Goal: Feedback & Contribution: Submit feedback/report problem

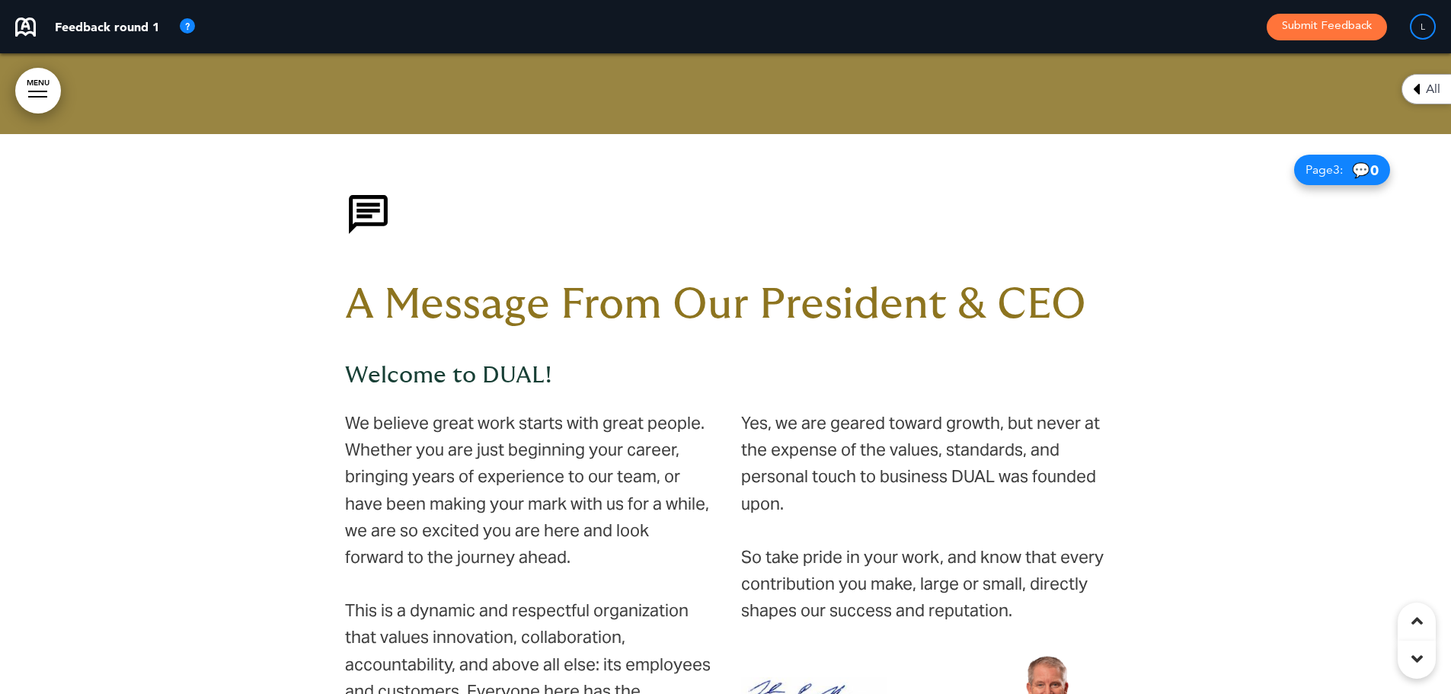
scroll to position [762, 0]
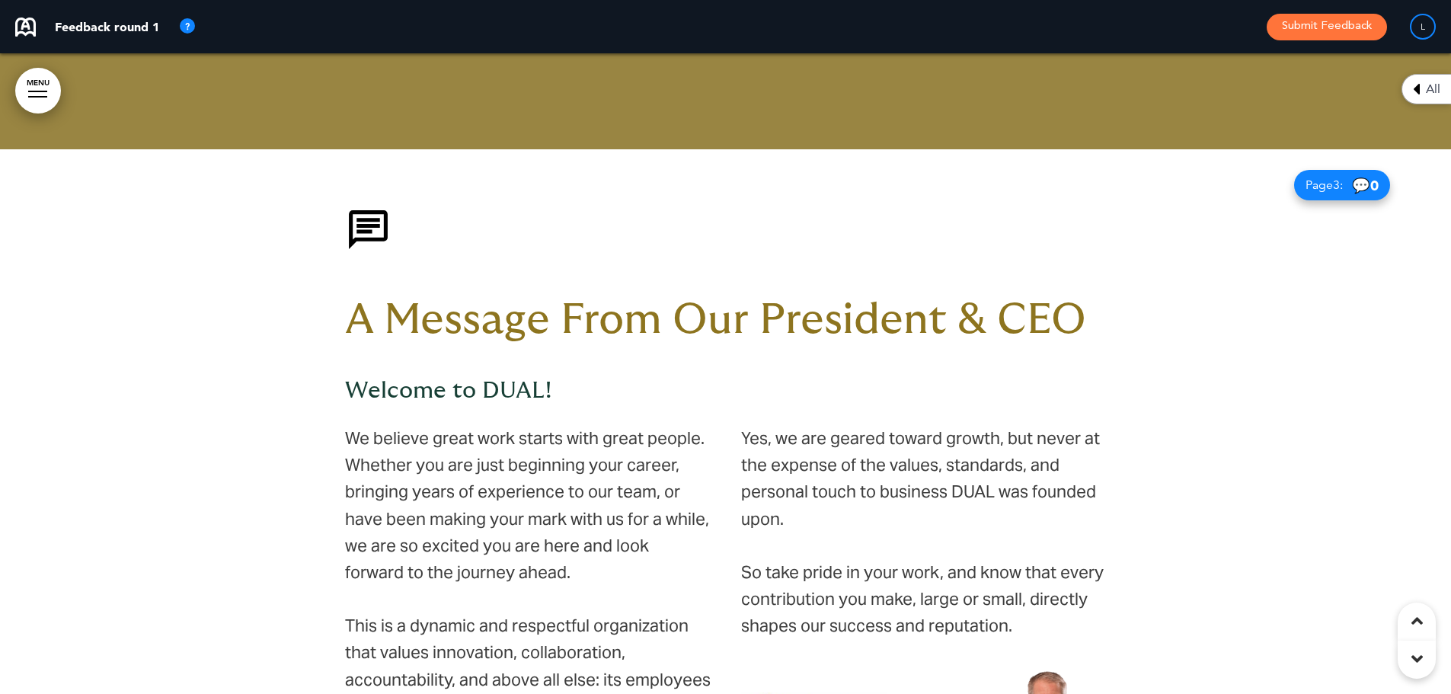
click at [544, 378] on div "A Message From Our President & CEO Welcome to DUAL!" at bounding box center [726, 304] width 762 height 196
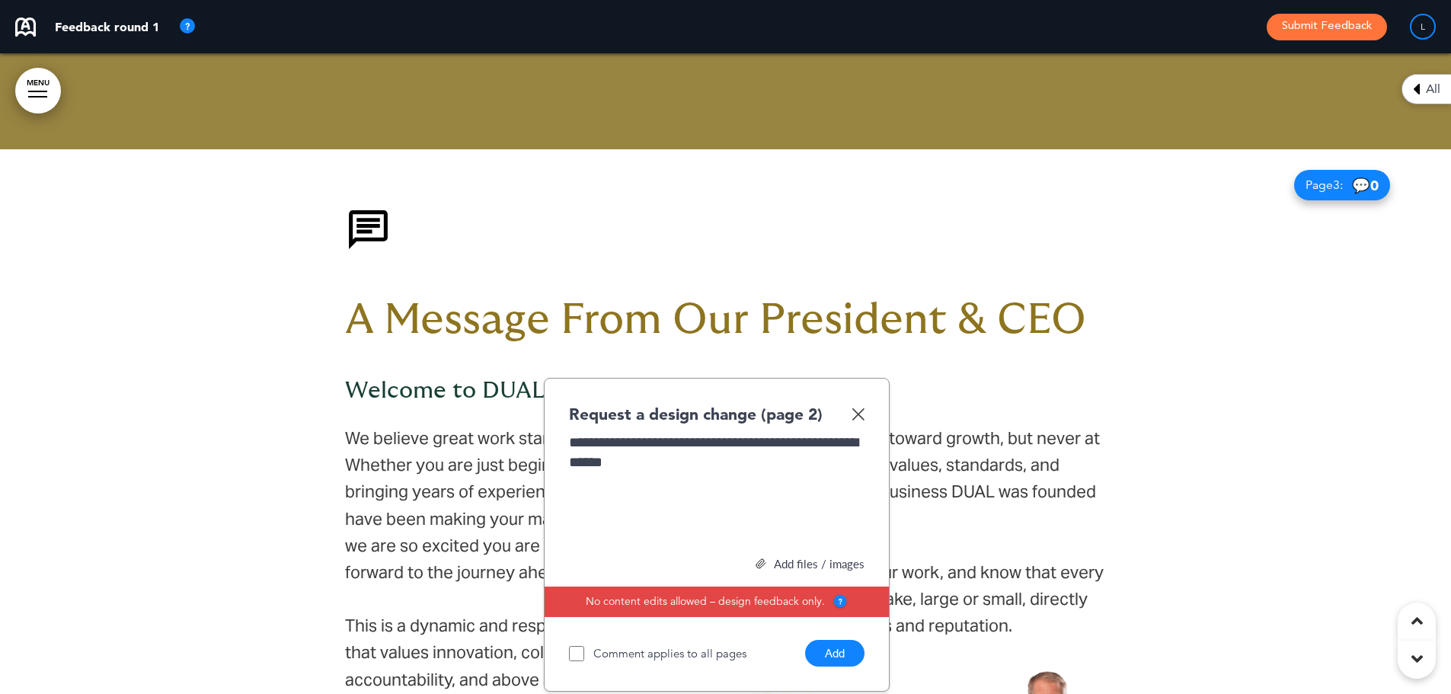
click at [848, 644] on button "Add" at bounding box center [834, 653] width 59 height 27
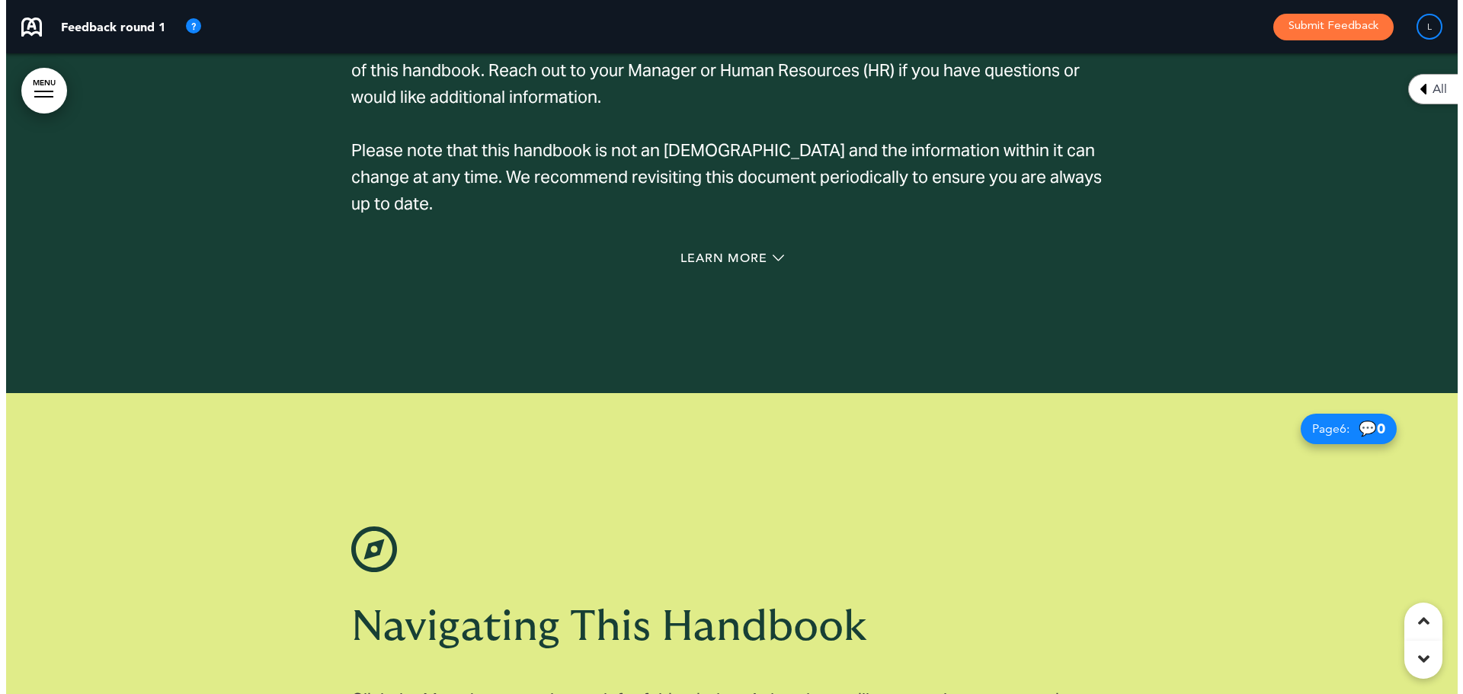
scroll to position [2133, 0]
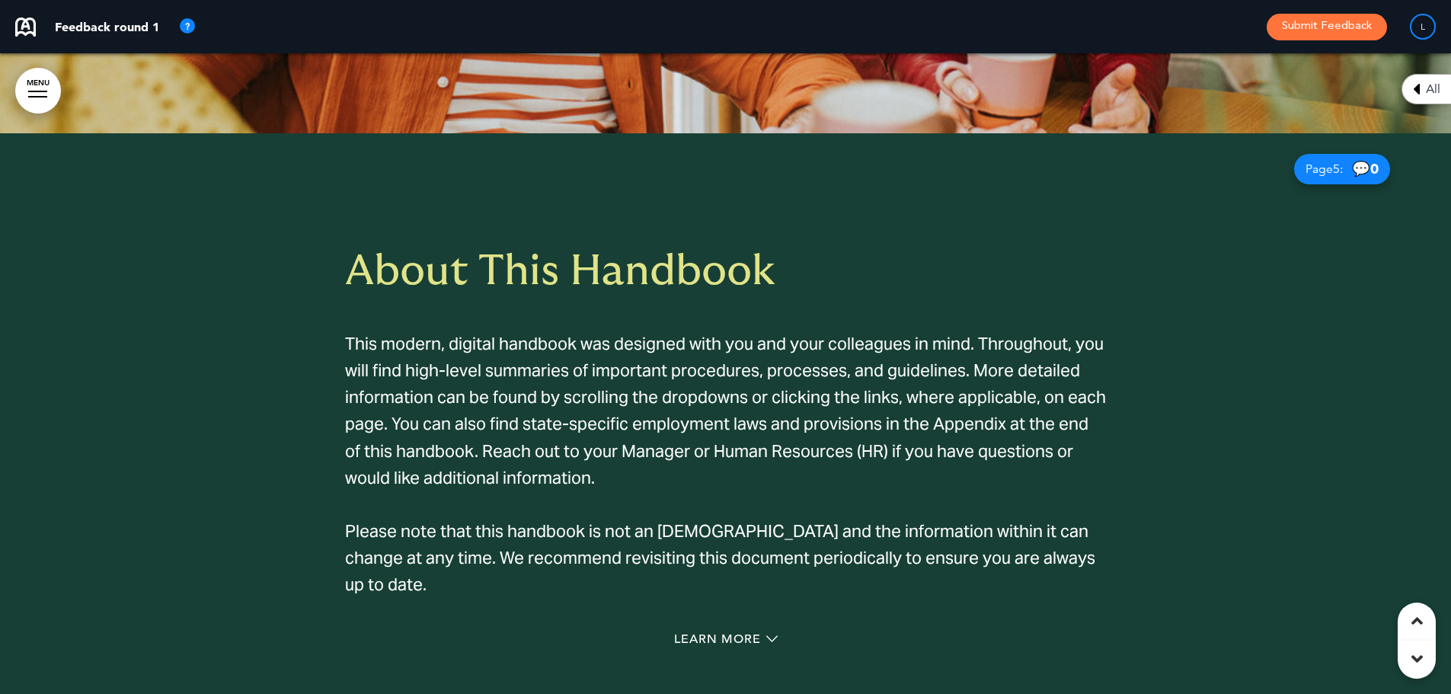
click at [24, 87] on link "MENU" at bounding box center [38, 91] width 46 height 46
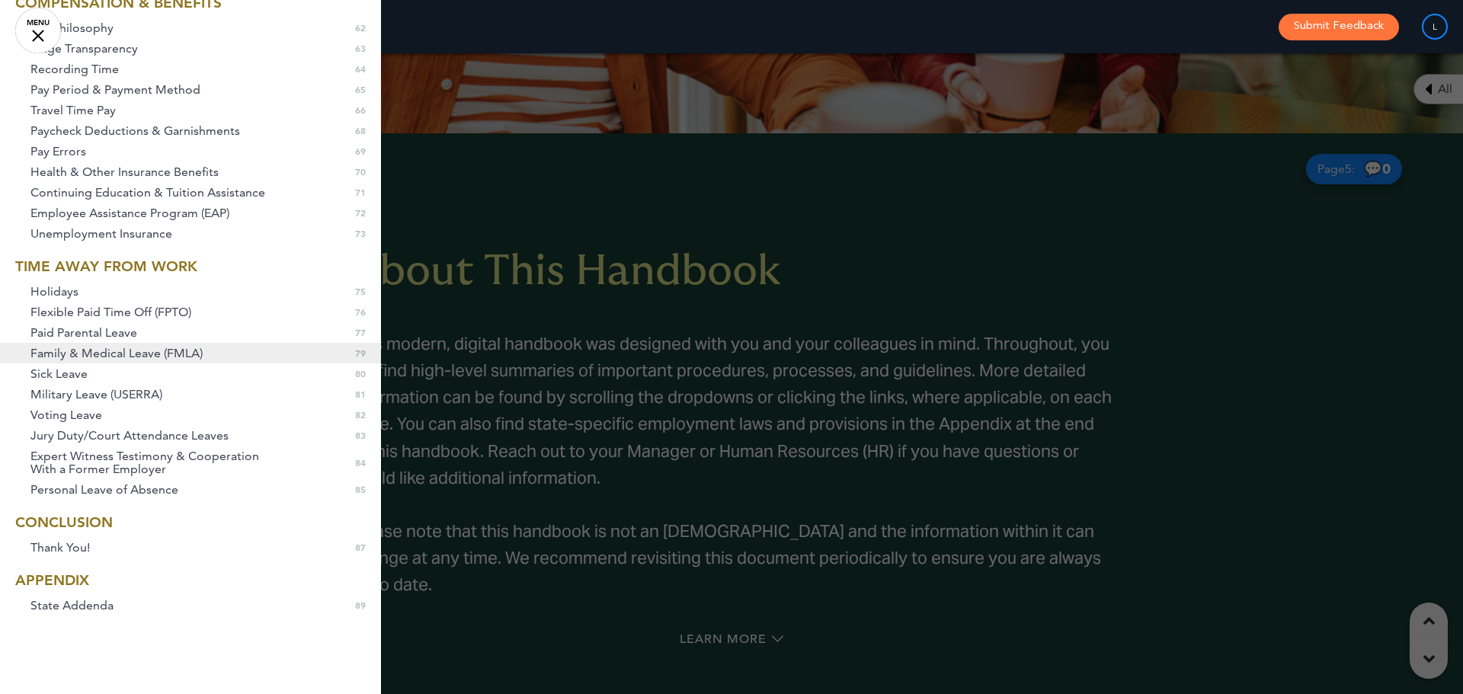
scroll to position [1356, 0]
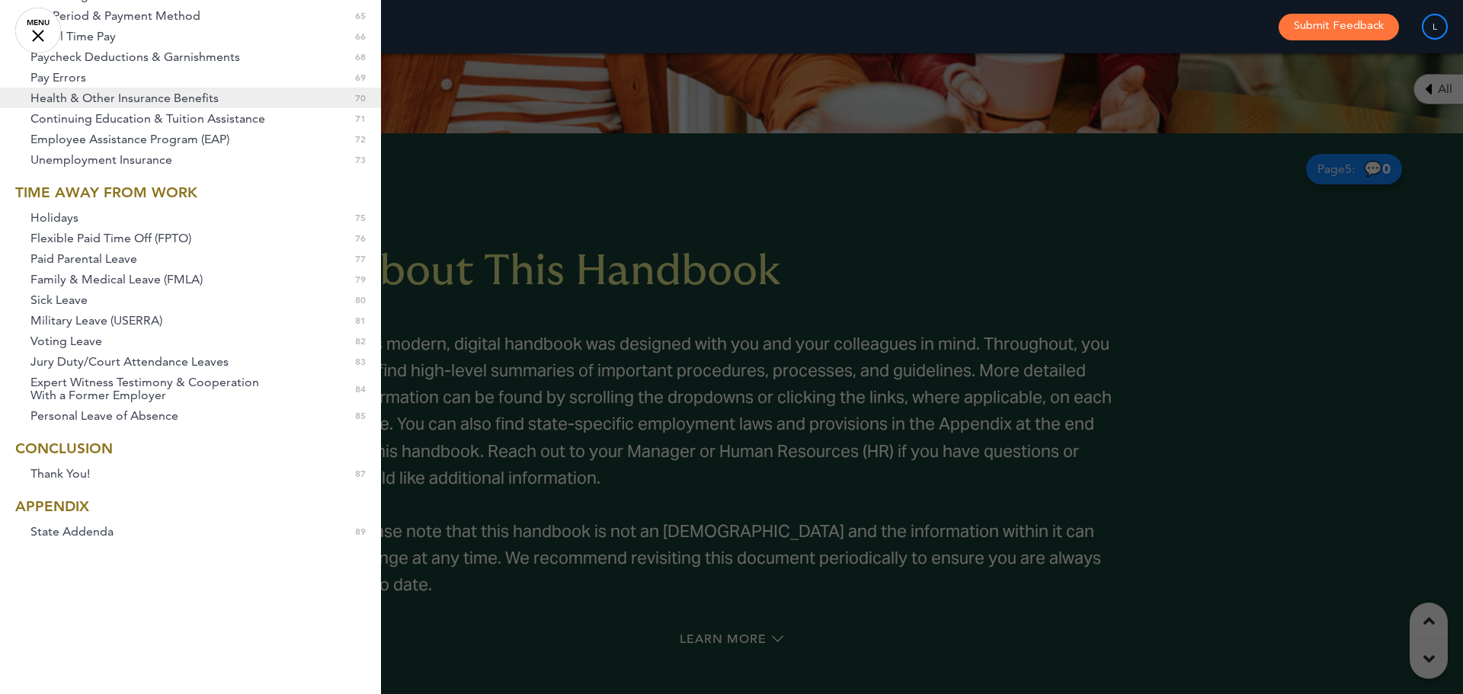
click at [101, 101] on span "Health & Other Insurance Benefits" at bounding box center [124, 97] width 188 height 13
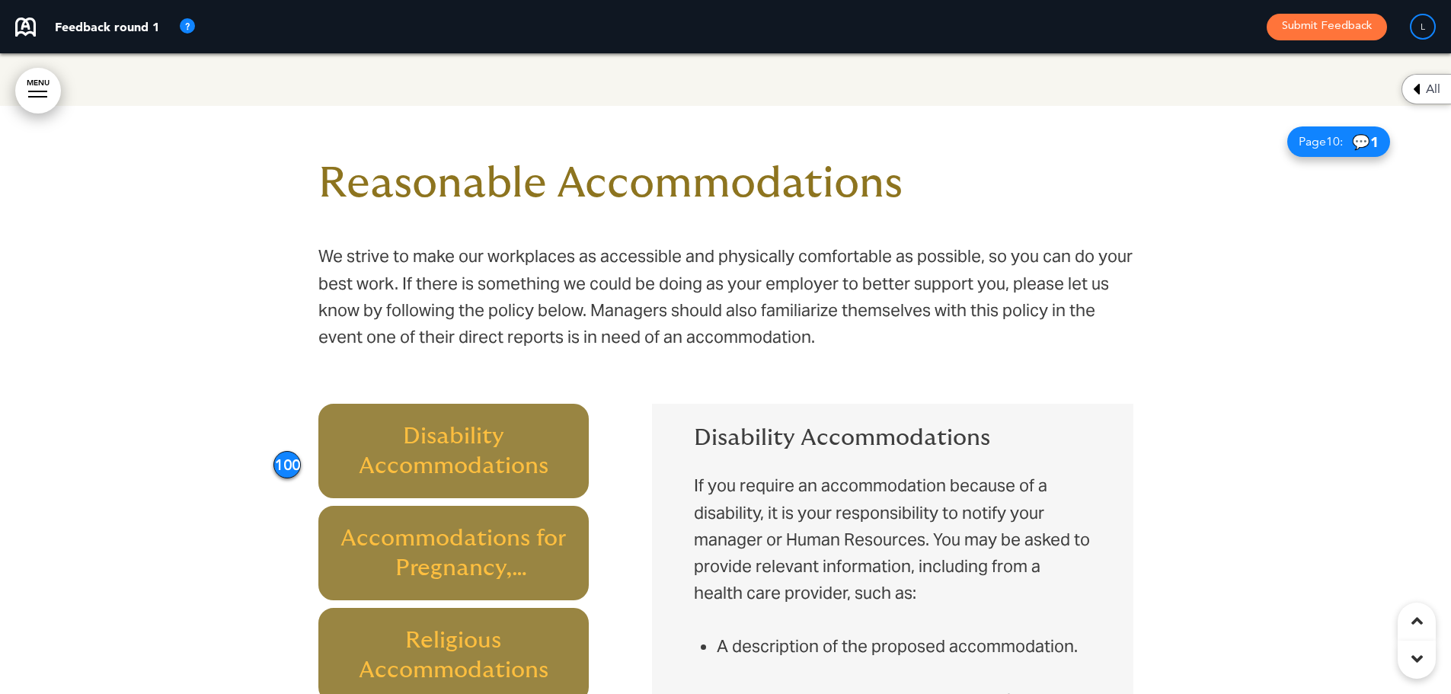
scroll to position [6627, 0]
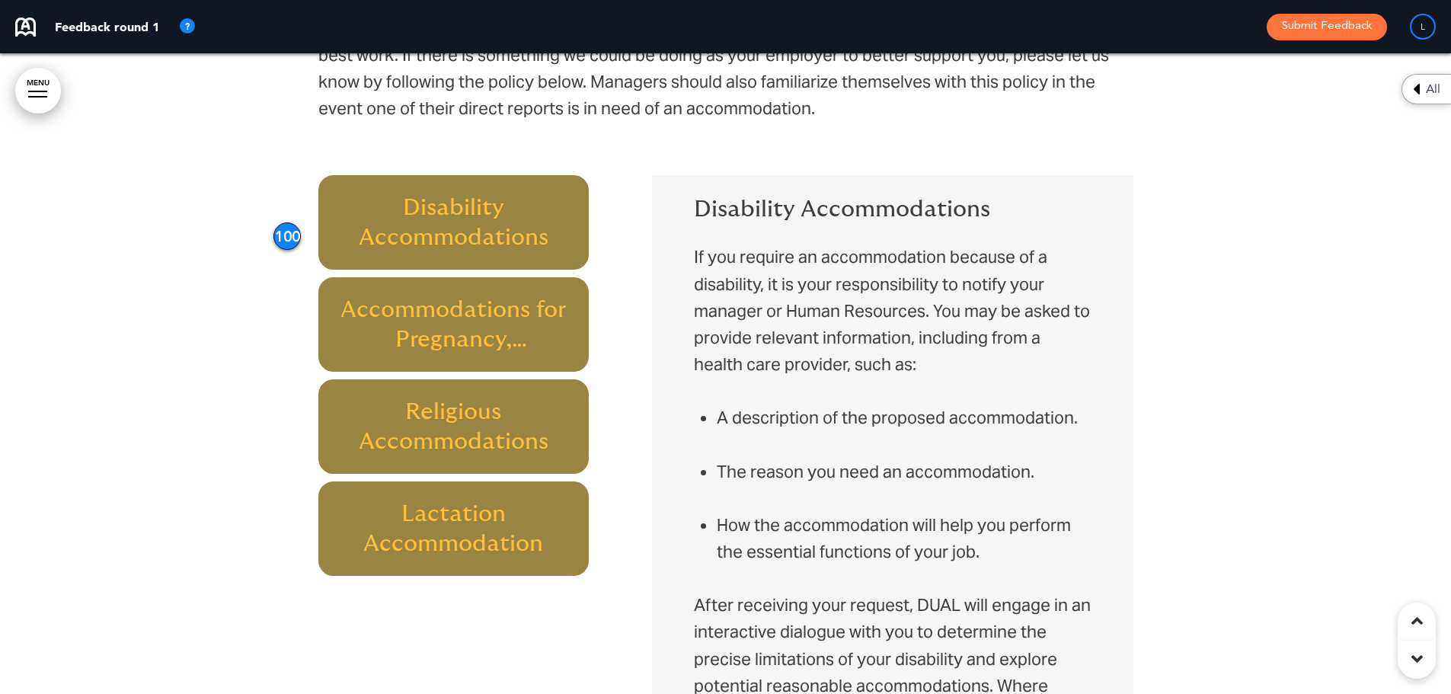
click at [507, 333] on h6 "Accommodations for Pregnancy, Childbirth, or Related Medical Conditions" at bounding box center [454, 324] width 236 height 59
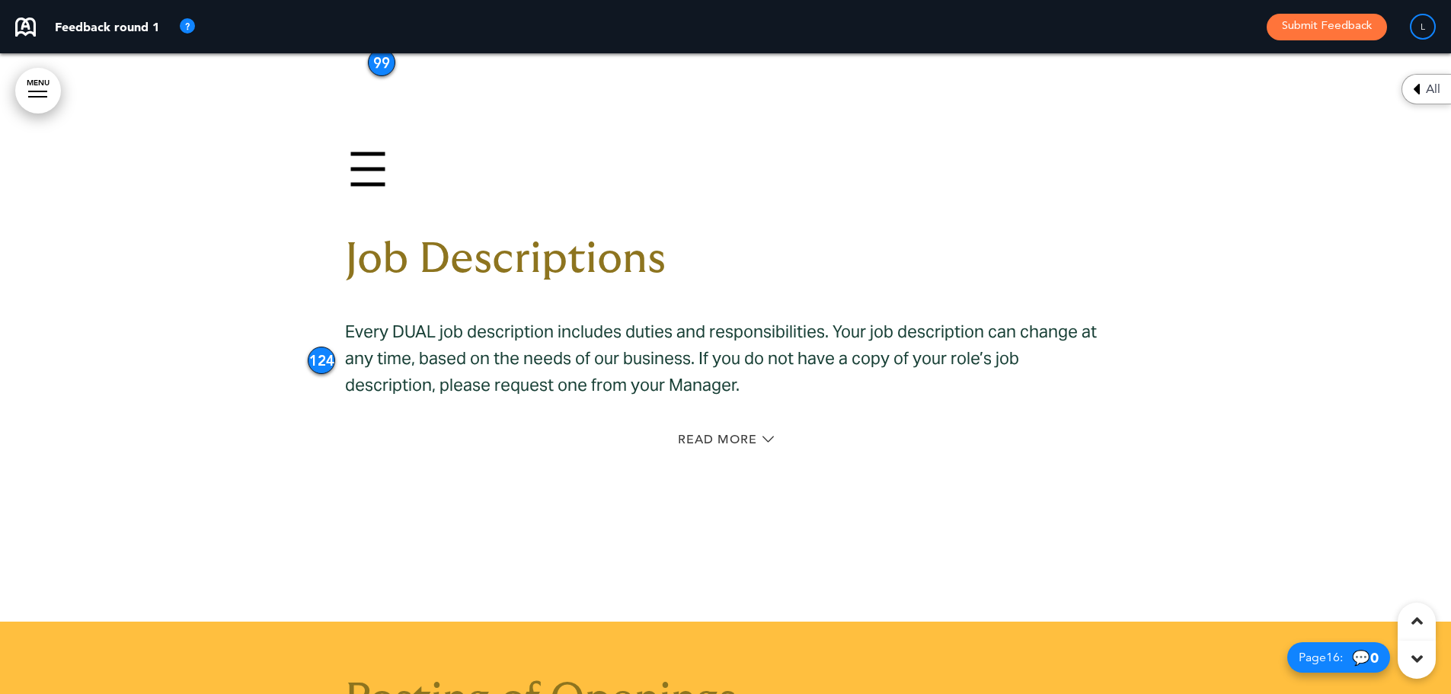
scroll to position [10817, 0]
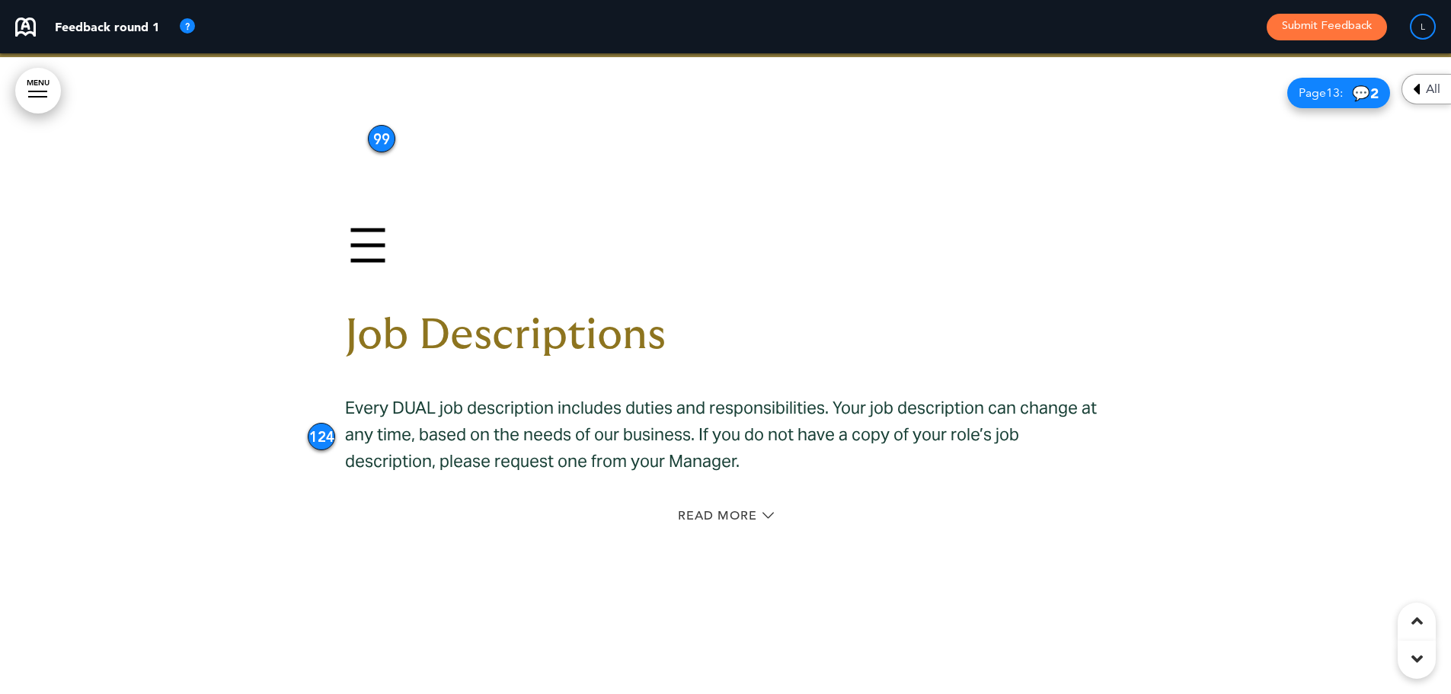
click at [733, 502] on div "Read More" at bounding box center [726, 517] width 762 height 31
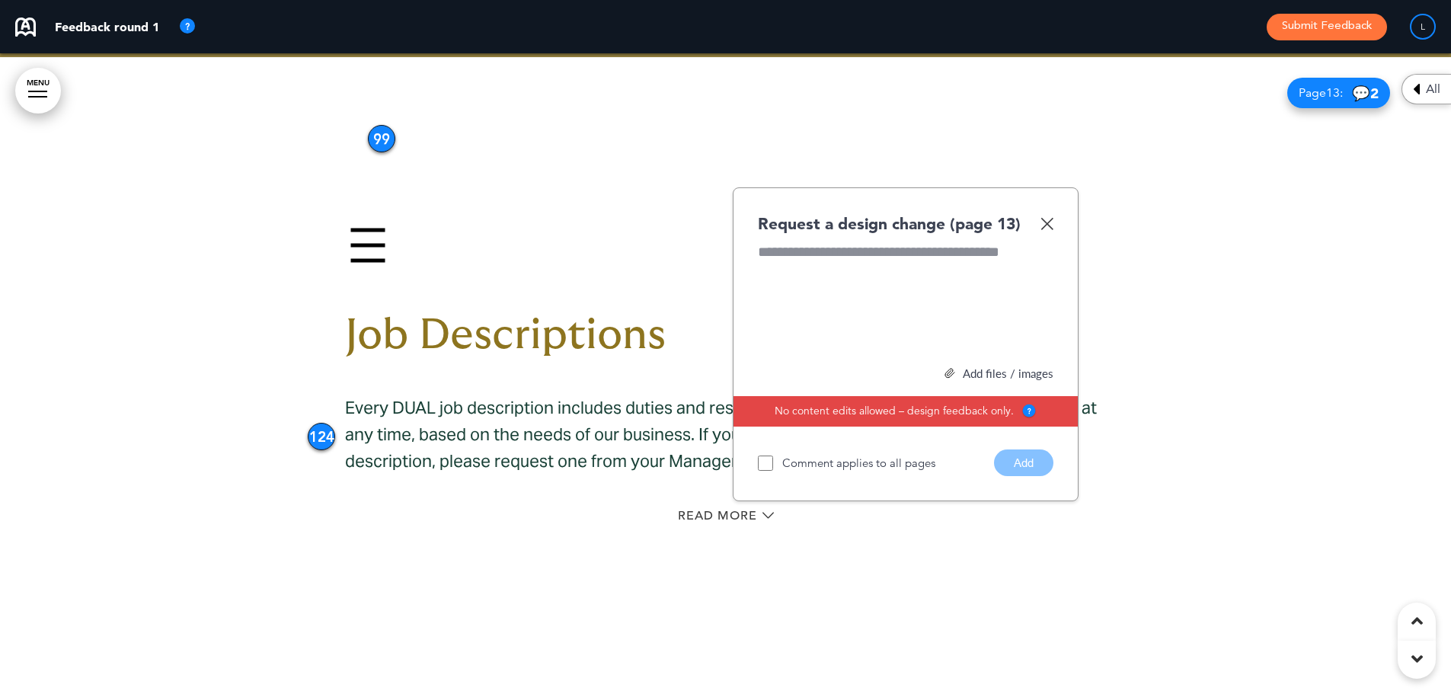
click at [1044, 217] on img at bounding box center [1047, 223] width 13 height 13
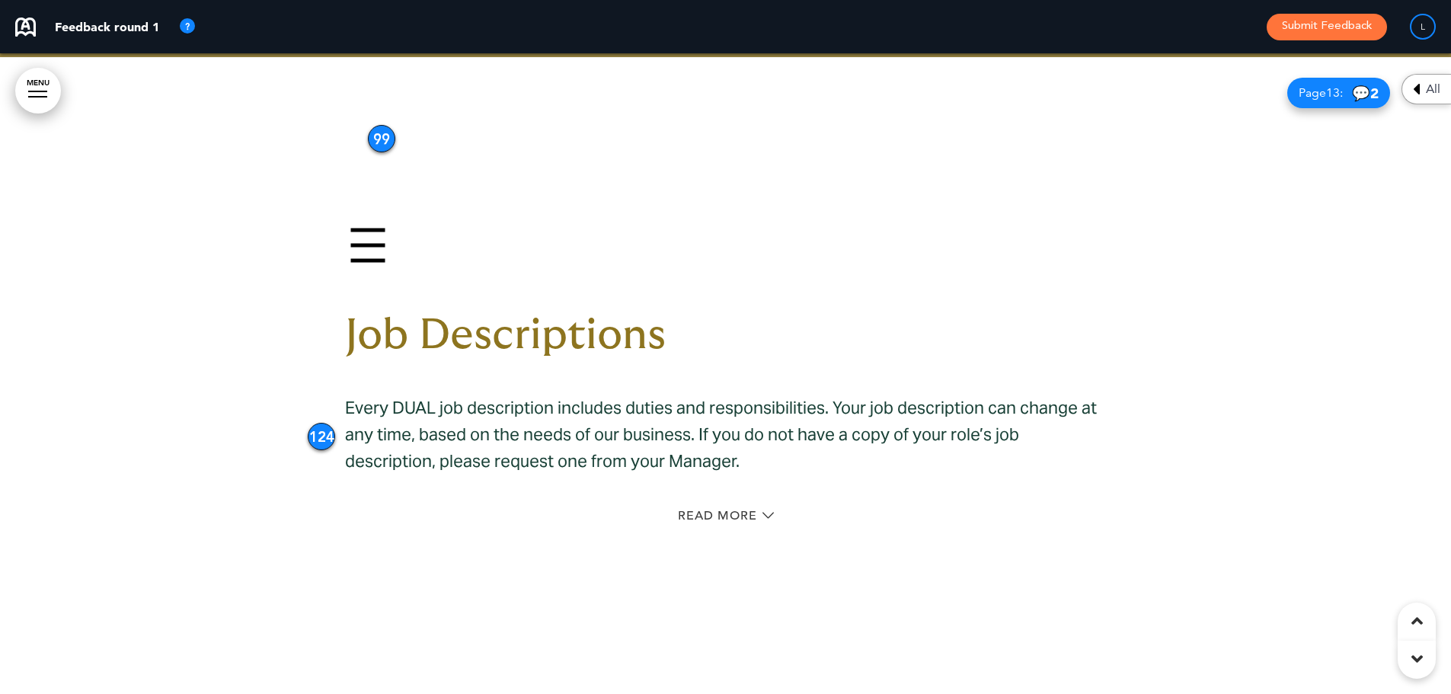
click at [687, 502] on div "Read More" at bounding box center [726, 517] width 762 height 31
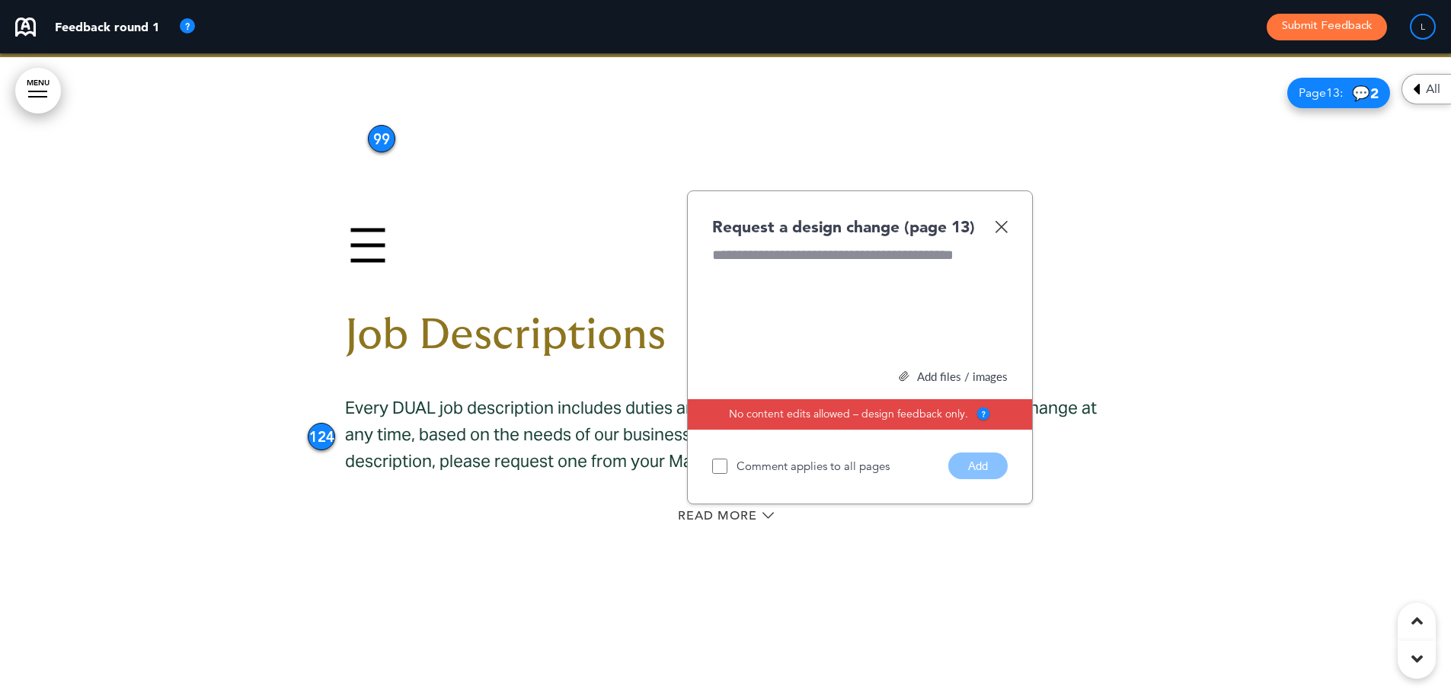
click at [1012, 198] on div "Request a design change (page 13) Add files / images Select or drag & drop your…" at bounding box center [860, 347] width 346 height 315
click at [1000, 220] on img at bounding box center [1001, 226] width 13 height 13
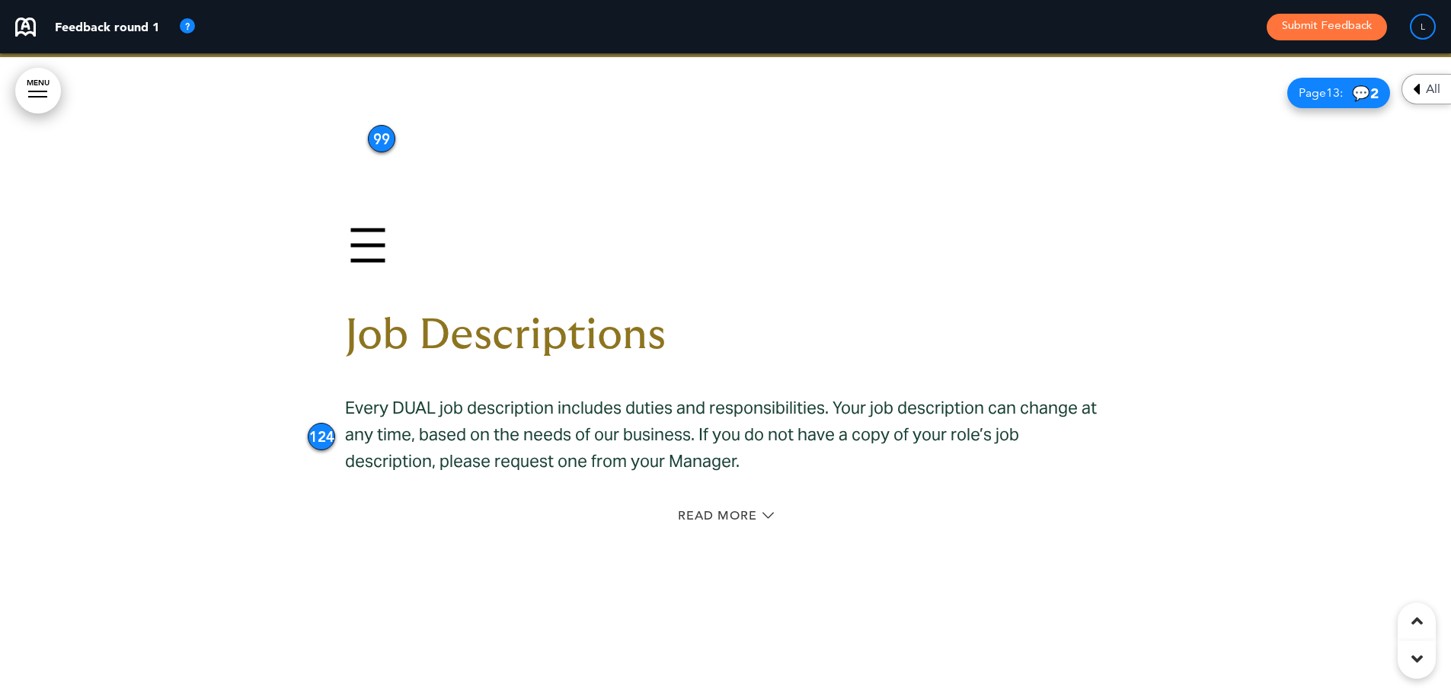
click at [722, 502] on div "Read More" at bounding box center [726, 517] width 762 height 31
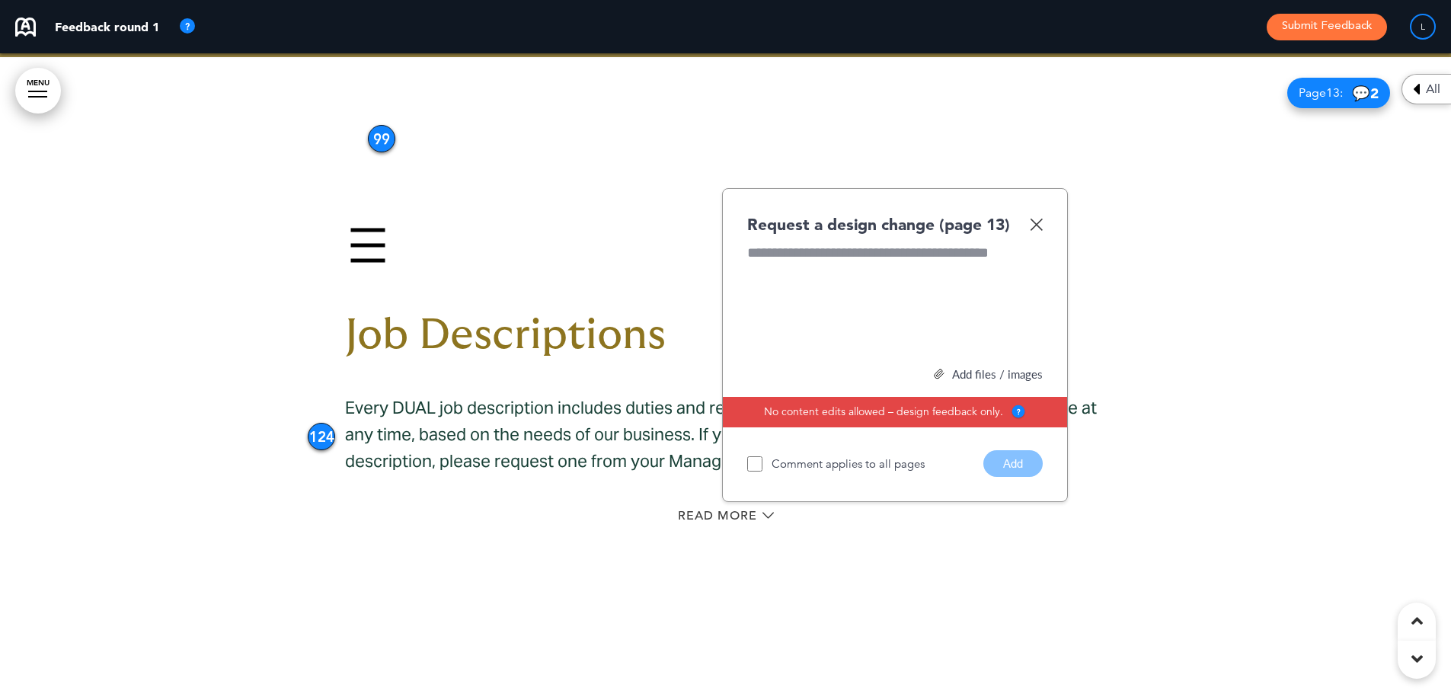
click at [692, 472] on div "Job Descriptions Every DUAL job description includes duties and responsibilitie…" at bounding box center [726, 377] width 762 height 425
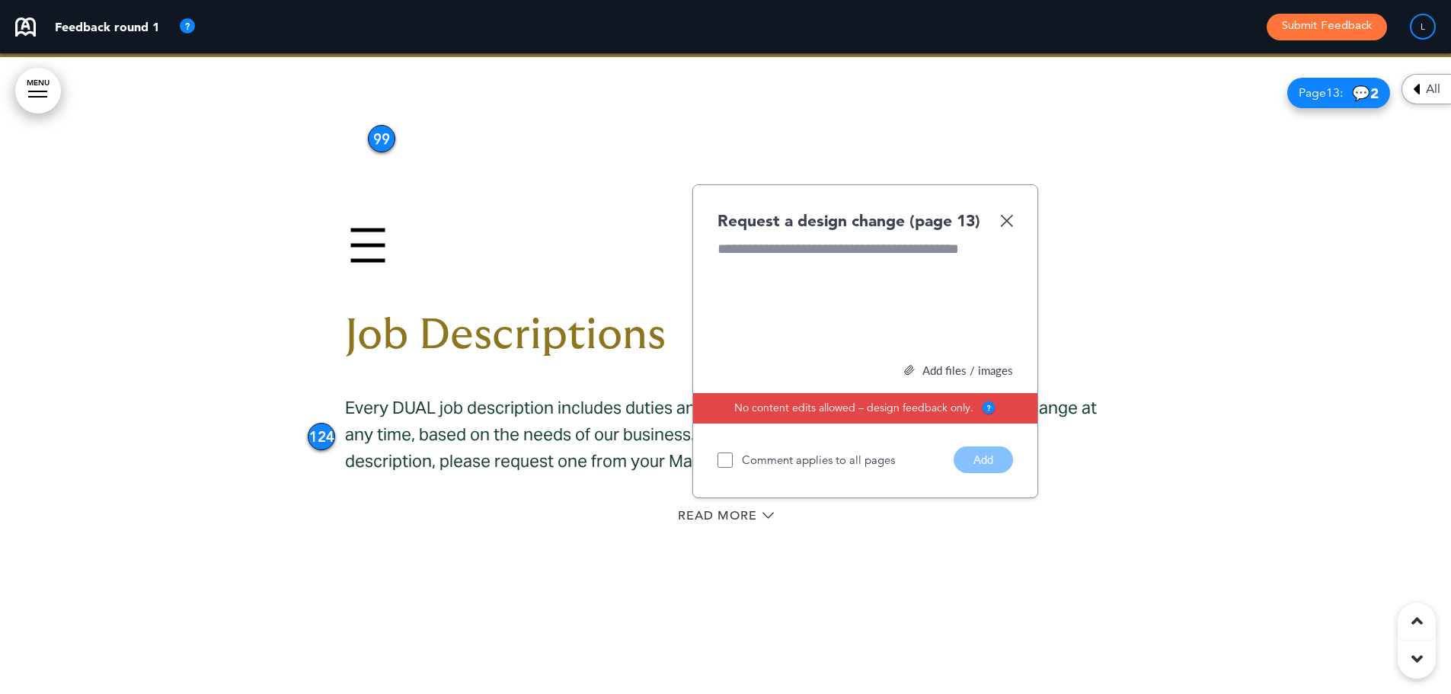
click at [682, 474] on div "Job Descriptions Every DUAL job description includes duties and responsibilitie…" at bounding box center [726, 377] width 762 height 425
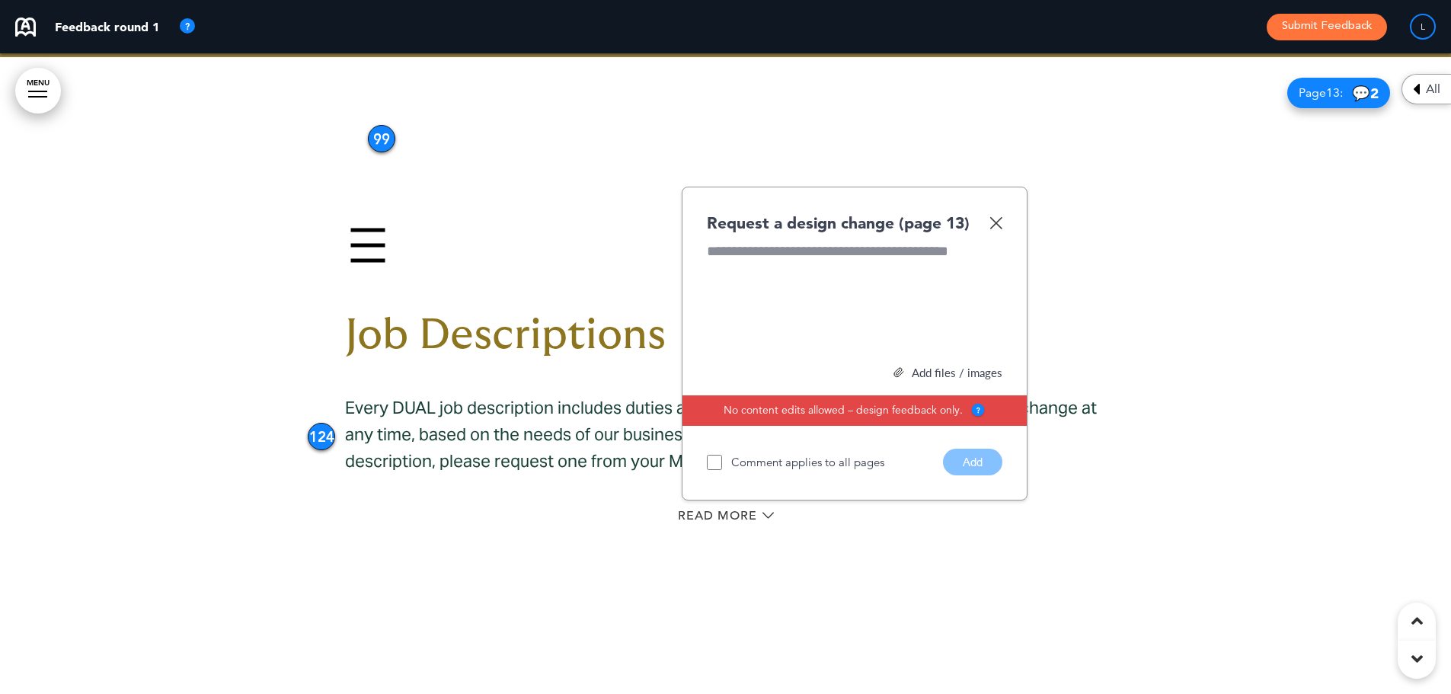
click at [675, 502] on div "Read More" at bounding box center [726, 517] width 762 height 31
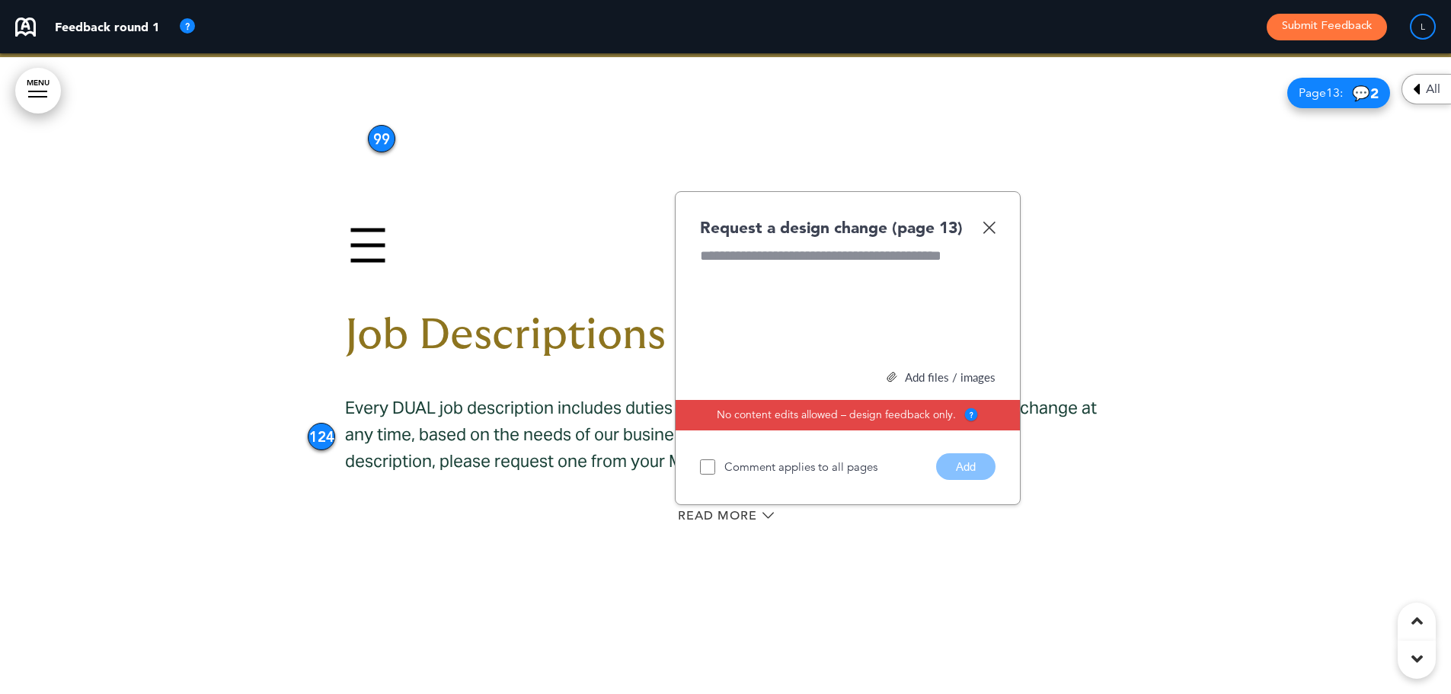
click at [667, 502] on div "Read More" at bounding box center [726, 517] width 762 height 31
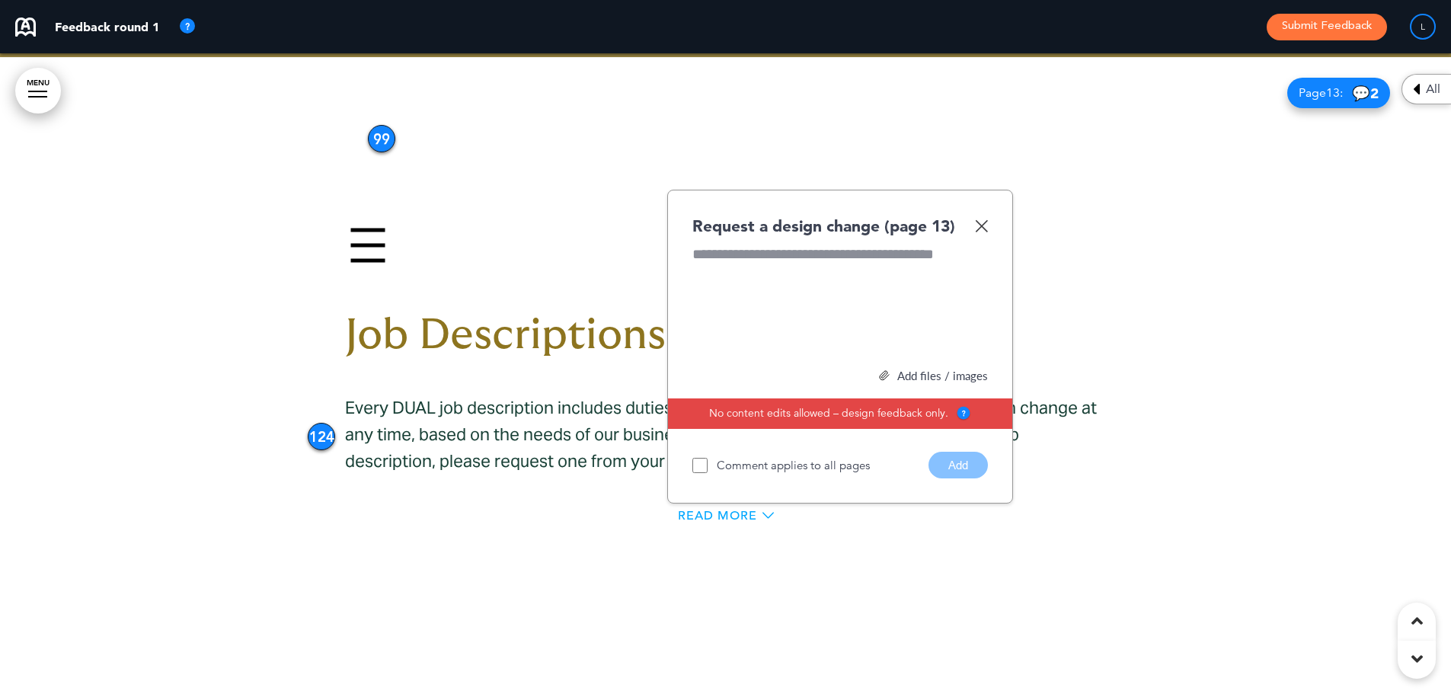
drag, startPoint x: 724, startPoint y: 477, endPoint x: 740, endPoint y: 481, distance: 17.4
click at [724, 477] on div "Request a design change (page 13) Add files / images Select or drag & drop your…" at bounding box center [840, 347] width 346 height 315
click at [759, 510] on div "Read More" at bounding box center [726, 516] width 96 height 12
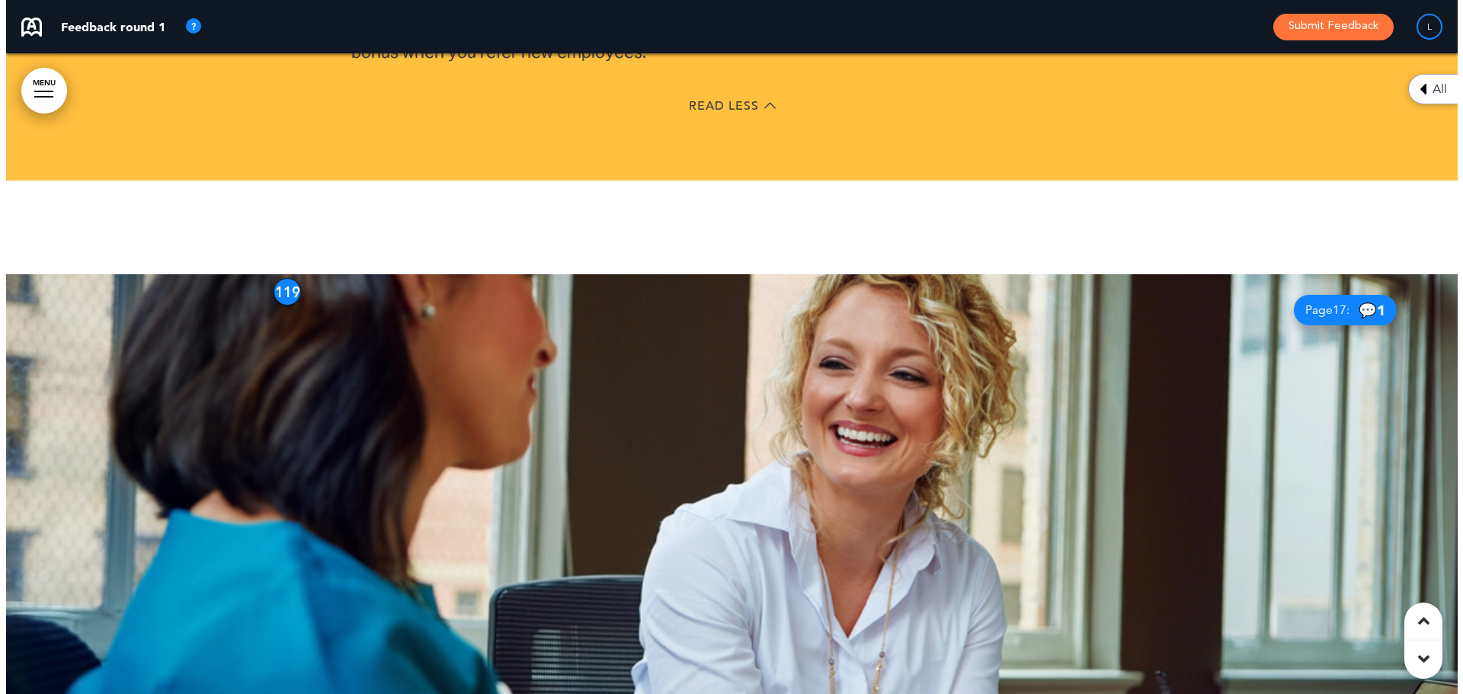
scroll to position [11426, 0]
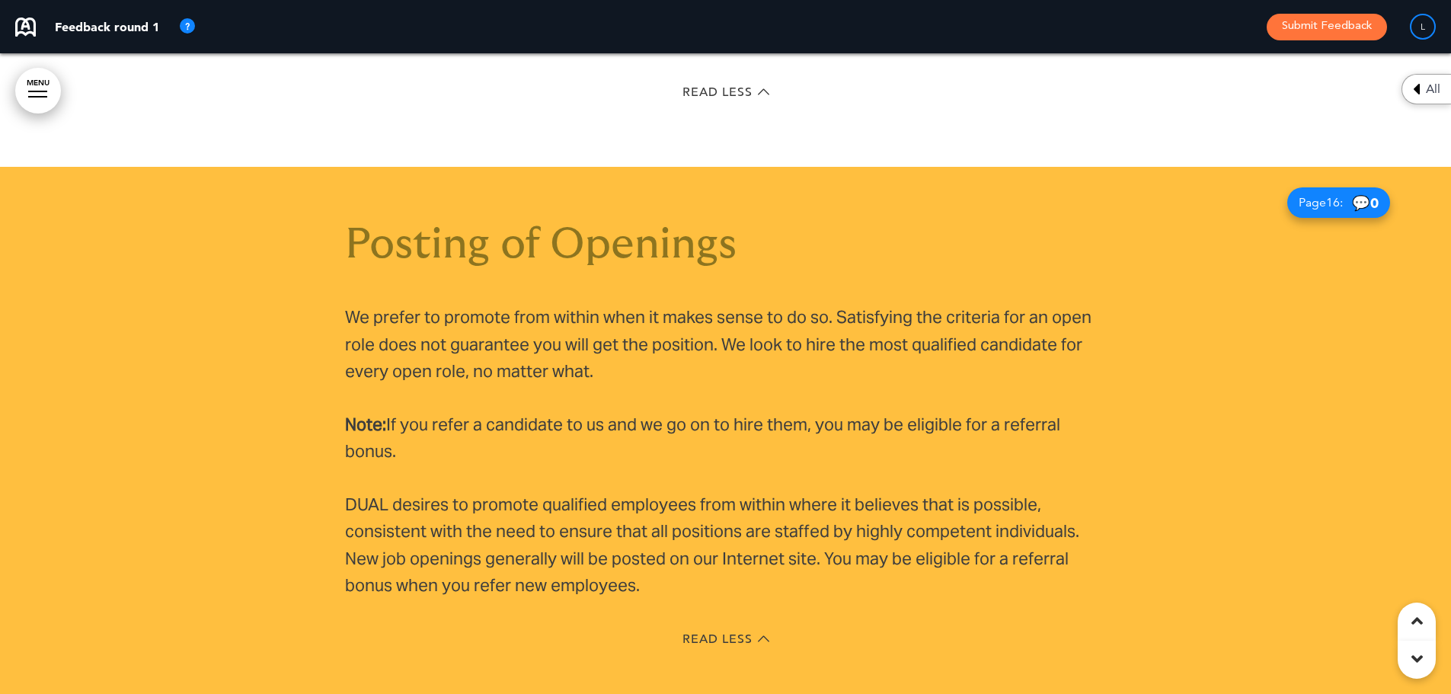
click at [38, 86] on link "MENU" at bounding box center [38, 91] width 46 height 46
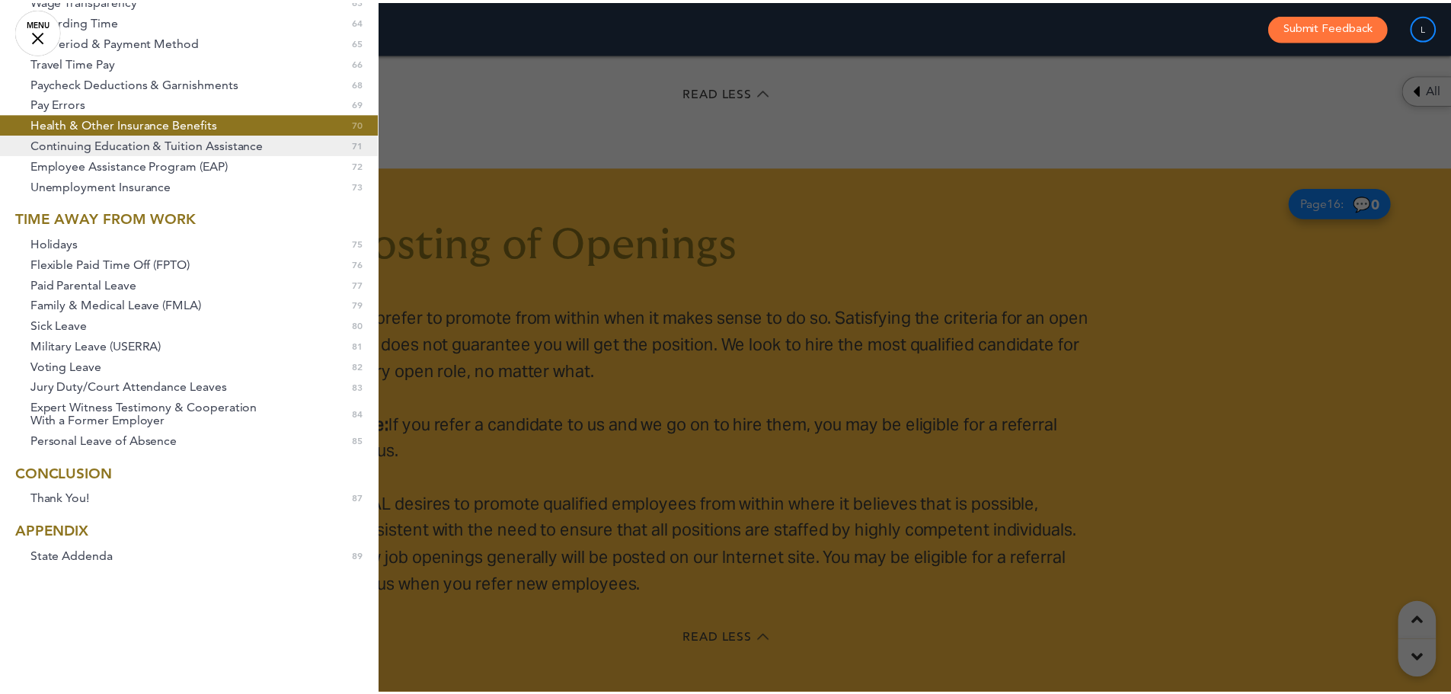
scroll to position [1280, 0]
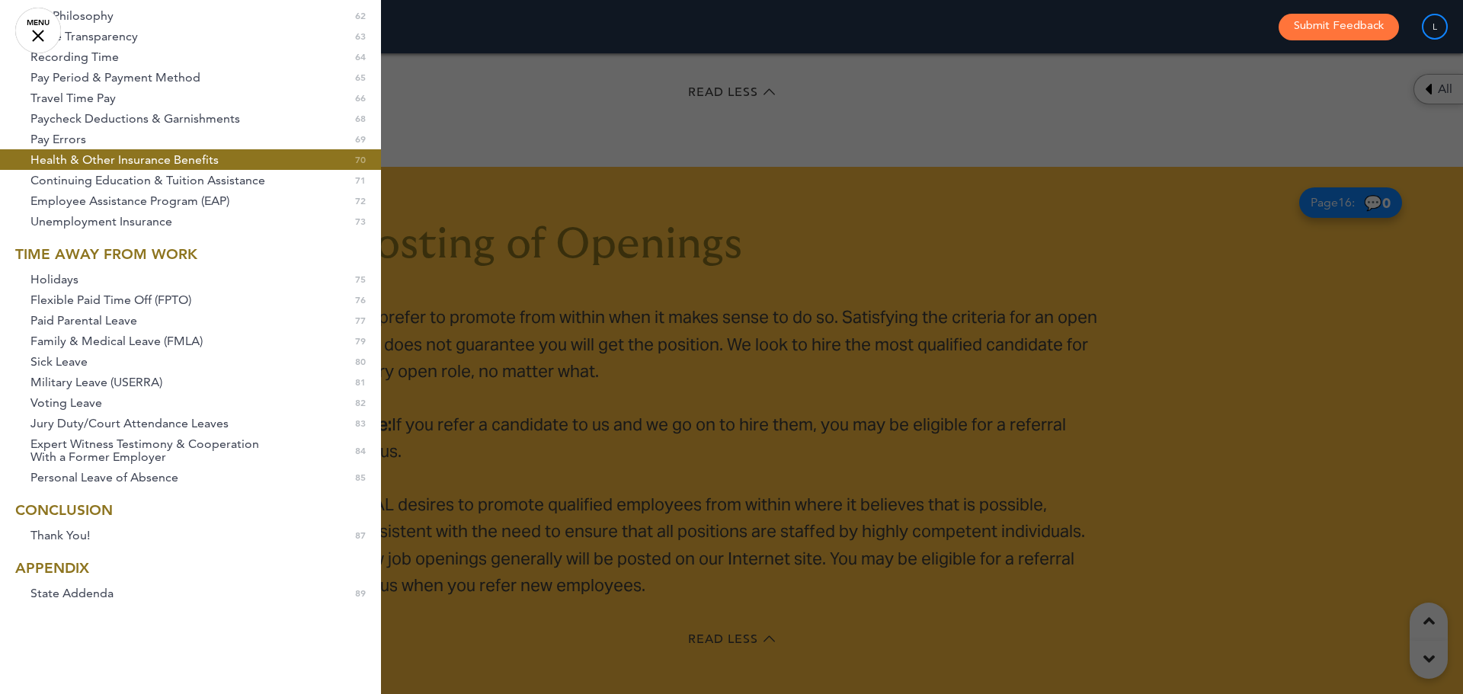
click at [109, 166] on span "Health & Other Insurance Benefits" at bounding box center [124, 159] width 188 height 13
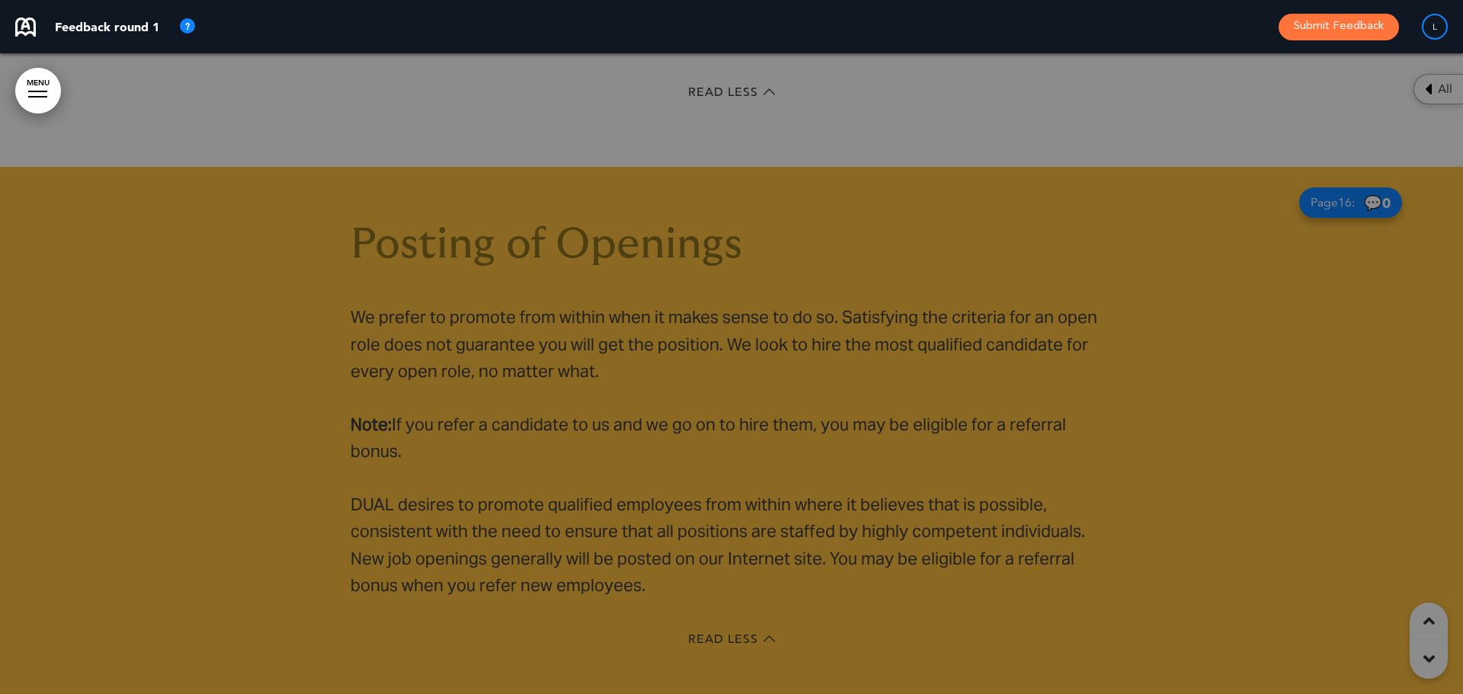
scroll to position [0, 1428]
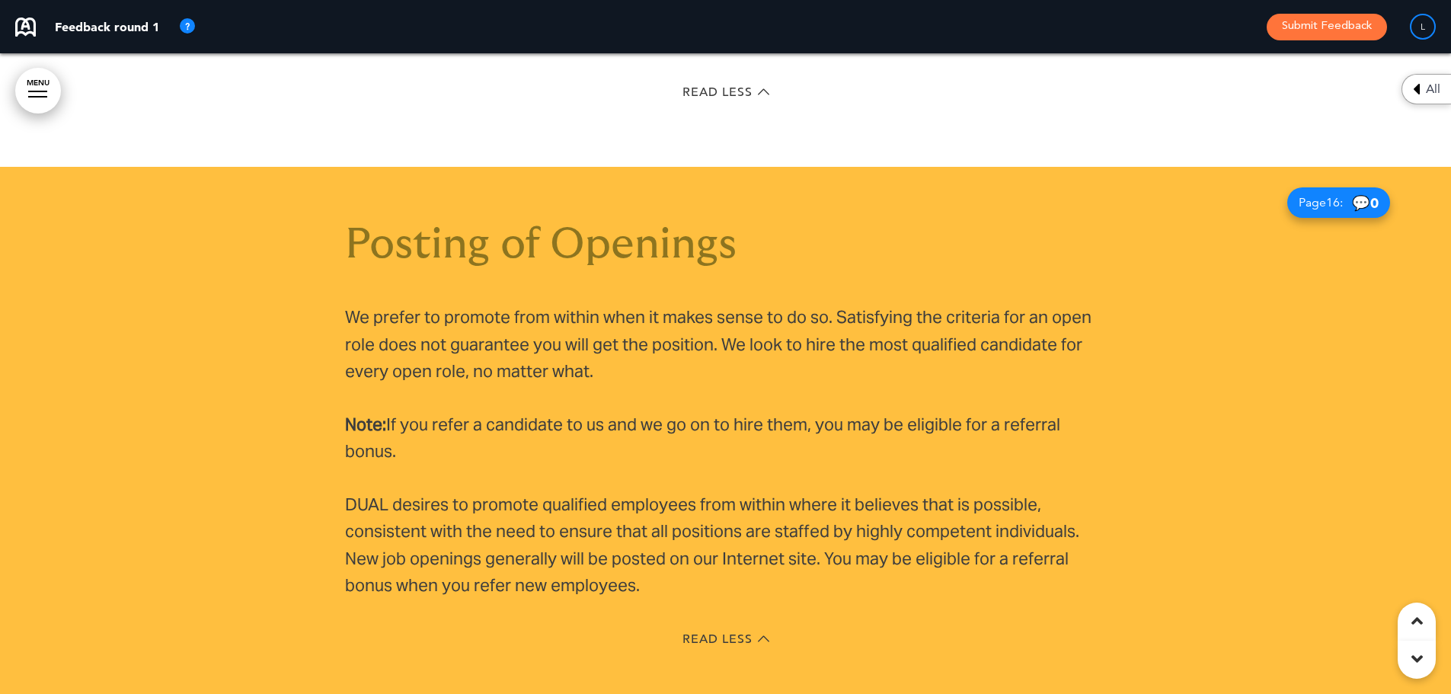
click at [43, 91] on div at bounding box center [37, 92] width 19 height 2
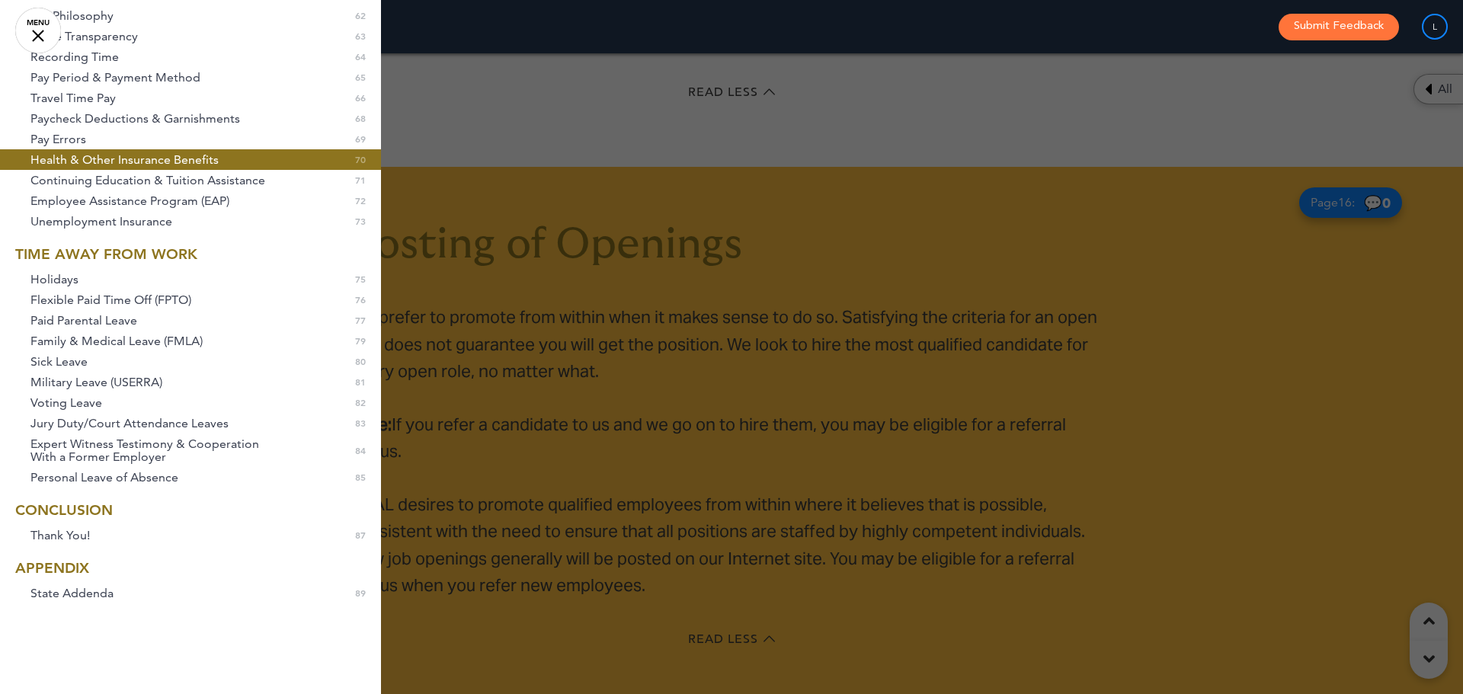
click at [91, 166] on span "Health & Other Insurance Benefits" at bounding box center [124, 159] width 188 height 13
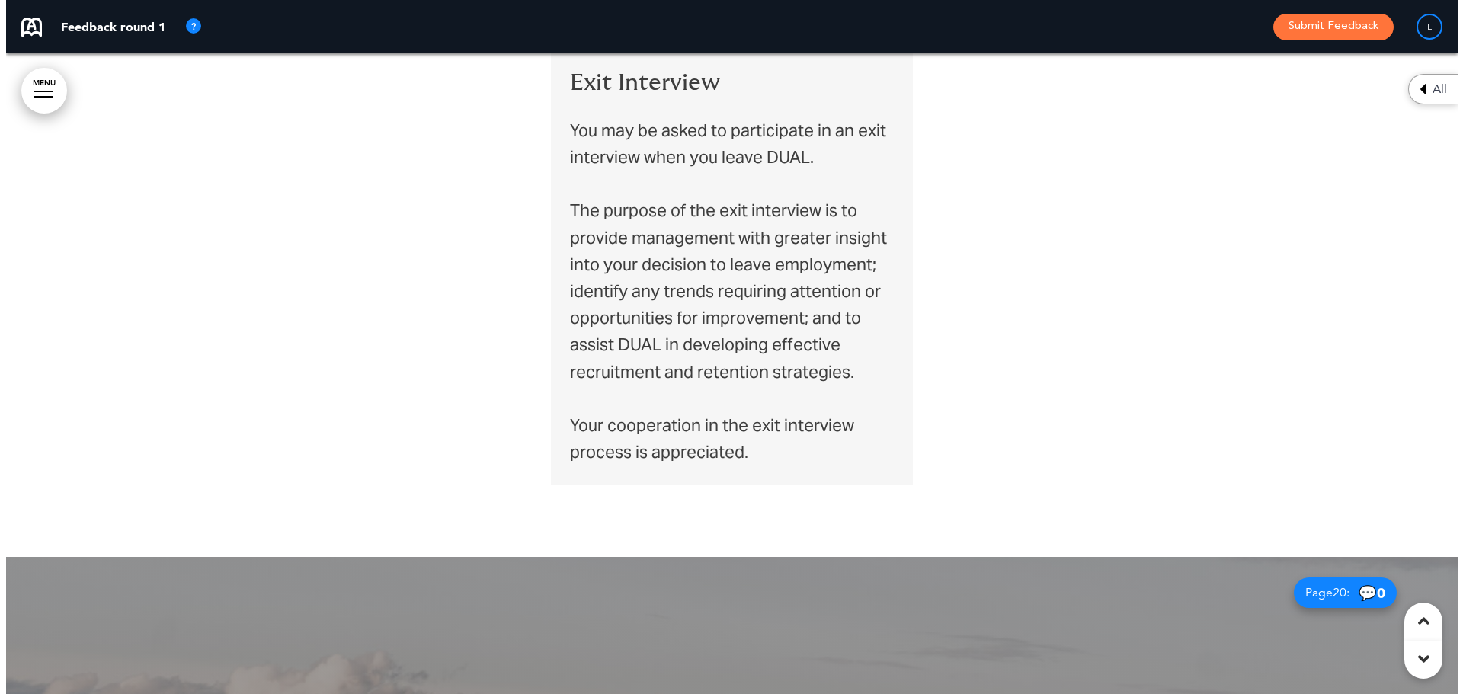
scroll to position [17672, 0]
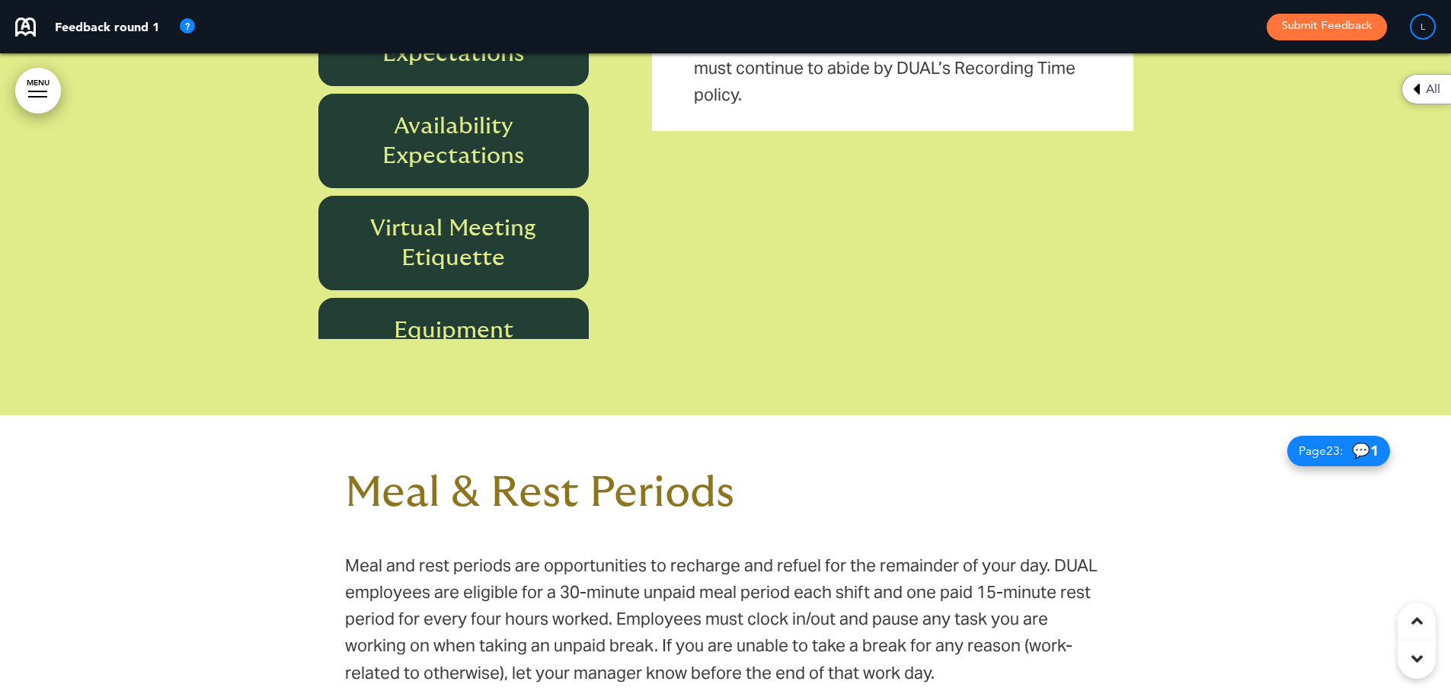
click at [36, 82] on link "MENU" at bounding box center [38, 91] width 46 height 46
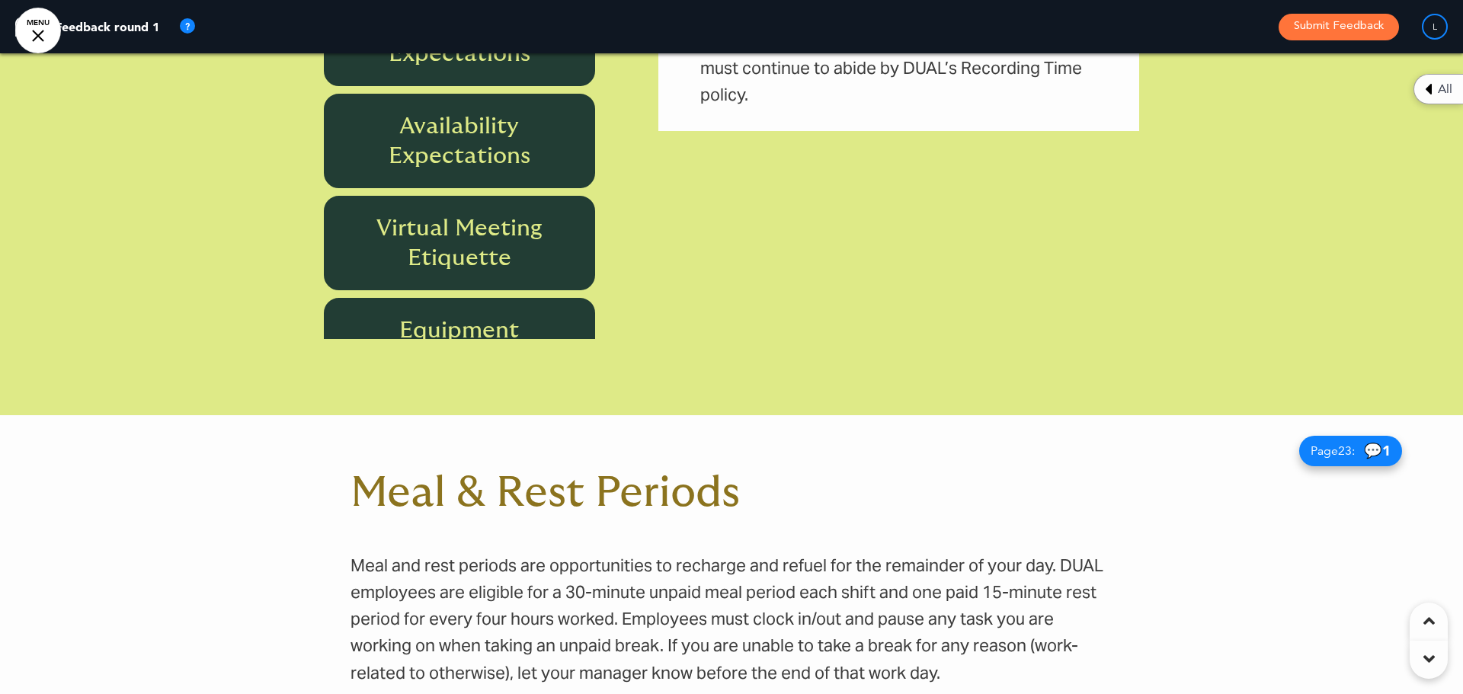
scroll to position [0, 1440]
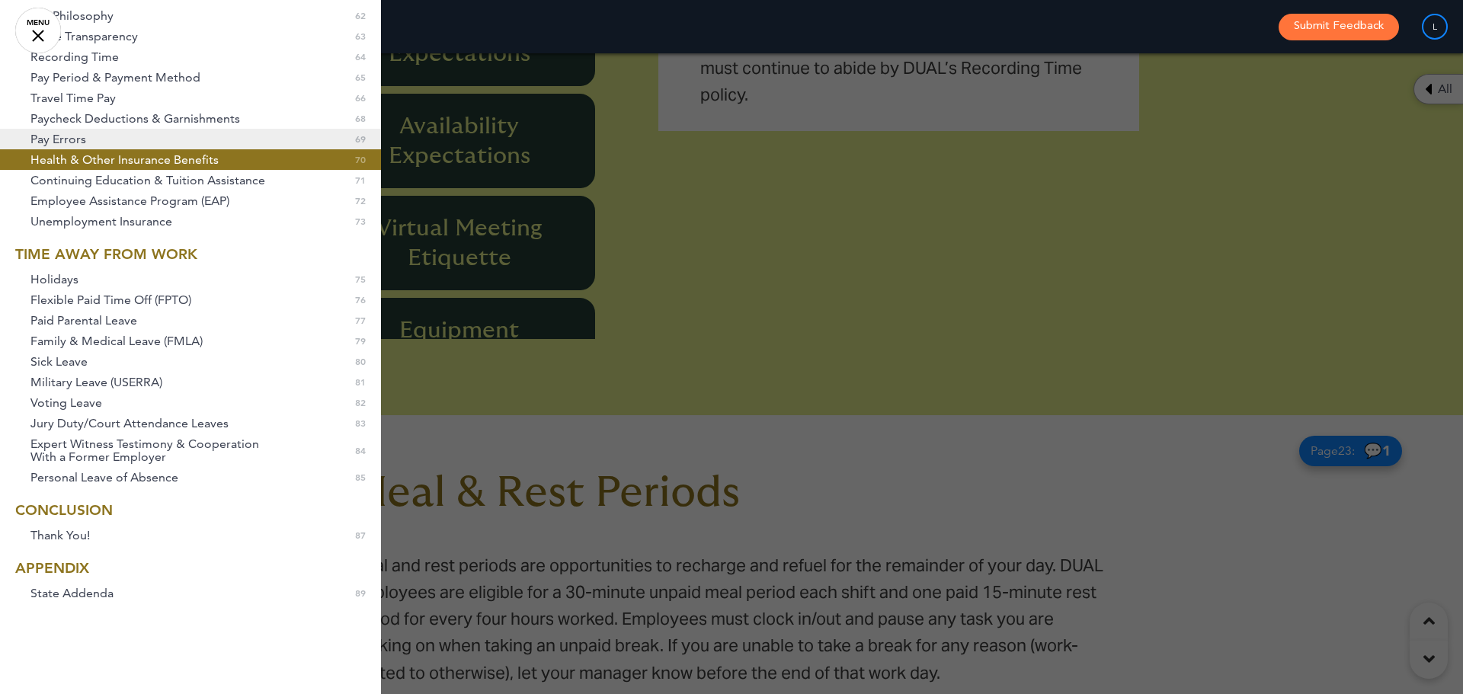
click at [49, 144] on link "Pay Errors 69" at bounding box center [190, 139] width 381 height 21
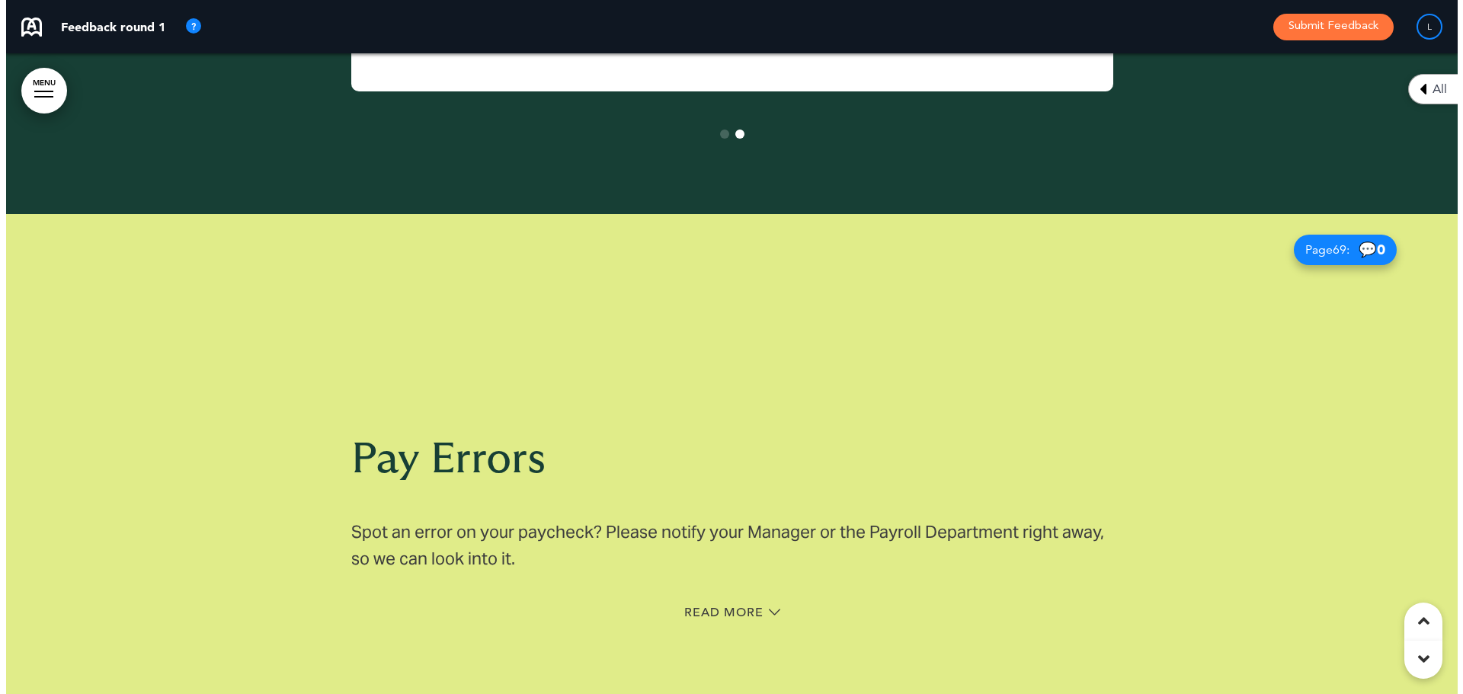
scroll to position [58601, 0]
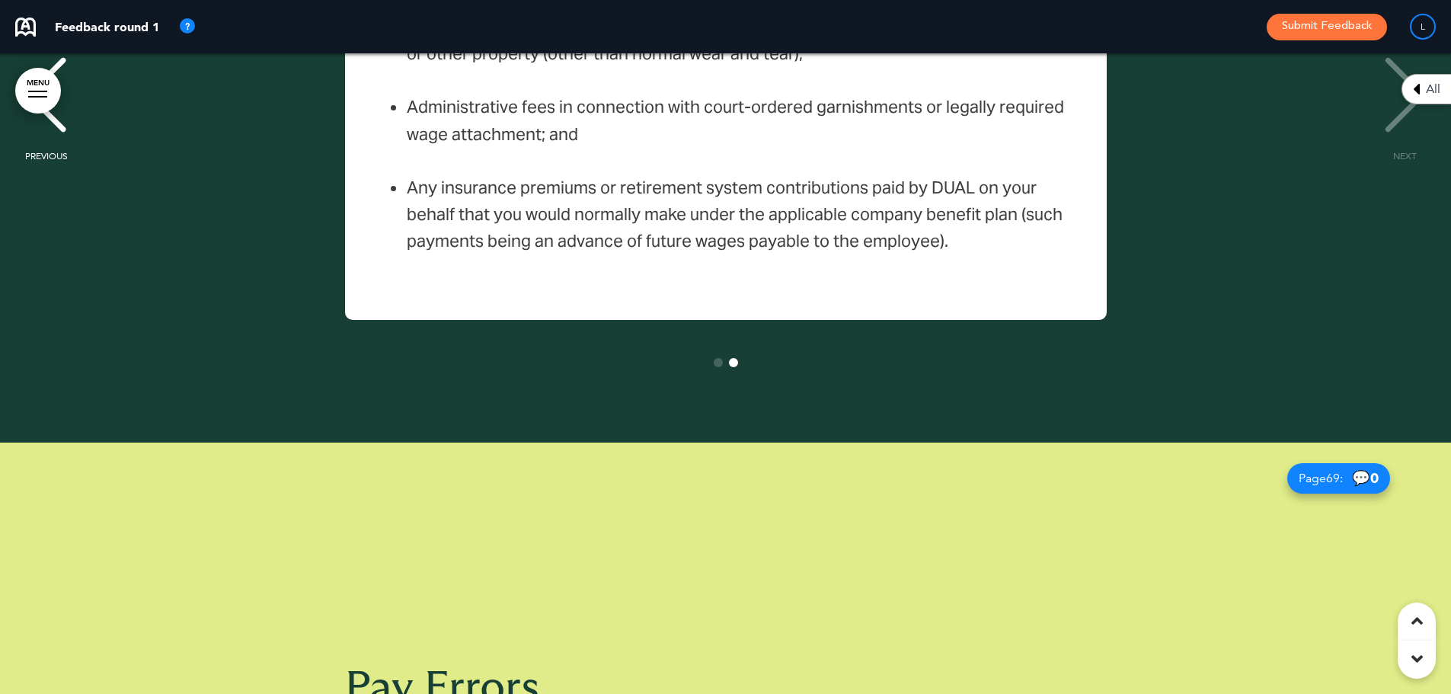
click at [30, 85] on link "MENU" at bounding box center [38, 91] width 46 height 46
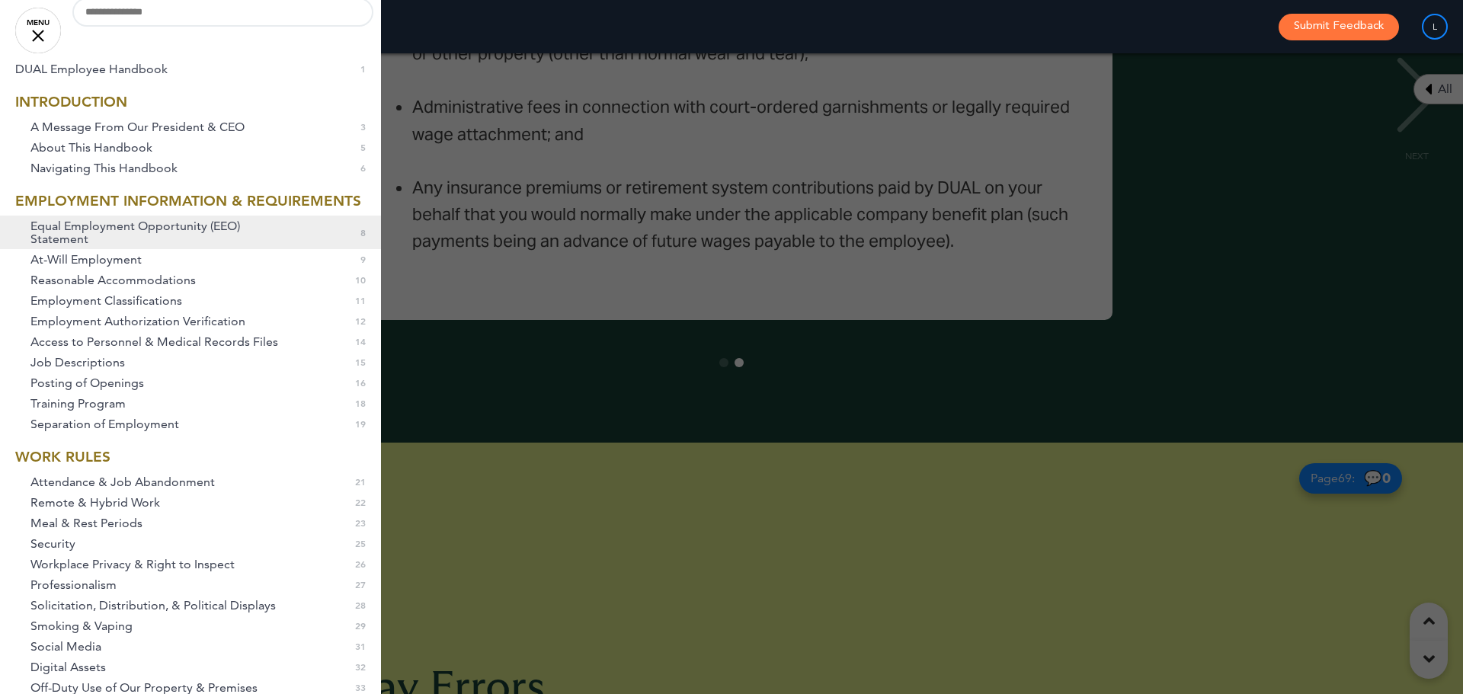
scroll to position [0, 0]
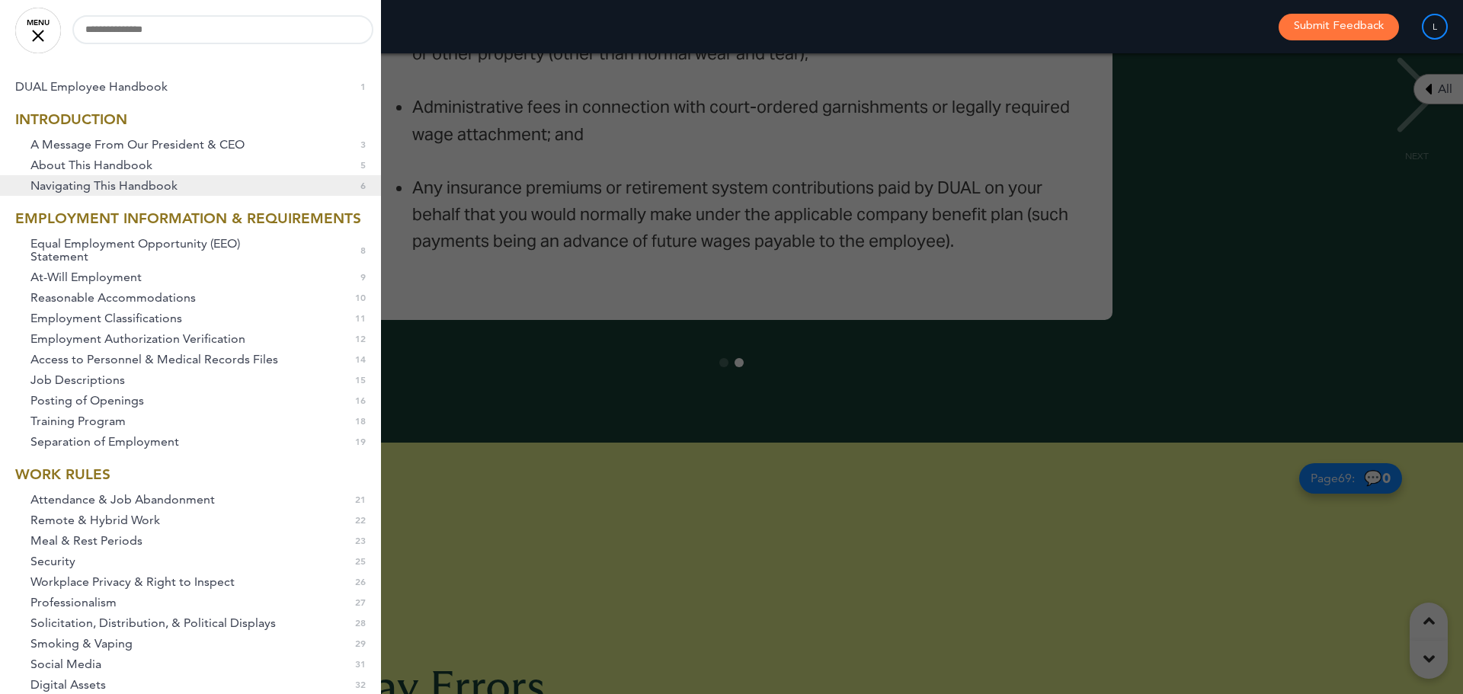
click at [84, 192] on span "Navigating This Handbook" at bounding box center [103, 185] width 147 height 13
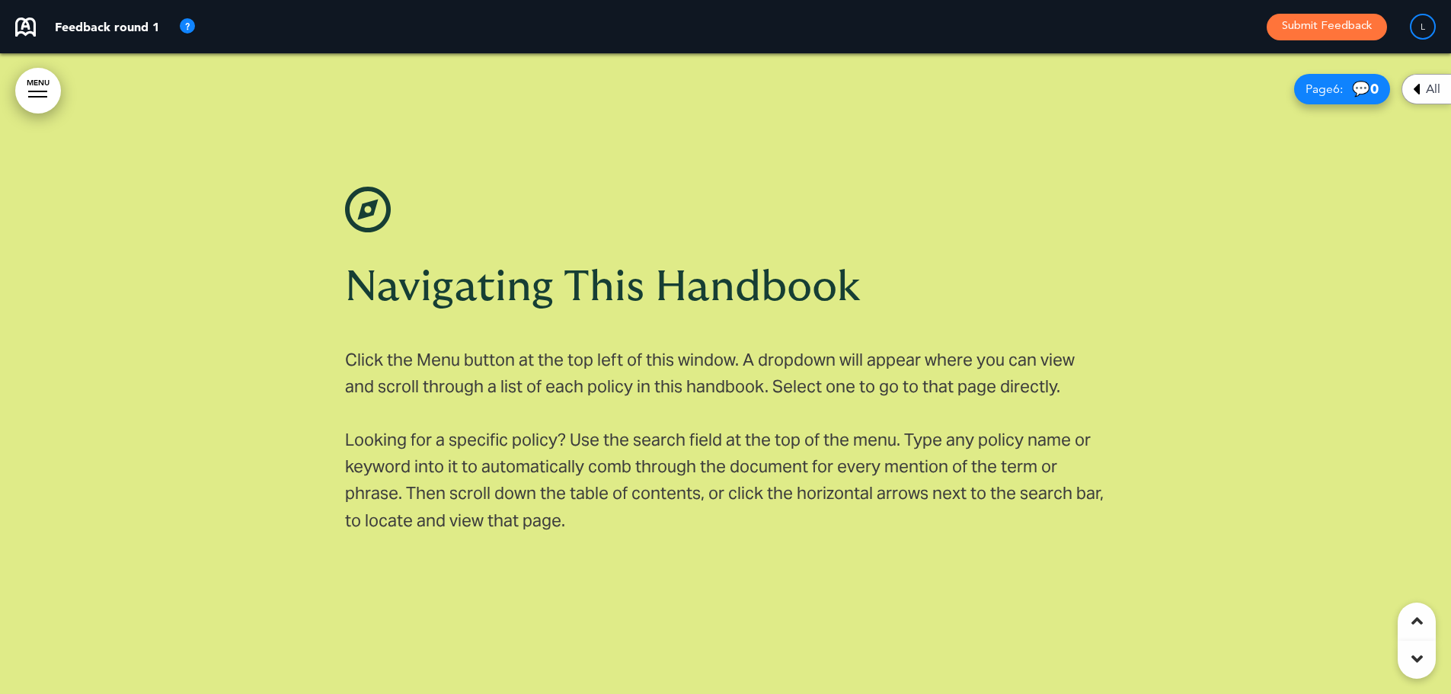
scroll to position [0, 1428]
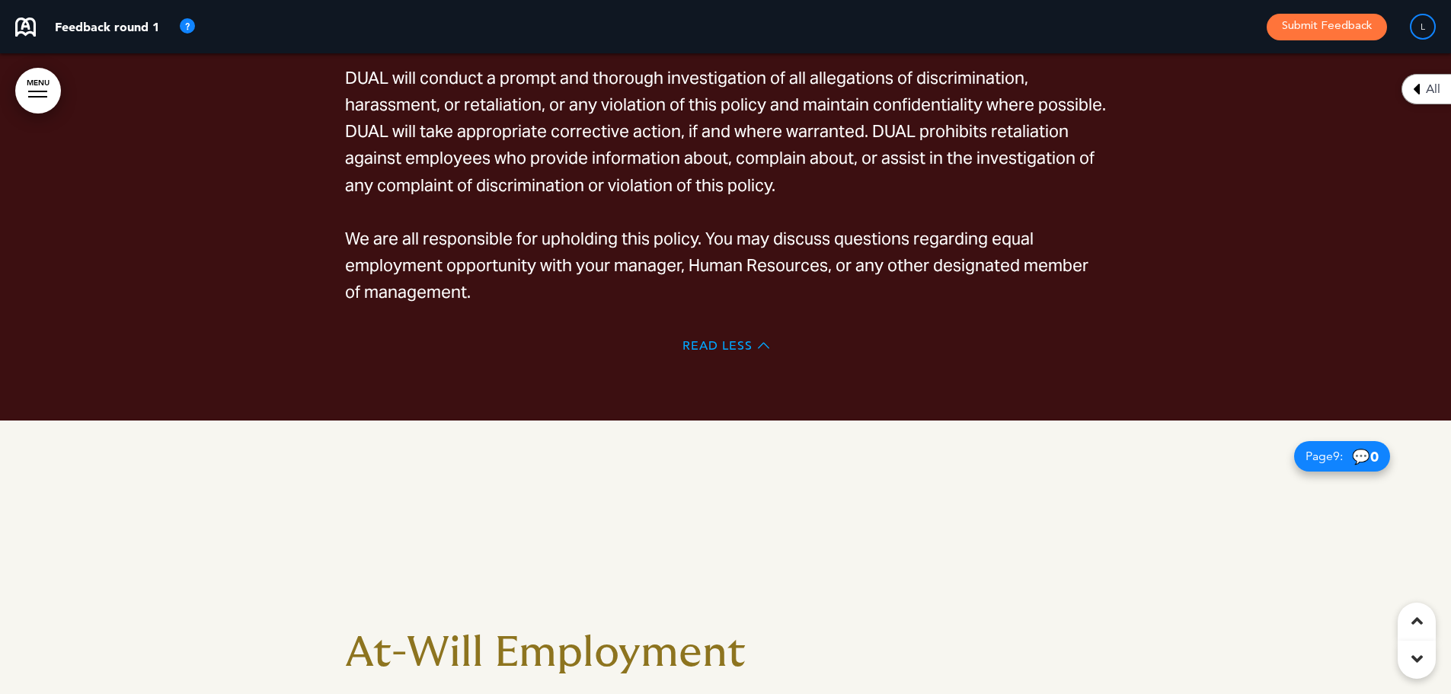
click at [698, 341] on span "Read Less" at bounding box center [718, 346] width 70 height 12
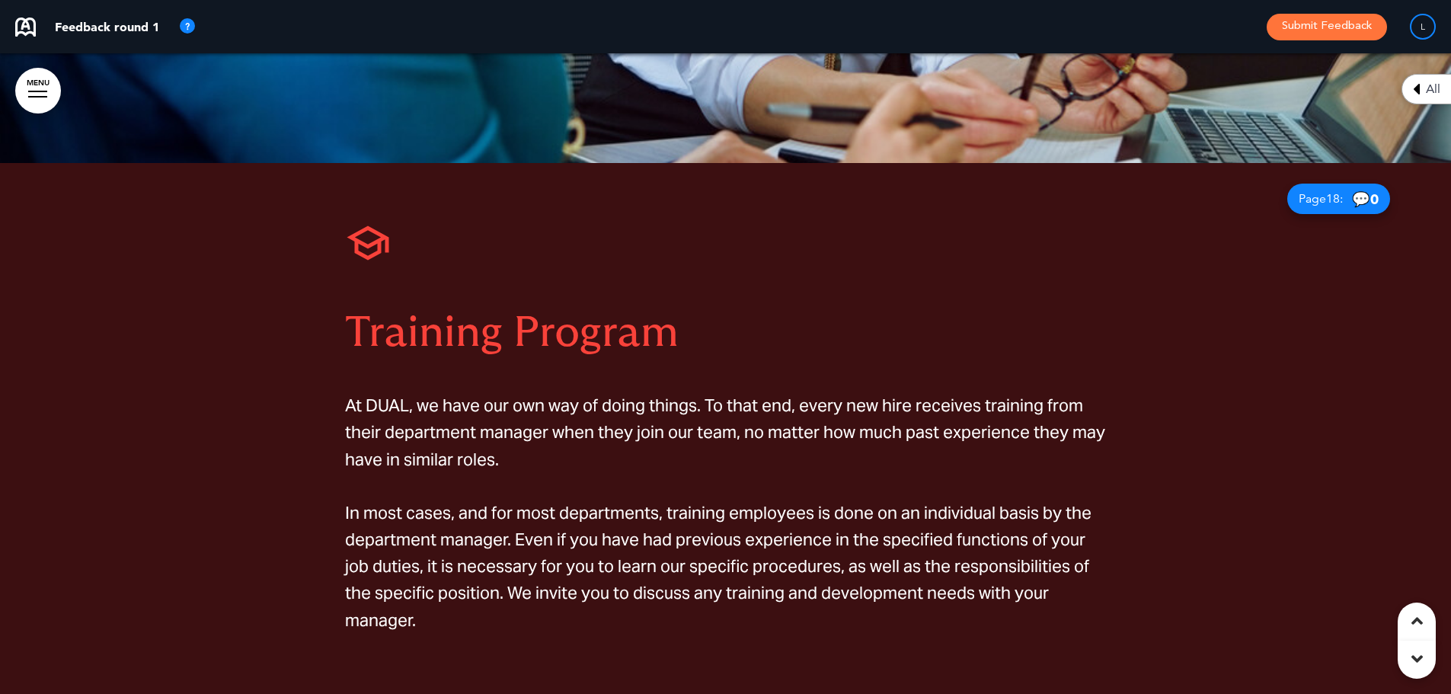
scroll to position [12262, 0]
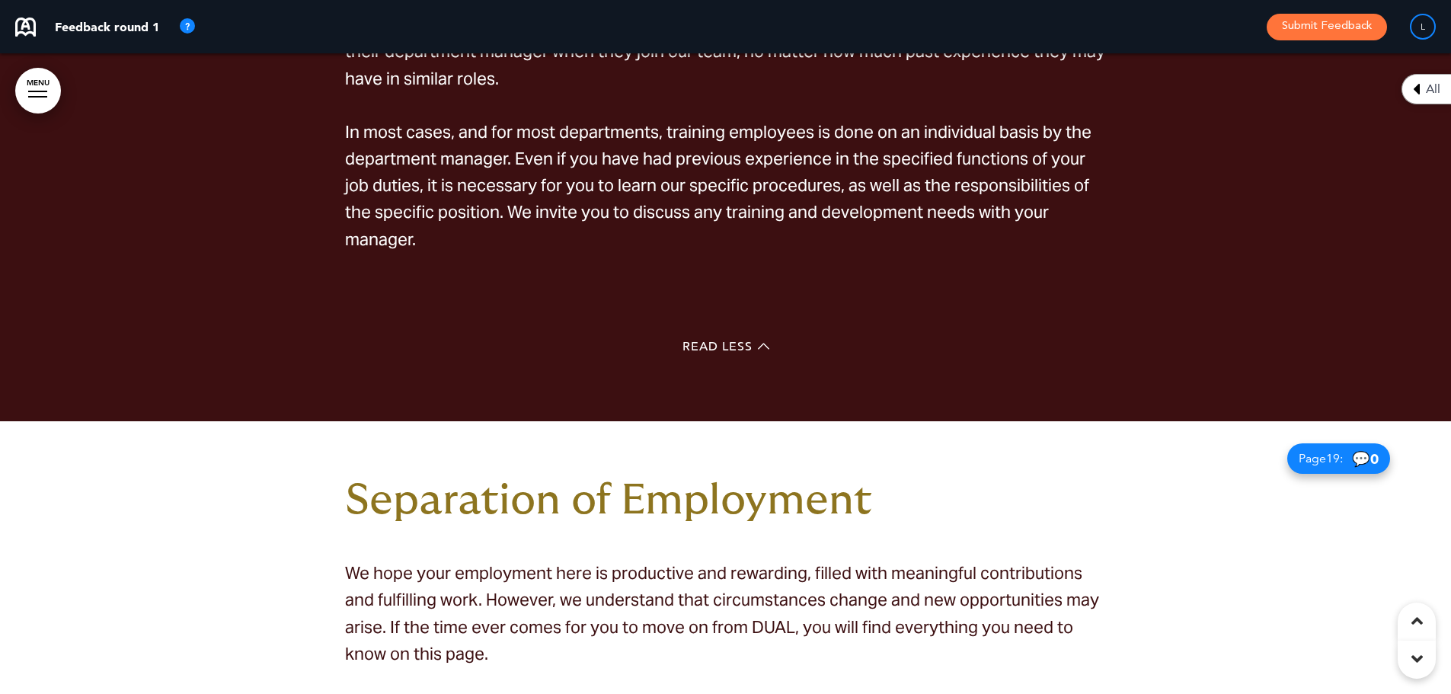
click at [707, 333] on div "Read Less" at bounding box center [726, 348] width 762 height 31
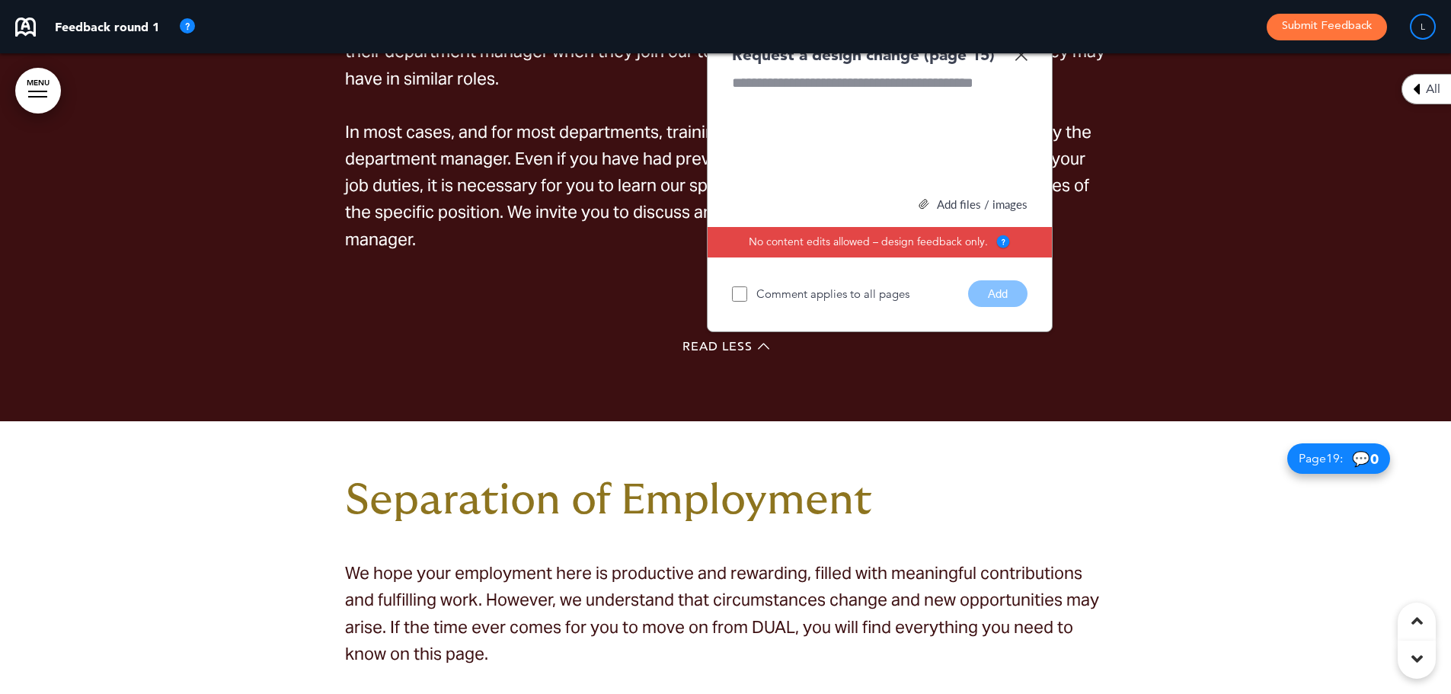
scroll to position [12033, 0]
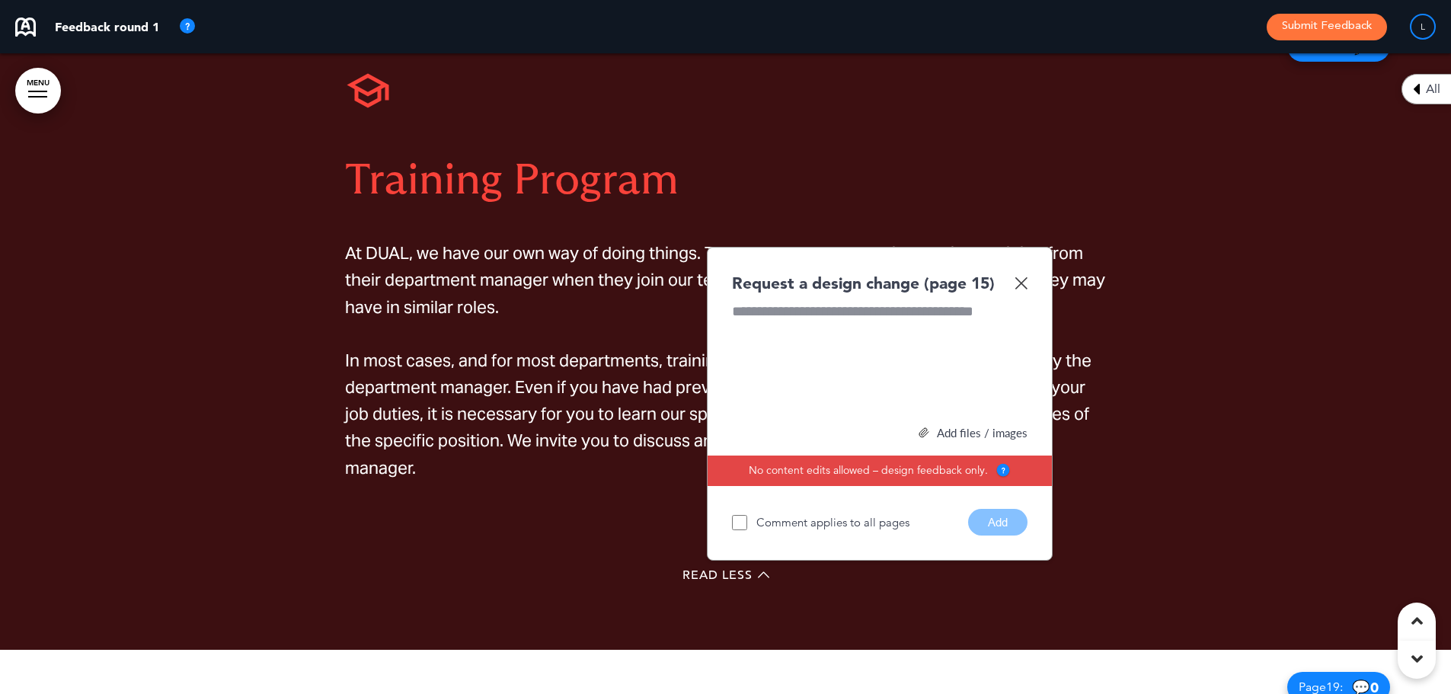
click at [1018, 277] on img at bounding box center [1021, 283] width 13 height 13
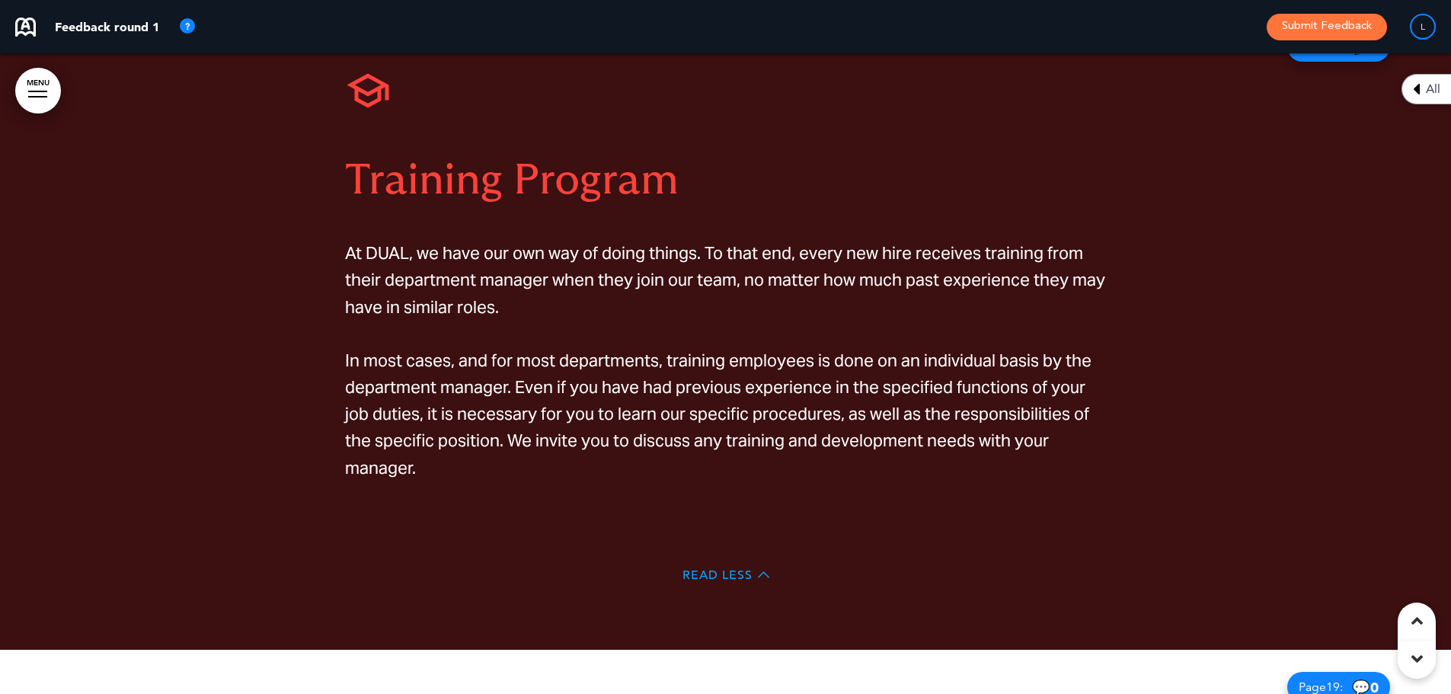
click at [727, 569] on span "Read Less" at bounding box center [718, 575] width 70 height 12
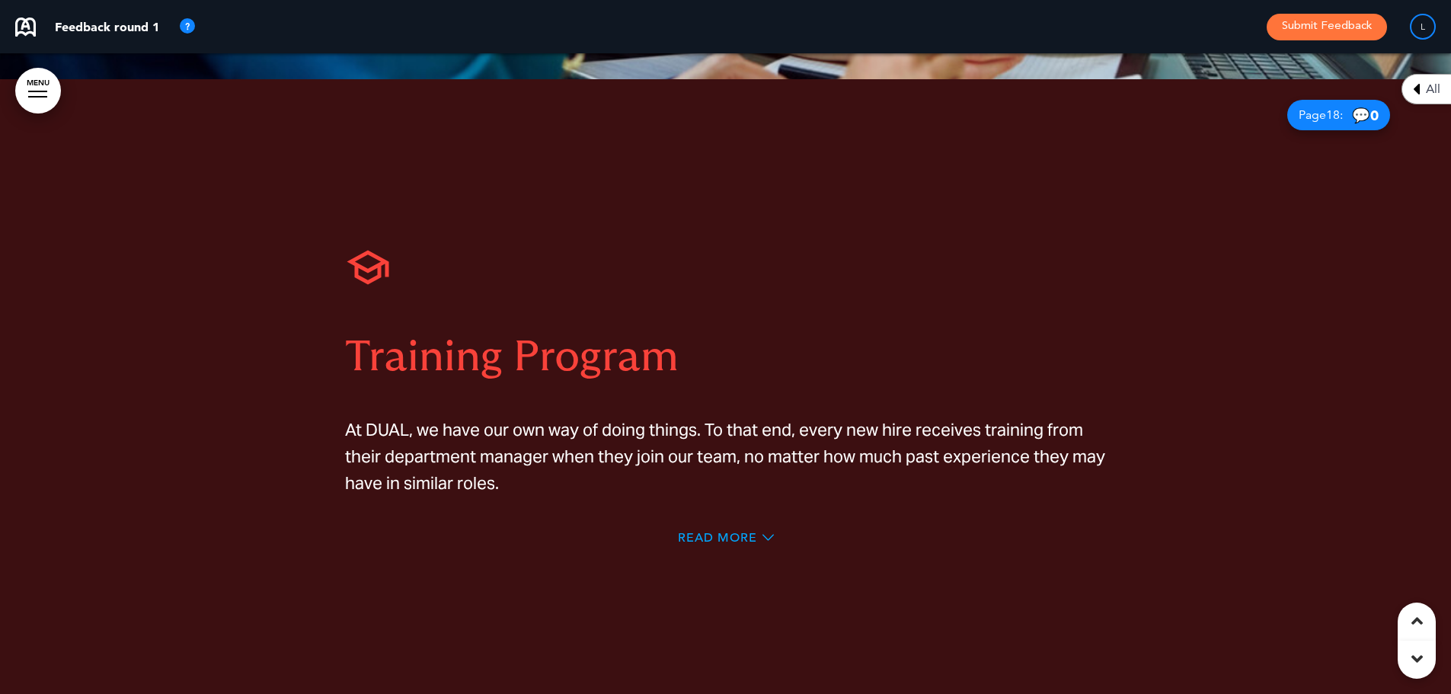
scroll to position [11964, 0]
click at [727, 532] on span "Read More" at bounding box center [717, 538] width 79 height 12
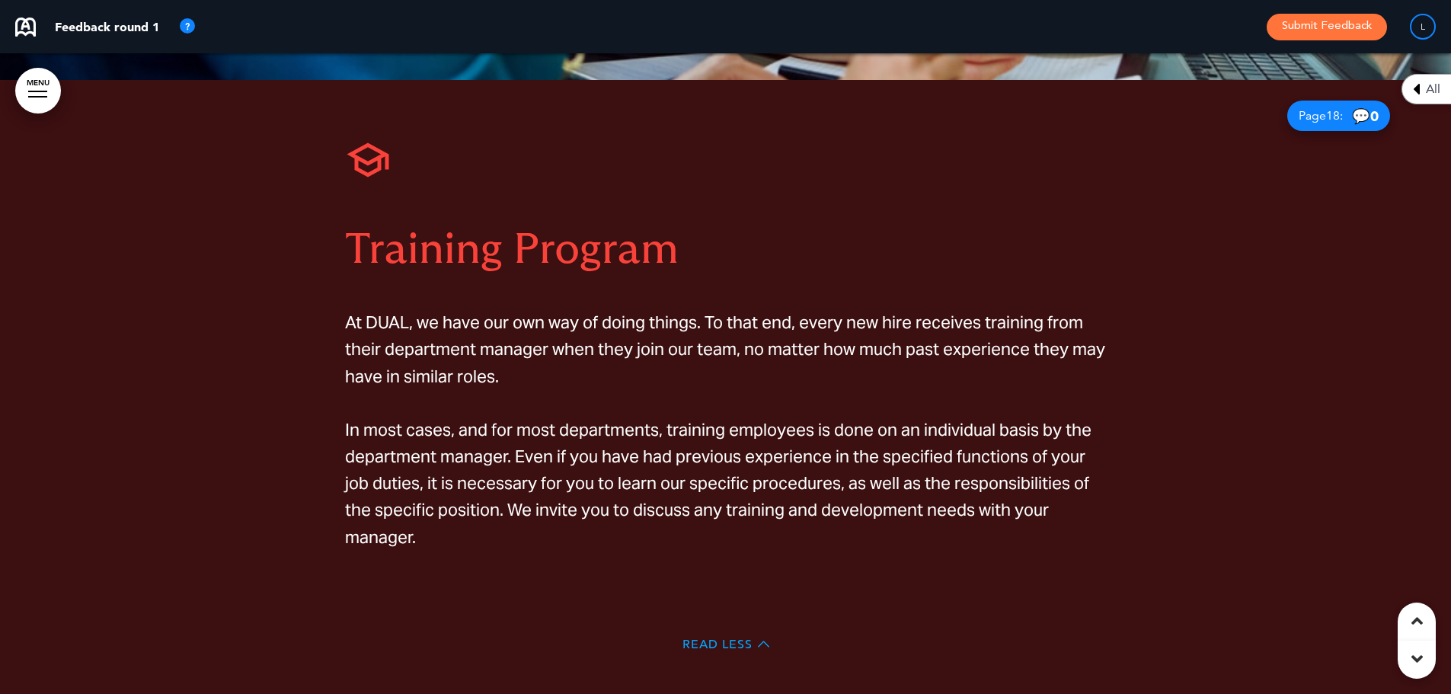
click at [713, 638] on span "Read Less" at bounding box center [718, 644] width 70 height 12
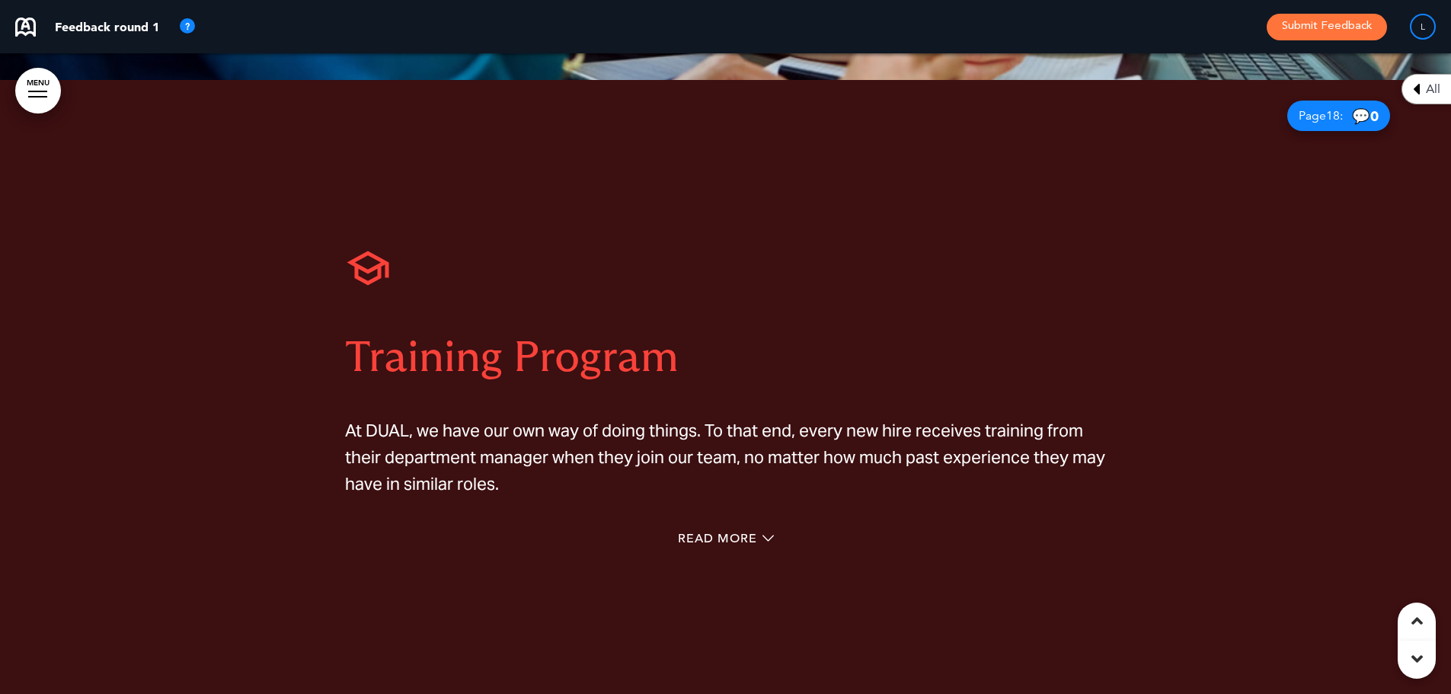
click at [729, 525] on div "Read More" at bounding box center [726, 540] width 762 height 31
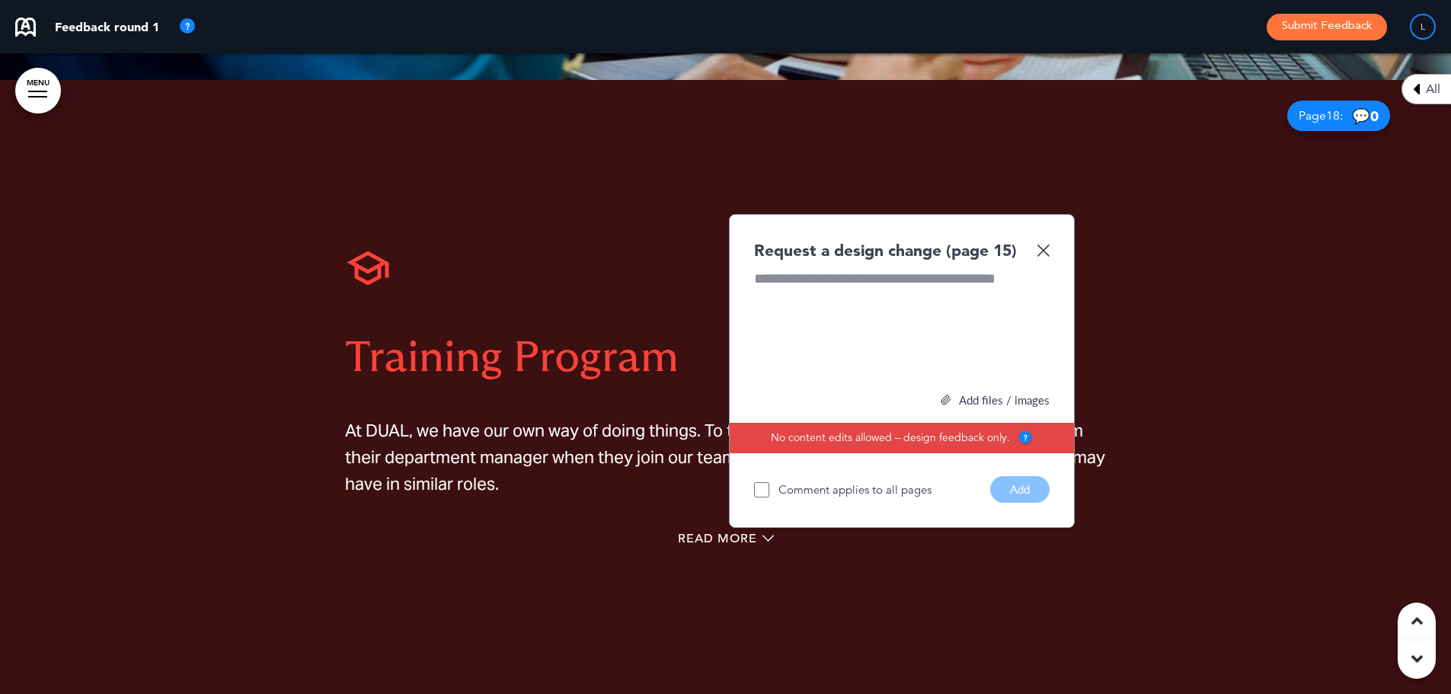
click at [1046, 244] on img at bounding box center [1043, 250] width 13 height 13
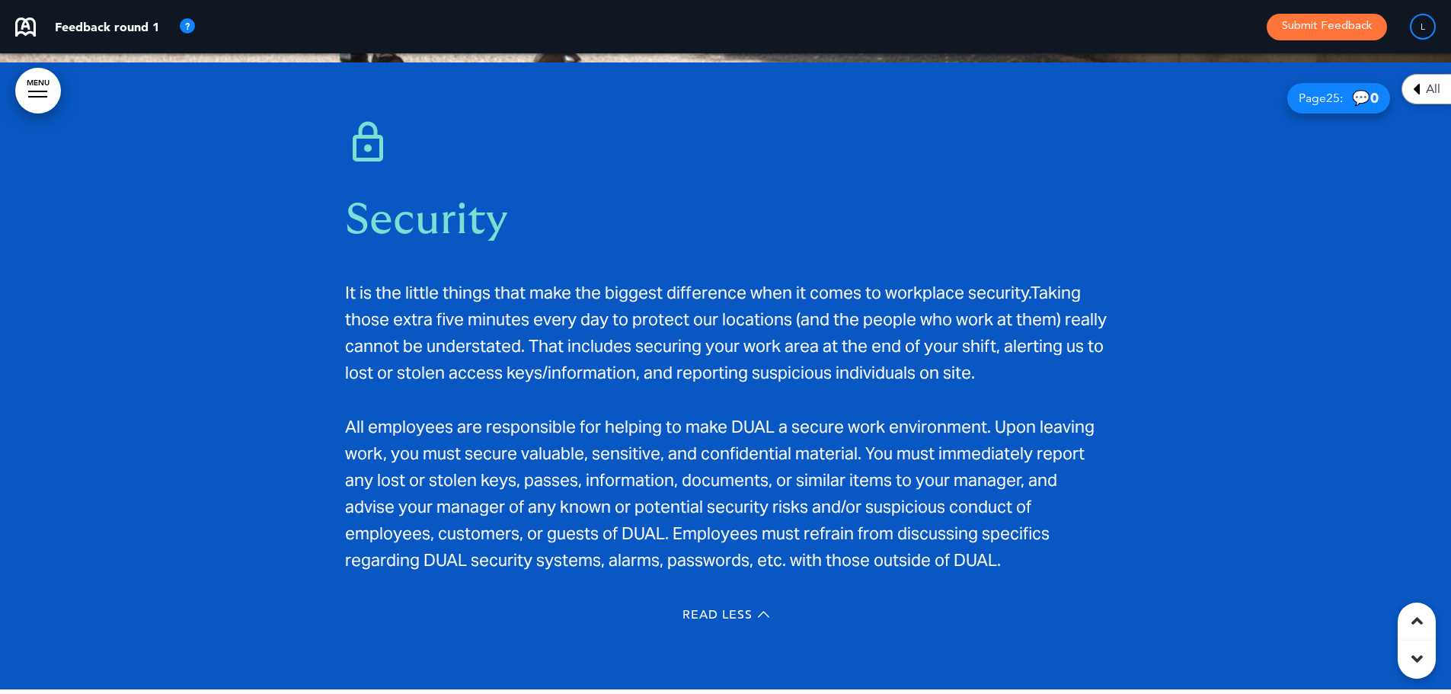
scroll to position [19353, 0]
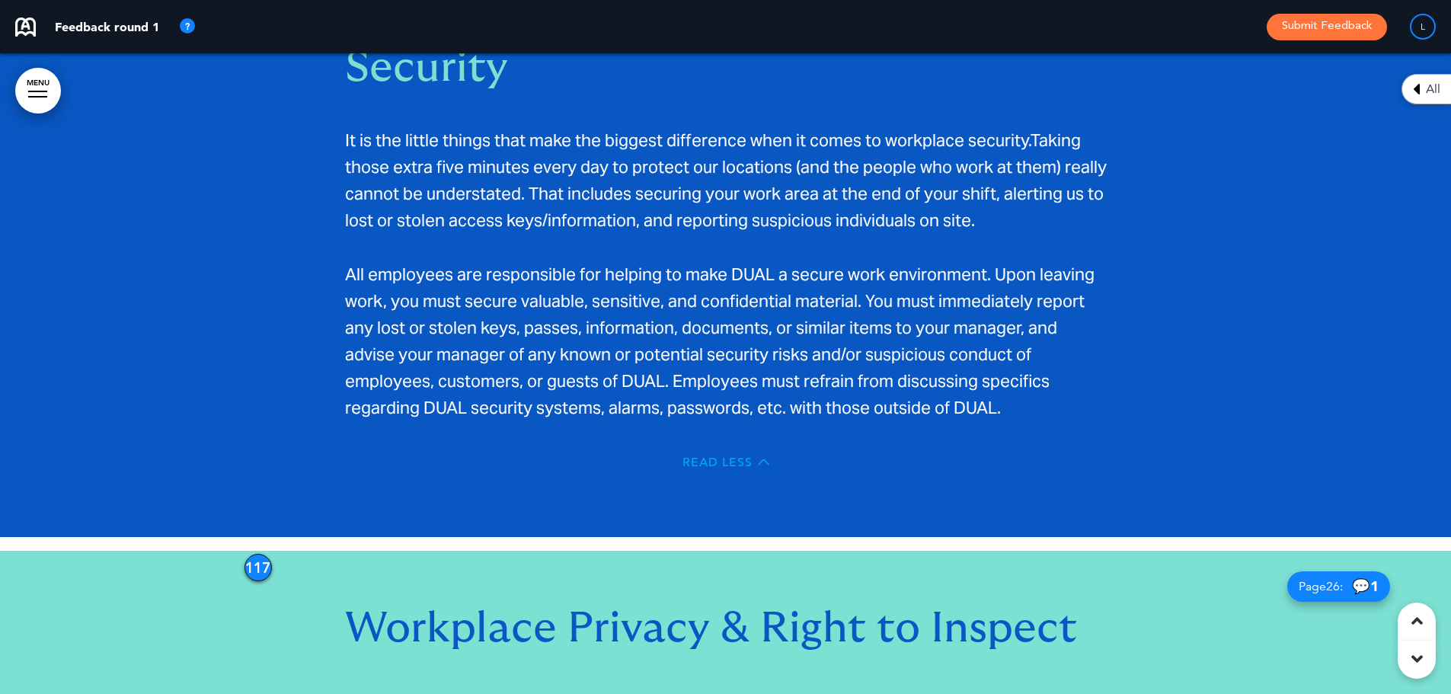
click at [725, 456] on span "Read Less" at bounding box center [718, 462] width 70 height 12
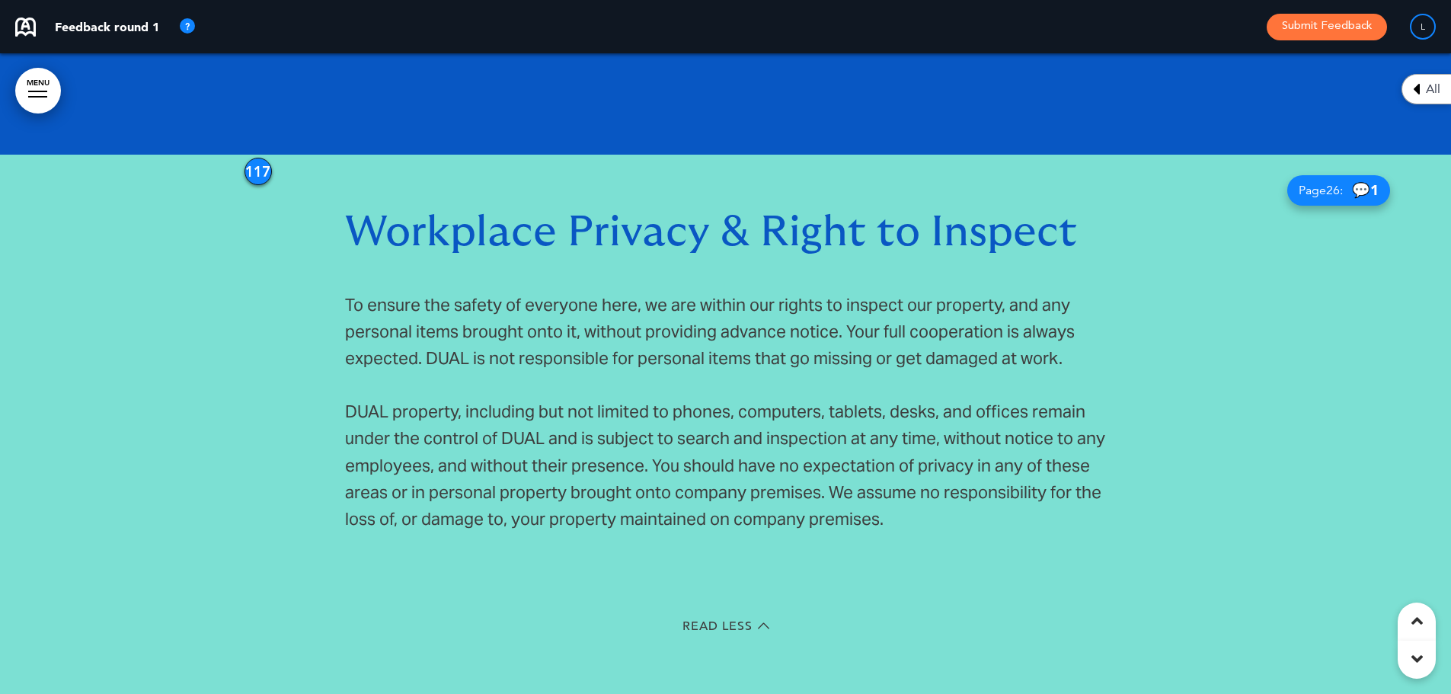
scroll to position [19868, 0]
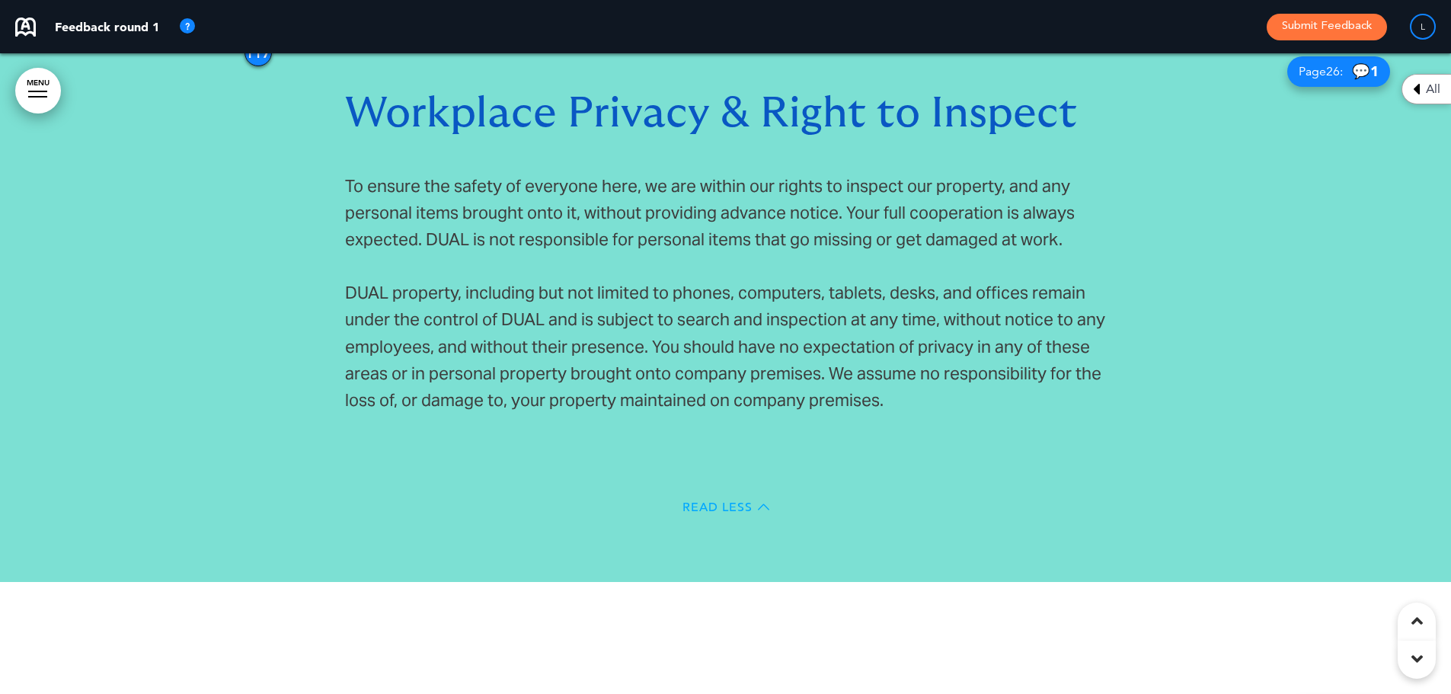
click at [727, 501] on span "Read Less" at bounding box center [718, 507] width 70 height 12
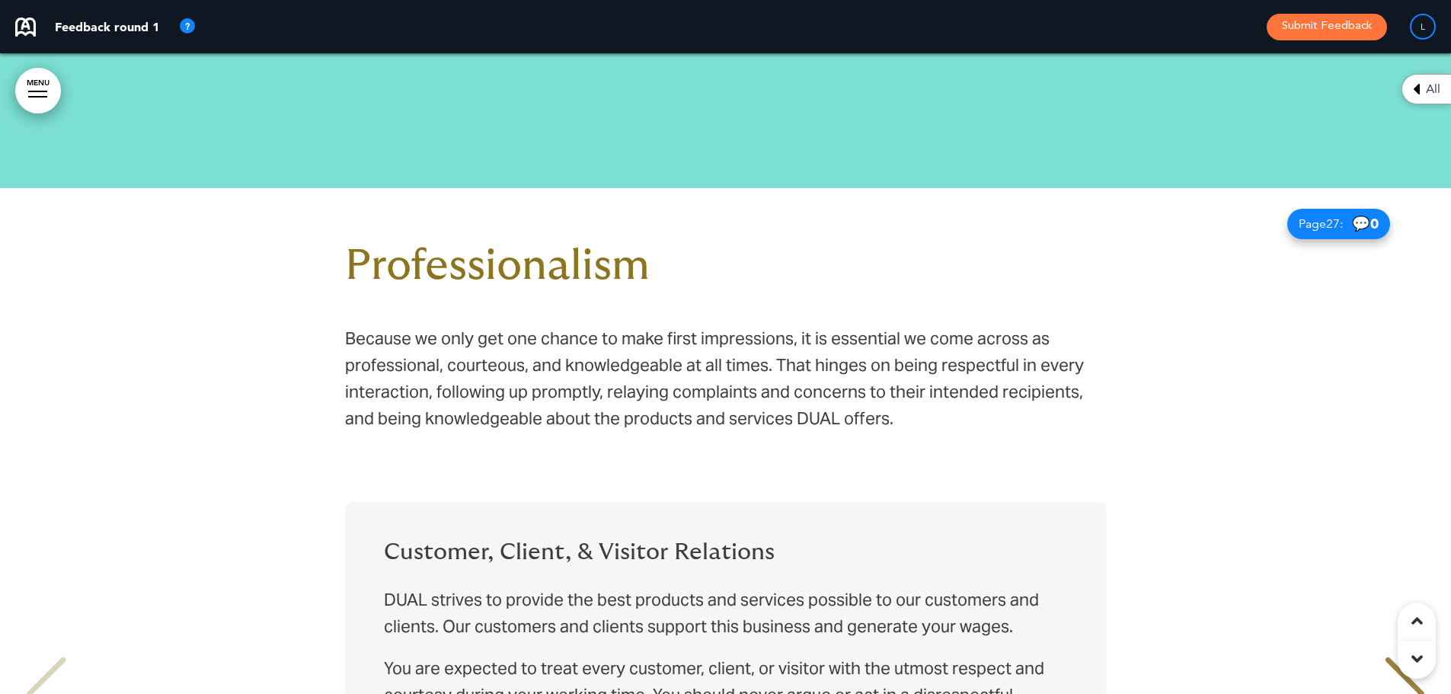
scroll to position [20737, 0]
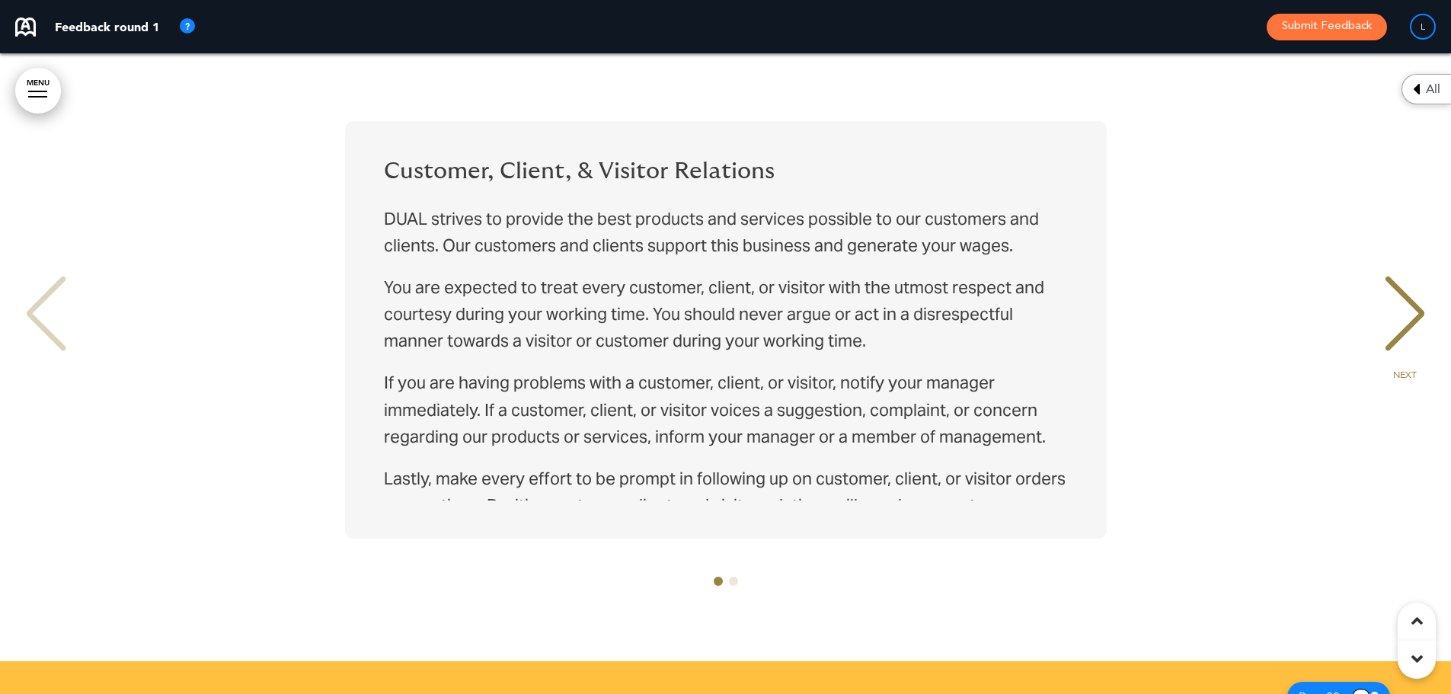
click at [1388, 297] on div "NEXT" at bounding box center [1405, 327] width 46 height 76
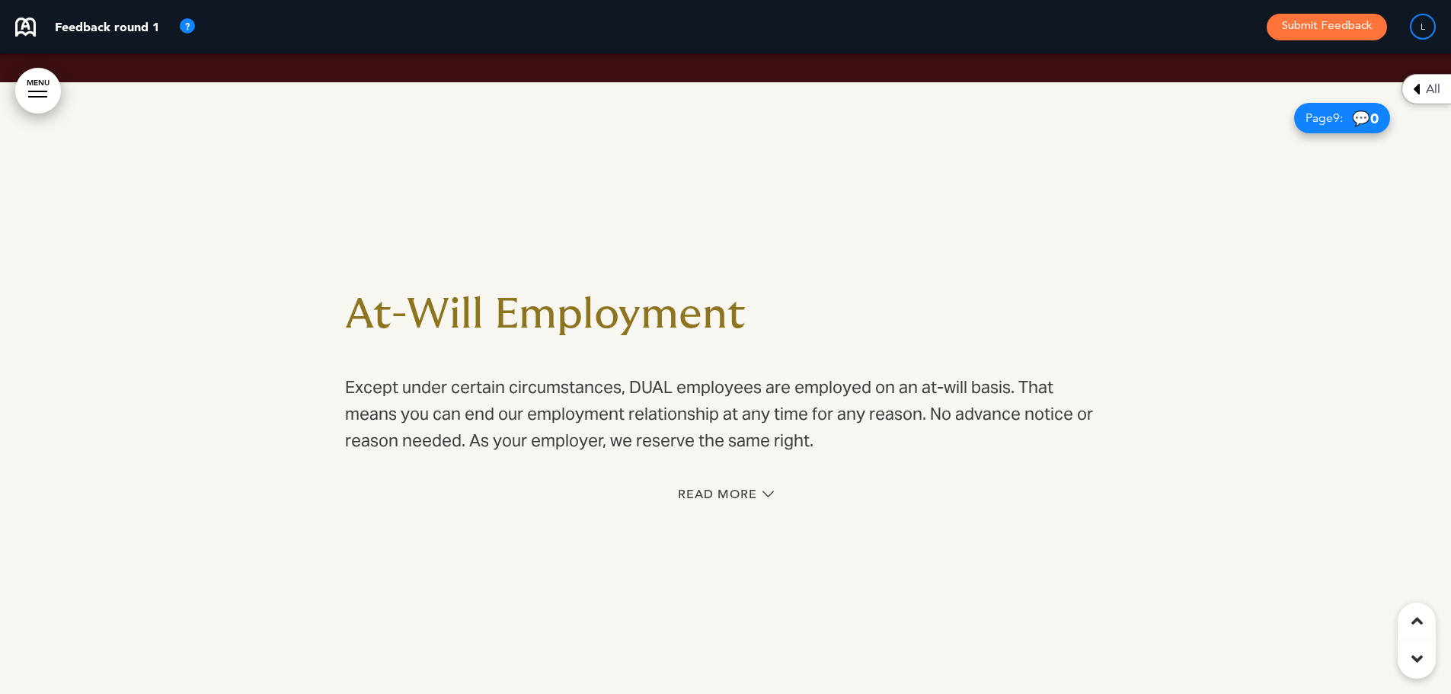
scroll to position [5027, 0]
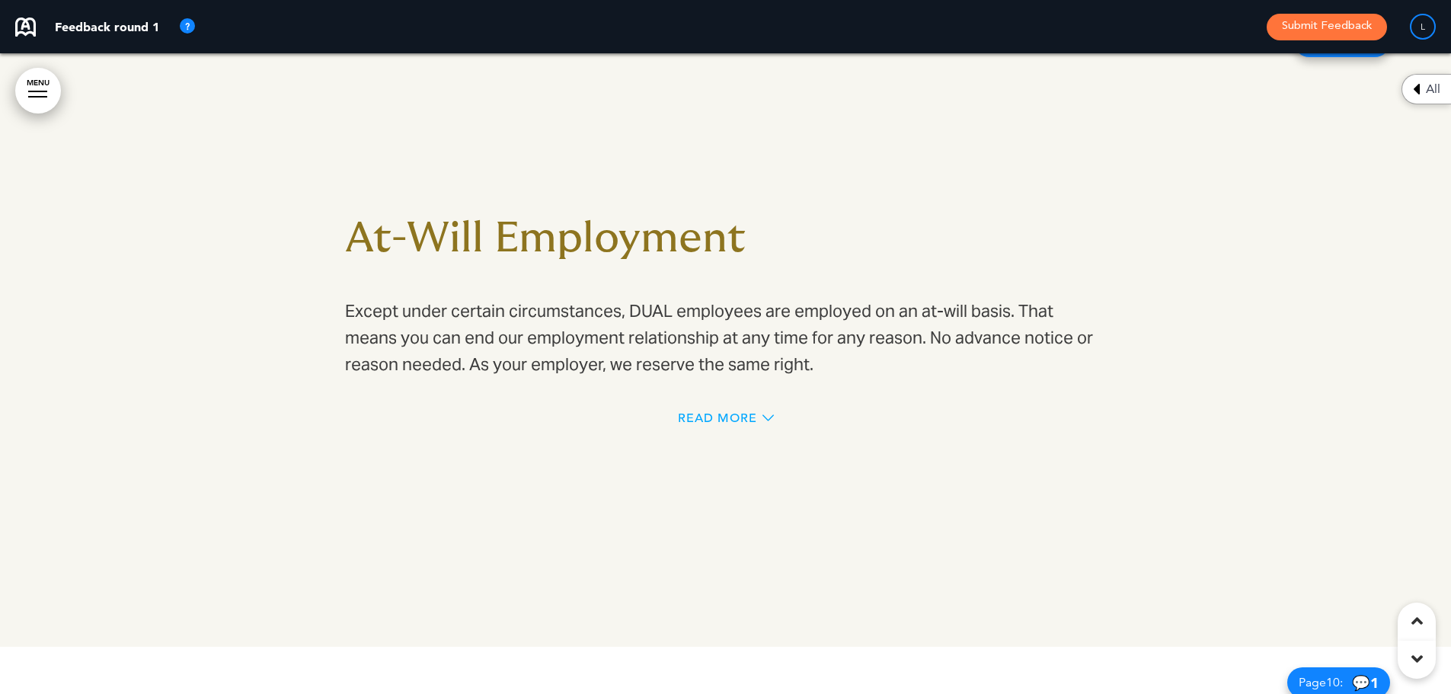
click at [773, 416] on icon at bounding box center [768, 417] width 11 height 11
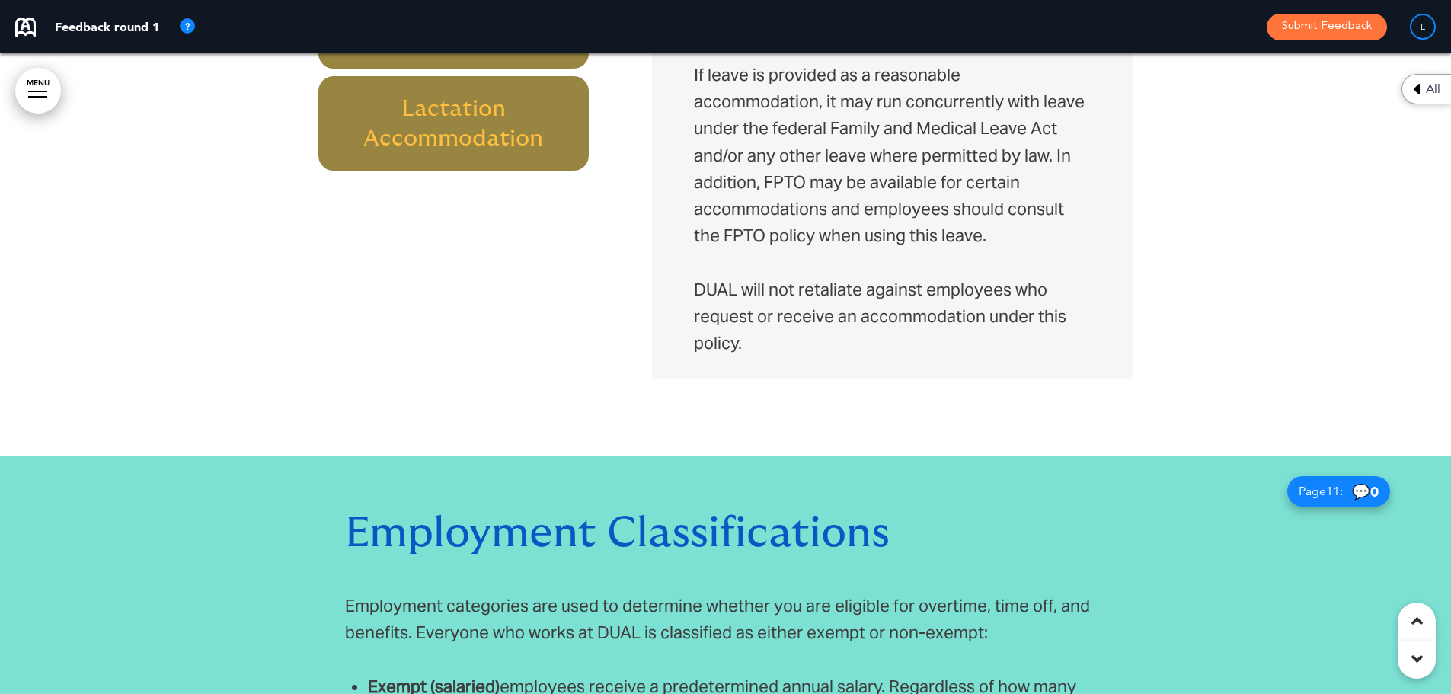
scroll to position [6018, 0]
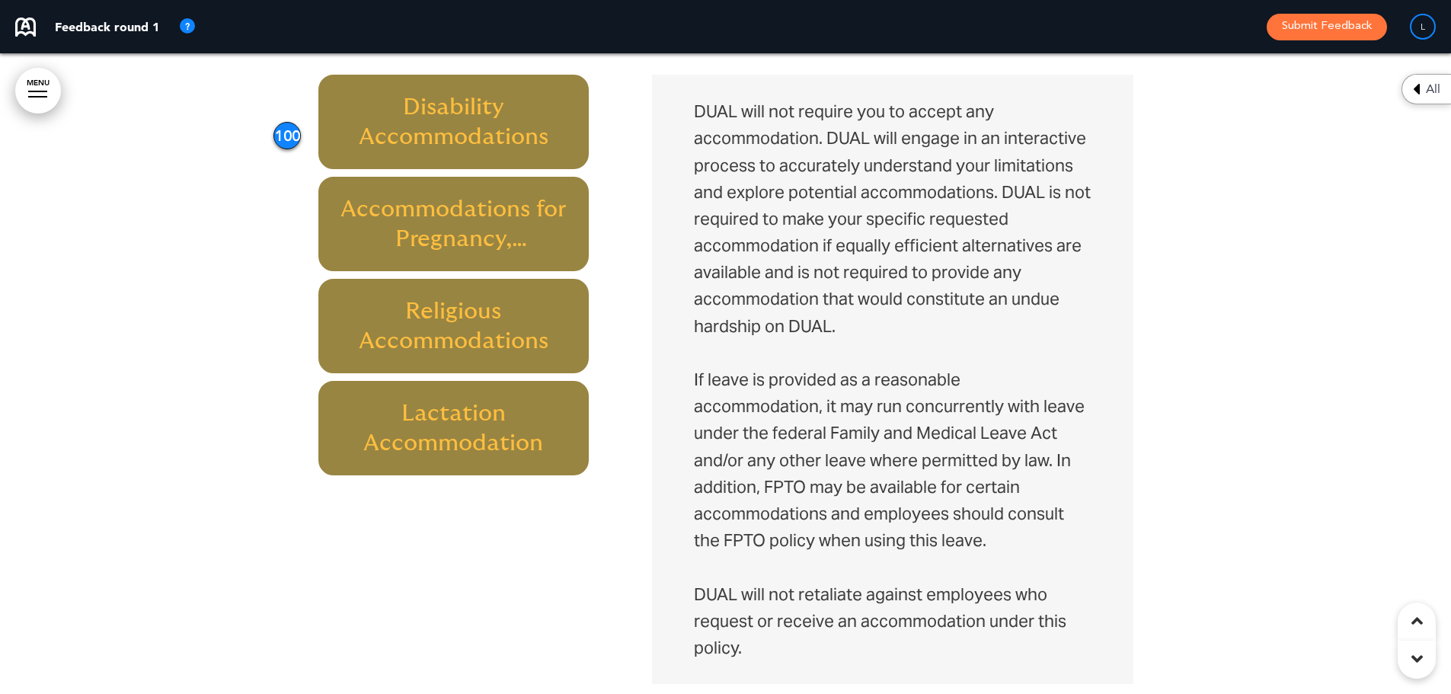
click at [492, 198] on h6 "Accommodations for Pregnancy, Childbirth, or Related Medical Conditions" at bounding box center [454, 223] width 236 height 59
click at [495, 296] on h6 "Religious Accommodations" at bounding box center [454, 325] width 236 height 59
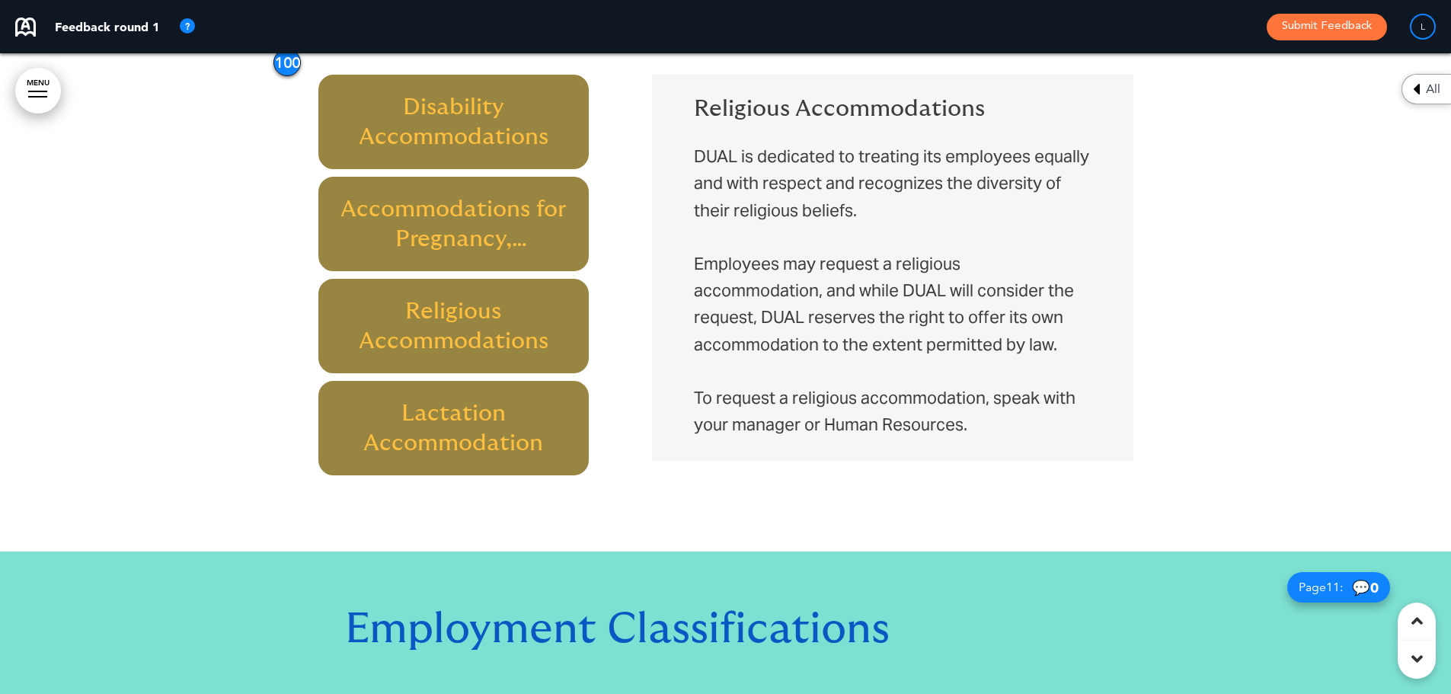
click at [506, 381] on div "Lactation Accommodation" at bounding box center [453, 428] width 271 height 94
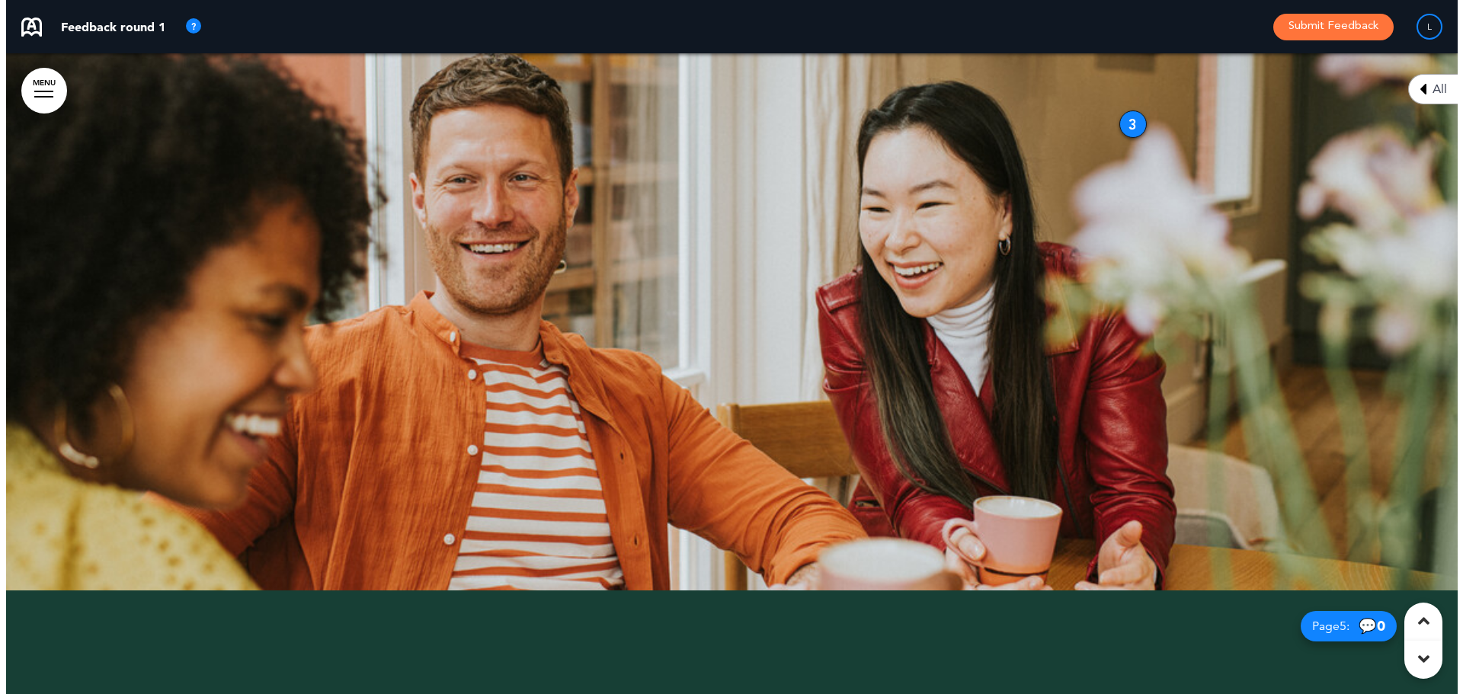
scroll to position [1600, 0]
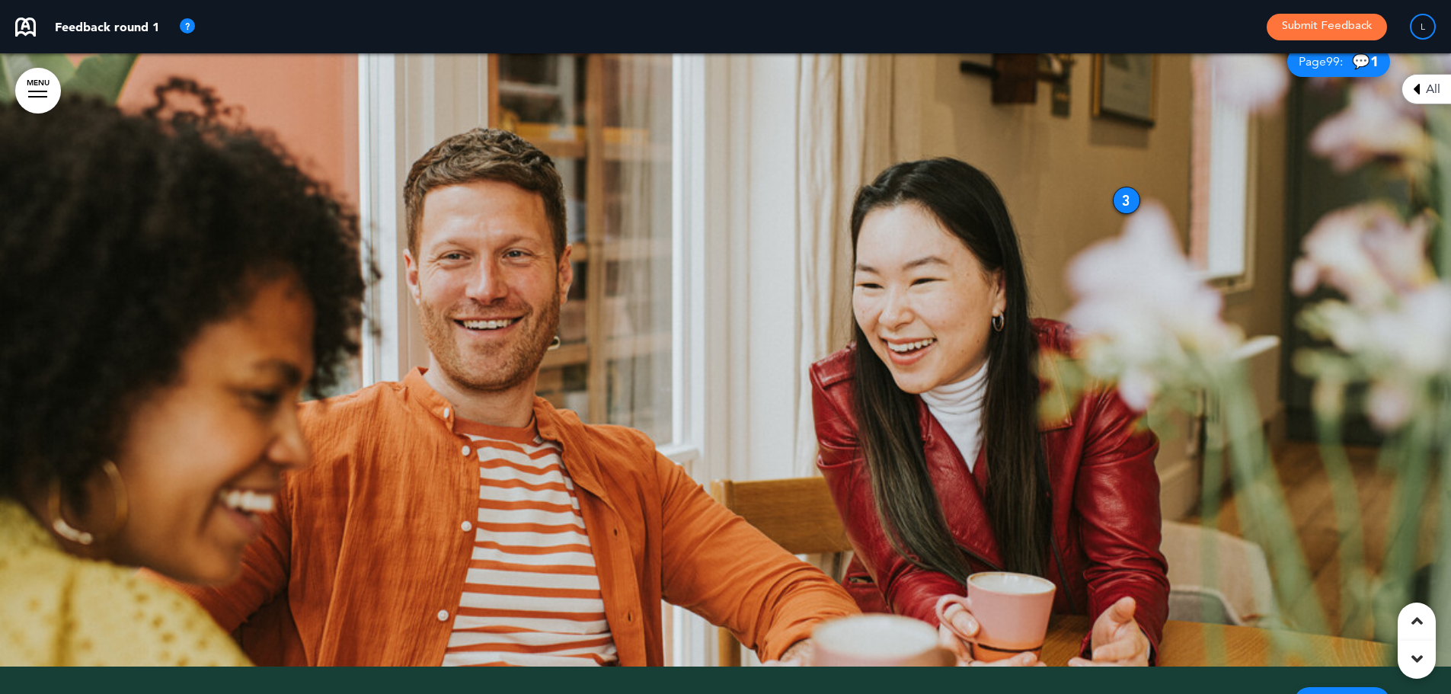
click at [43, 84] on link "MENU" at bounding box center [38, 91] width 46 height 46
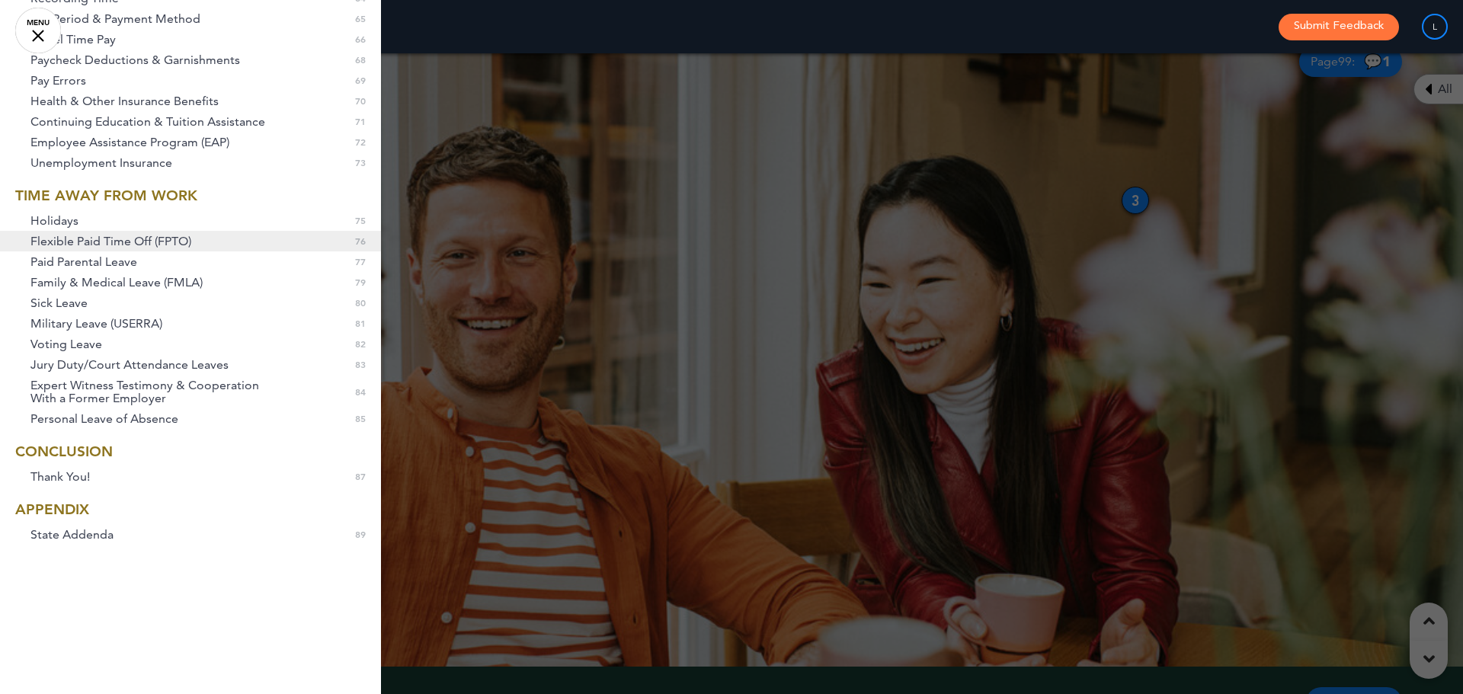
scroll to position [1356, 0]
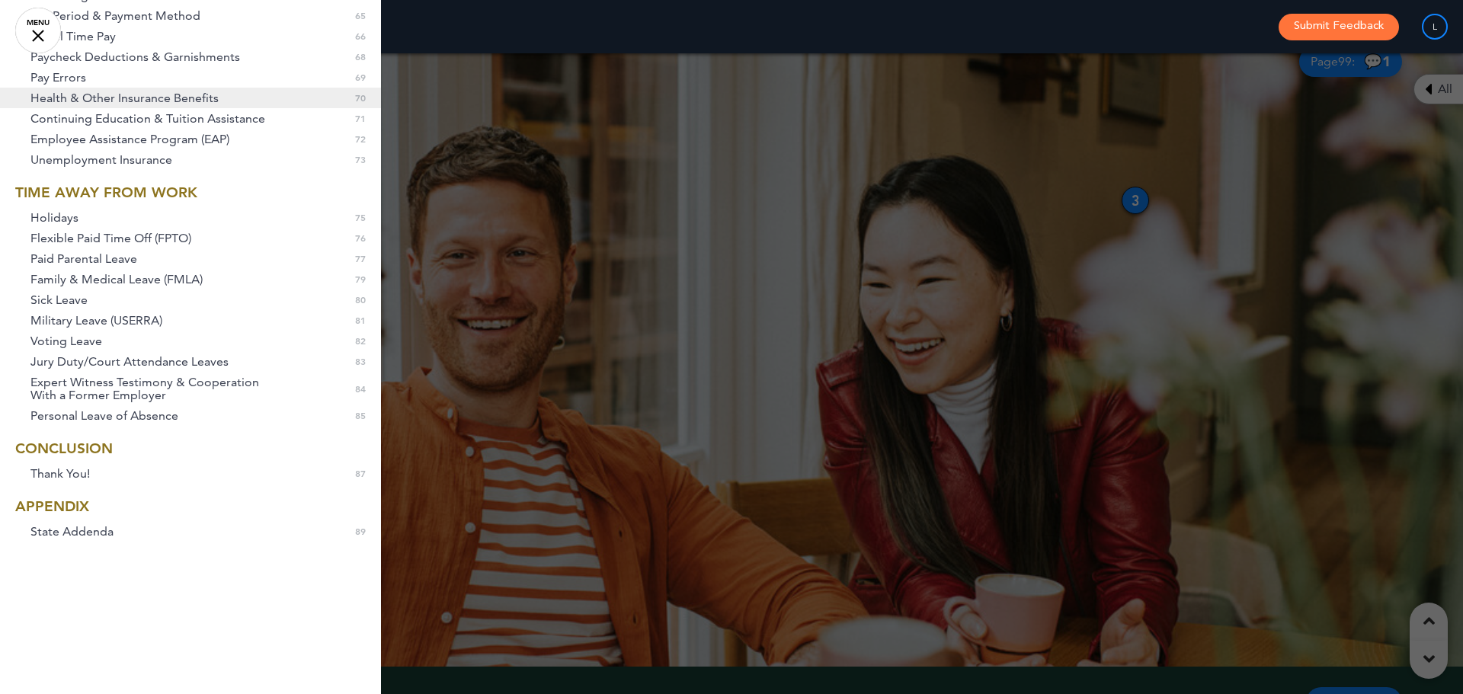
click at [78, 100] on span "Health & Other Insurance Benefits" at bounding box center [124, 97] width 188 height 13
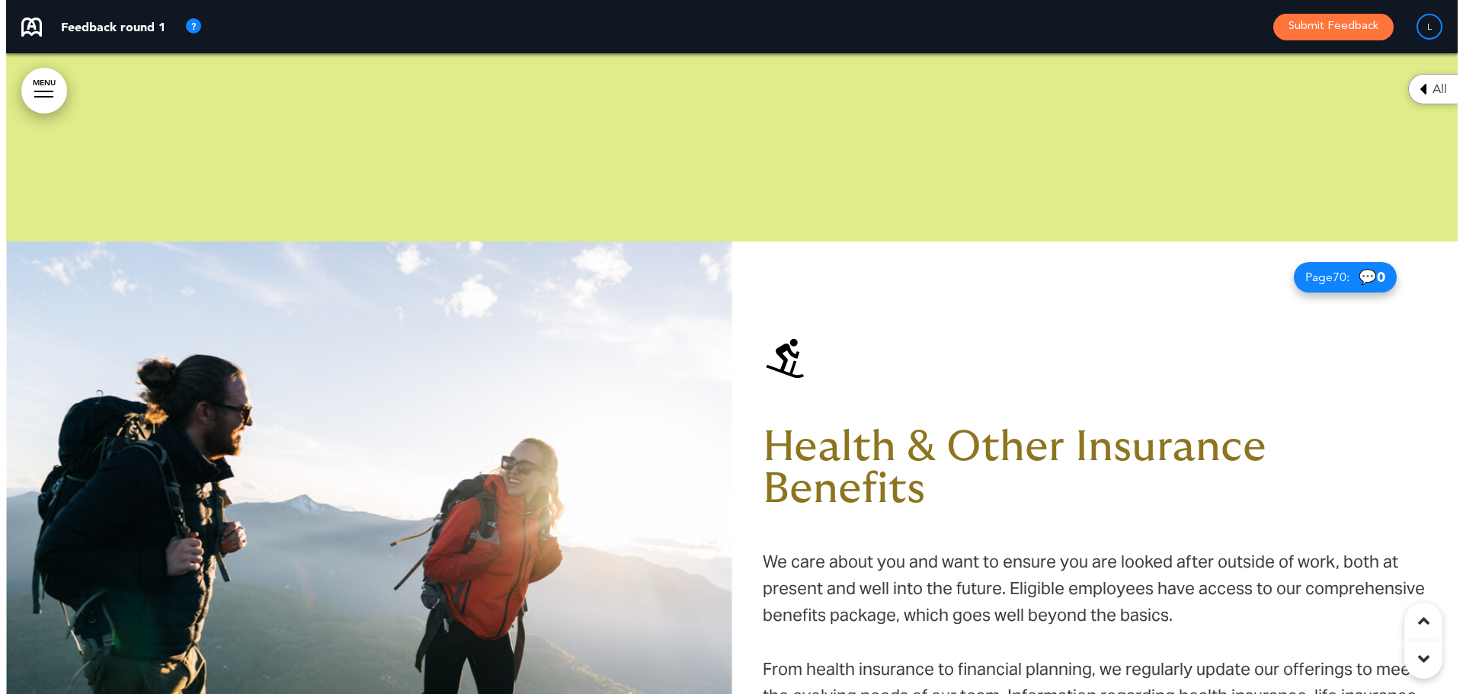
scroll to position [0, 1428]
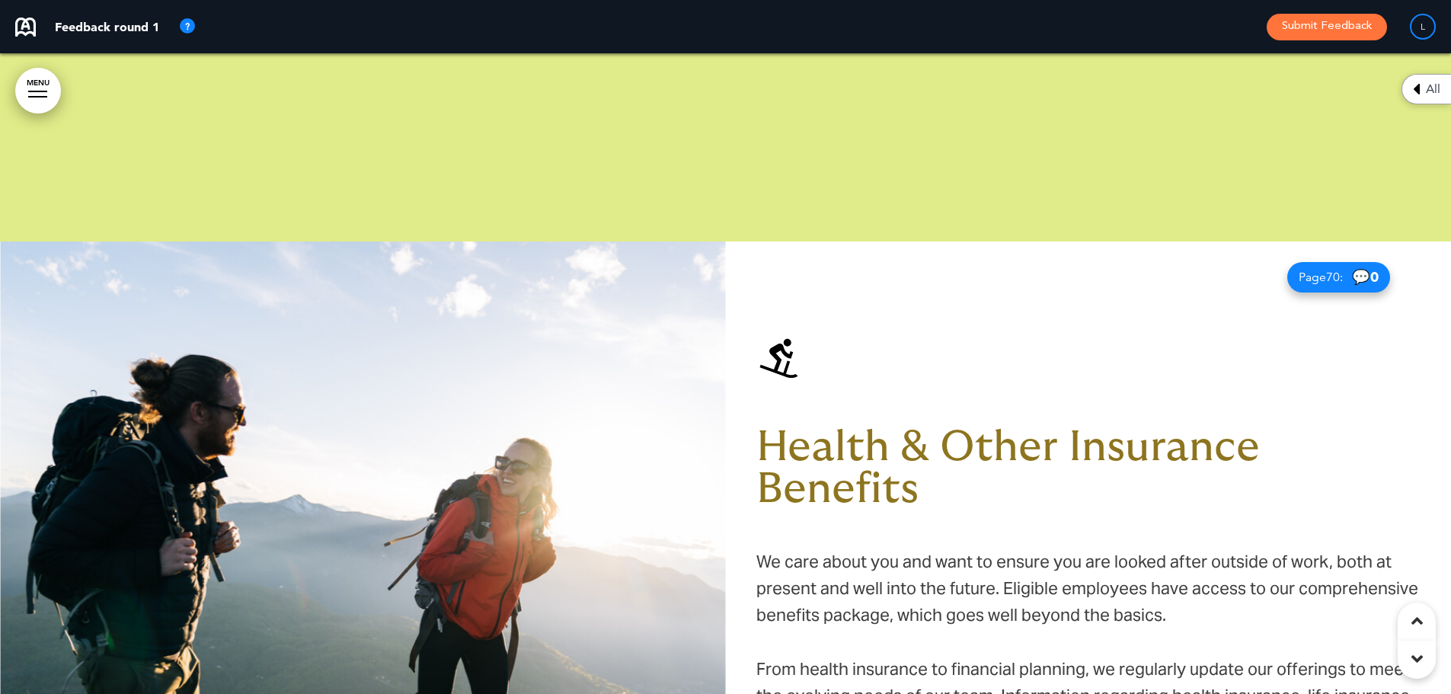
click at [40, 75] on link "MENU" at bounding box center [38, 91] width 46 height 46
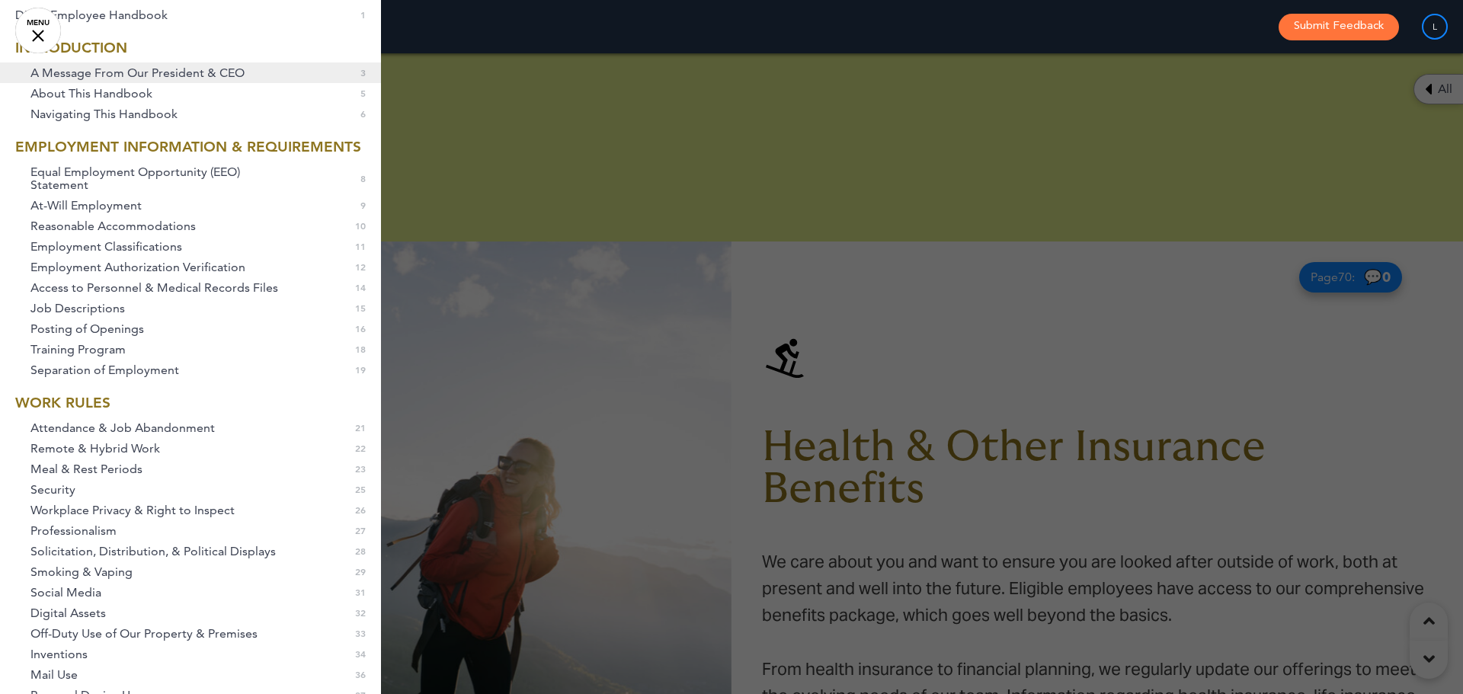
scroll to position [0, 0]
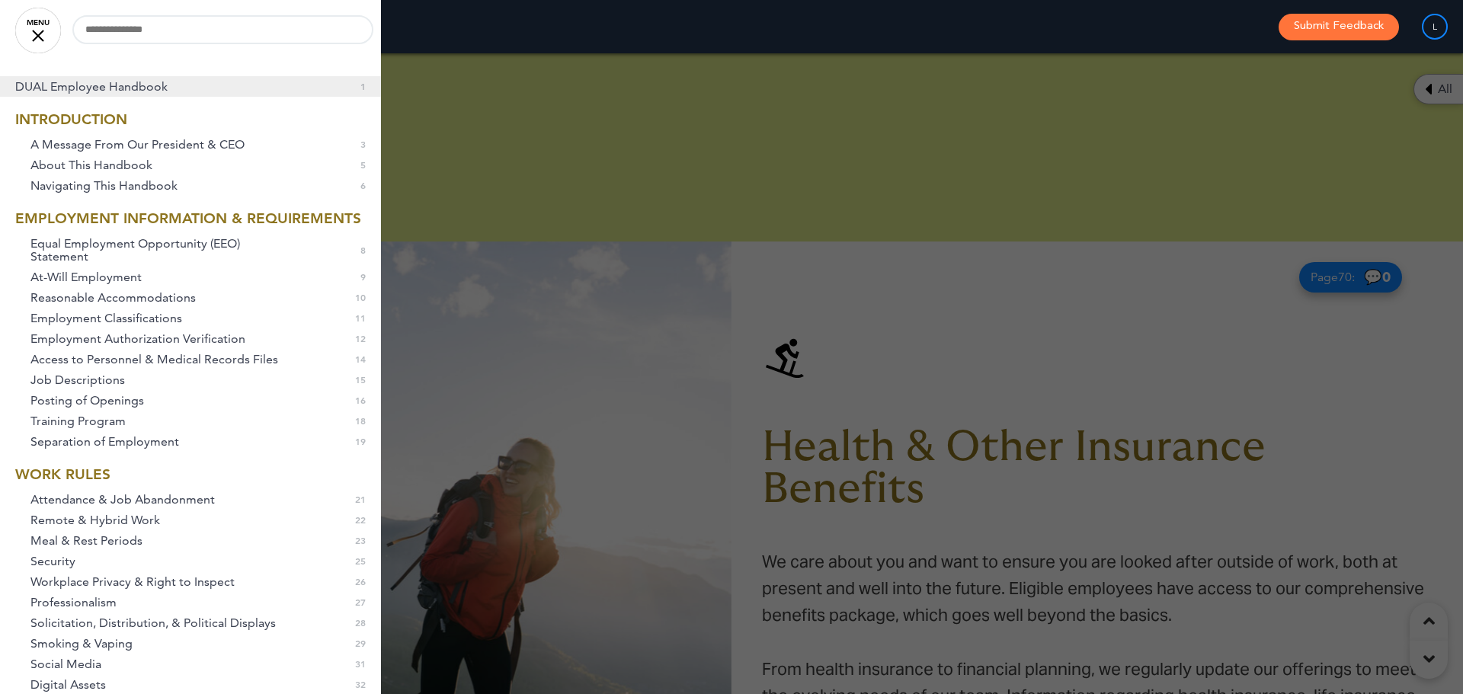
click at [77, 89] on span "DUAL Employee Handbook" at bounding box center [91, 86] width 152 height 13
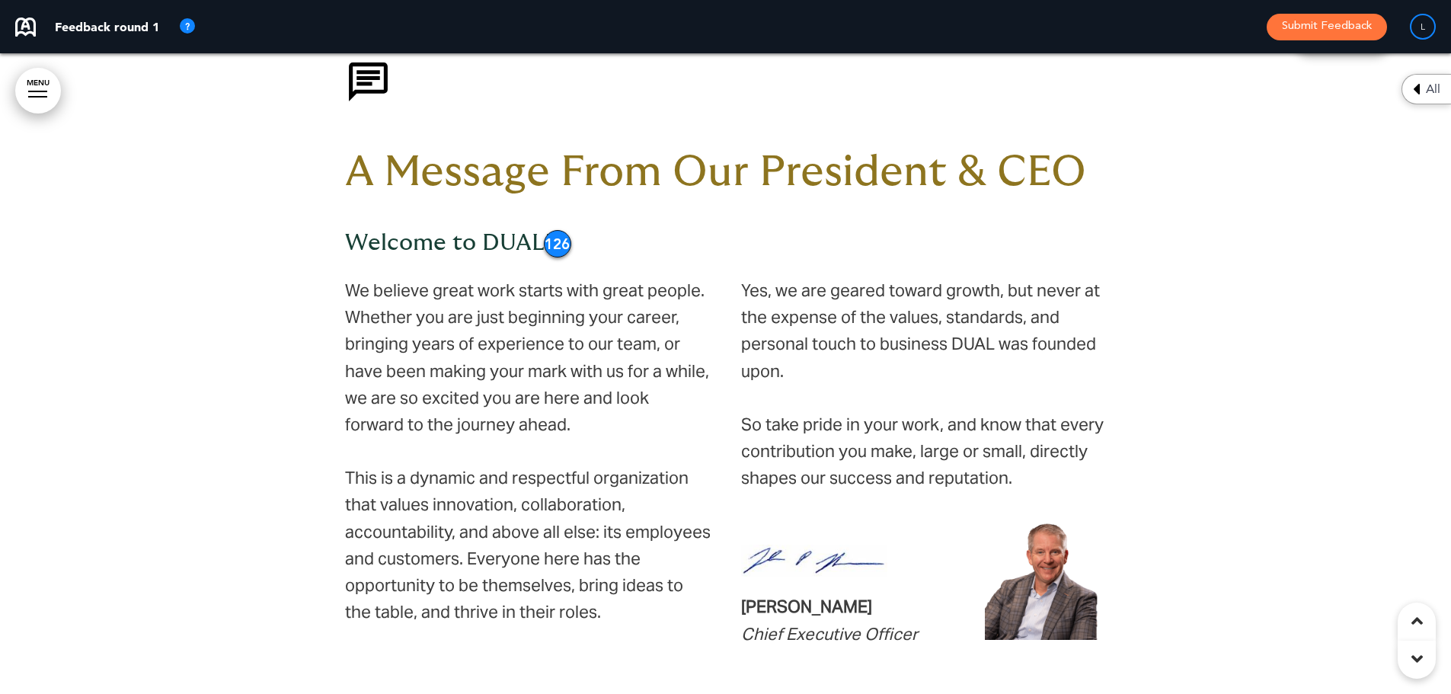
scroll to position [914, 0]
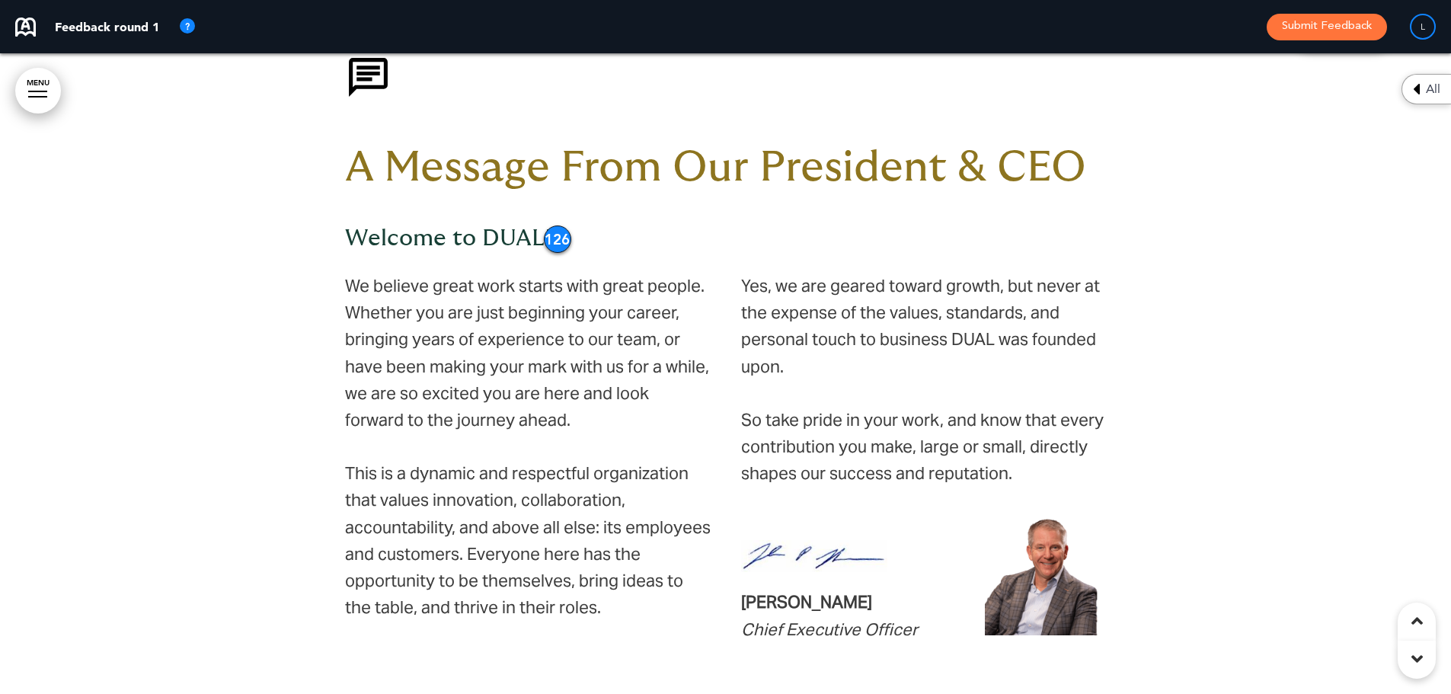
click at [564, 239] on div "126" at bounding box center [557, 238] width 27 height 27
click at [561, 241] on div "126" at bounding box center [557, 238] width 27 height 27
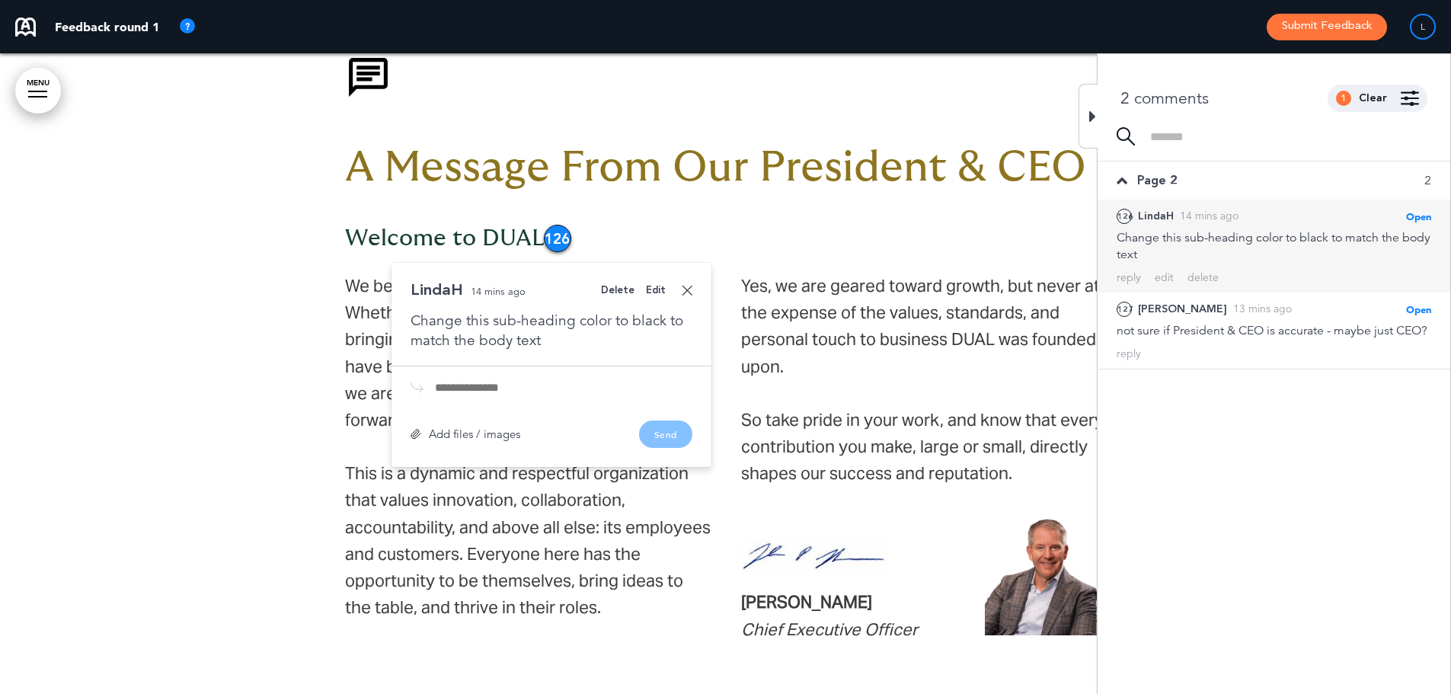
click at [686, 289] on link at bounding box center [687, 290] width 11 height 11
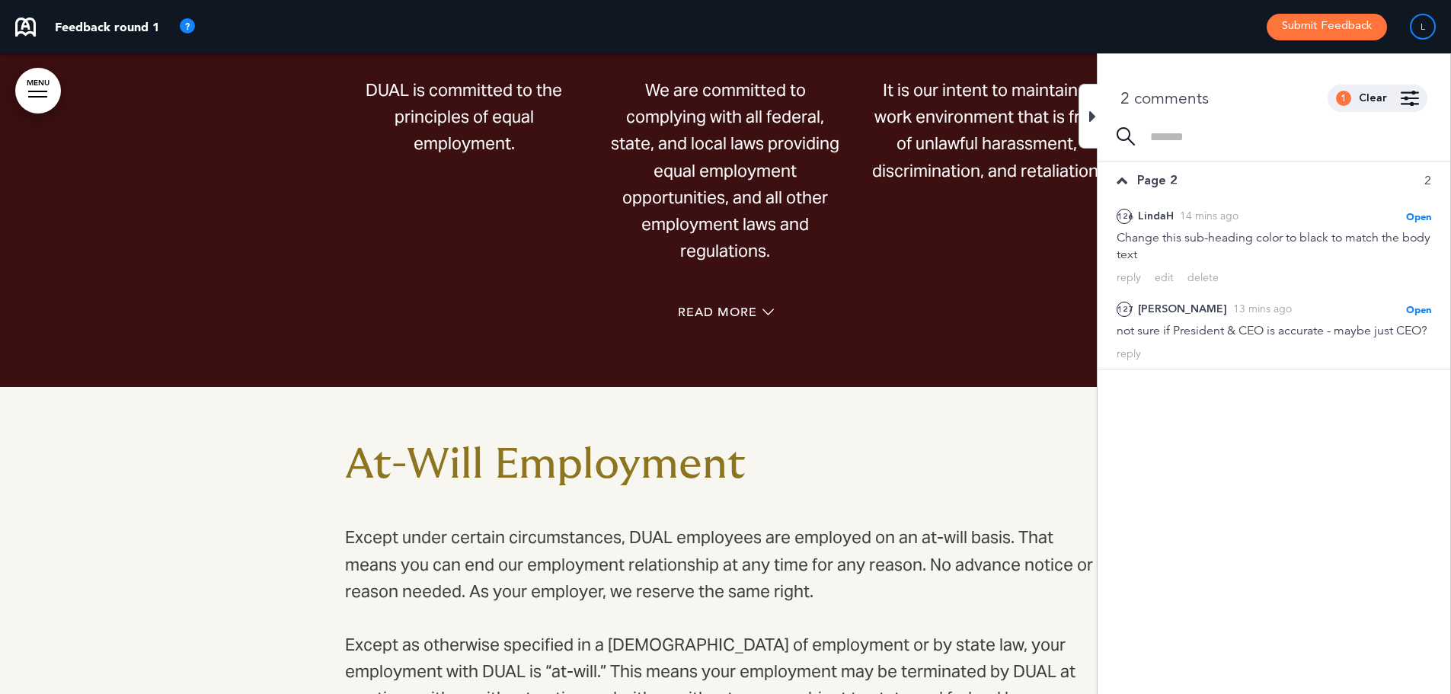
scroll to position [4266, 0]
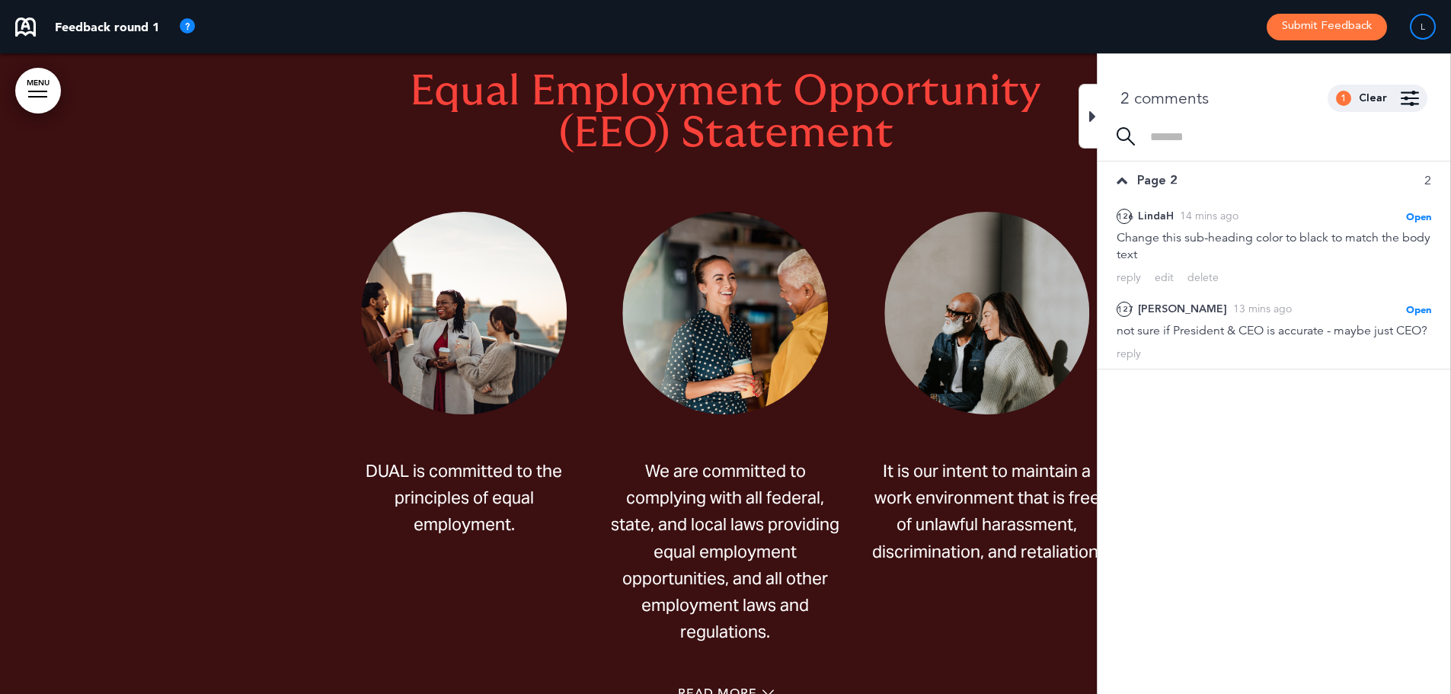
click at [1079, 108] on div at bounding box center [1088, 116] width 19 height 65
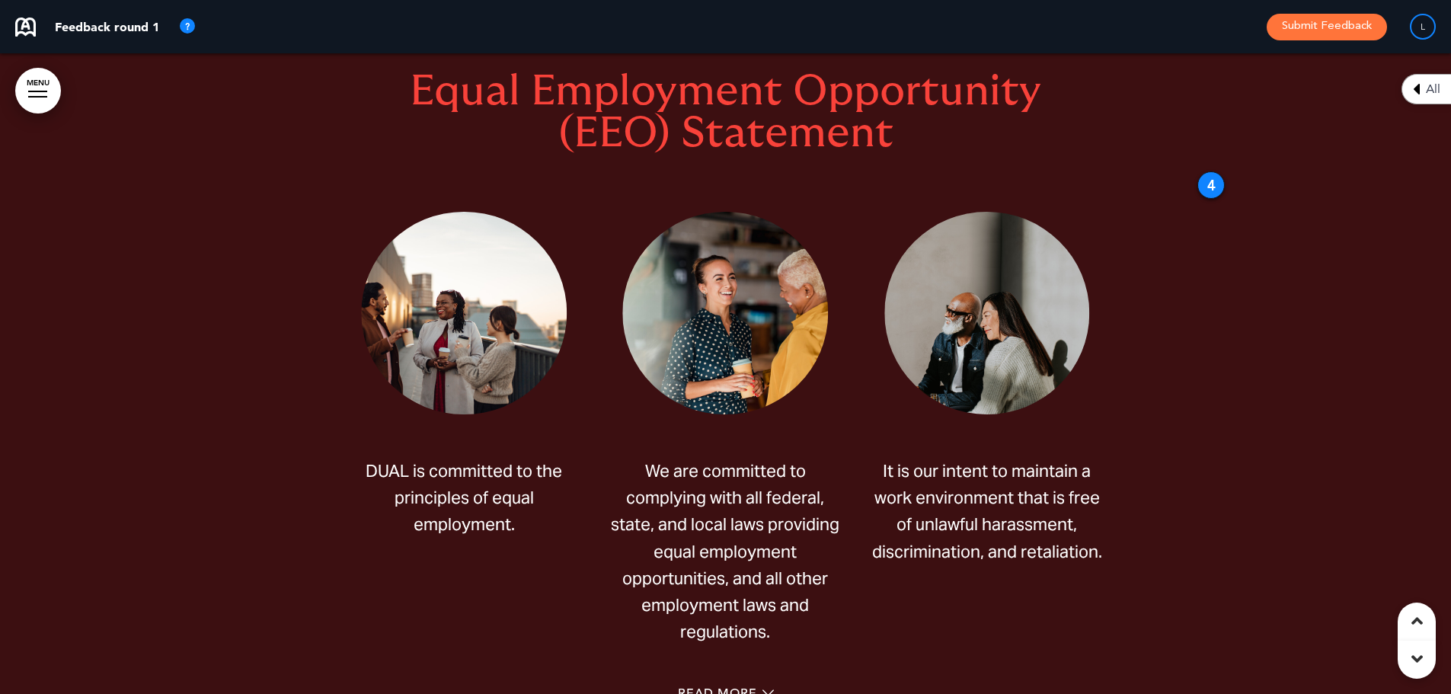
scroll to position [4190, 0]
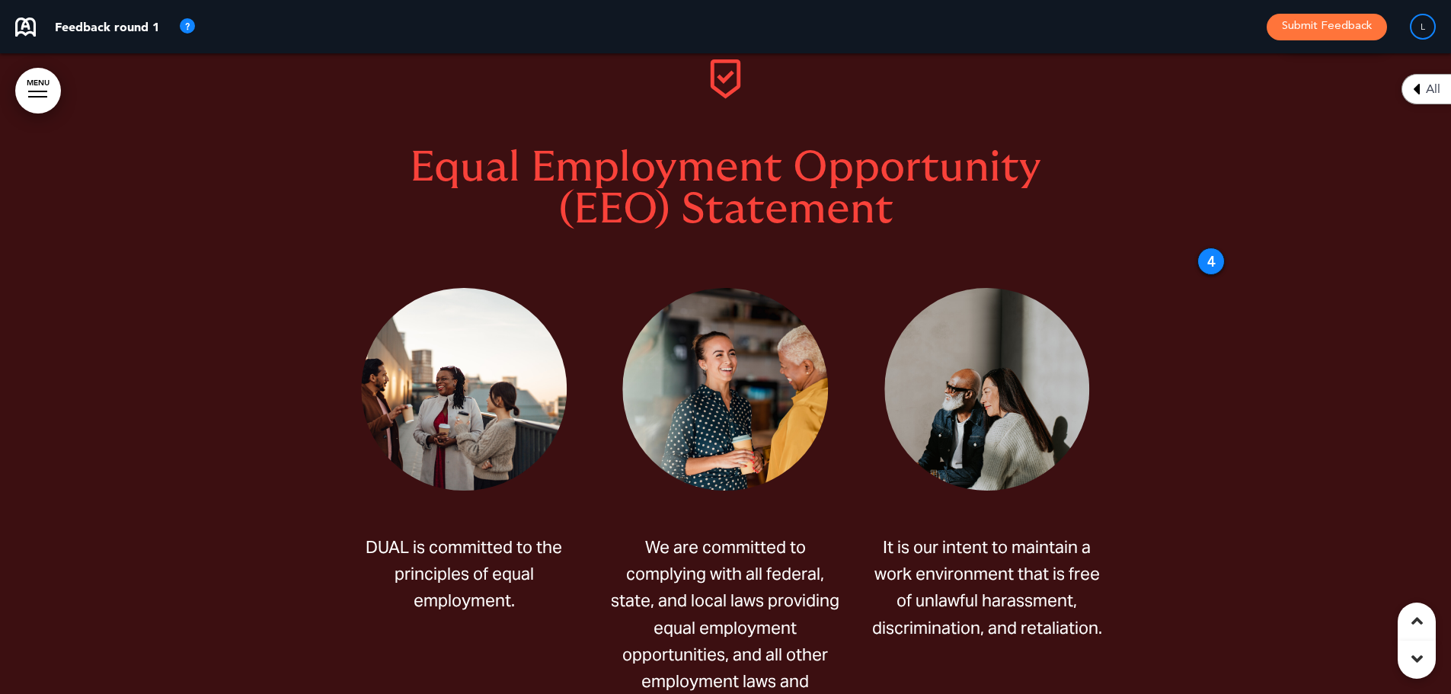
click at [1198, 257] on div "4" at bounding box center [1210, 261] width 27 height 27
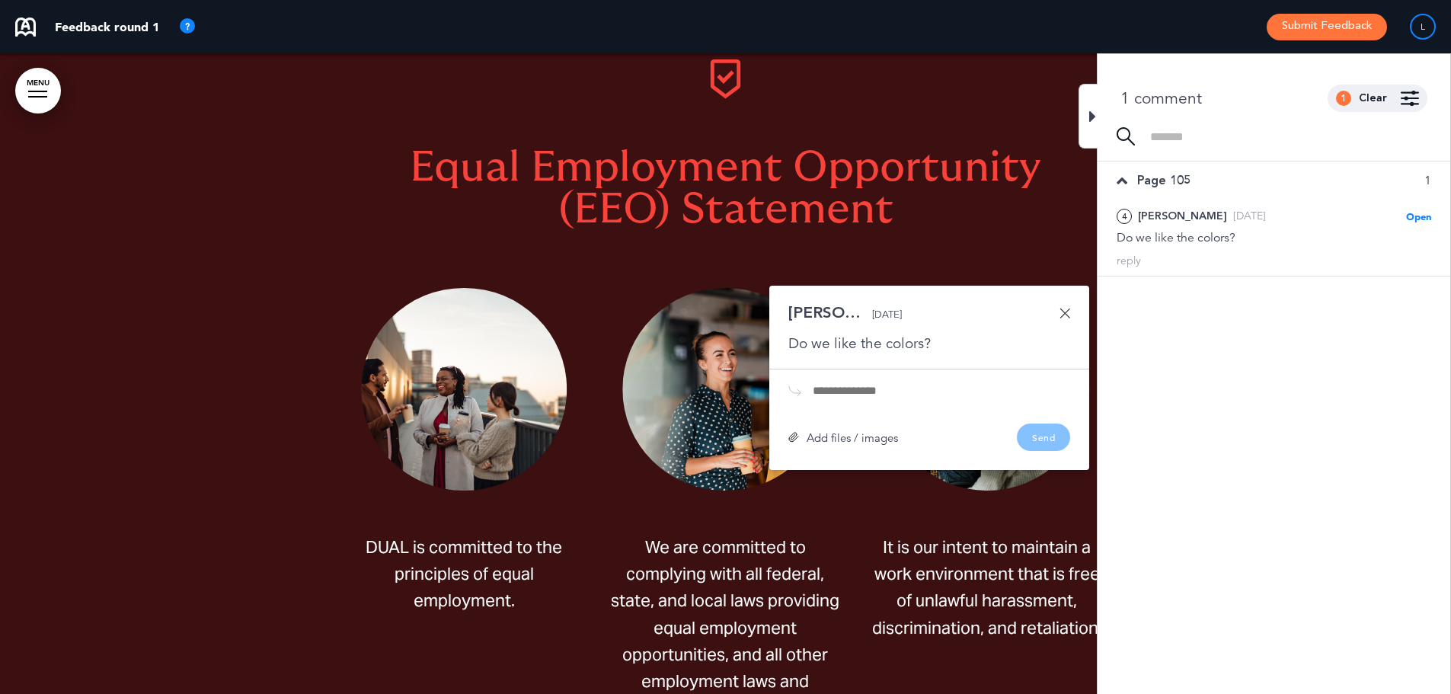
click at [1095, 109] on icon at bounding box center [1092, 116] width 7 height 18
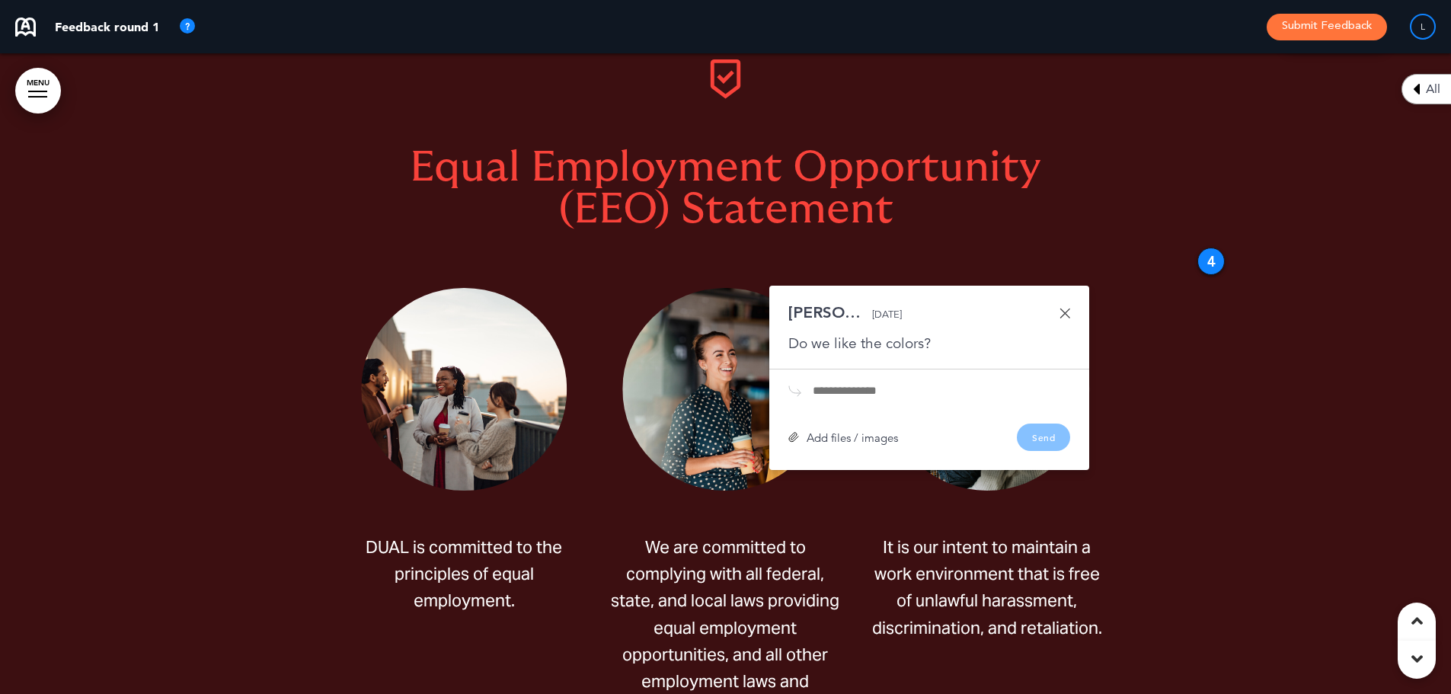
click at [1061, 314] on link at bounding box center [1065, 313] width 11 height 11
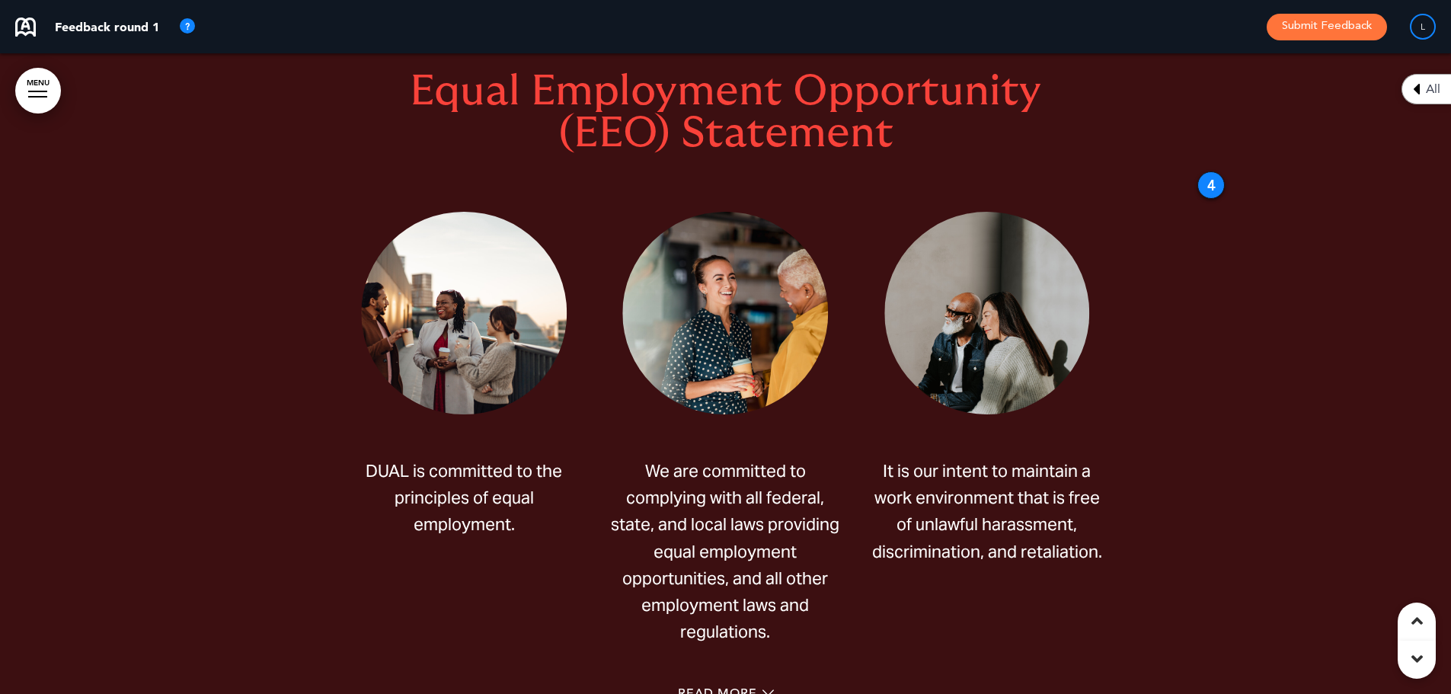
scroll to position [4494, 0]
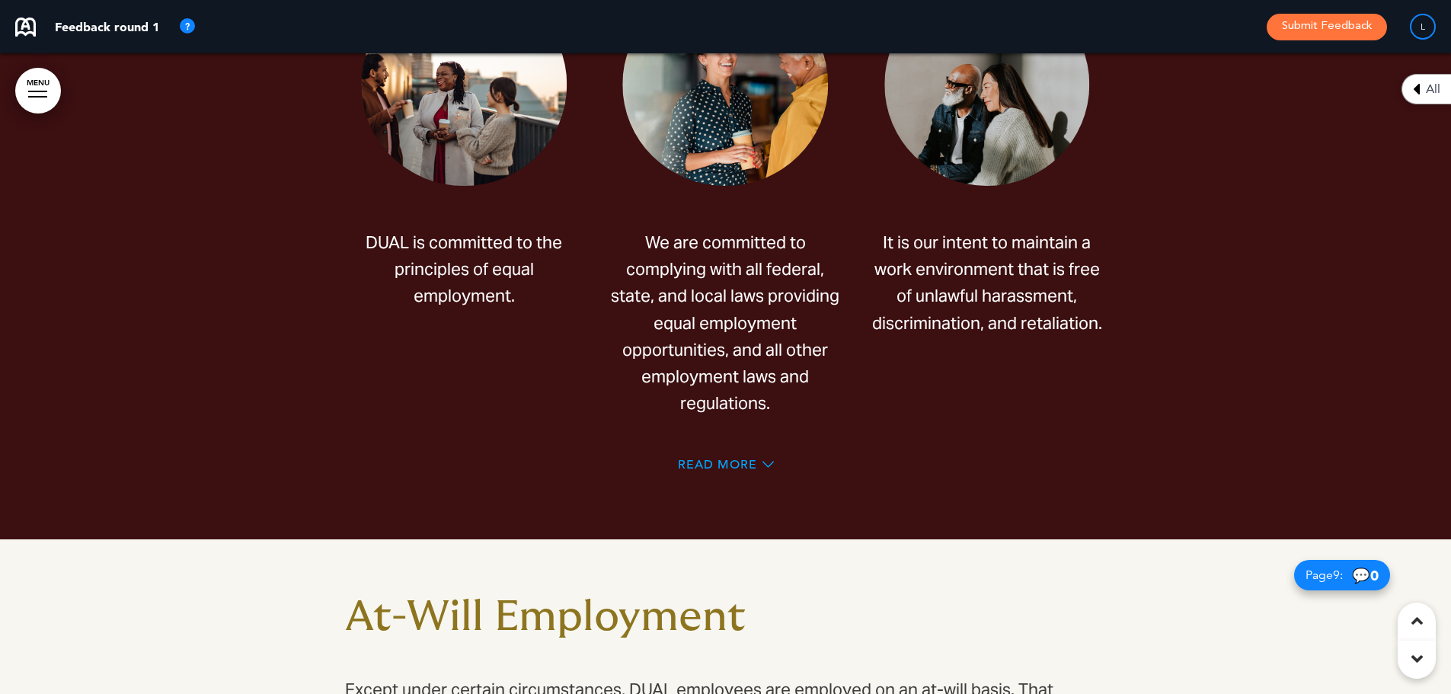
click at [721, 461] on span "Read More" at bounding box center [717, 465] width 79 height 12
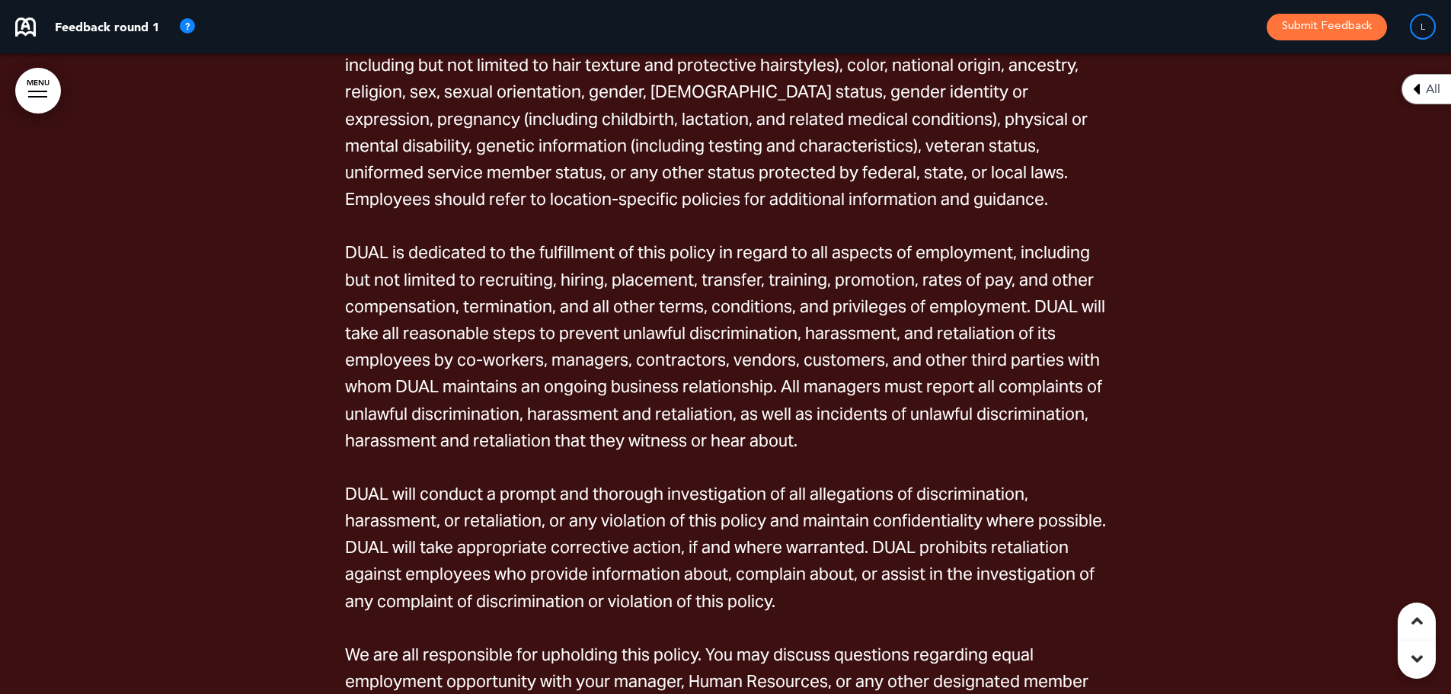
scroll to position [5332, 0]
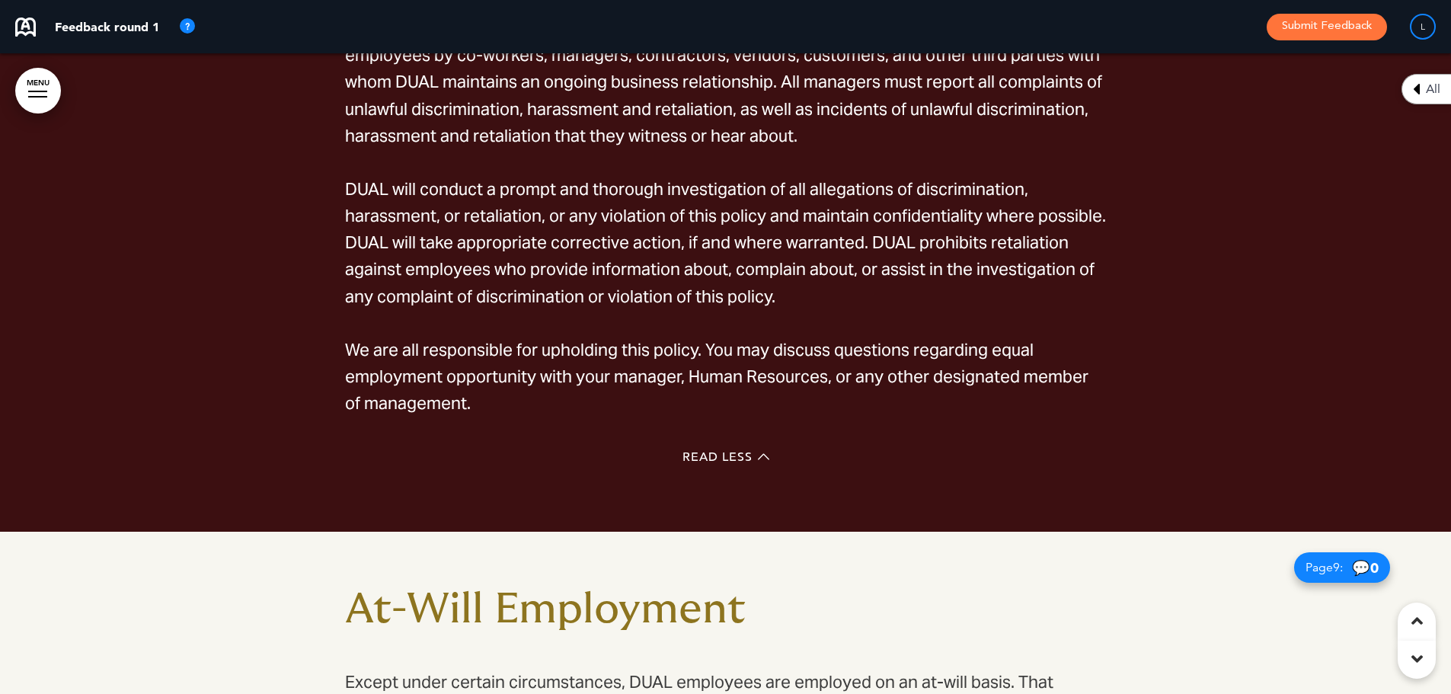
click at [735, 459] on span "Read Less" at bounding box center [718, 457] width 70 height 12
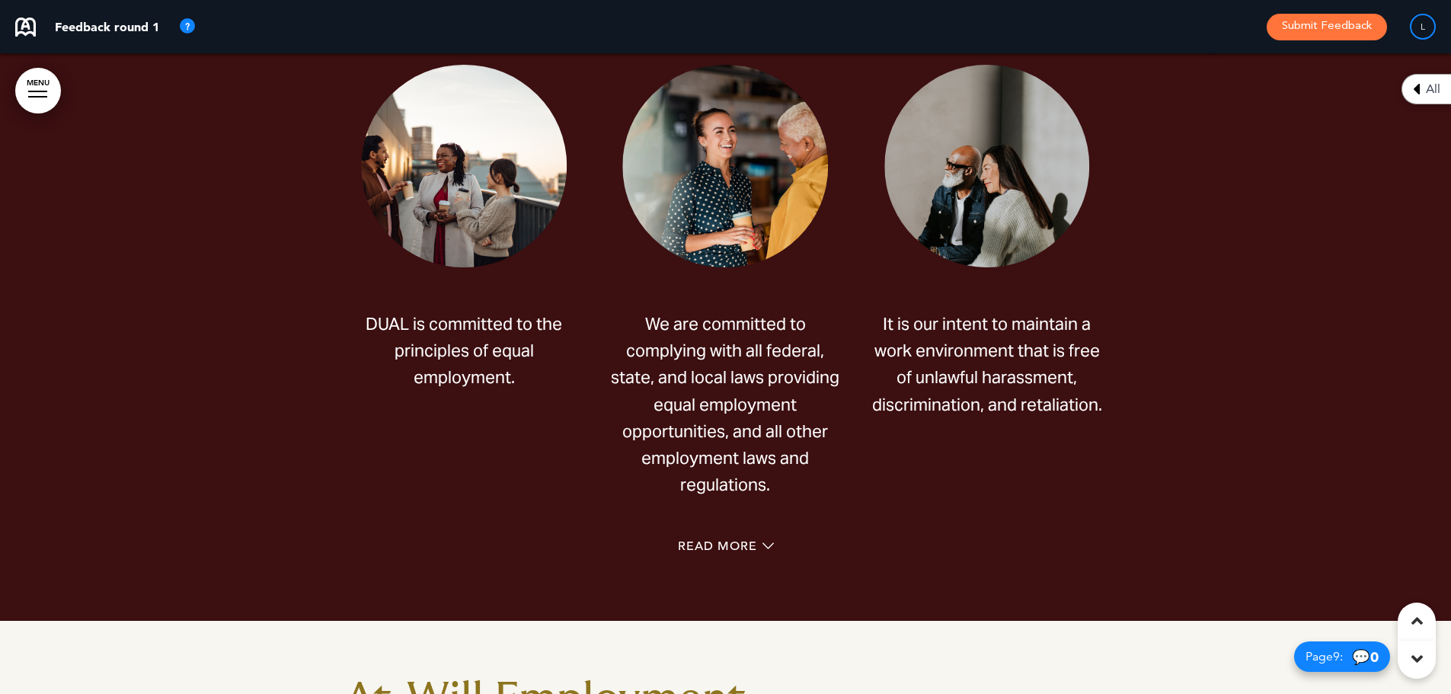
scroll to position [4340, 0]
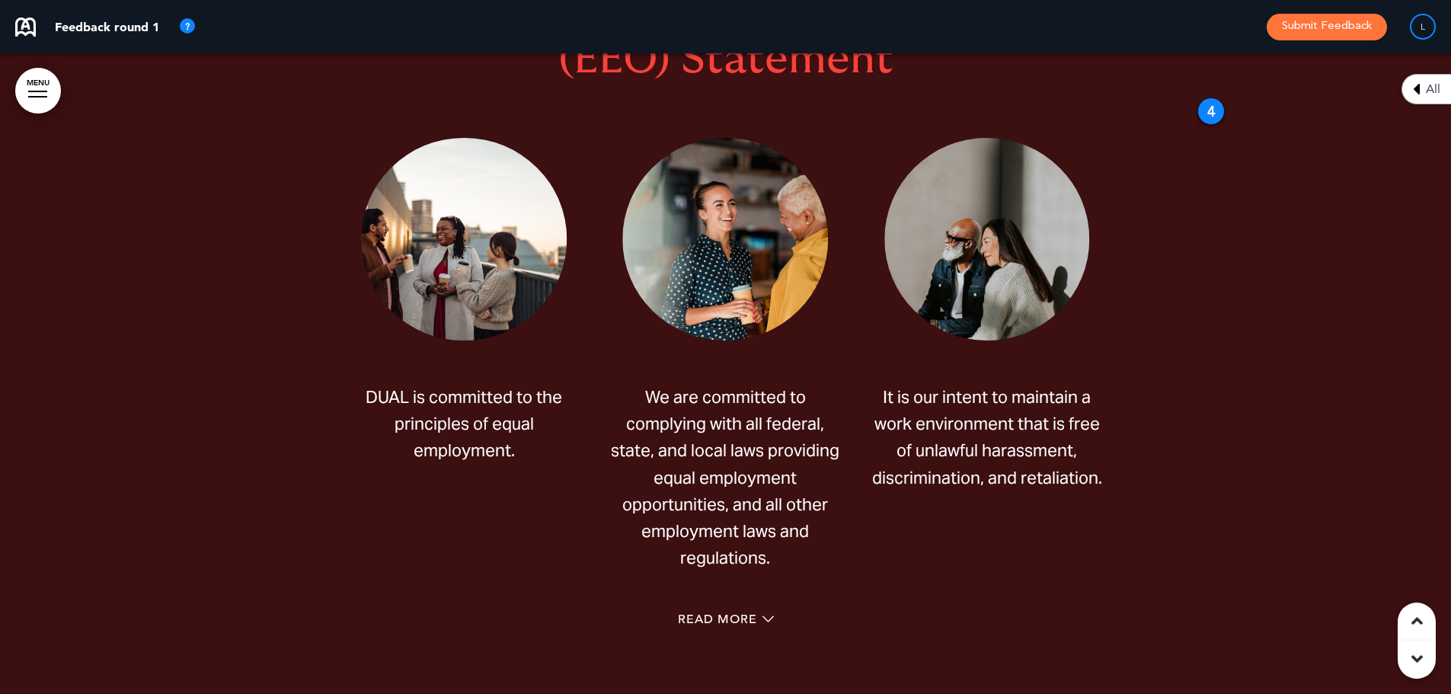
click at [487, 163] on img at bounding box center [463, 239] width 205 height 203
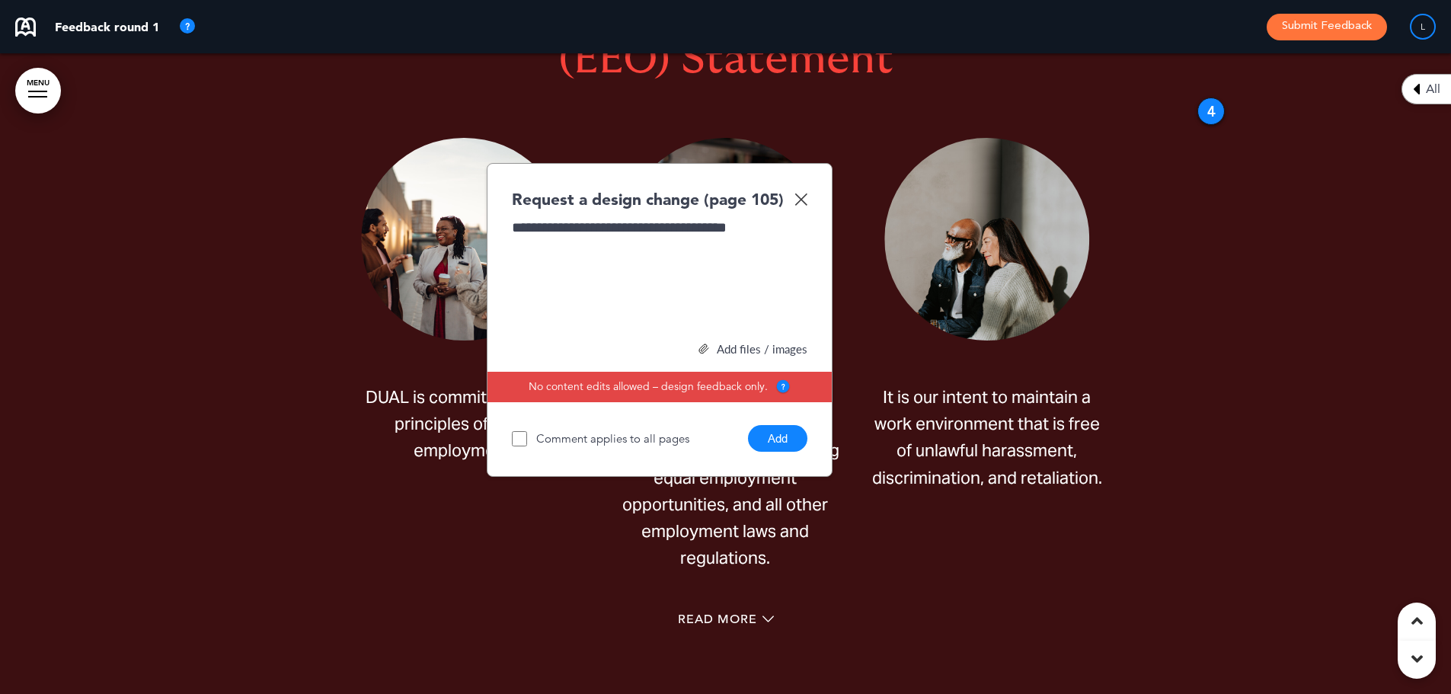
click at [786, 441] on button "Add" at bounding box center [777, 438] width 59 height 27
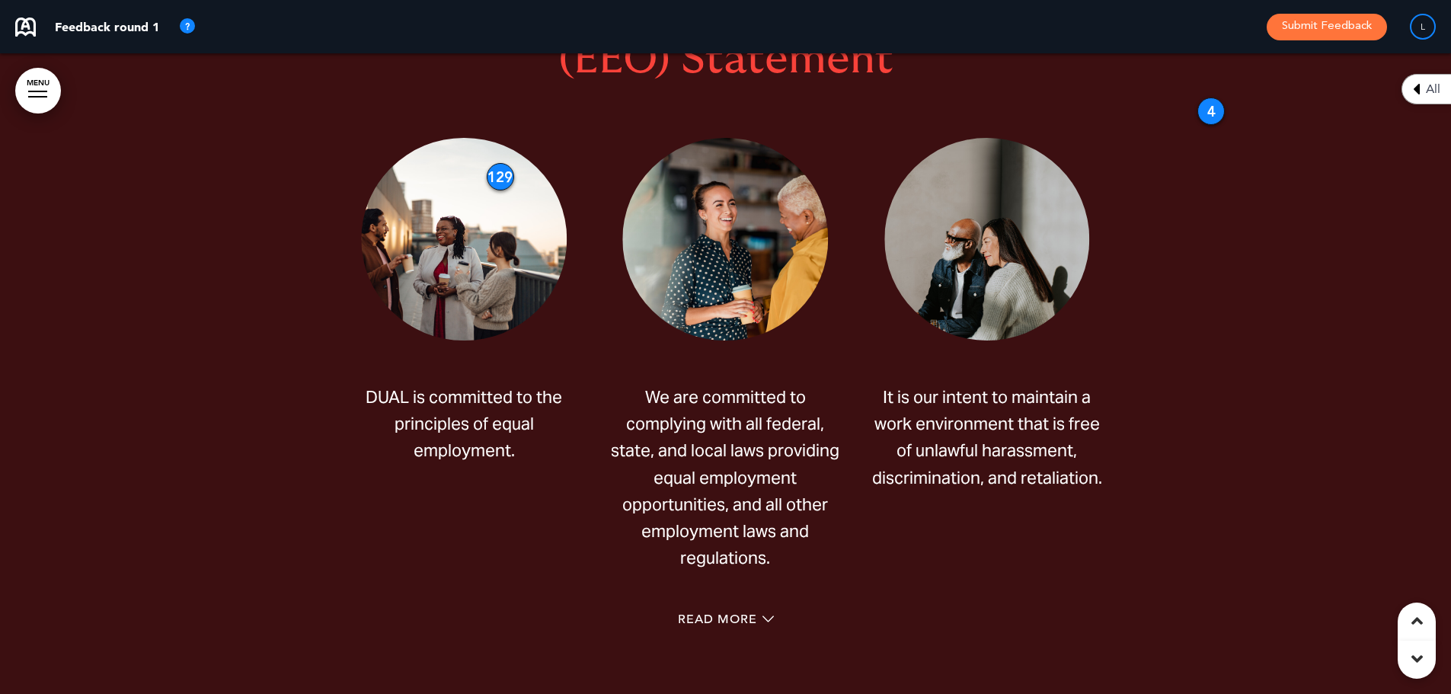
click at [766, 197] on img at bounding box center [725, 239] width 205 height 203
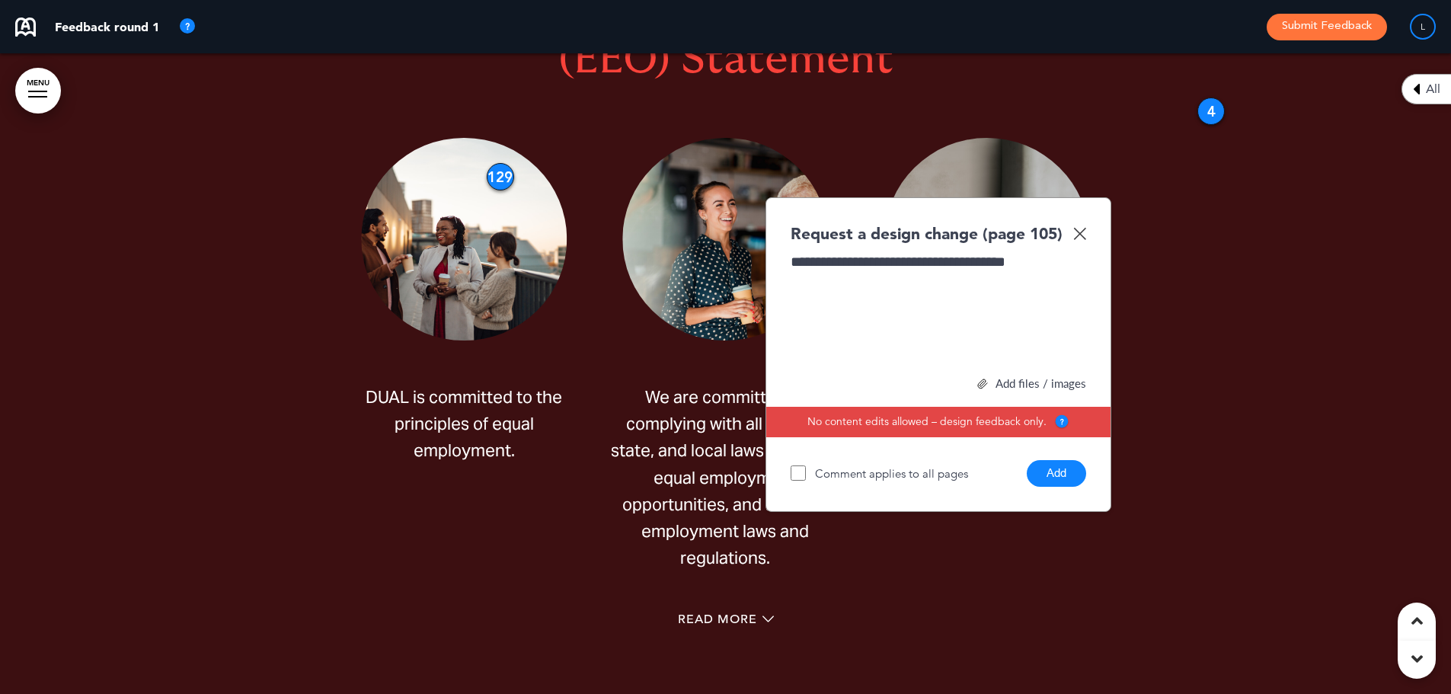
click at [1057, 476] on button "Add" at bounding box center [1056, 473] width 59 height 27
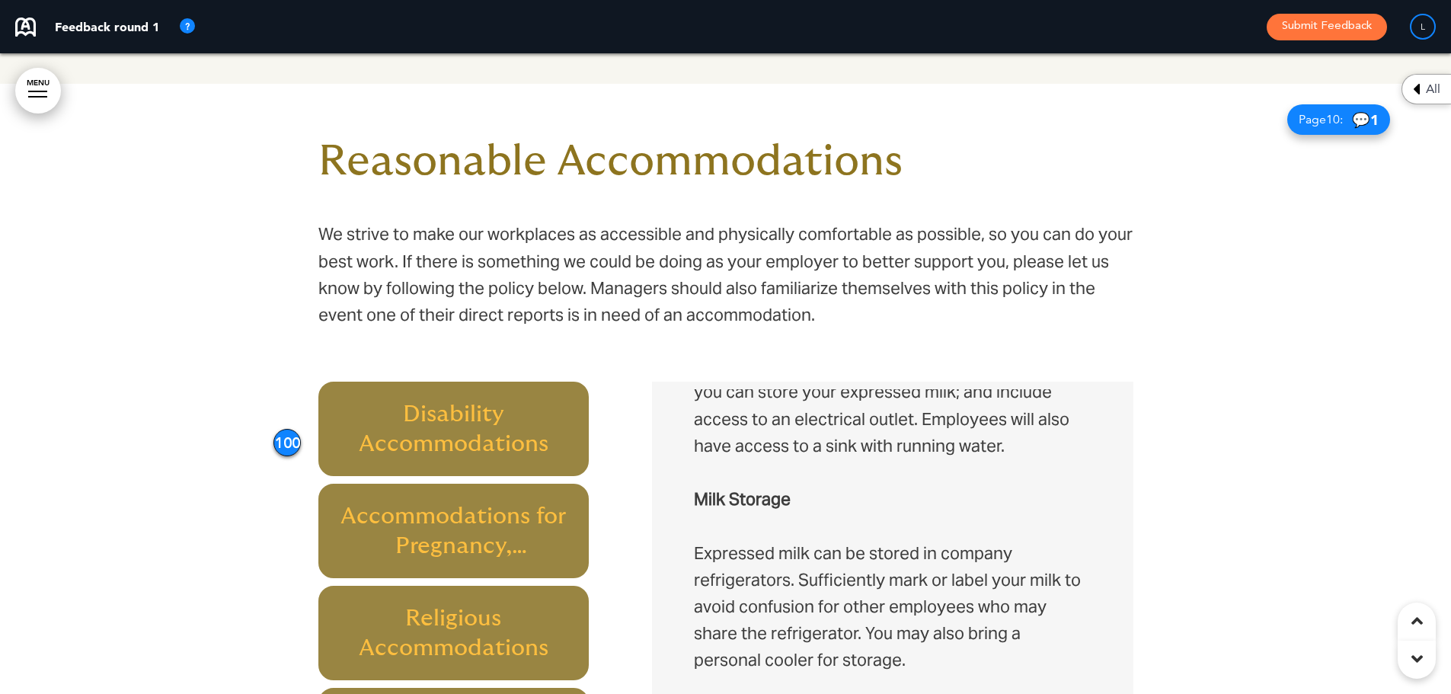
scroll to position [5787, 0]
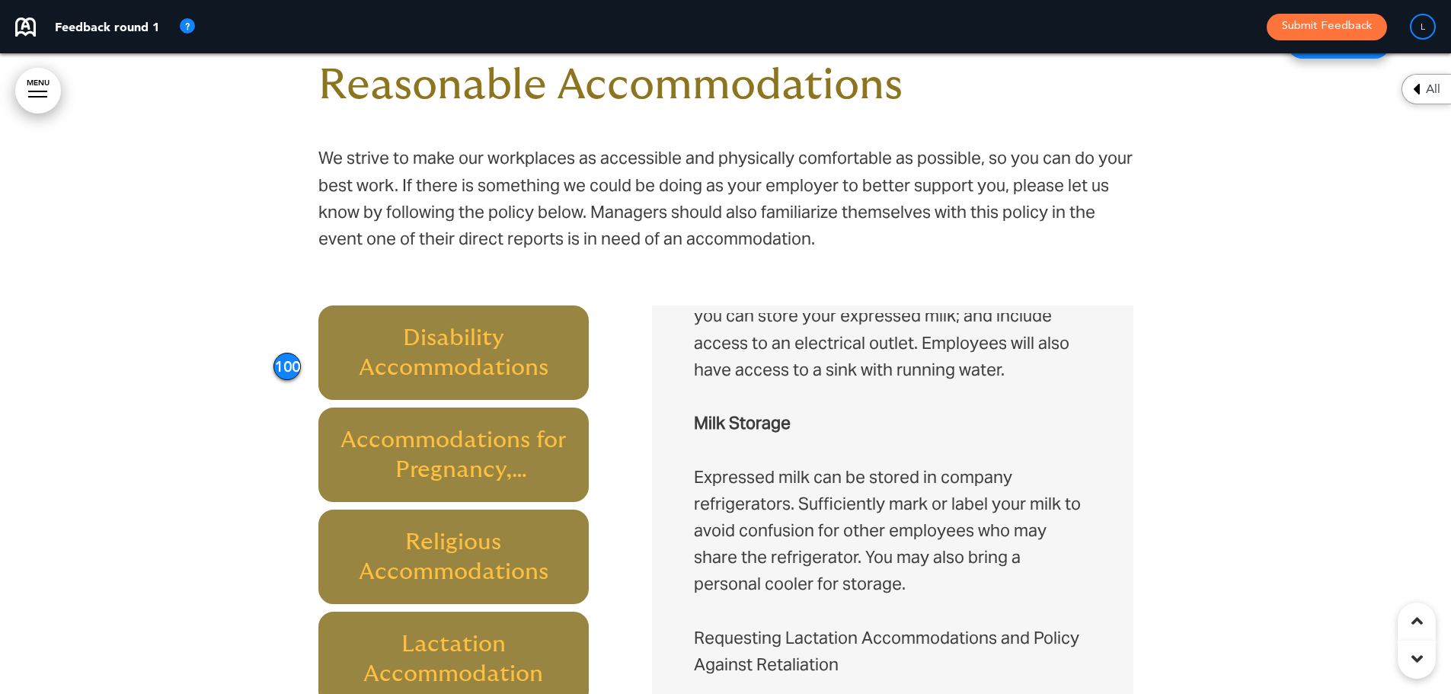
click at [449, 345] on h6 "Disability Accommodations" at bounding box center [454, 352] width 236 height 59
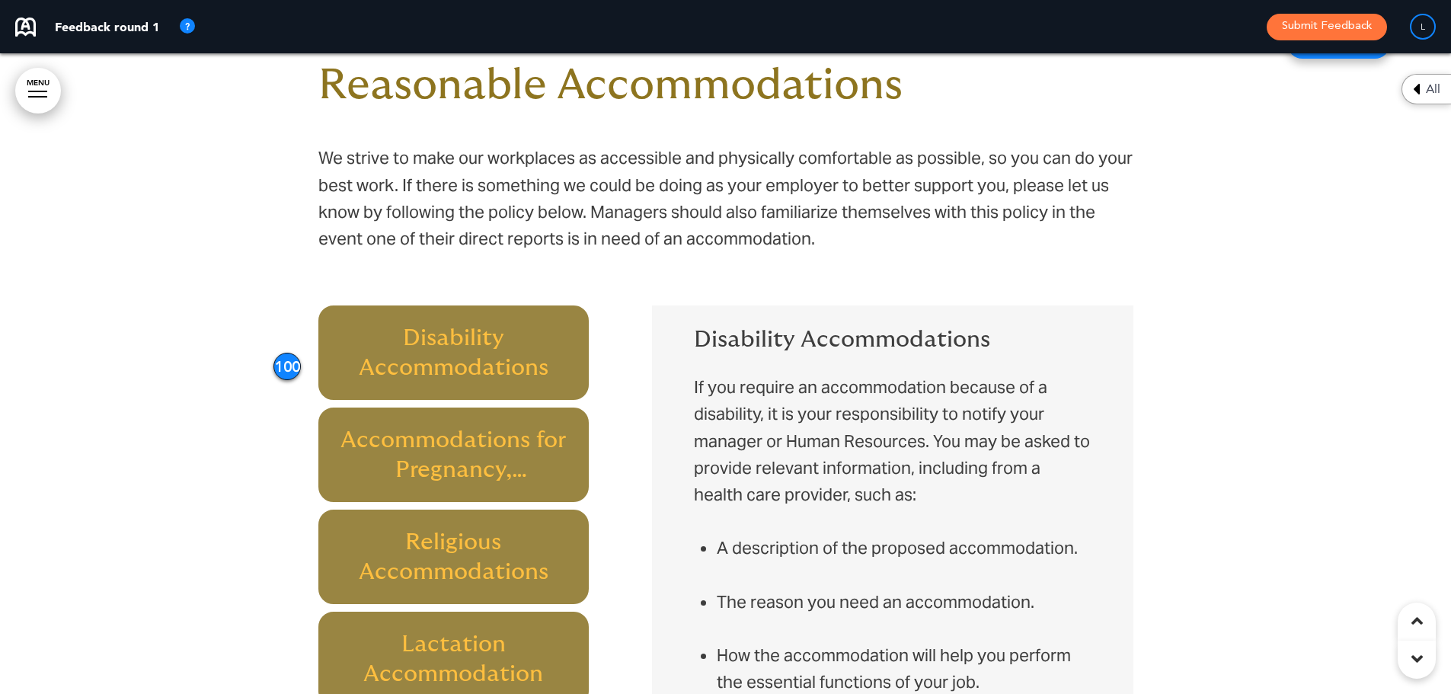
click at [481, 425] on h6 "Accommodations for Pregnancy, Childbirth, or Related Medical Conditions" at bounding box center [454, 454] width 236 height 59
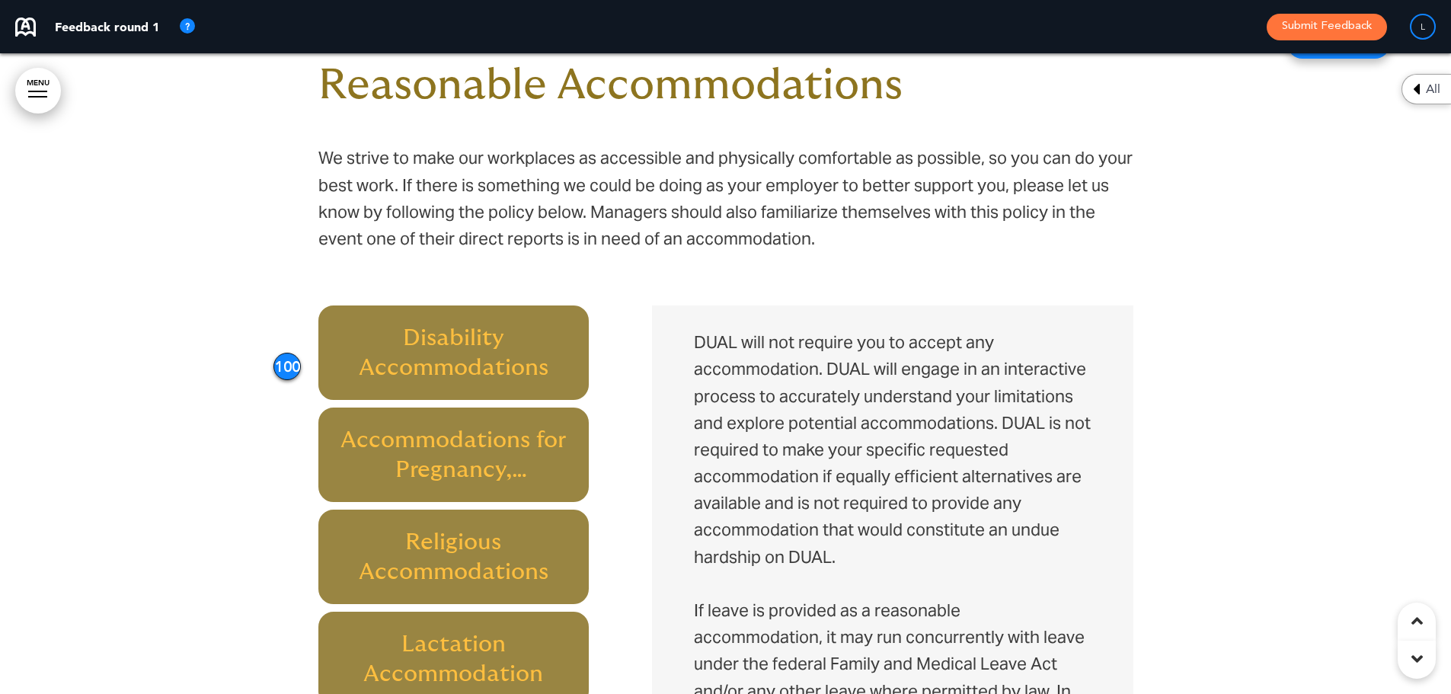
click at [376, 325] on h6 "Disability Accommodations" at bounding box center [454, 352] width 236 height 59
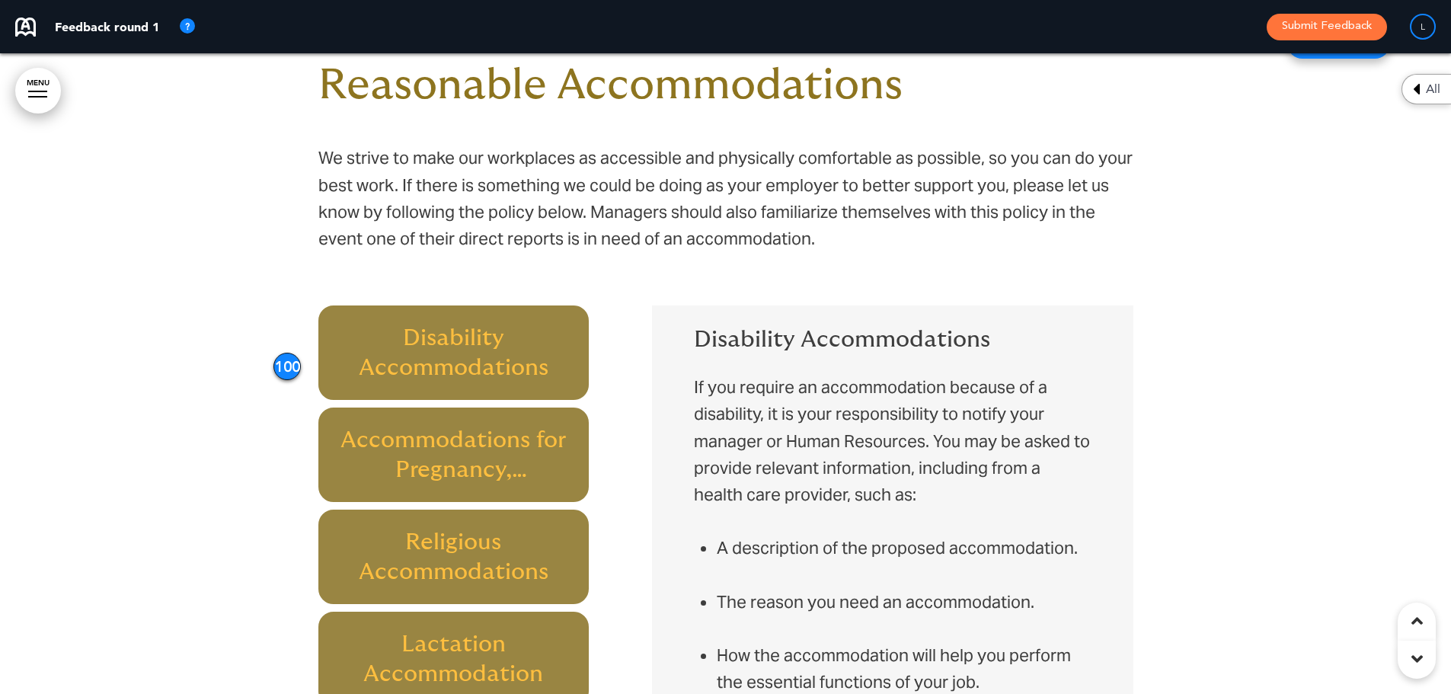
click at [346, 340] on h6 "Disability Accommodations" at bounding box center [454, 352] width 236 height 59
click at [408, 444] on h6 "Accommodations for Pregnancy, Childbirth, or Related Medical Conditions" at bounding box center [454, 454] width 236 height 59
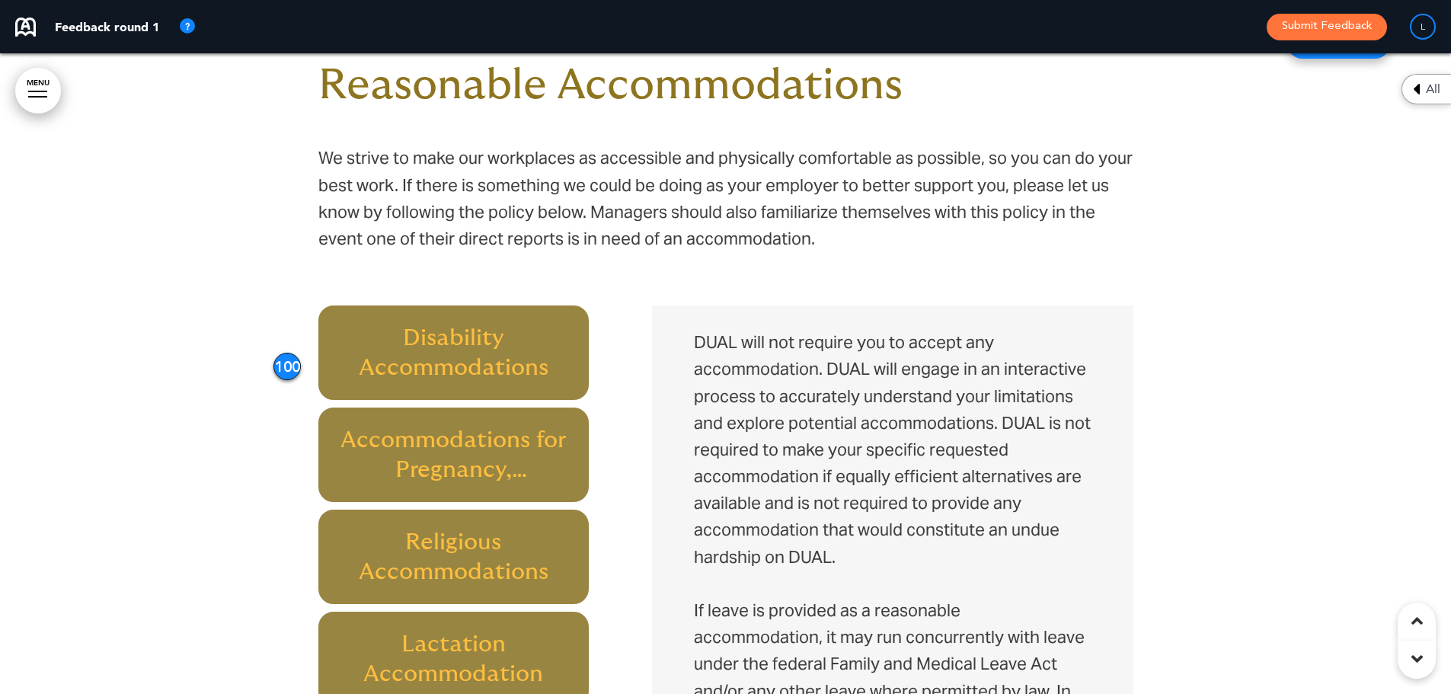
click at [443, 536] on h6 "Religious Accommodations" at bounding box center [454, 556] width 236 height 59
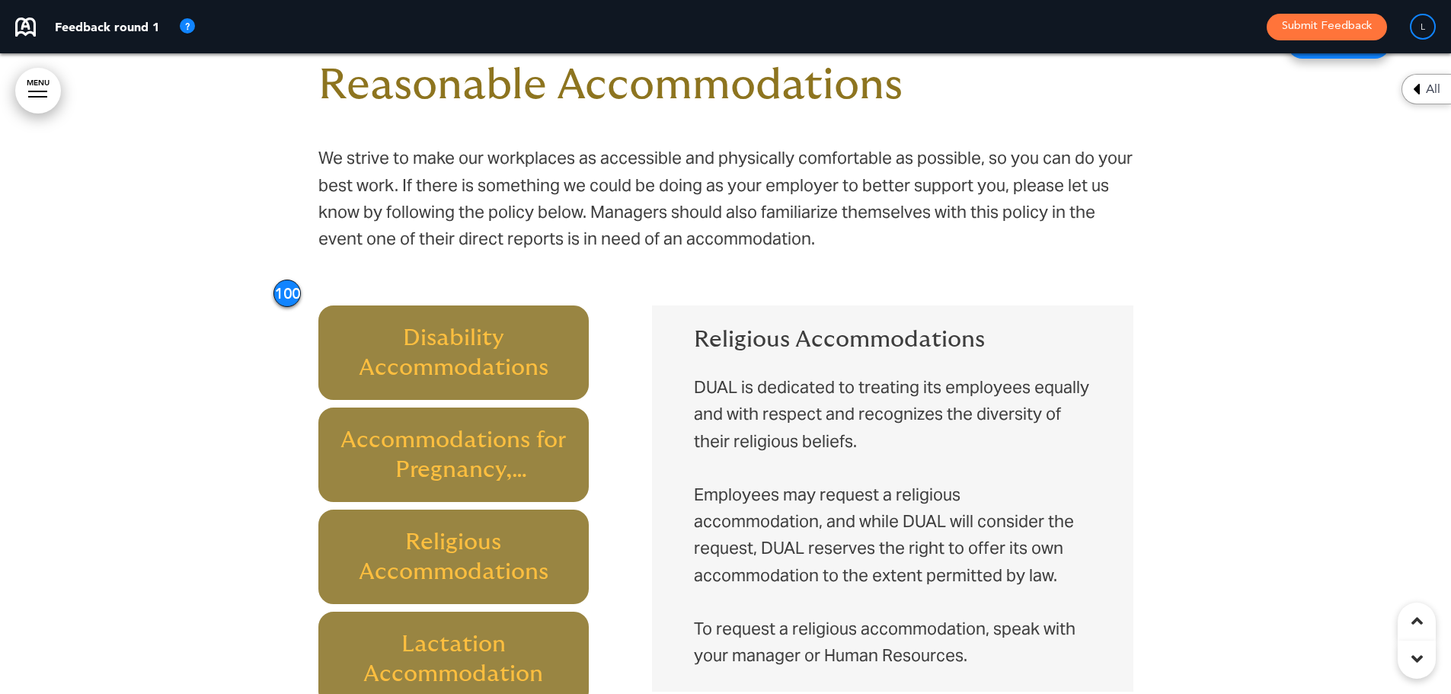
click at [495, 436] on h6 "Accommodations for Pregnancy, Childbirth, or Related Medical Conditions" at bounding box center [454, 454] width 236 height 59
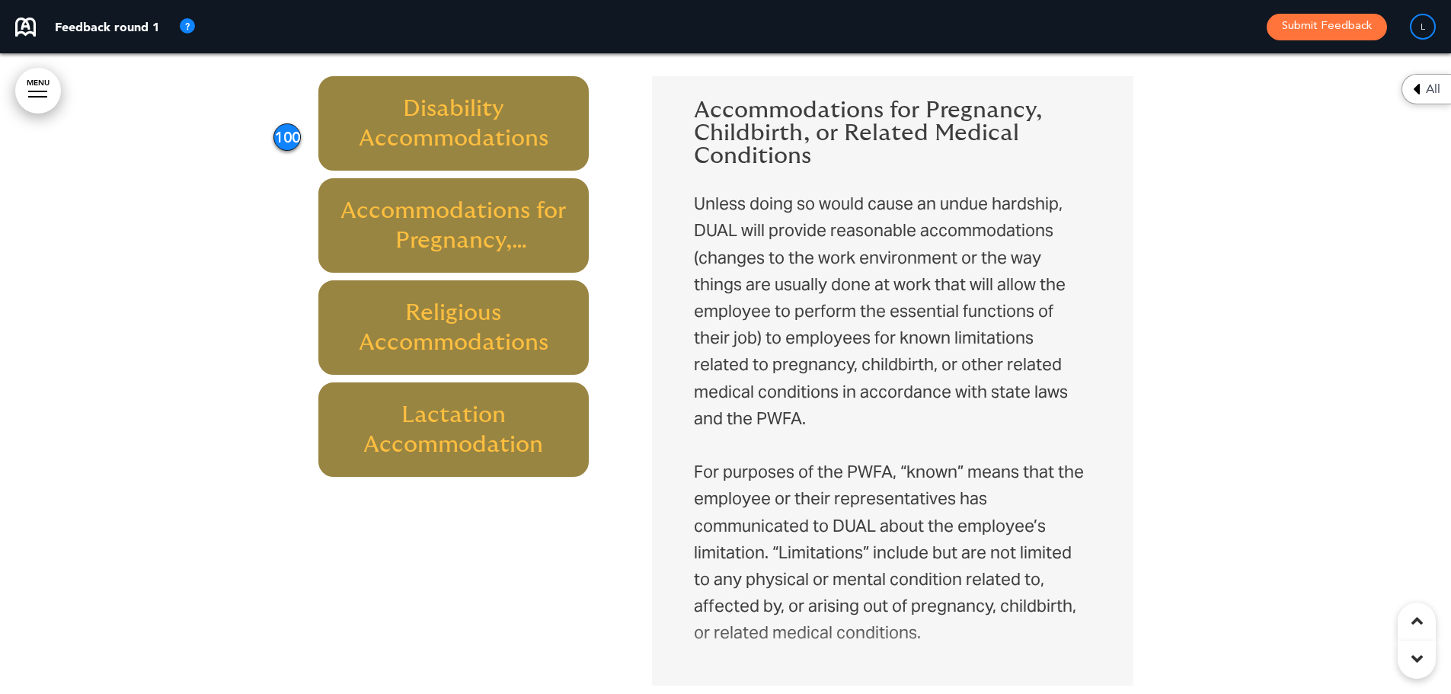
scroll to position [5939, 0]
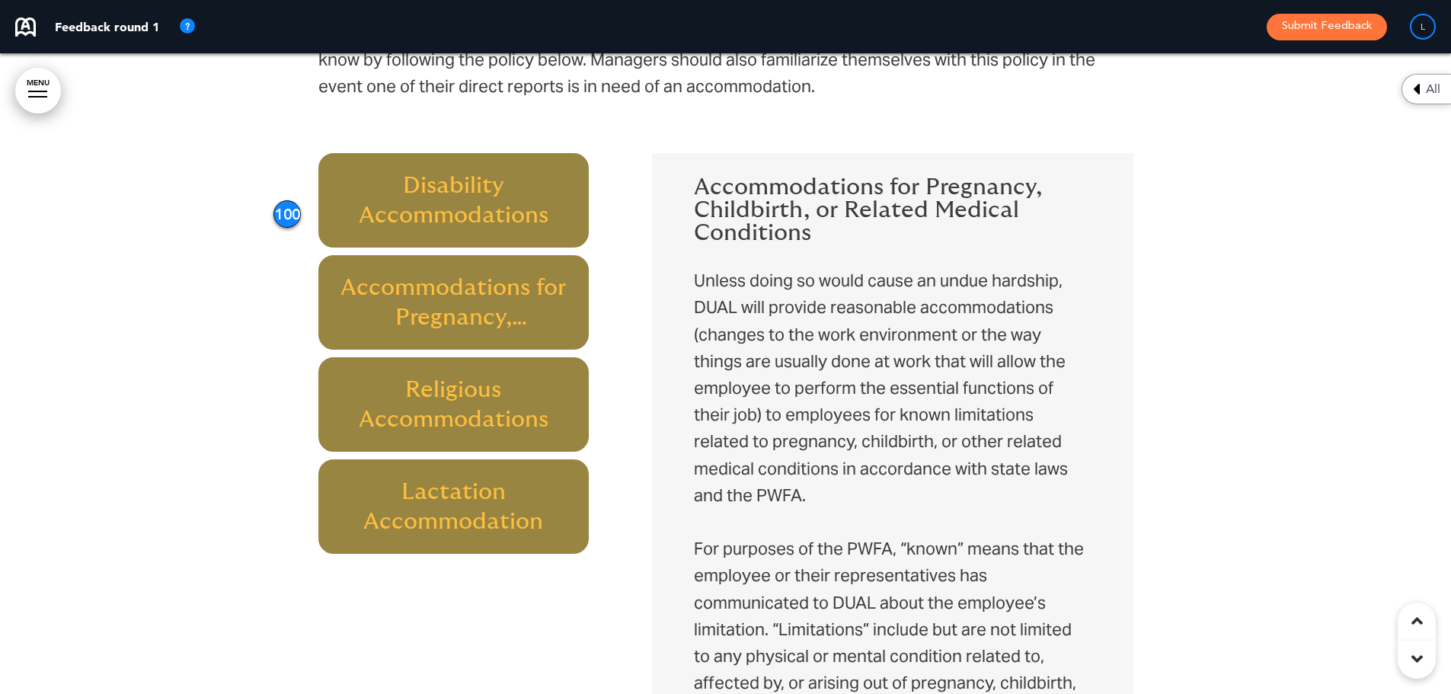
click at [475, 276] on h6 "Accommodations for Pregnancy, Childbirth, or Related Medical Conditions" at bounding box center [454, 302] width 236 height 59
click at [449, 289] on h6 "Accommodations for Pregnancy, Childbirth, or Related Medical Conditions" at bounding box center [454, 302] width 236 height 59
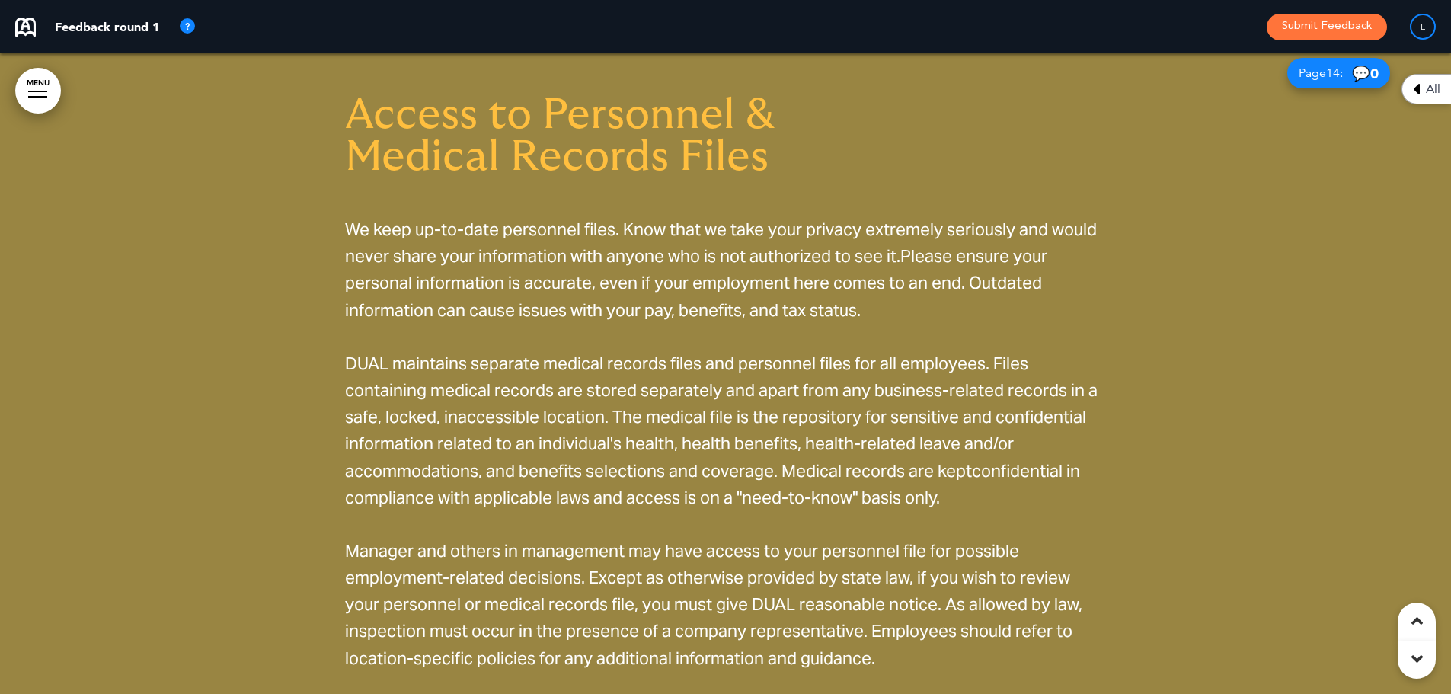
scroll to position [9367, 0]
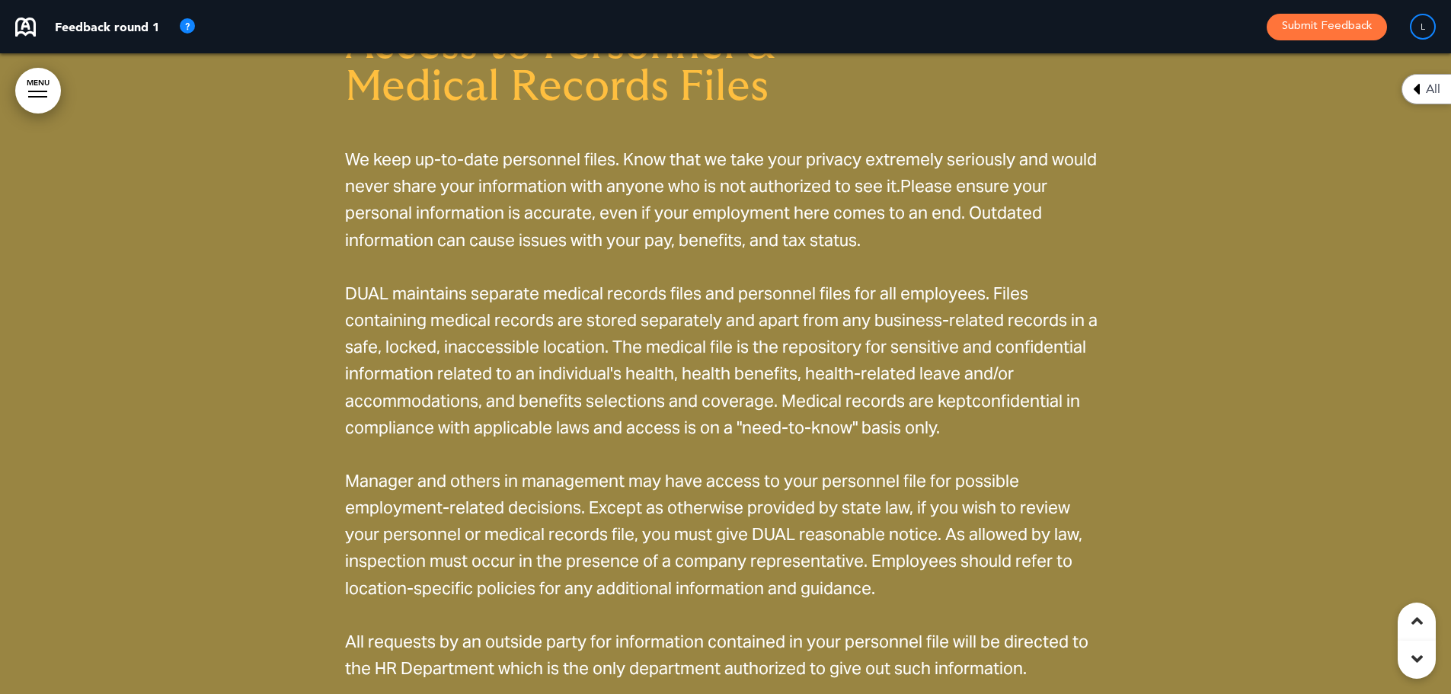
click at [1419, 90] on icon at bounding box center [1416, 89] width 7 height 18
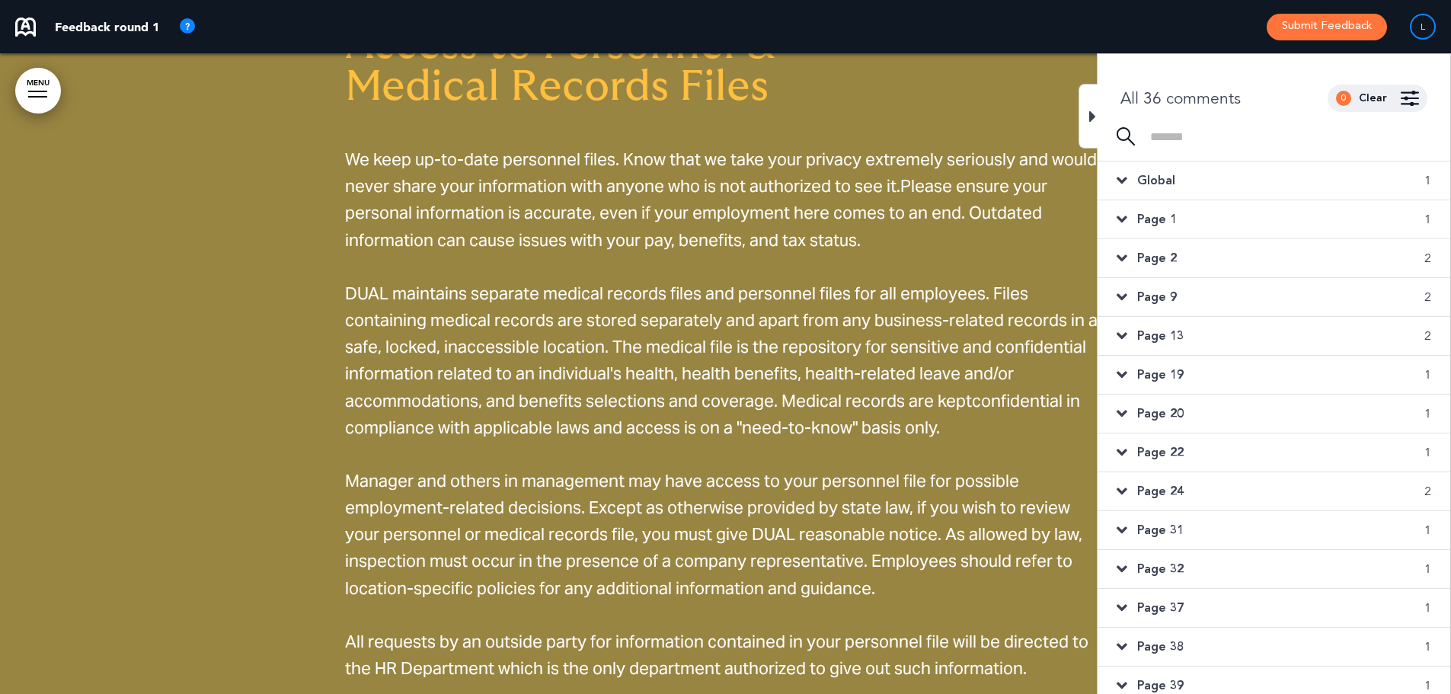
click at [1126, 379] on icon at bounding box center [1122, 374] width 11 height 17
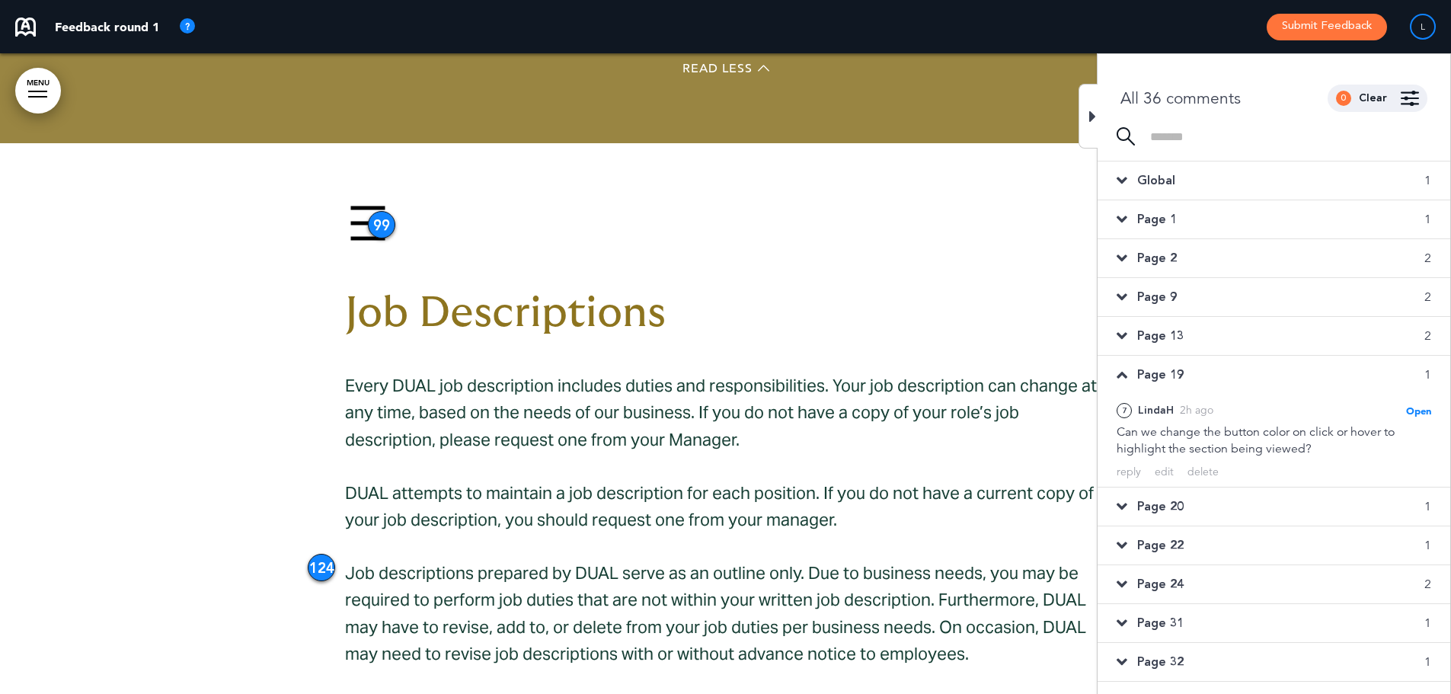
scroll to position [16156, 0]
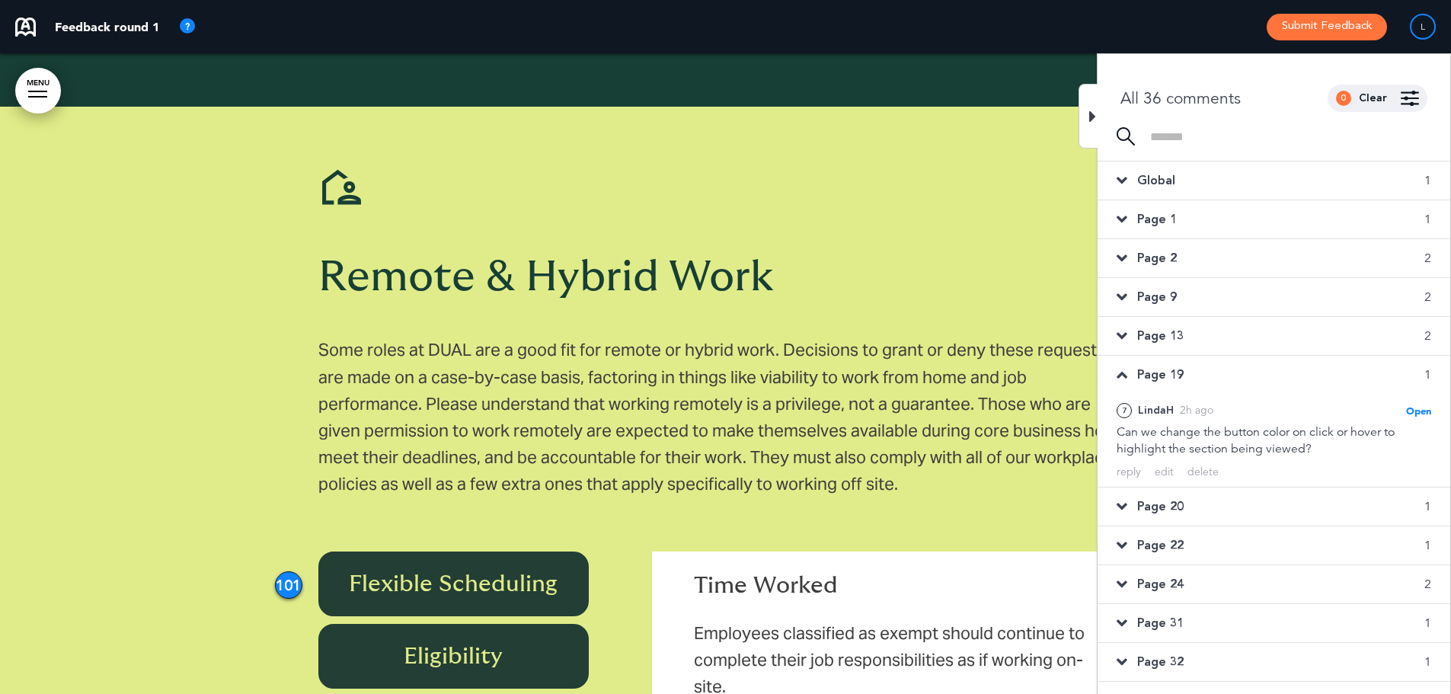
click at [1127, 330] on div "Page 13 2" at bounding box center [1274, 336] width 353 height 38
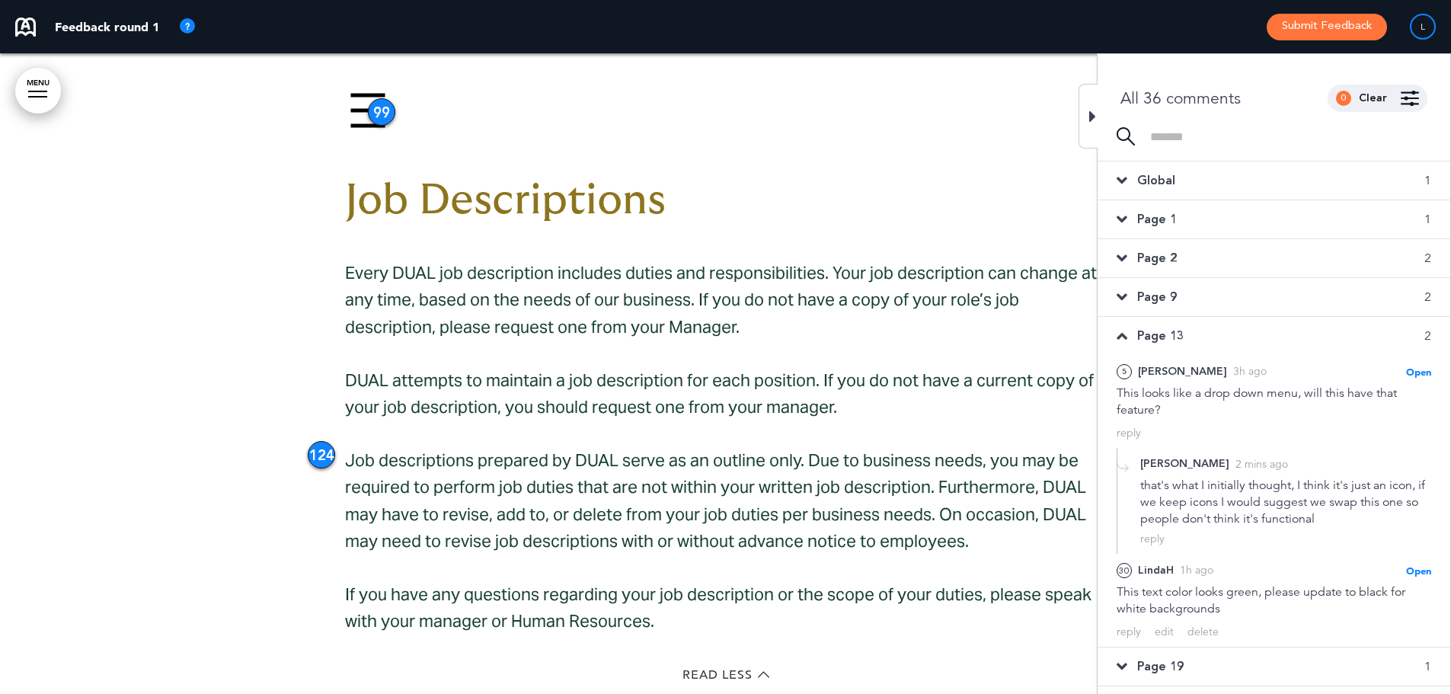
scroll to position [10057, 0]
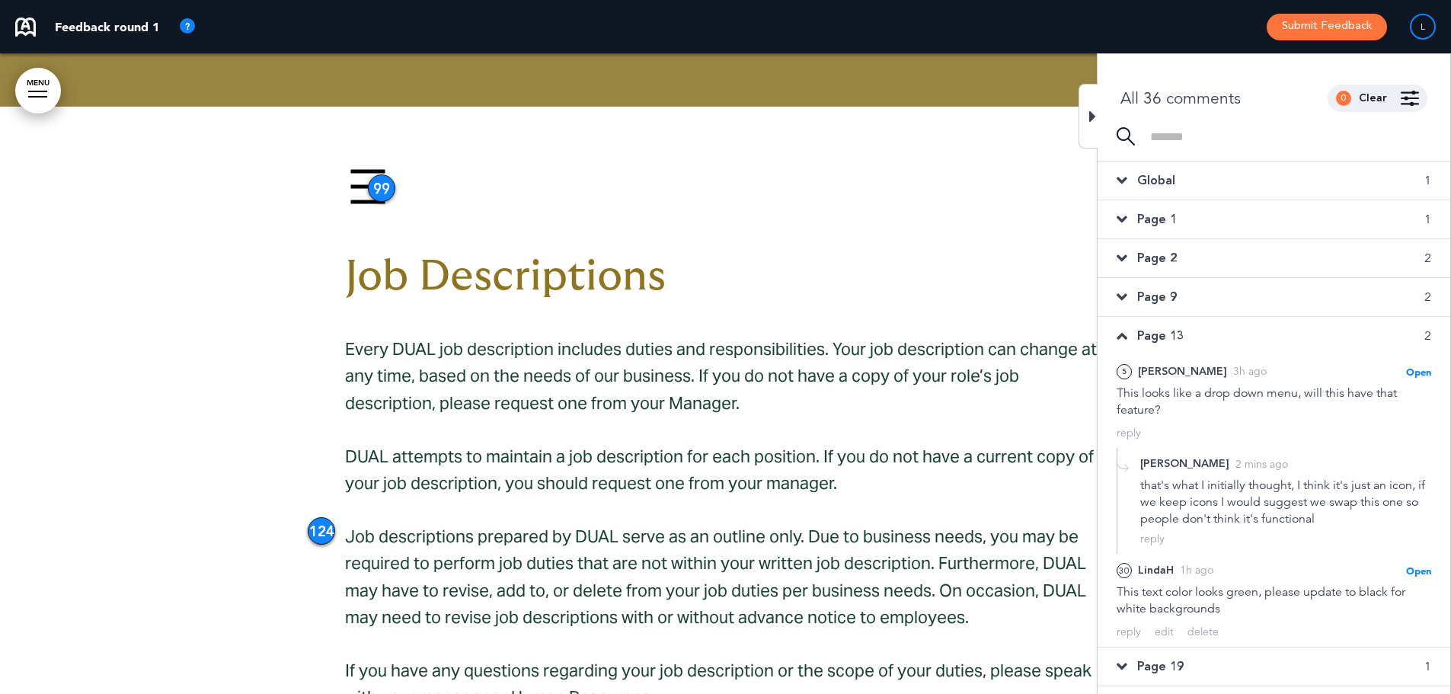
click at [368, 164] on img at bounding box center [368, 187] width 46 height 46
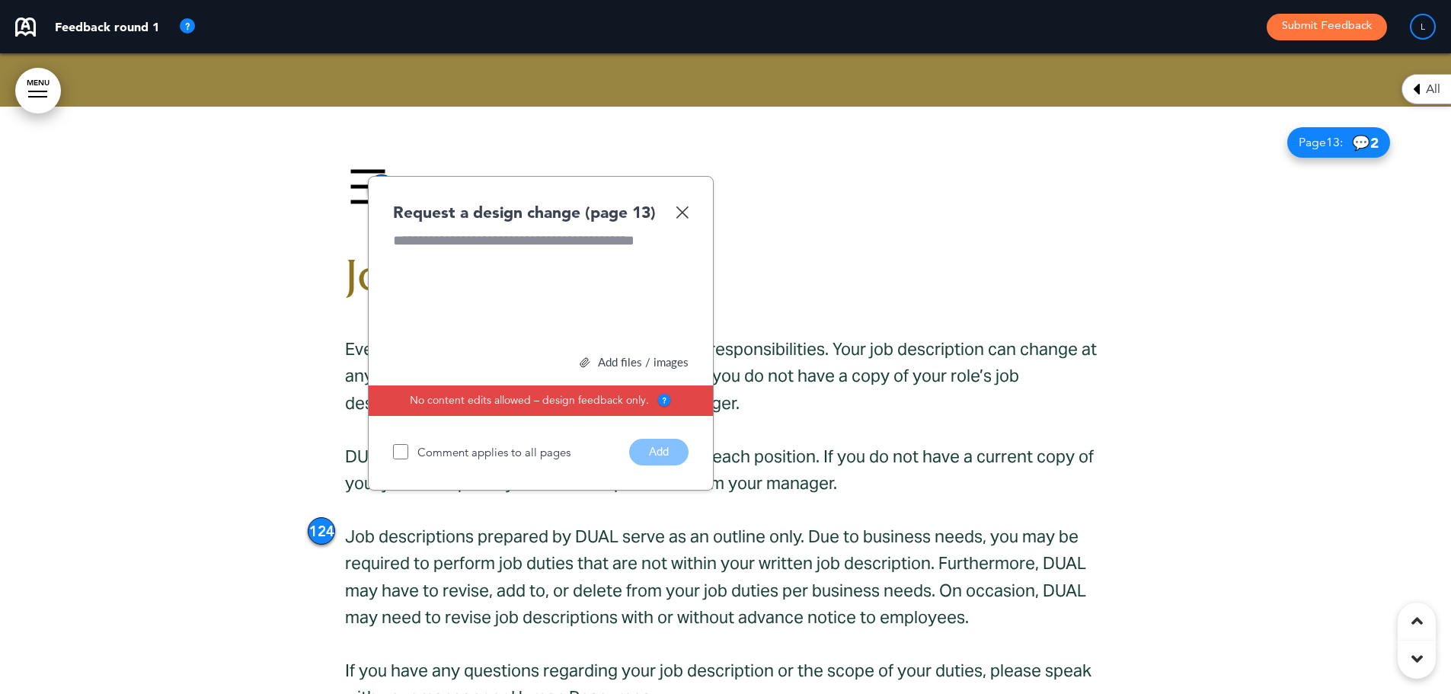
click at [682, 206] on img at bounding box center [682, 212] width 13 height 13
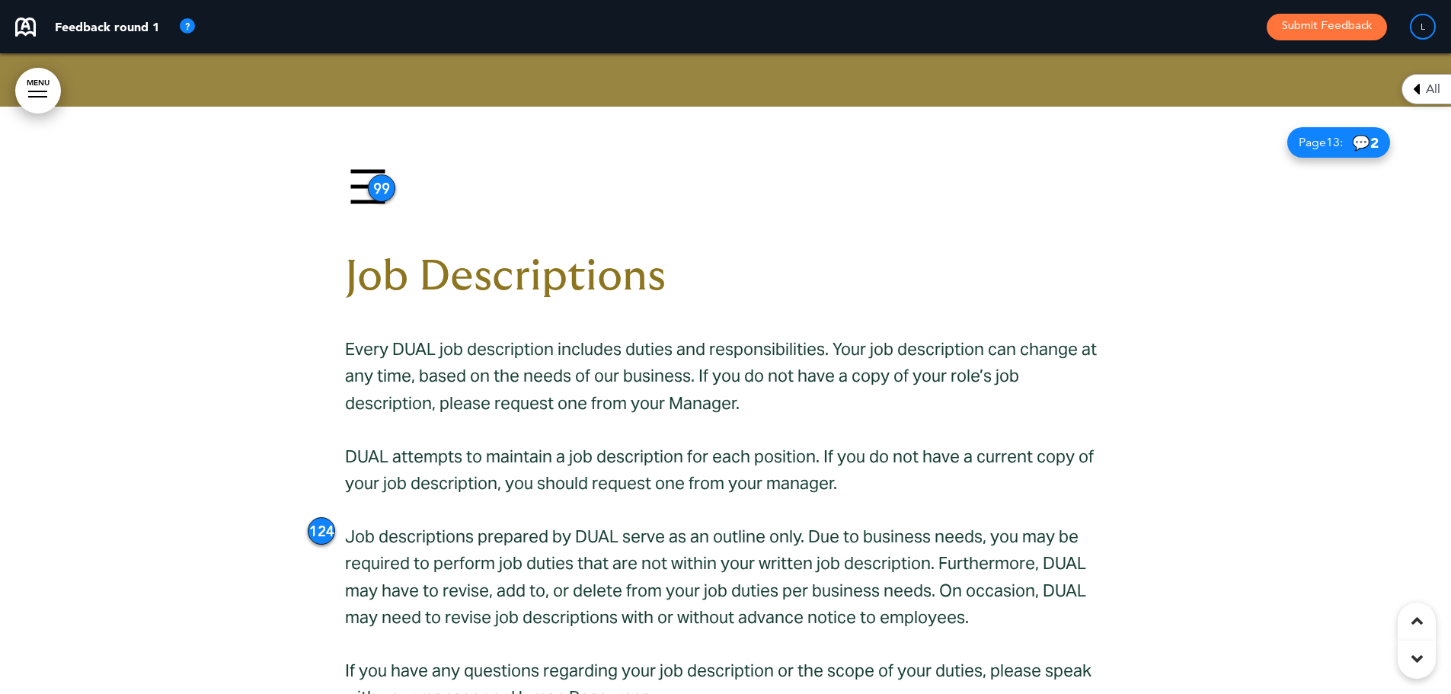
click at [377, 174] on div "99" at bounding box center [381, 187] width 27 height 27
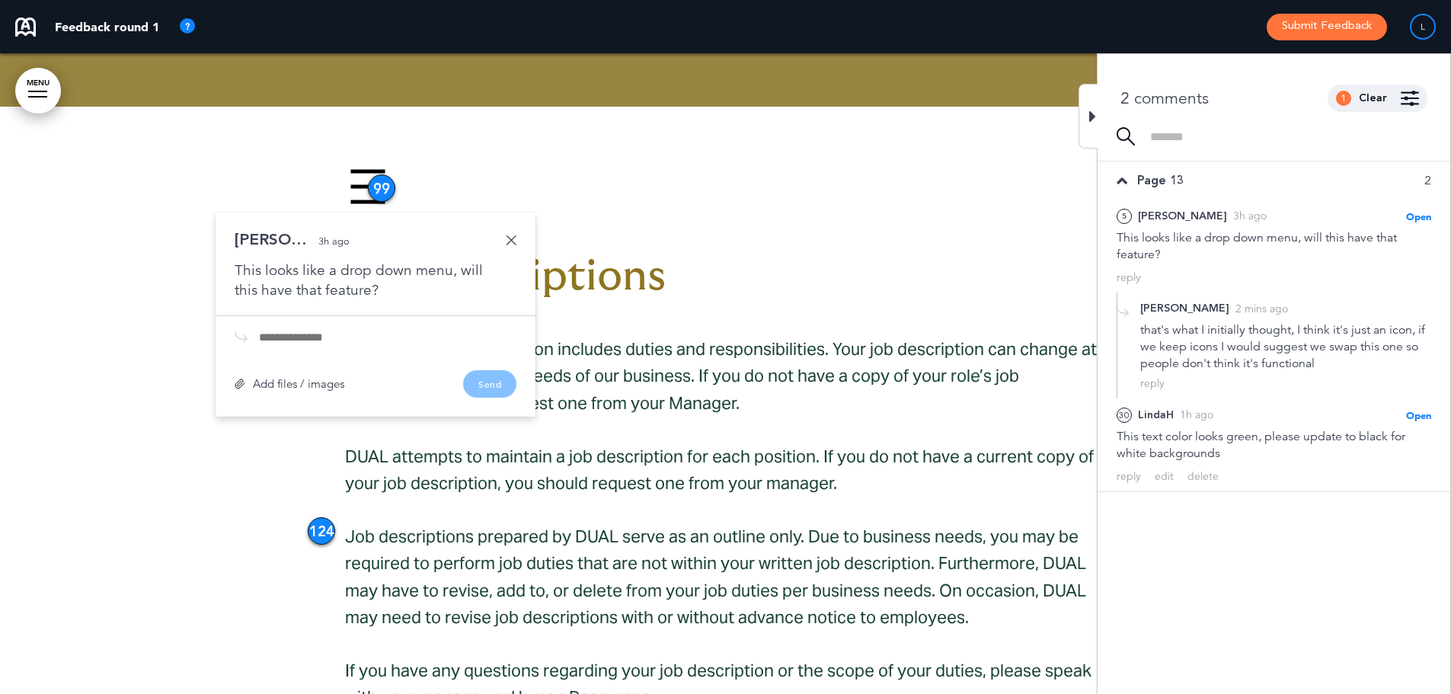
click at [516, 235] on link at bounding box center [511, 240] width 11 height 11
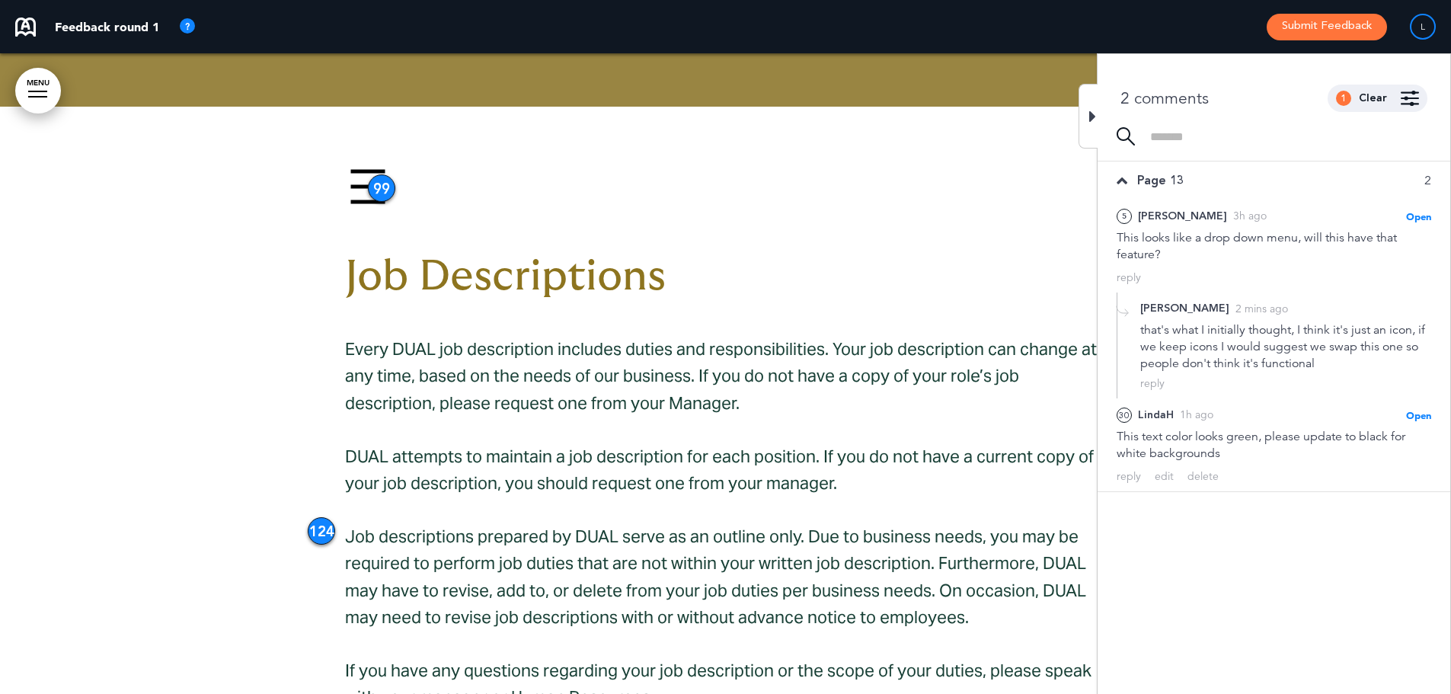
scroll to position [10133, 0]
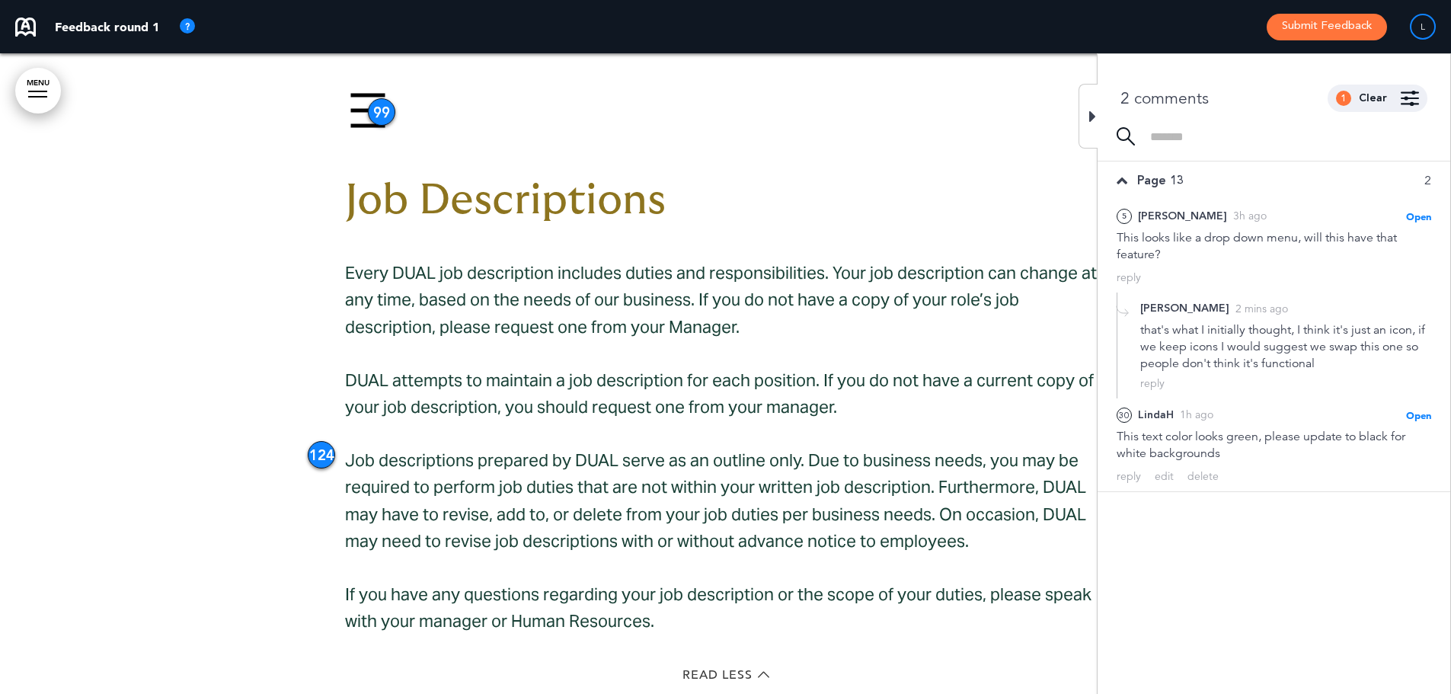
click at [1091, 102] on div at bounding box center [1088, 116] width 19 height 65
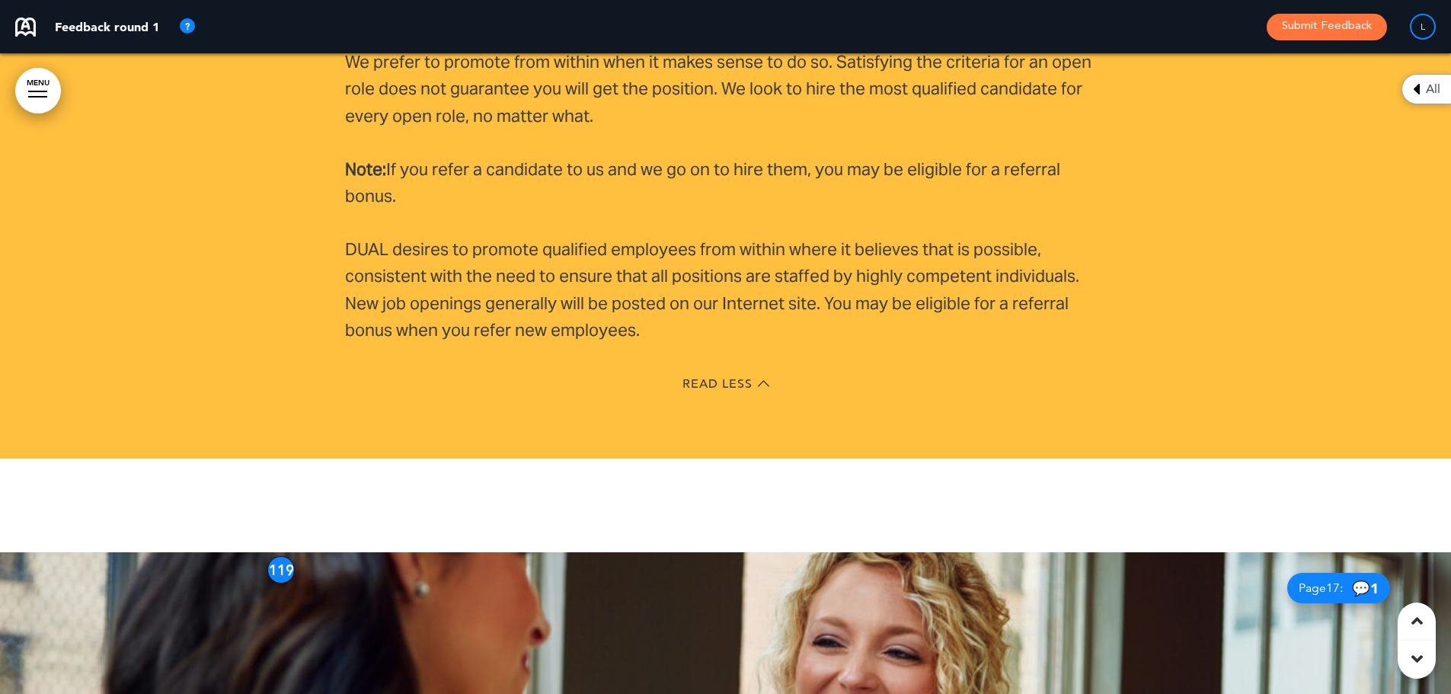
scroll to position [10819, 0]
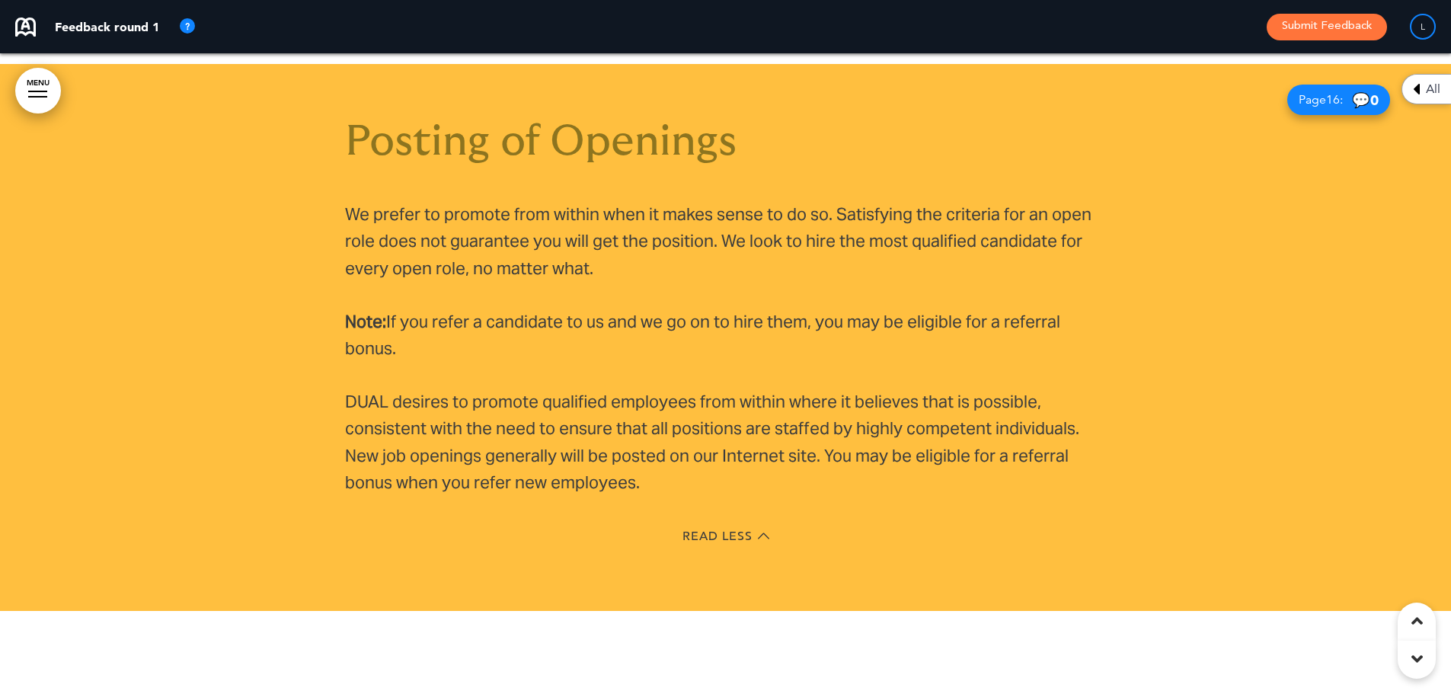
click at [715, 523] on div "Read Less" at bounding box center [726, 538] width 762 height 31
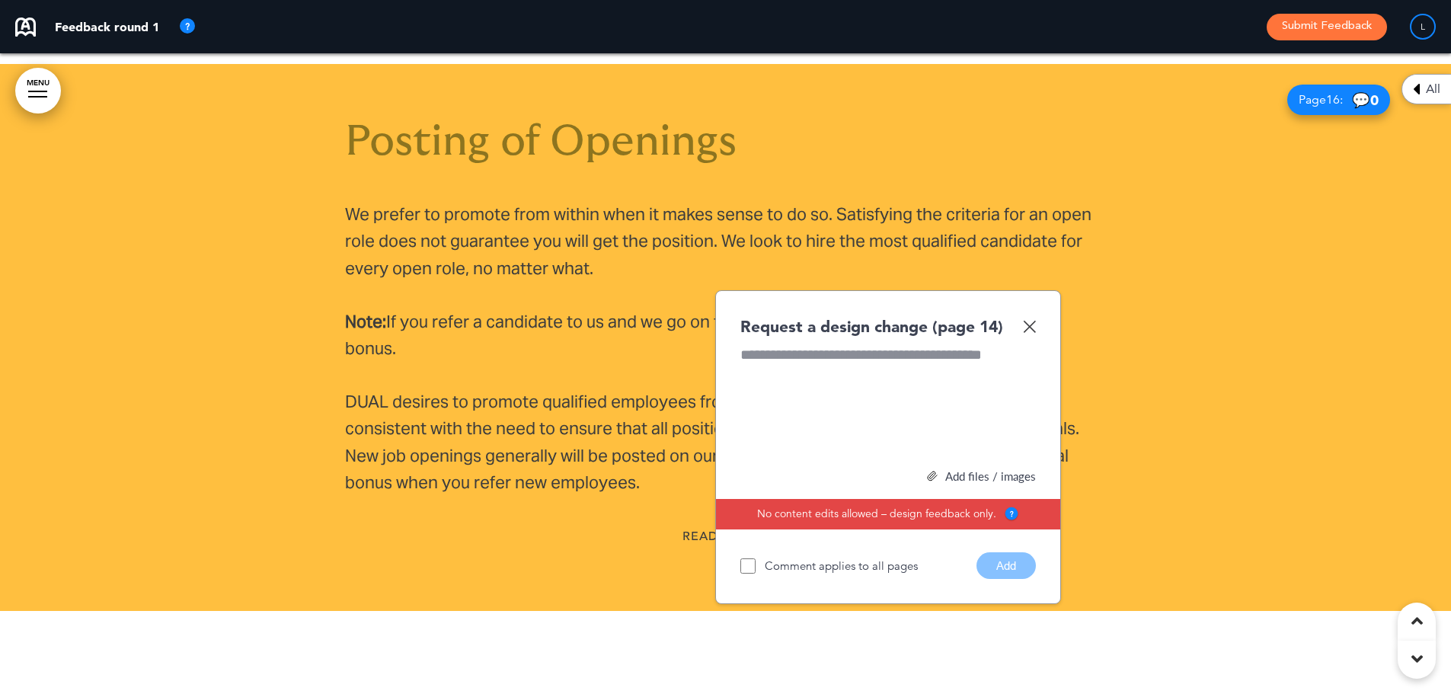
click at [1023, 320] on img at bounding box center [1029, 326] width 13 height 13
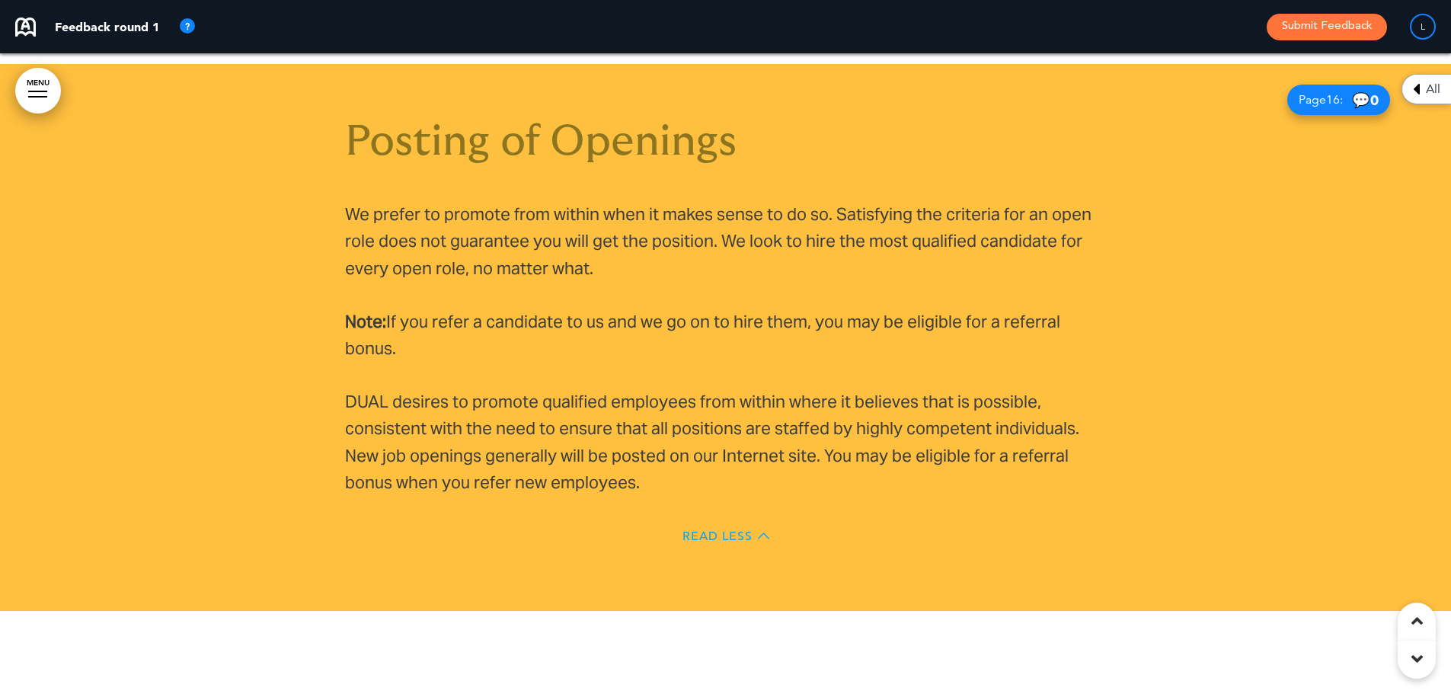
click at [738, 530] on span "Read Less" at bounding box center [718, 536] width 70 height 12
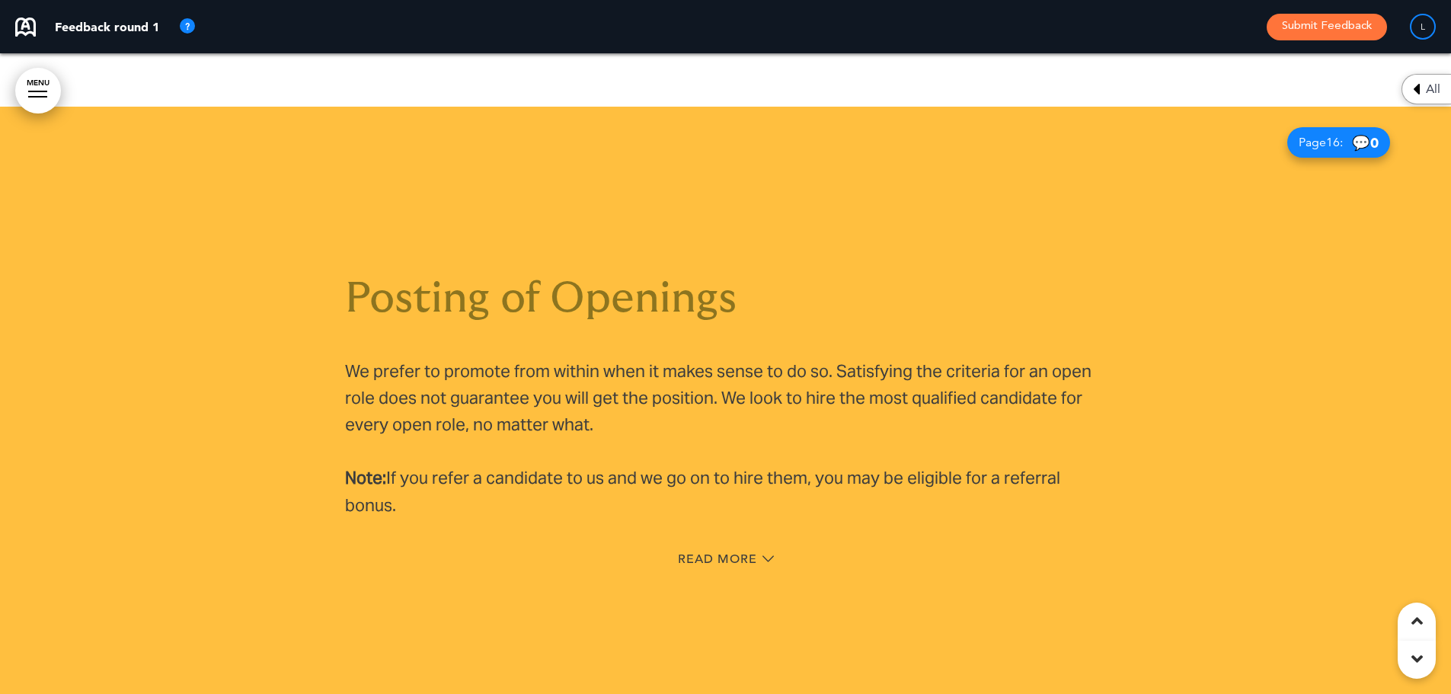
scroll to position [11005, 0]
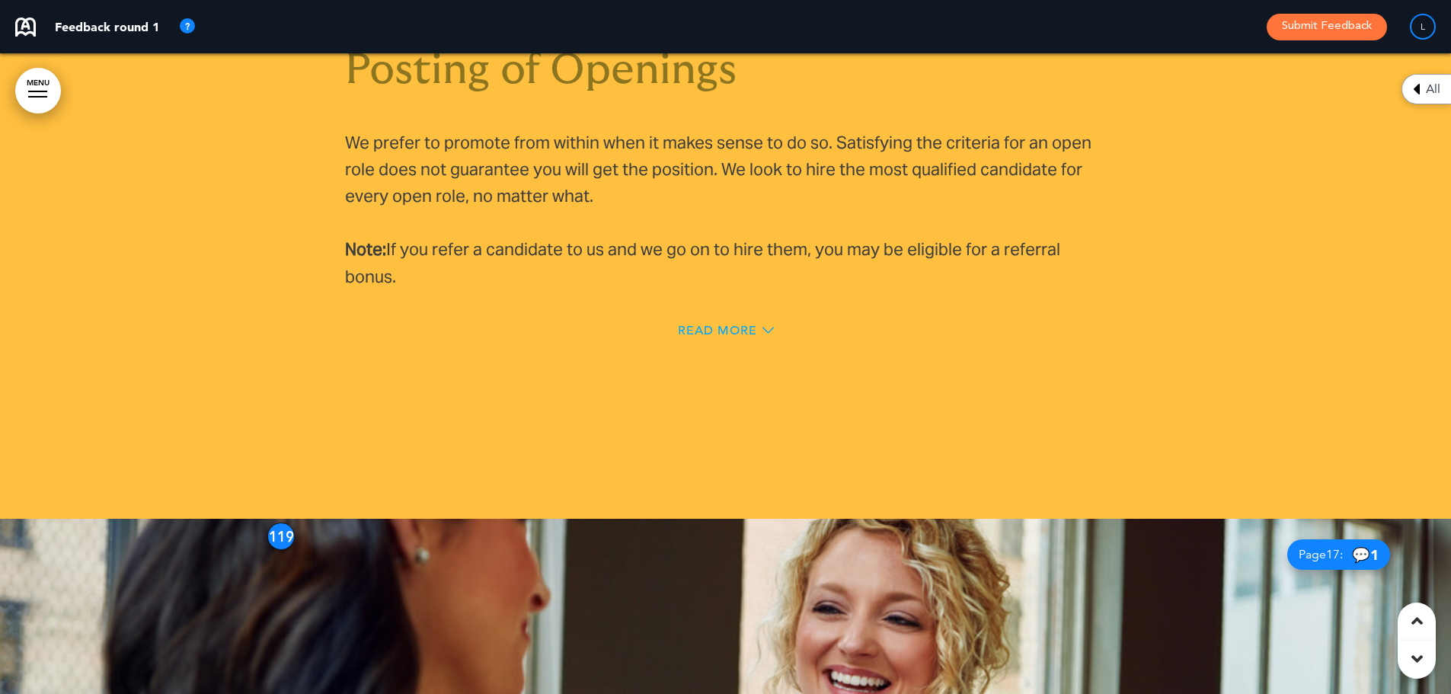
click at [729, 325] on span "Read More" at bounding box center [717, 331] width 79 height 12
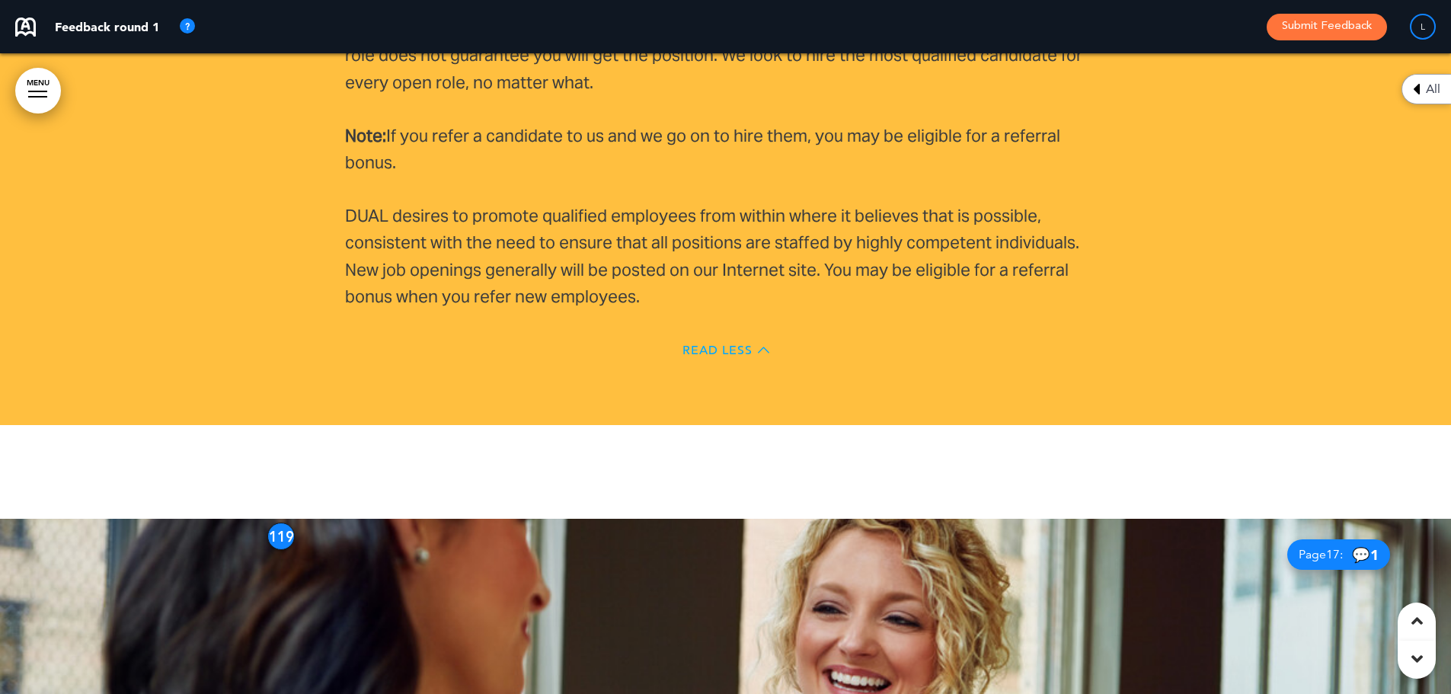
scroll to position [10939, 0]
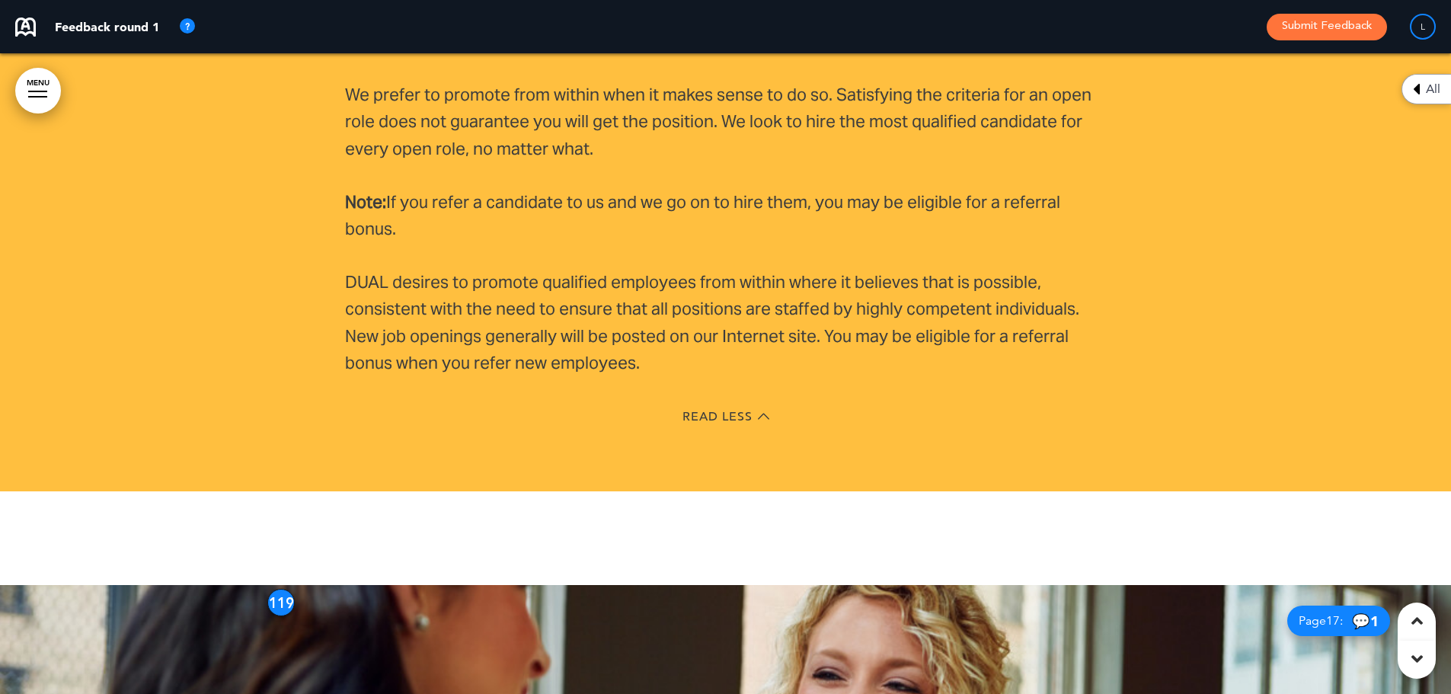
drag, startPoint x: 740, startPoint y: 368, endPoint x: 715, endPoint y: 369, distance: 25.2
click at [715, 411] on span "Read Less" at bounding box center [718, 417] width 70 height 12
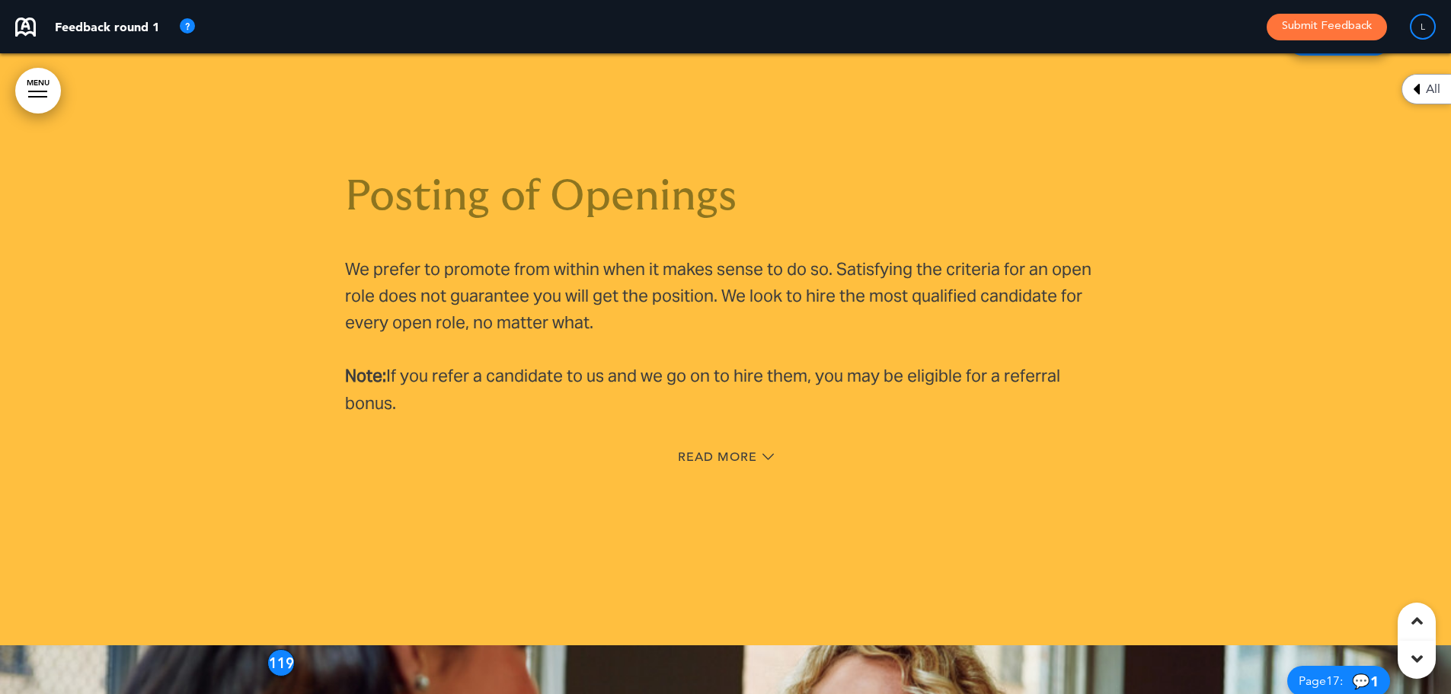
scroll to position [10929, 0]
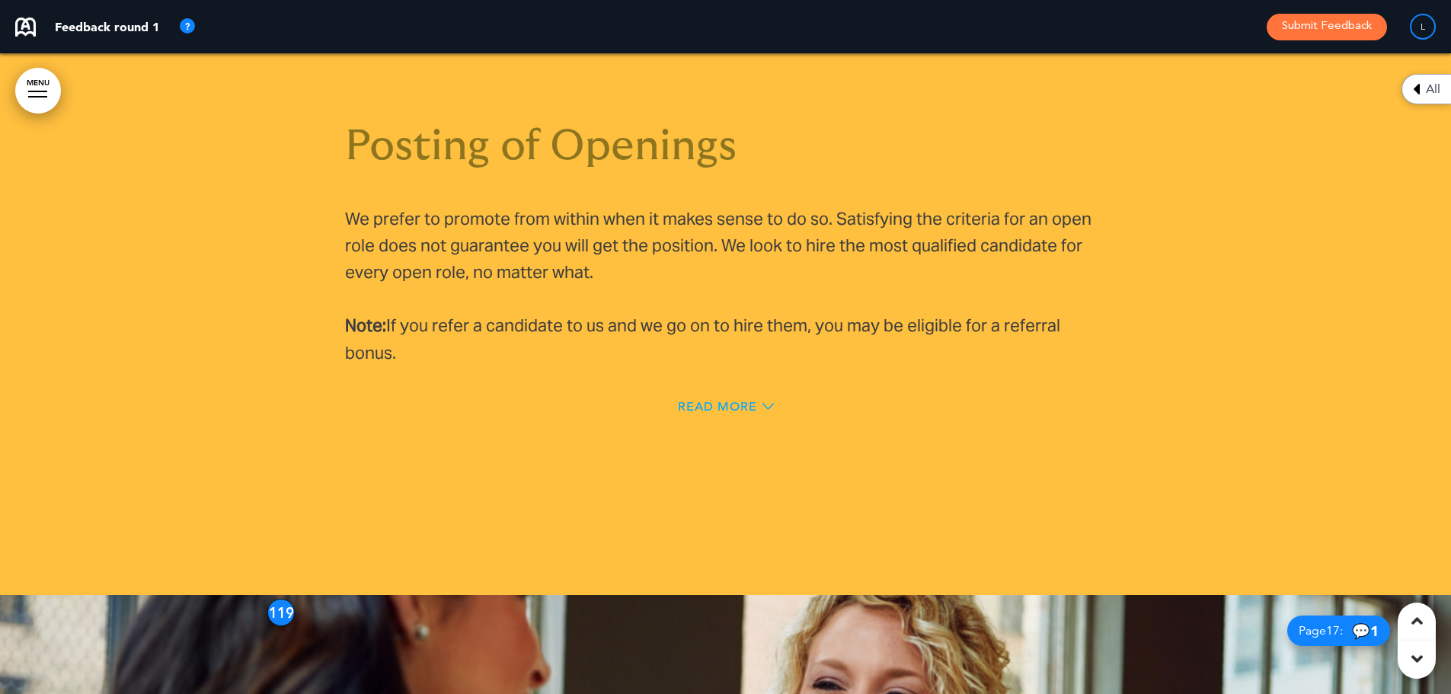
click at [739, 401] on span "Read More" at bounding box center [717, 407] width 79 height 12
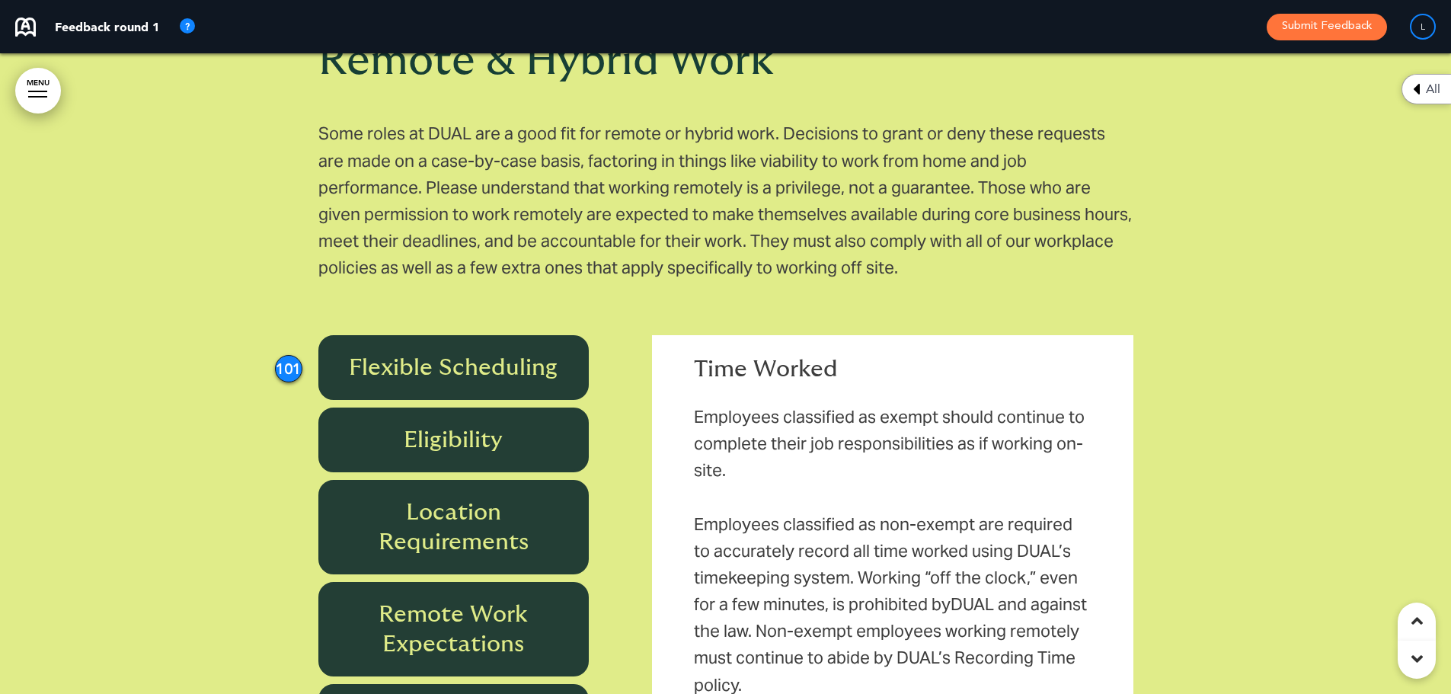
scroll to position [16423, 0]
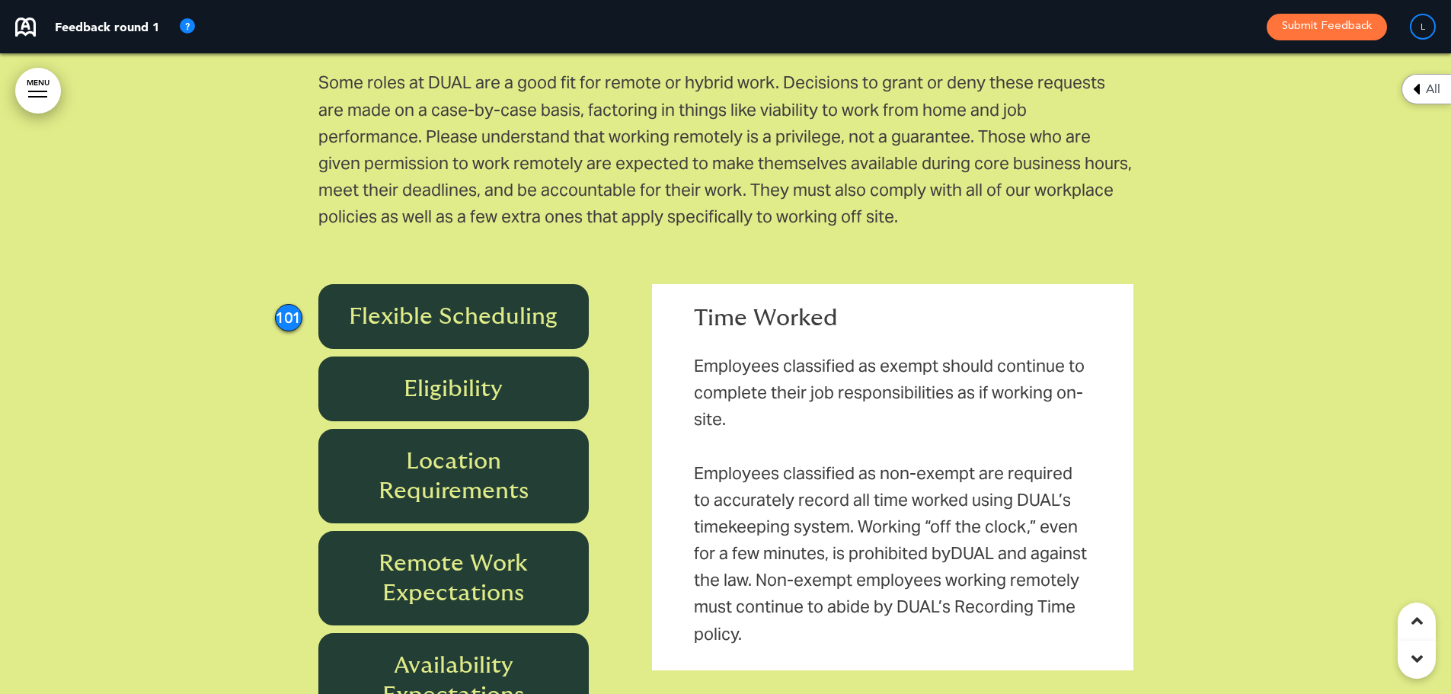
click at [445, 446] on h6 "Location Requirements" at bounding box center [454, 475] width 236 height 59
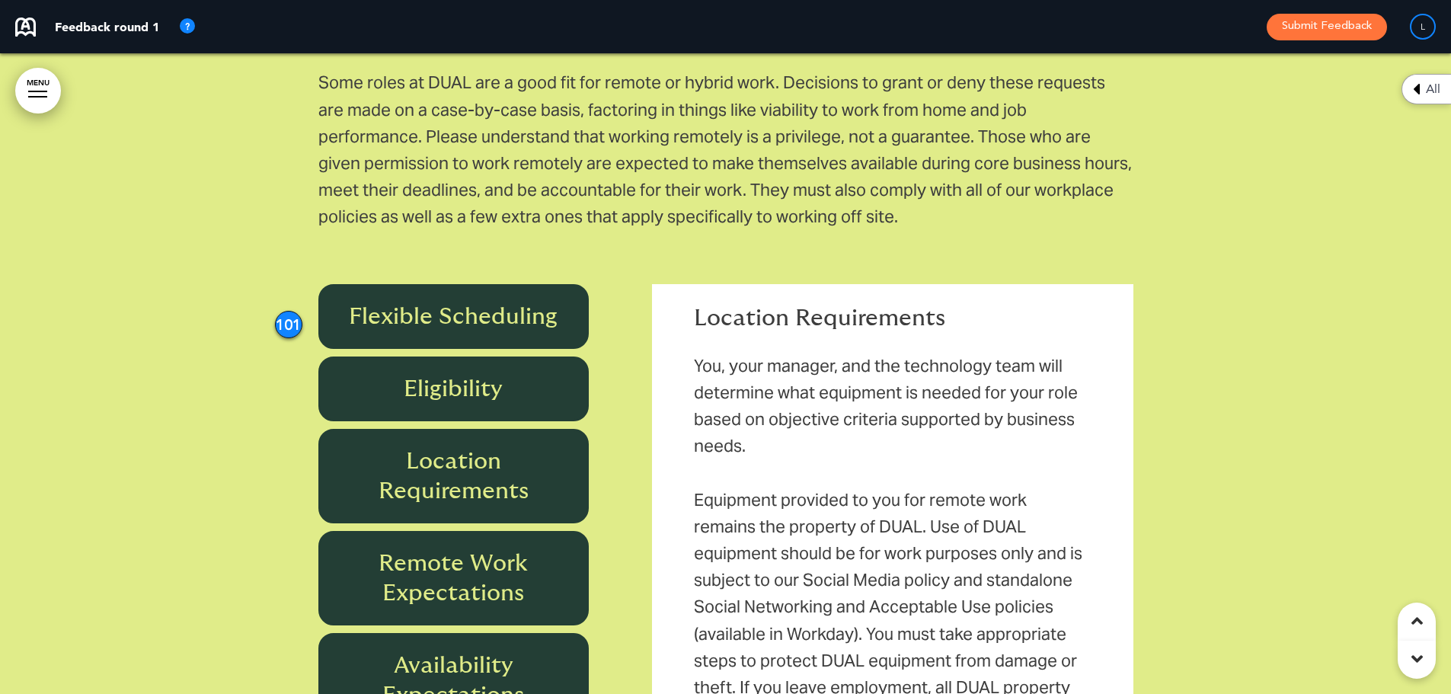
click at [486, 374] on h6 "Eligibility" at bounding box center [454, 389] width 236 height 30
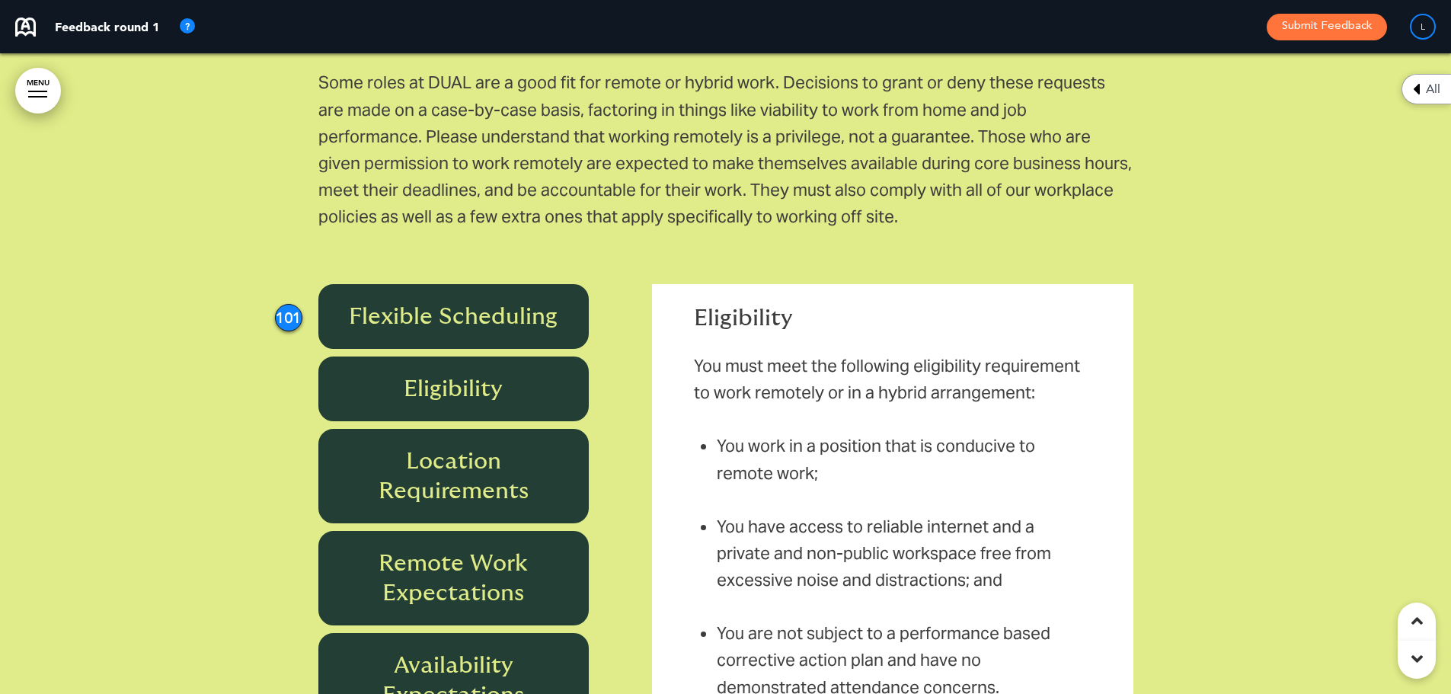
click at [514, 531] on div "Remote Work Expectations" at bounding box center [453, 578] width 271 height 94
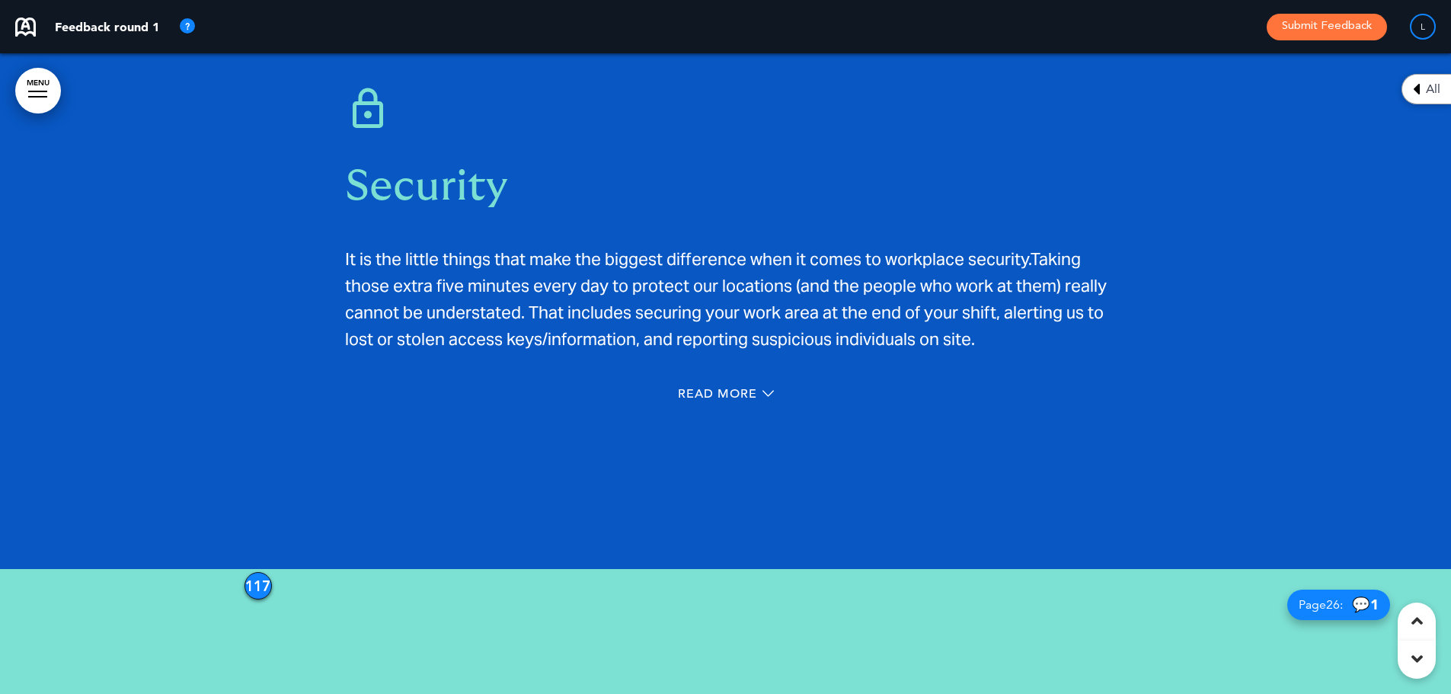
scroll to position [19699, 0]
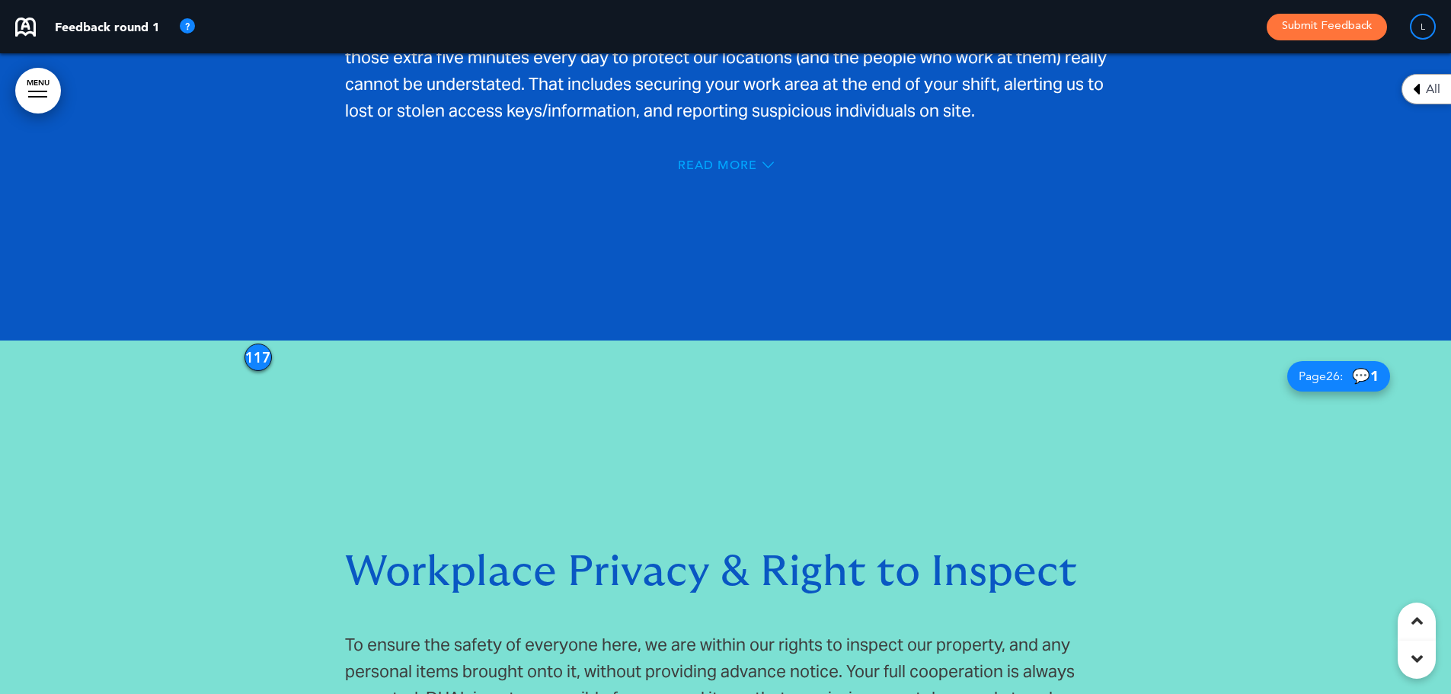
click at [740, 159] on span "Read More" at bounding box center [717, 165] width 79 height 12
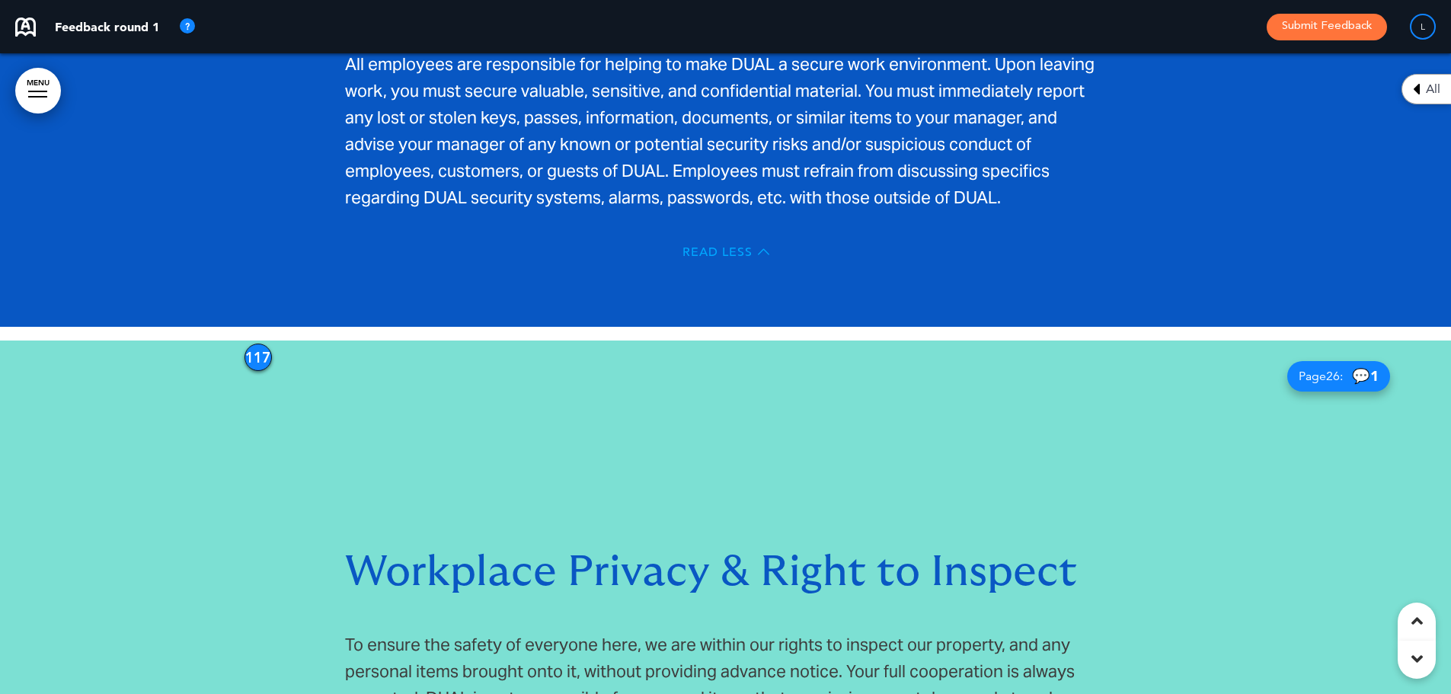
scroll to position [19605, 0]
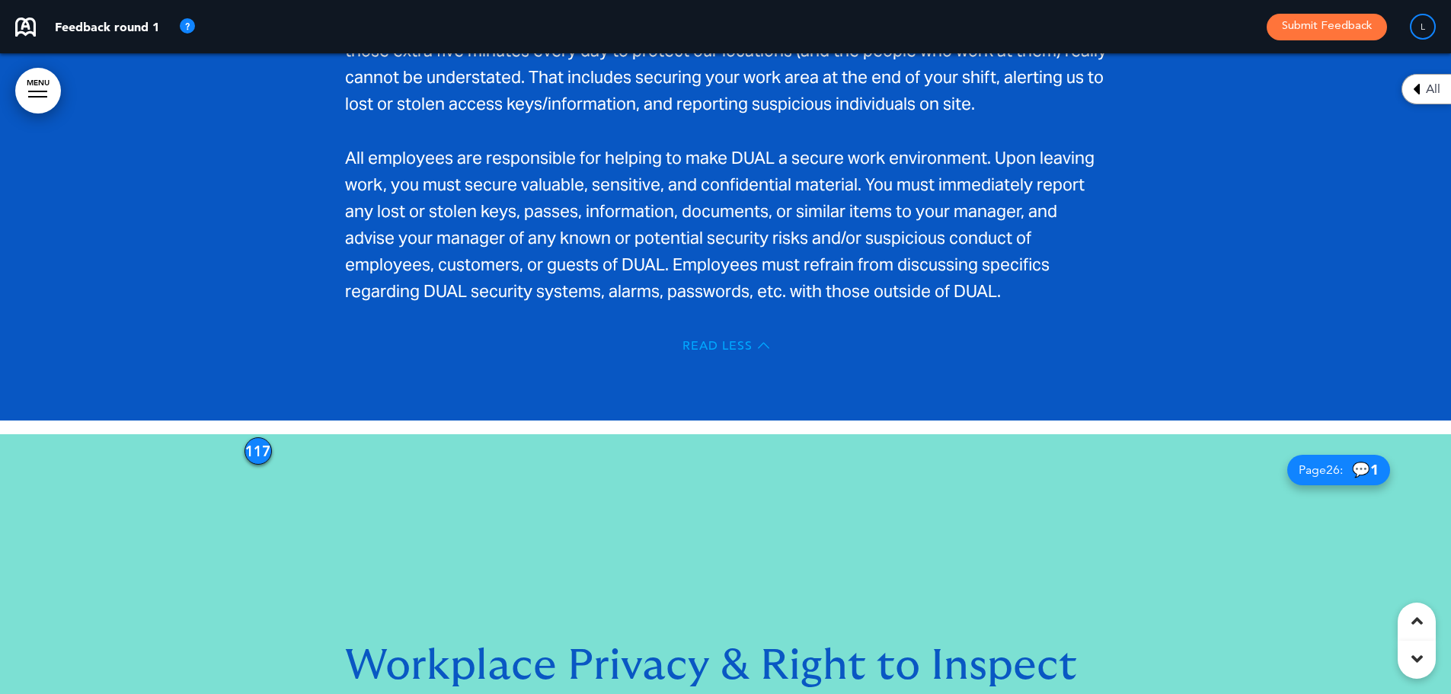
click at [692, 340] on span "Read Less" at bounding box center [718, 346] width 70 height 12
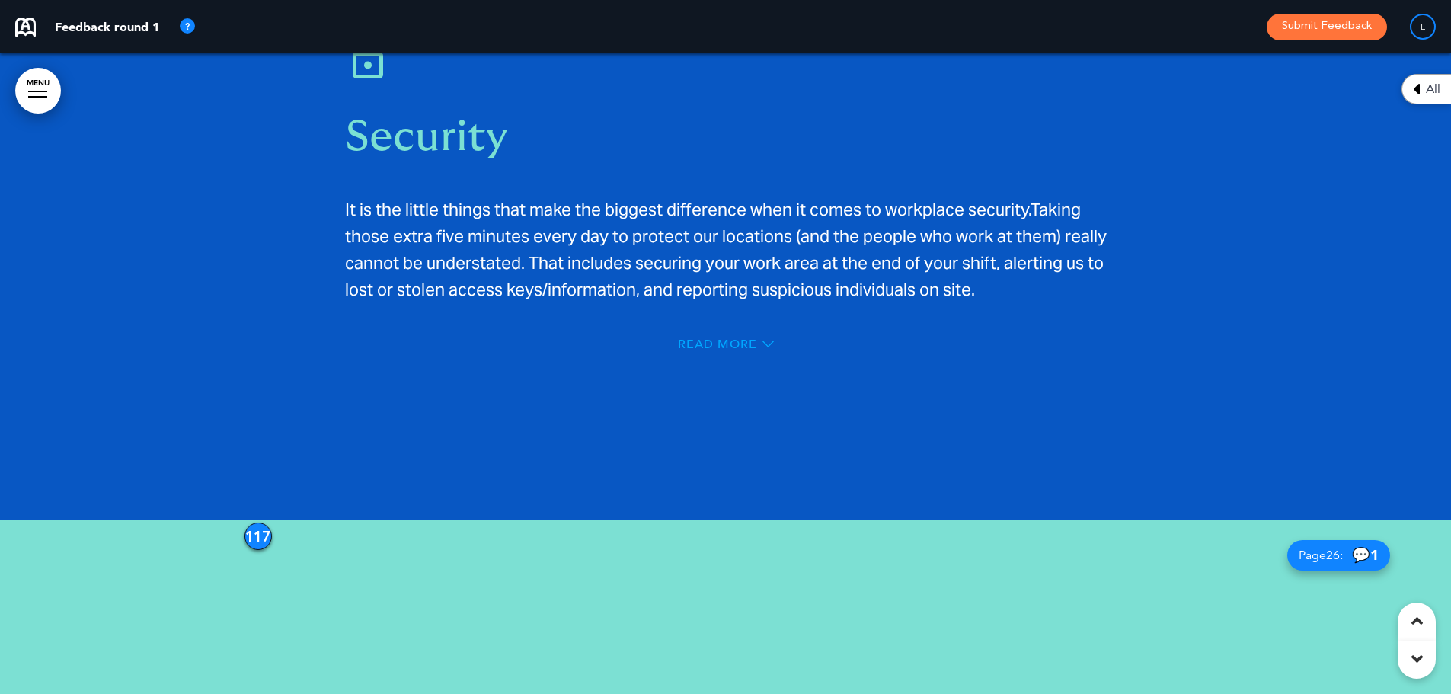
click at [688, 338] on span "Read More" at bounding box center [717, 344] width 79 height 12
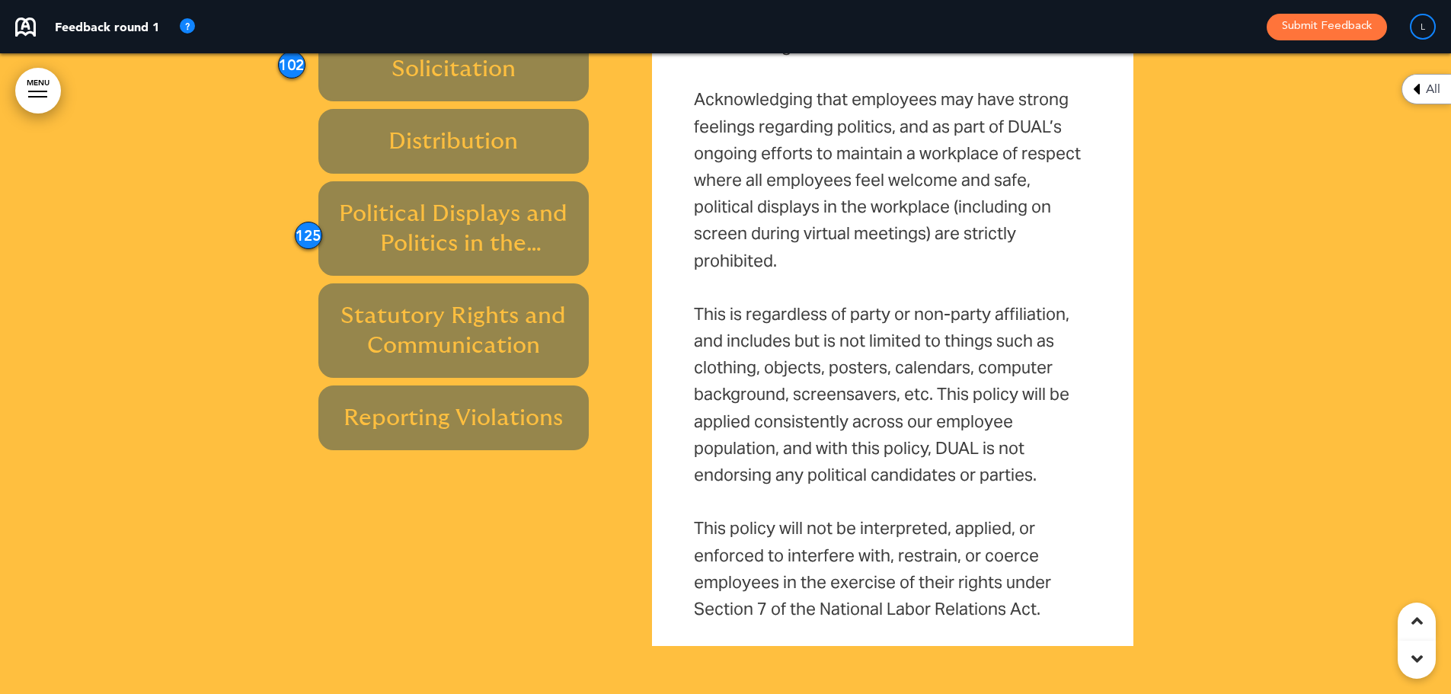
scroll to position [21711, 0]
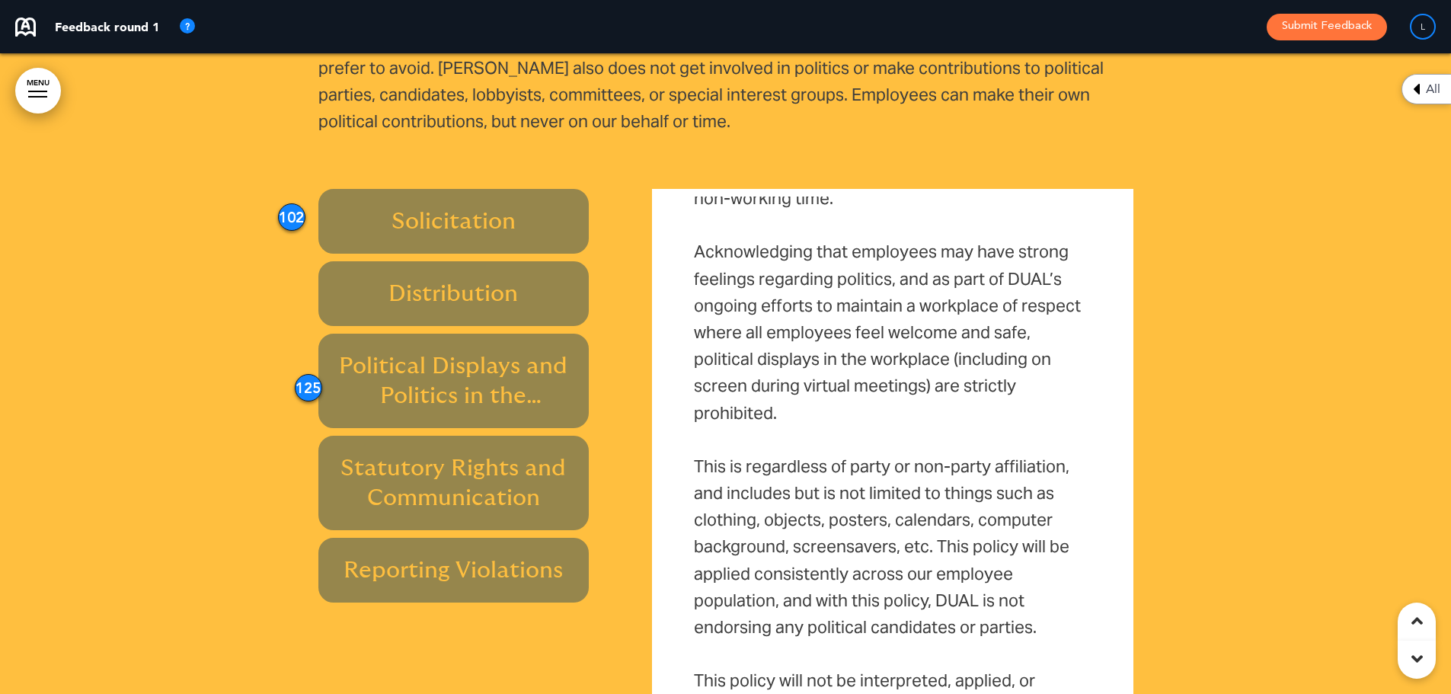
click at [455, 351] on h6 "Political Displays and Politics in the Workplace" at bounding box center [454, 380] width 236 height 59
click at [312, 374] on div "125" at bounding box center [308, 387] width 27 height 27
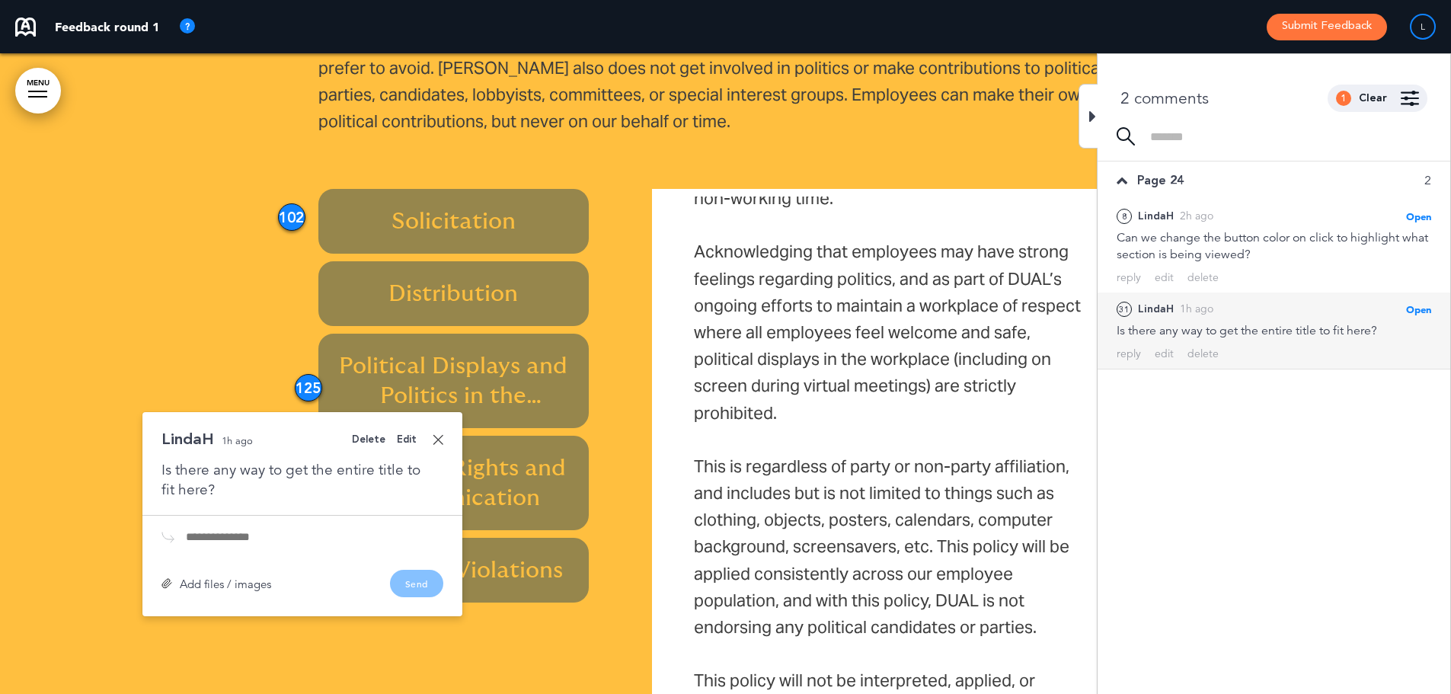
click at [428, 351] on h6 "Political Displays and Politics in the Workplace" at bounding box center [454, 380] width 236 height 59
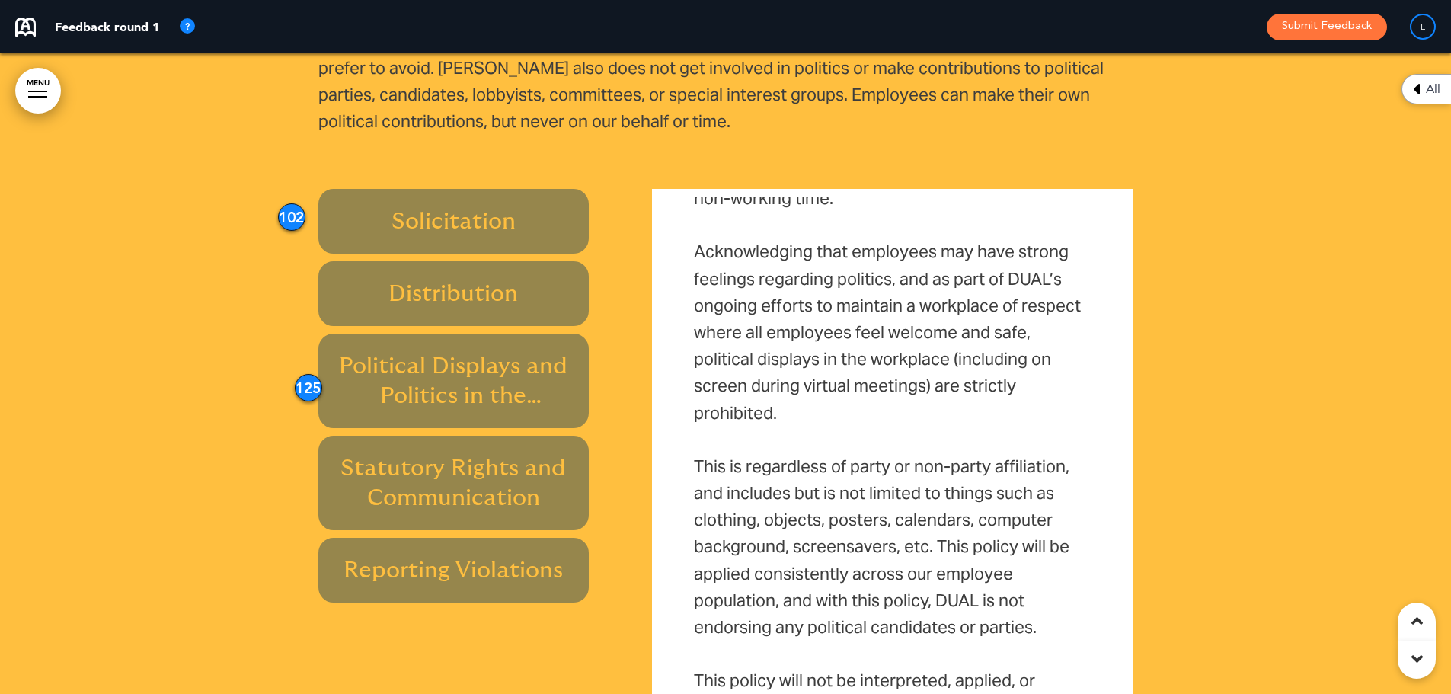
click at [480, 351] on h6 "Political Displays and Politics in the Workplace" at bounding box center [454, 380] width 236 height 59
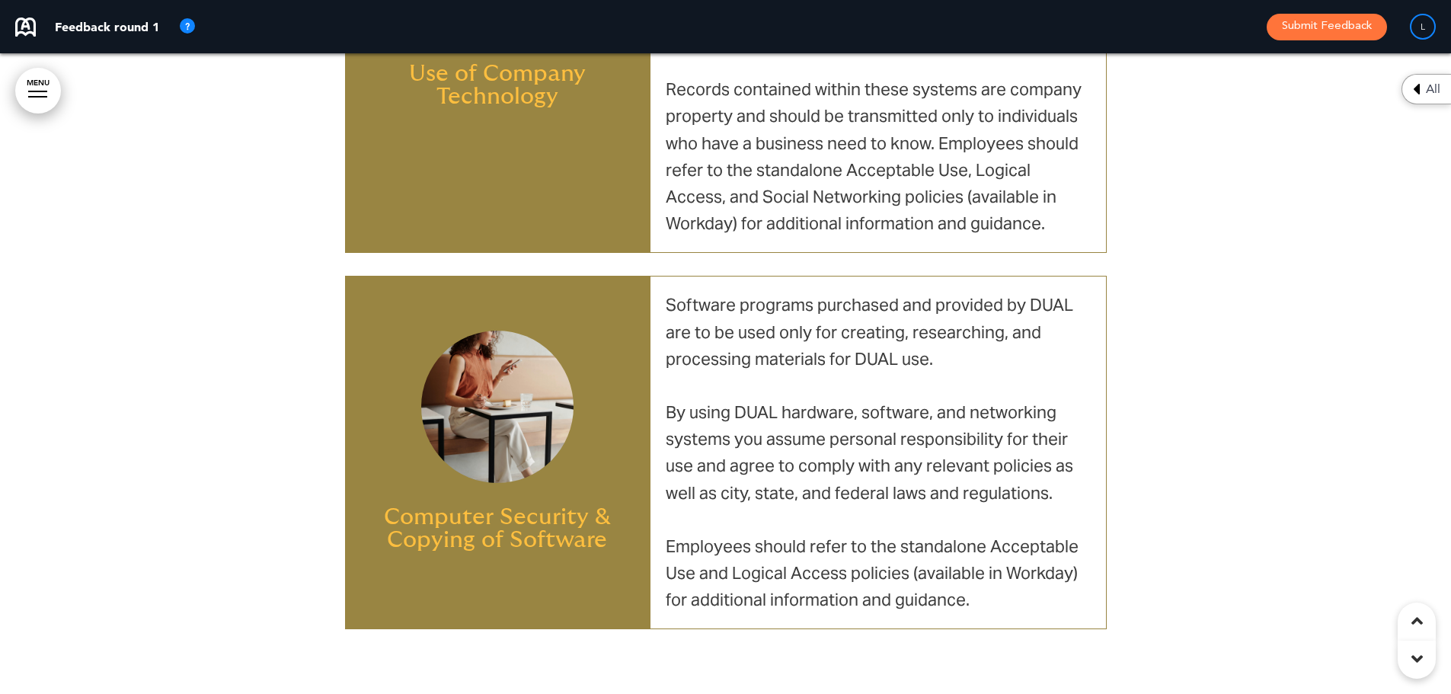
scroll to position [25367, 0]
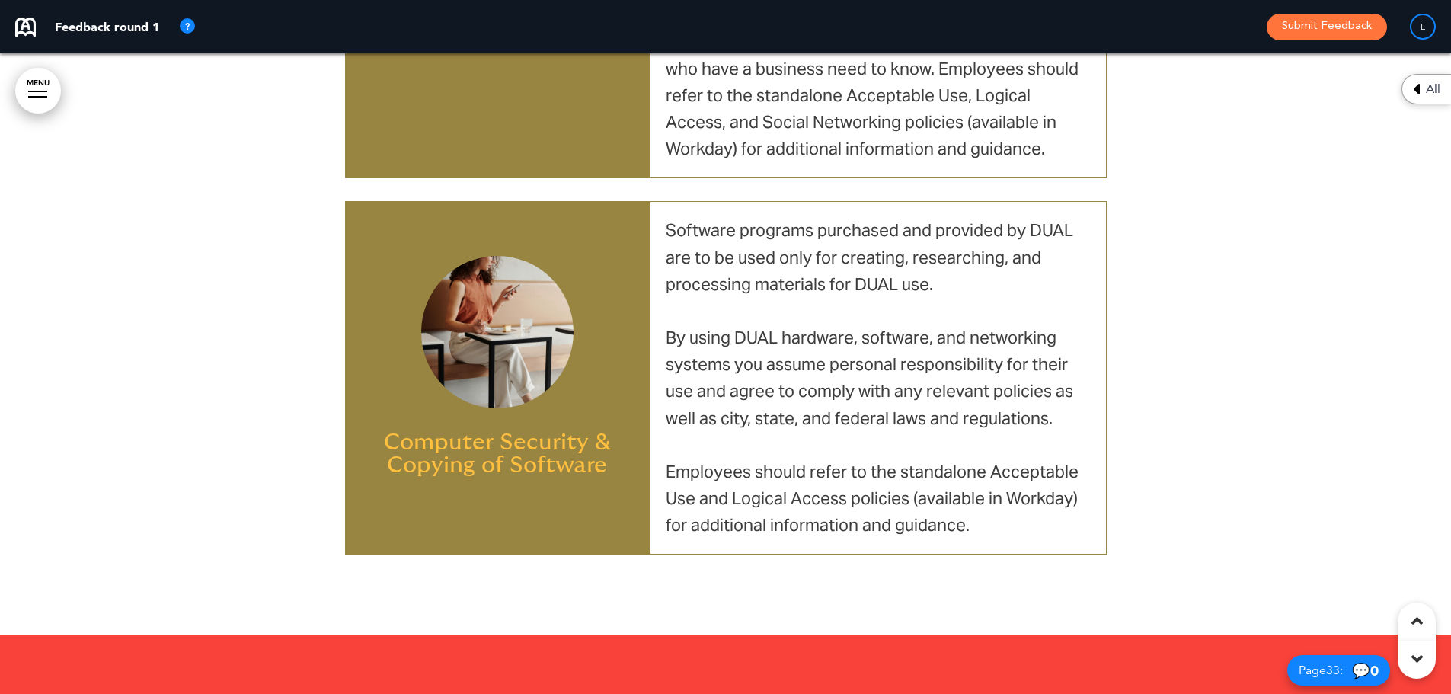
click at [538, 256] on img at bounding box center [497, 332] width 152 height 152
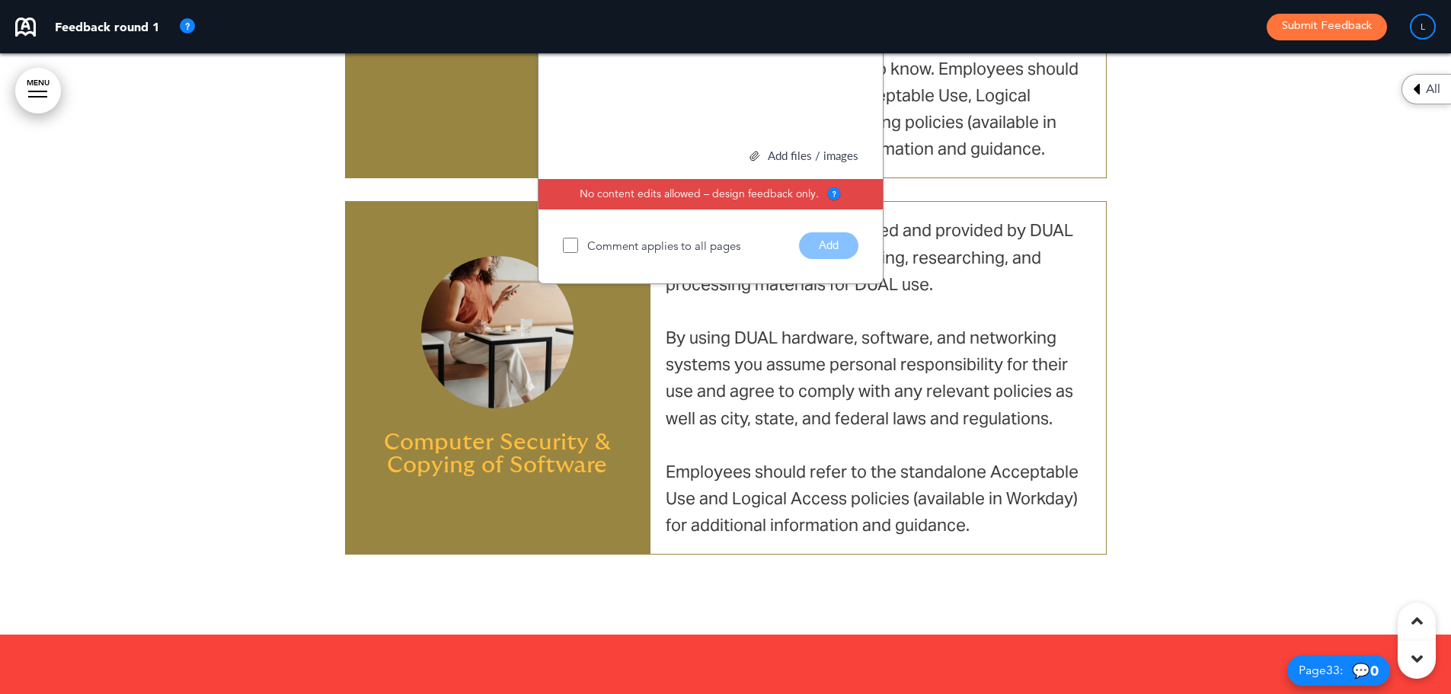
scroll to position [24982, 0]
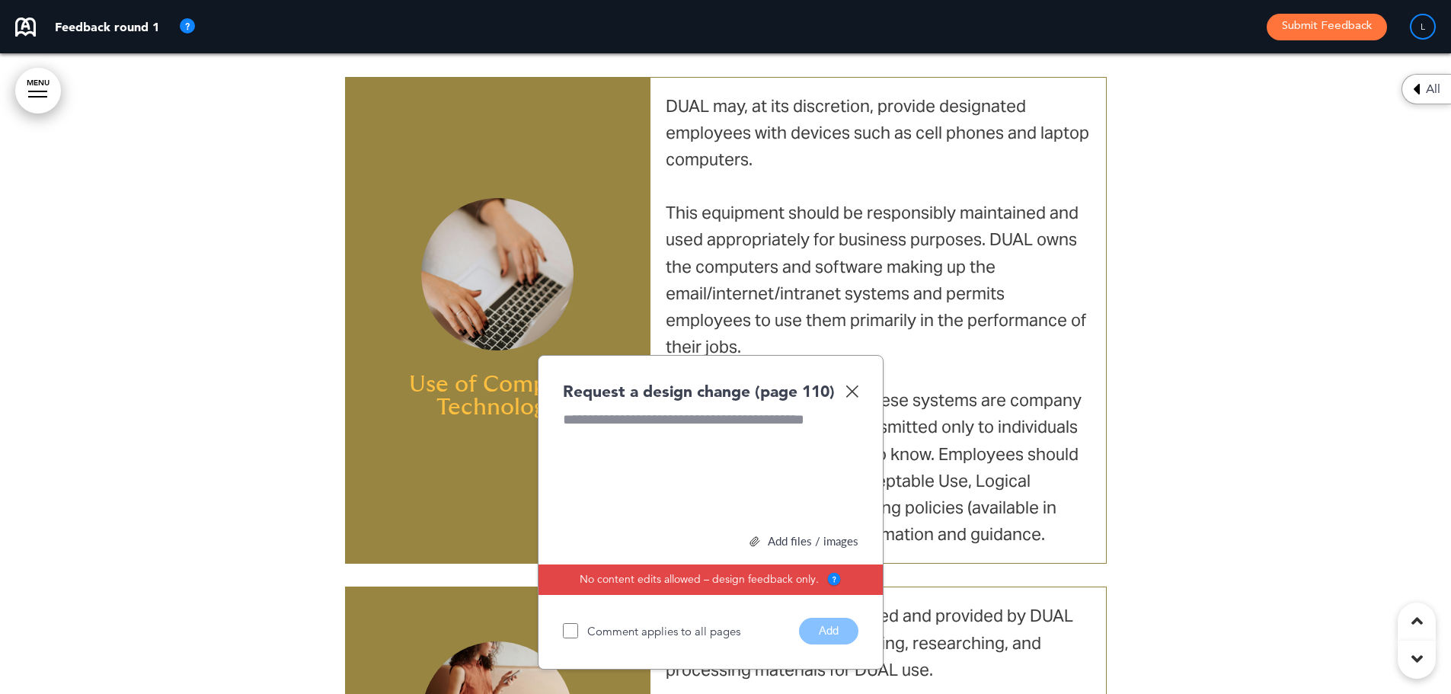
click at [733, 410] on div at bounding box center [711, 467] width 296 height 114
click at [832, 618] on button "Add" at bounding box center [828, 631] width 59 height 27
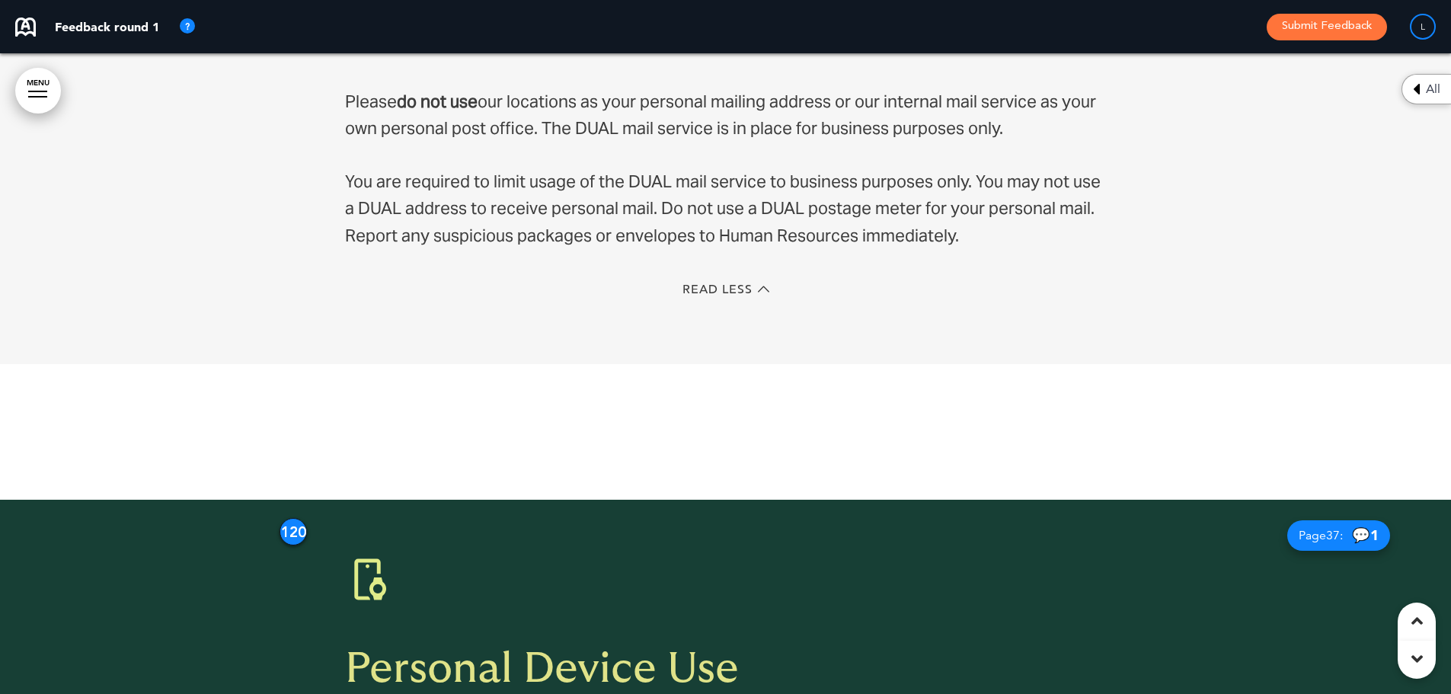
scroll to position [29019, 0]
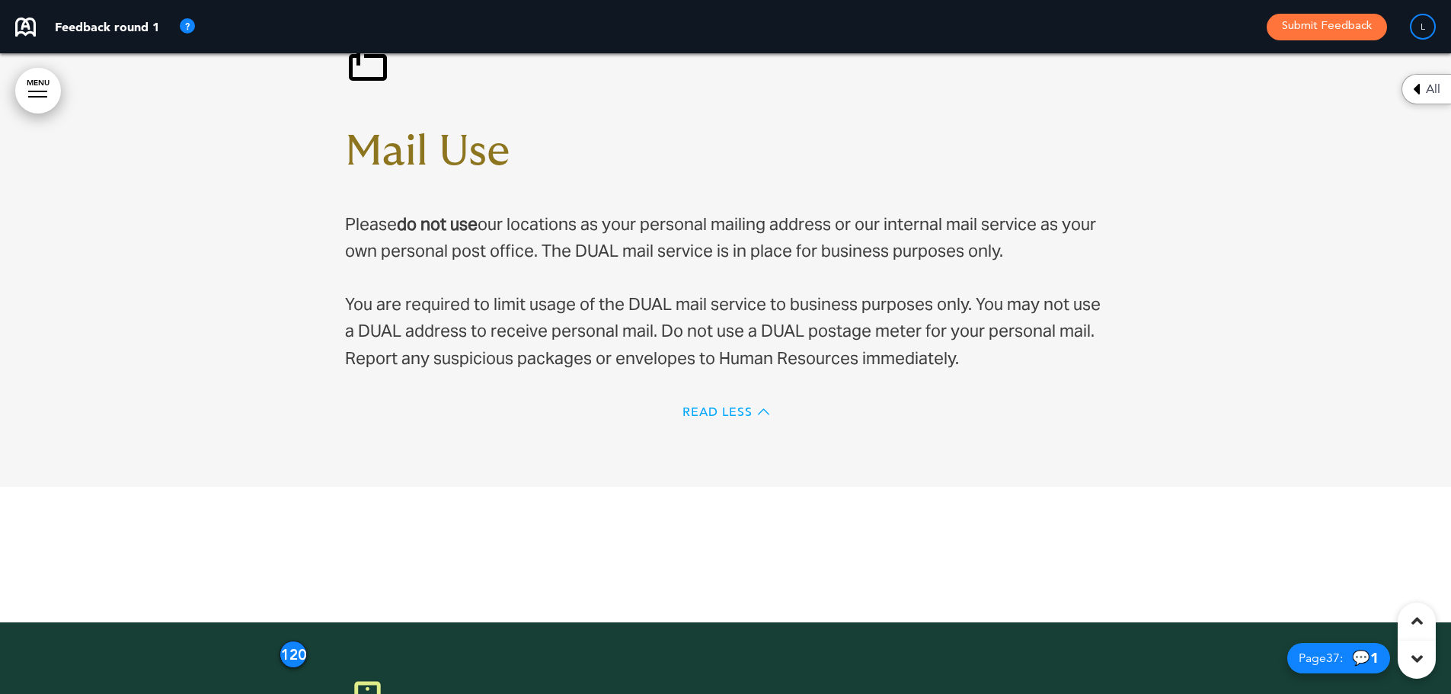
click at [705, 406] on span "Read Less" at bounding box center [718, 412] width 70 height 12
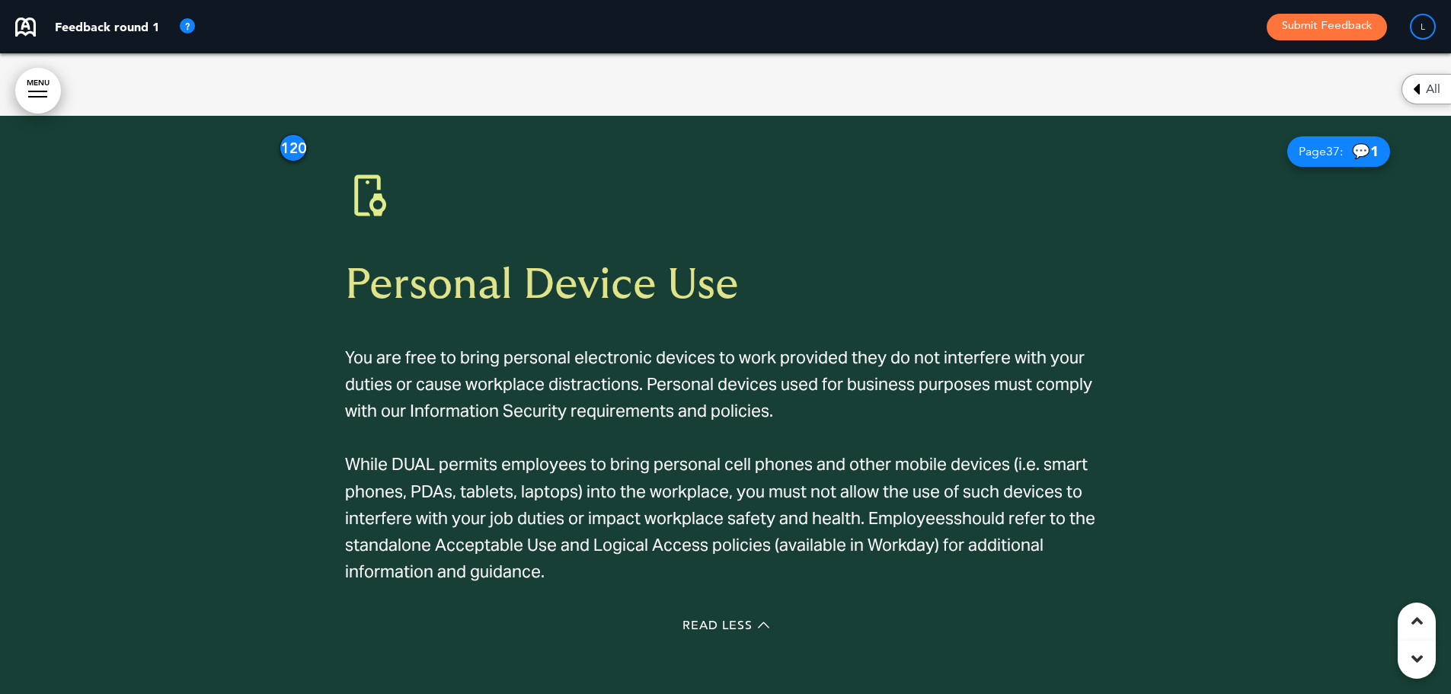
scroll to position [29450, 0]
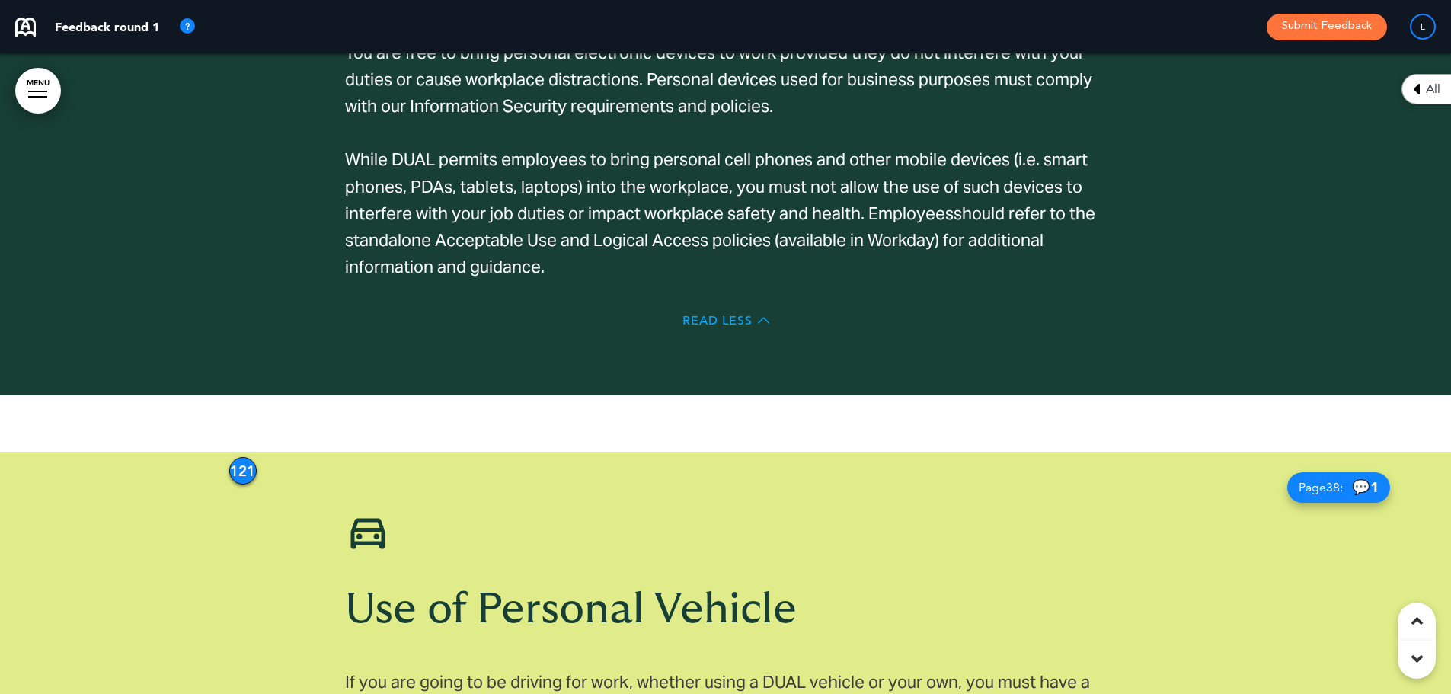
click at [686, 315] on span "Read Less" at bounding box center [718, 321] width 70 height 12
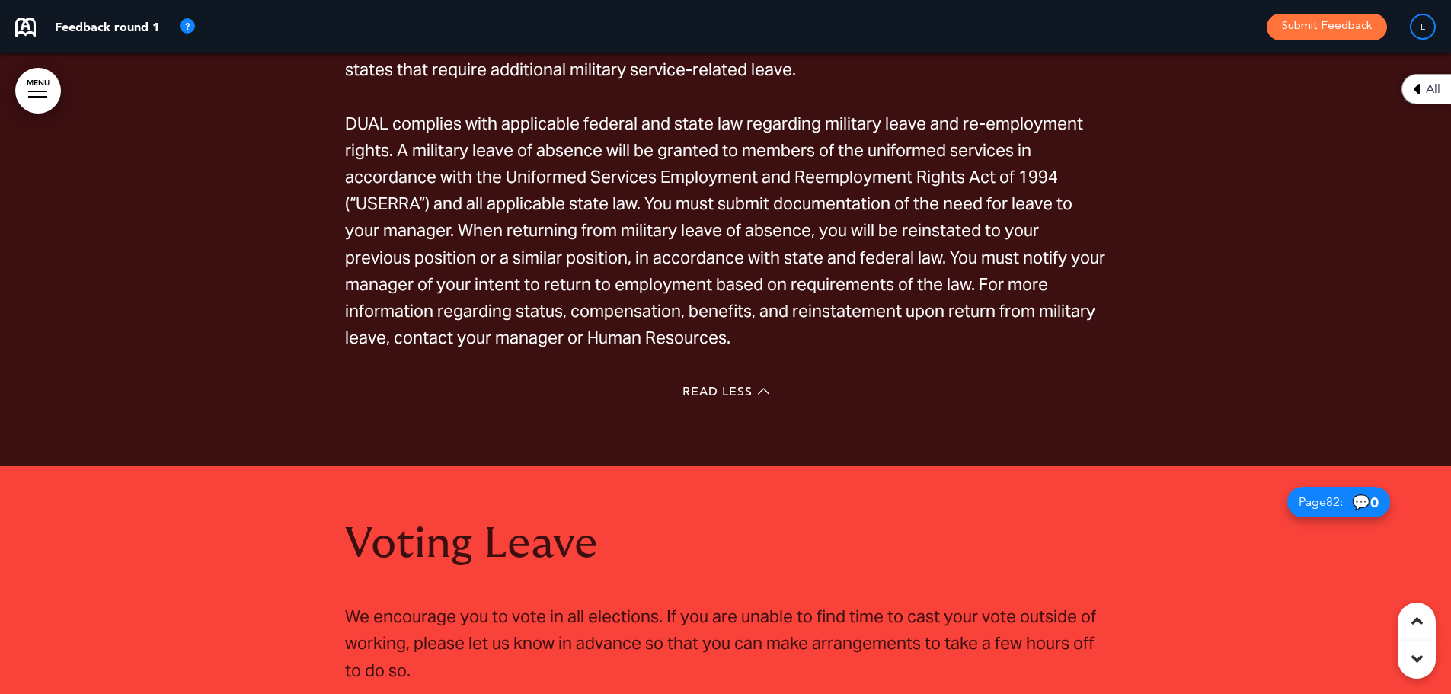
scroll to position [67796, 0]
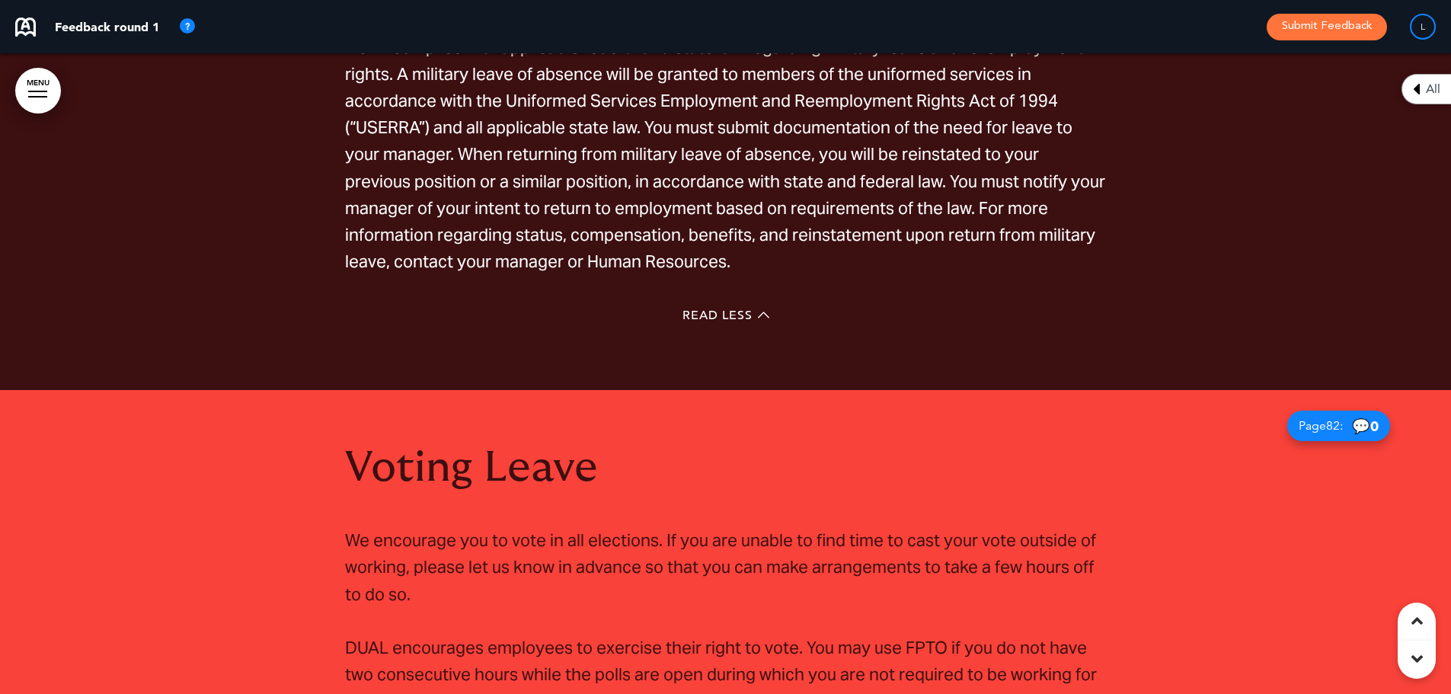
click at [1207, 390] on div at bounding box center [725, 623] width 1451 height 466
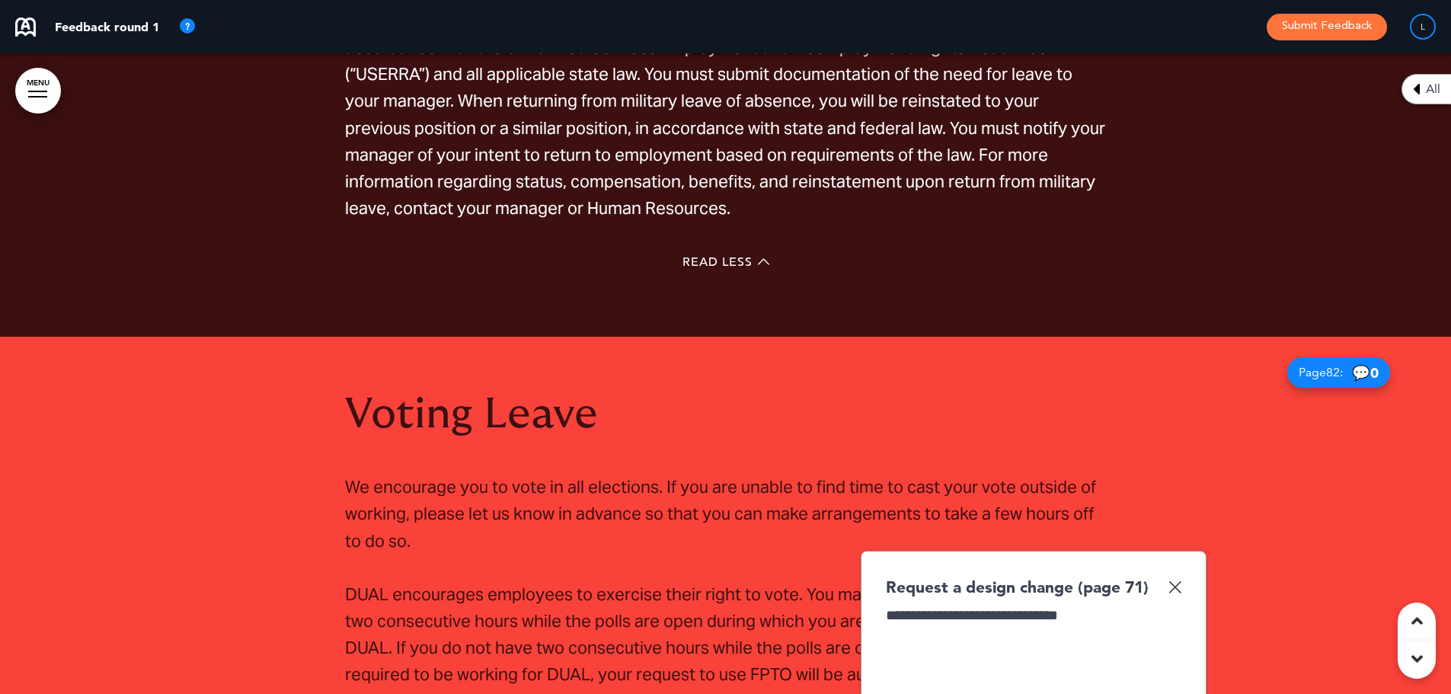
scroll to position [67872, 0]
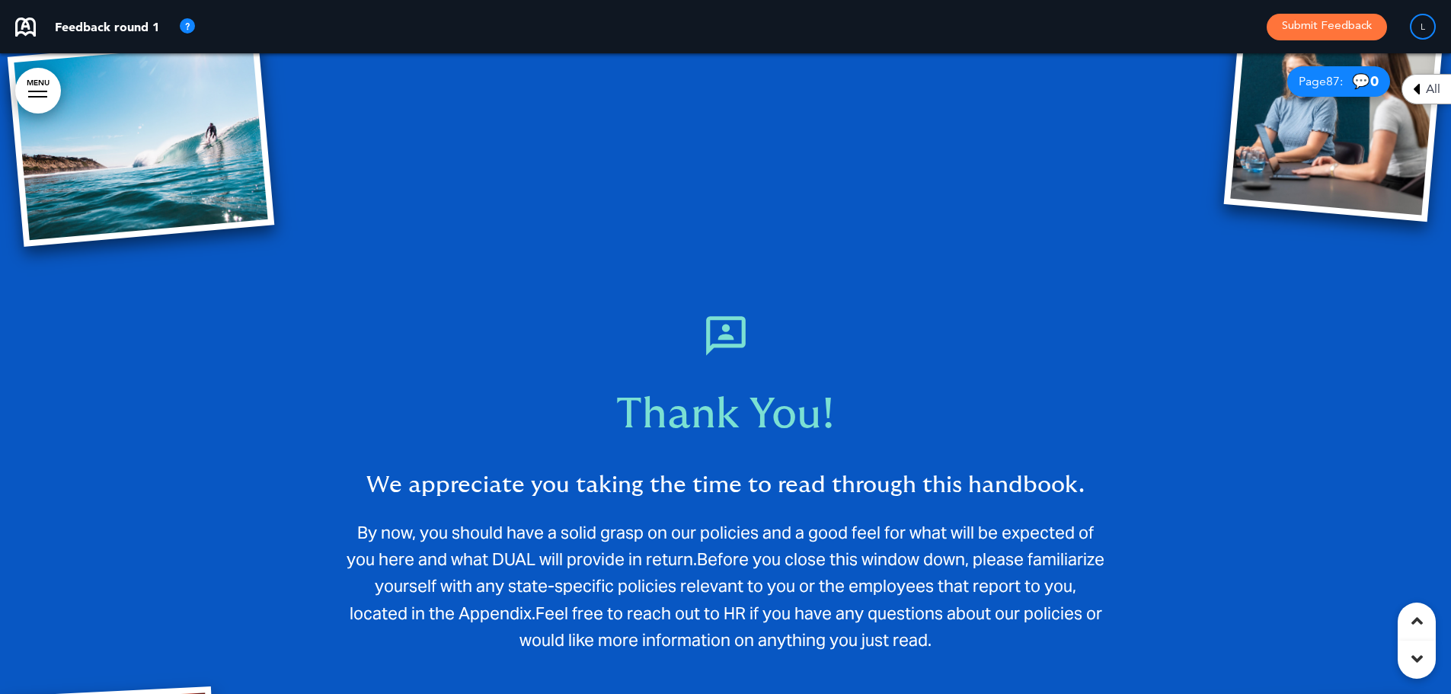
scroll to position [71986, 0]
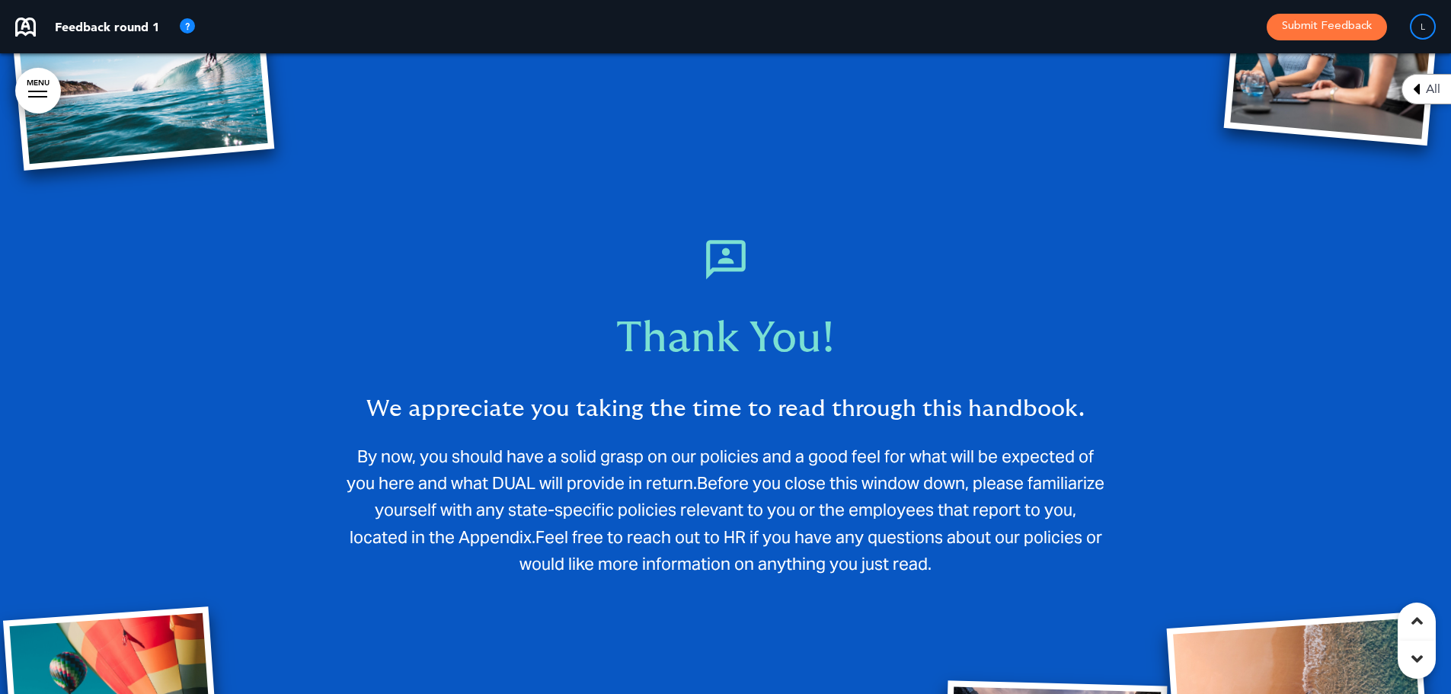
click at [872, 536] on div at bounding box center [725, 464] width 1451 height 989
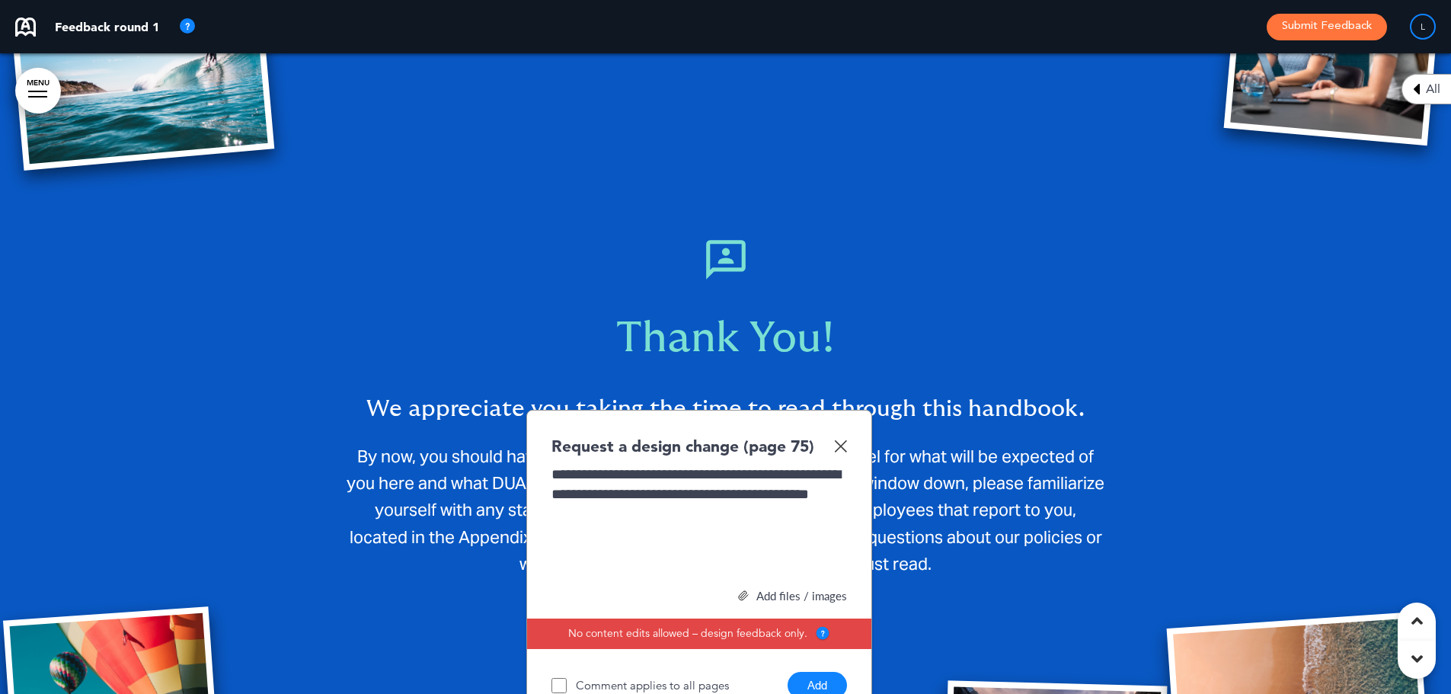
click at [821, 672] on button "Add" at bounding box center [817, 685] width 59 height 27
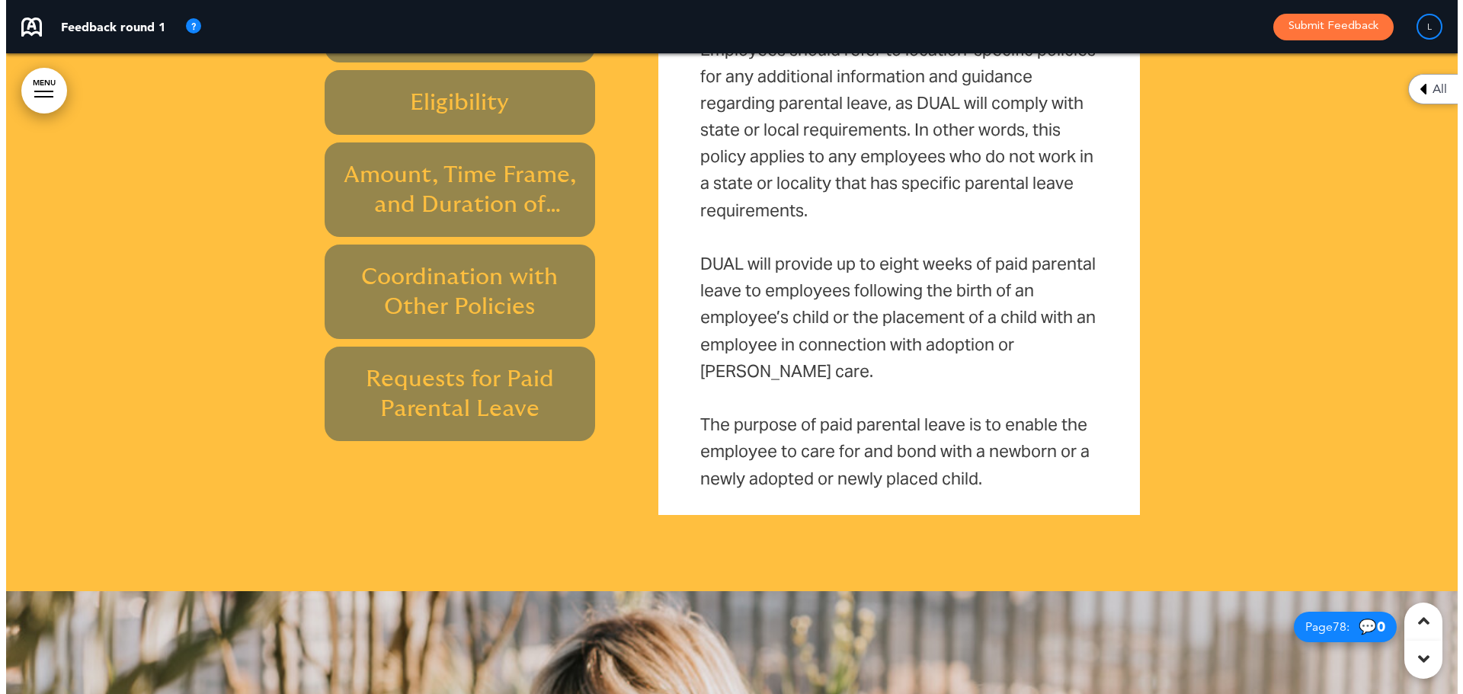
scroll to position [64511, 0]
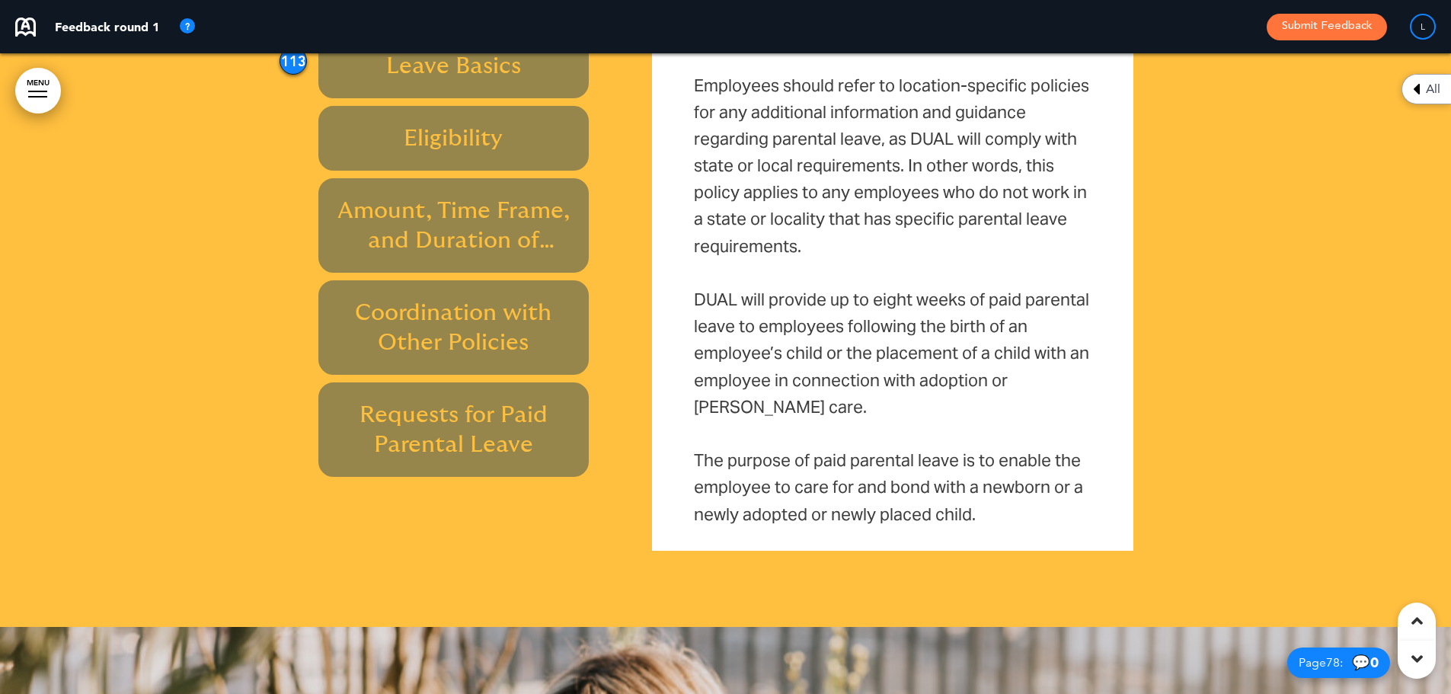
click at [36, 91] on div at bounding box center [37, 92] width 19 height 2
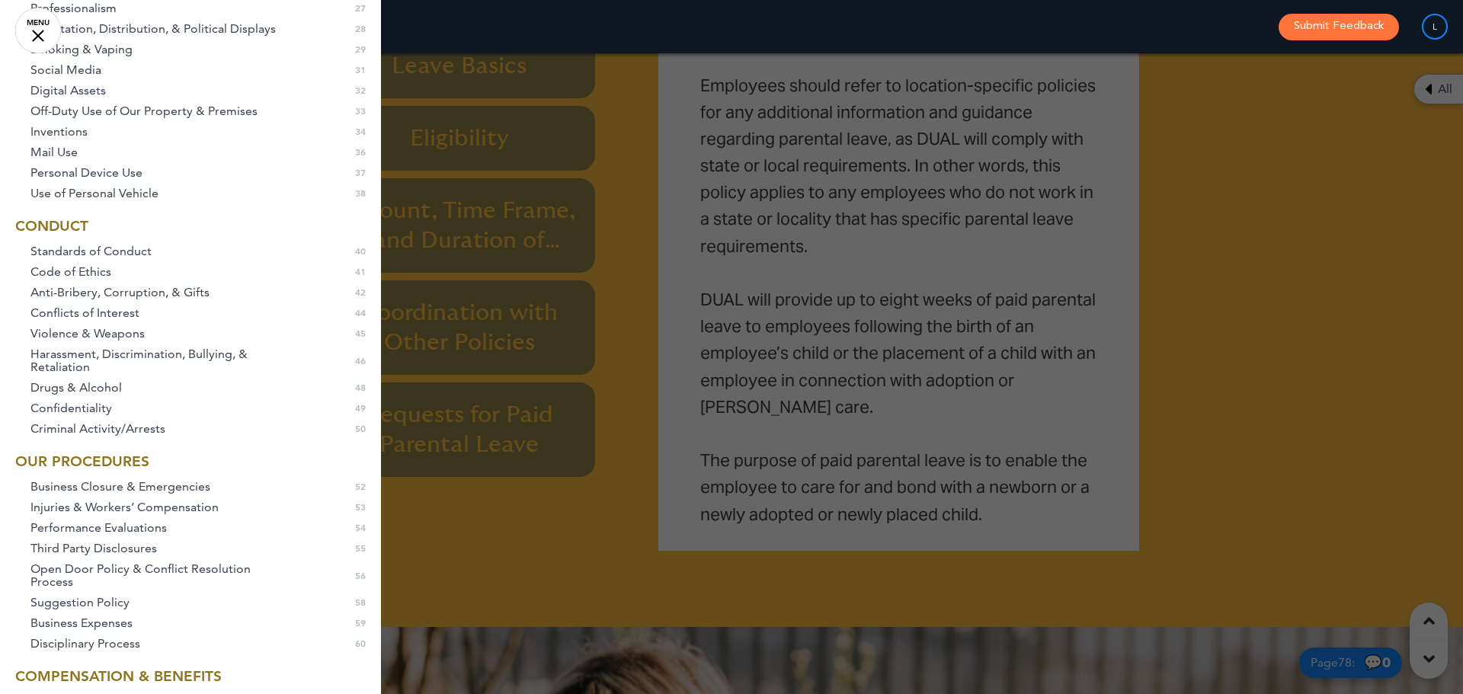
scroll to position [442, 0]
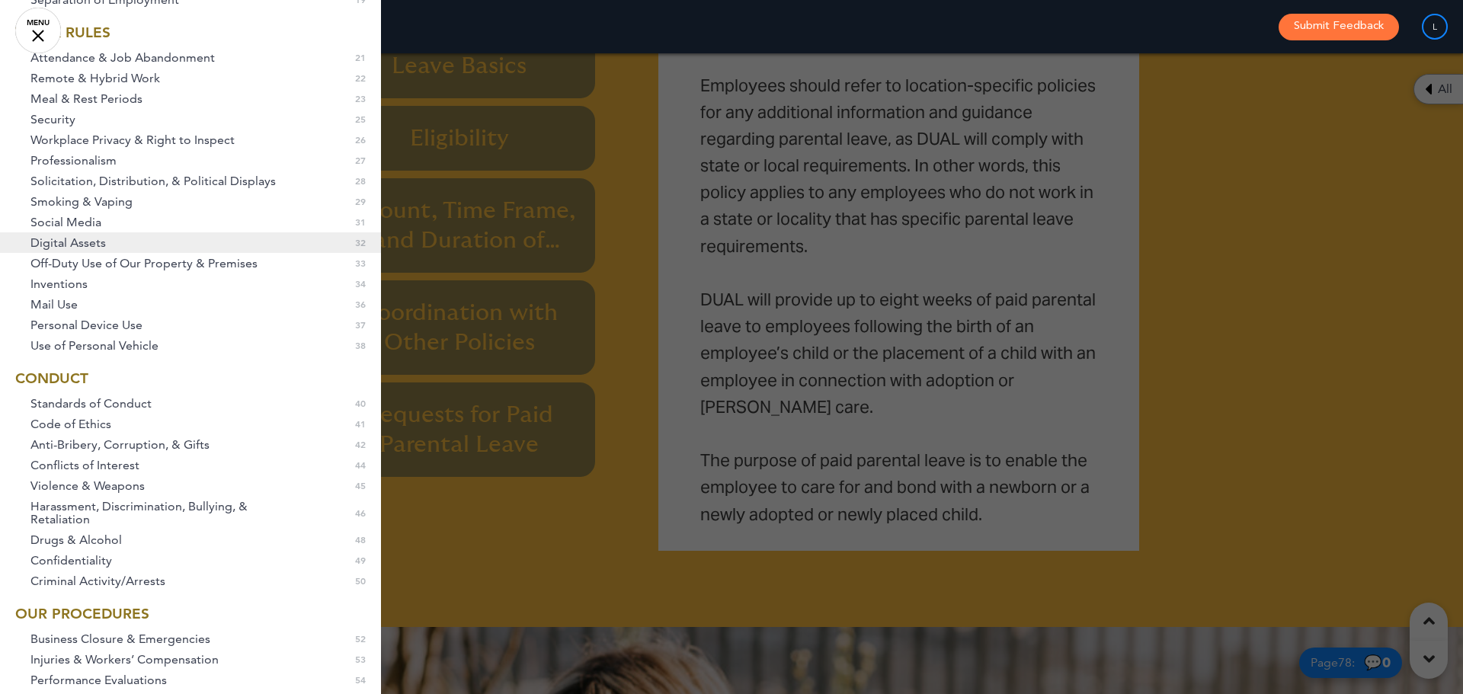
click at [114, 253] on link "Digital Assets 32" at bounding box center [190, 242] width 381 height 21
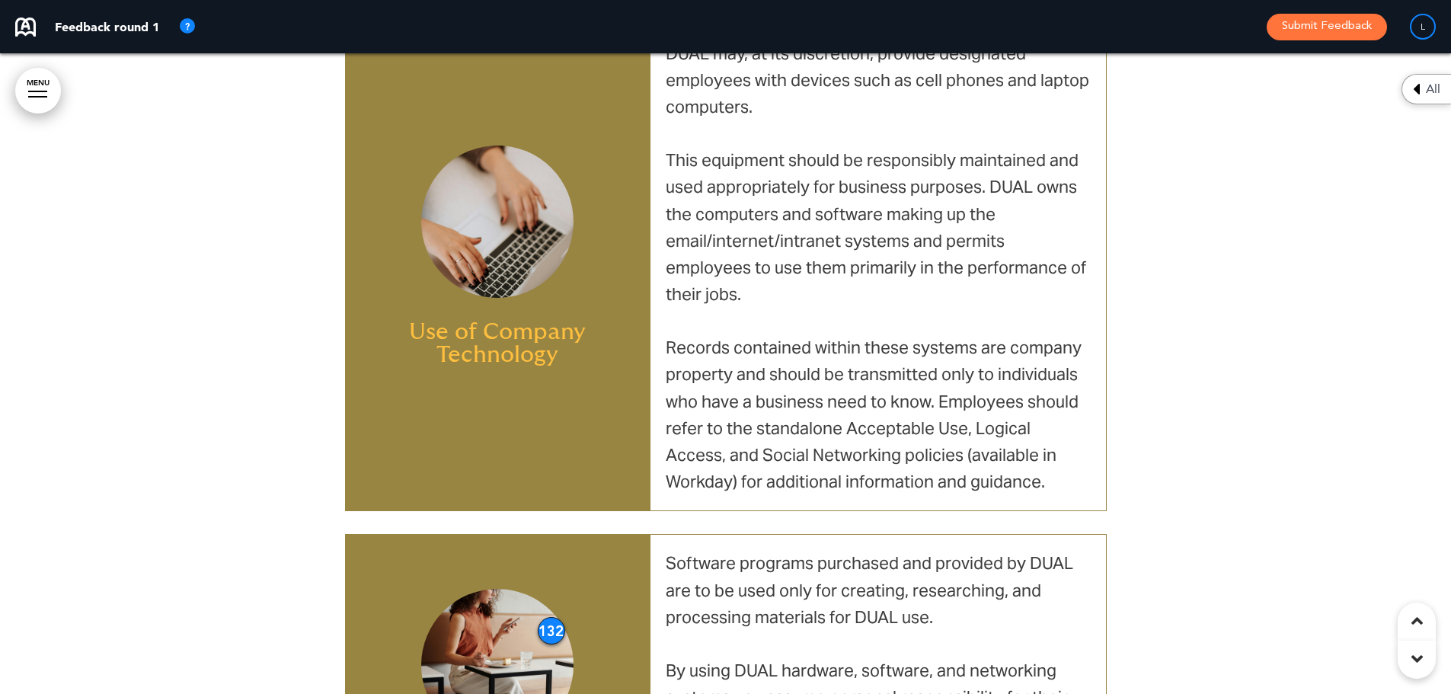
scroll to position [25263, 0]
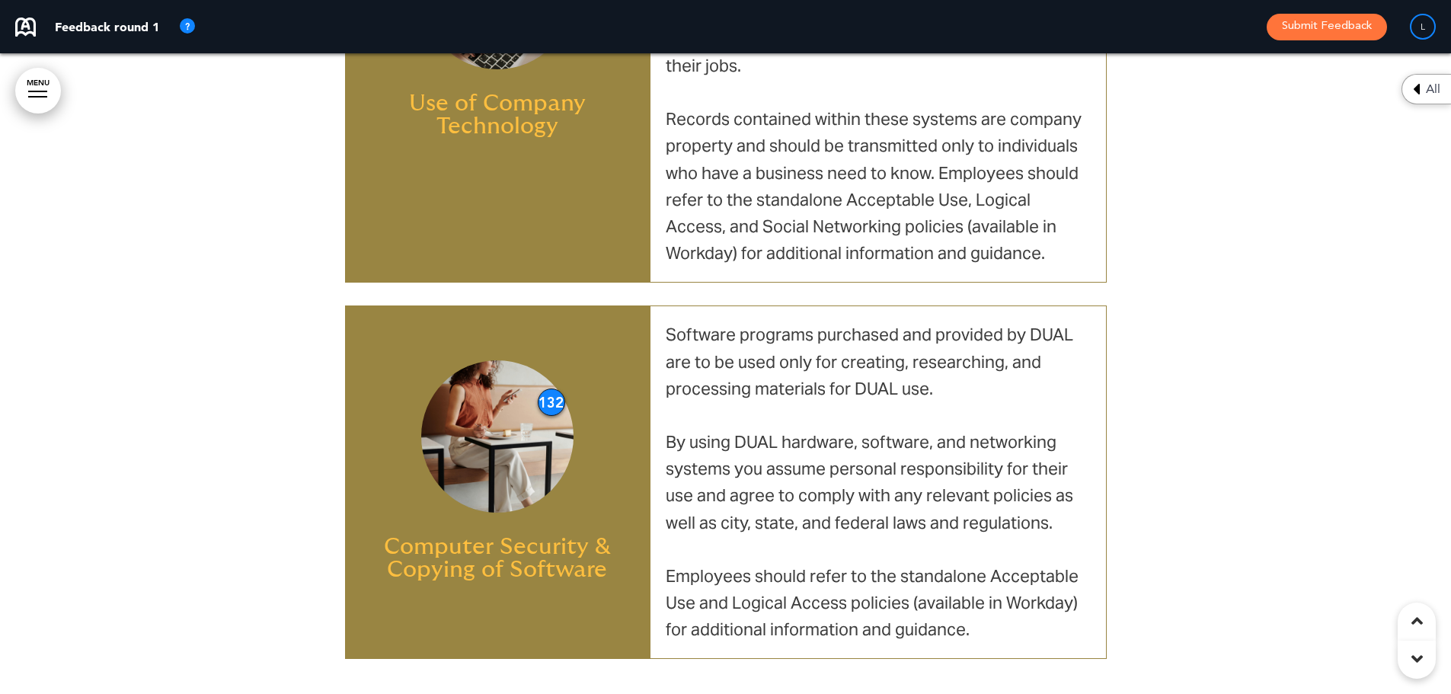
click at [549, 388] on div "132" at bounding box center [551, 401] width 27 height 27
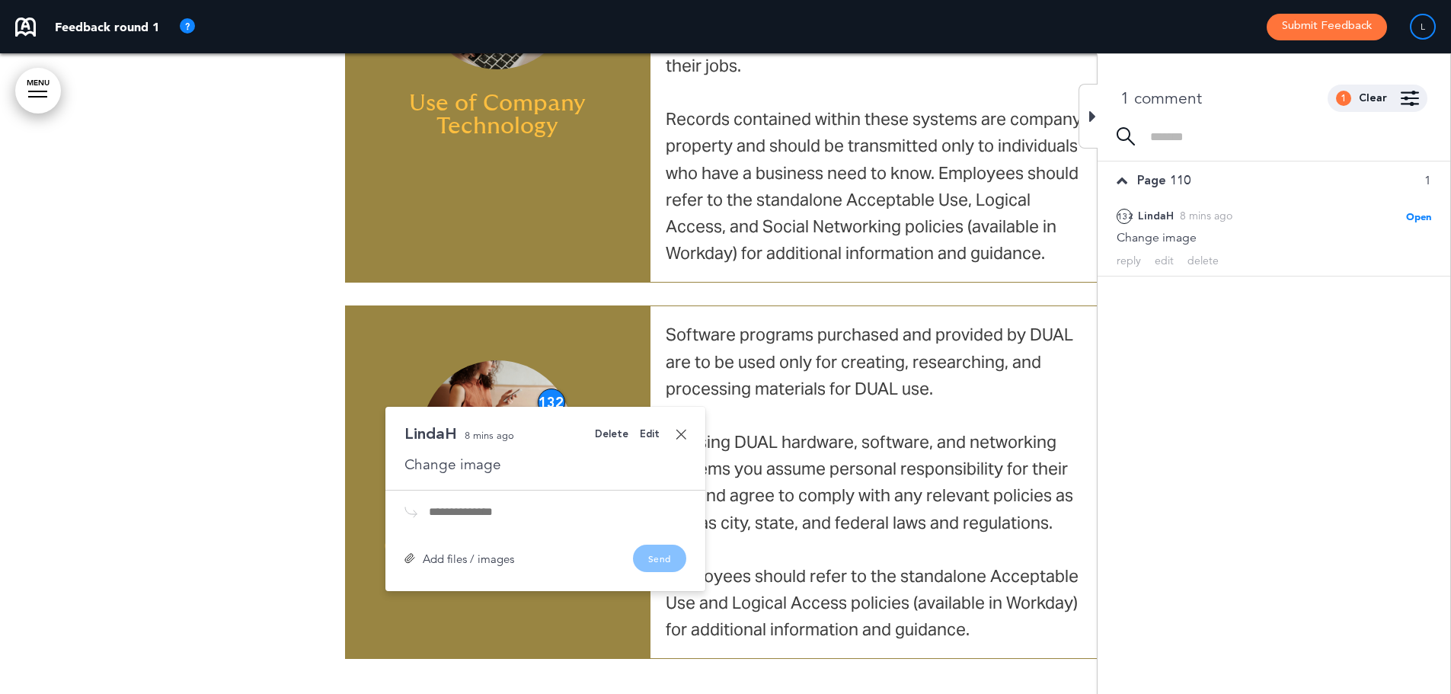
click at [502, 455] on div "Change image" at bounding box center [545, 465] width 282 height 20
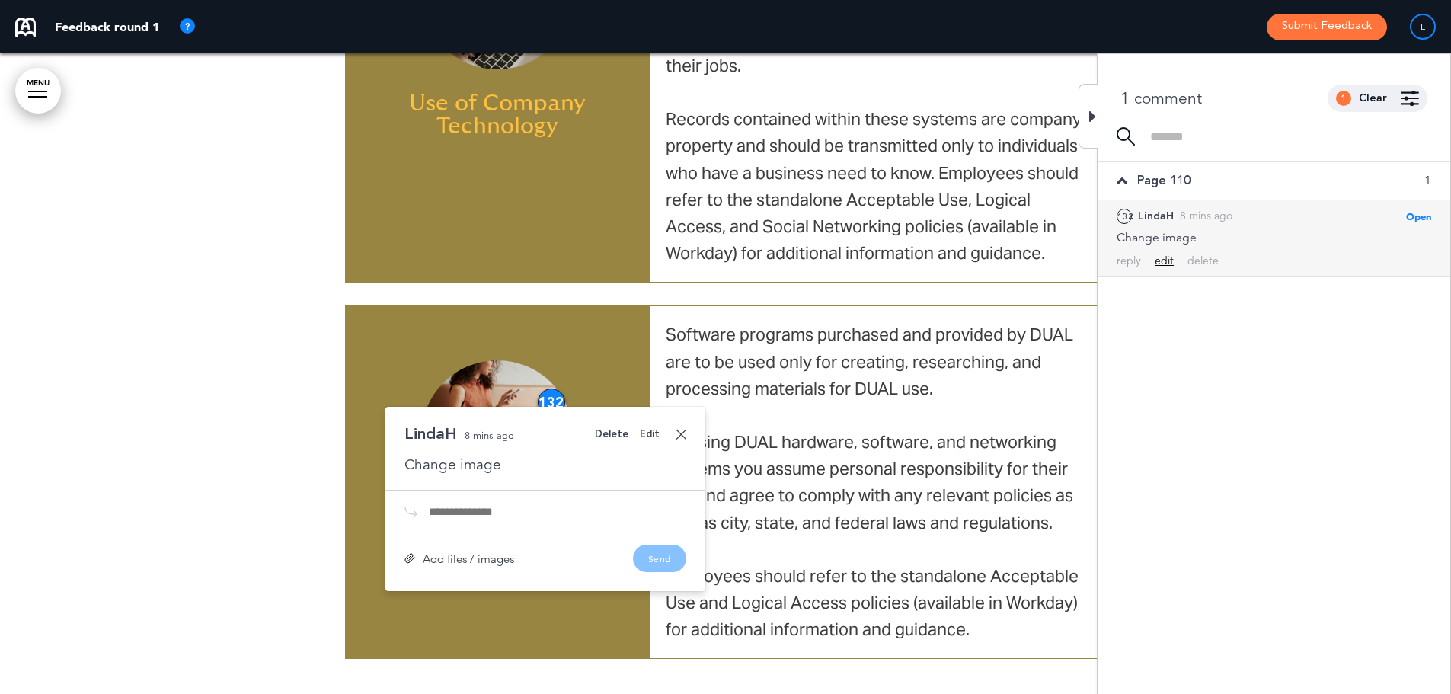
click at [1165, 265] on div "edit" at bounding box center [1164, 261] width 19 height 14
click at [1224, 241] on div "**********" at bounding box center [1274, 242] width 315 height 26
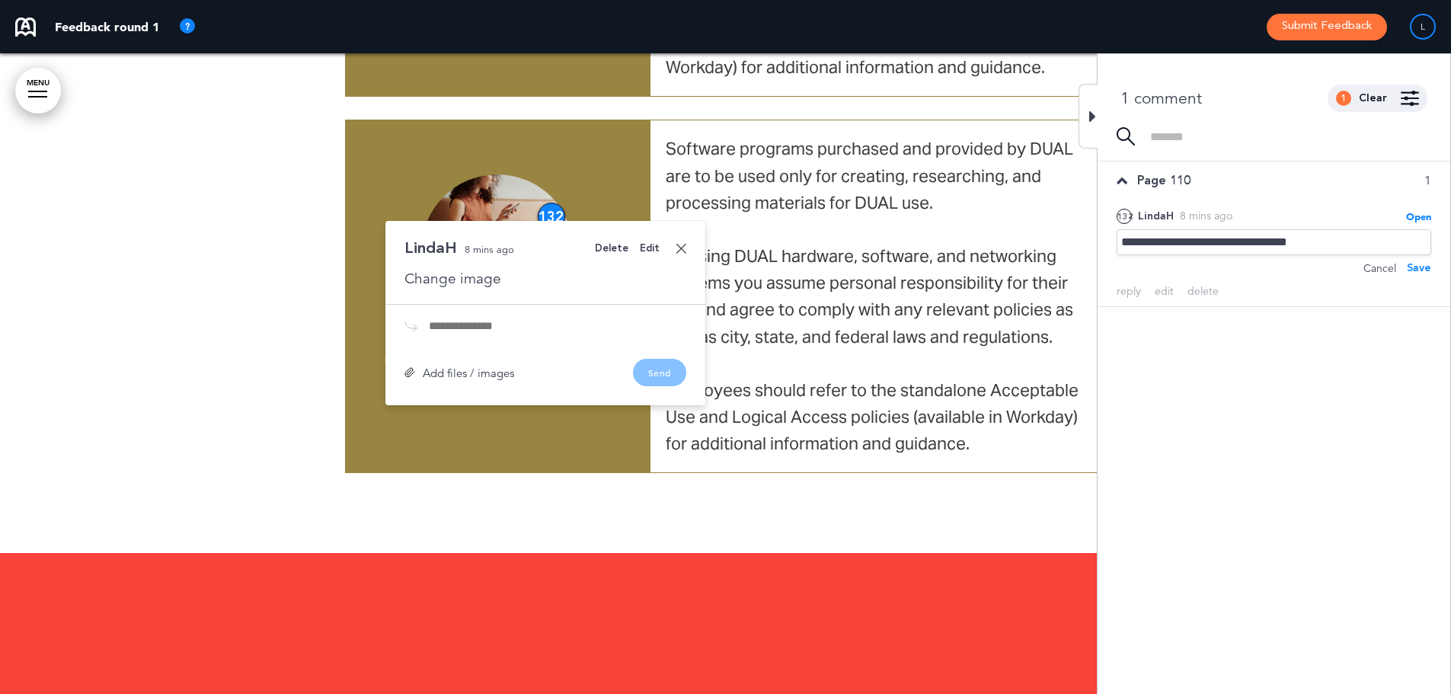
click at [450, 367] on div "Add files / images" at bounding box center [459, 372] width 110 height 11
click at [1425, 267] on div "Save" at bounding box center [1419, 268] width 24 height 17
click at [449, 367] on div "Add files / images" at bounding box center [459, 372] width 110 height 11
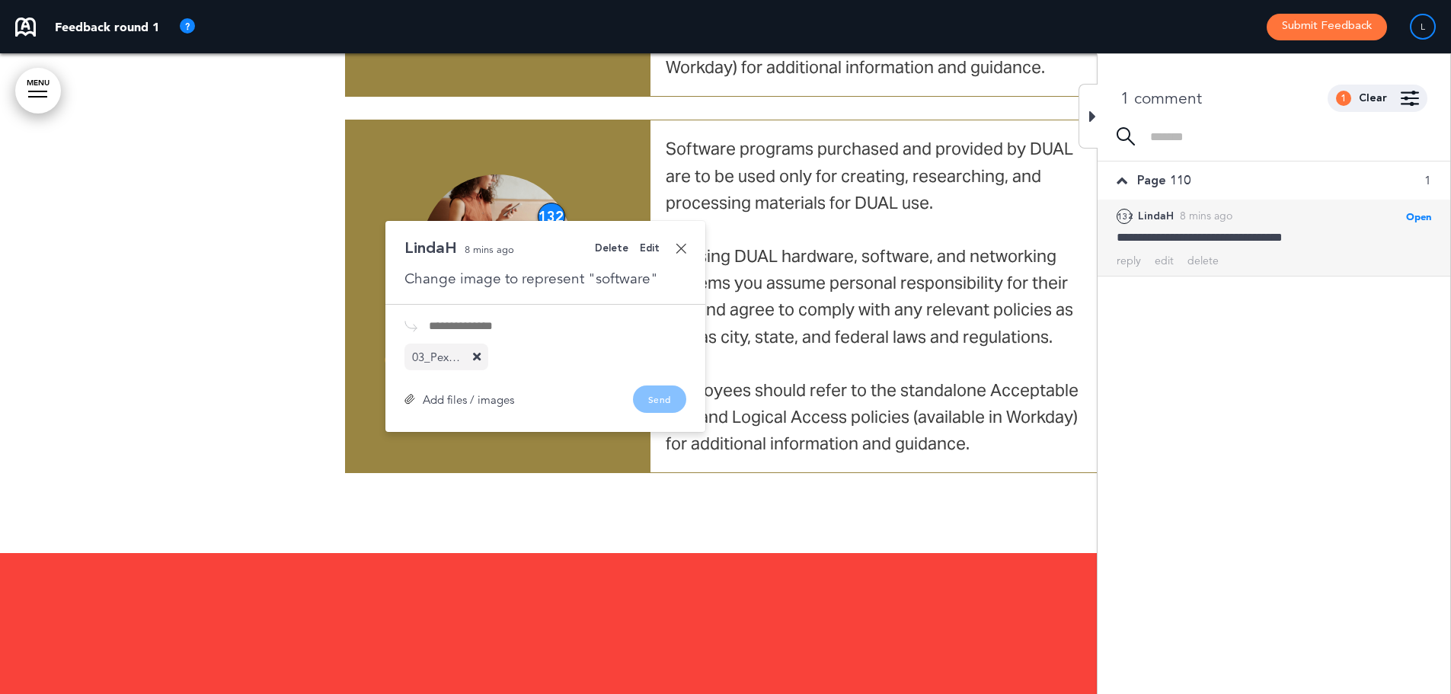
click at [625, 269] on div "Change image to represent "software"" at bounding box center [545, 279] width 282 height 20
click at [650, 244] on div "Edit" at bounding box center [650, 249] width 20 height 10
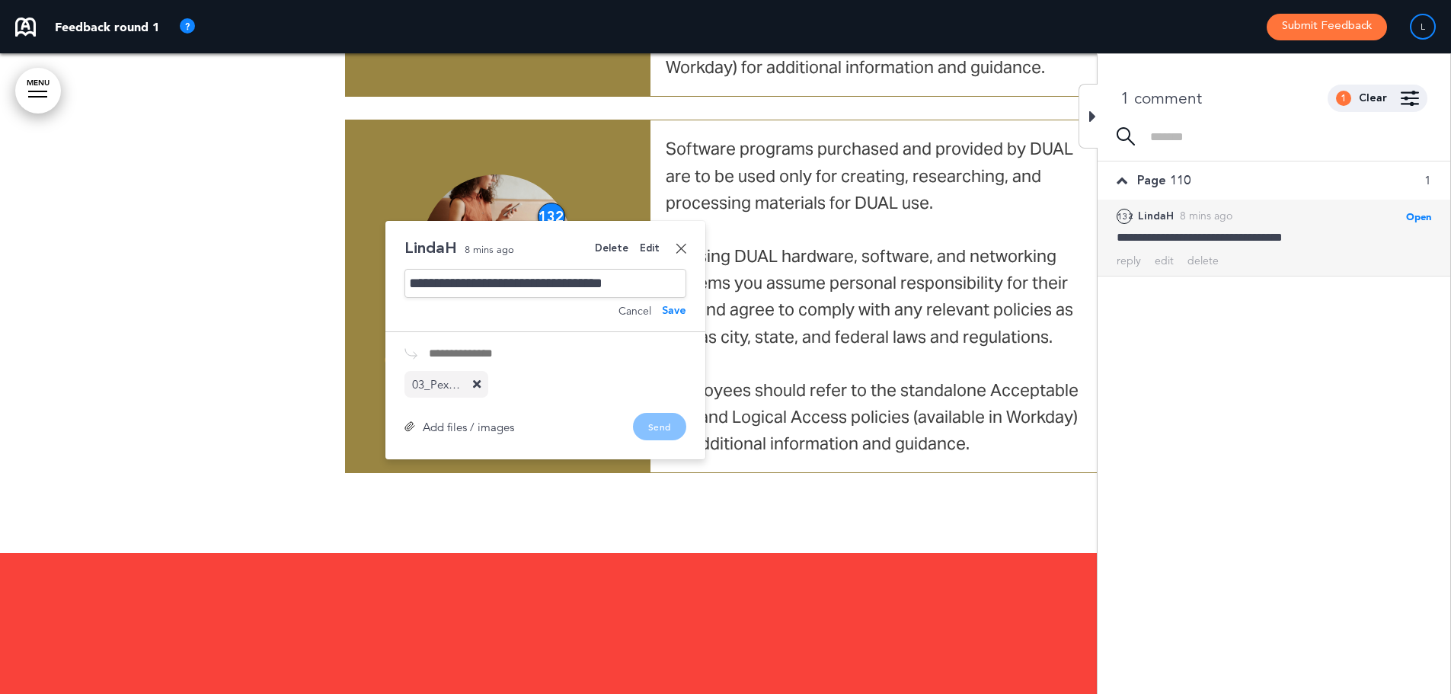
click at [647, 269] on div "**********" at bounding box center [545, 283] width 282 height 29
click at [664, 269] on div "**********" at bounding box center [545, 283] width 282 height 29
drag, startPoint x: 664, startPoint y: 229, endPoint x: 507, endPoint y: 239, distance: 157.3
click at [507, 269] on div "**********" at bounding box center [545, 283] width 282 height 29
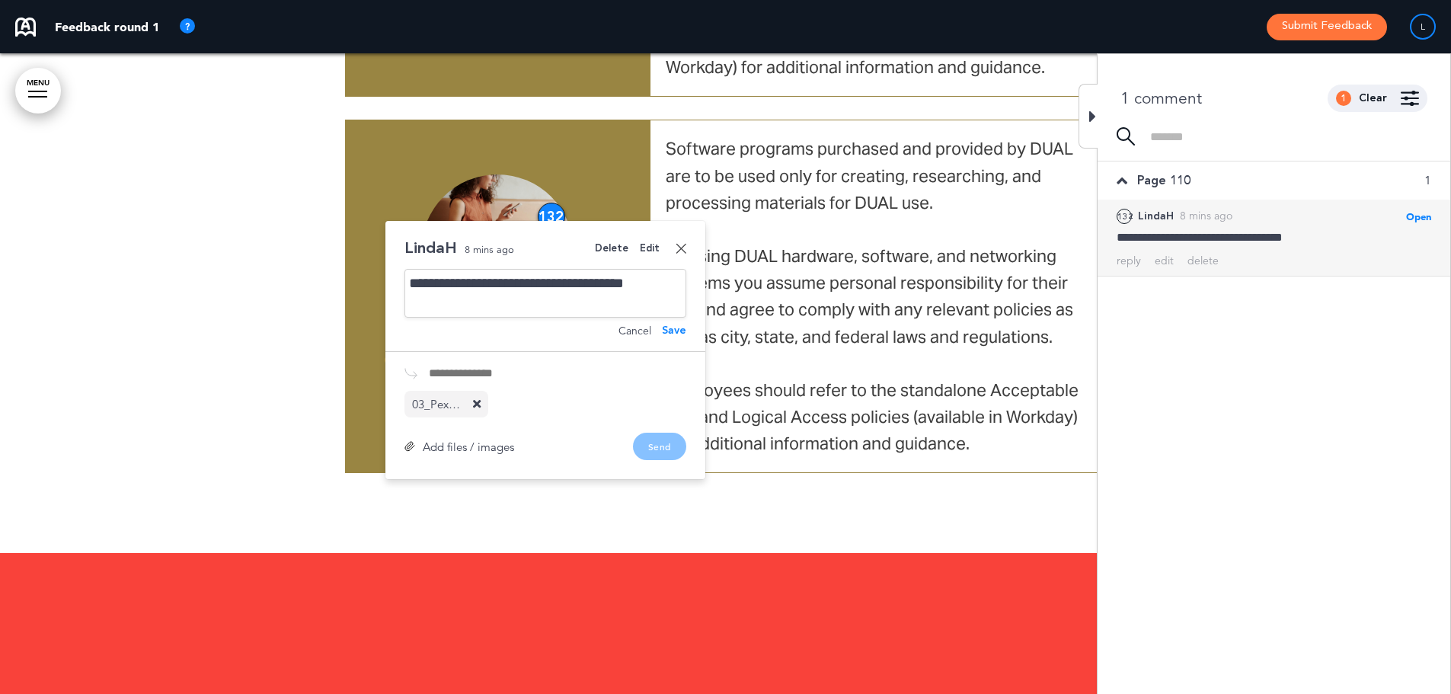
click at [671, 325] on div "Save" at bounding box center [674, 330] width 24 height 11
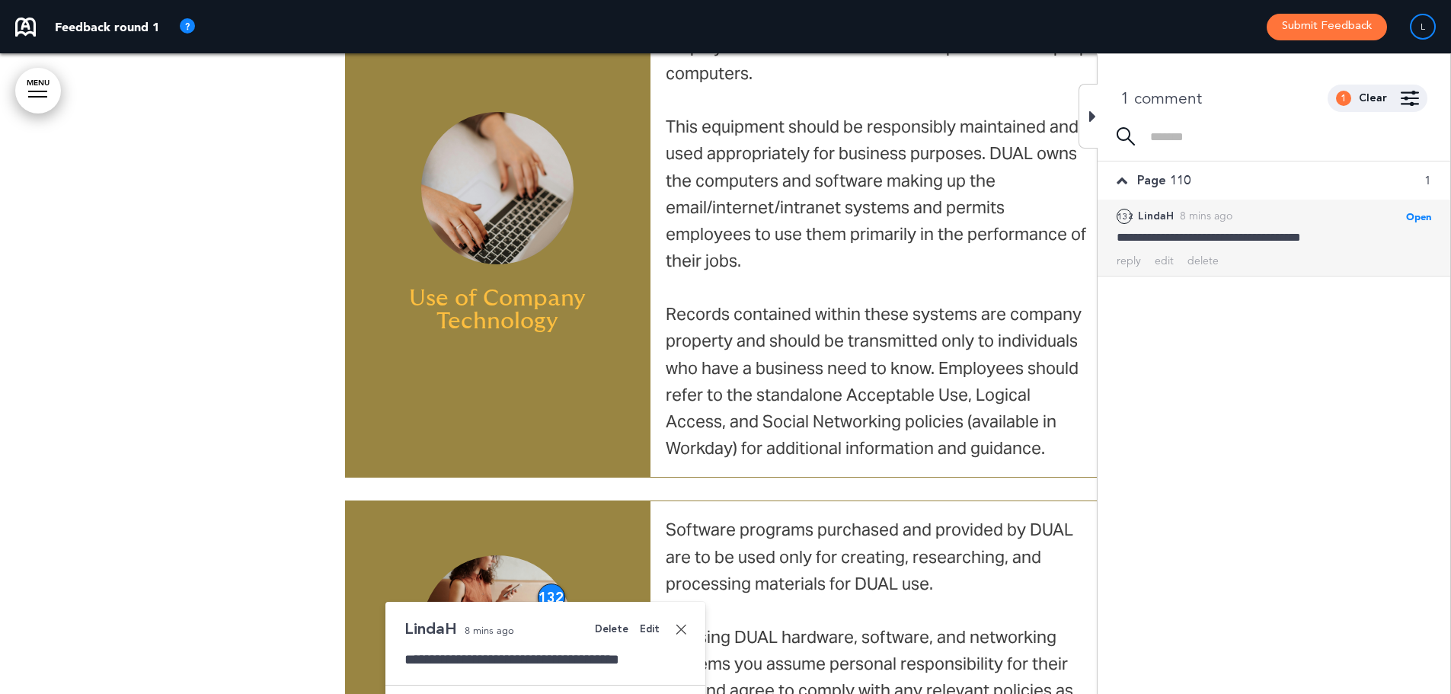
scroll to position [25297, 0]
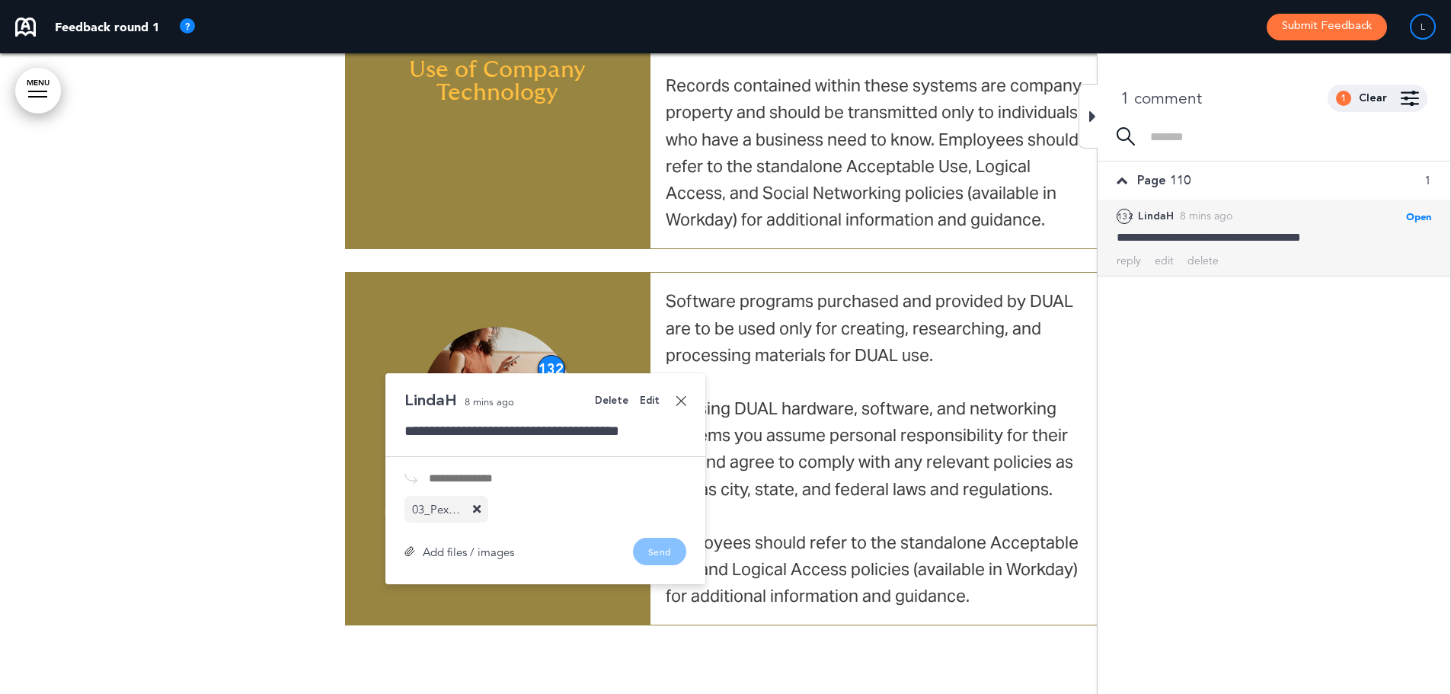
click at [478, 504] on icon at bounding box center [477, 509] width 8 height 11
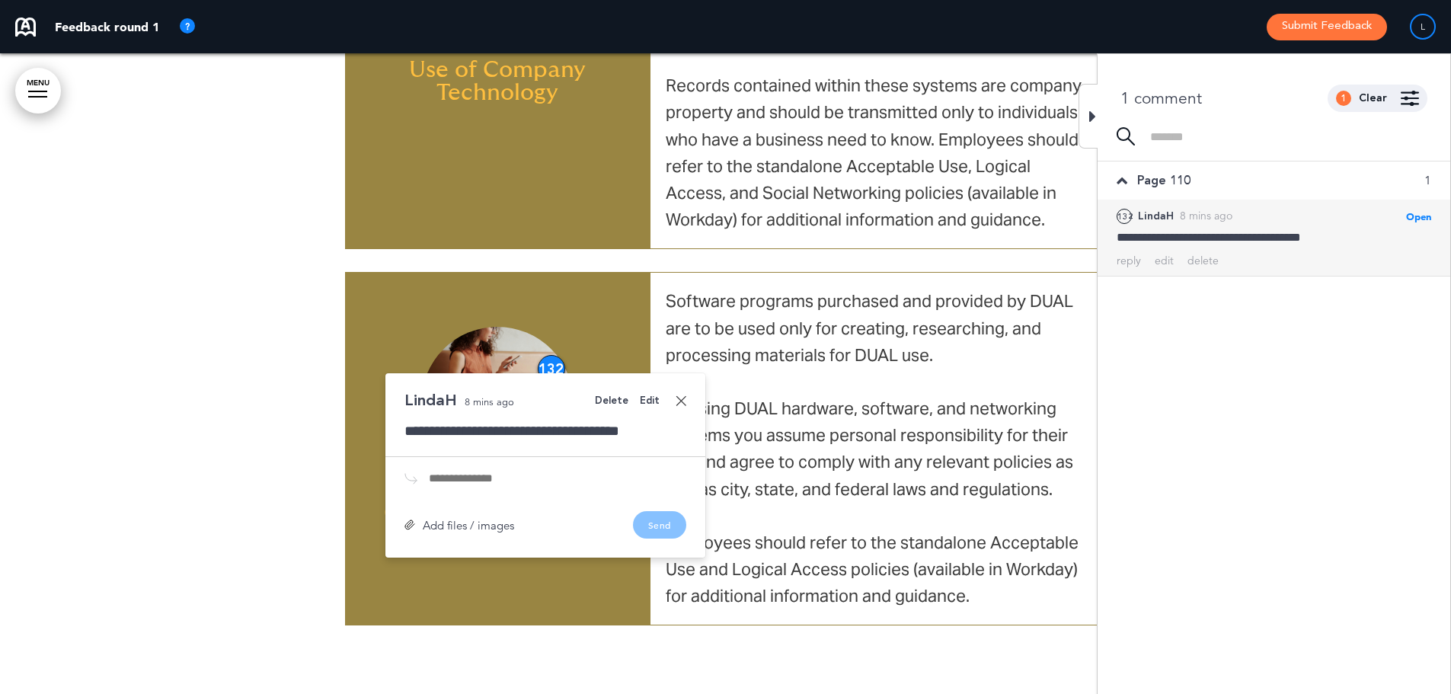
click at [466, 520] on div "Add files / images" at bounding box center [459, 525] width 110 height 11
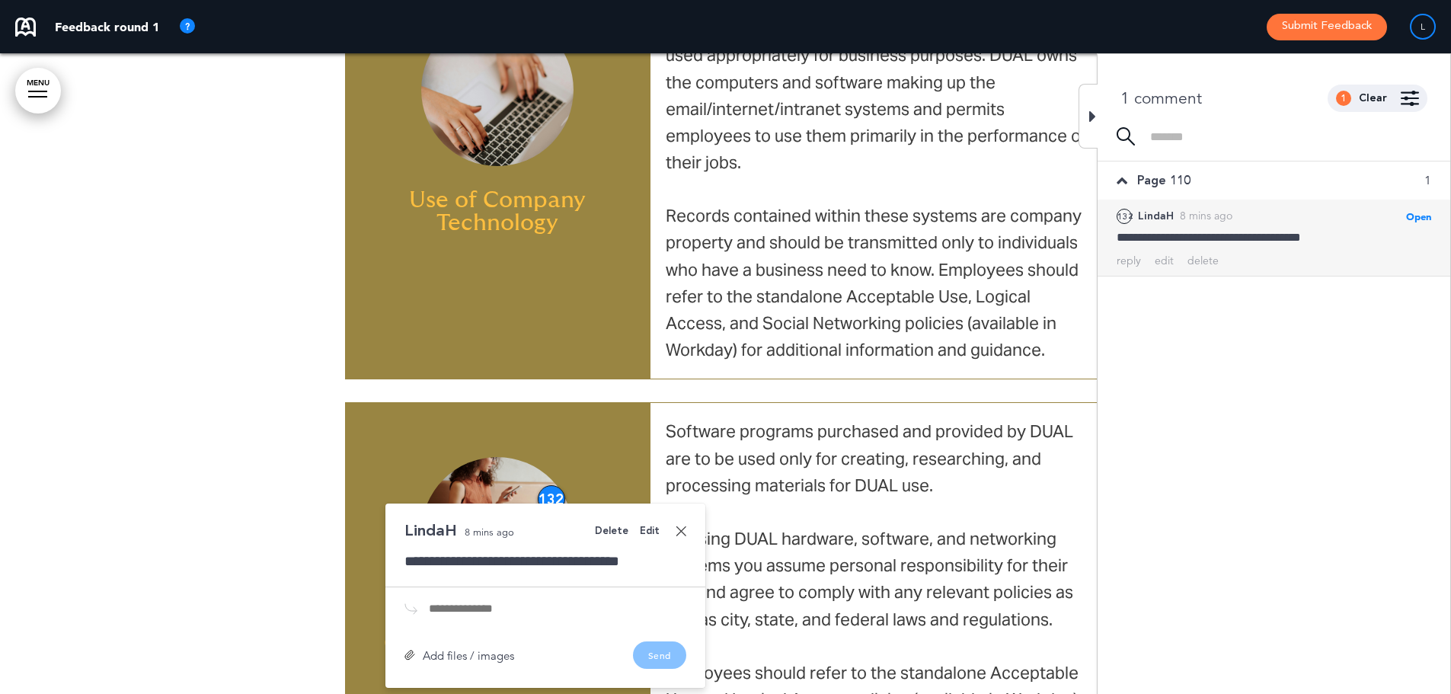
scroll to position [25220, 0]
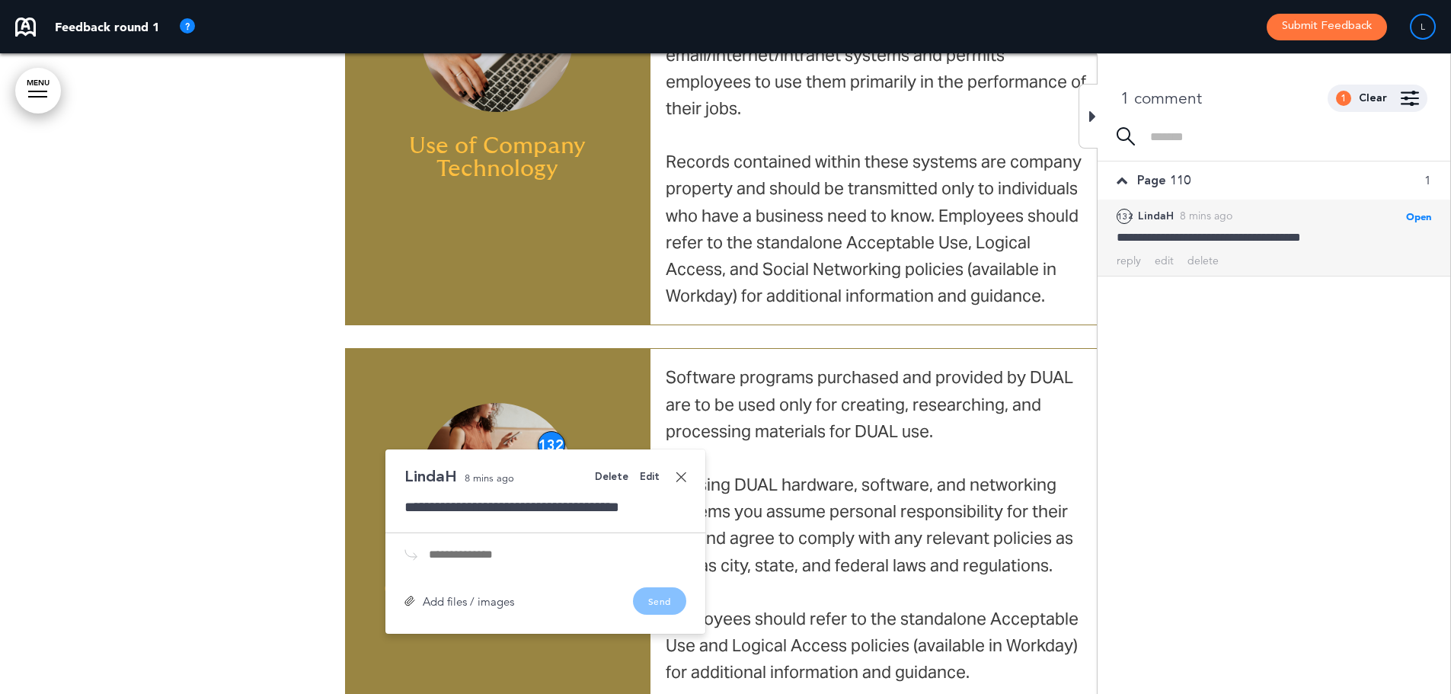
click at [468, 596] on div "Add files / images" at bounding box center [459, 601] width 110 height 11
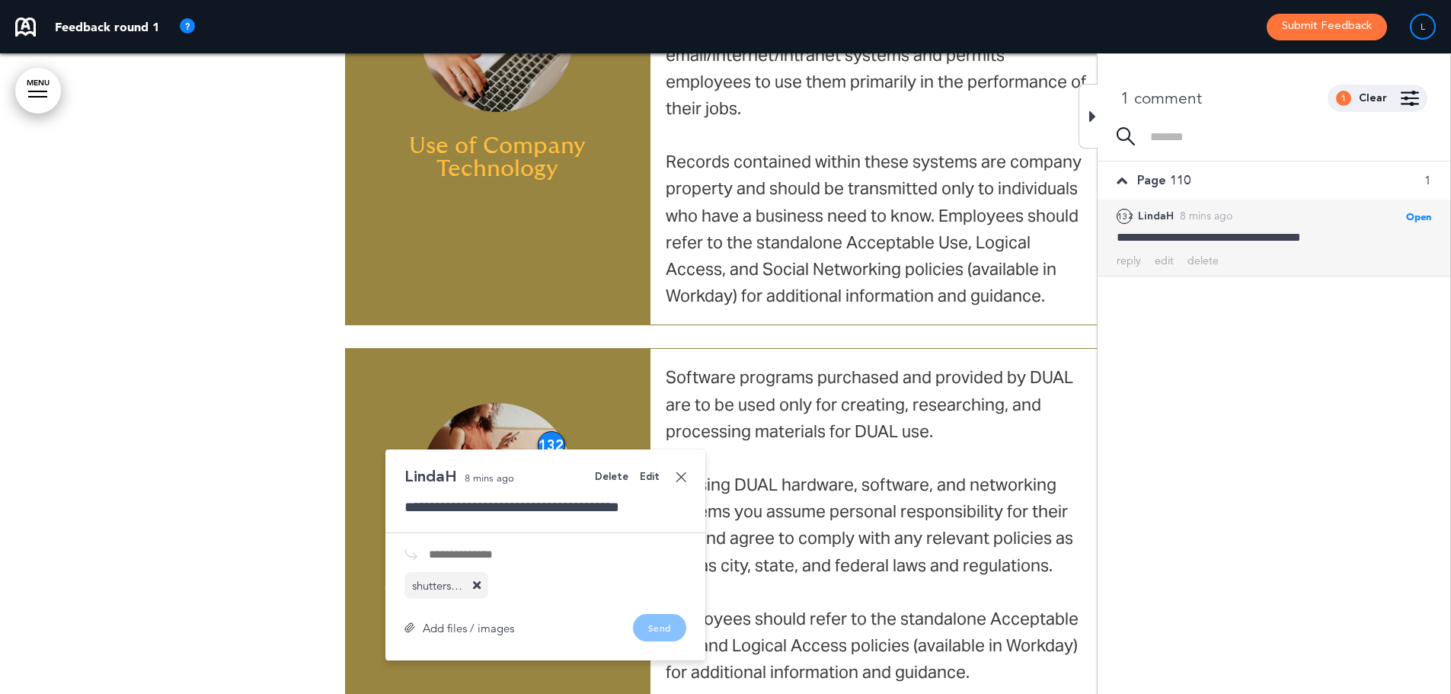
click at [656, 614] on div "Add files / images Send" at bounding box center [545, 627] width 282 height 27
click at [571, 497] on div "**********" at bounding box center [545, 507] width 282 height 20
click at [516, 572] on div "shutterstock_2482326579.jpg" at bounding box center [545, 585] width 282 height 27
click at [508, 557] on div "**********" at bounding box center [545, 554] width 320 height 211
click at [412, 549] on img at bounding box center [410, 554] width 13 height 11
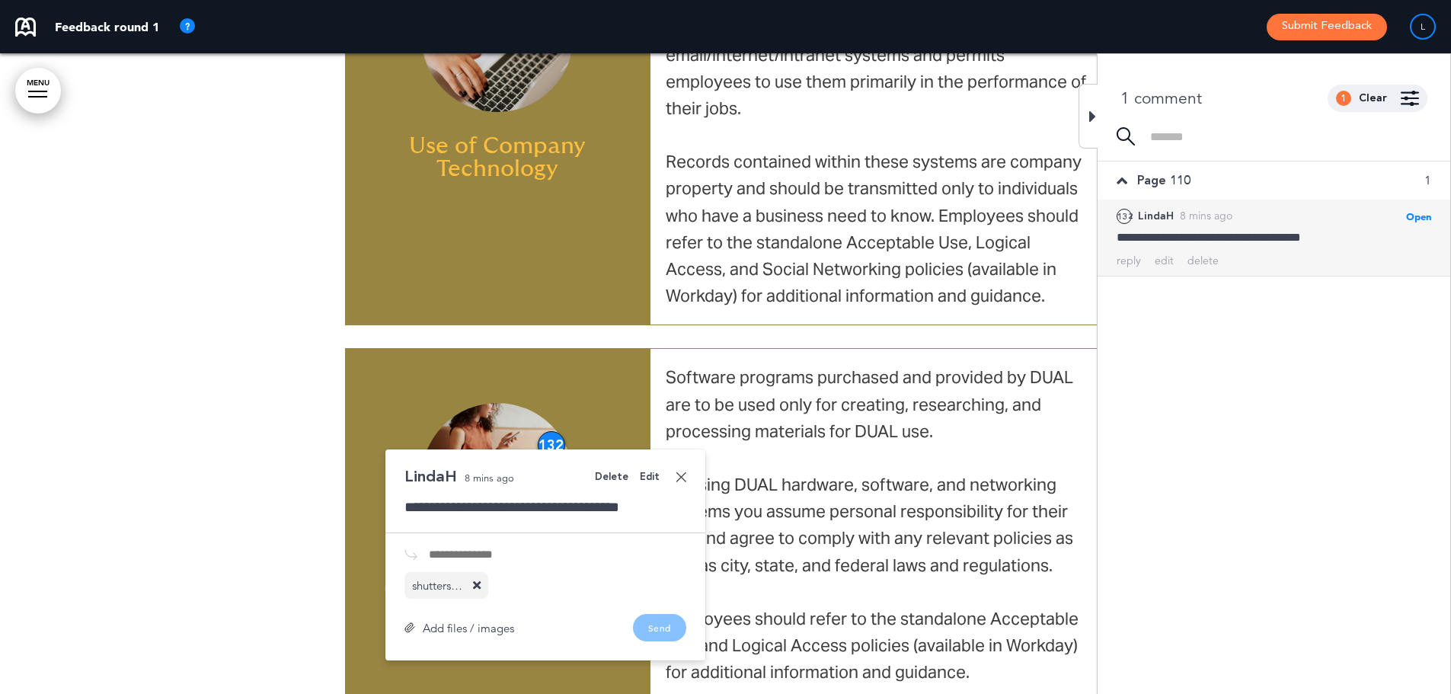
click at [449, 548] on input "text" at bounding box center [557, 554] width 257 height 12
type input "**********"
click at [665, 614] on button "Send" at bounding box center [659, 627] width 53 height 27
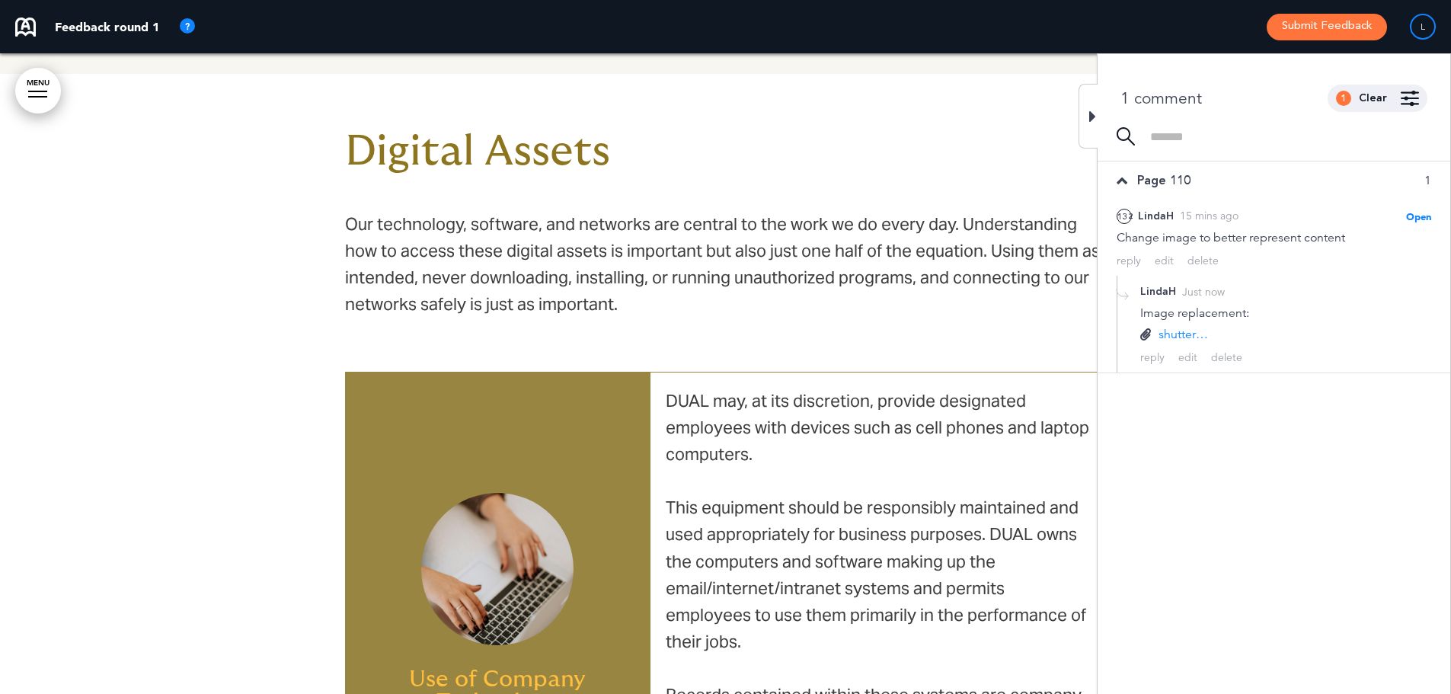
scroll to position [24535, 0]
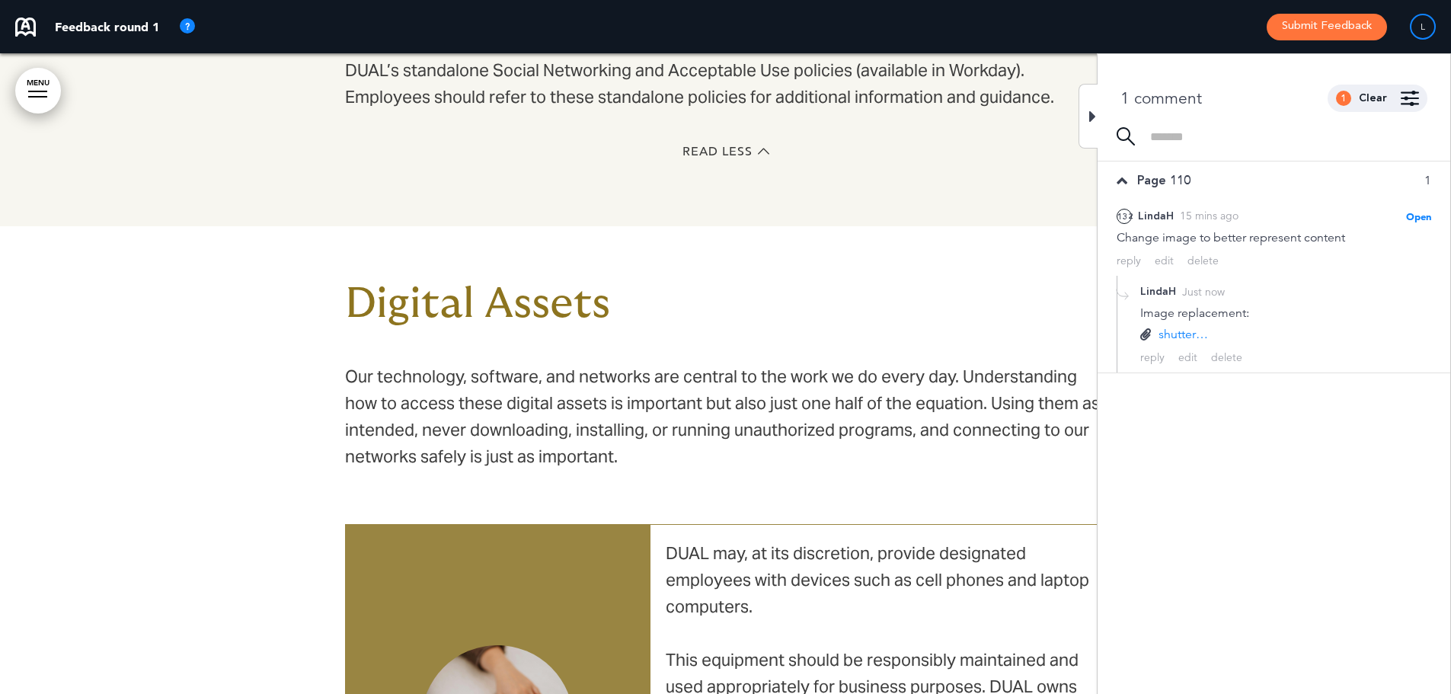
click at [1085, 107] on div at bounding box center [1088, 116] width 19 height 65
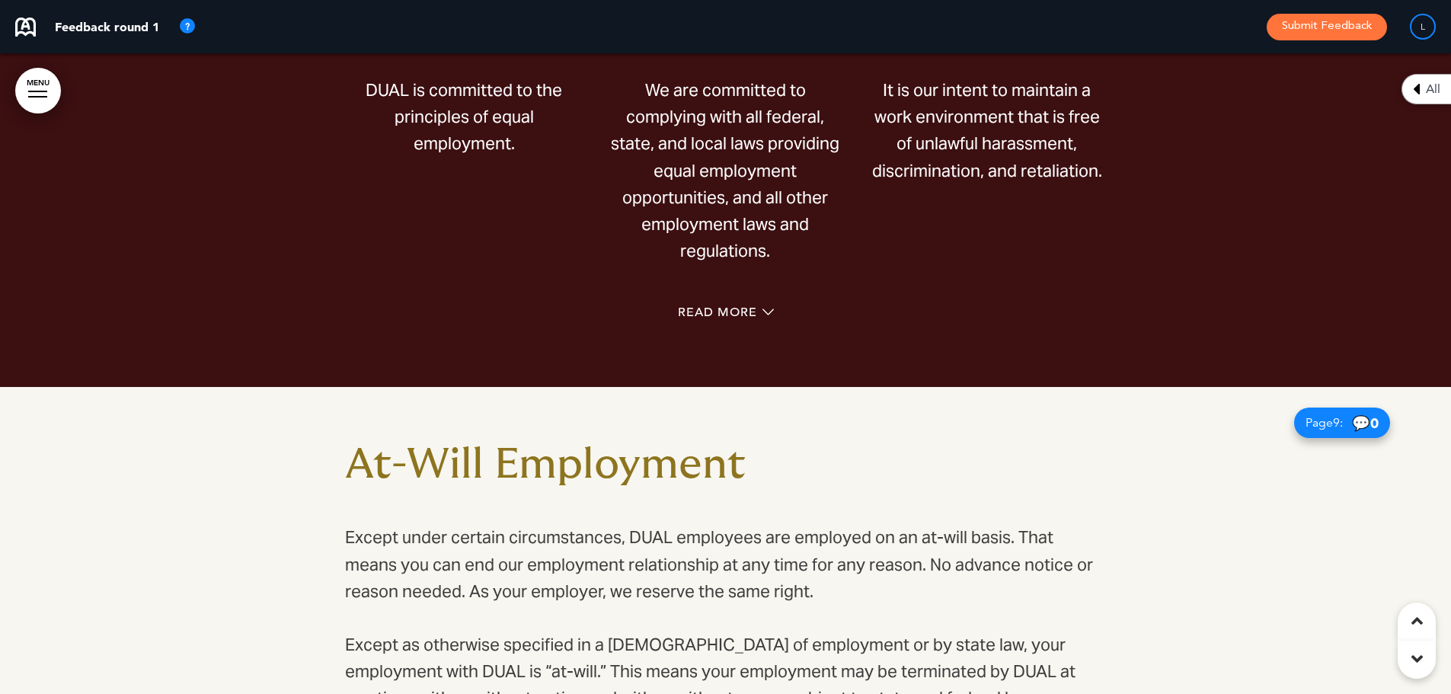
scroll to position [4190, 0]
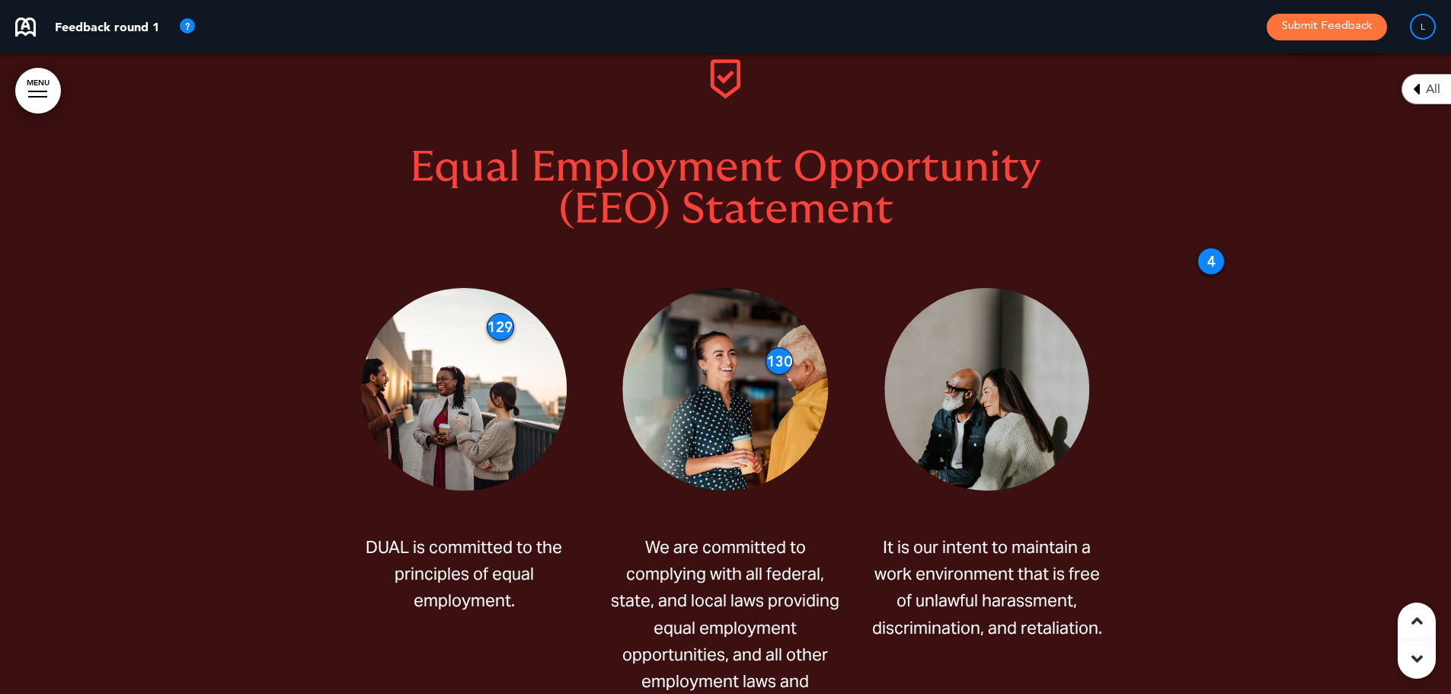
click at [492, 319] on div "129" at bounding box center [500, 326] width 27 height 27
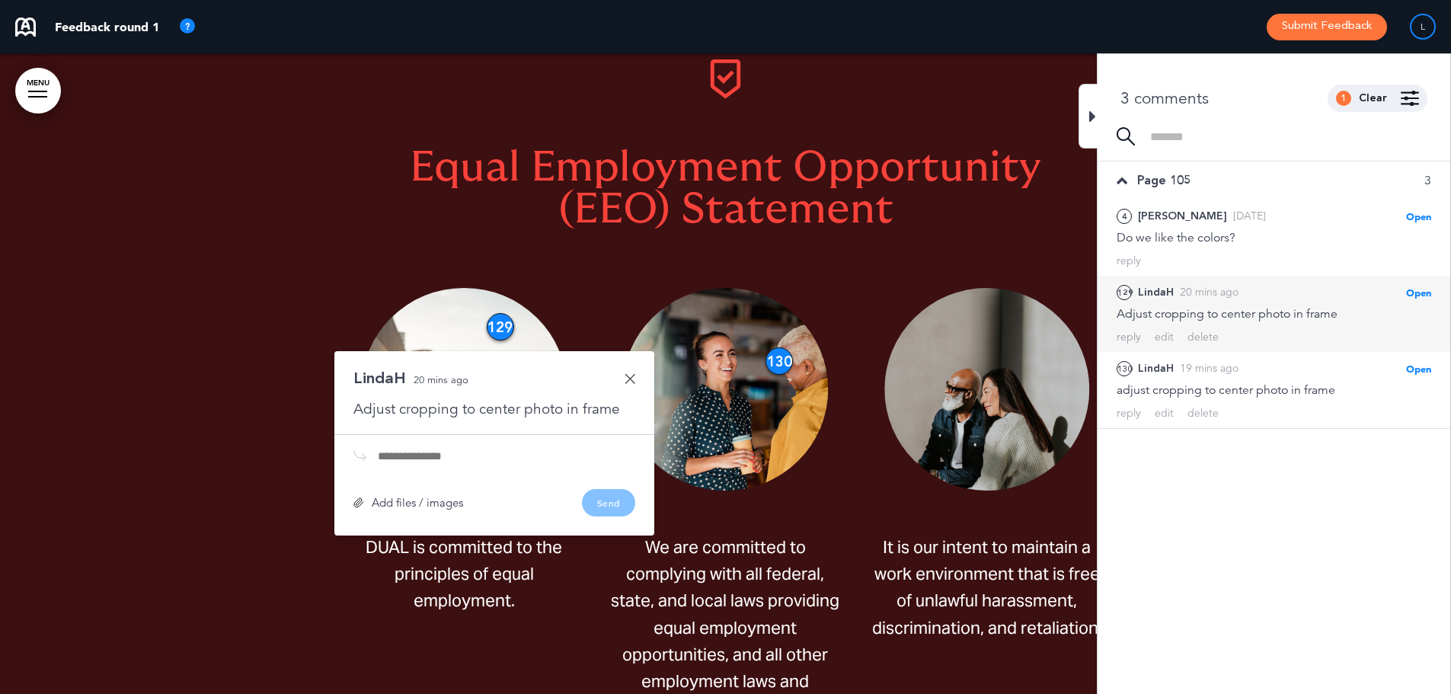
click at [628, 374] on link at bounding box center [630, 378] width 11 height 11
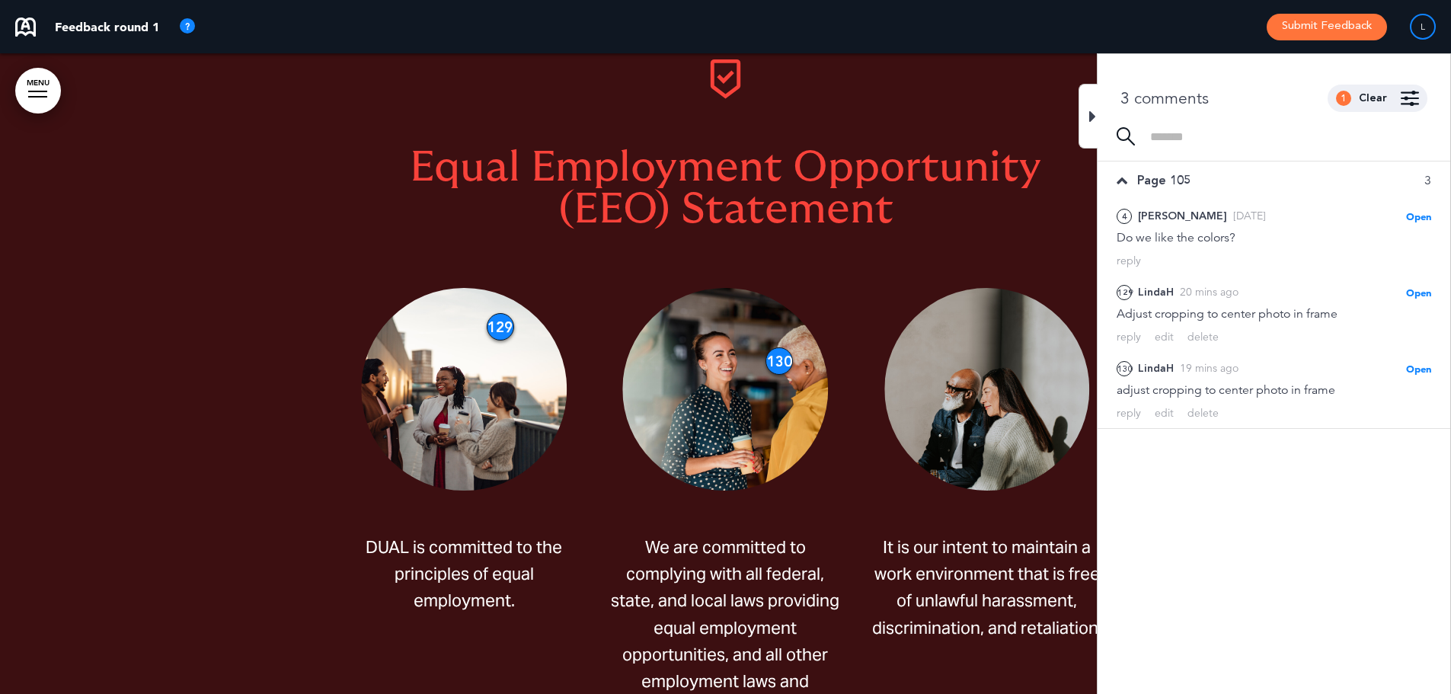
click at [1091, 110] on icon at bounding box center [1092, 116] width 7 height 18
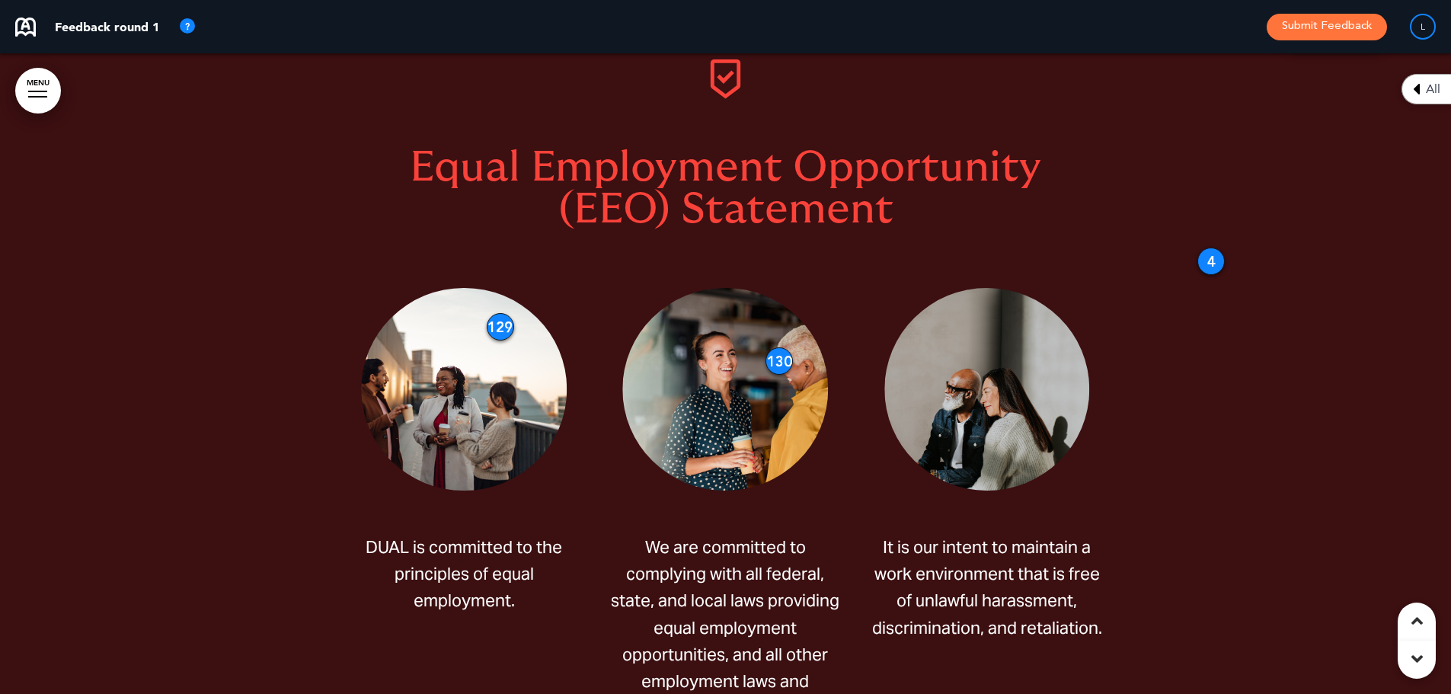
click at [1211, 255] on div "4" at bounding box center [1210, 261] width 27 height 27
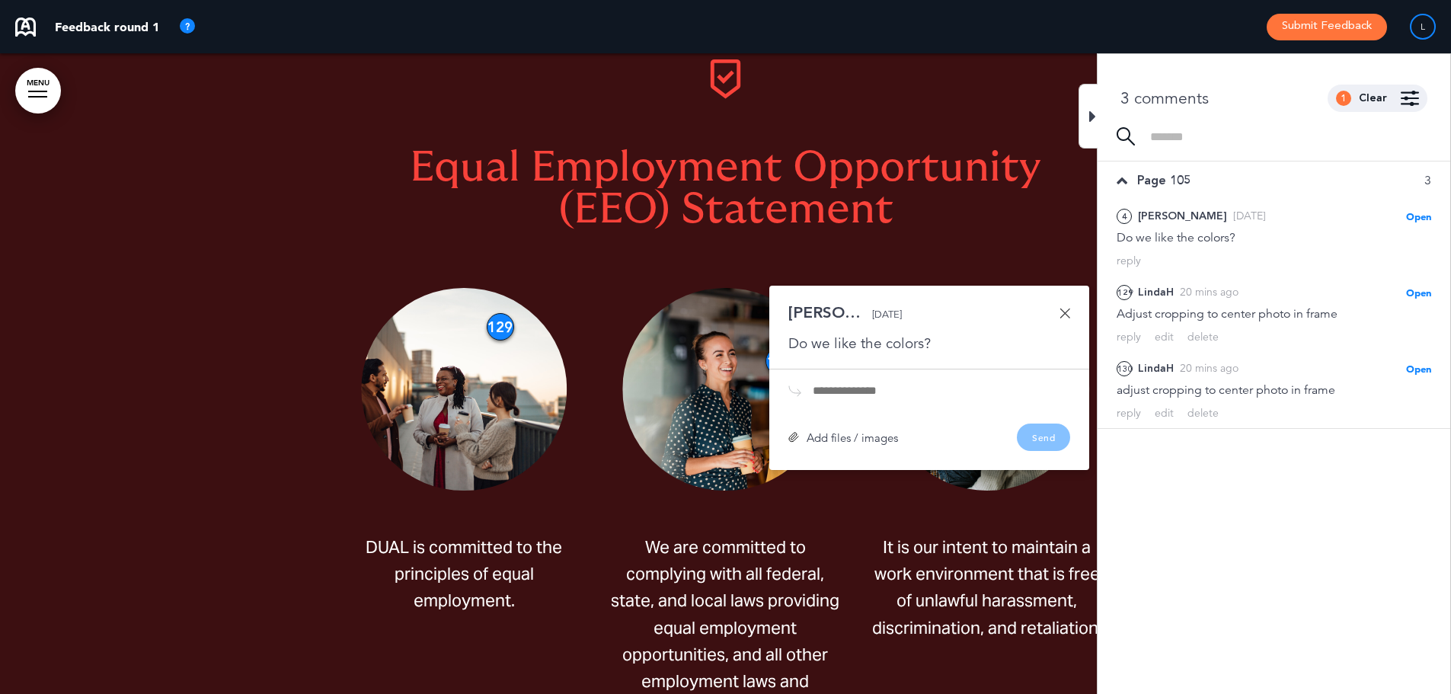
click at [983, 261] on div "Equal Employment Opportunity (EEO) Statement [PERSON_NAME] is committed to the …" at bounding box center [726, 421] width 762 height 846
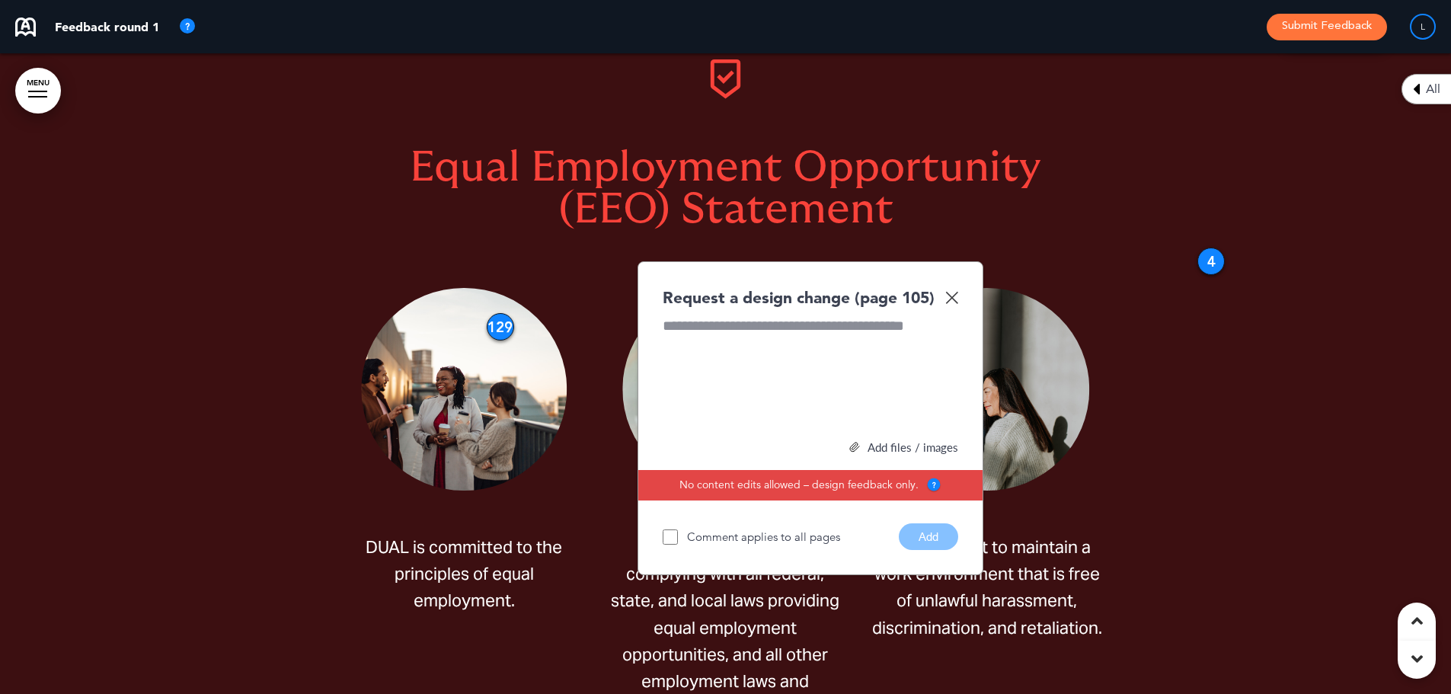
click at [952, 295] on img at bounding box center [951, 297] width 13 height 13
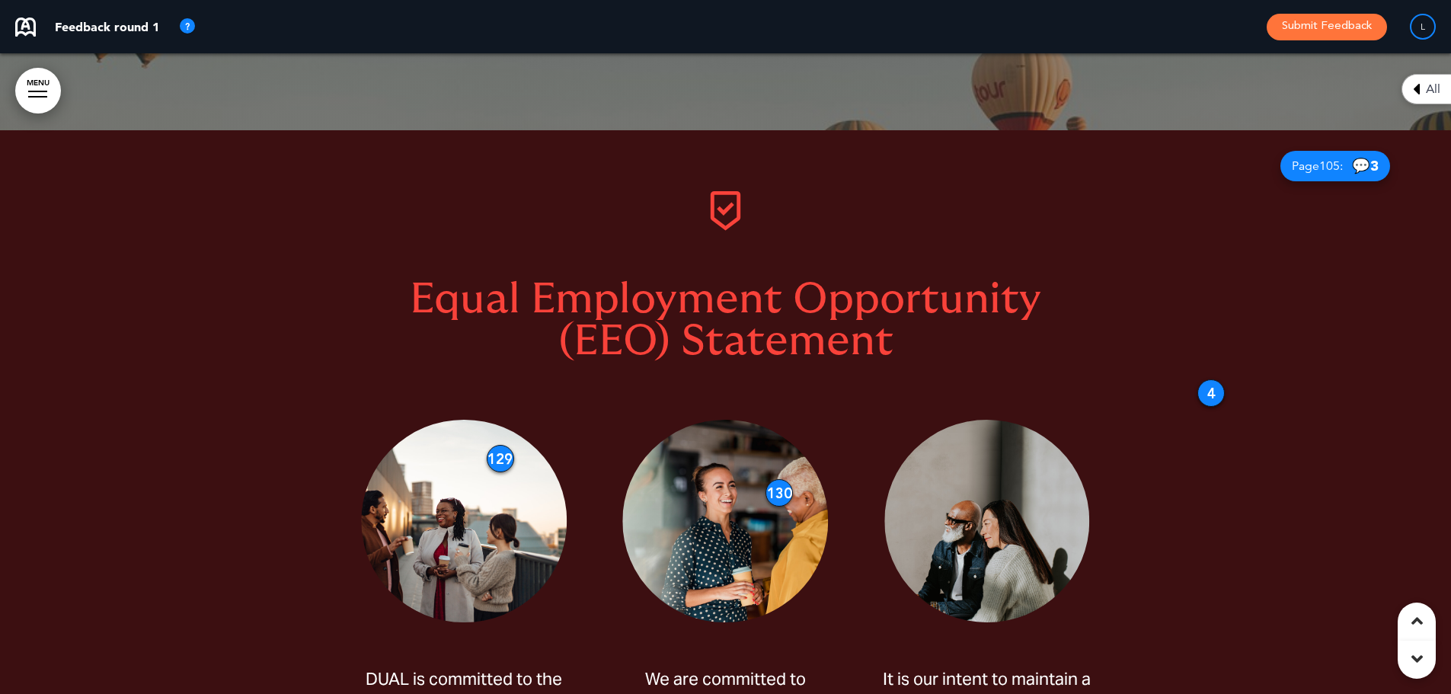
scroll to position [4037, 0]
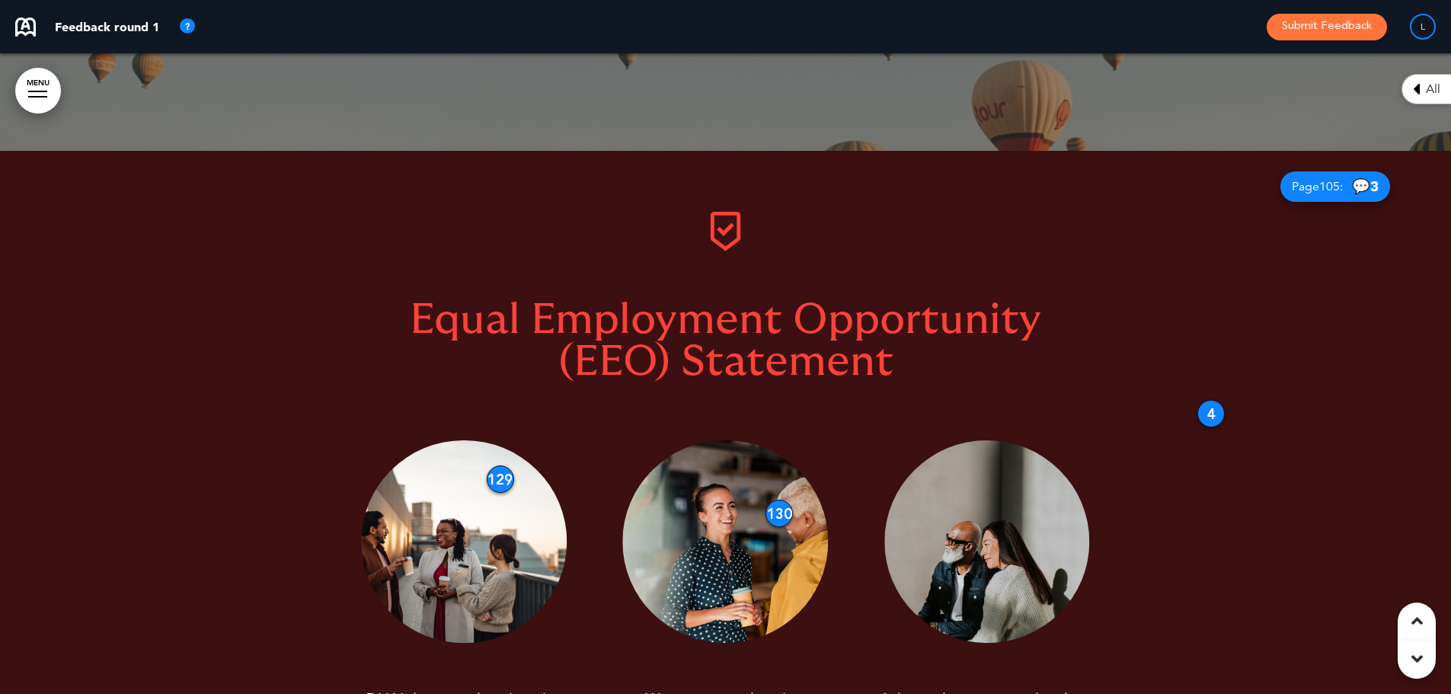
click at [1199, 399] on div at bounding box center [725, 574] width 1451 height 846
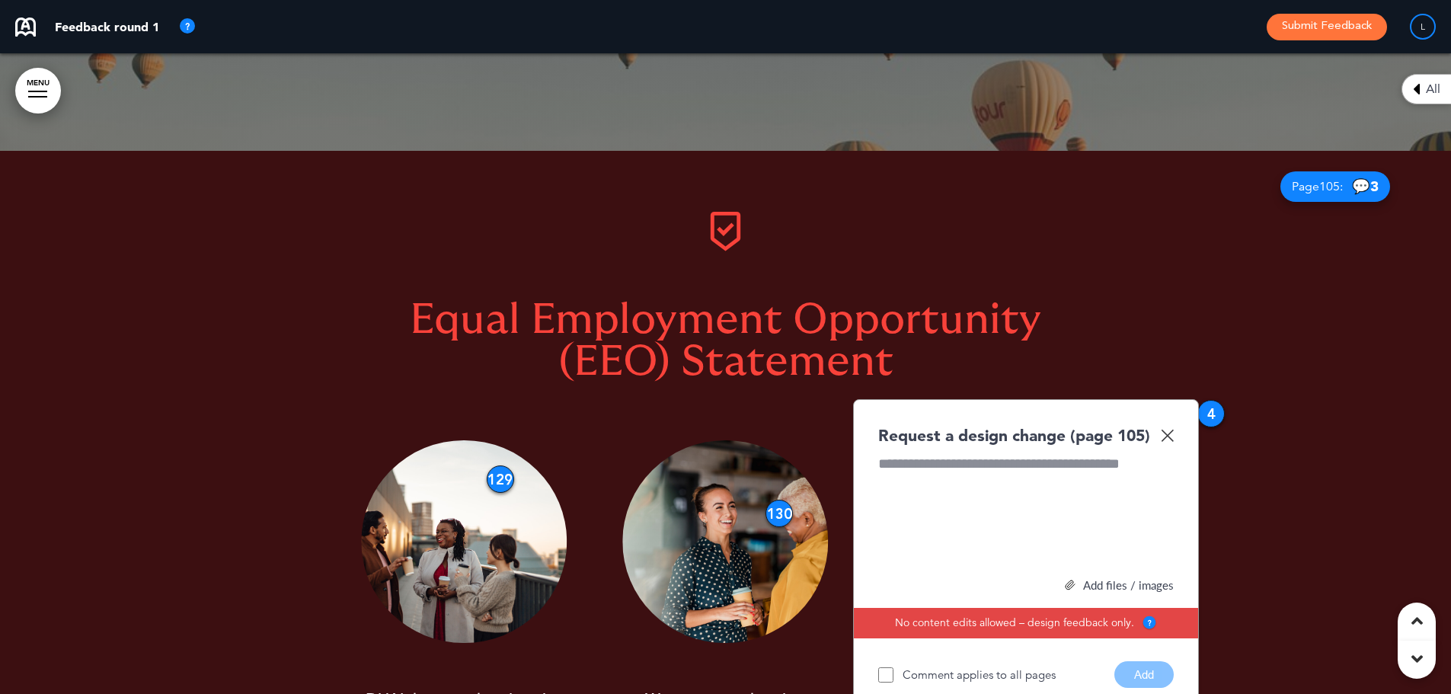
click at [1206, 413] on div "4" at bounding box center [1210, 413] width 27 height 27
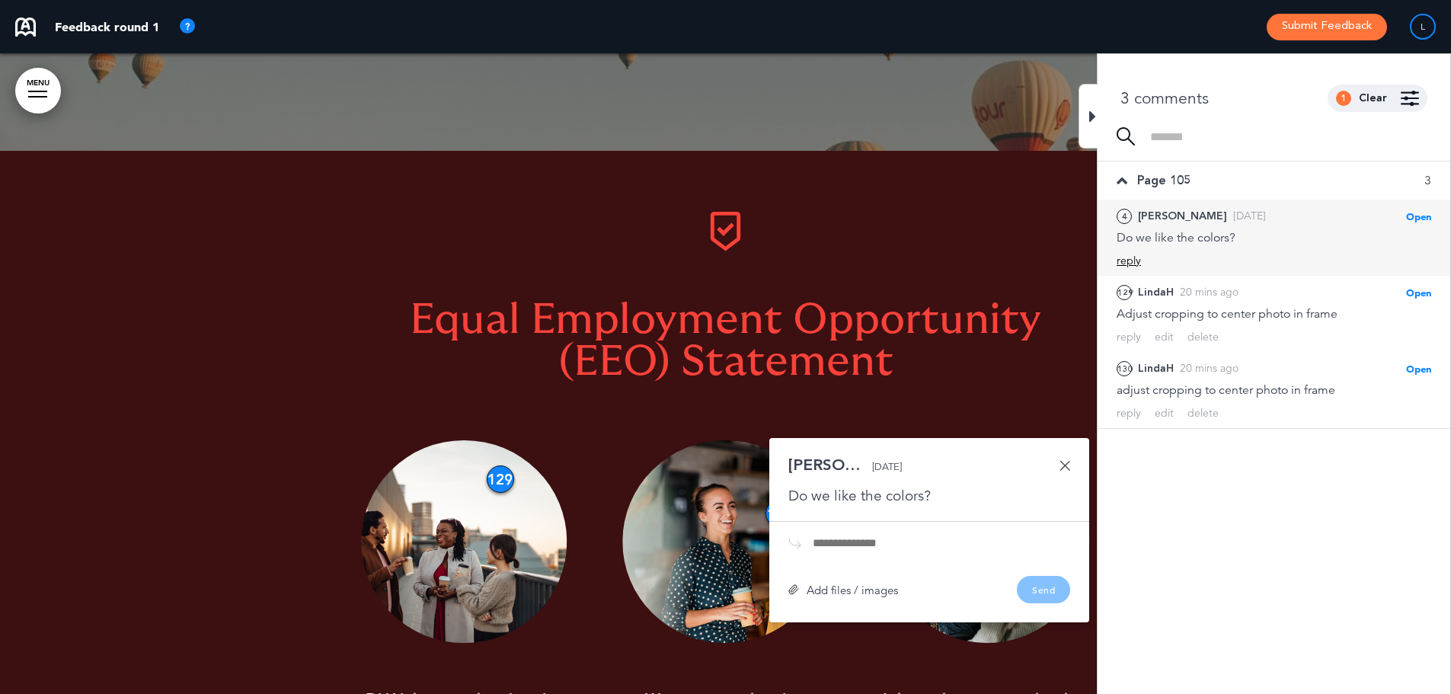
click at [1130, 257] on div "reply" at bounding box center [1129, 261] width 24 height 14
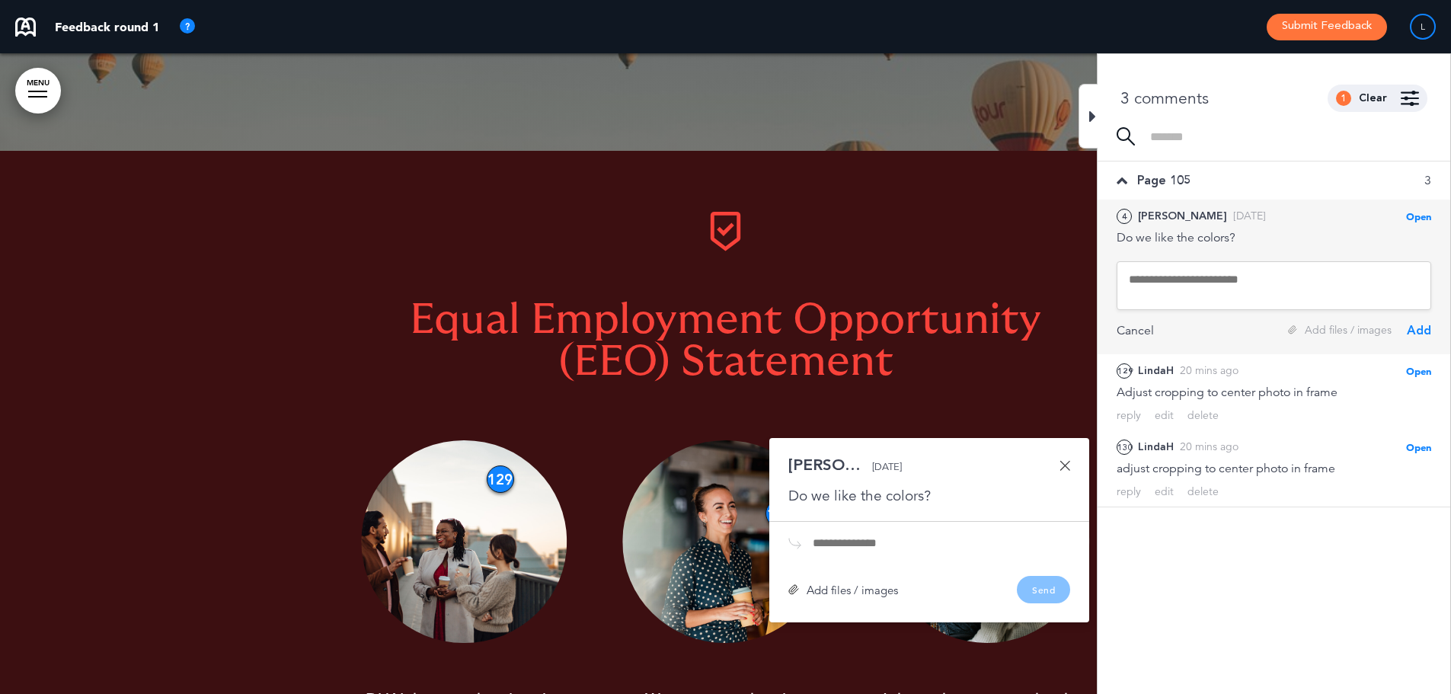
click at [1162, 284] on textarea at bounding box center [1274, 285] width 315 height 49
type textarea "**********"
click at [1408, 334] on div "Add" at bounding box center [1419, 330] width 24 height 17
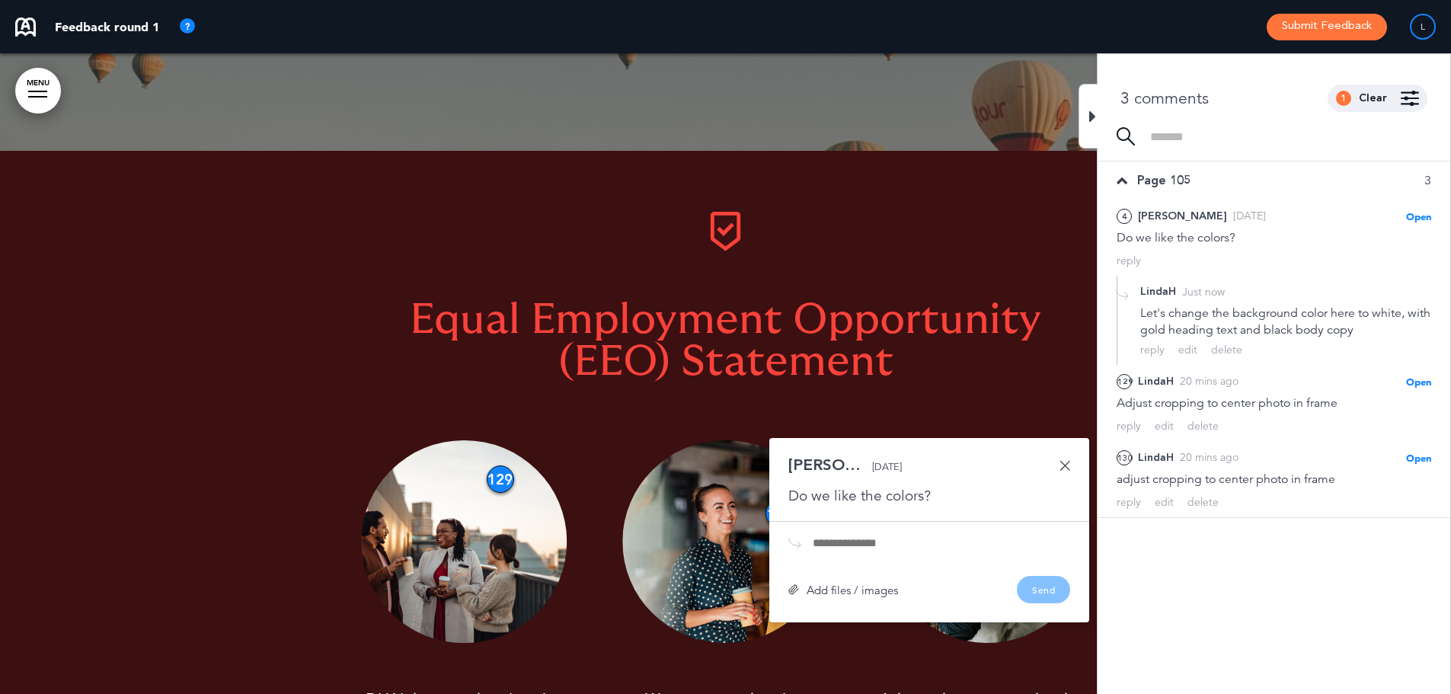
click at [1064, 464] on link at bounding box center [1065, 465] width 11 height 11
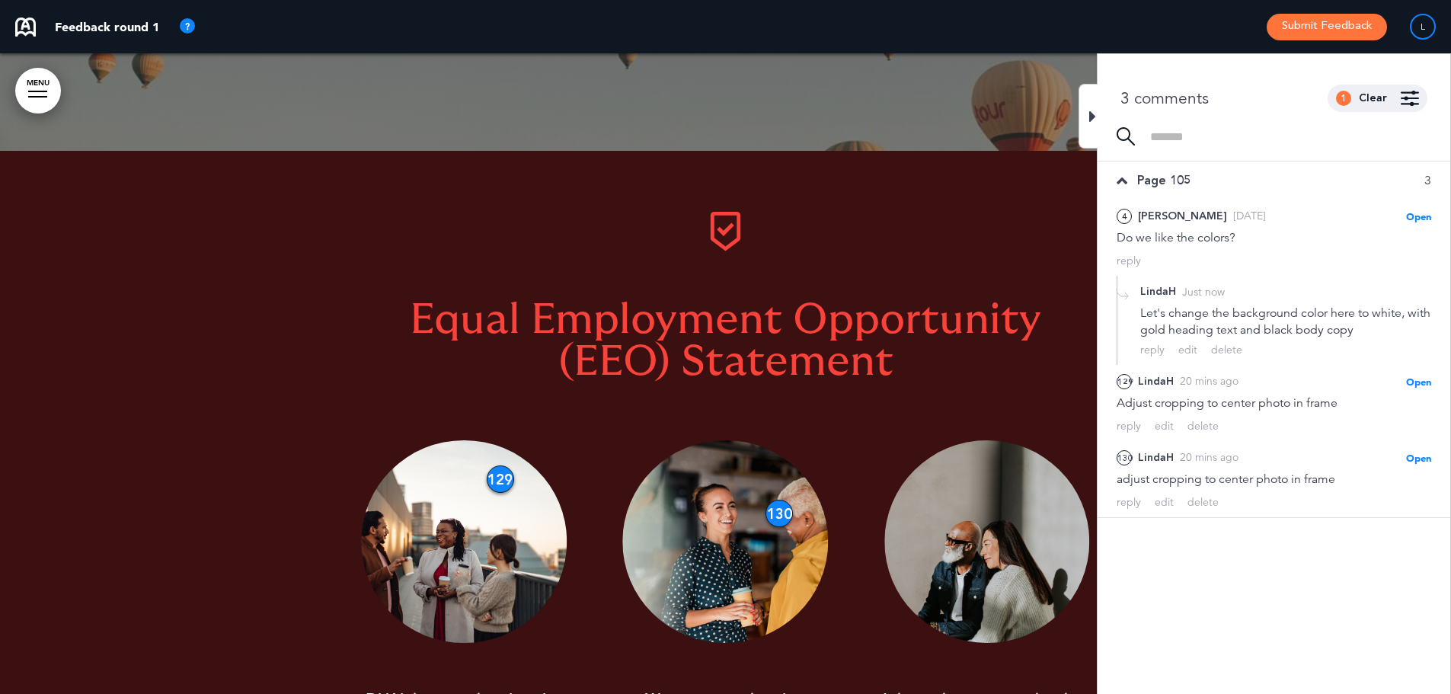
click at [1082, 101] on div at bounding box center [1088, 116] width 19 height 65
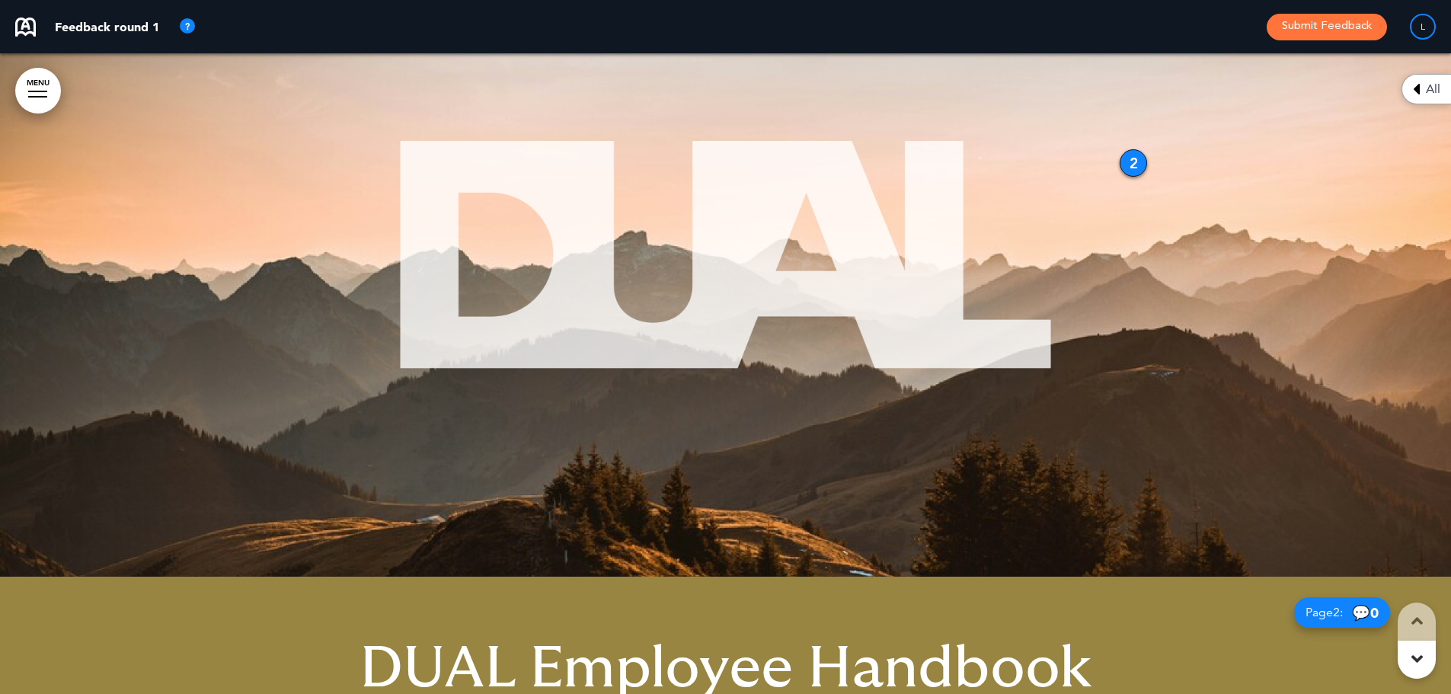
scroll to position [0, 0]
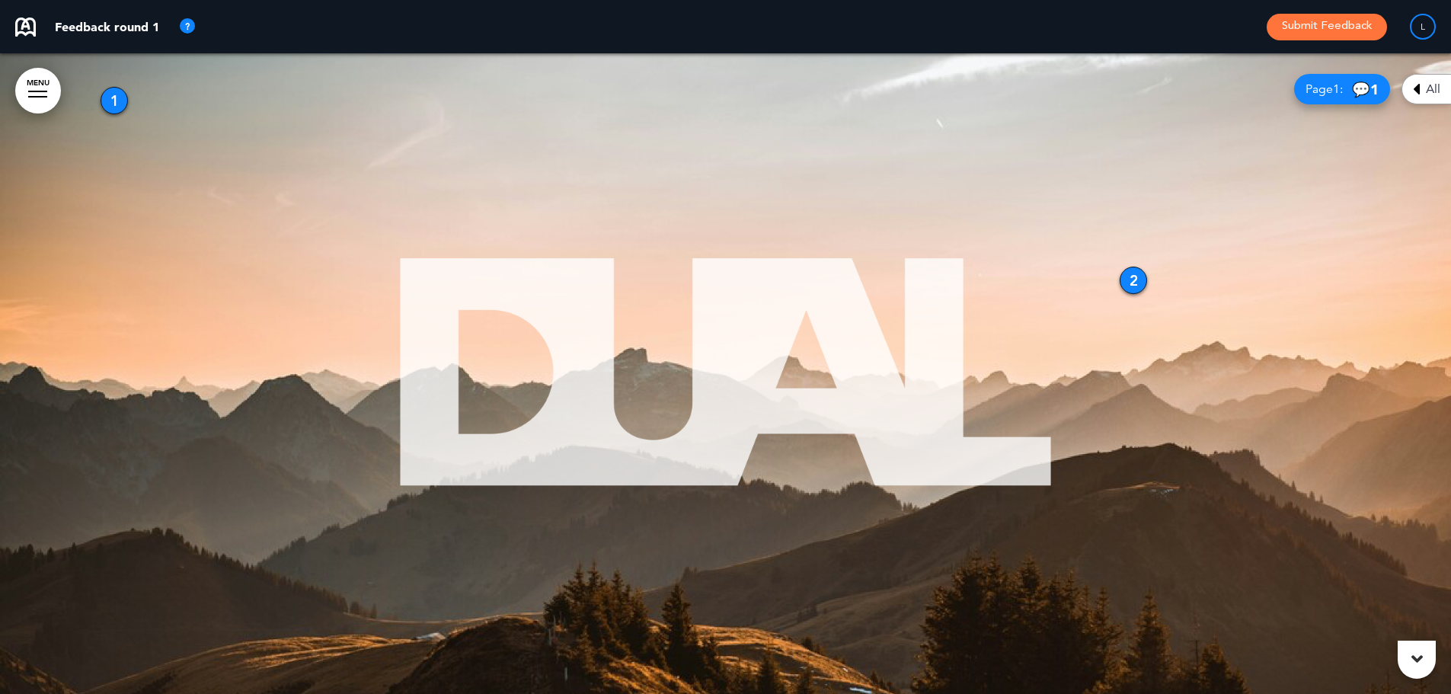
click at [1133, 280] on div "2" at bounding box center [1133, 280] width 27 height 27
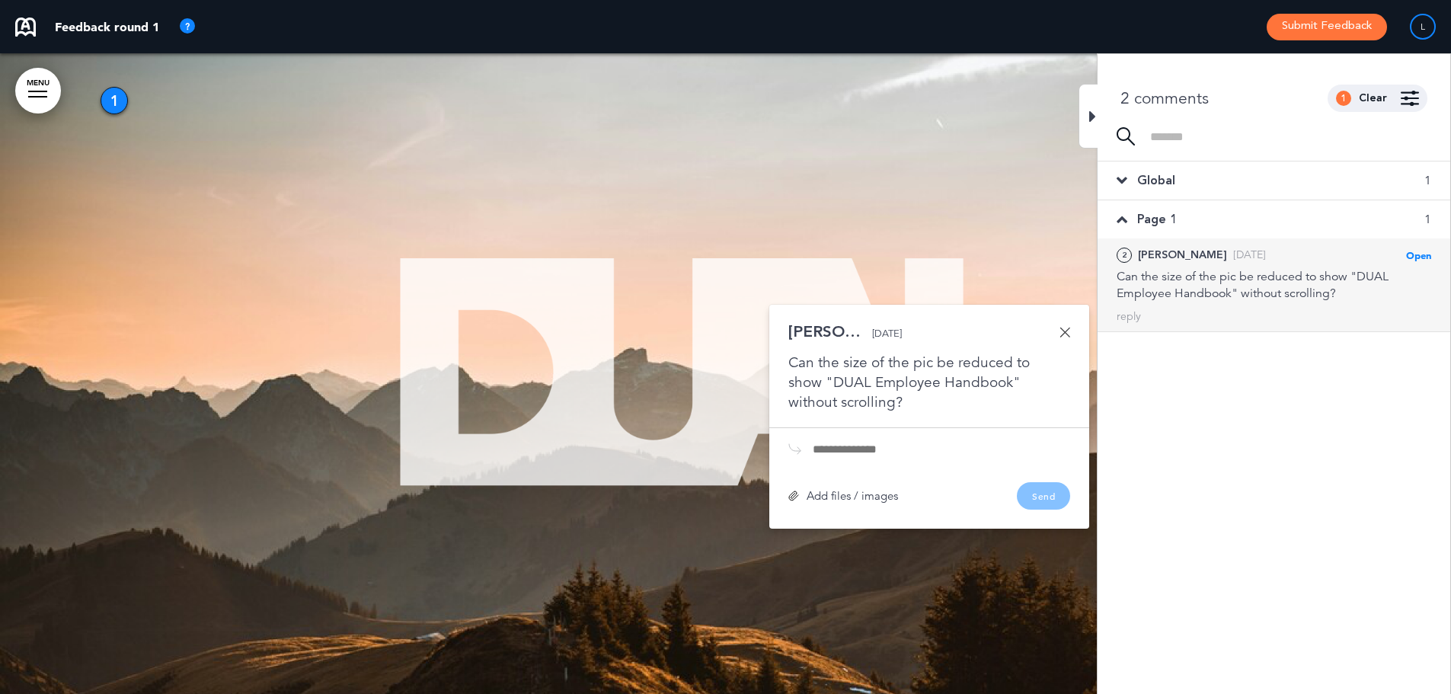
click at [1090, 118] on icon at bounding box center [1092, 116] width 7 height 18
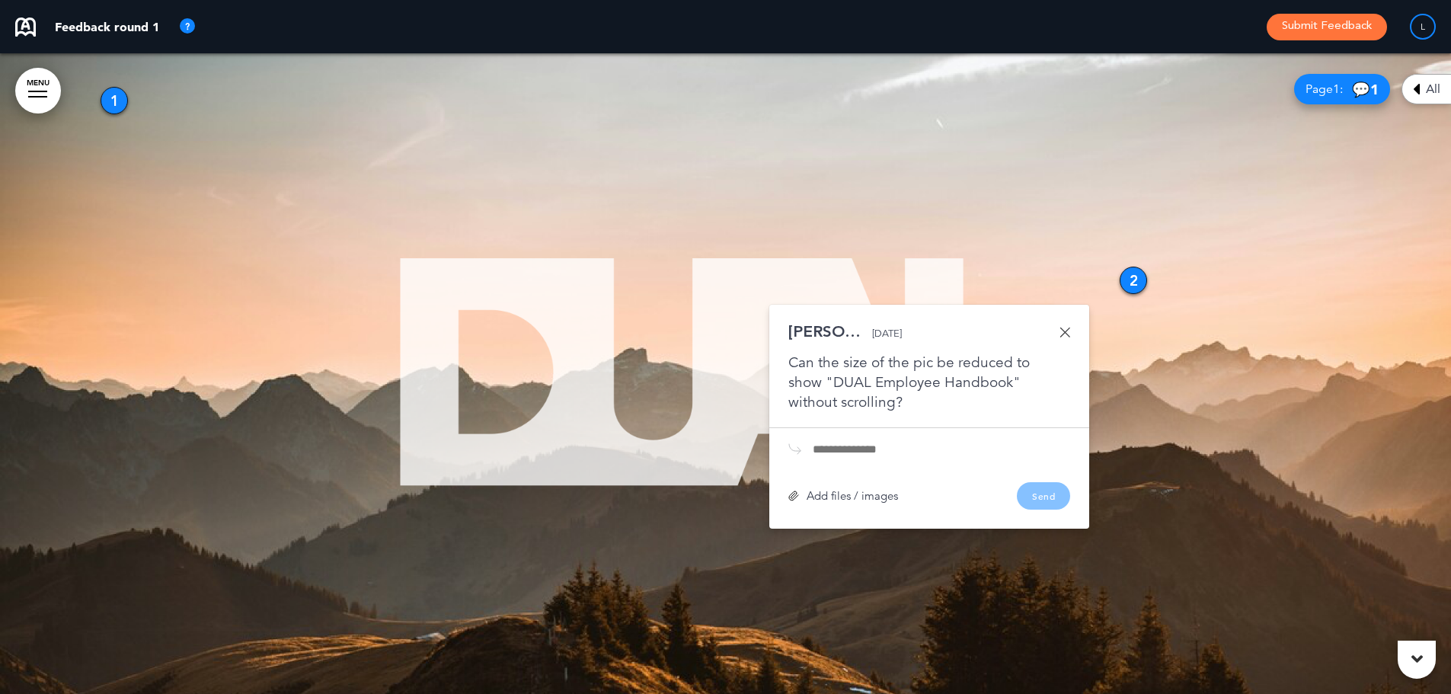
click at [1069, 331] on link at bounding box center [1065, 332] width 11 height 11
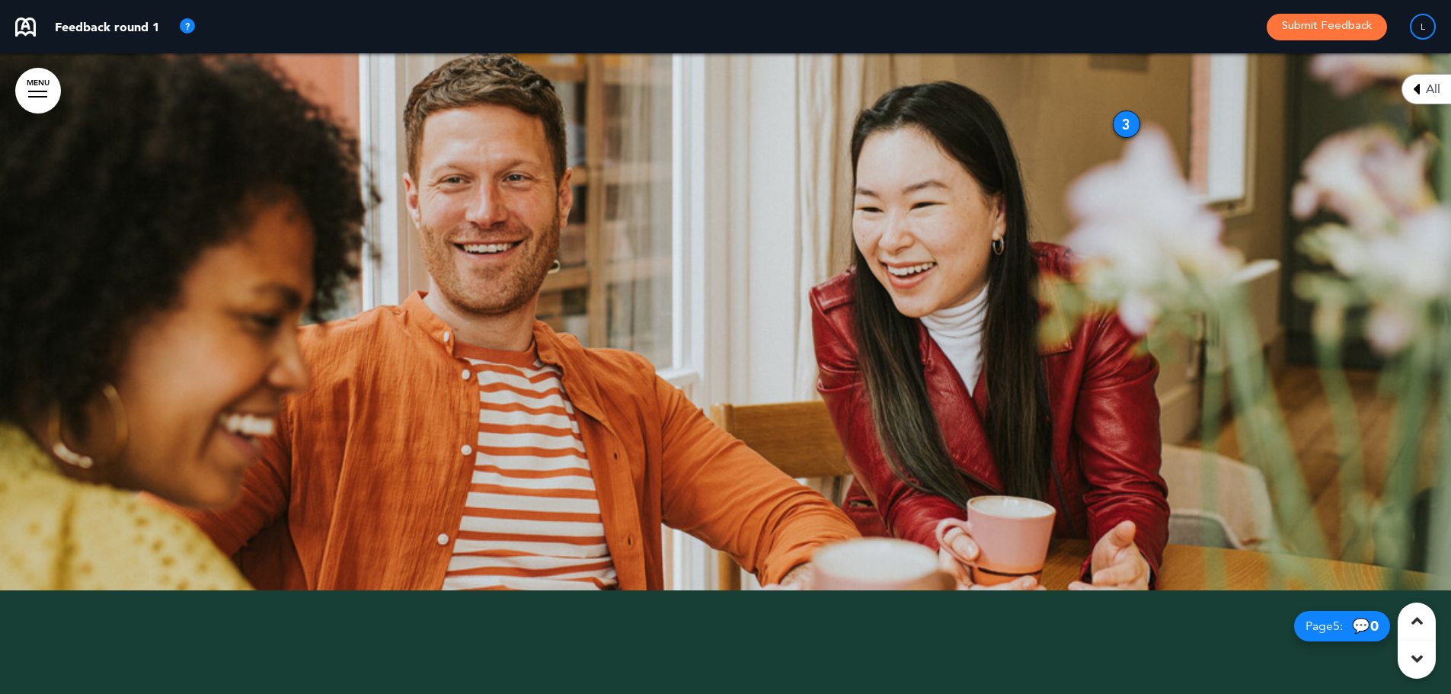
scroll to position [1523, 0]
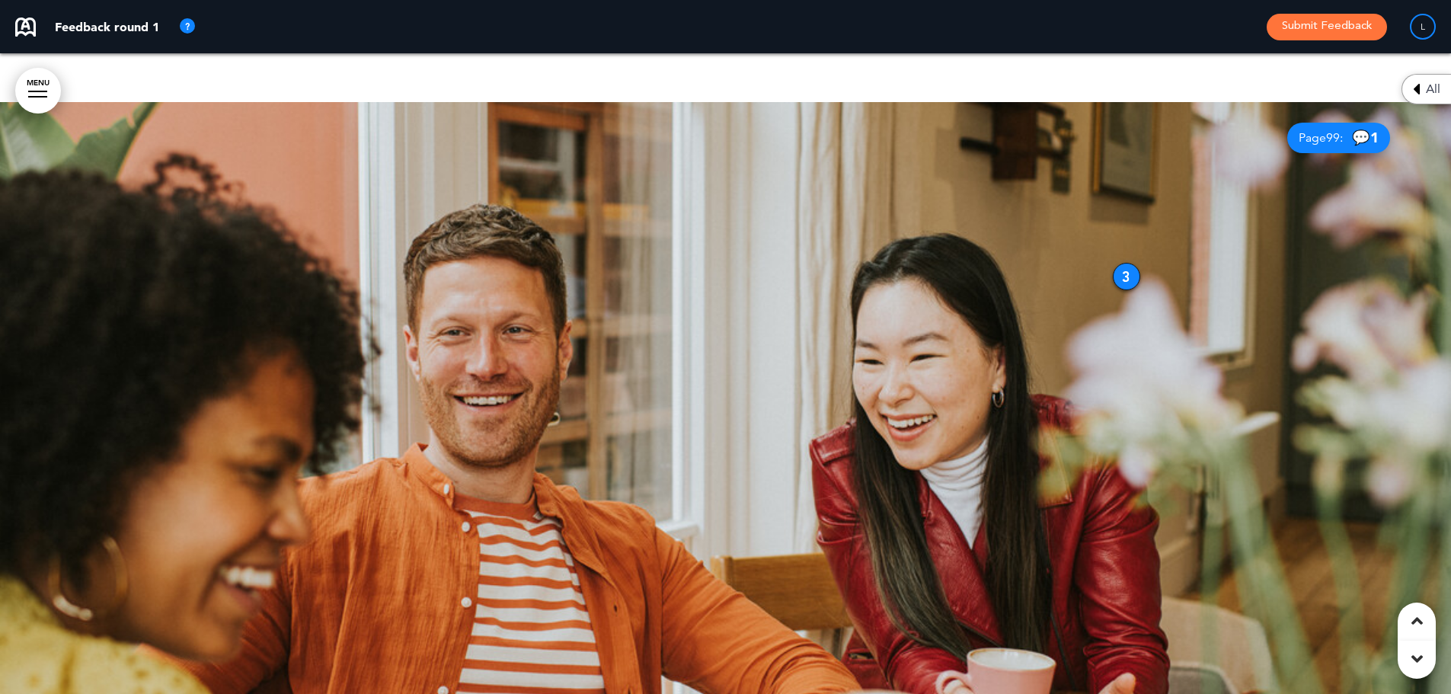
click at [1114, 269] on div at bounding box center [725, 422] width 1451 height 641
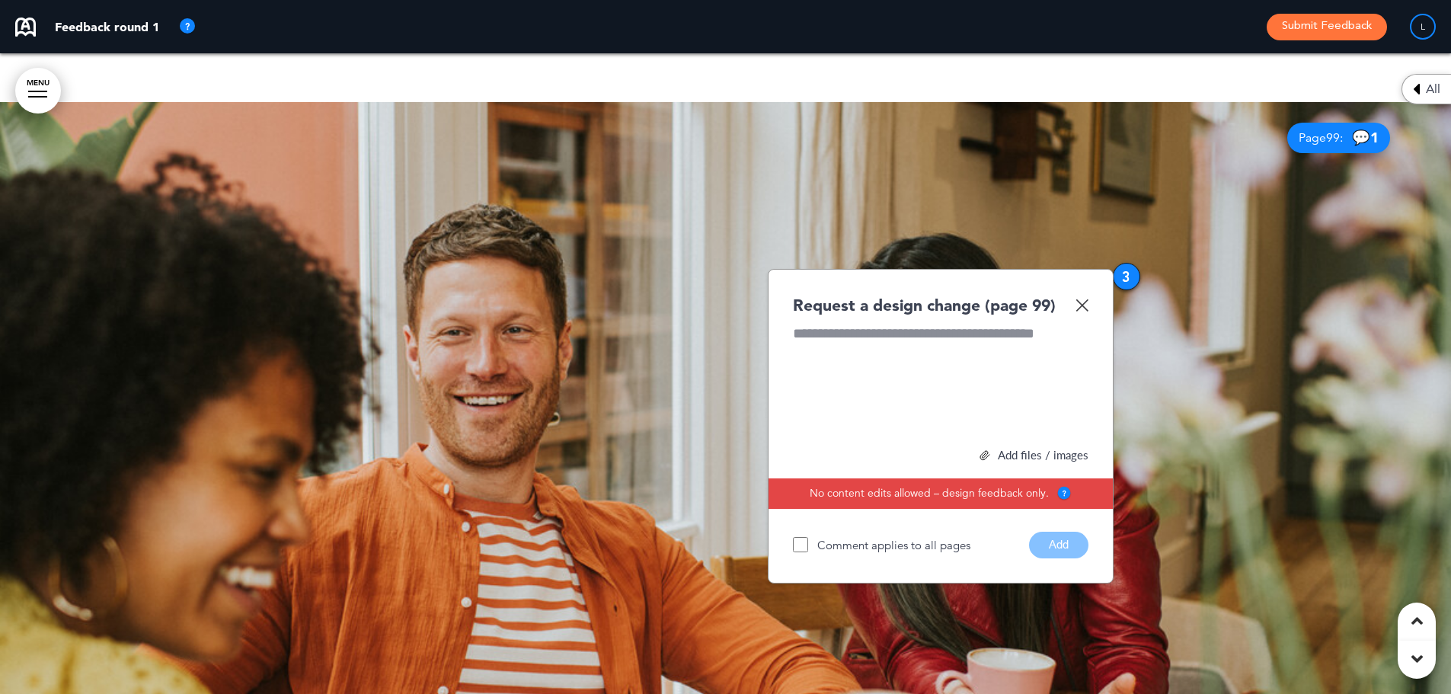
click at [1121, 261] on div at bounding box center [725, 422] width 1451 height 641
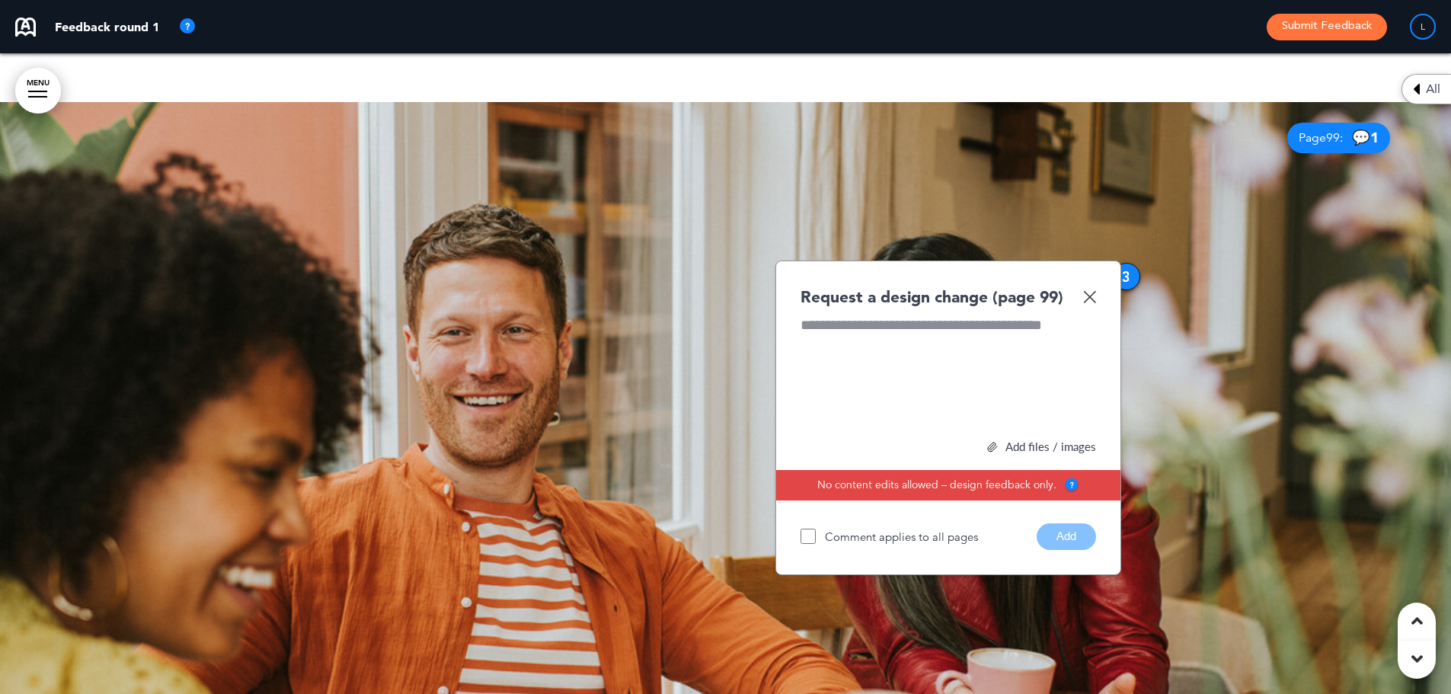
click at [1094, 298] on img at bounding box center [1089, 296] width 13 height 13
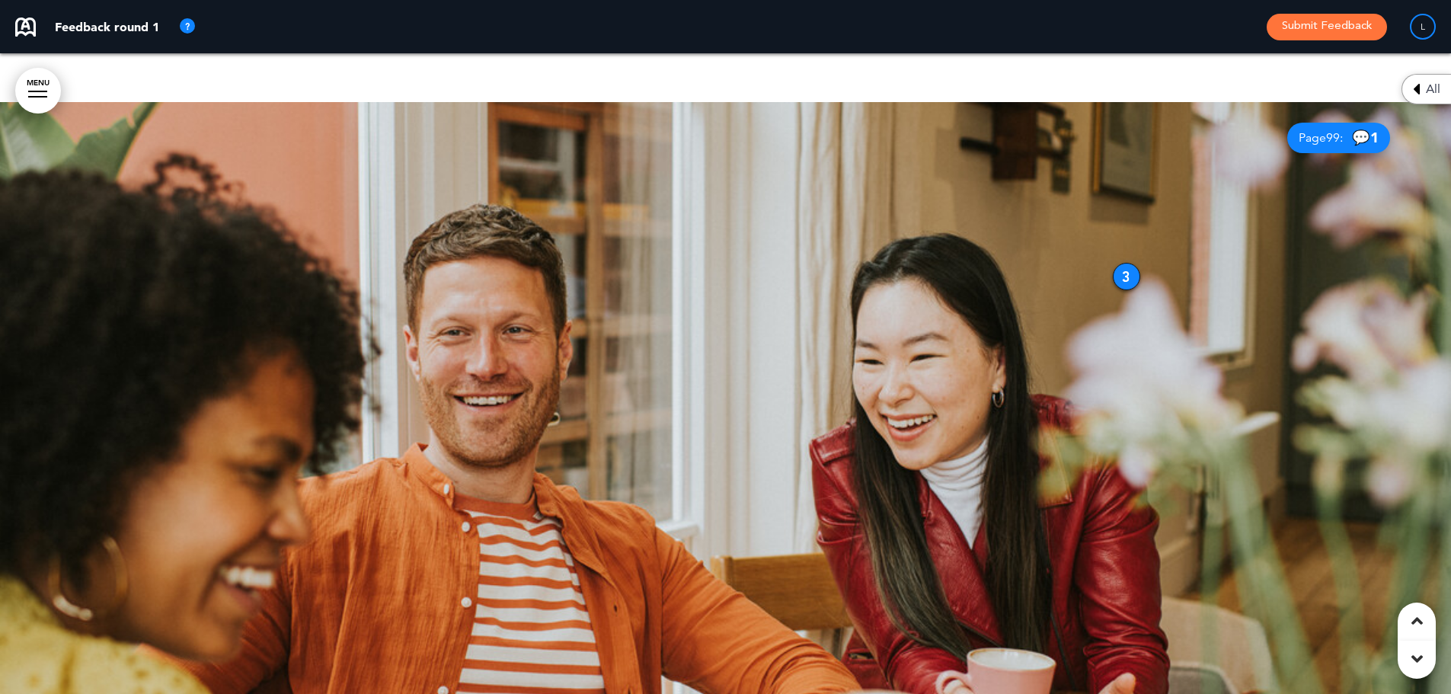
click at [1124, 274] on div "3" at bounding box center [1126, 276] width 27 height 27
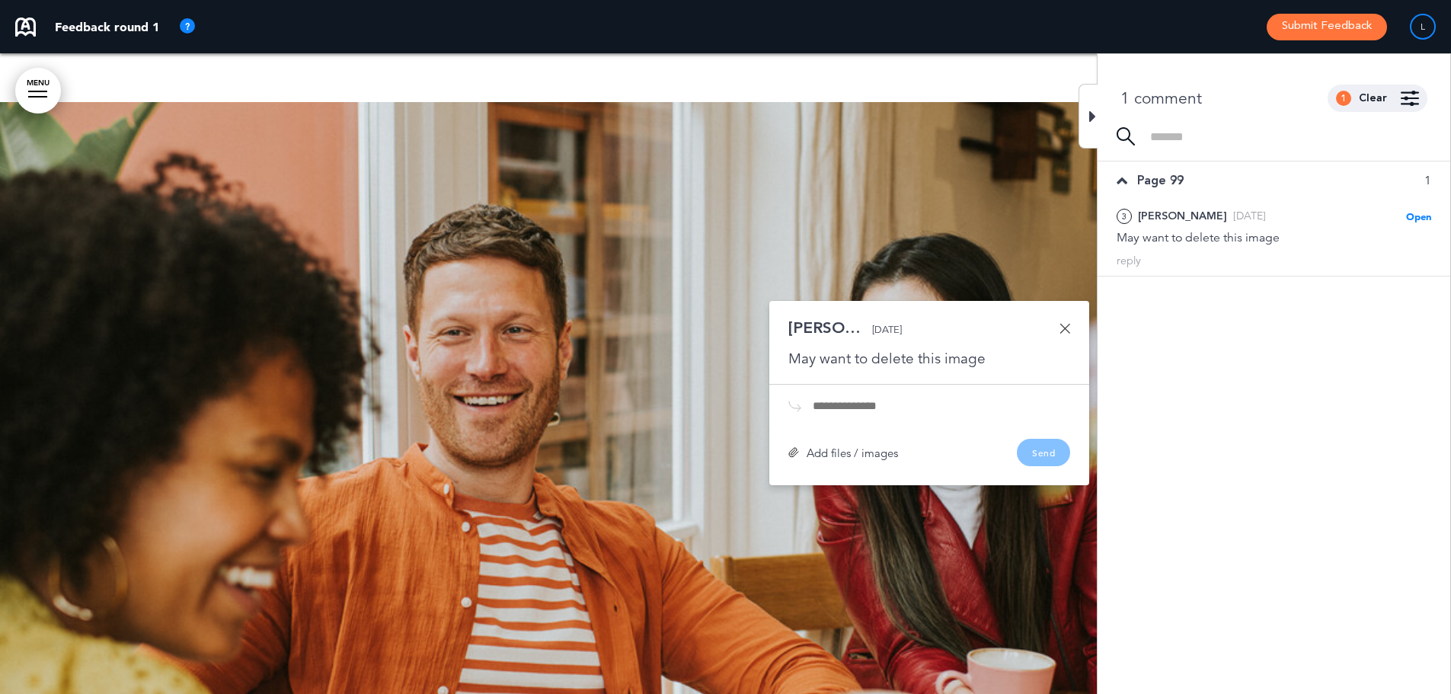
click at [1067, 329] on link at bounding box center [1065, 328] width 11 height 11
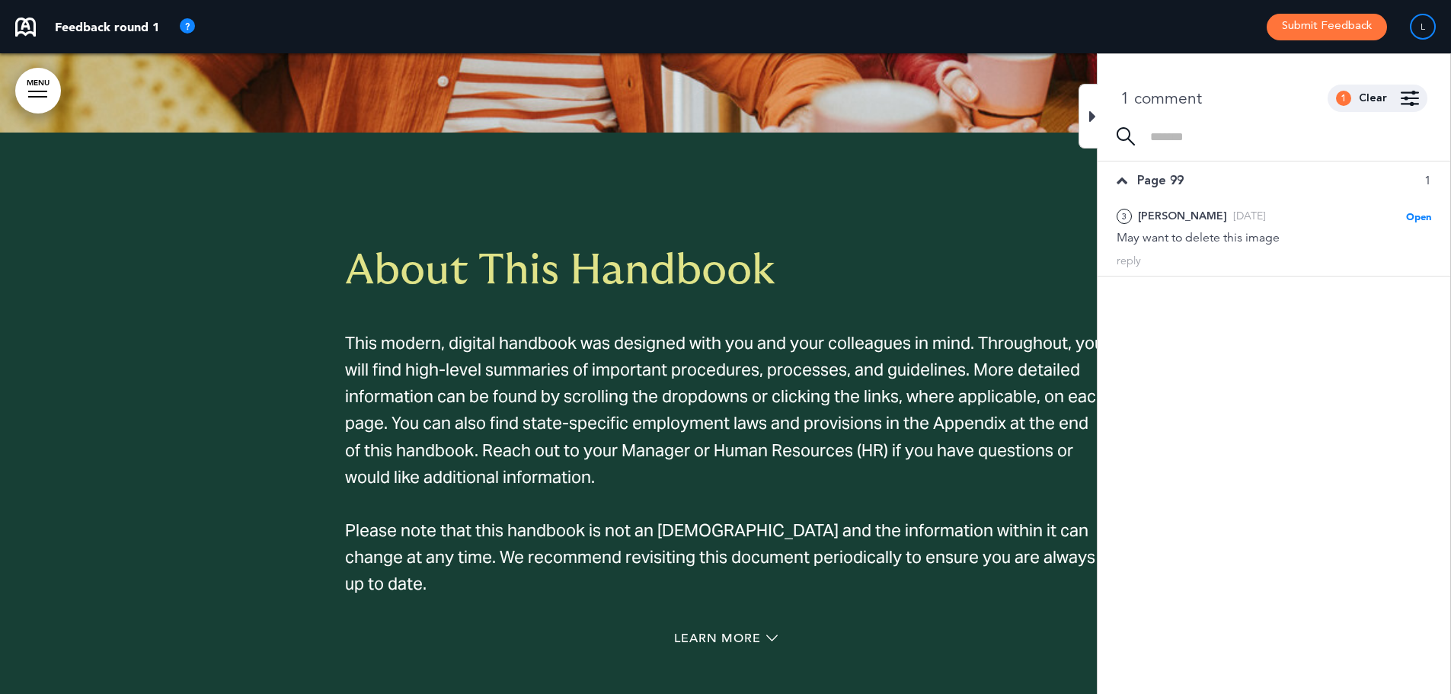
scroll to position [2438, 0]
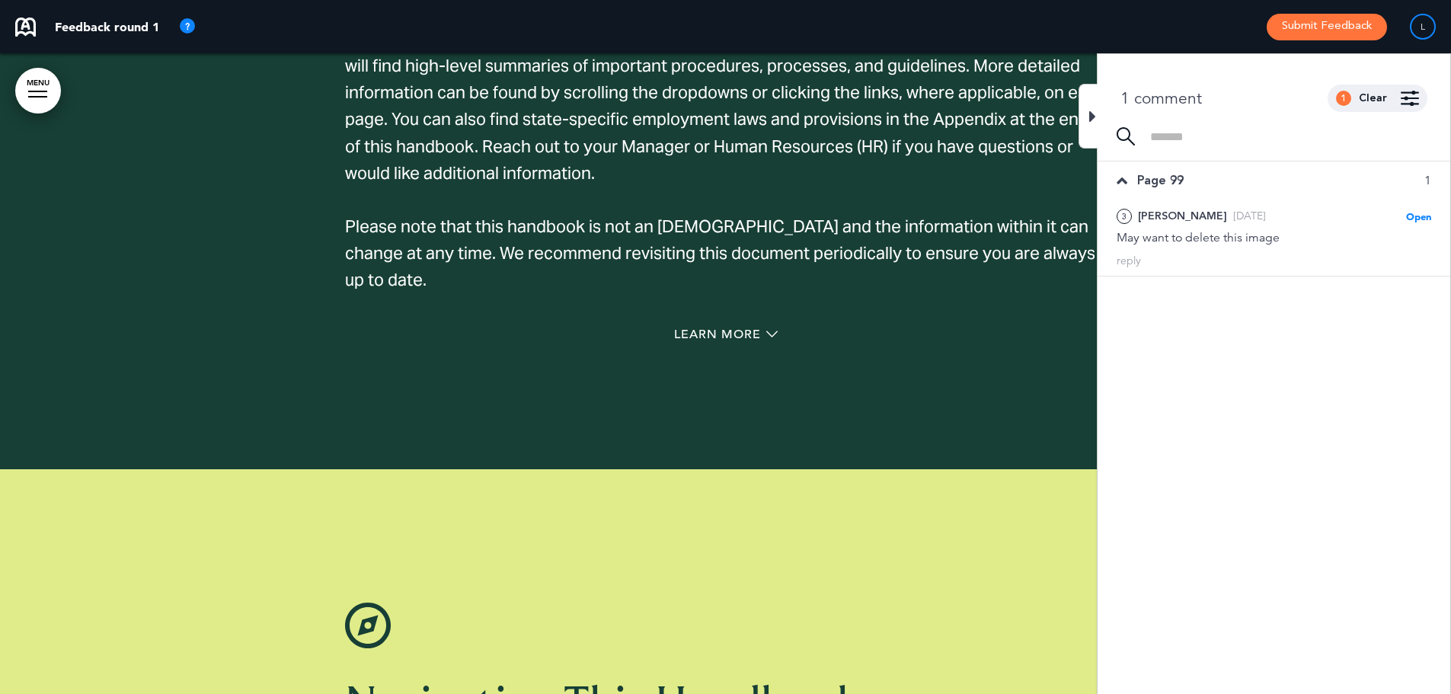
click at [715, 323] on div "Learn More" at bounding box center [726, 336] width 762 height 31
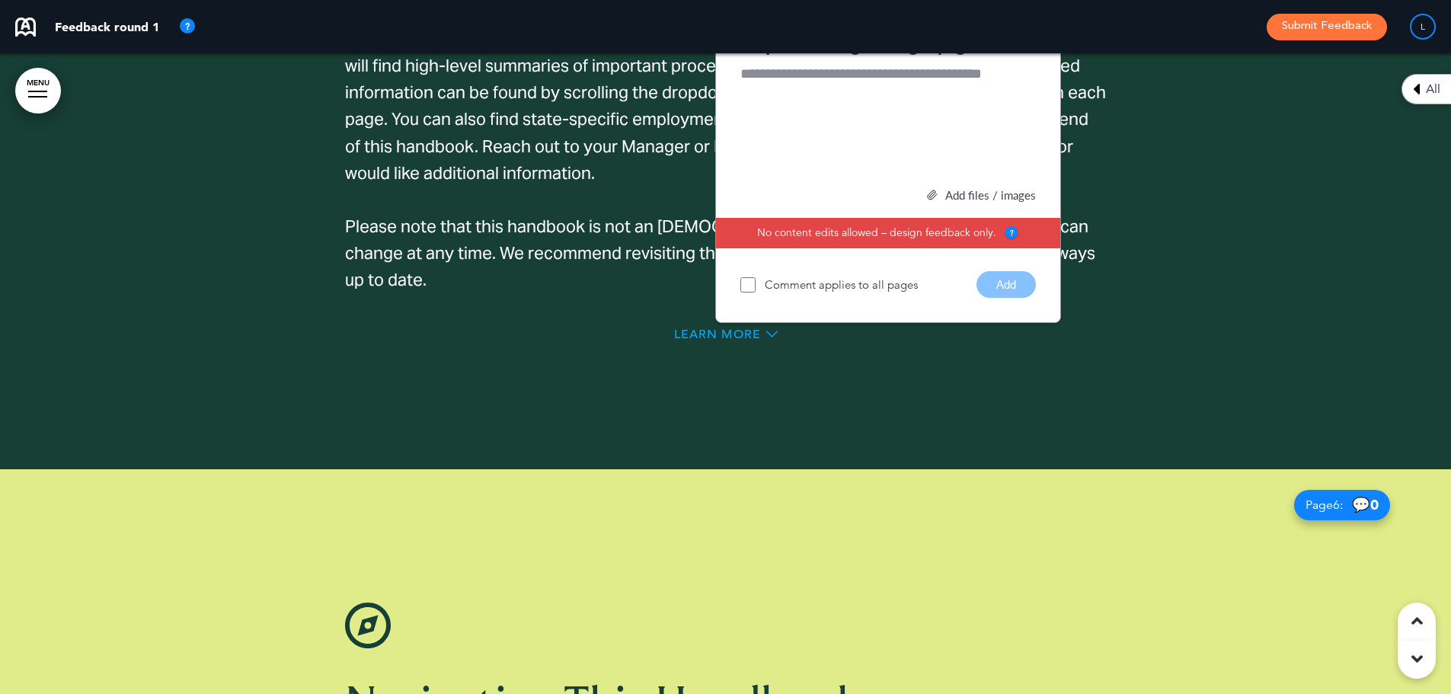
click at [715, 331] on span "Learn More" at bounding box center [717, 334] width 87 height 12
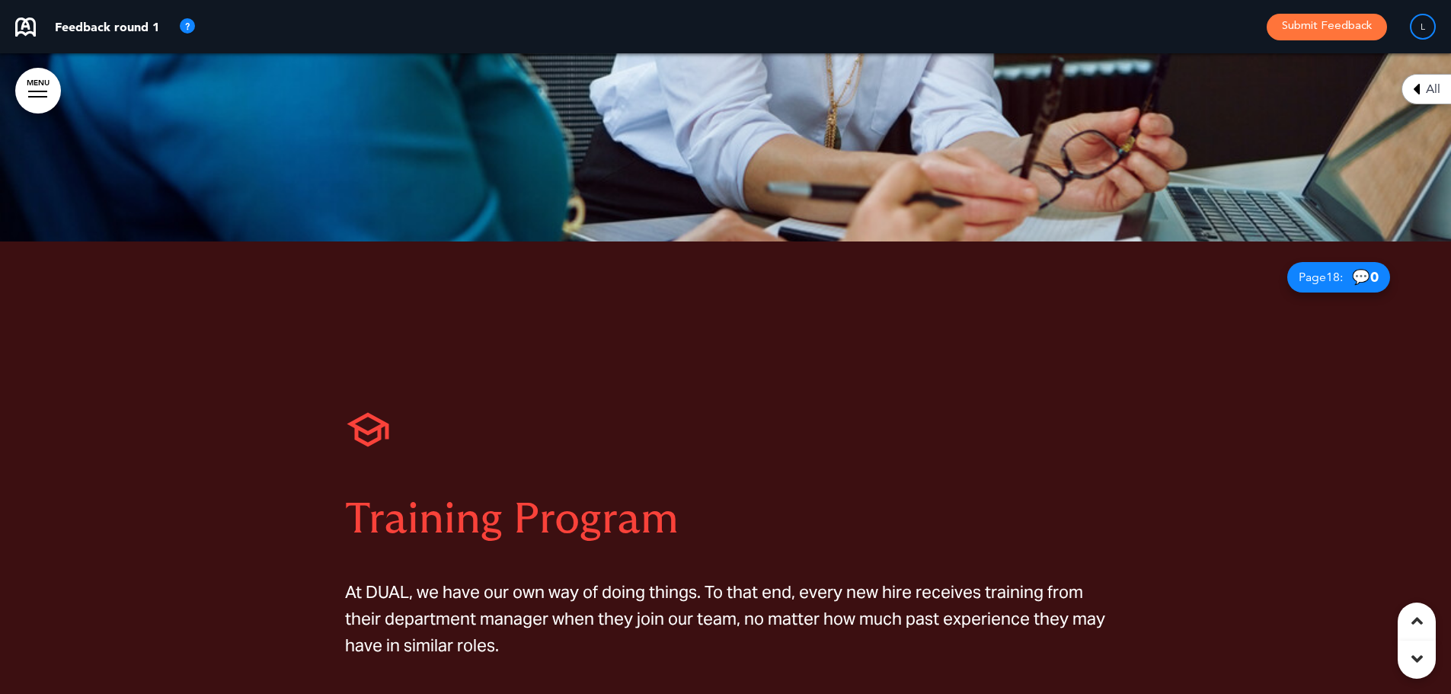
scroll to position [13727, 0]
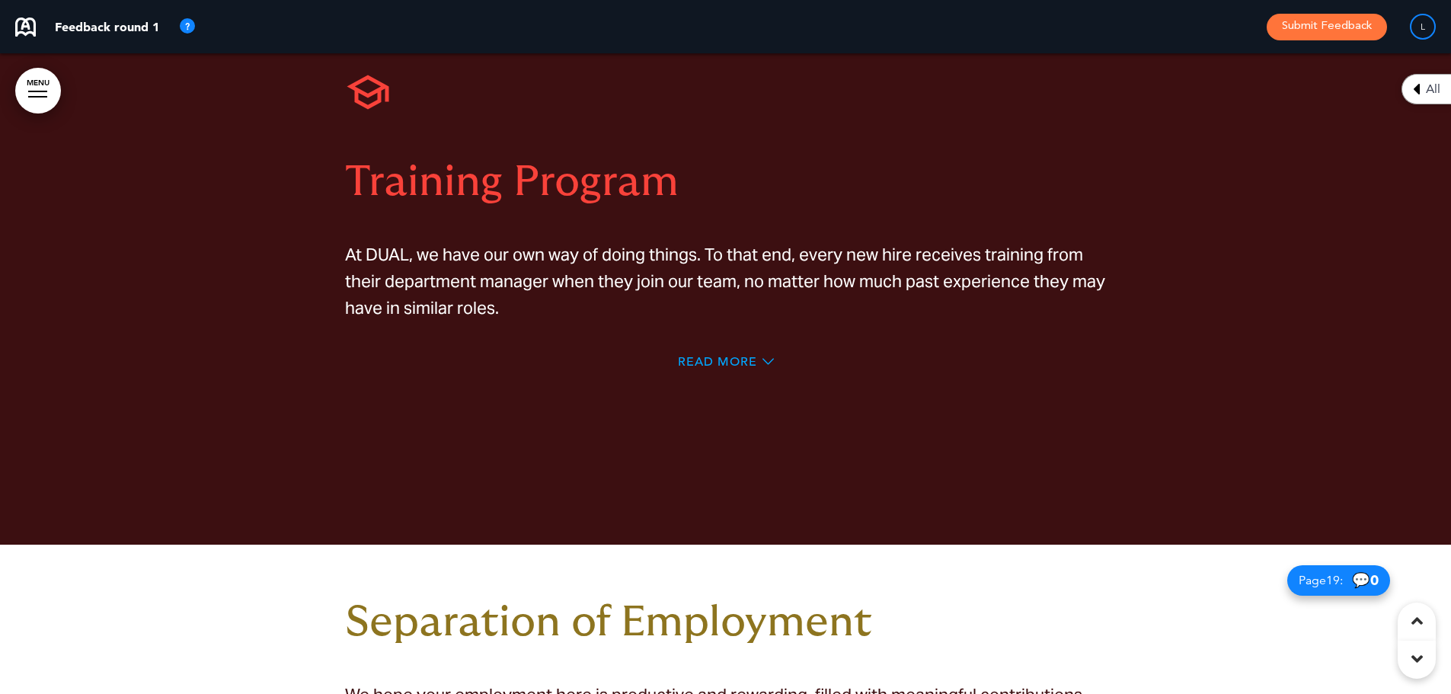
click at [728, 356] on span "Read More" at bounding box center [717, 362] width 79 height 12
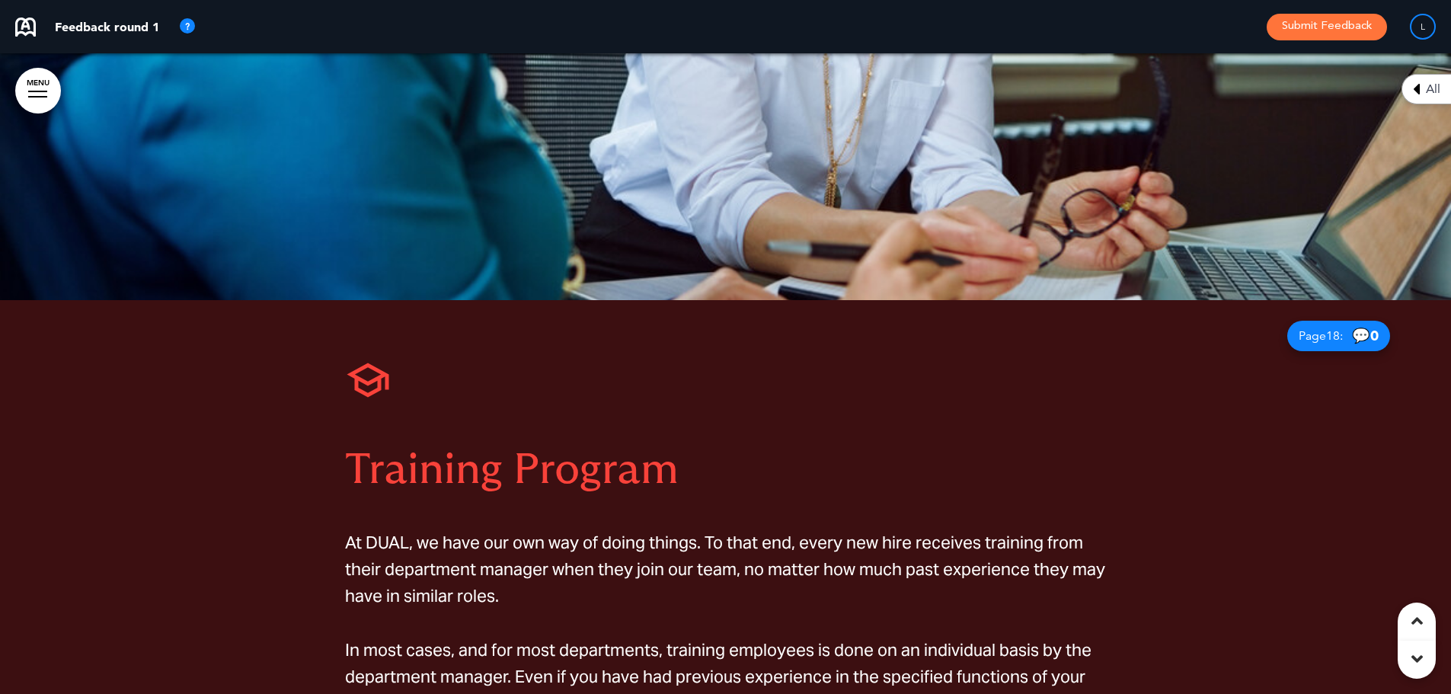
scroll to position [12948, 0]
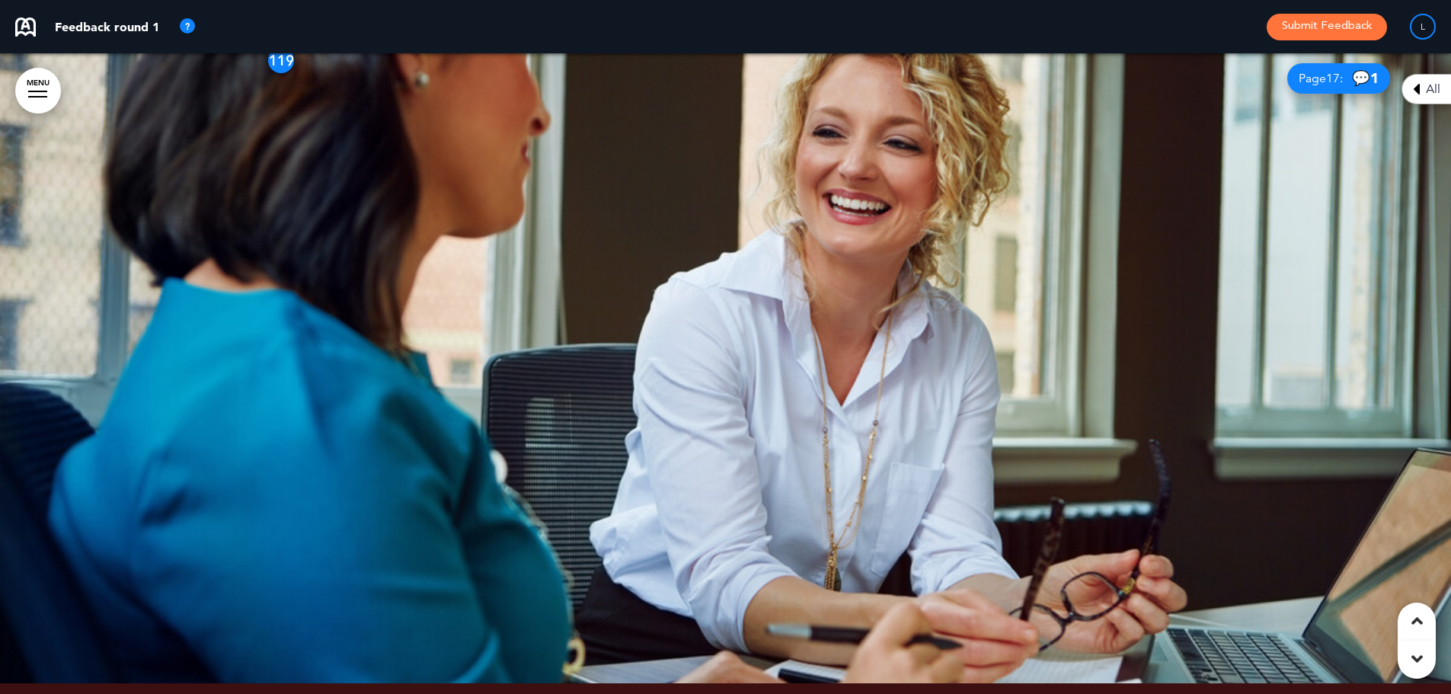
click at [245, 424] on div at bounding box center [725, 363] width 1451 height 641
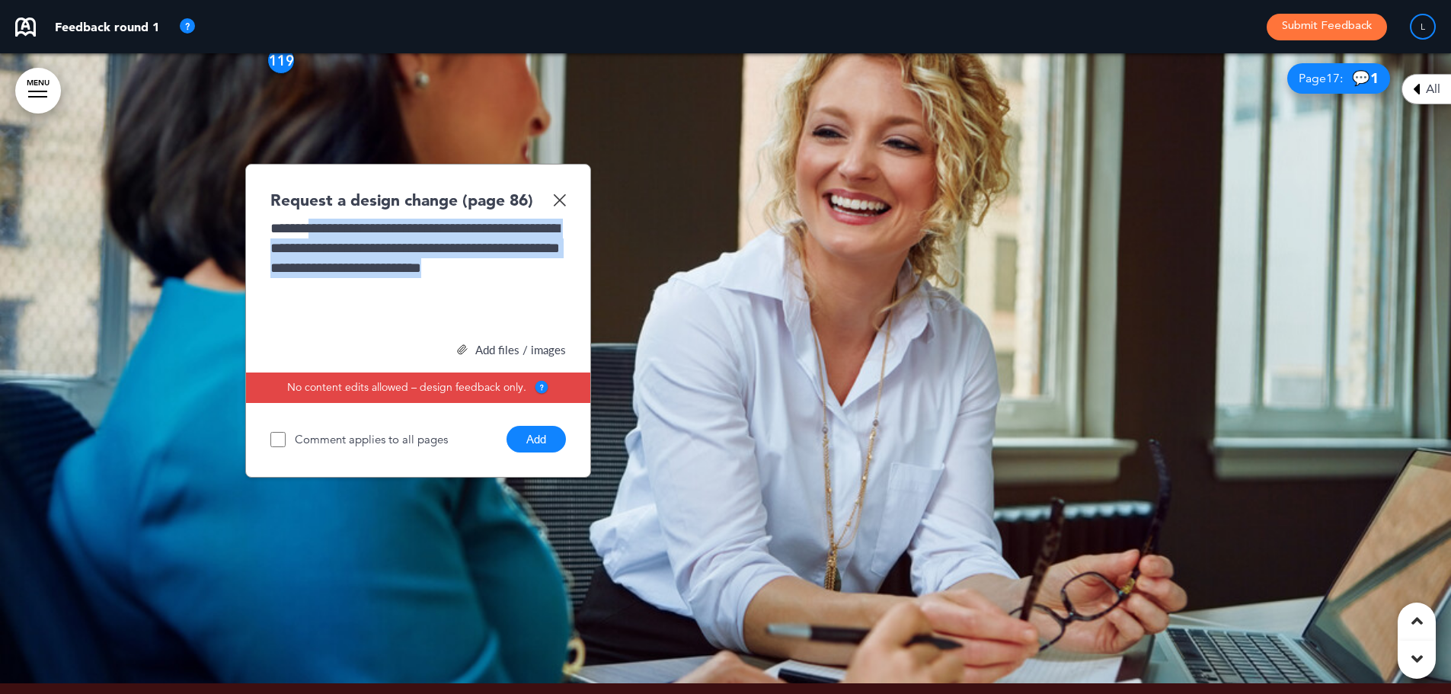
drag, startPoint x: 483, startPoint y: 237, endPoint x: 325, endPoint y: 180, distance: 167.7
click at [325, 219] on div "**********" at bounding box center [418, 276] width 296 height 114
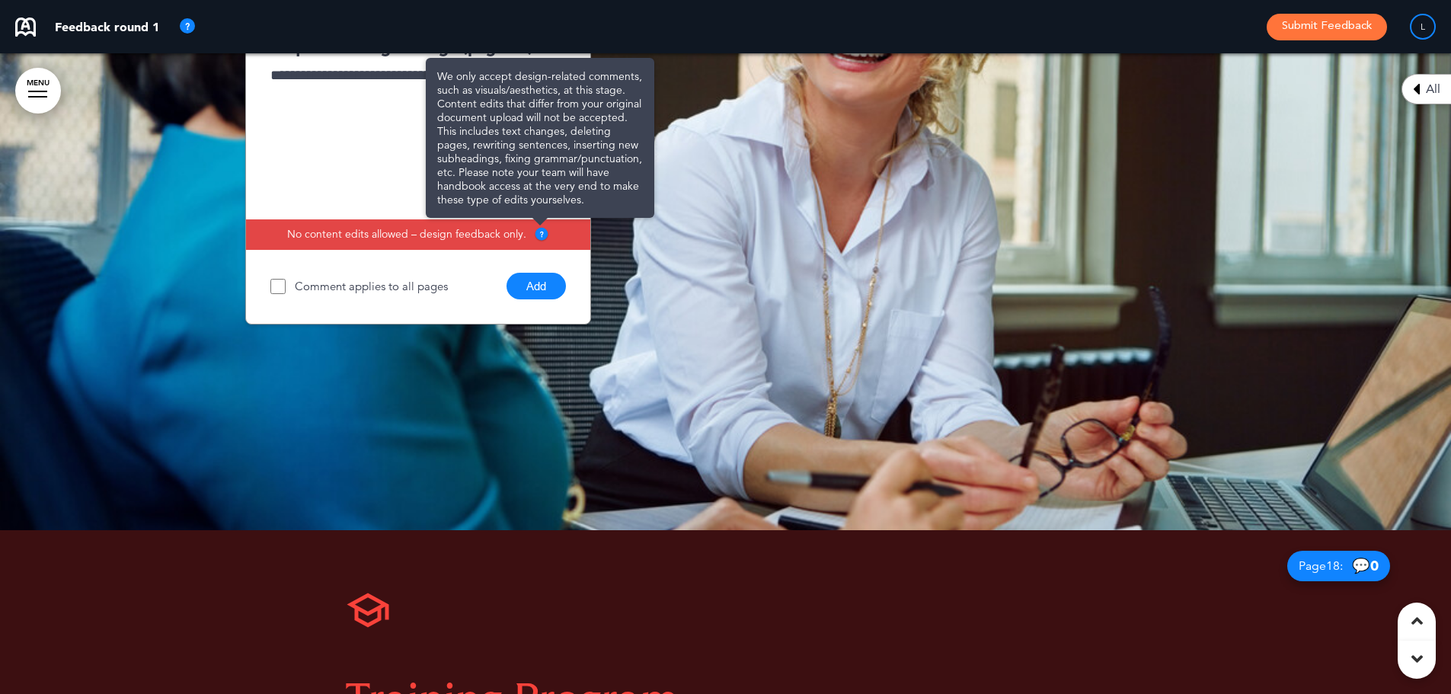
scroll to position [12872, 0]
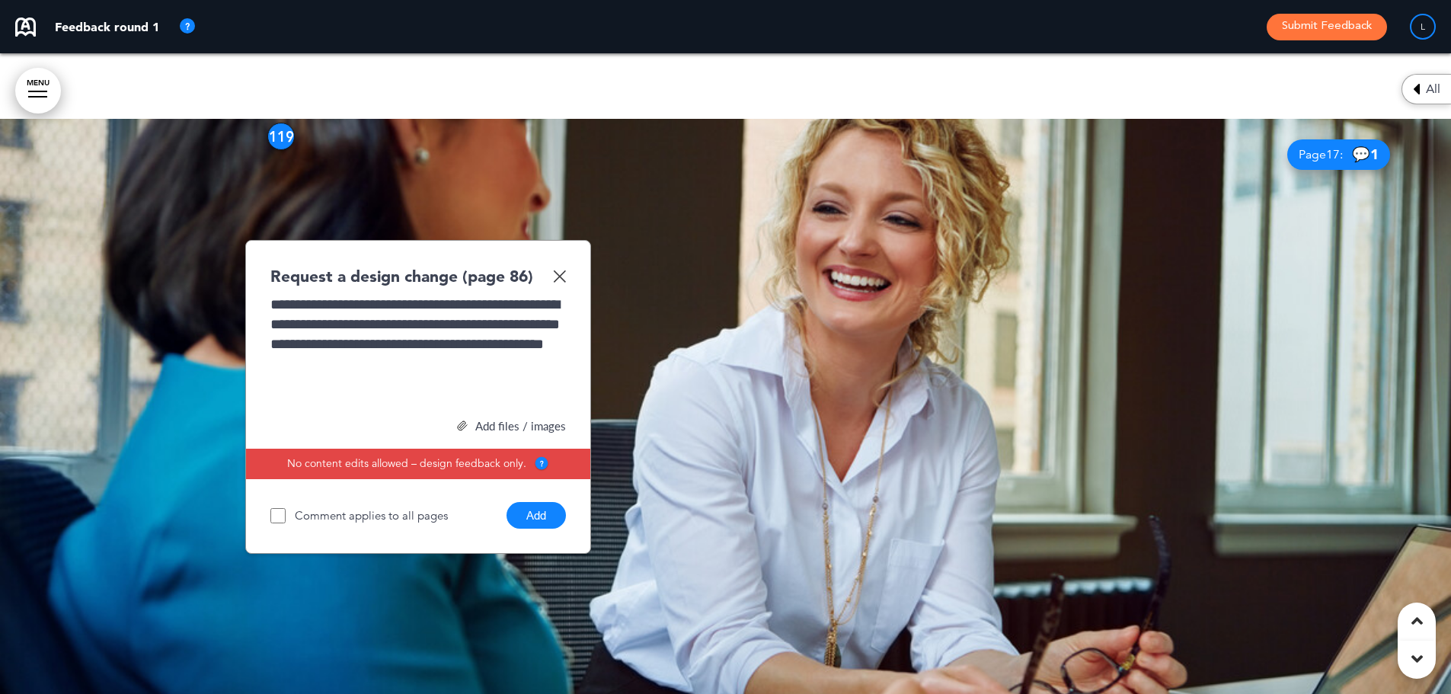
click at [548, 502] on button "Add" at bounding box center [536, 515] width 59 height 27
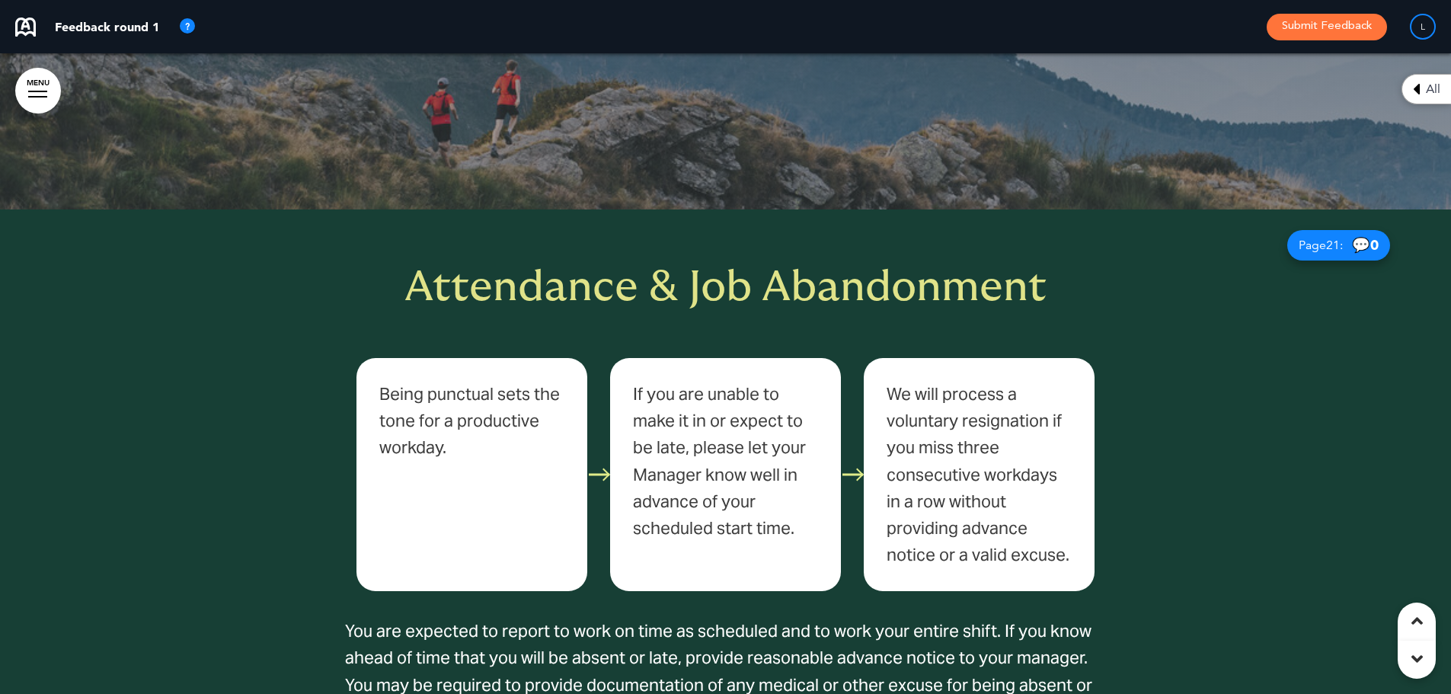
scroll to position [16757, 0]
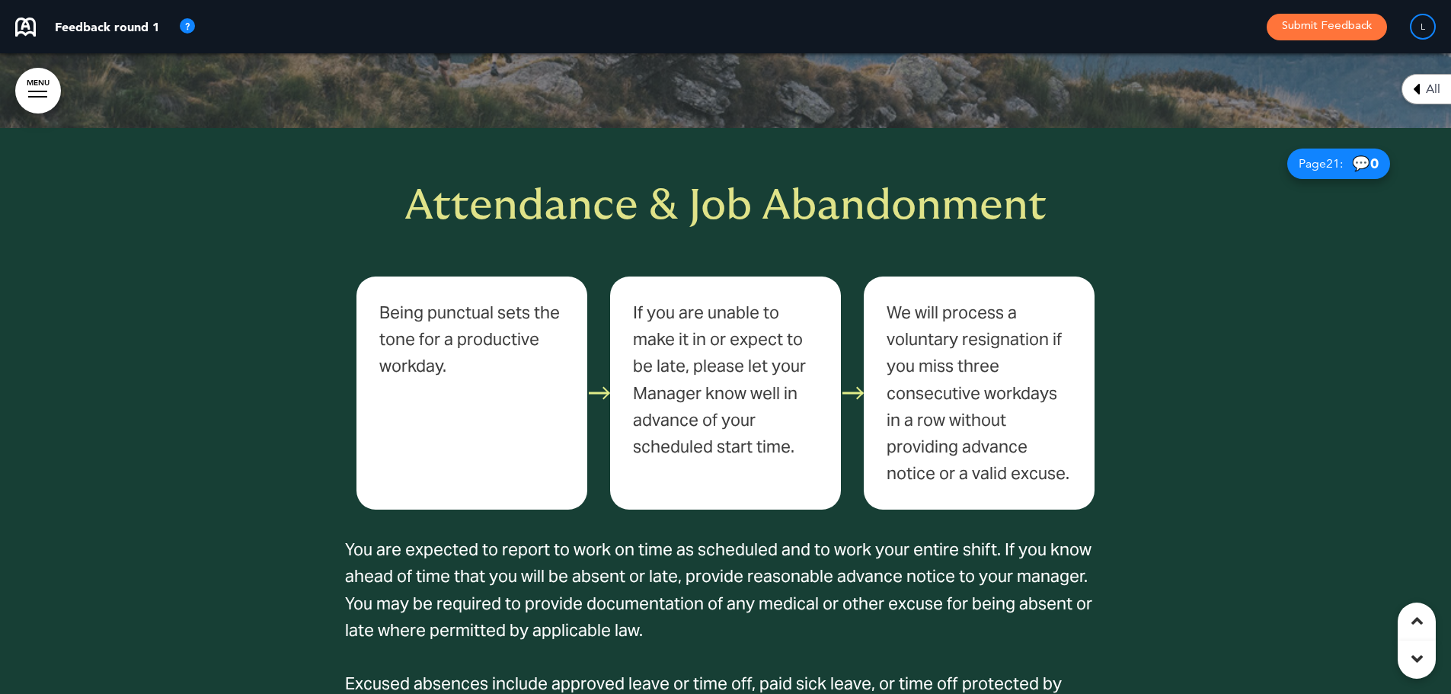
click at [580, 362] on div "Being punctual sets the tone for a productive workday." at bounding box center [471, 393] width 231 height 233
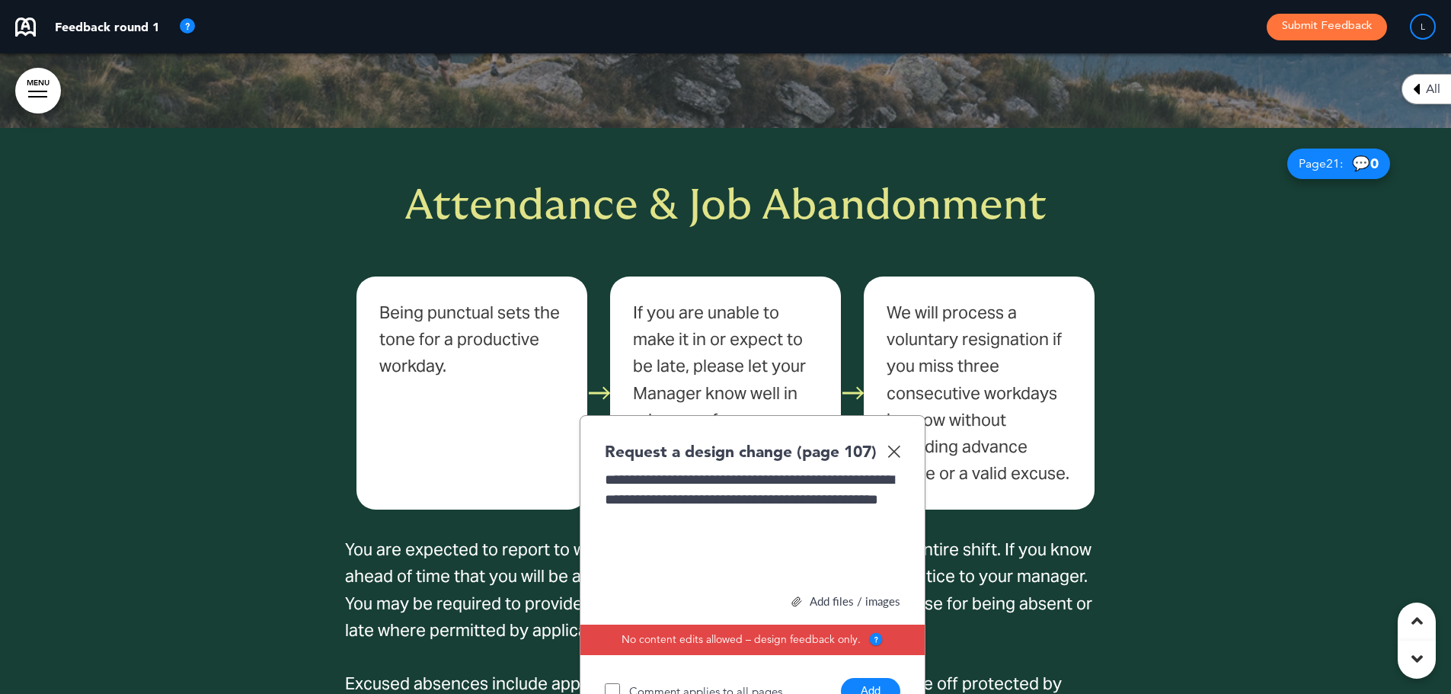
click at [881, 678] on button "Add" at bounding box center [870, 691] width 59 height 27
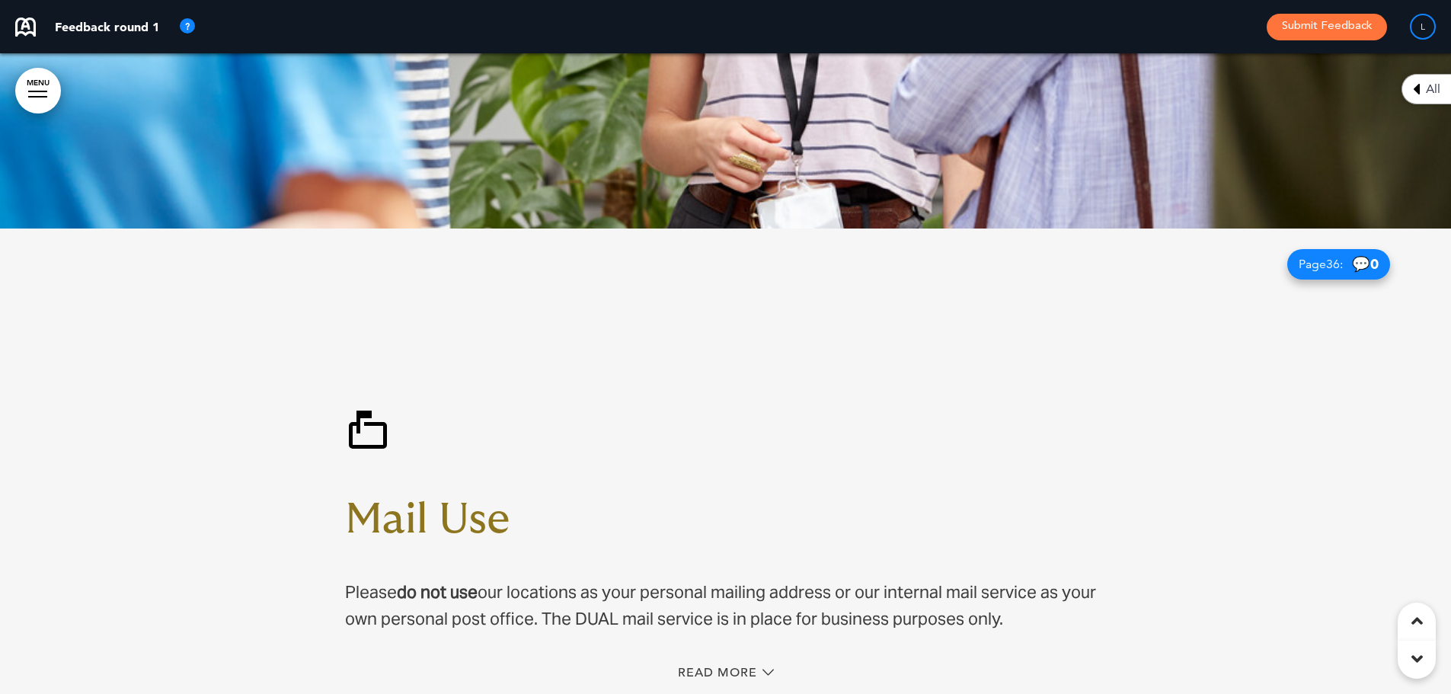
scroll to position [30011, 0]
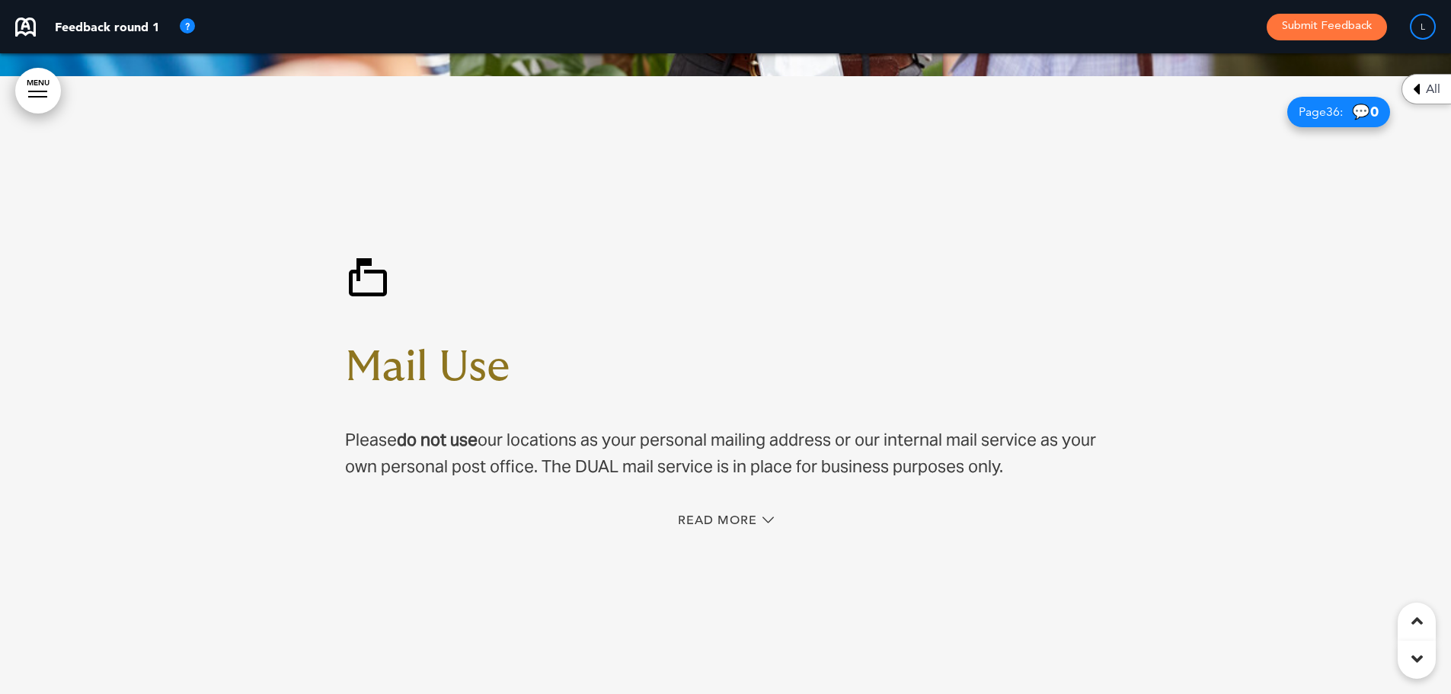
click at [689, 514] on span "Read More" at bounding box center [717, 520] width 79 height 12
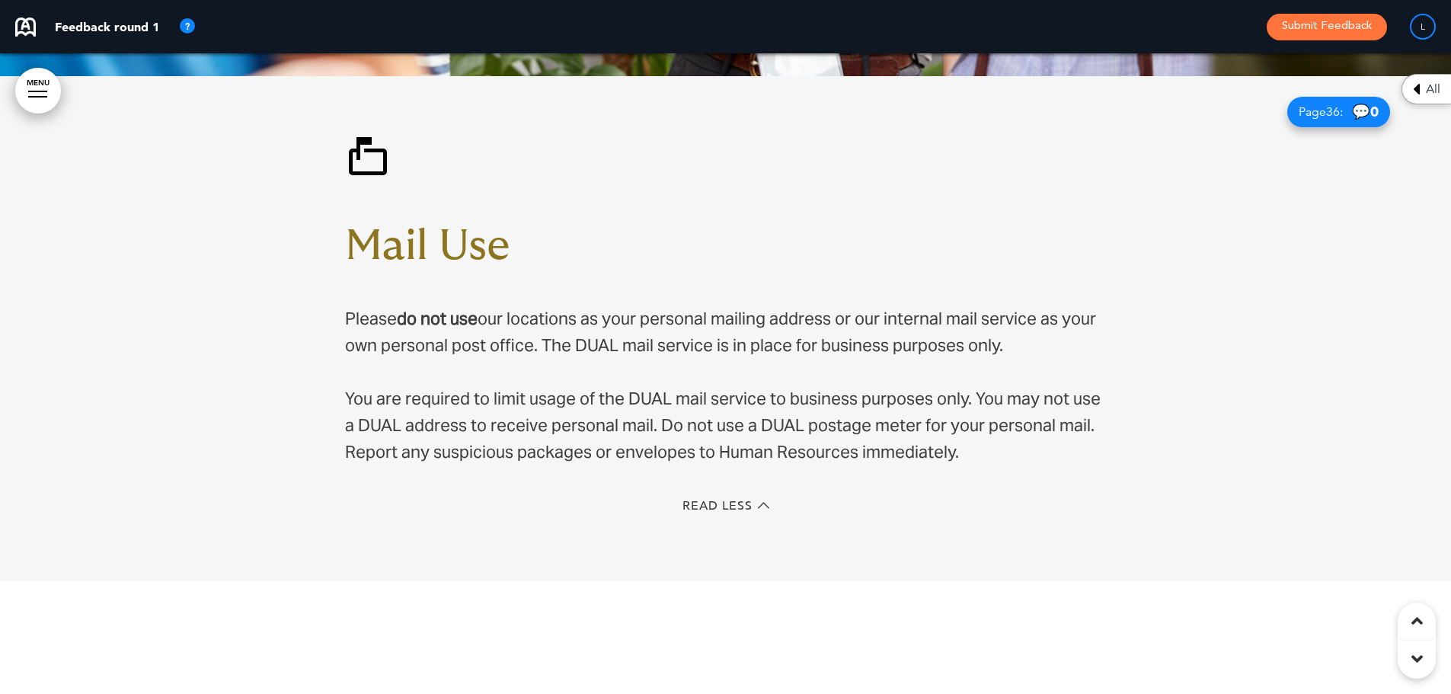
scroll to position [29958, 0]
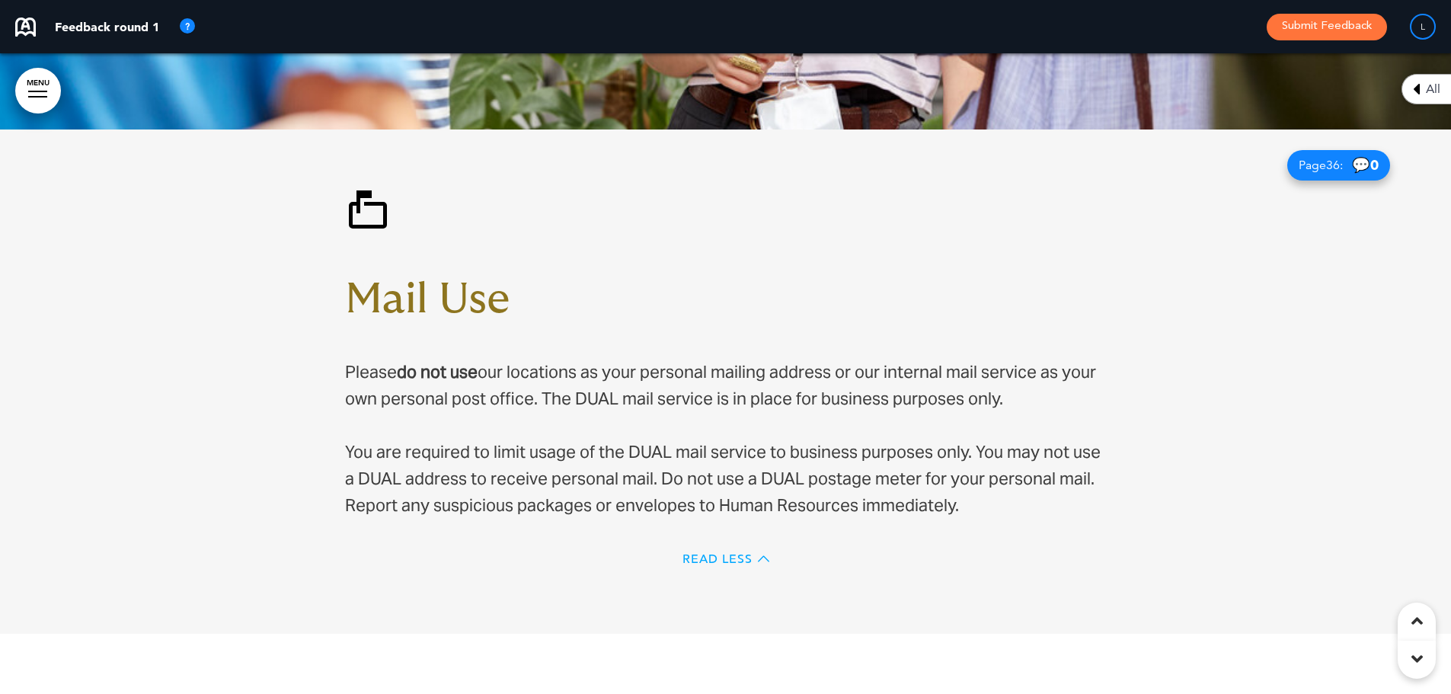
click at [697, 553] on span "Read Less" at bounding box center [718, 559] width 70 height 12
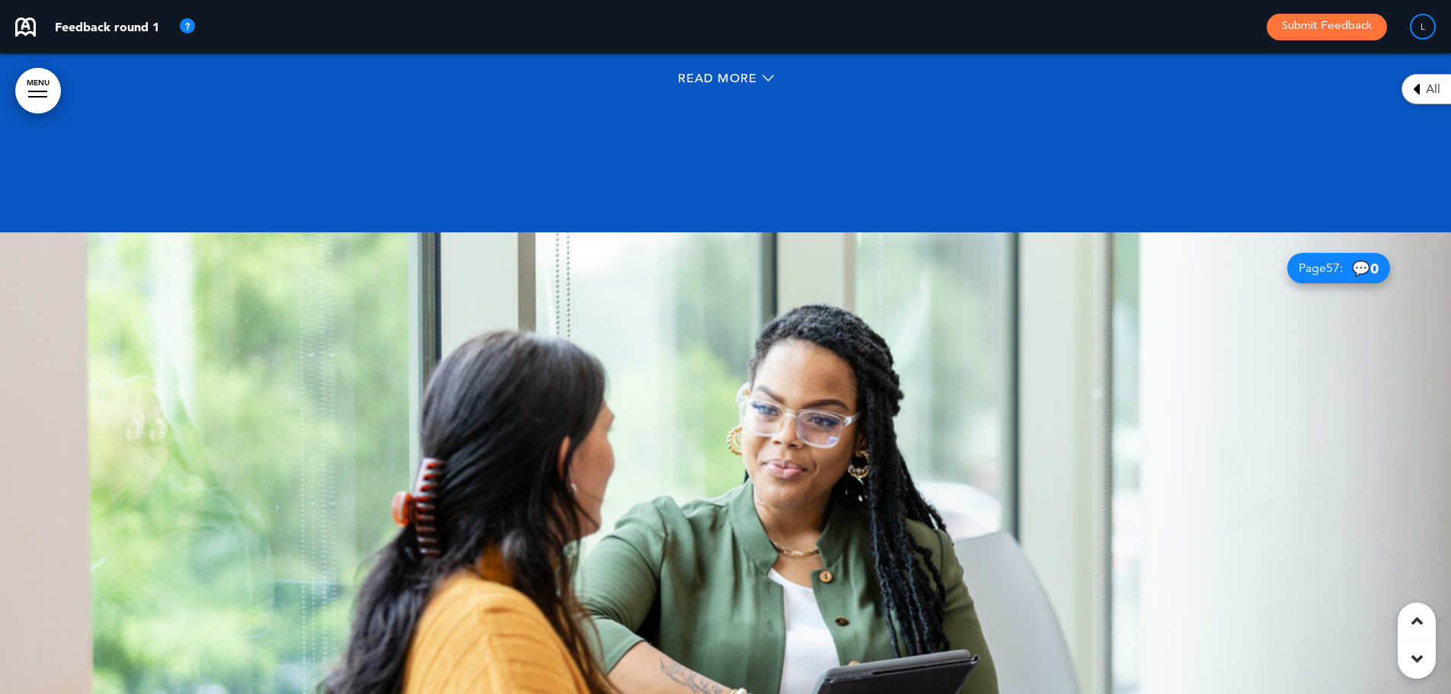
scroll to position [48208, 0]
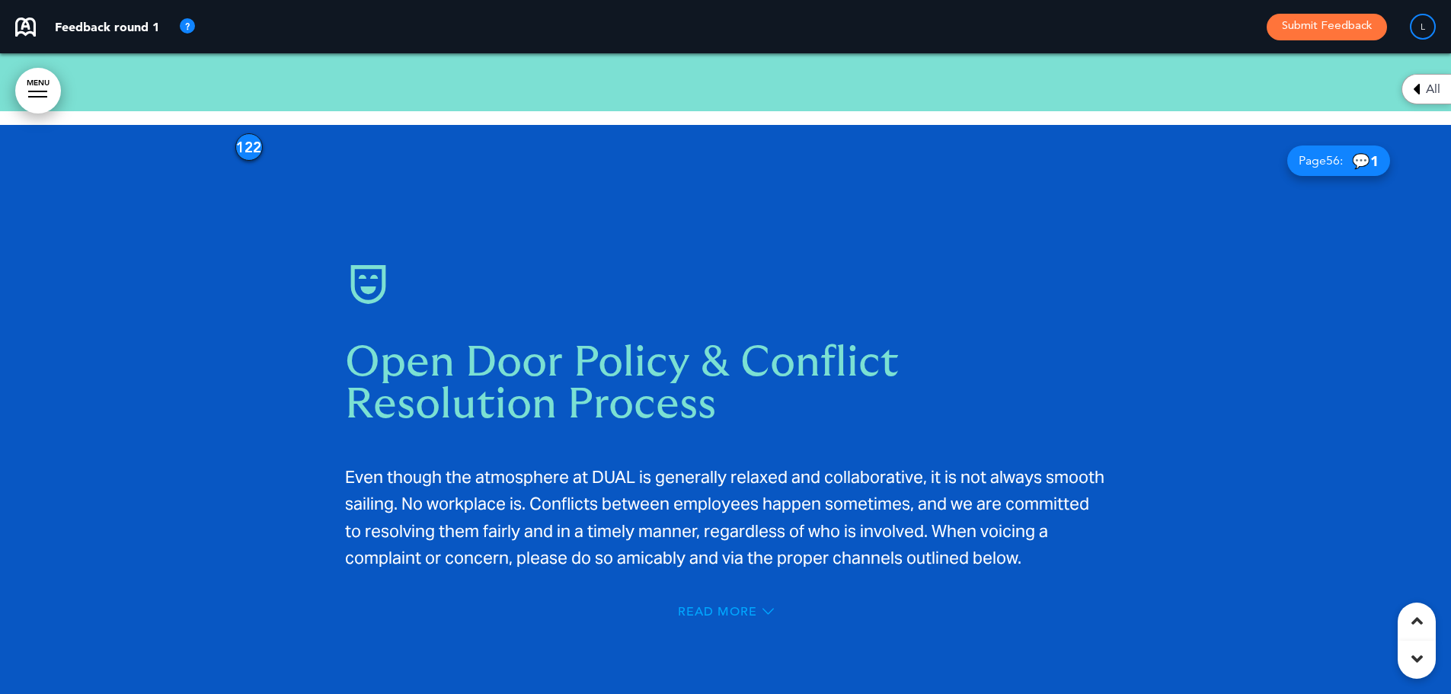
click at [708, 606] on span "Read More" at bounding box center [717, 612] width 79 height 12
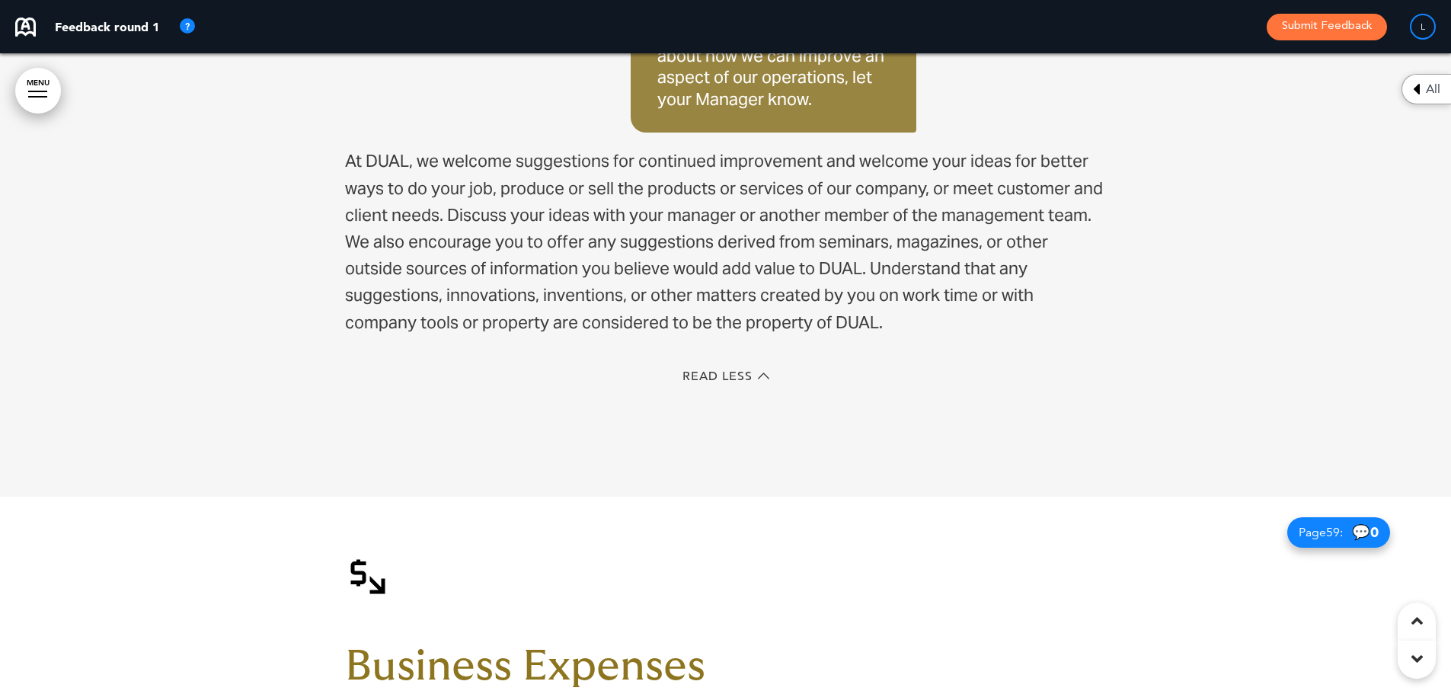
scroll to position [50338, 0]
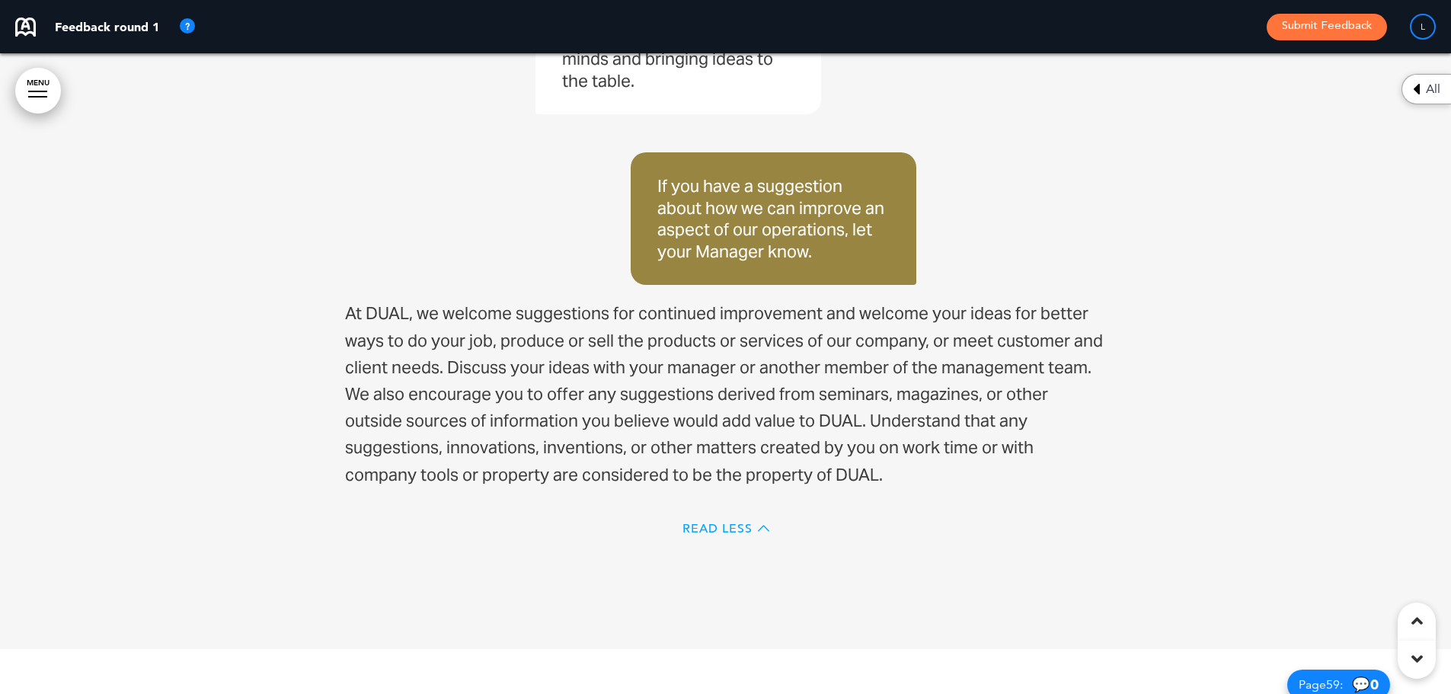
click at [695, 523] on span "Read Less" at bounding box center [718, 529] width 70 height 12
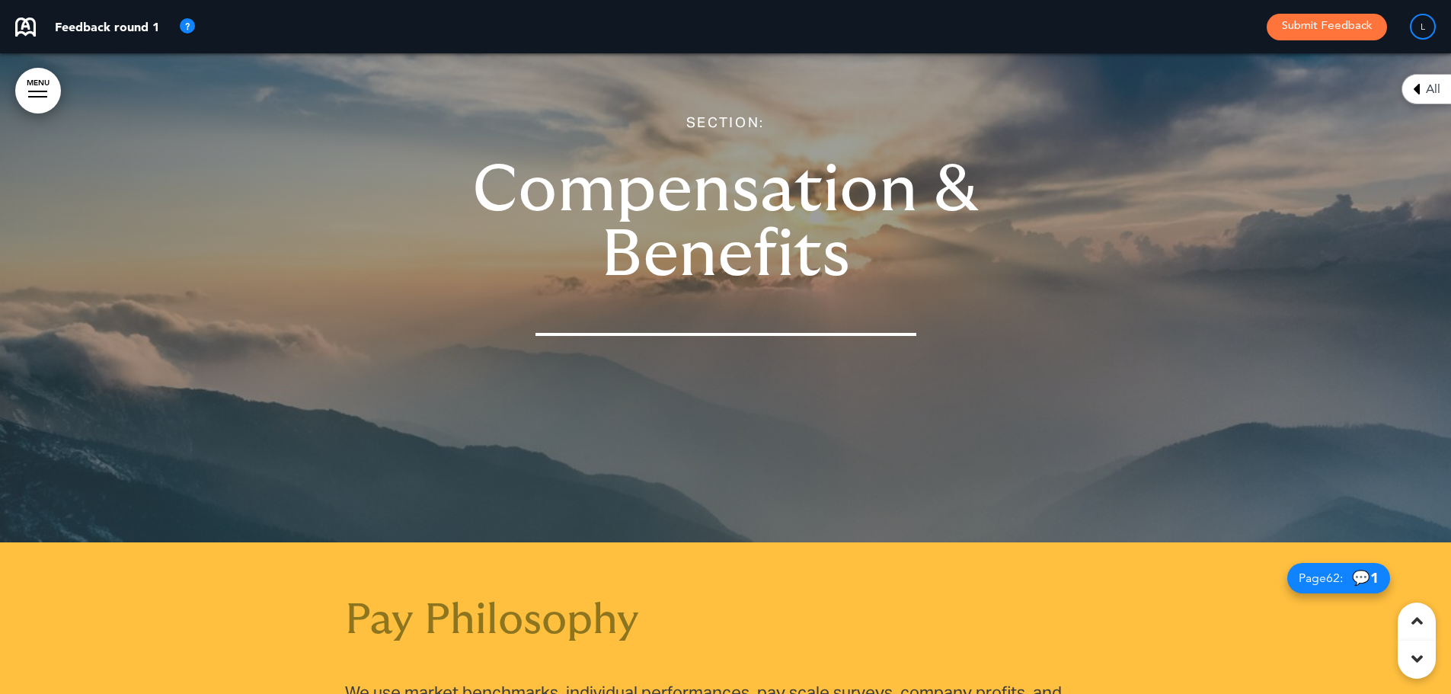
scroll to position [52931, 0]
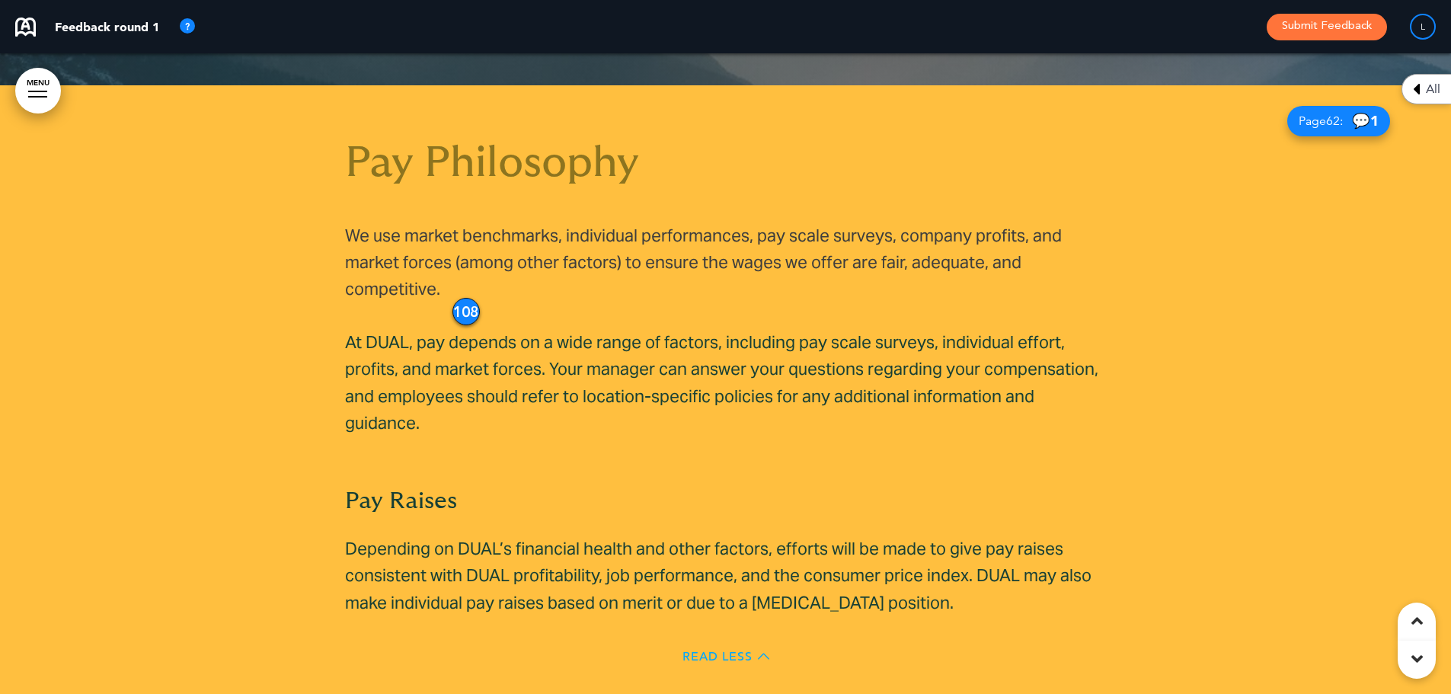
click at [732, 651] on span "Read Less" at bounding box center [718, 657] width 70 height 12
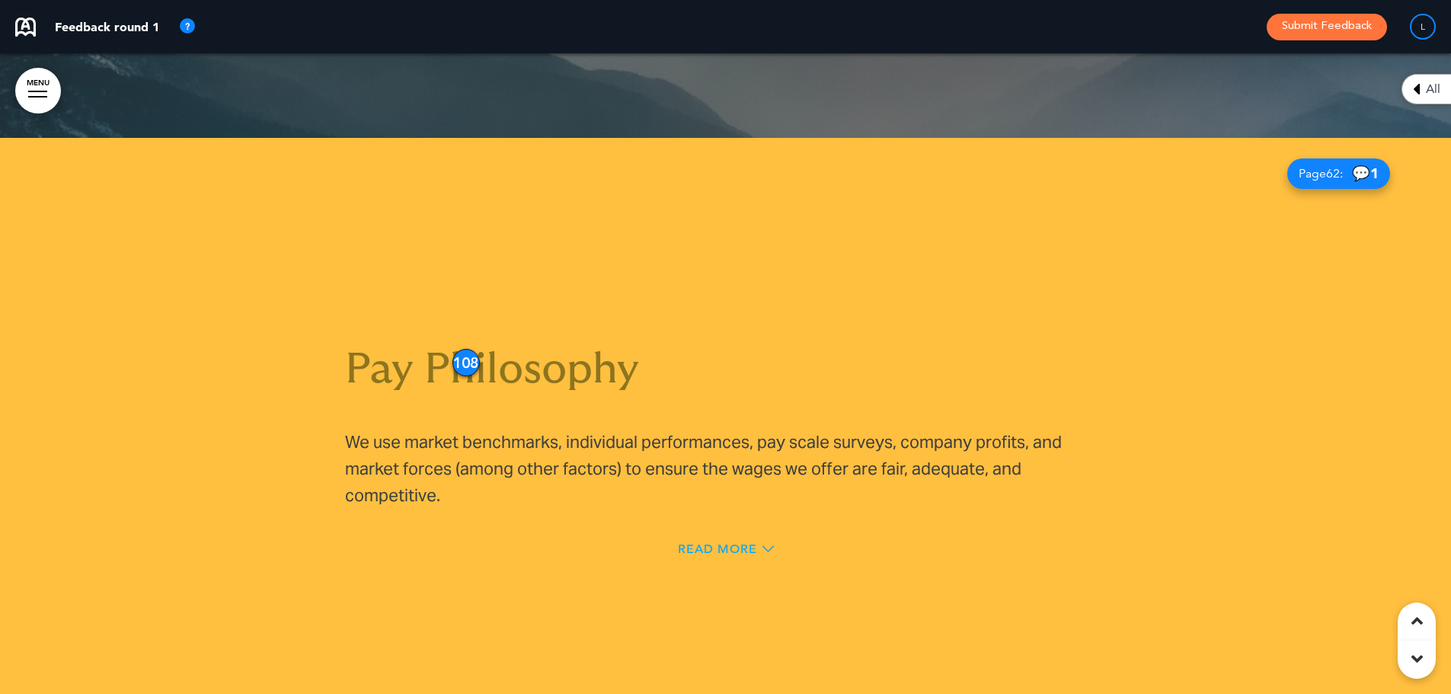
click at [717, 543] on span "Read More" at bounding box center [717, 549] width 79 height 12
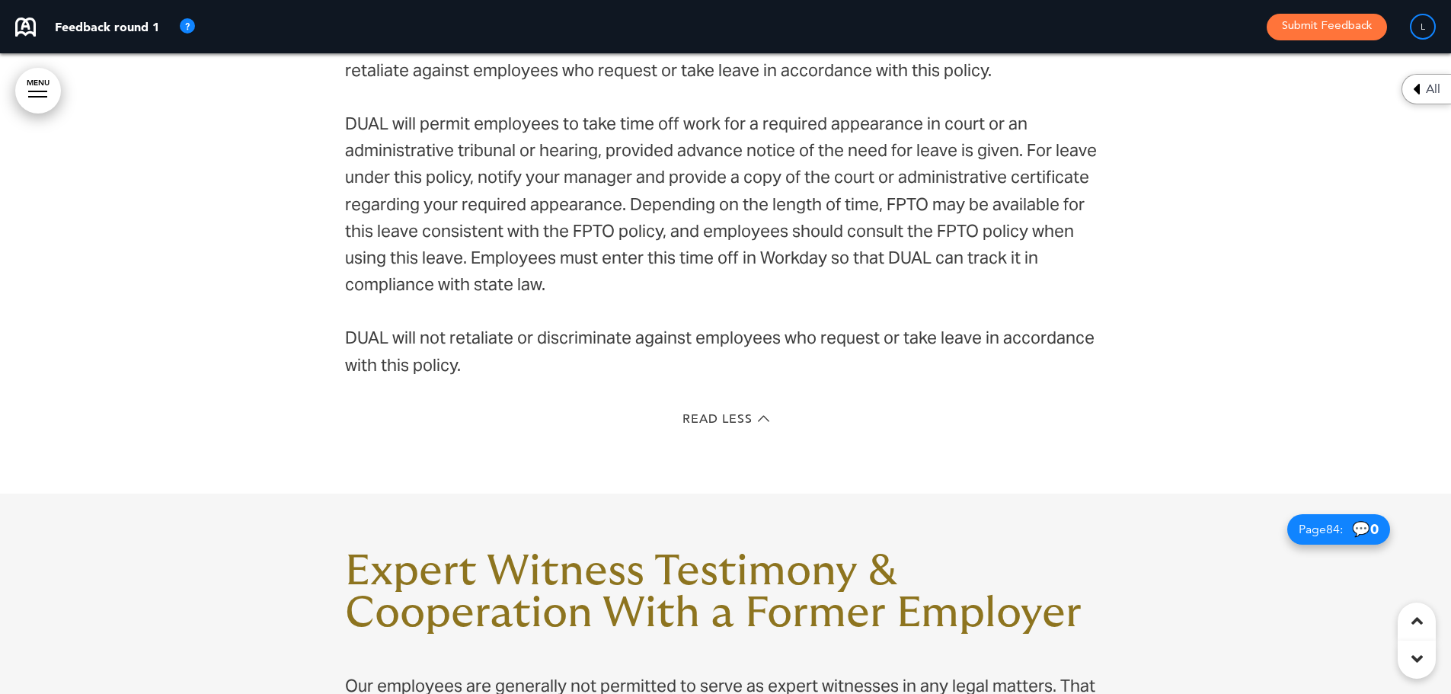
scroll to position [69635, 0]
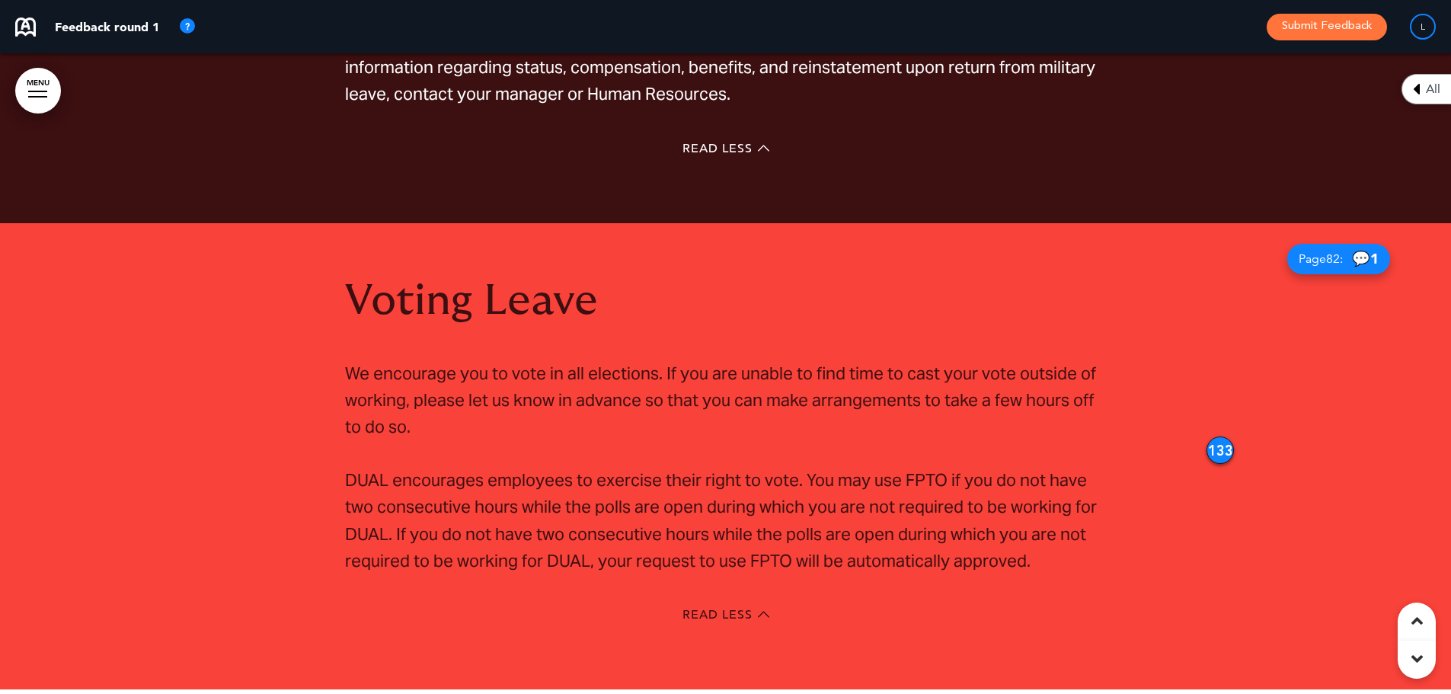
click at [1216, 436] on div "133" at bounding box center [1220, 449] width 27 height 27
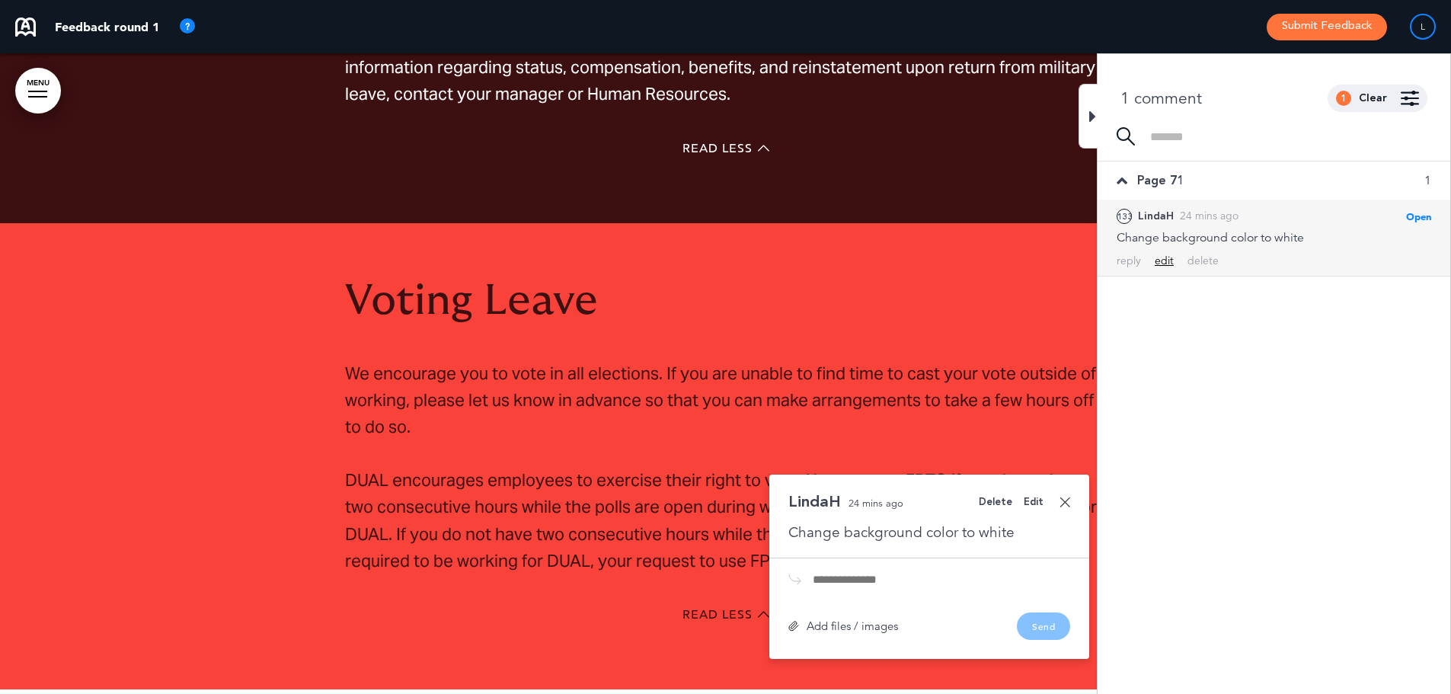
click at [1171, 261] on div "edit" at bounding box center [1164, 261] width 19 height 14
click at [1316, 238] on div "**********" at bounding box center [1274, 242] width 315 height 26
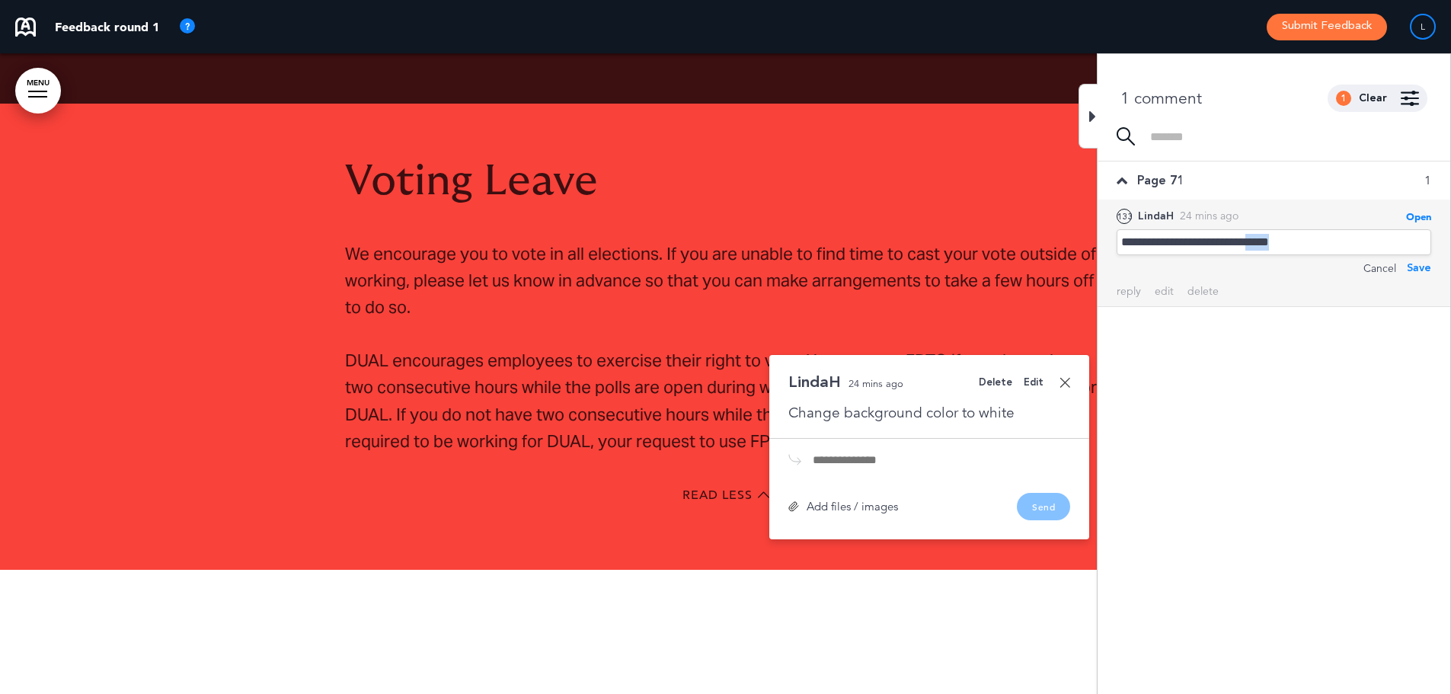
drag, startPoint x: 1311, startPoint y: 244, endPoint x: 1282, endPoint y: 244, distance: 28.9
click at [1282, 244] on div "**********" at bounding box center [1274, 242] width 315 height 26
drag, startPoint x: 1263, startPoint y: 241, endPoint x: 1169, endPoint y: 248, distance: 94.7
click at [1169, 248] on div "**********" at bounding box center [1274, 242] width 315 height 26
click at [1255, 236] on div "**********" at bounding box center [1274, 242] width 315 height 26
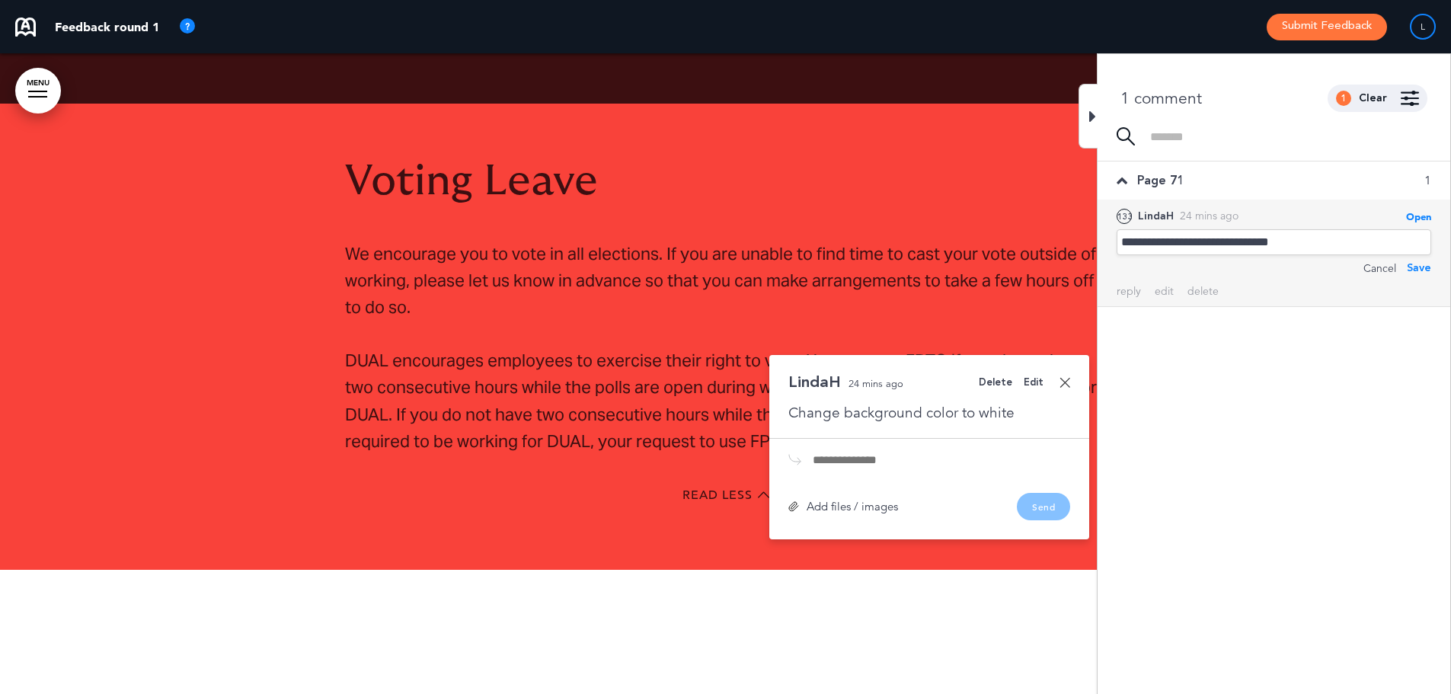
click at [1204, 242] on div "**********" at bounding box center [1274, 242] width 315 height 26
click at [1168, 243] on div "**********" at bounding box center [1274, 242] width 315 height 26
click at [1424, 285] on div "Save" at bounding box center [1419, 285] width 24 height 17
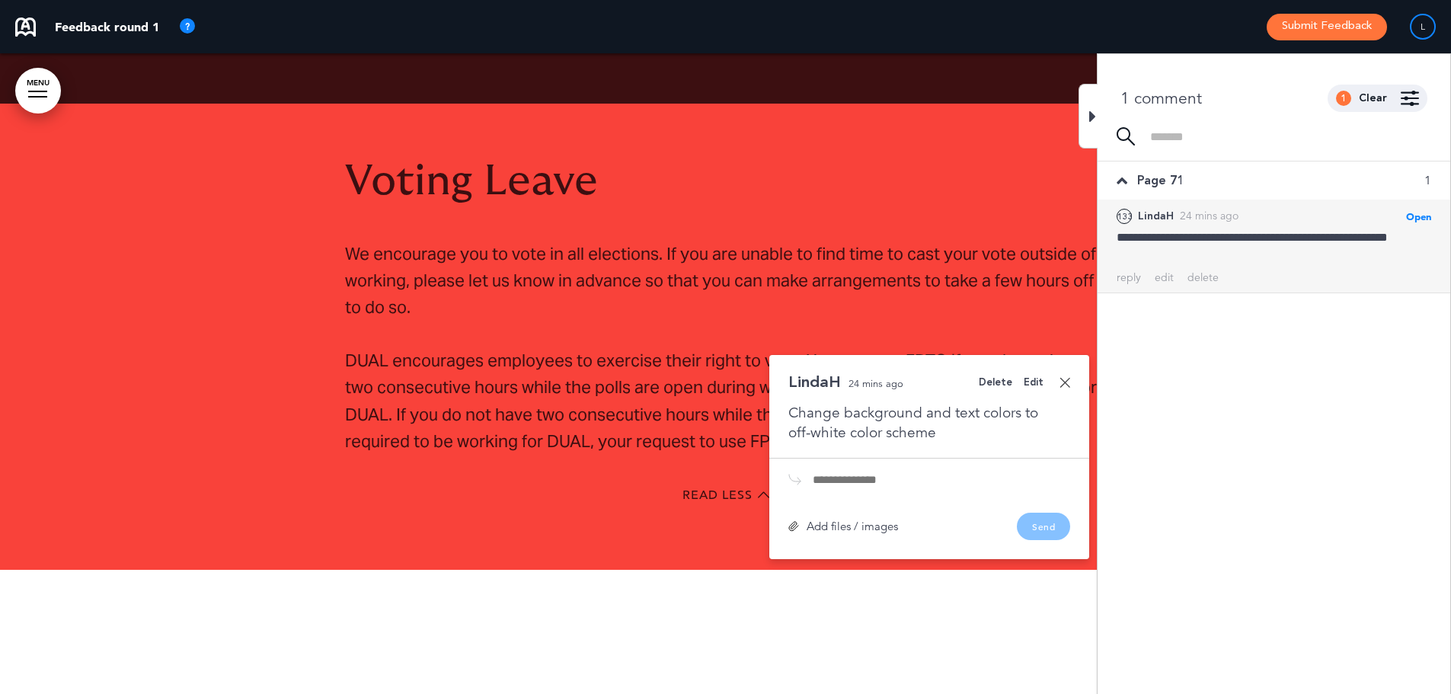
click at [1063, 377] on link at bounding box center [1065, 382] width 11 height 11
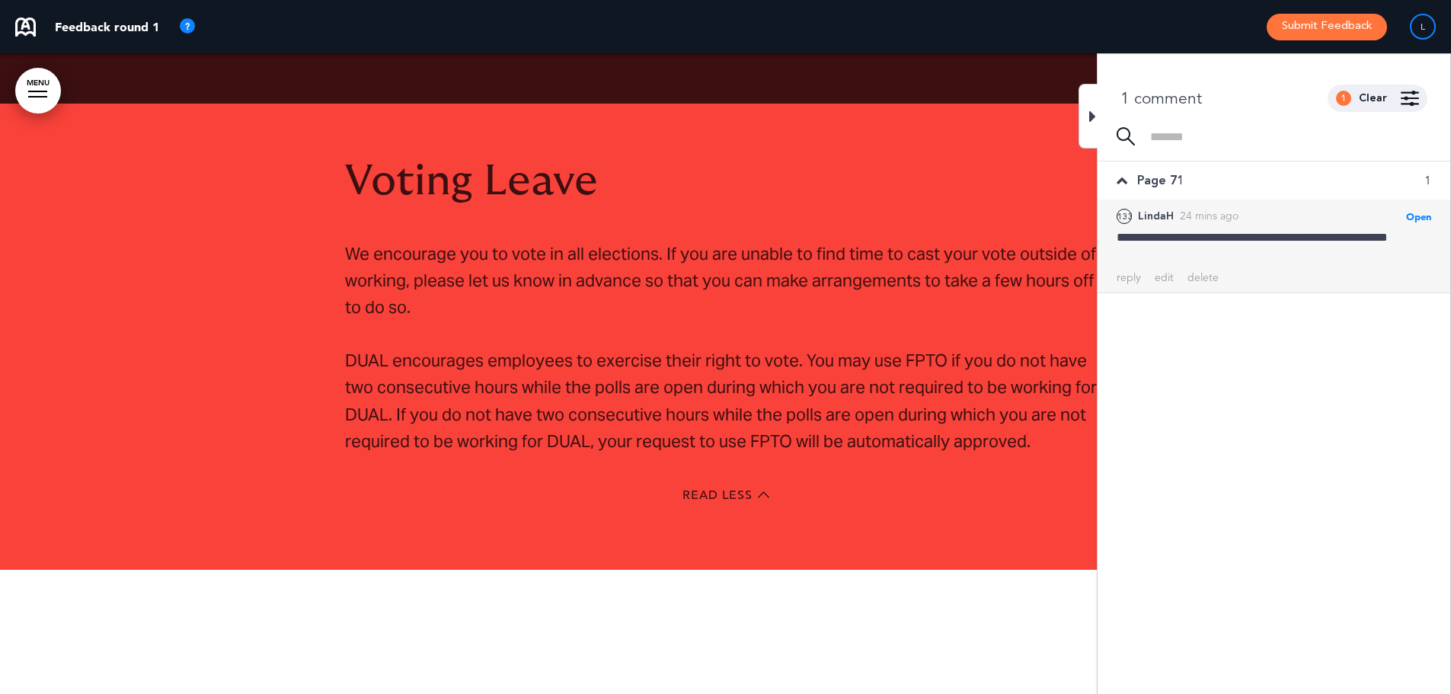
click at [1090, 107] on icon at bounding box center [1092, 116] width 7 height 18
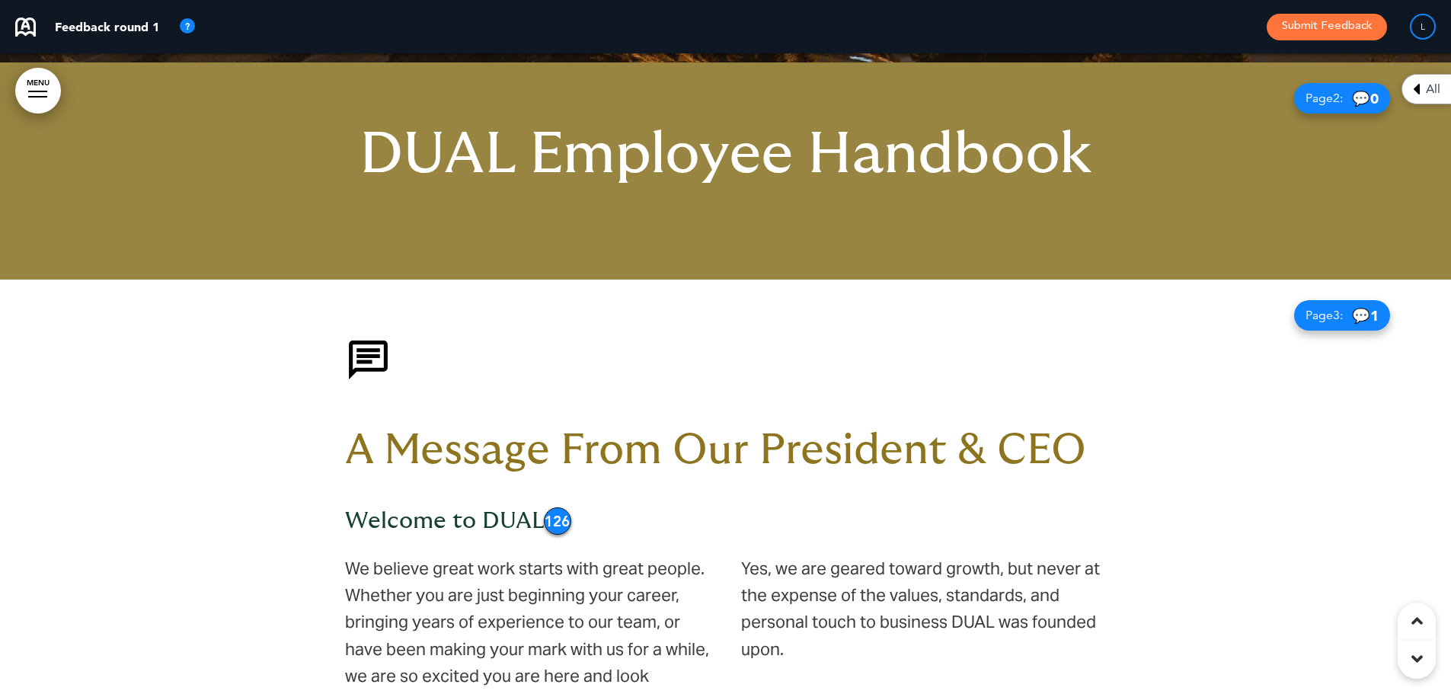
scroll to position [762, 0]
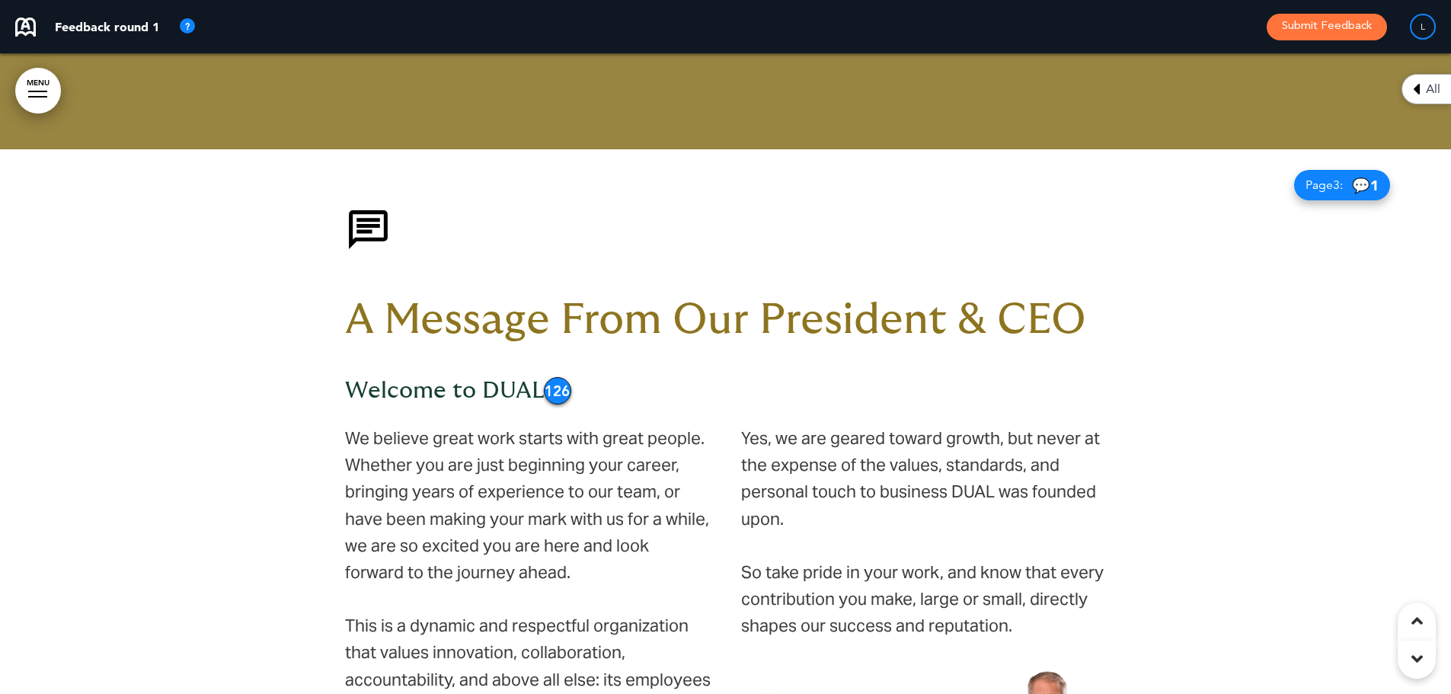
click at [376, 219] on img at bounding box center [368, 229] width 46 height 46
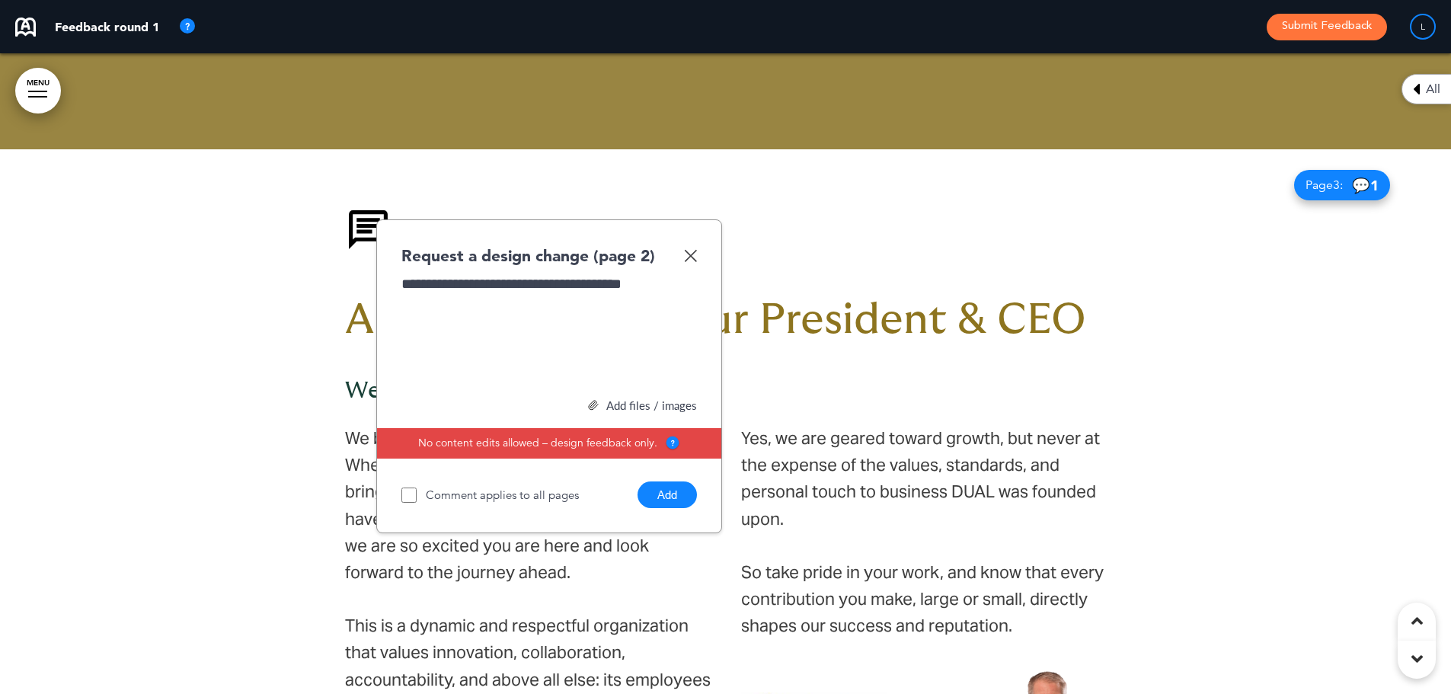
click at [679, 503] on button "Add" at bounding box center [667, 494] width 59 height 27
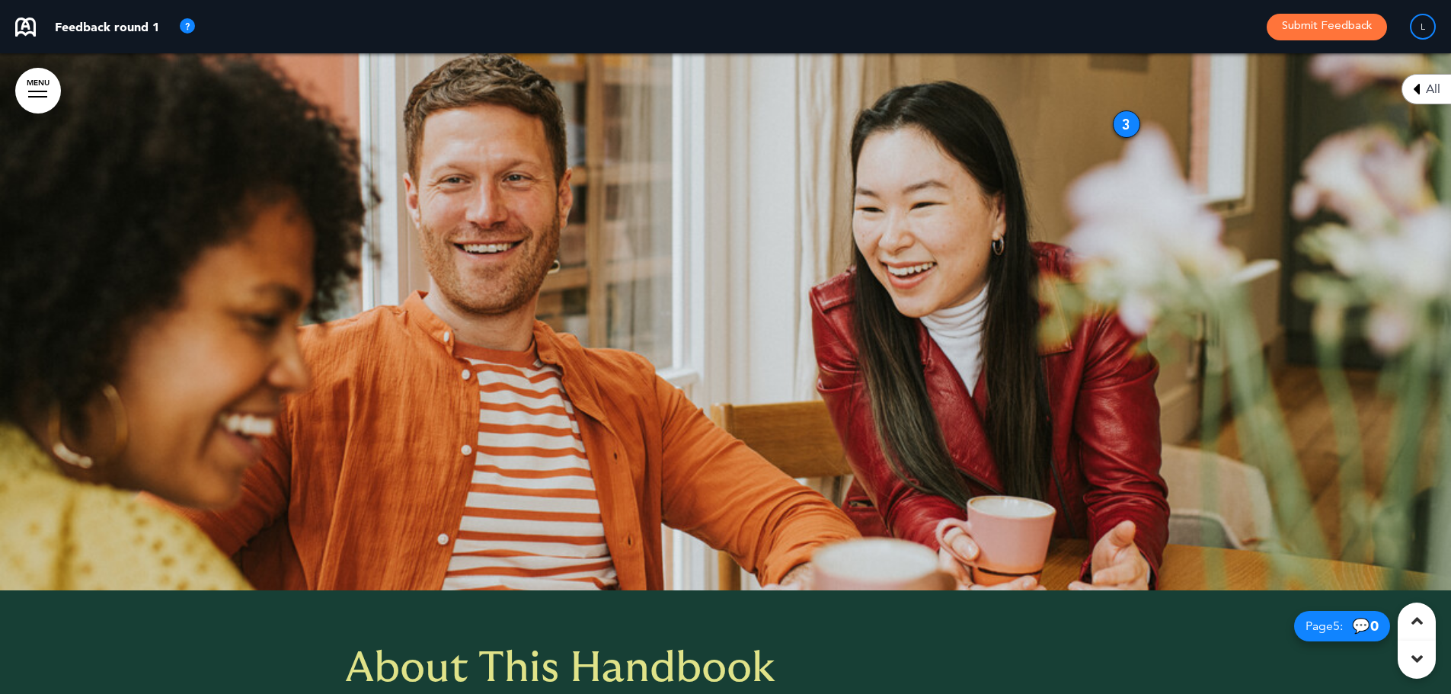
scroll to position [1371, 0]
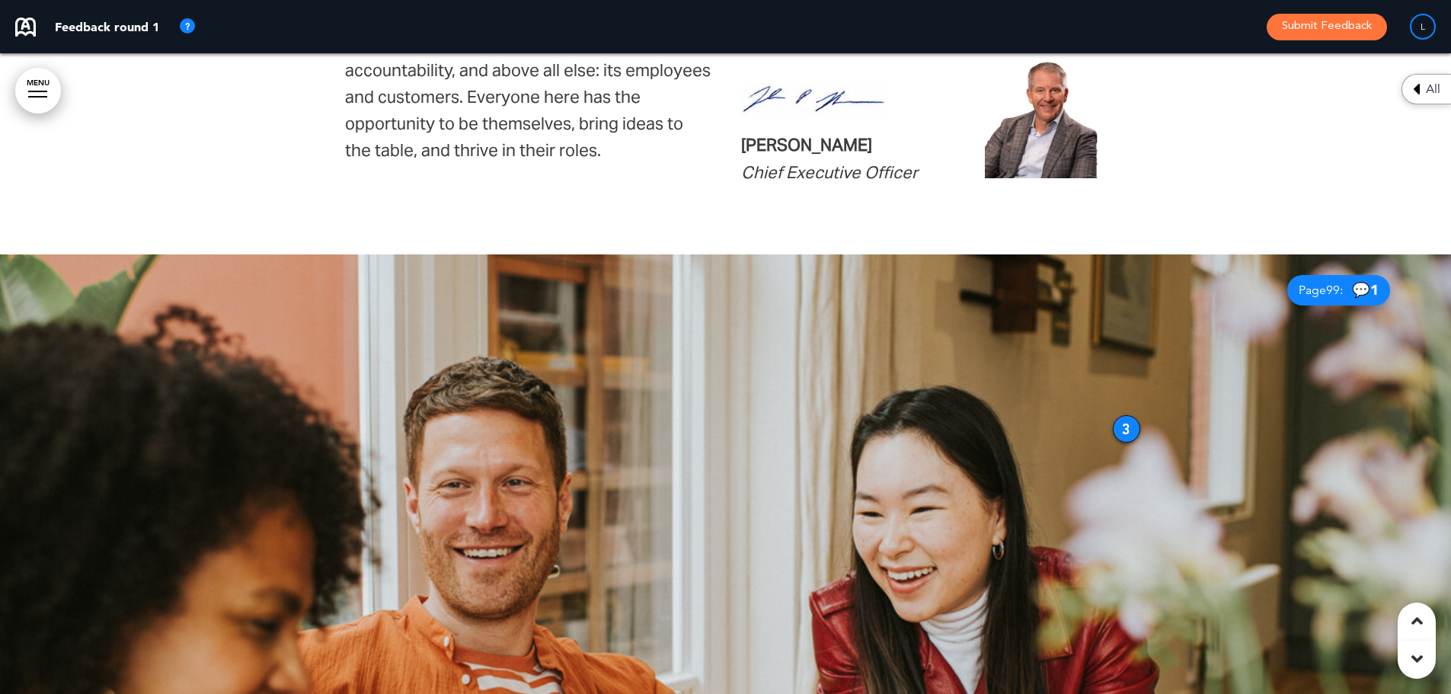
click at [1132, 430] on div "3" at bounding box center [1126, 428] width 27 height 27
click at [1130, 430] on div "3" at bounding box center [1126, 427] width 27 height 27
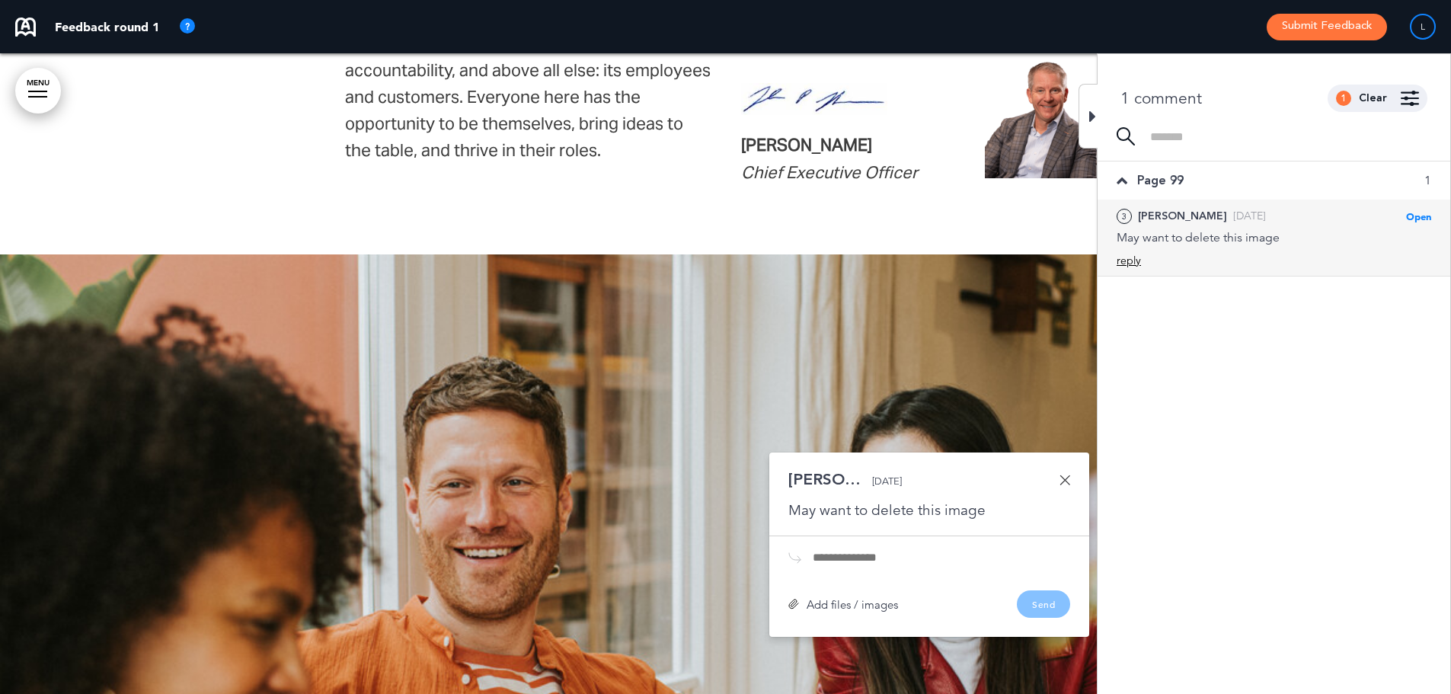
click at [1137, 264] on div "reply" at bounding box center [1129, 261] width 24 height 14
click at [1158, 283] on textarea at bounding box center [1274, 285] width 315 height 49
type textarea "**********"
click at [1431, 328] on div "Add" at bounding box center [1419, 330] width 24 height 17
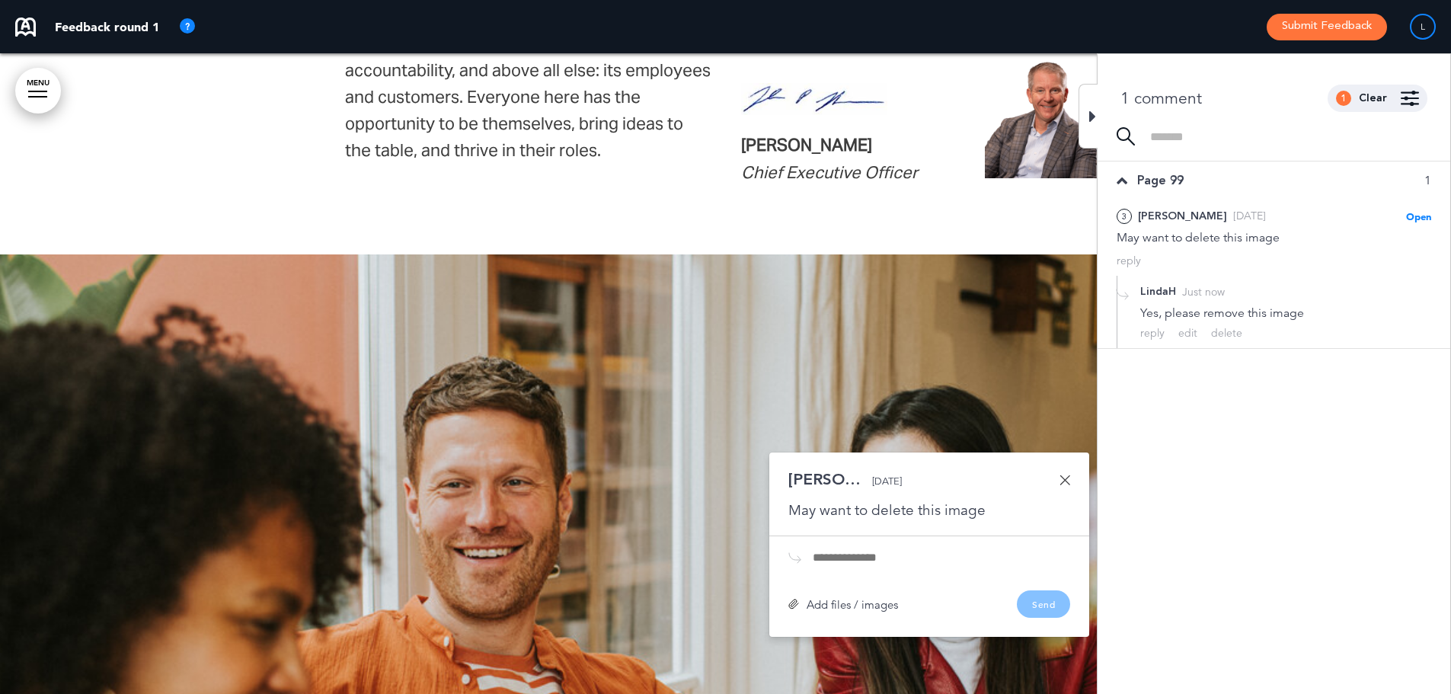
click at [1094, 120] on icon at bounding box center [1092, 116] width 7 height 18
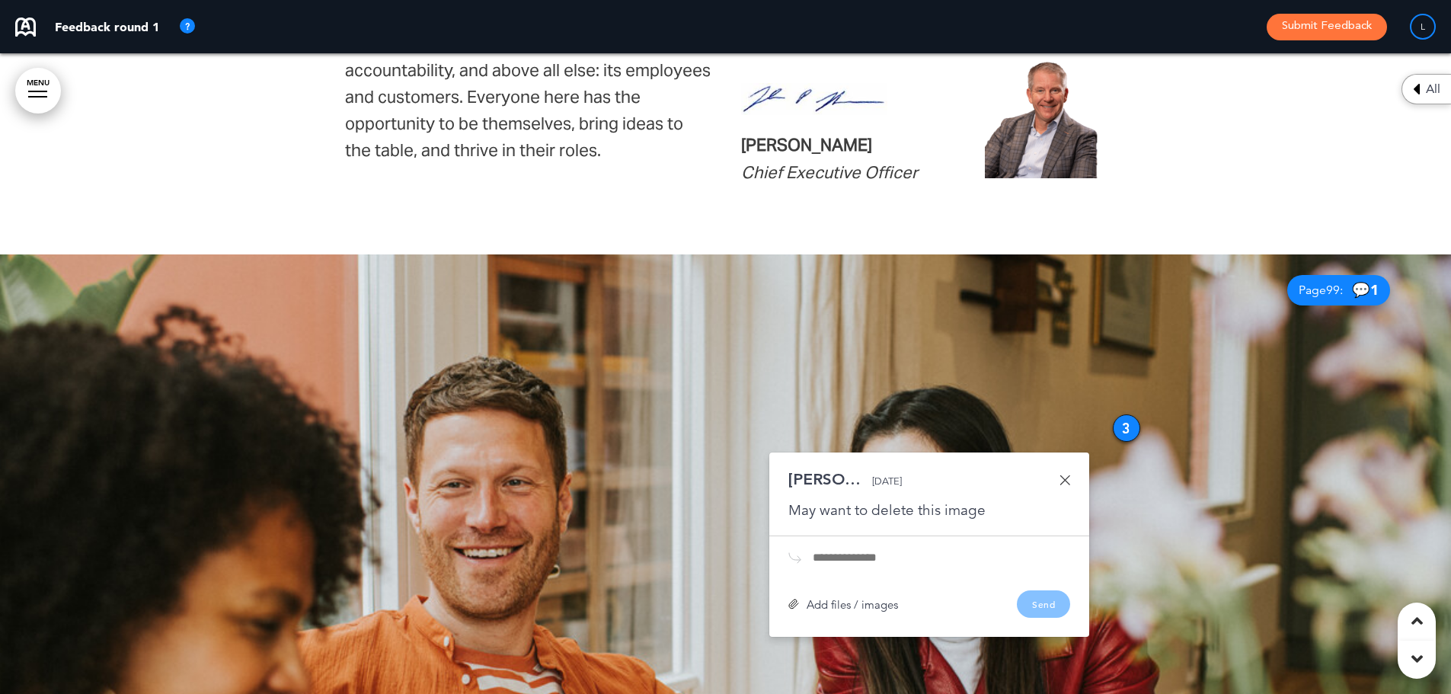
click at [1068, 483] on link at bounding box center [1065, 480] width 11 height 11
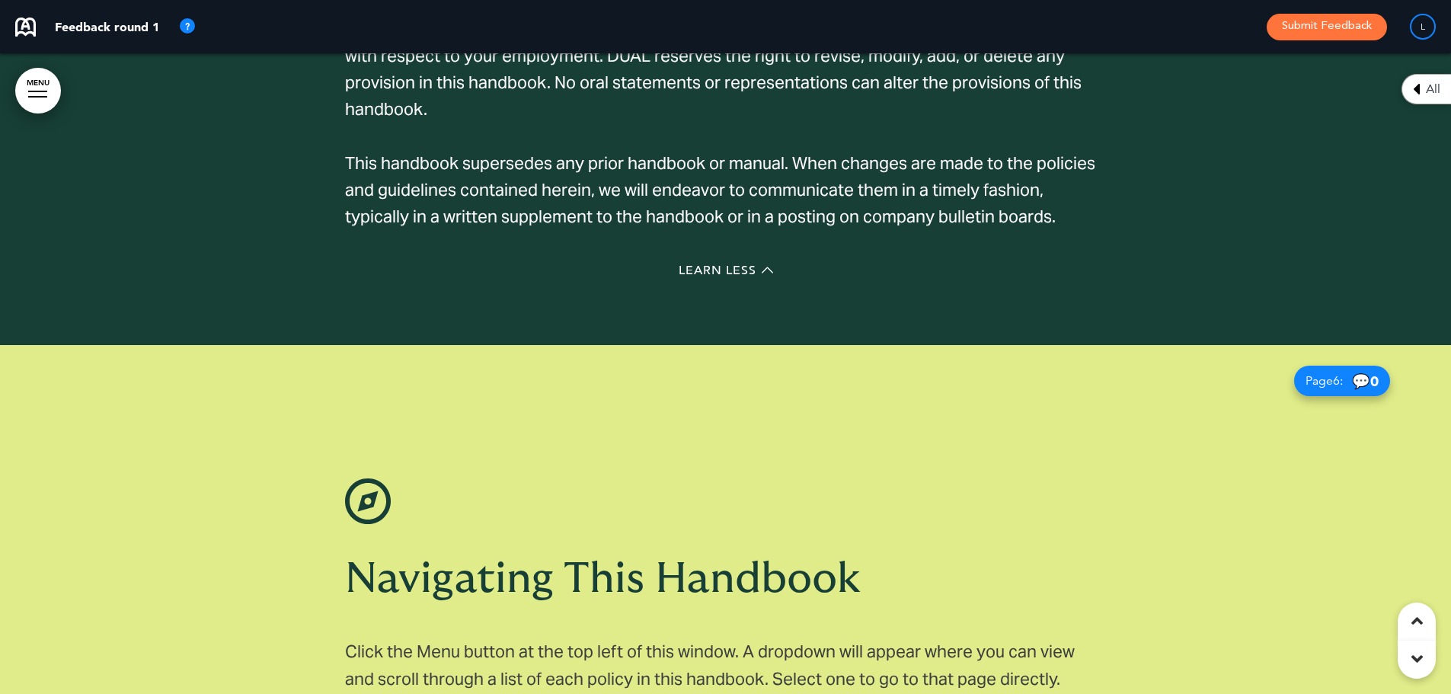
scroll to position [4037, 0]
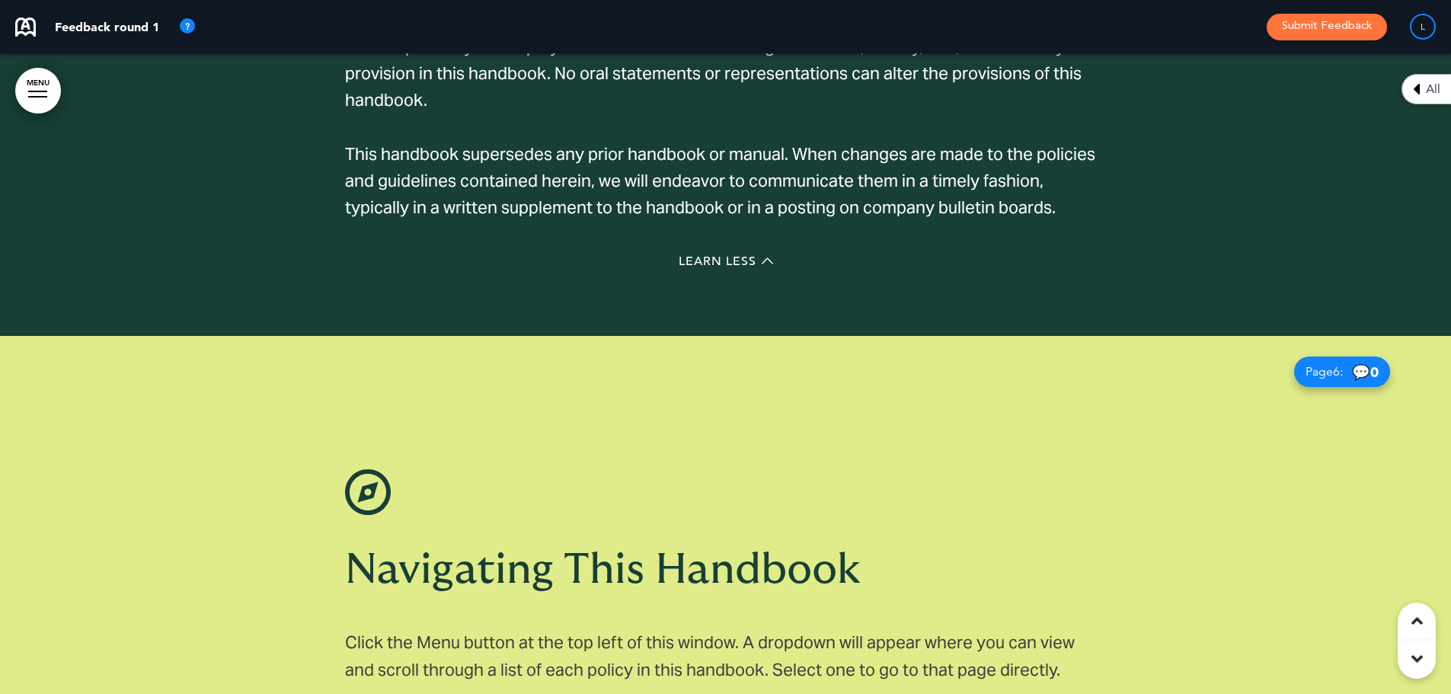
click at [743, 253] on div "Learn Less" at bounding box center [726, 263] width 762 height 31
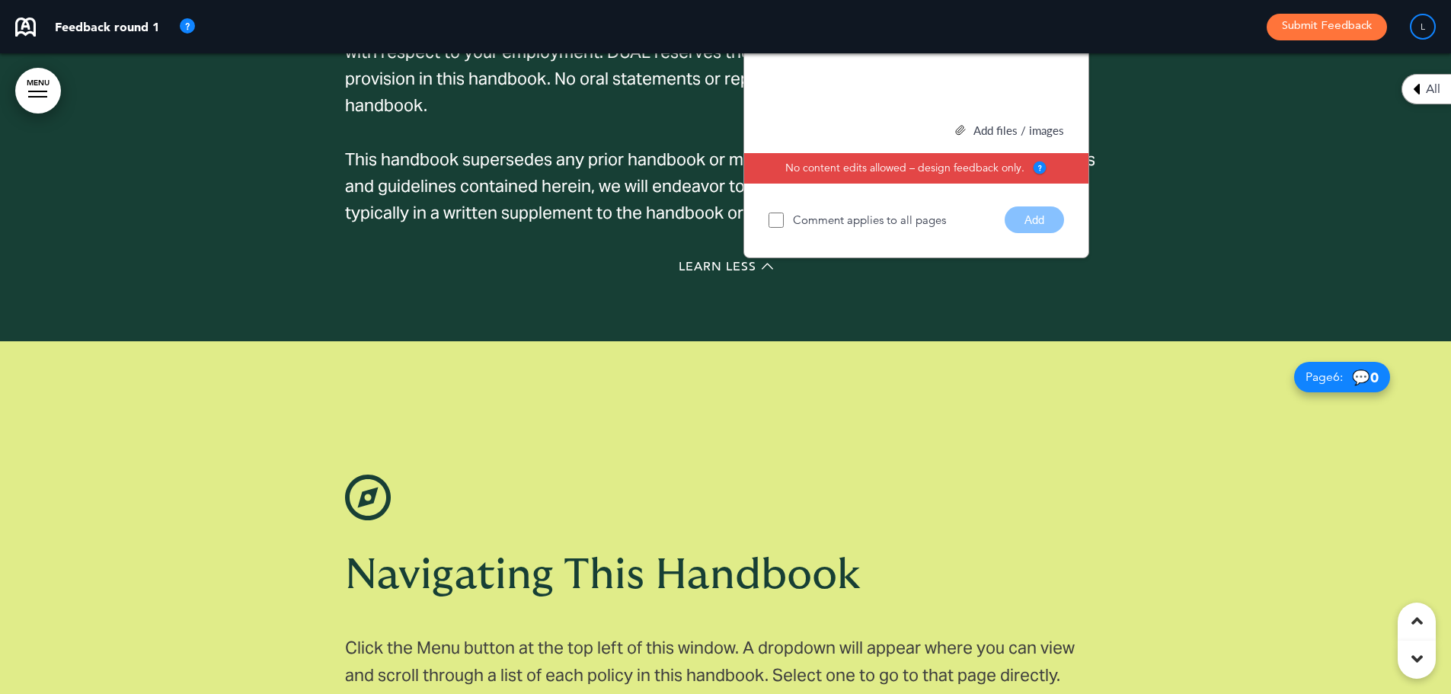
scroll to position [3651, 0]
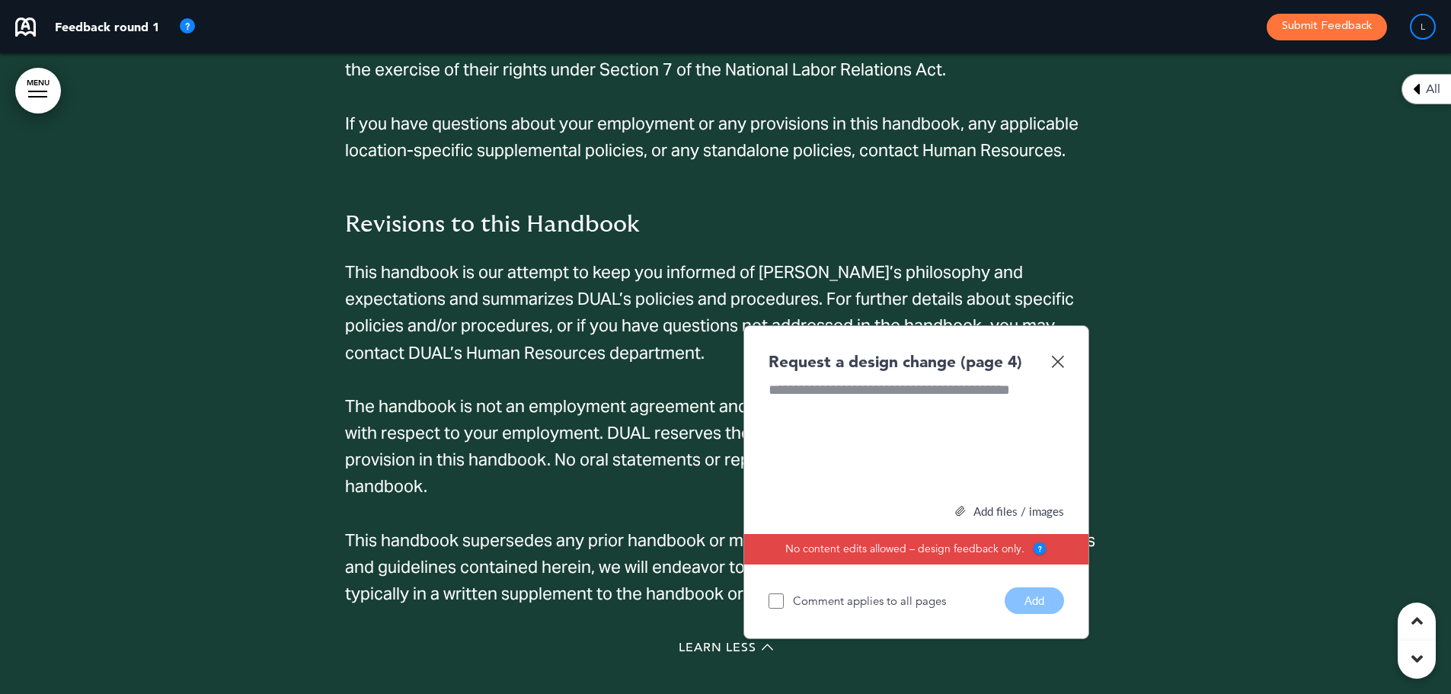
click at [1057, 360] on img at bounding box center [1057, 361] width 13 height 13
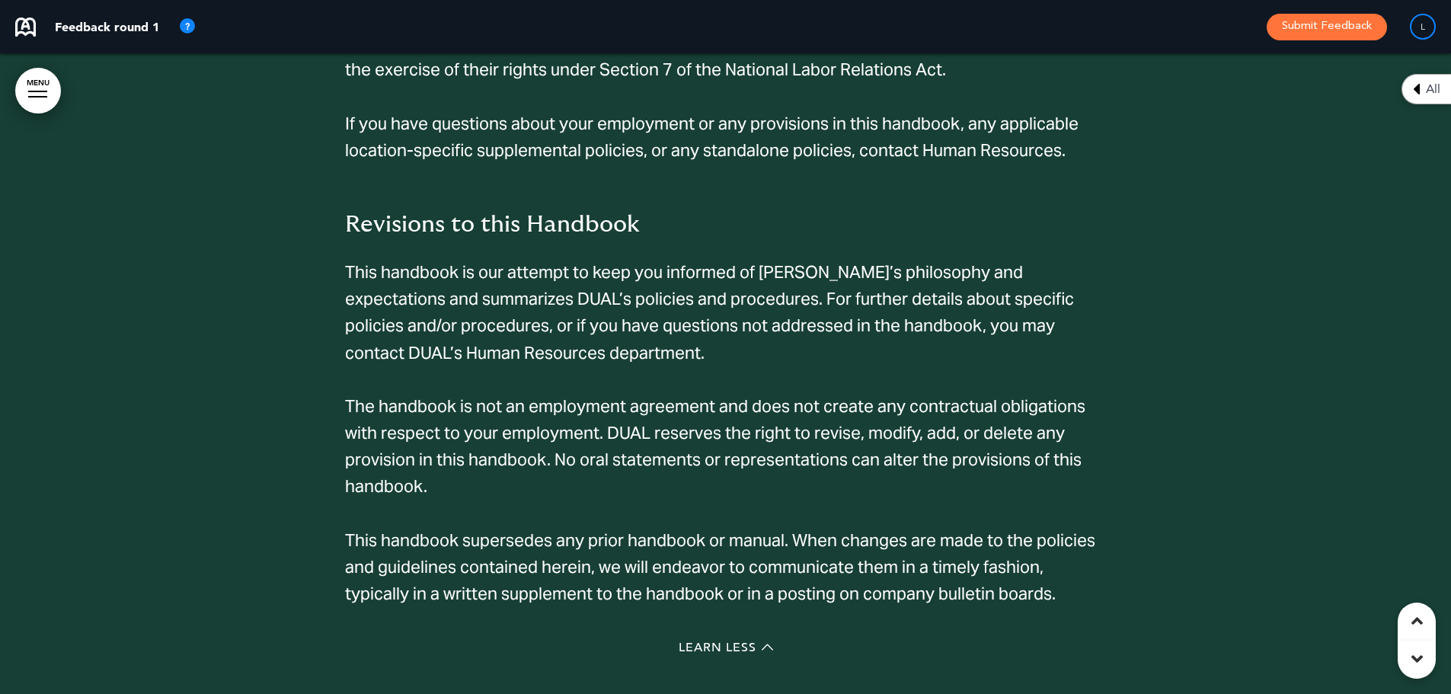
scroll to position [3880, 0]
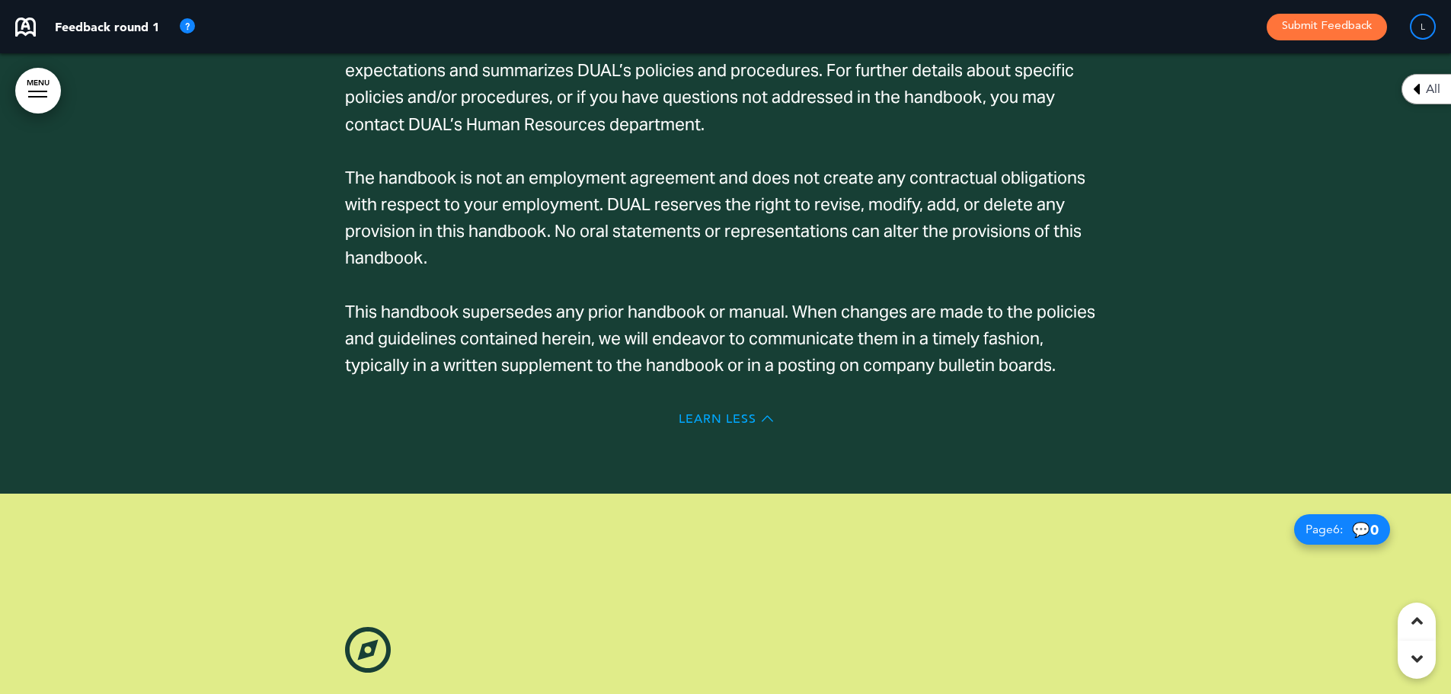
click at [719, 413] on span "Learn Less" at bounding box center [718, 419] width 78 height 12
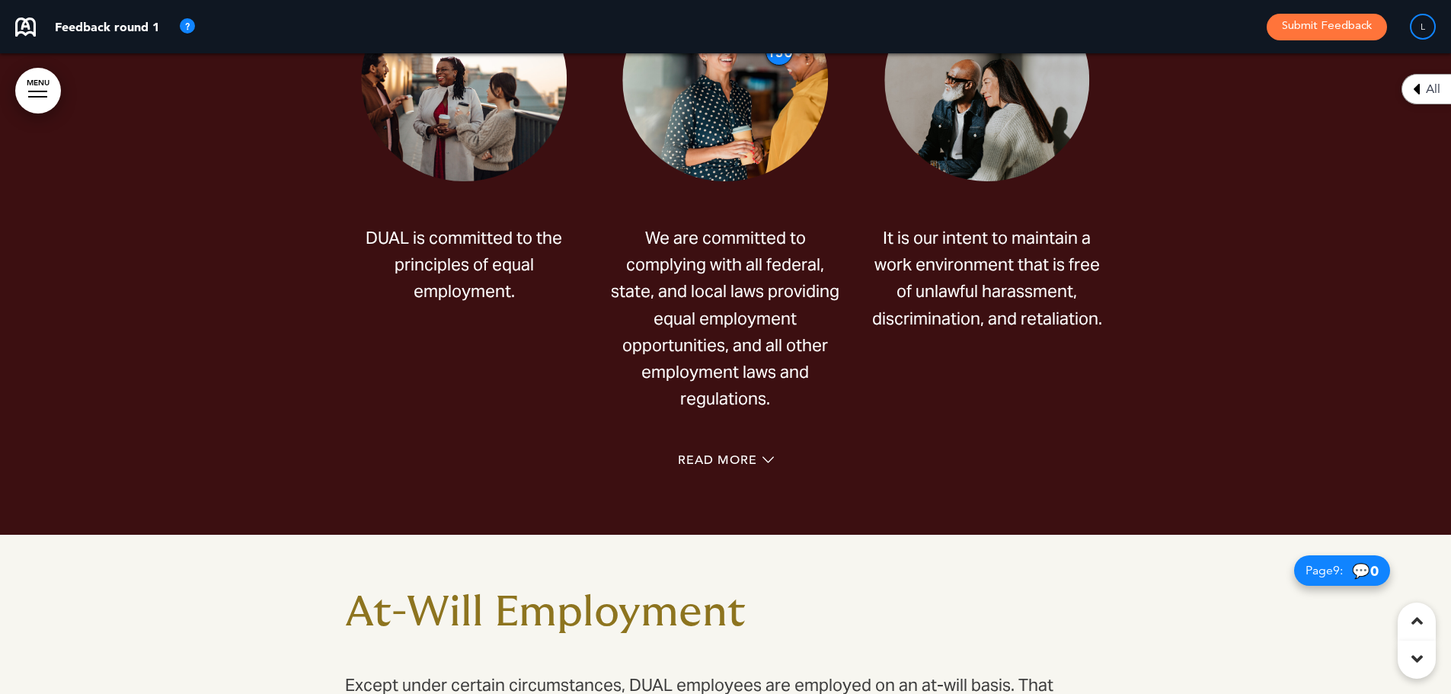
scroll to position [4346, 0]
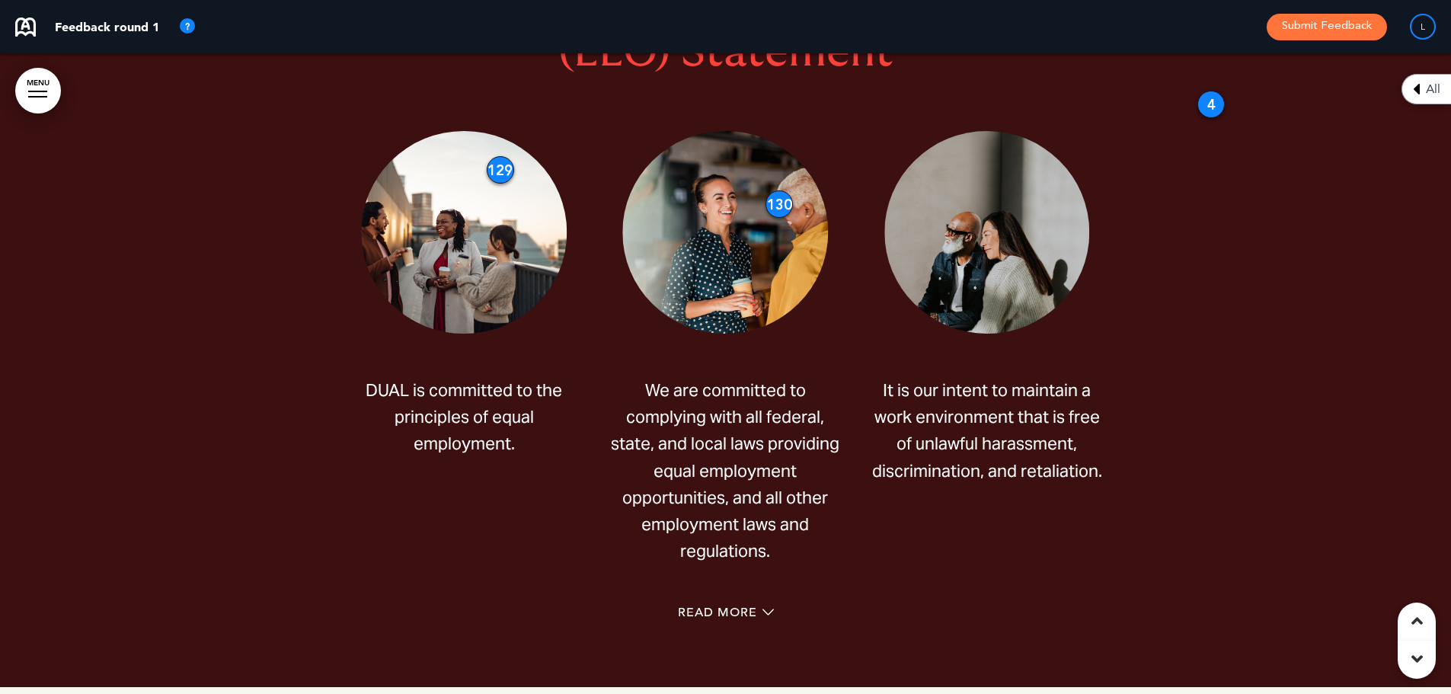
click at [1215, 108] on div "4" at bounding box center [1210, 104] width 27 height 27
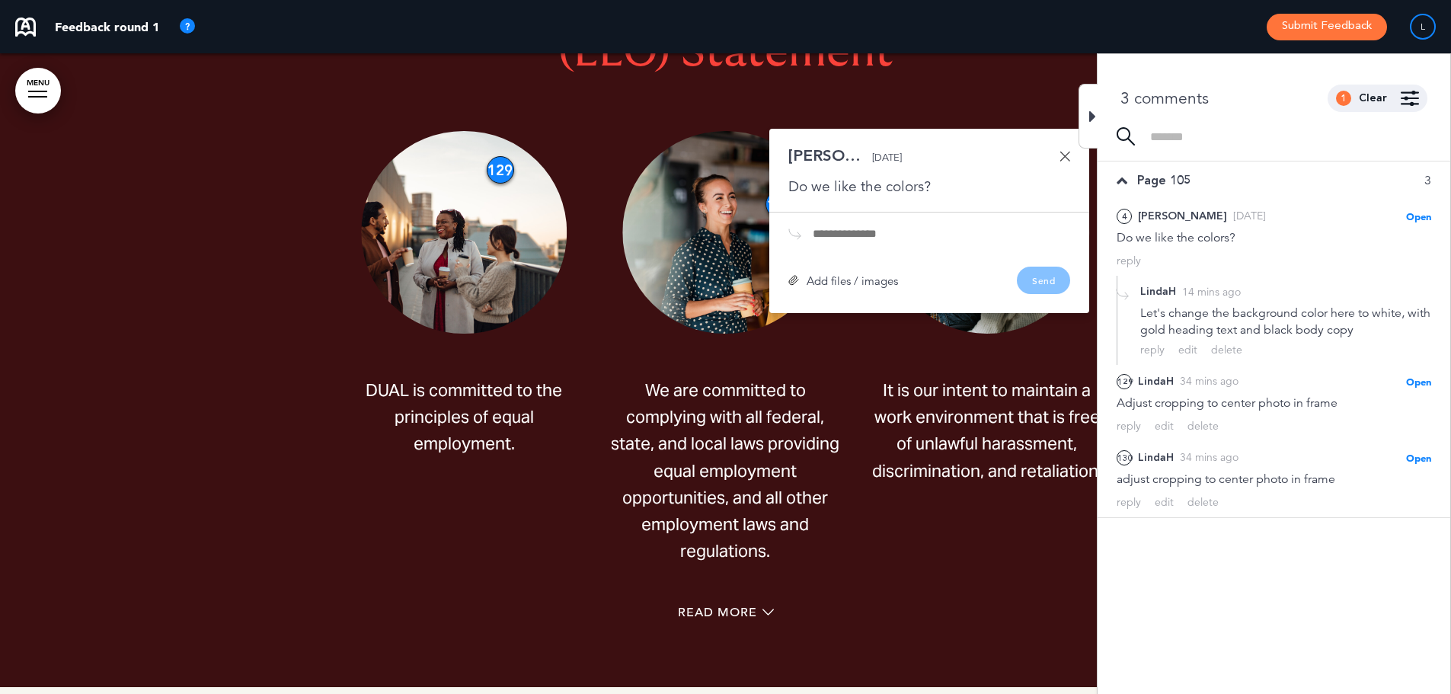
click at [1087, 118] on div at bounding box center [1088, 116] width 19 height 65
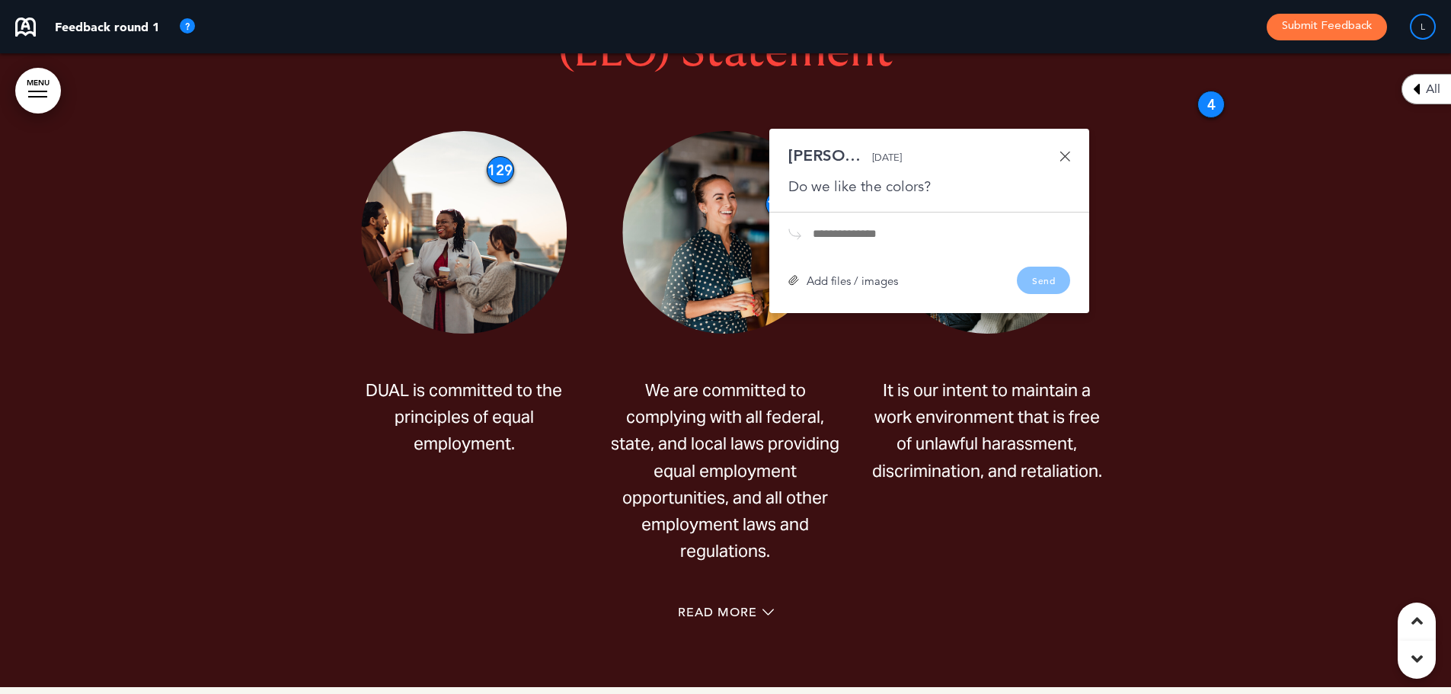
click at [1063, 155] on link at bounding box center [1065, 156] width 11 height 11
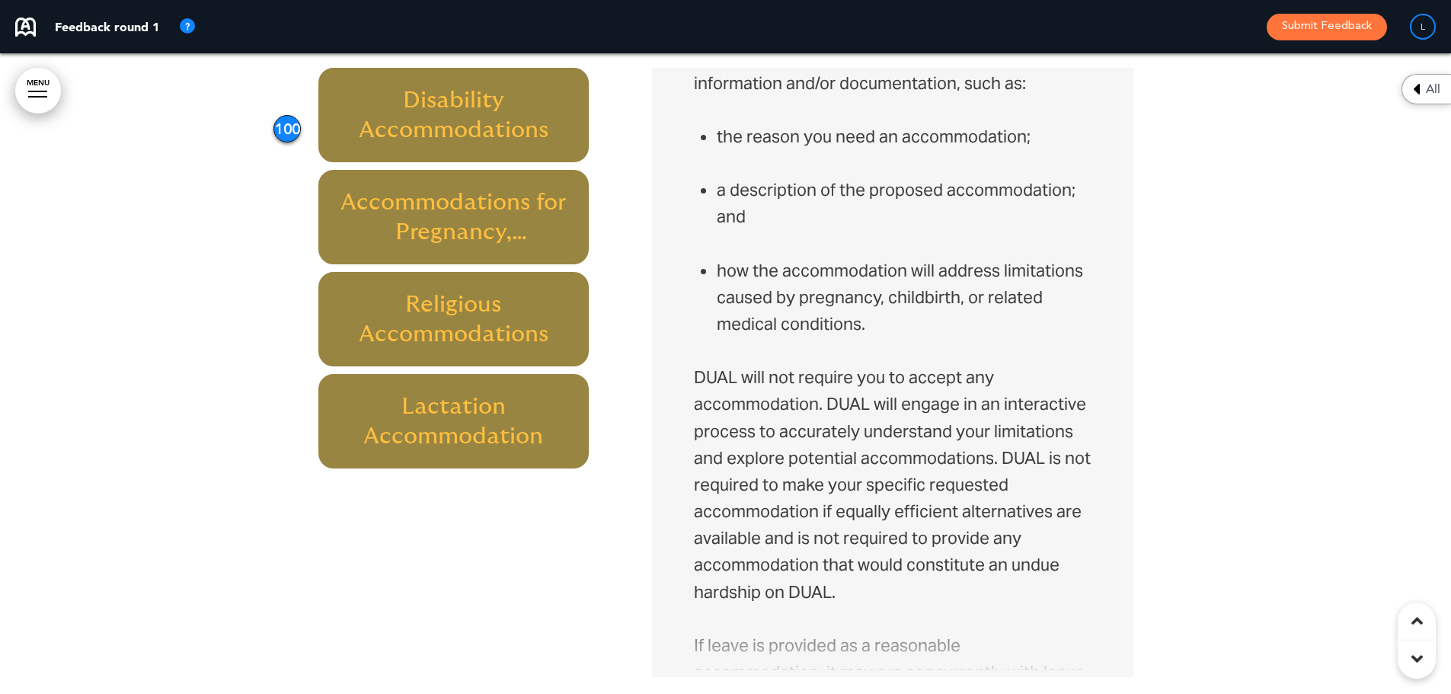
scroll to position [5946, 0]
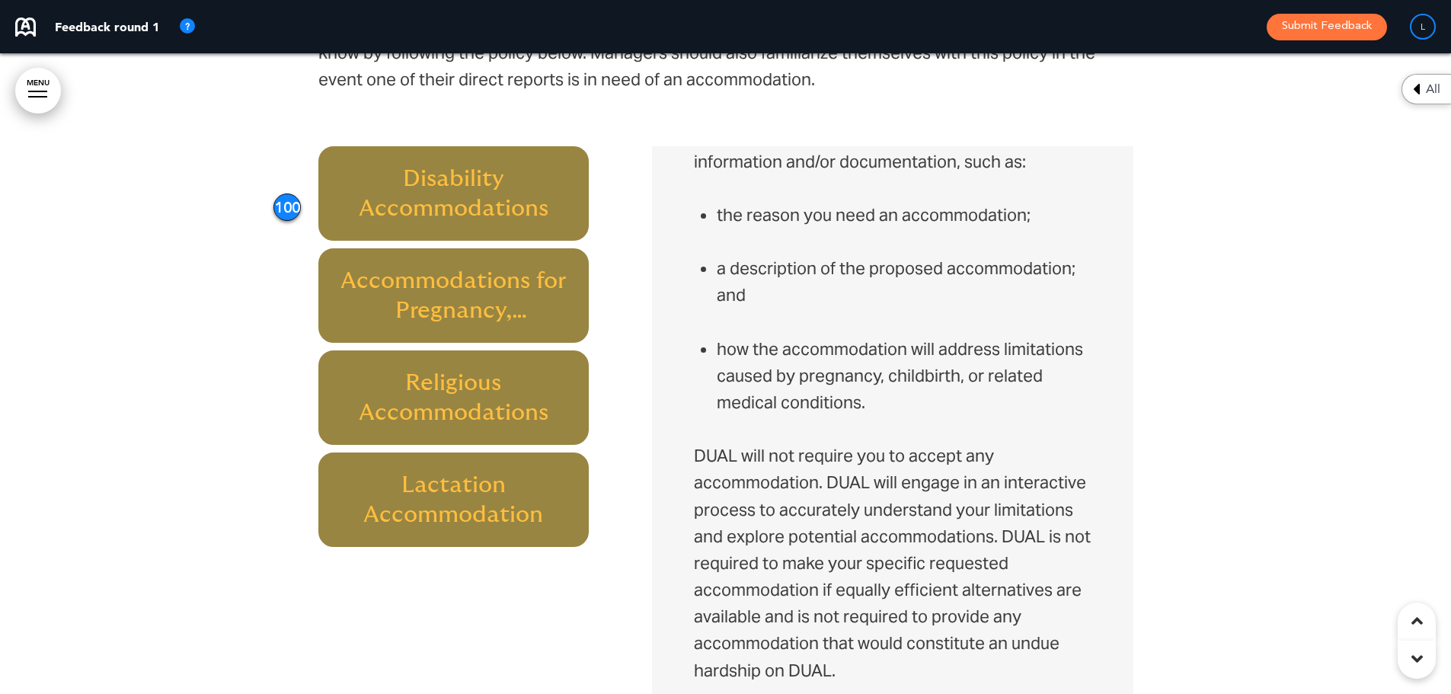
click at [288, 193] on div "100" at bounding box center [286, 206] width 27 height 27
click at [277, 193] on div "100" at bounding box center [286, 206] width 27 height 27
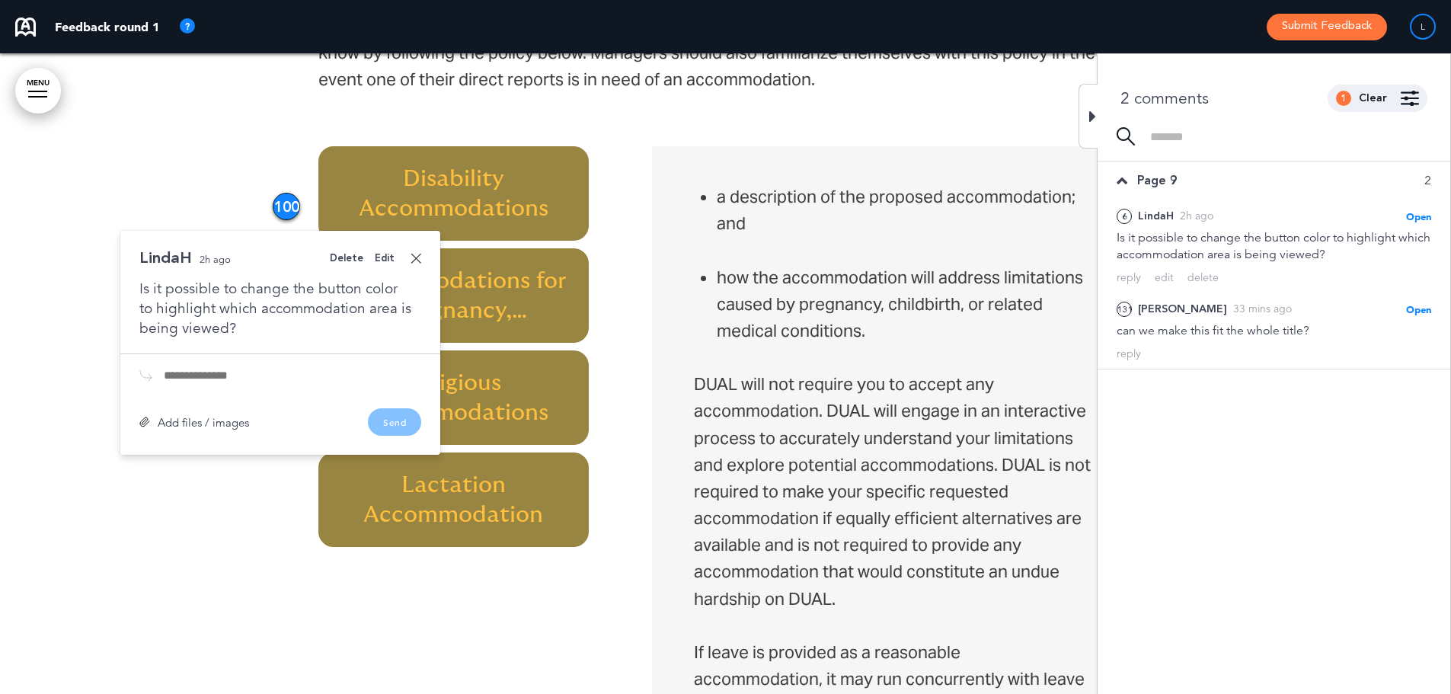
scroll to position [2514, 0]
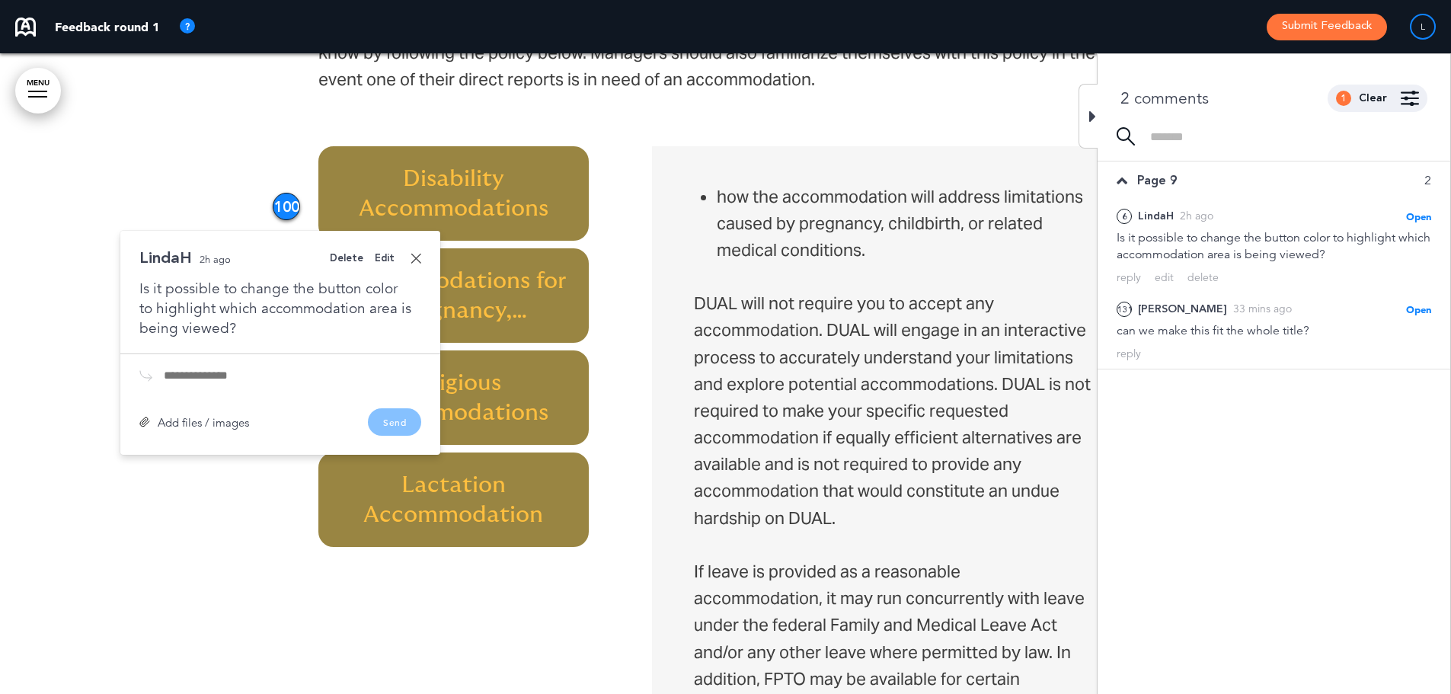
click at [1092, 108] on icon at bounding box center [1092, 116] width 7 height 18
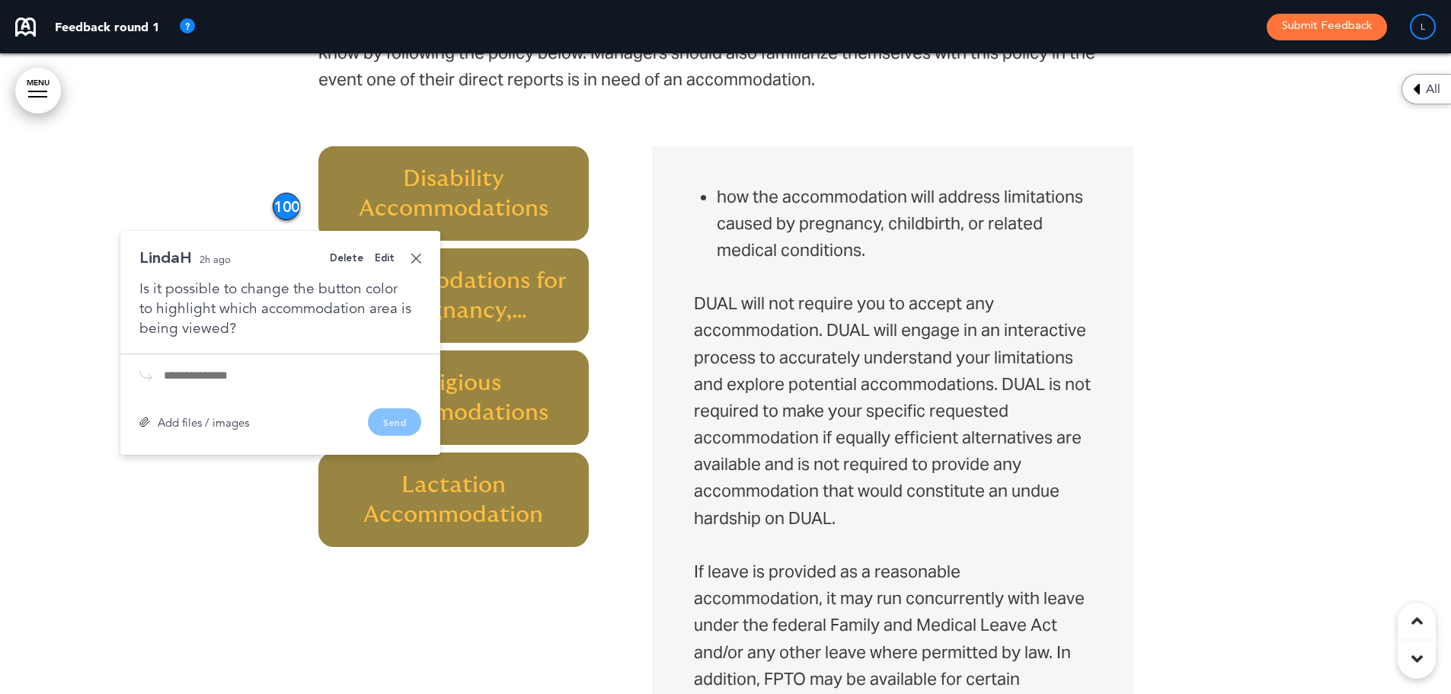
click at [416, 253] on link at bounding box center [416, 258] width 11 height 11
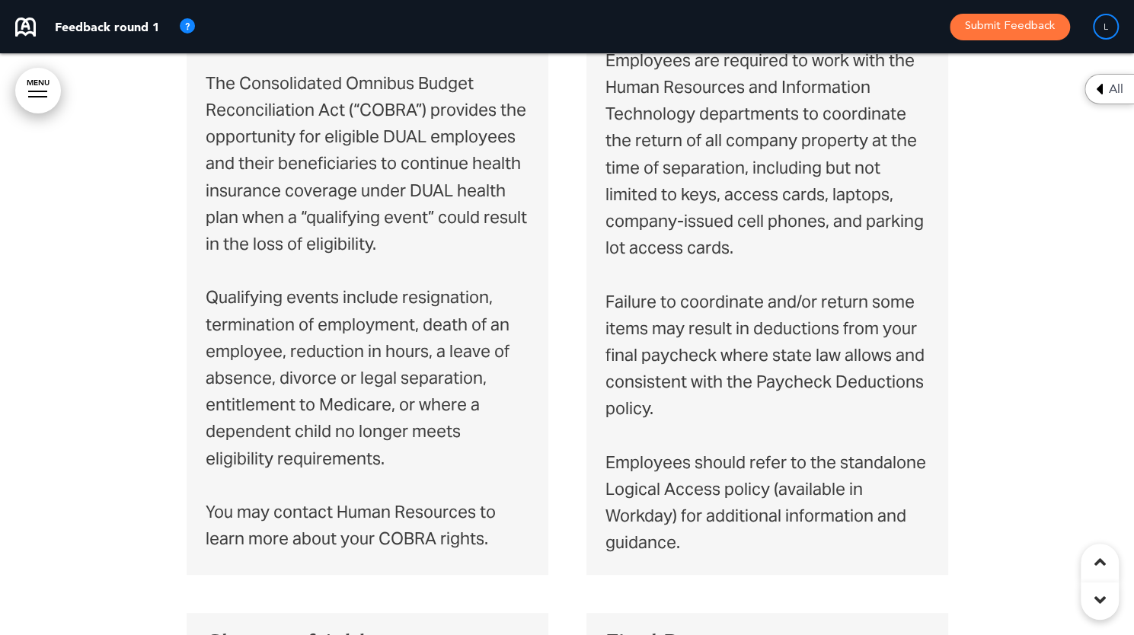
scroll to position [0, 0]
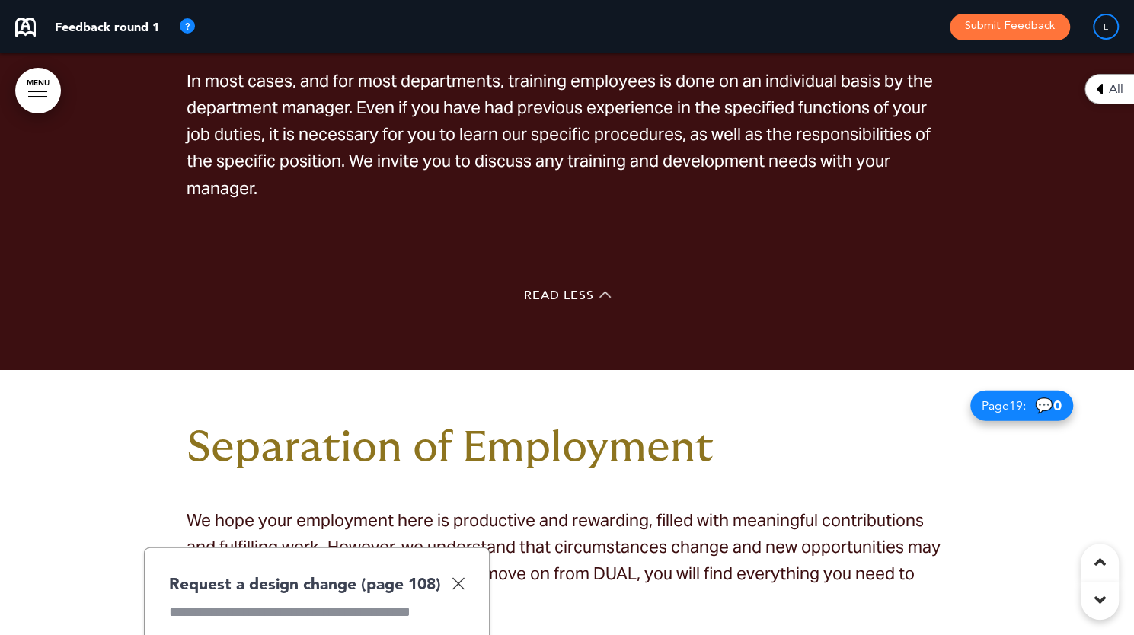
click at [457, 577] on img at bounding box center [458, 583] width 13 height 13
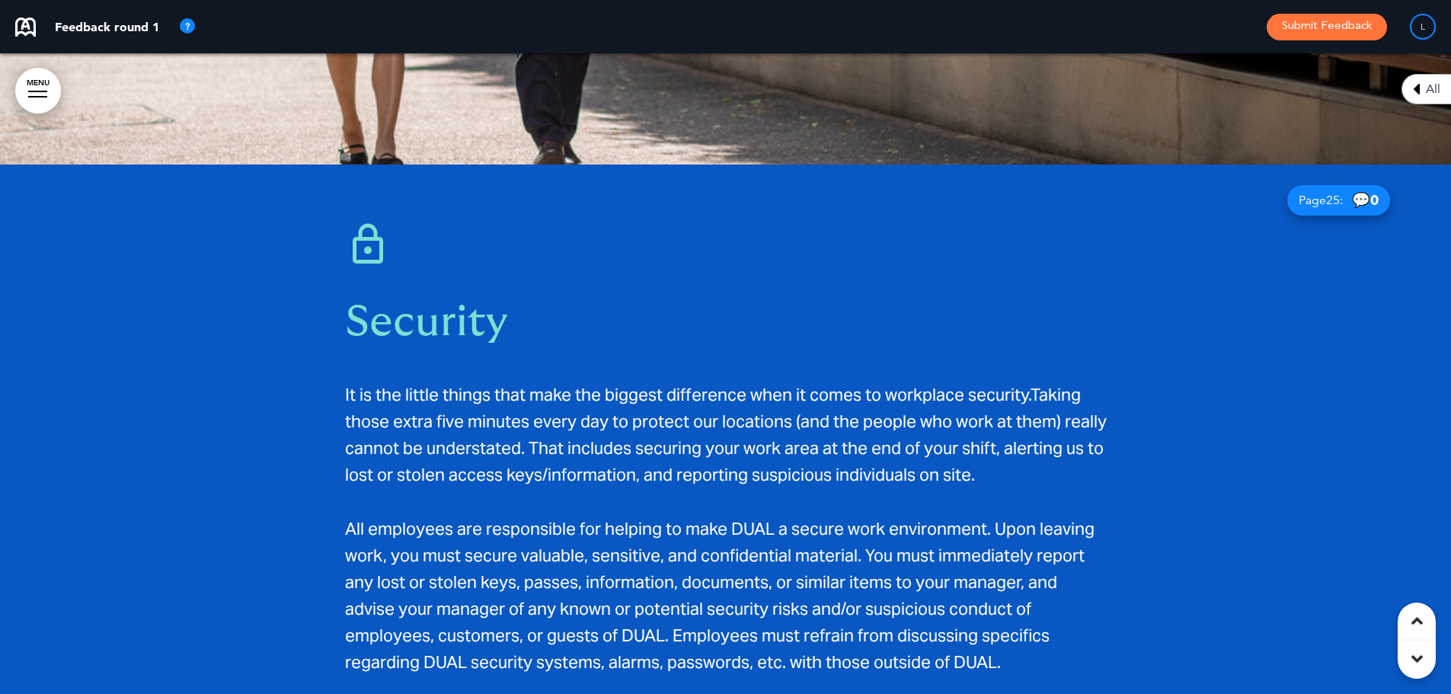
scroll to position [18469, 0]
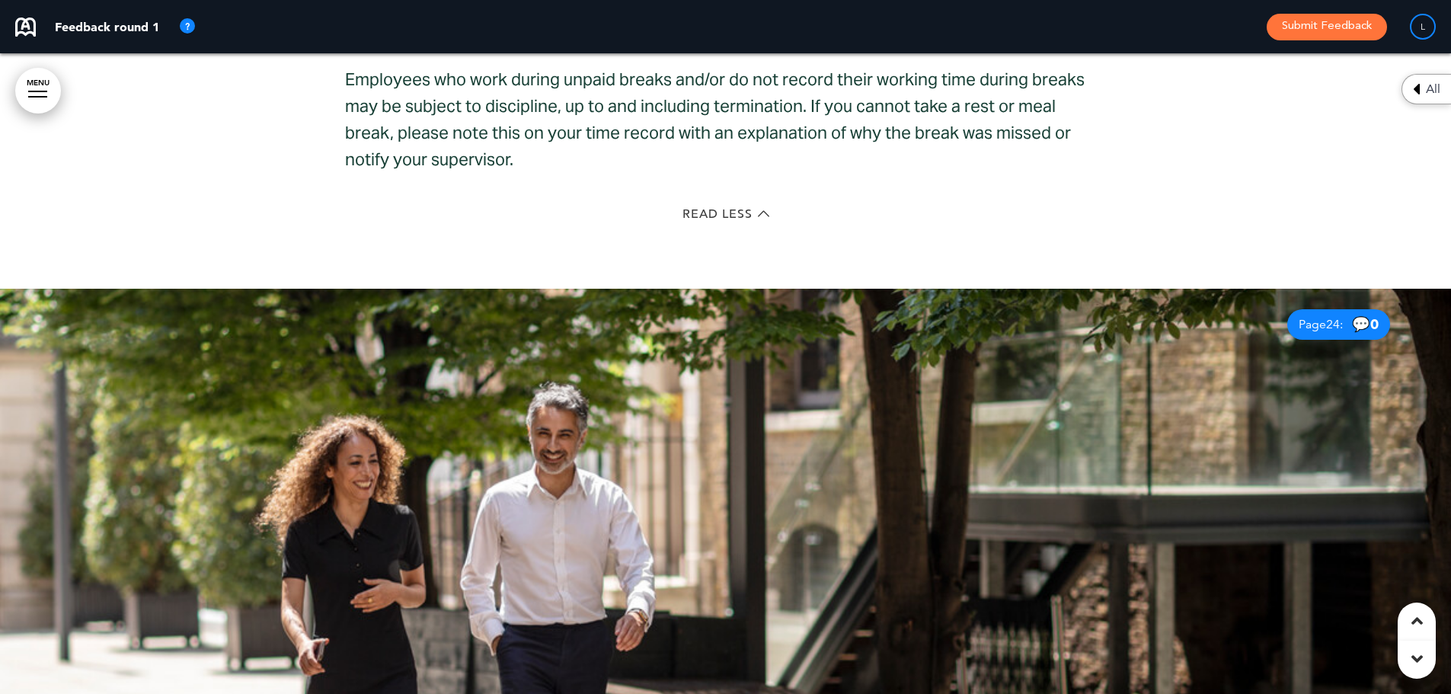
click at [950, 380] on div at bounding box center [725, 609] width 1451 height 641
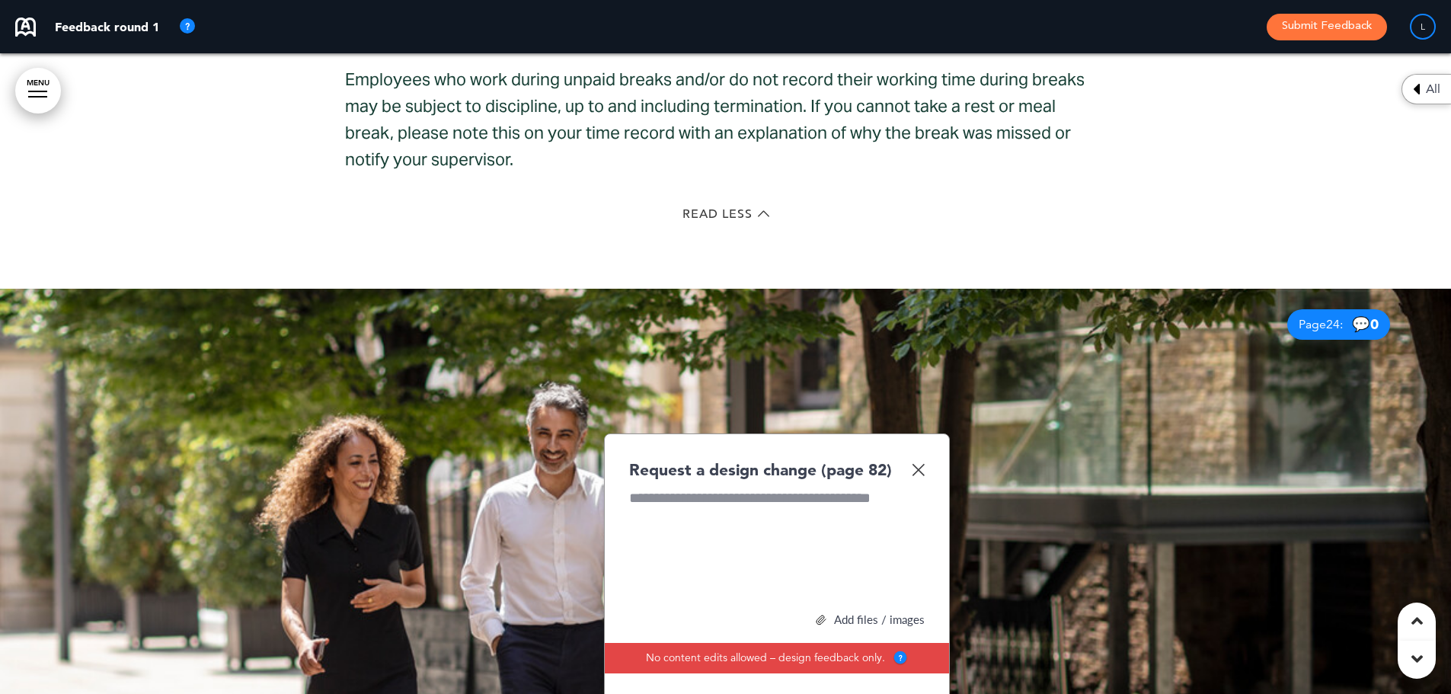
click at [852, 488] on div at bounding box center [777, 545] width 296 height 114
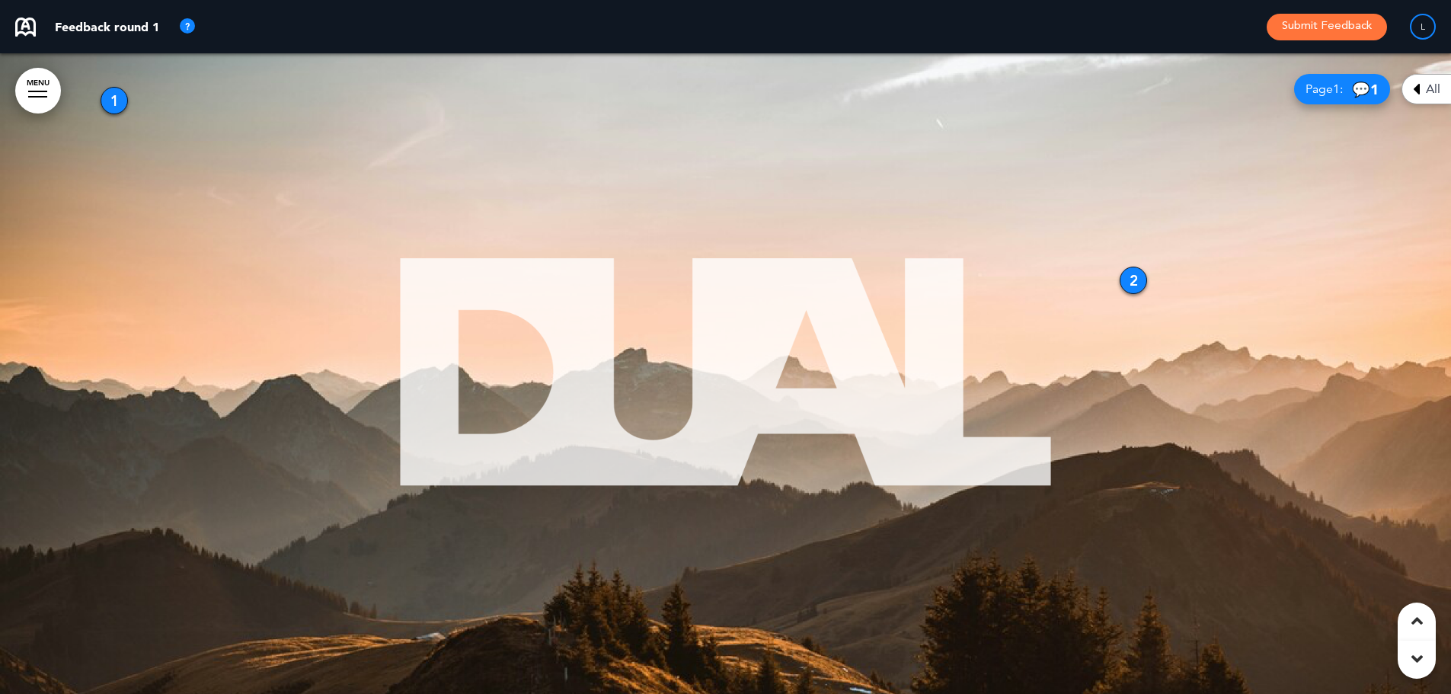
scroll to position [762, 0]
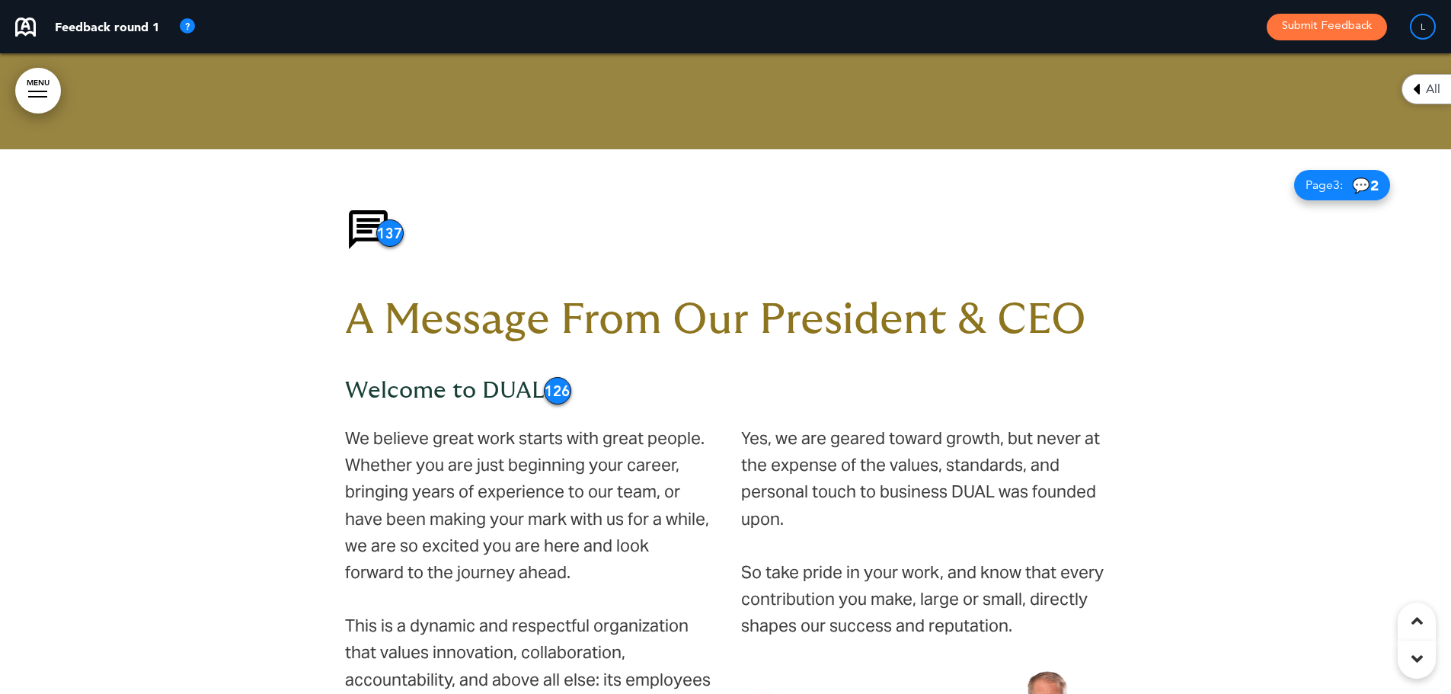
click at [375, 225] on img at bounding box center [368, 229] width 46 height 46
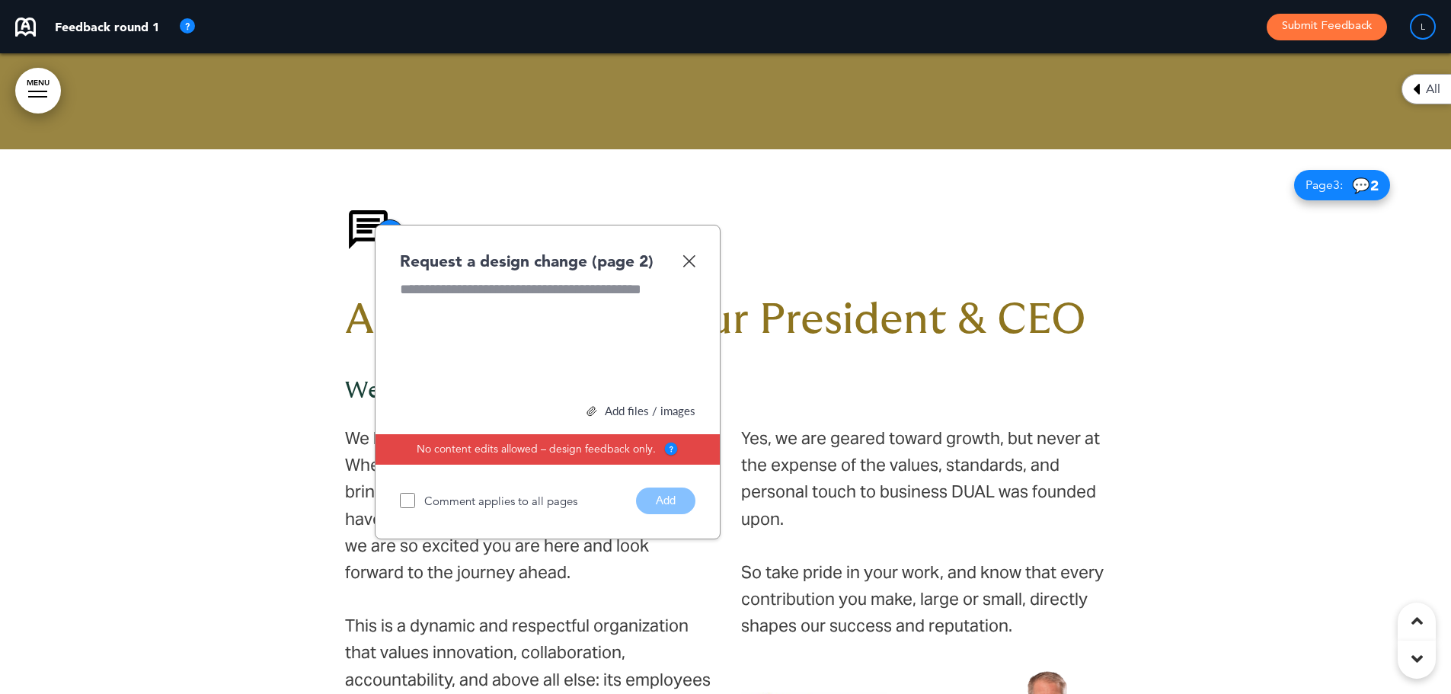
click at [693, 258] on img at bounding box center [689, 260] width 13 height 13
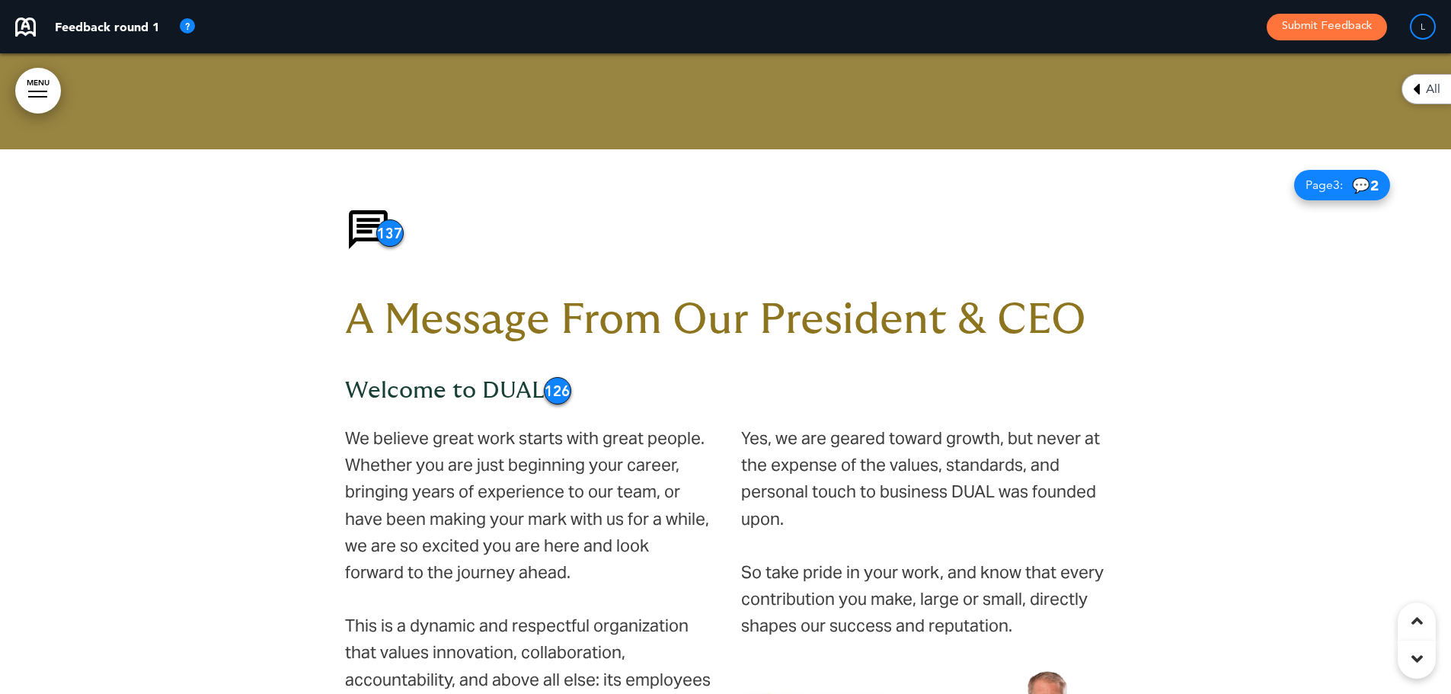
click at [391, 225] on div "137" at bounding box center [389, 232] width 27 height 27
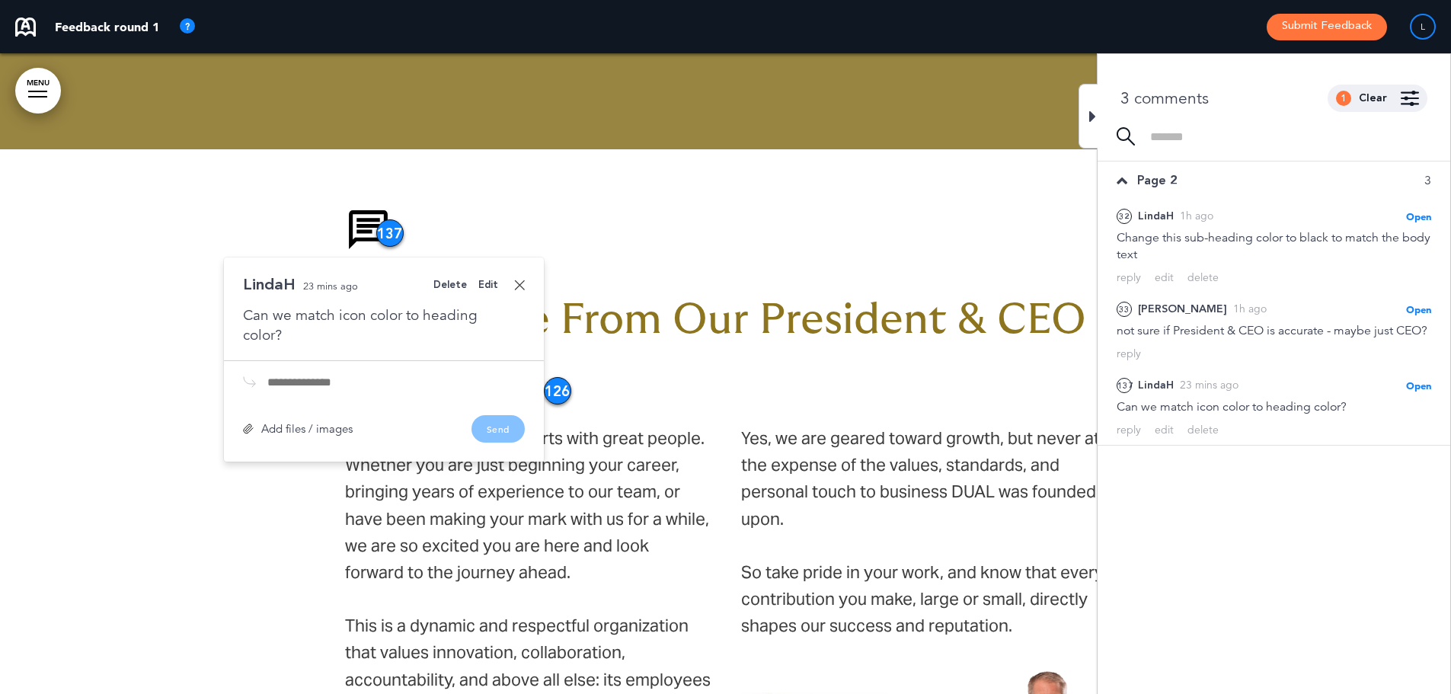
click at [483, 283] on div "Edit" at bounding box center [488, 285] width 20 height 10
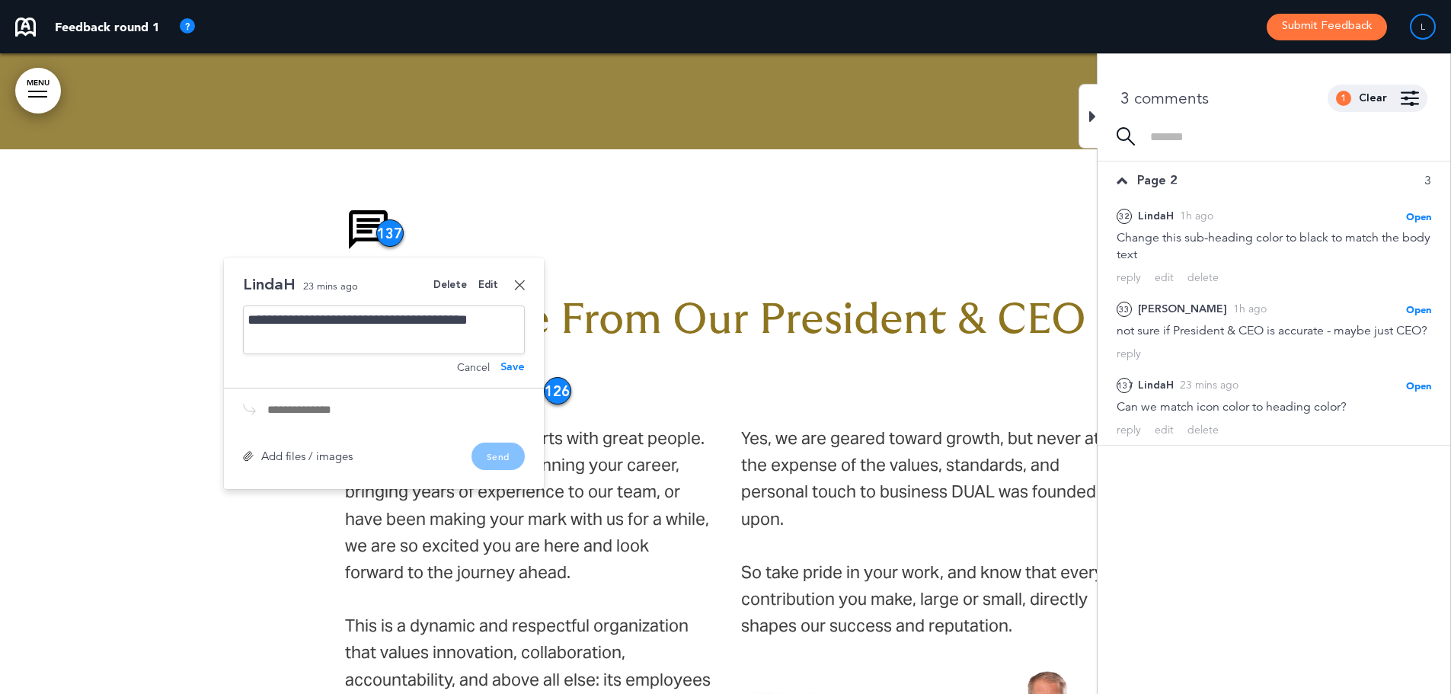
click at [368, 328] on div "**********" at bounding box center [384, 329] width 282 height 49
click at [360, 343] on div "**********" at bounding box center [384, 329] width 282 height 49
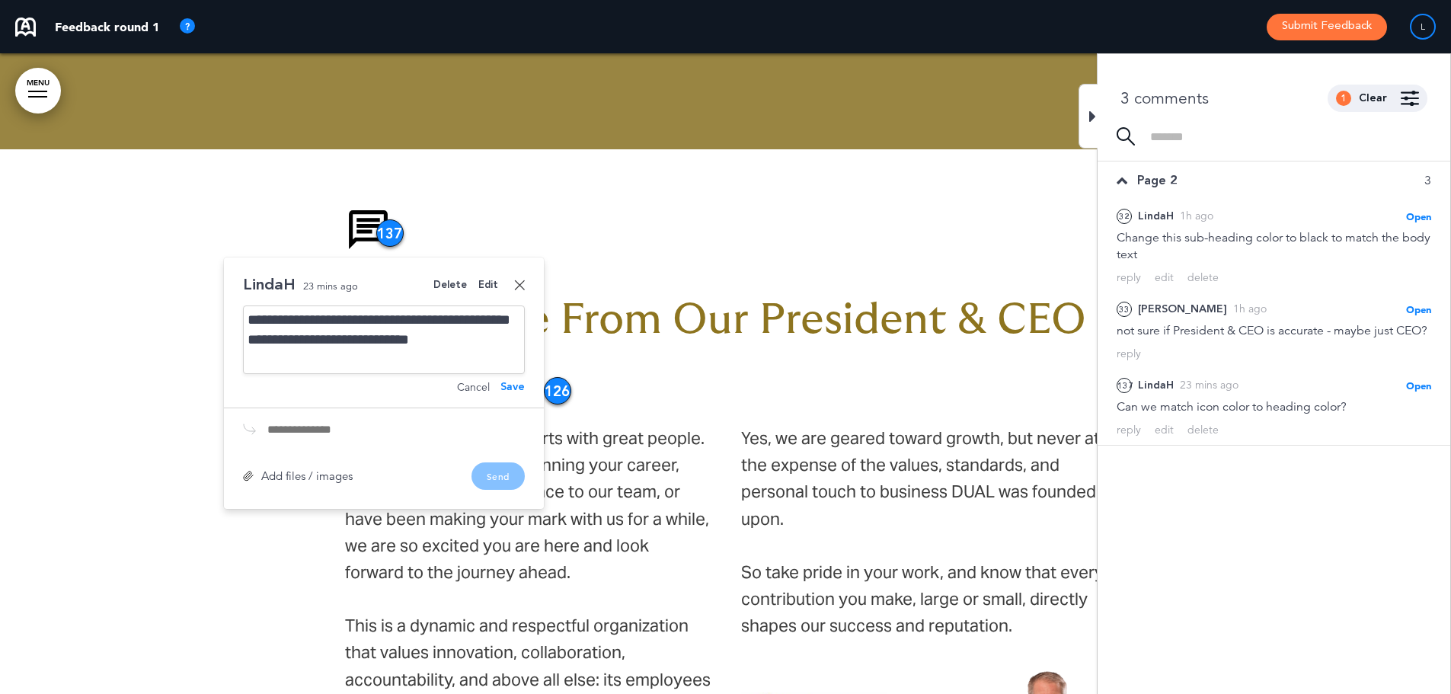
click at [508, 386] on div "Save" at bounding box center [512, 387] width 24 height 11
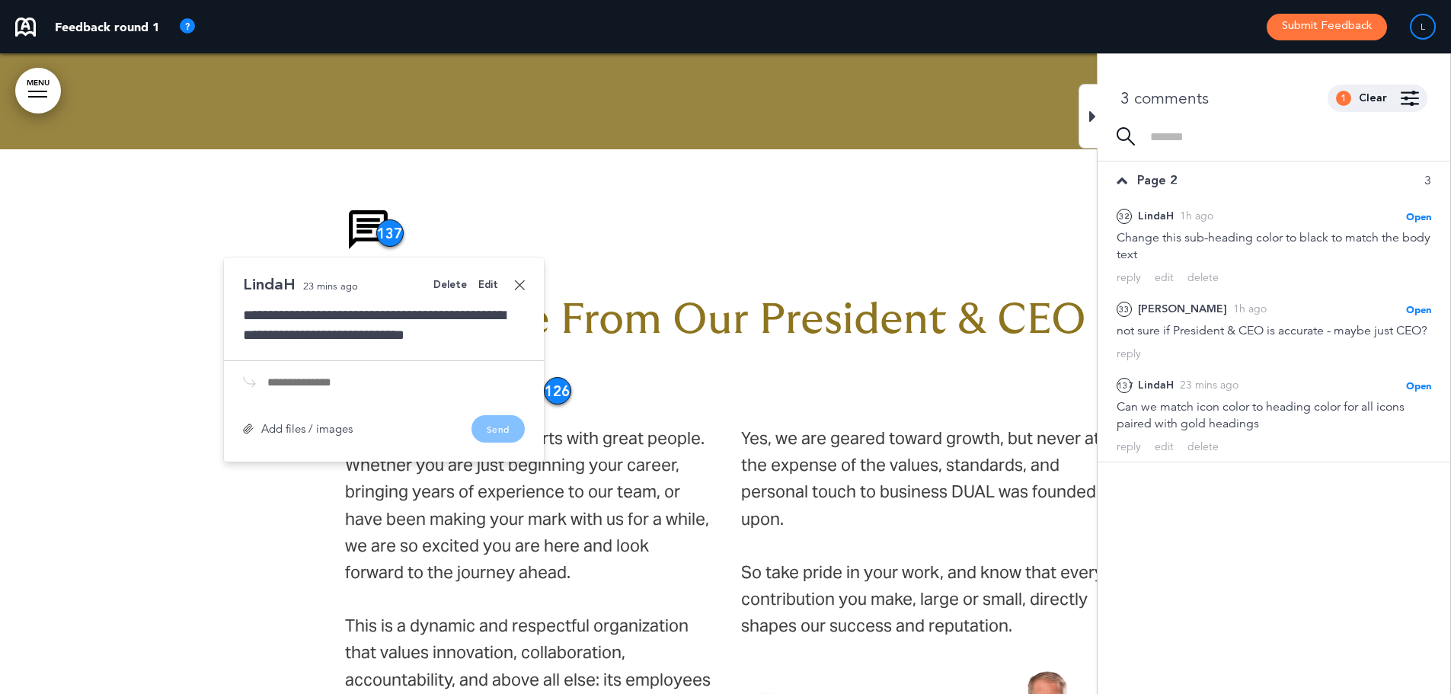
click at [525, 288] on div "**********" at bounding box center [384, 359] width 320 height 204
click at [521, 287] on link at bounding box center [519, 285] width 11 height 11
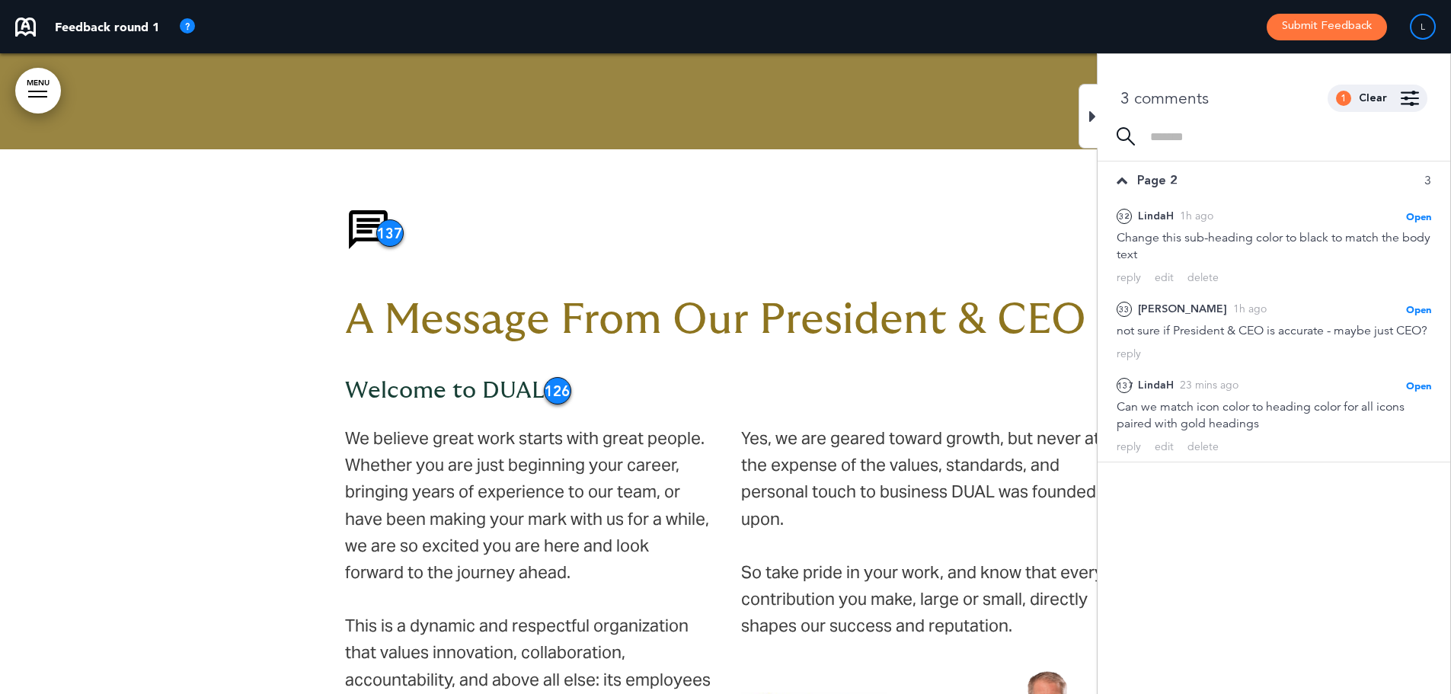
click at [1088, 111] on div at bounding box center [1088, 116] width 19 height 65
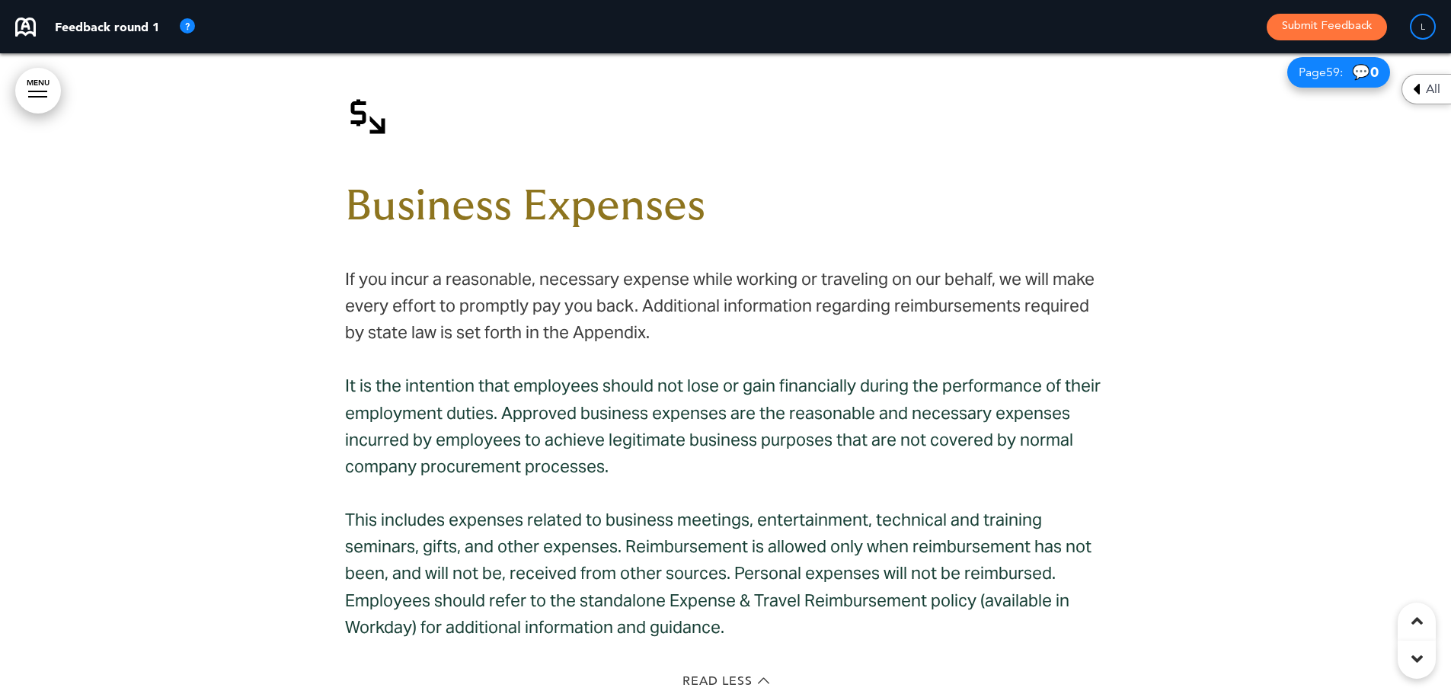
scroll to position [49208, 0]
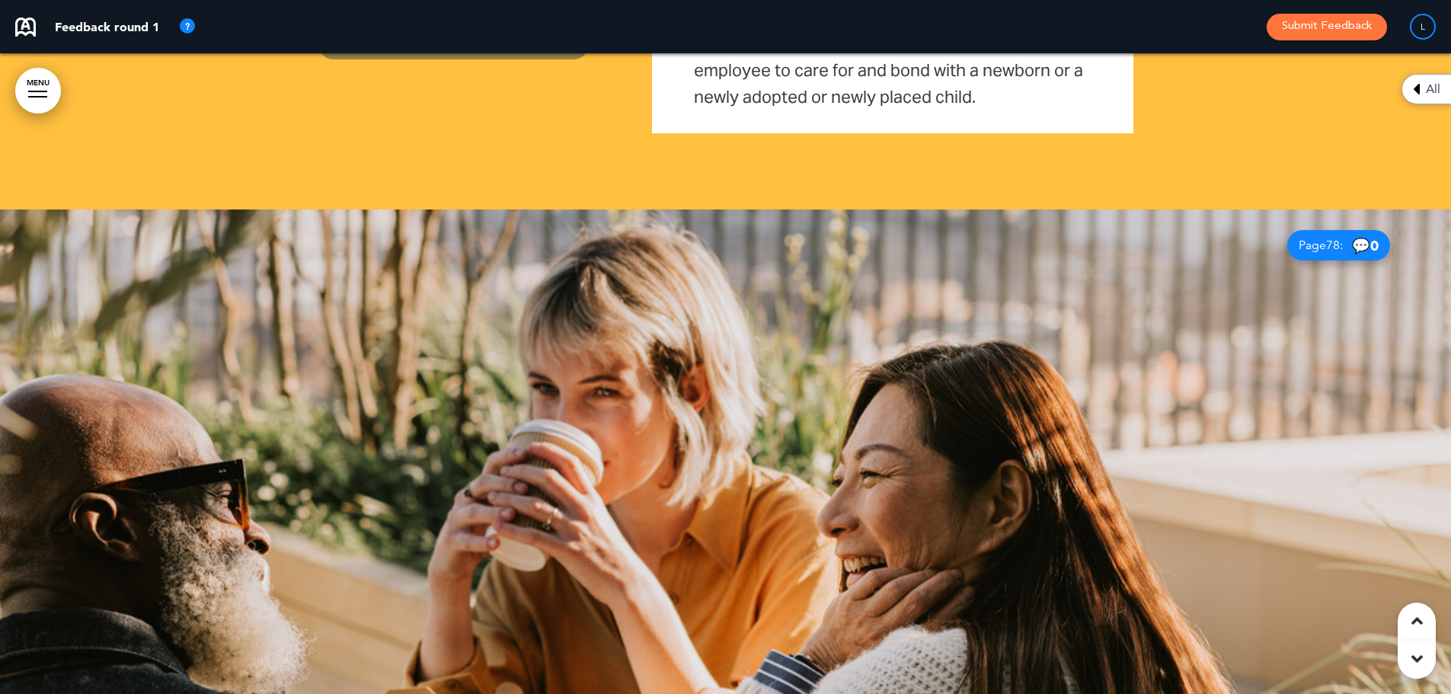
scroll to position [64902, 0]
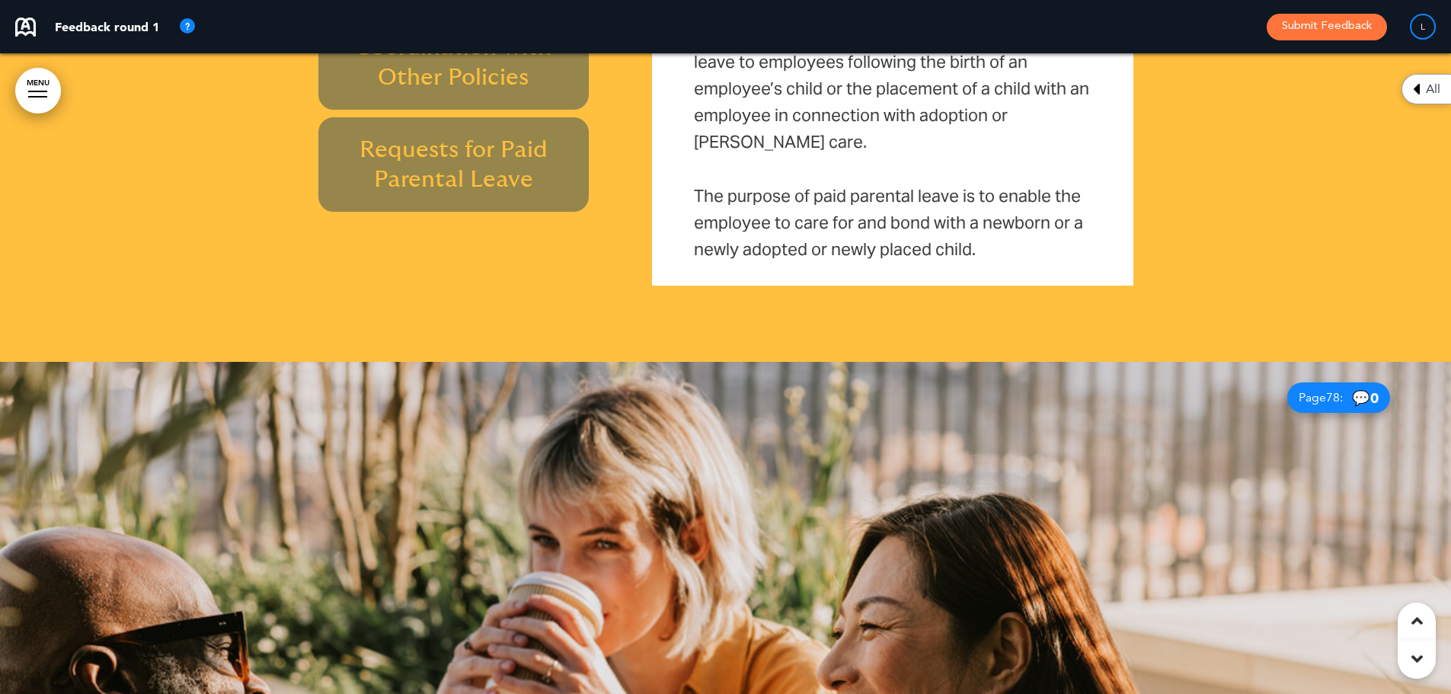
click at [1026, 369] on div at bounding box center [725, 682] width 1451 height 641
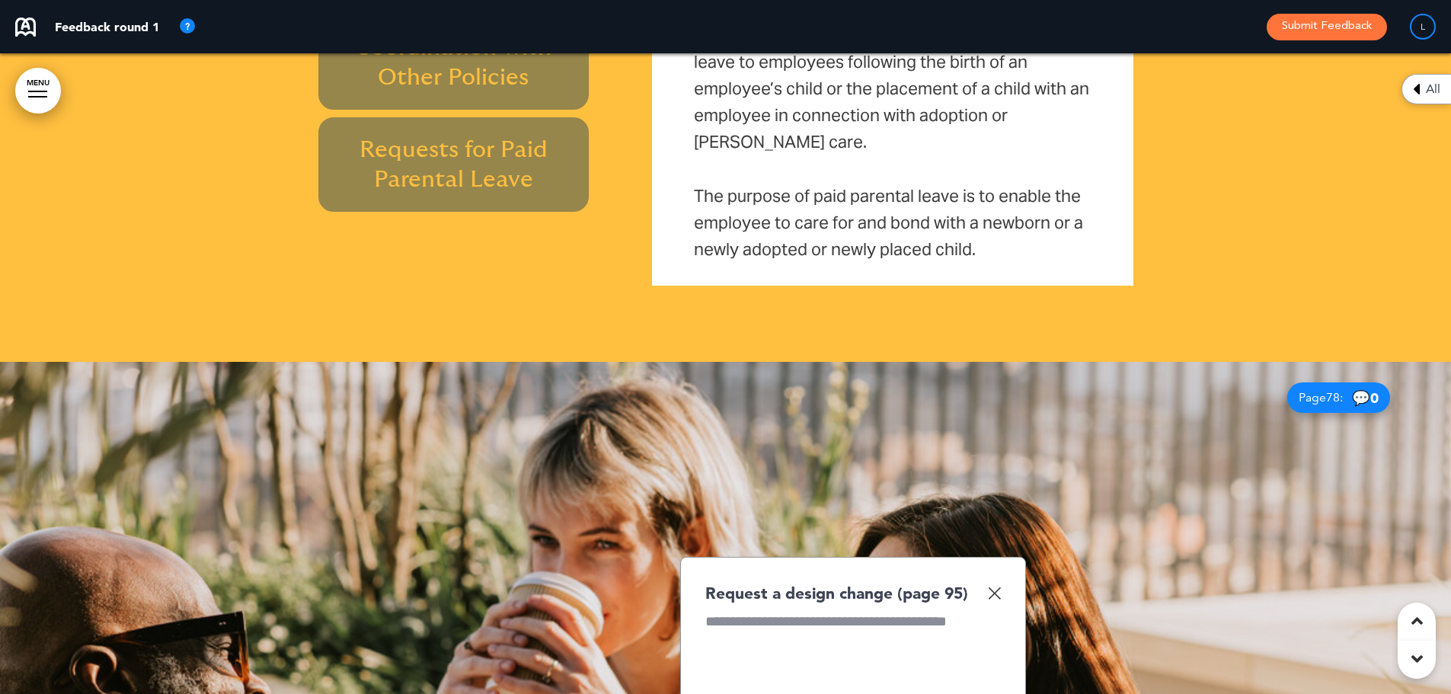
click at [932, 612] on div at bounding box center [853, 669] width 296 height 114
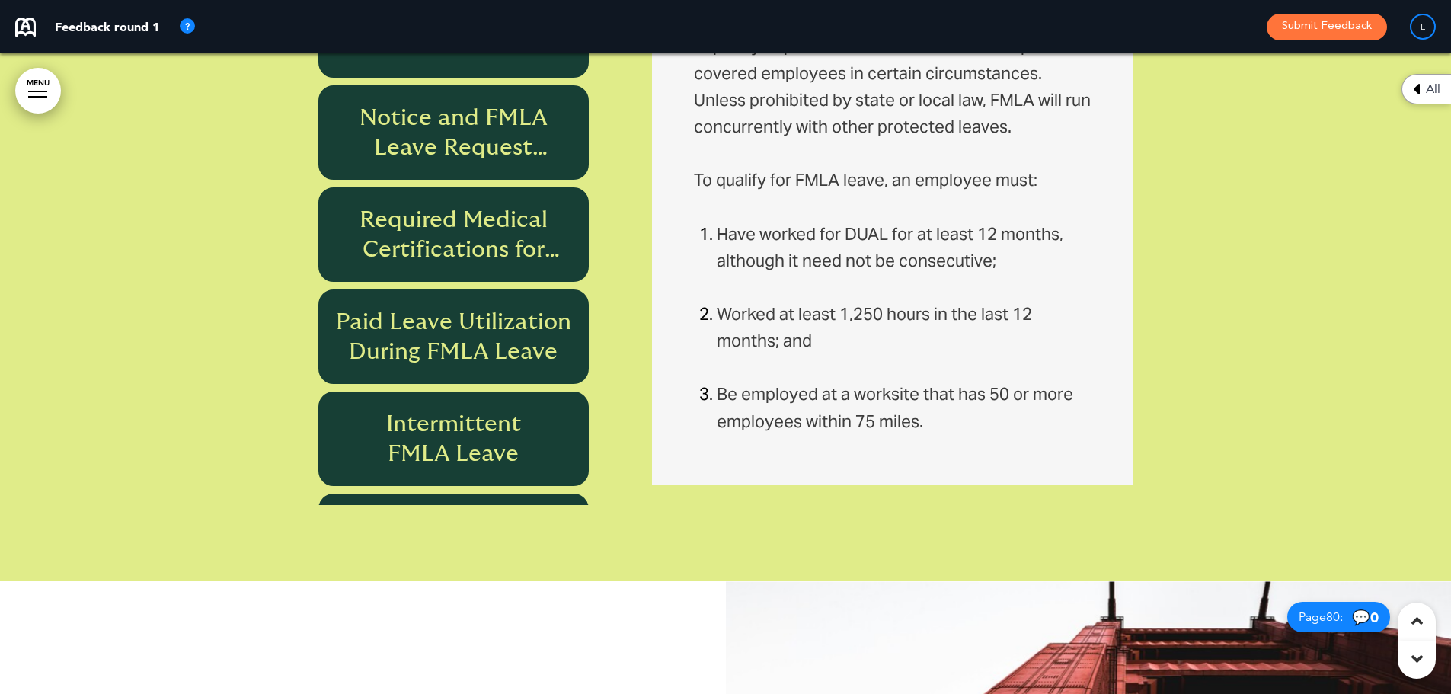
scroll to position [66730, 0]
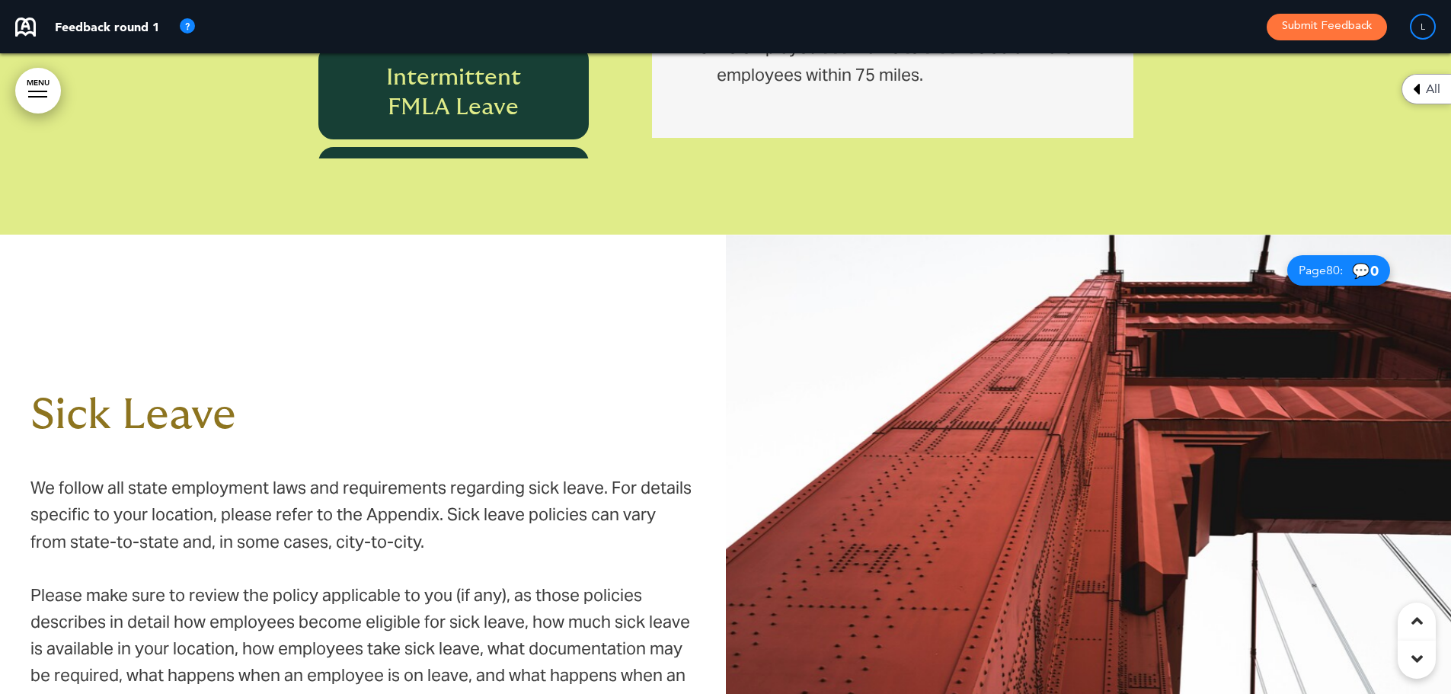
click at [1050, 331] on img at bounding box center [1089, 555] width 726 height 641
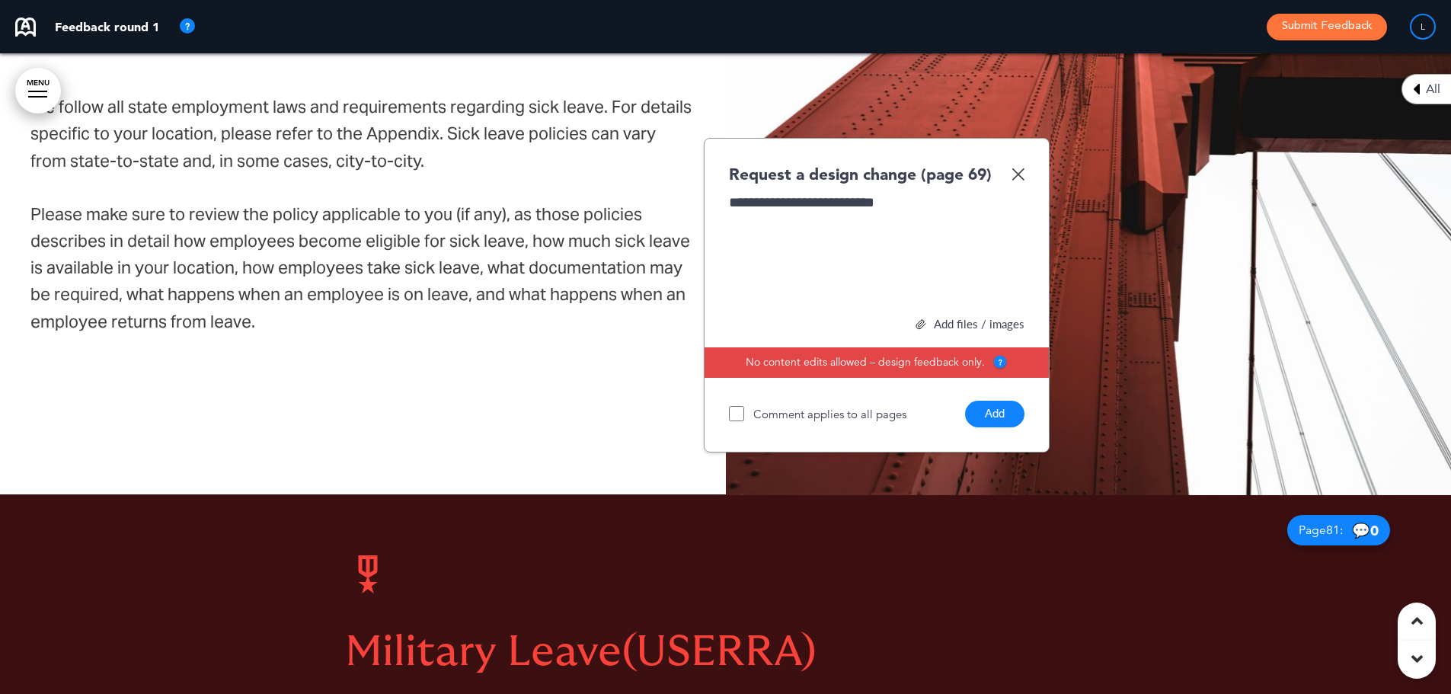
scroll to position [66806, 0]
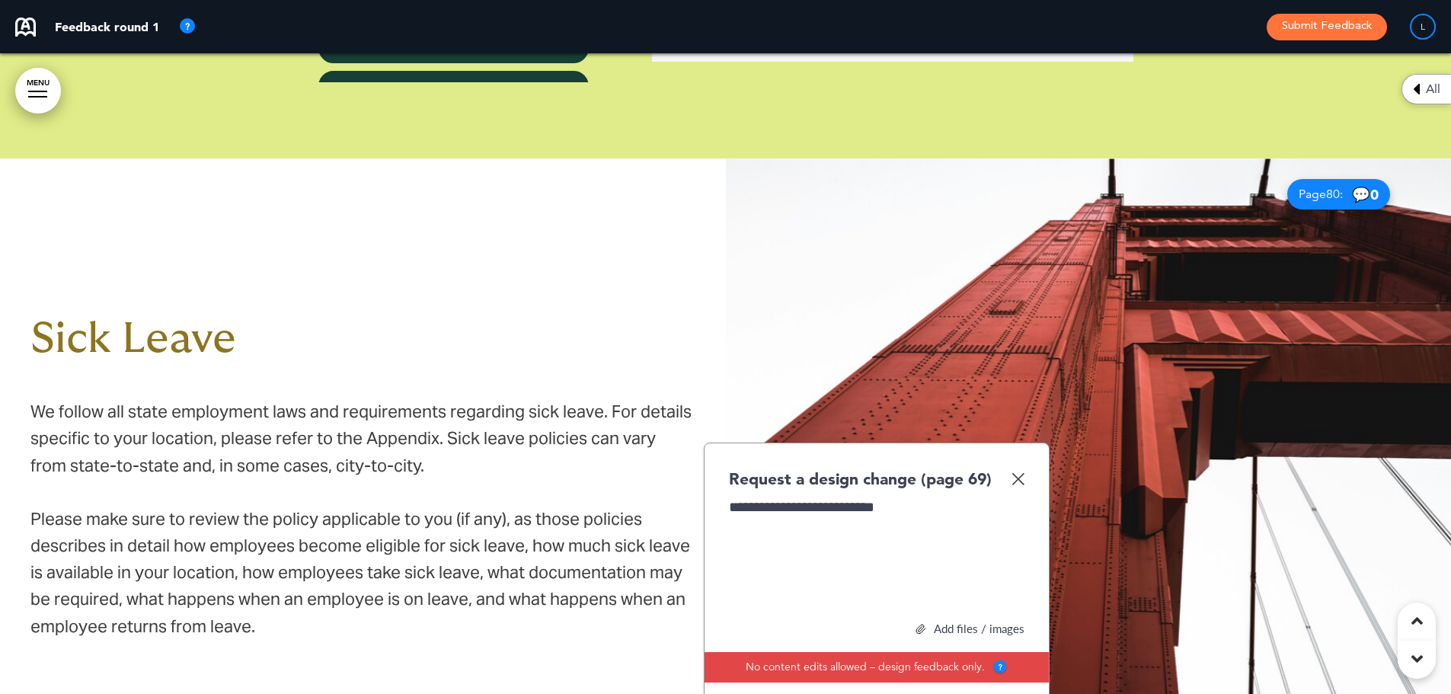
click at [936, 623] on div "Add files / images" at bounding box center [877, 628] width 296 height 11
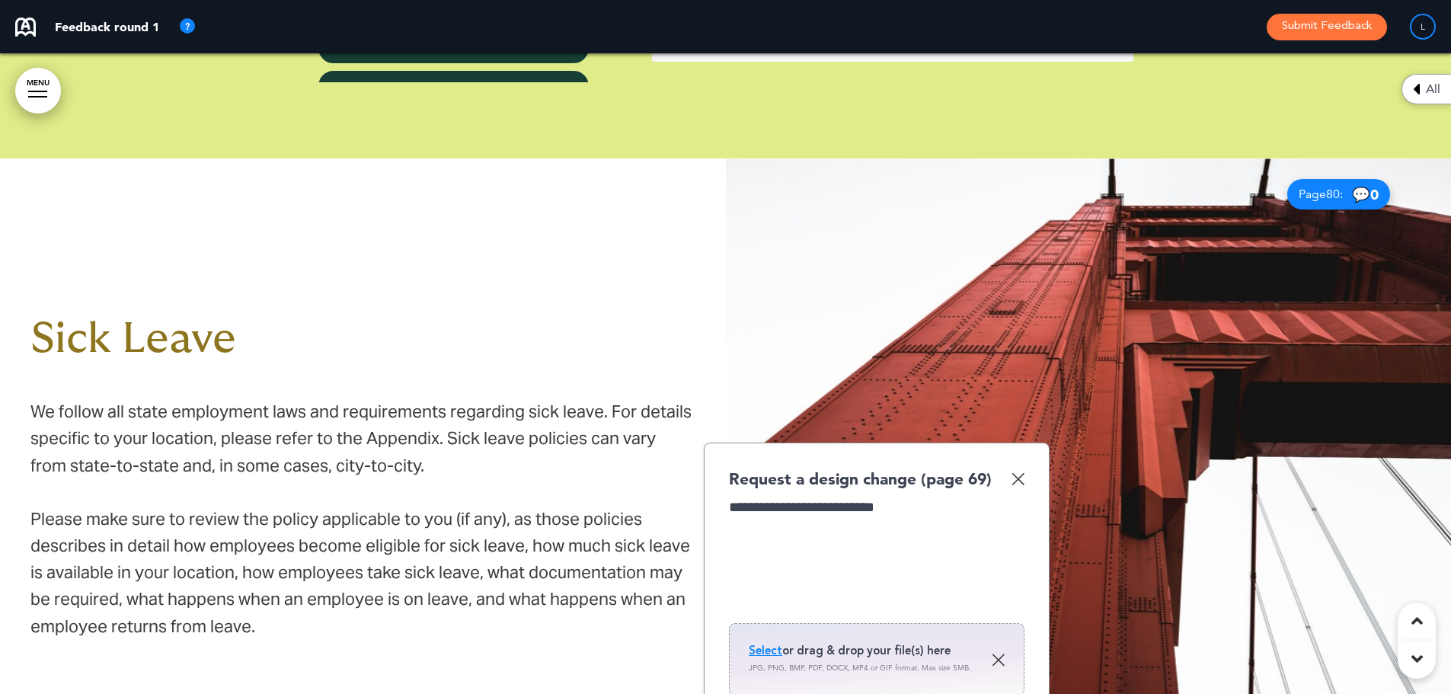
click at [766, 643] on span "Select" at bounding box center [766, 650] width 34 height 15
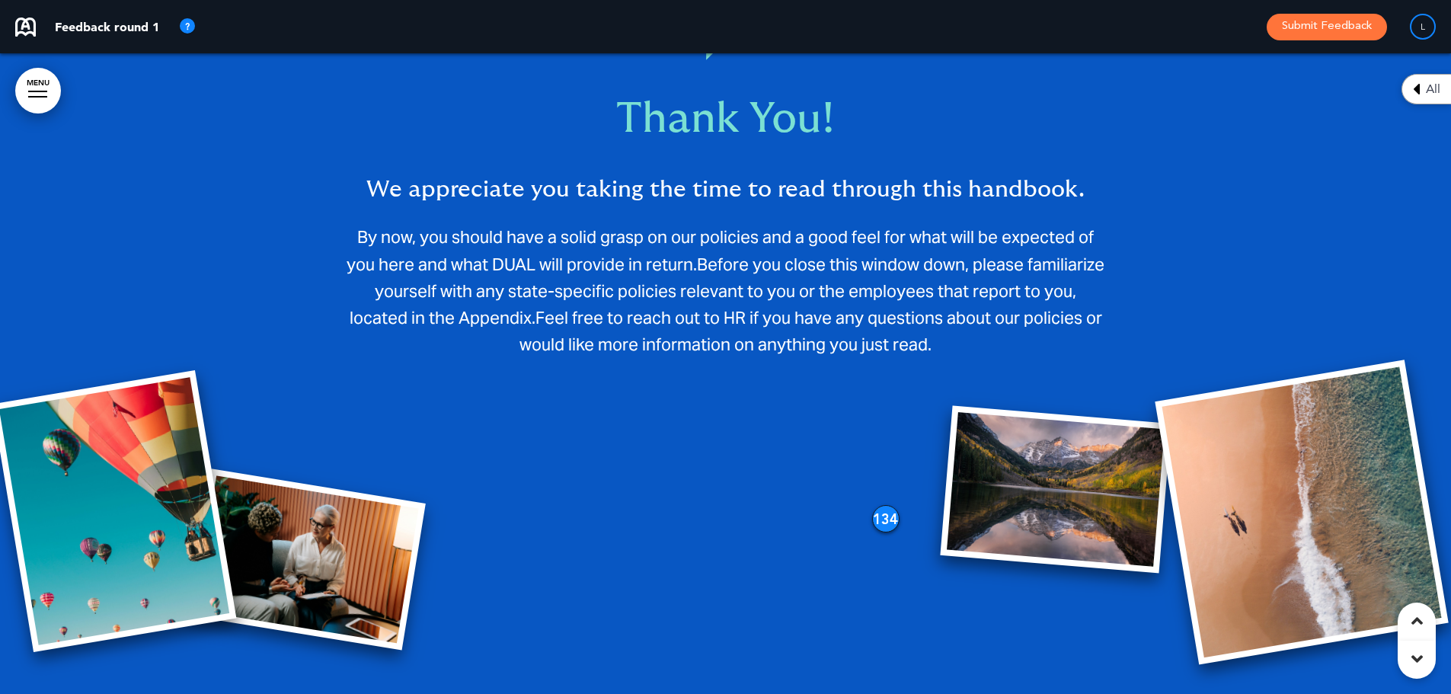
scroll to position [72940, 0]
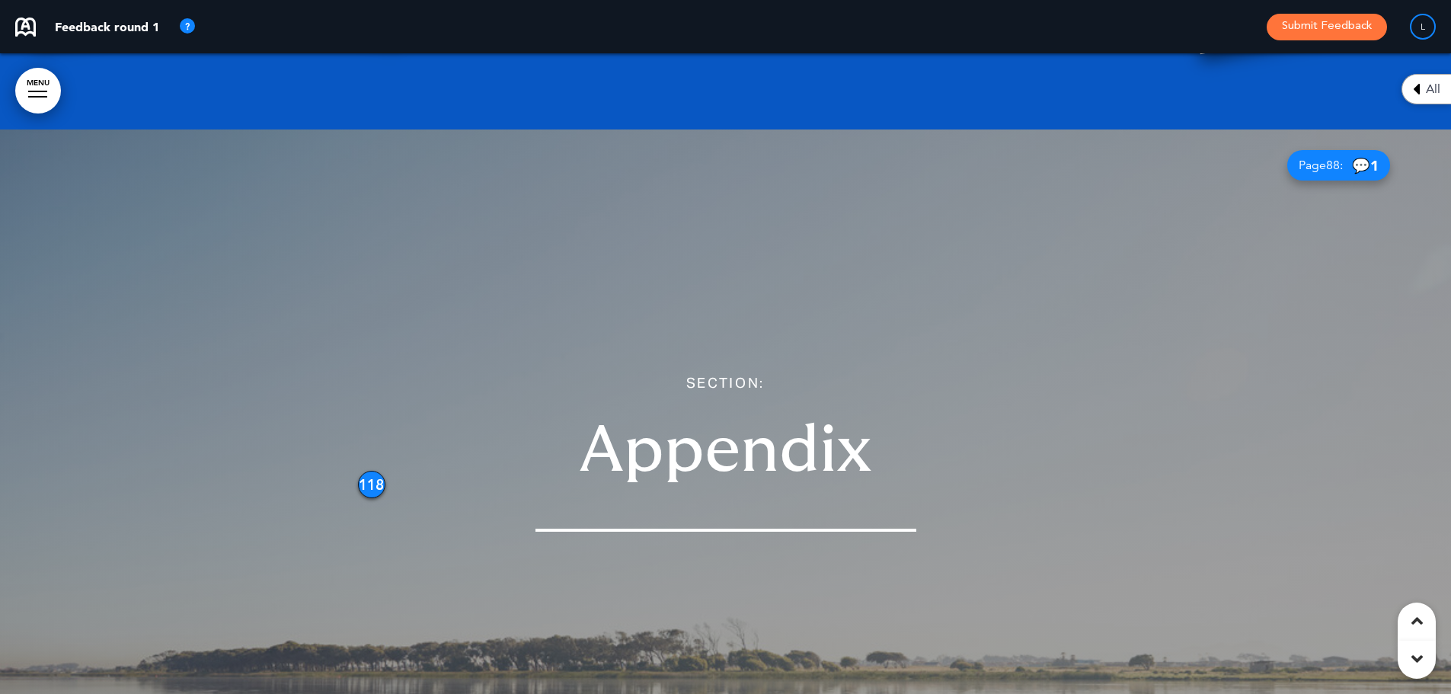
click at [363, 418] on h1 "Appendix" at bounding box center [726, 450] width 762 height 65
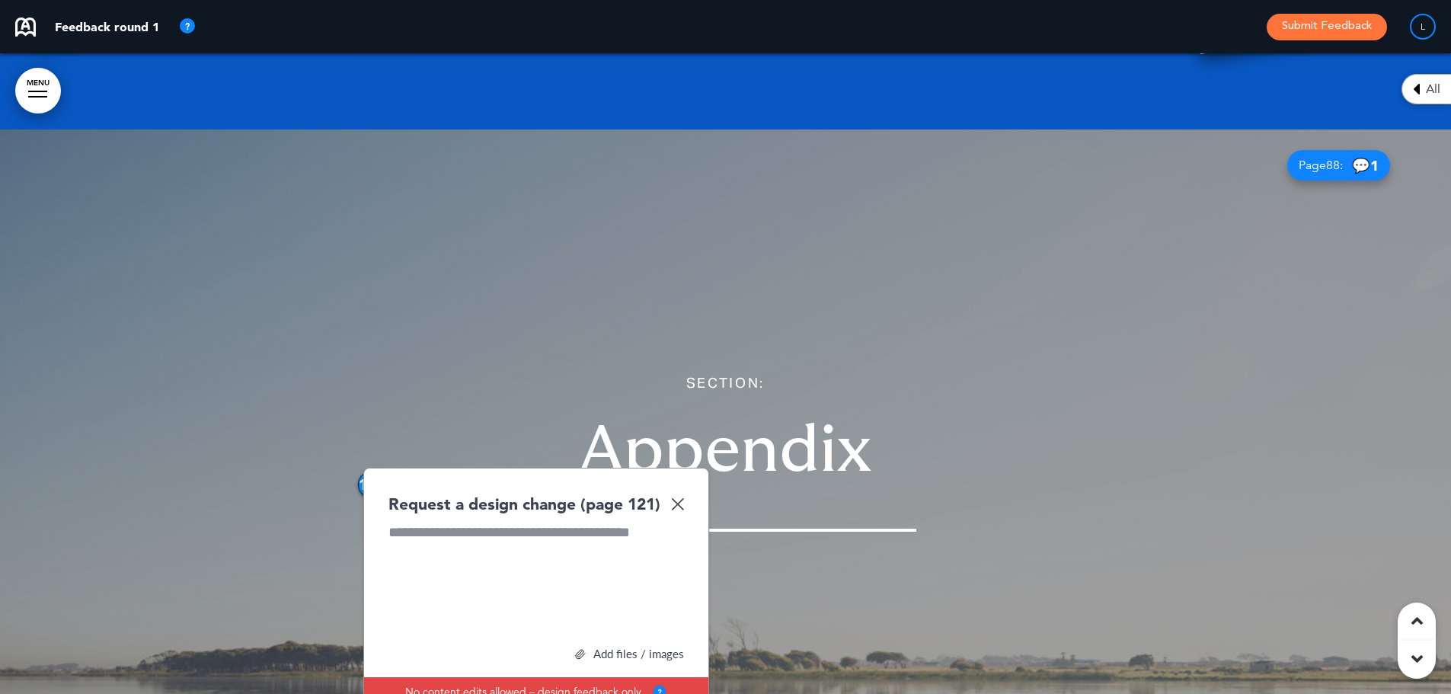
click at [682, 497] on img at bounding box center [677, 503] width 13 height 13
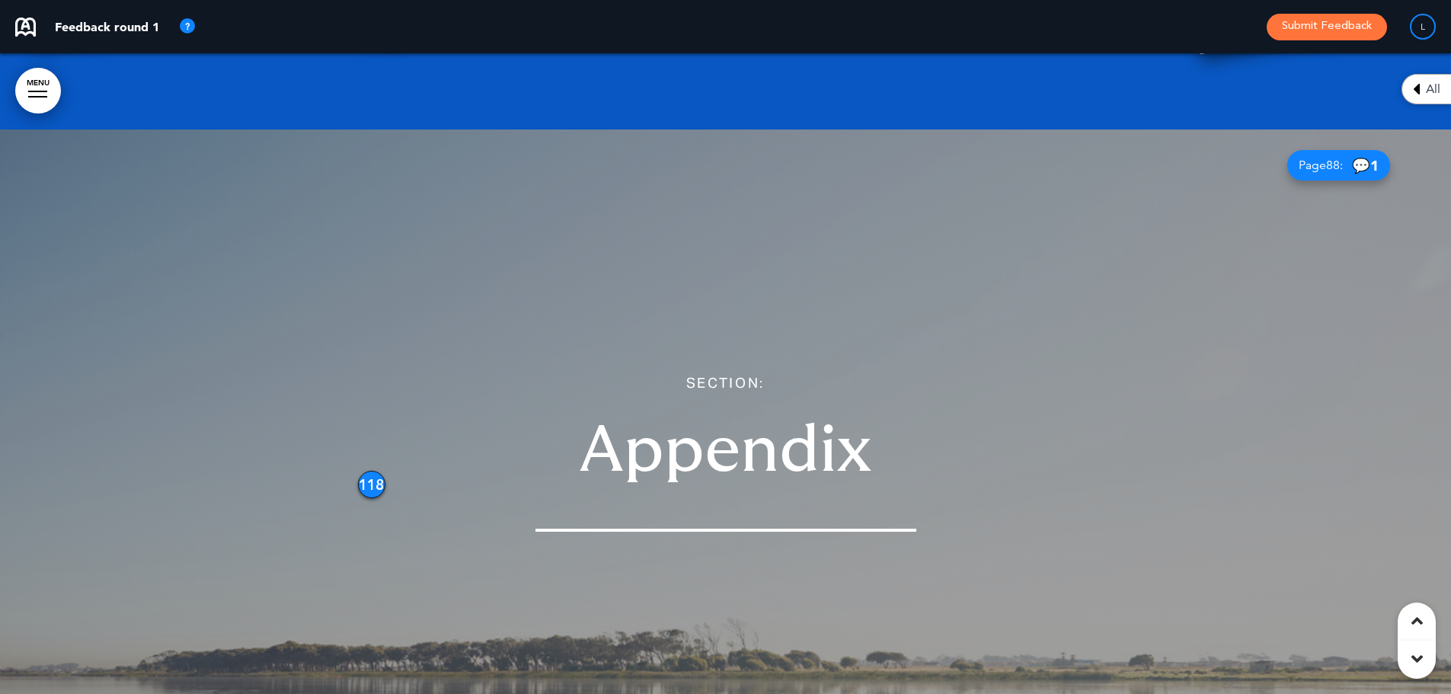
click at [356, 418] on h1 "Appendix" at bounding box center [726, 450] width 762 height 65
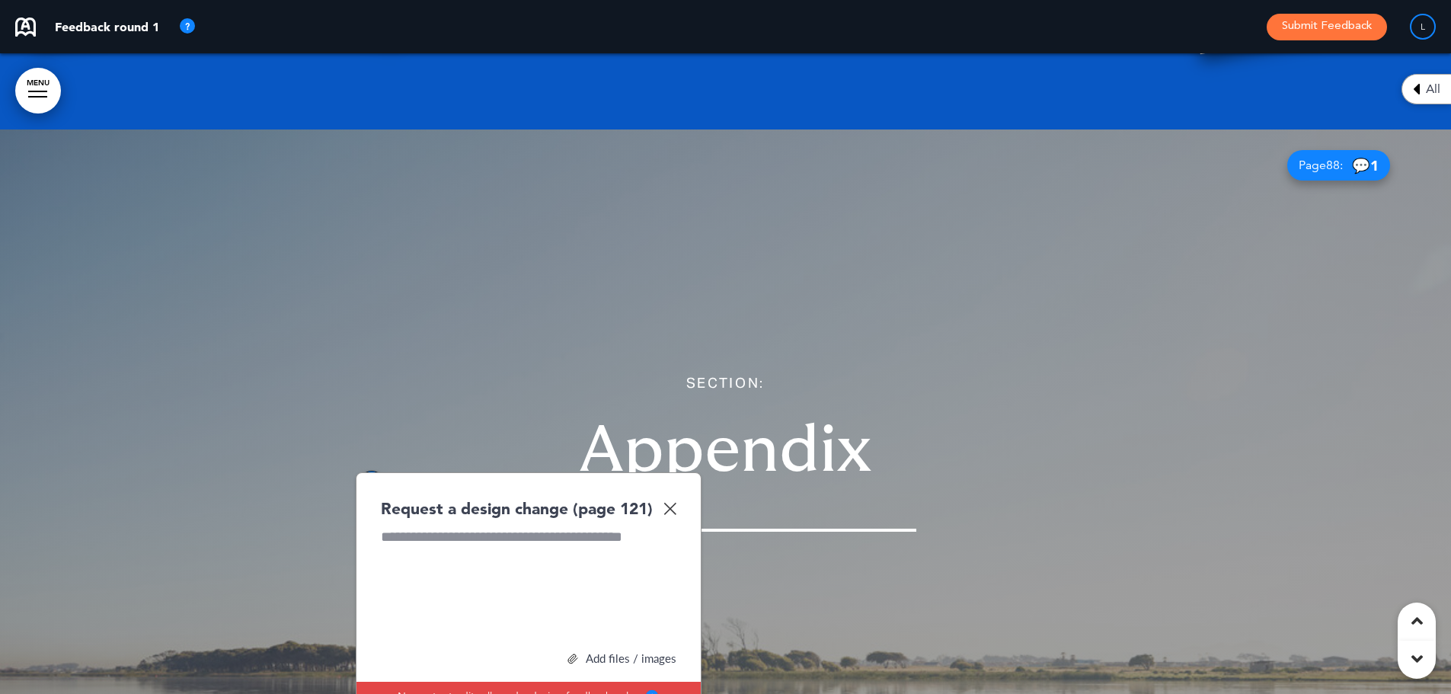
click at [670, 502] on img at bounding box center [669, 508] width 13 height 13
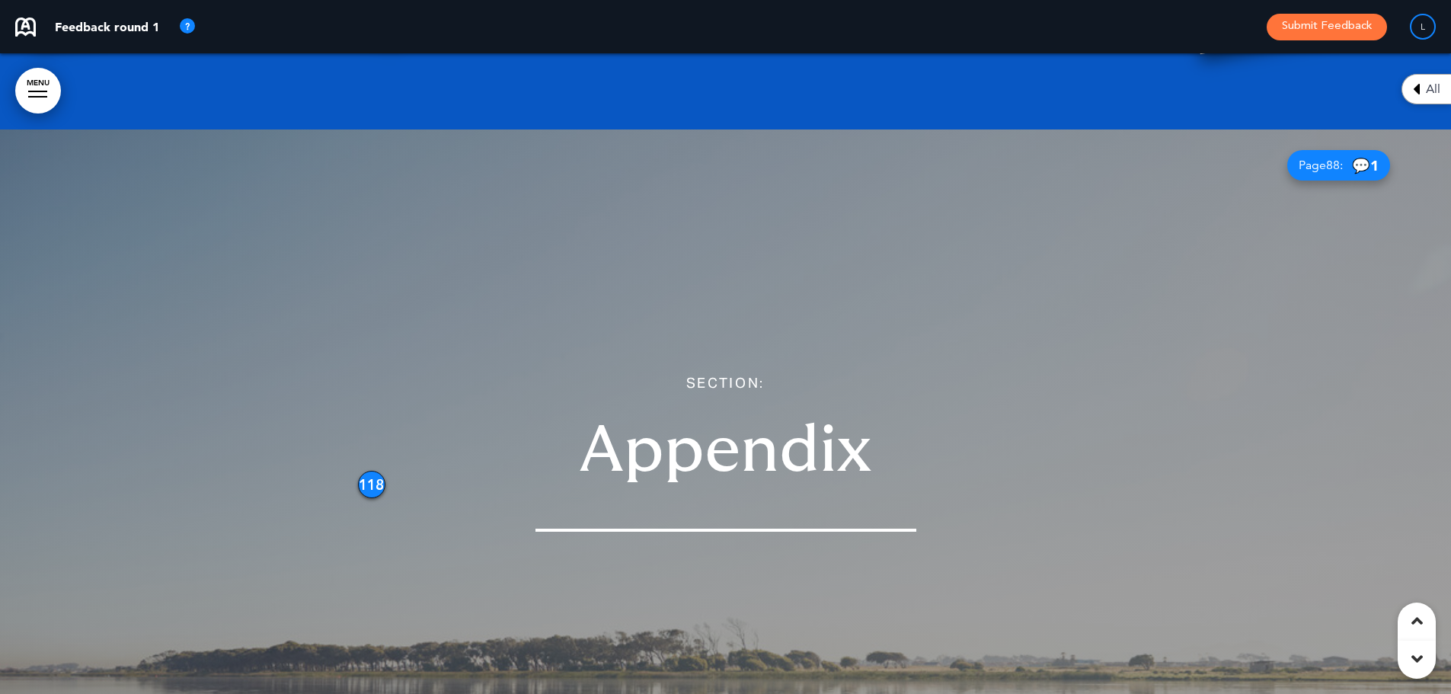
click at [369, 471] on div "118" at bounding box center [371, 484] width 27 height 27
click at [369, 470] on div "118" at bounding box center [371, 483] width 27 height 27
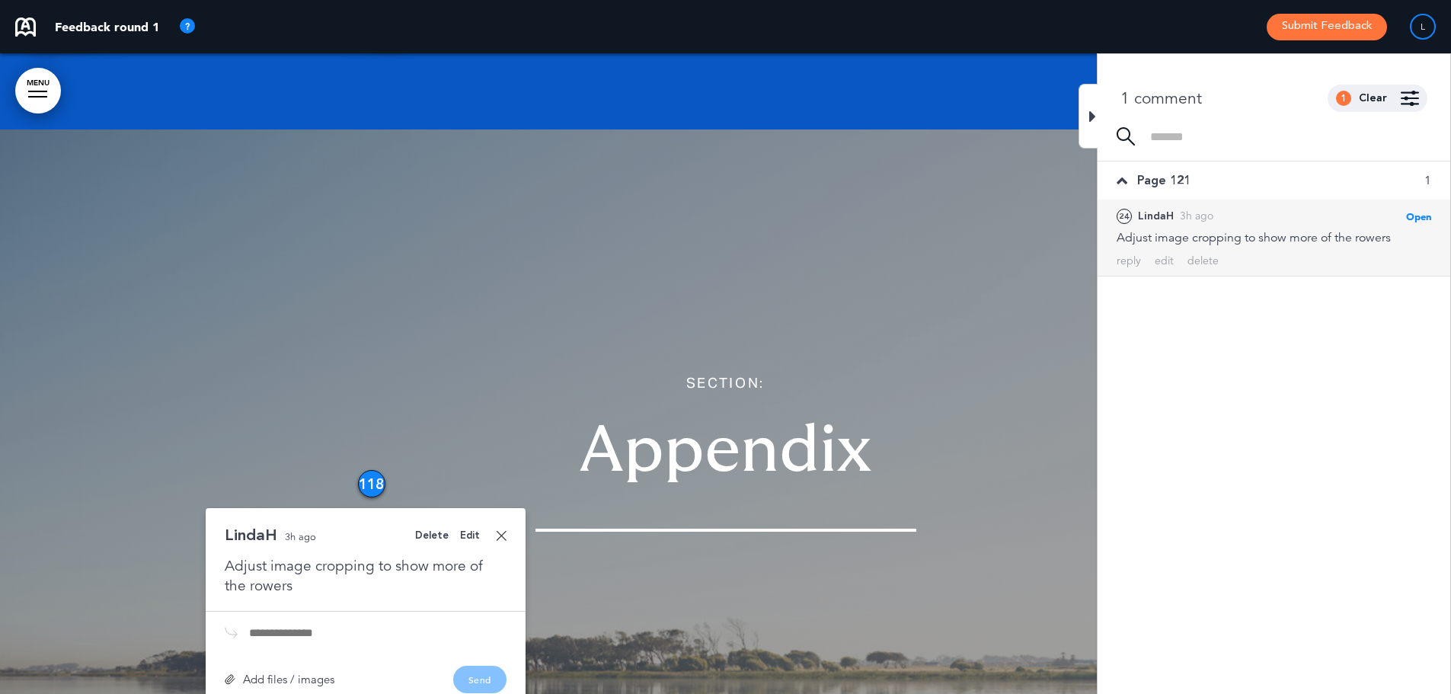
click at [963, 369] on center "SECTION: Appendix" at bounding box center [726, 450] width 762 height 163
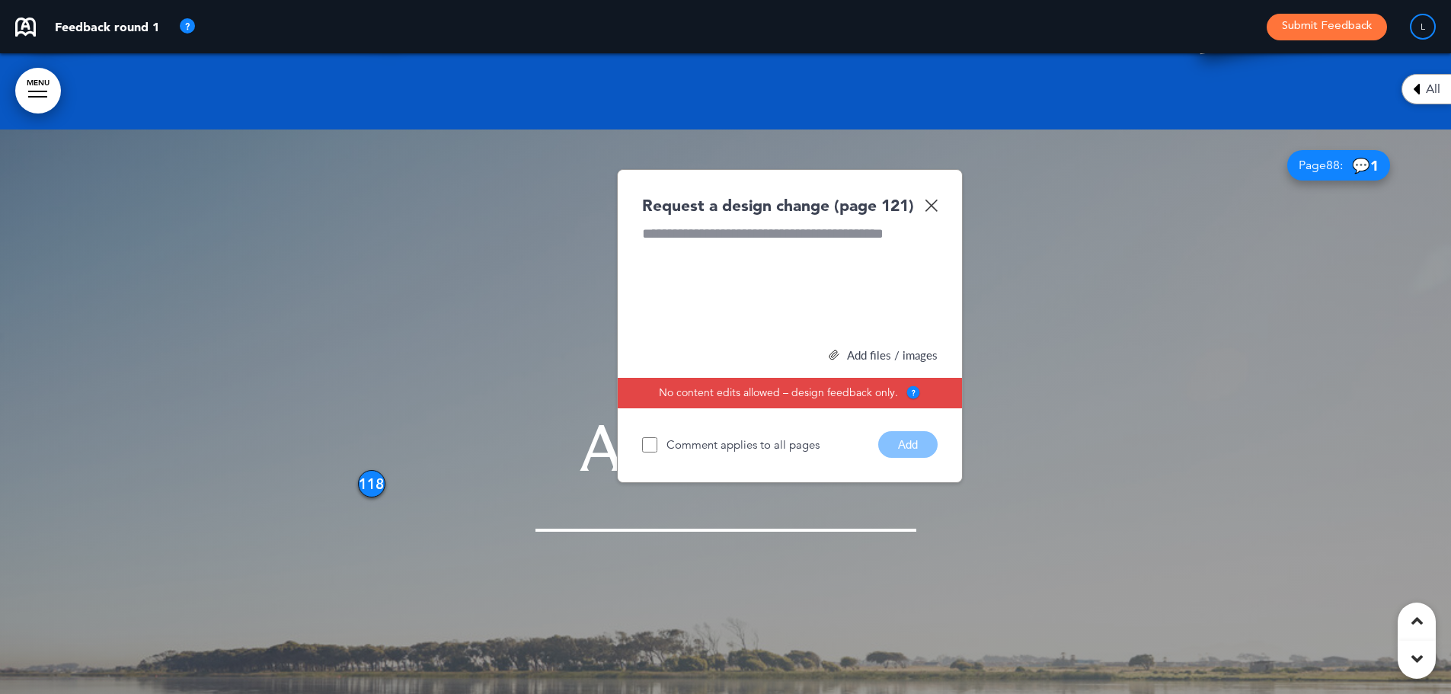
scroll to position [72712, 0]
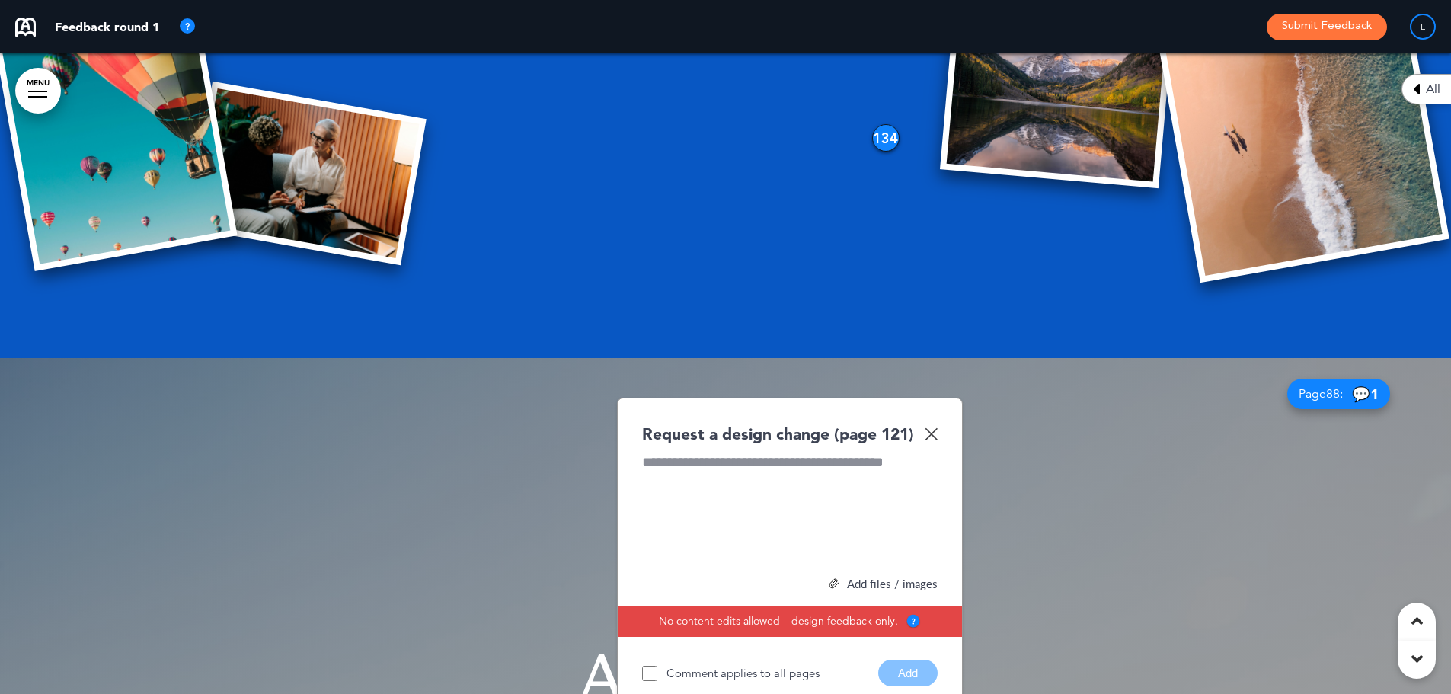
click at [935, 427] on img at bounding box center [931, 433] width 13 height 13
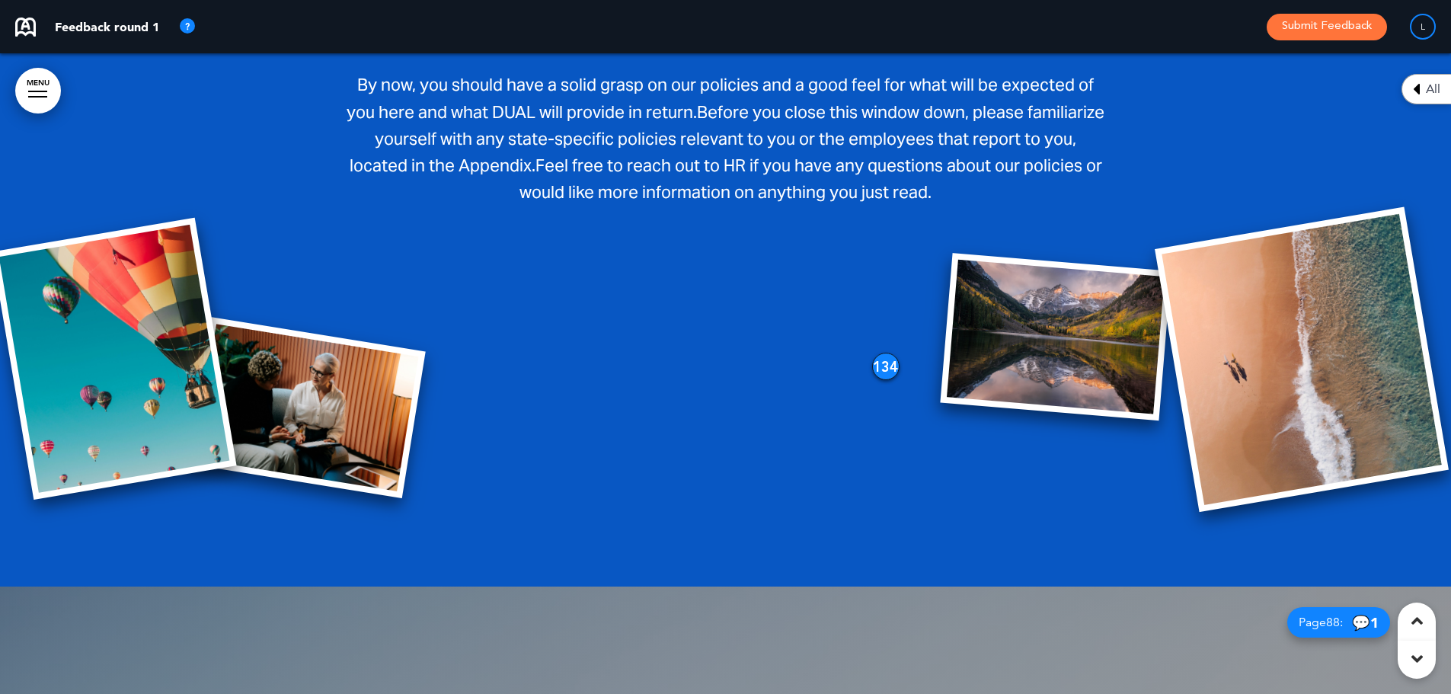
scroll to position [72179, 0]
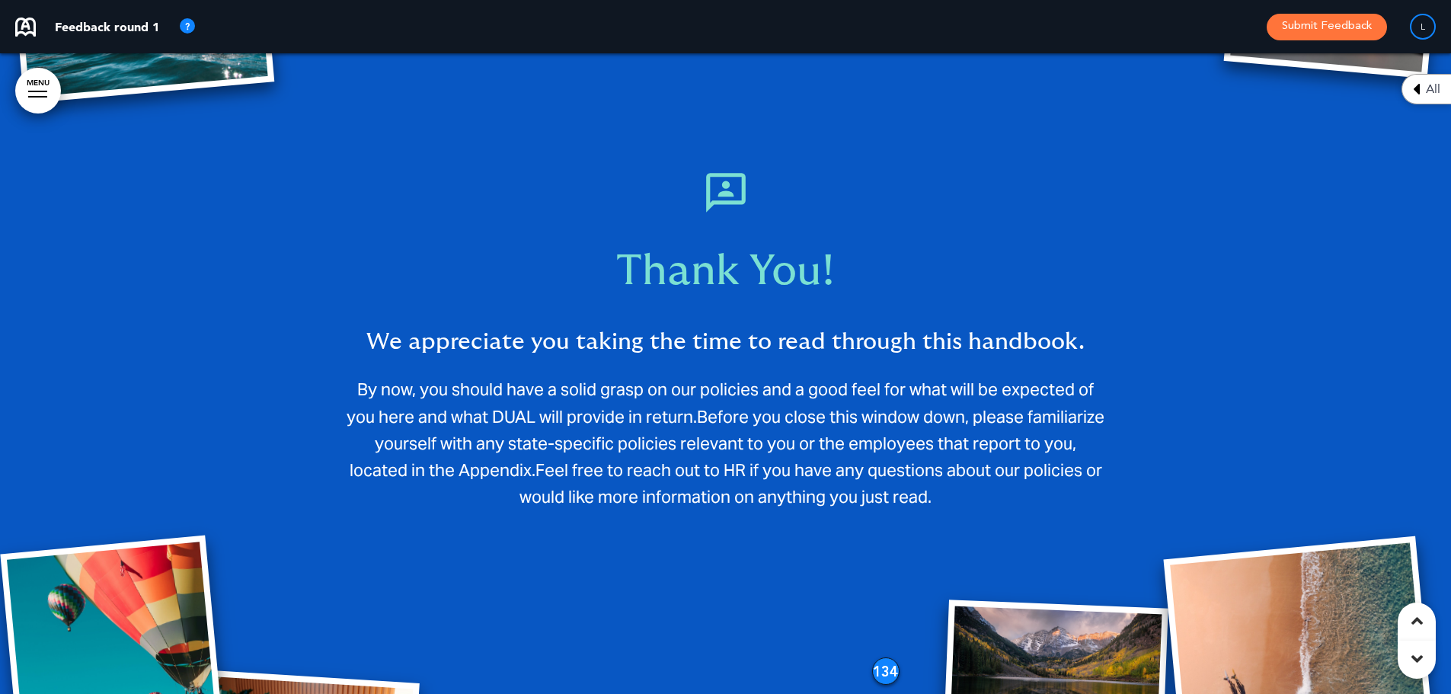
click at [887, 657] on div "134" at bounding box center [885, 670] width 27 height 27
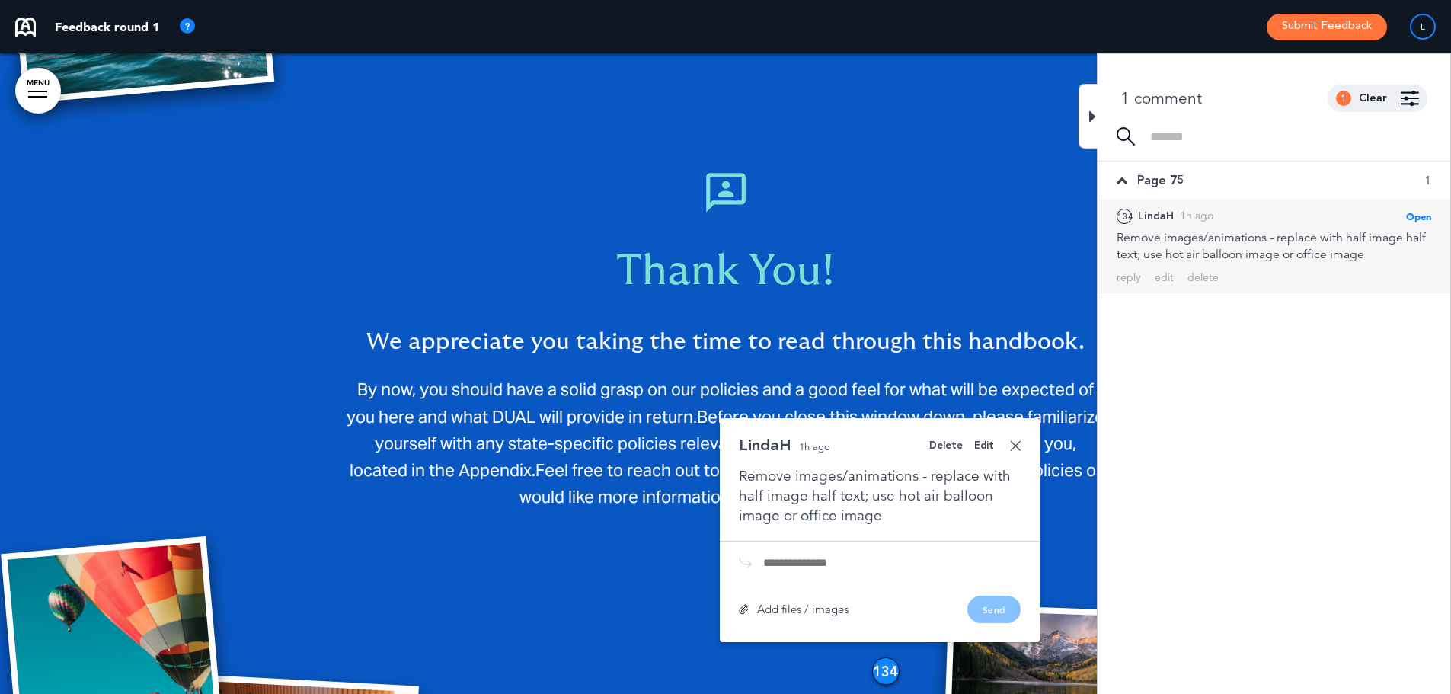
click at [977, 441] on div "Edit" at bounding box center [984, 446] width 20 height 10
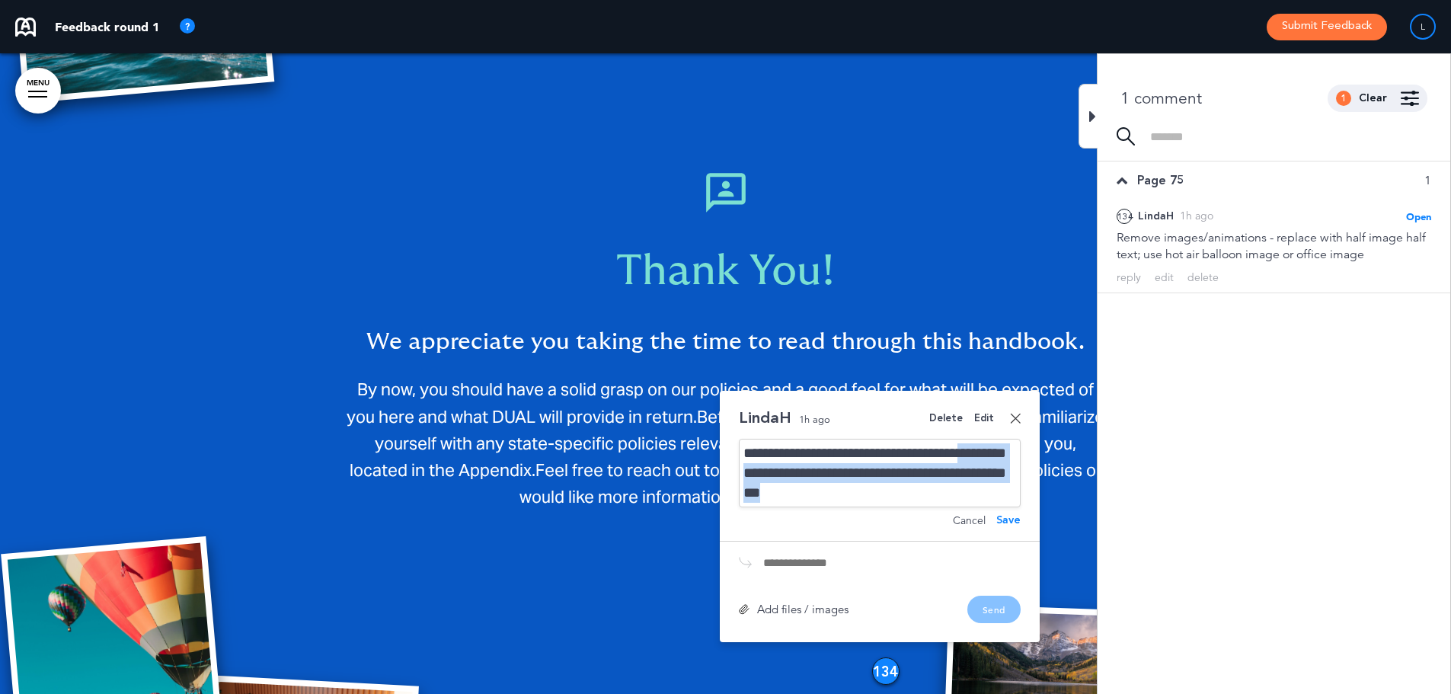
drag, startPoint x: 939, startPoint y: 305, endPoint x: 773, endPoint y: 286, distance: 167.1
click at [773, 439] on div "**********" at bounding box center [880, 473] width 282 height 69
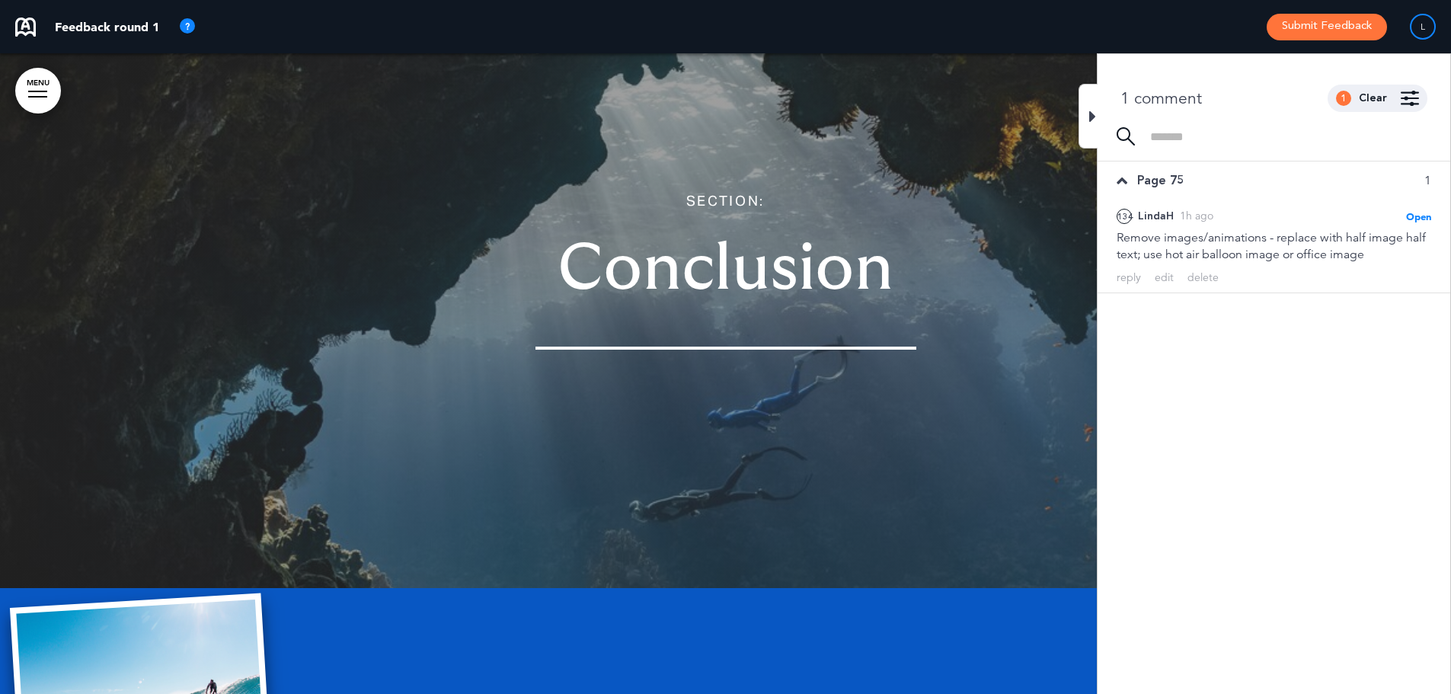
scroll to position [72102, 0]
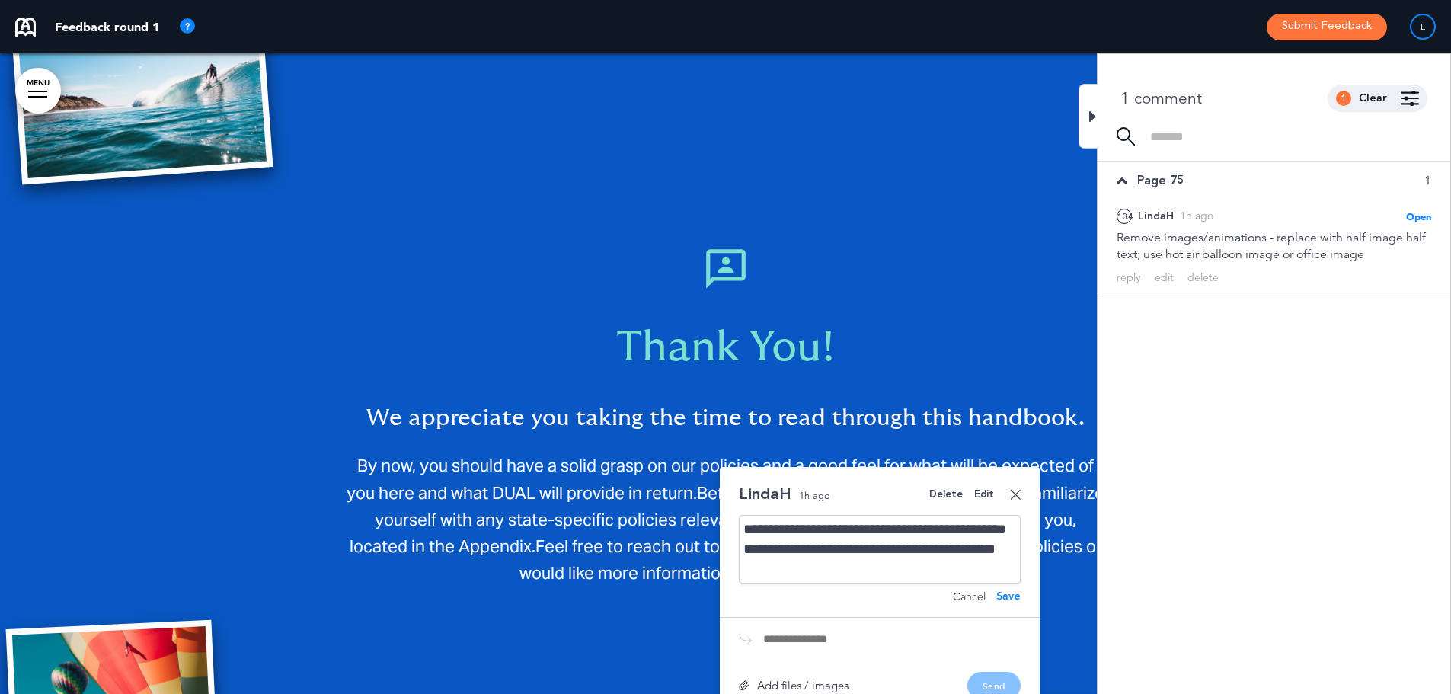
click at [1092, 113] on icon at bounding box center [1092, 116] width 7 height 18
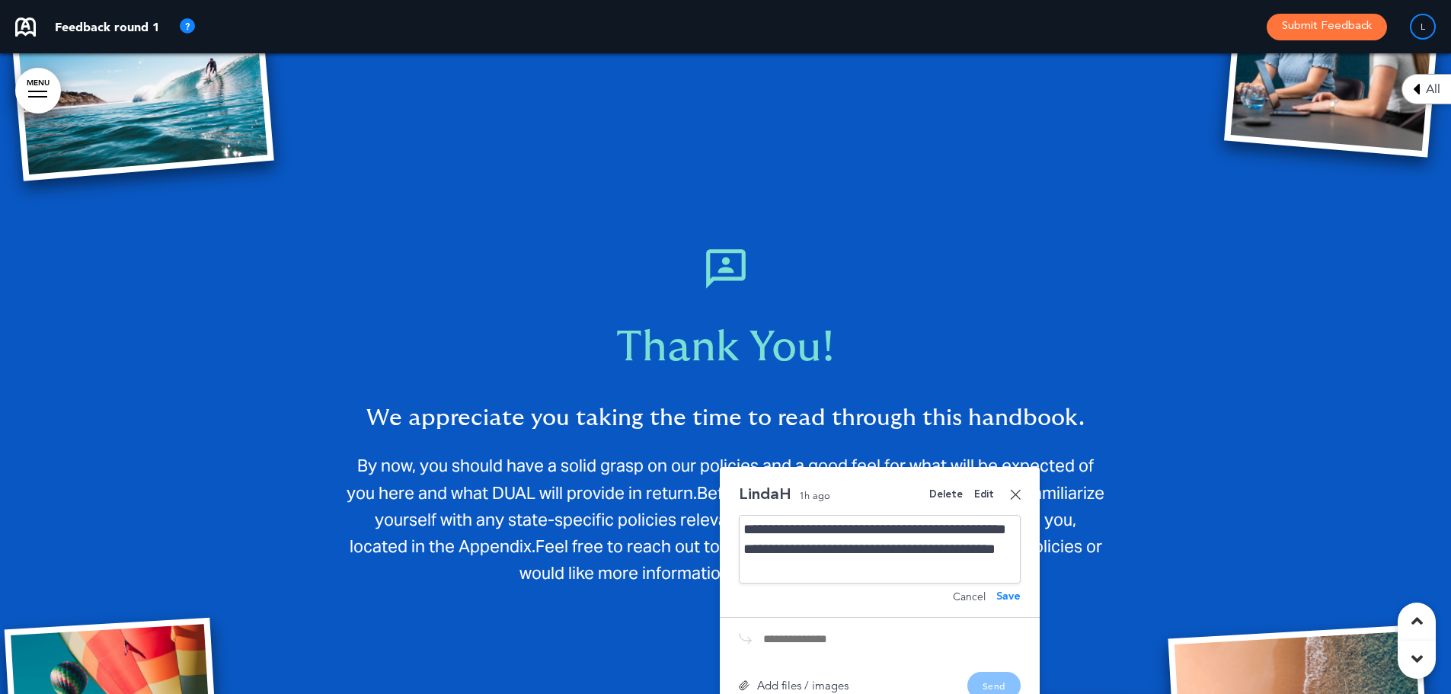
scroll to position [72255, 0]
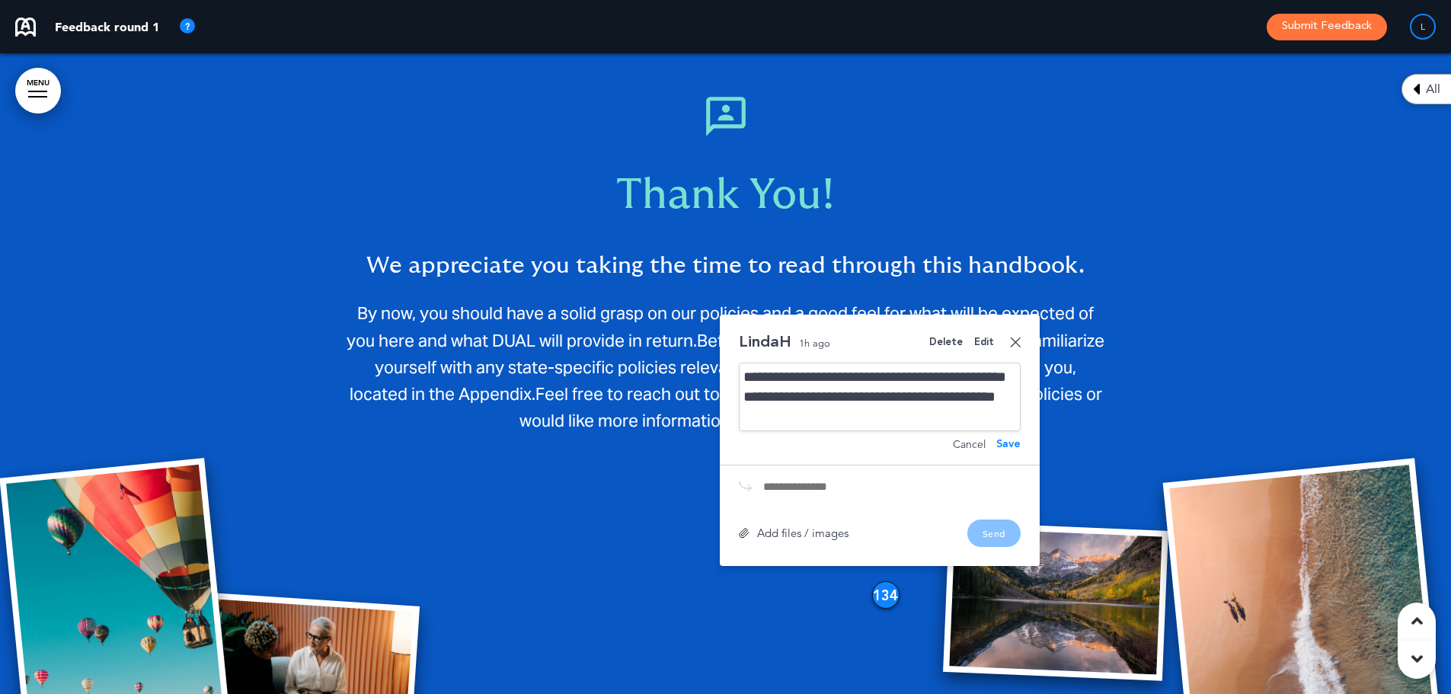
click at [894, 363] on div "**********" at bounding box center [880, 397] width 282 height 69
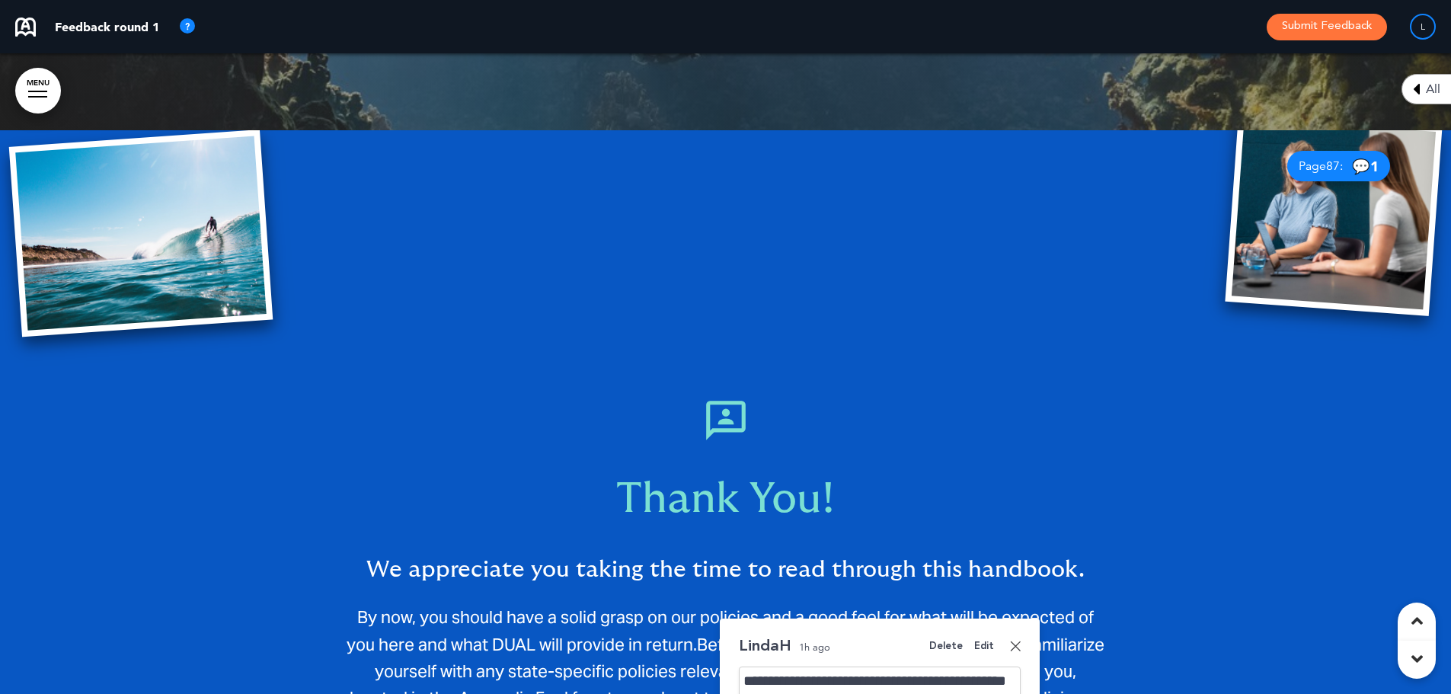
scroll to position [72102, 0]
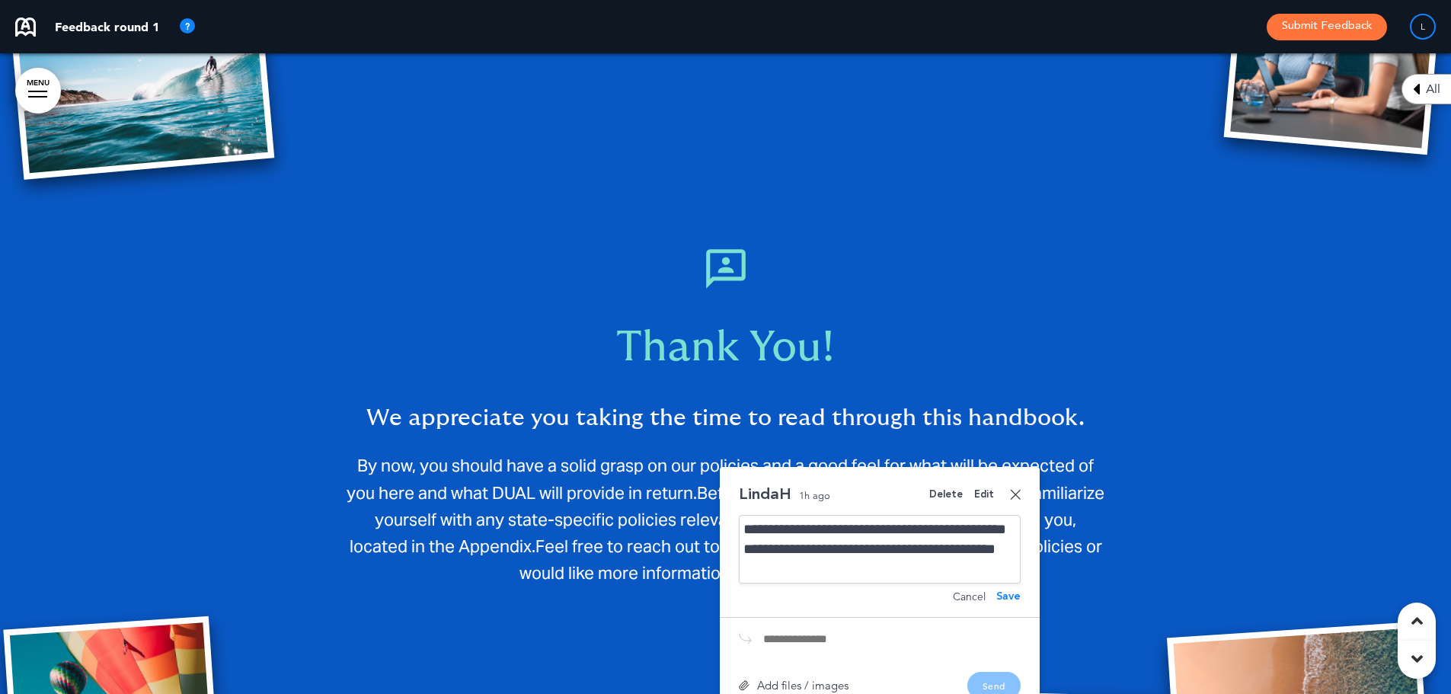
click at [890, 515] on div "**********" at bounding box center [880, 549] width 282 height 69
click at [1014, 591] on div "Save" at bounding box center [1008, 596] width 24 height 11
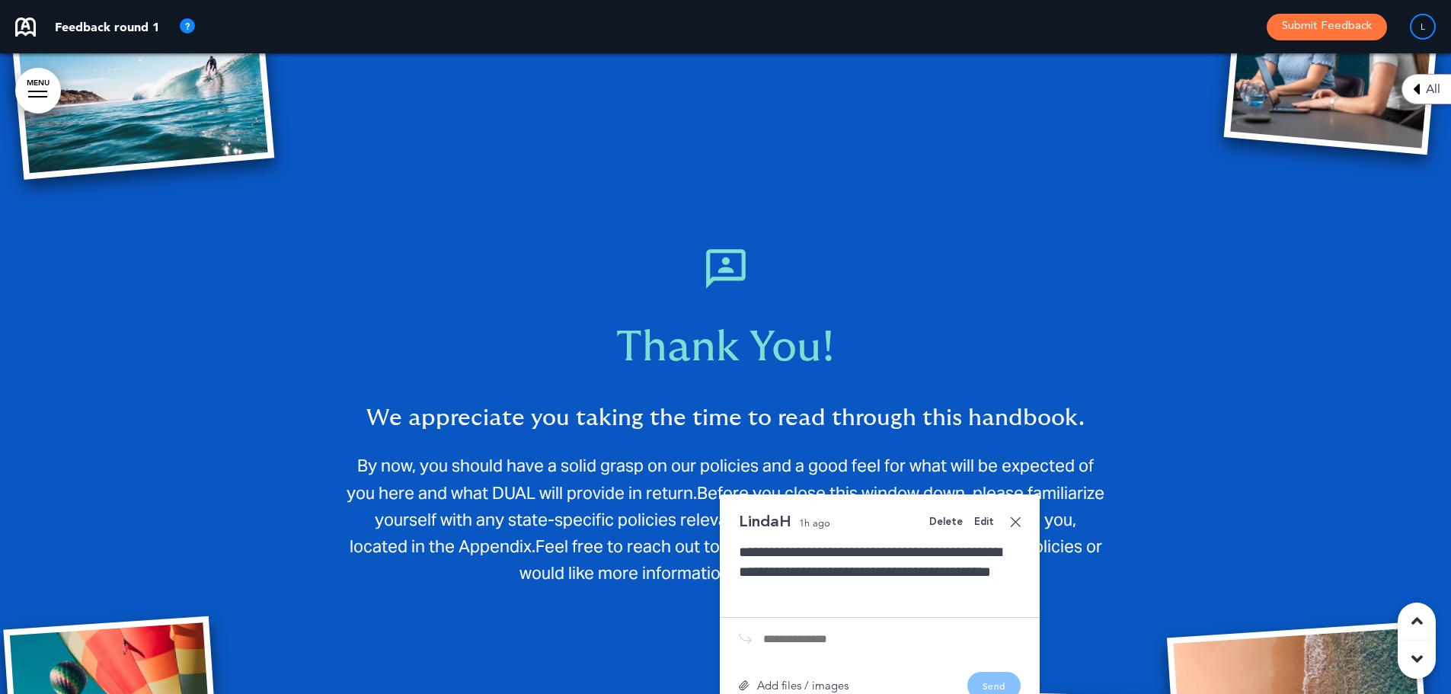
click at [793, 679] on div "Add files / images" at bounding box center [794, 684] width 110 height 11
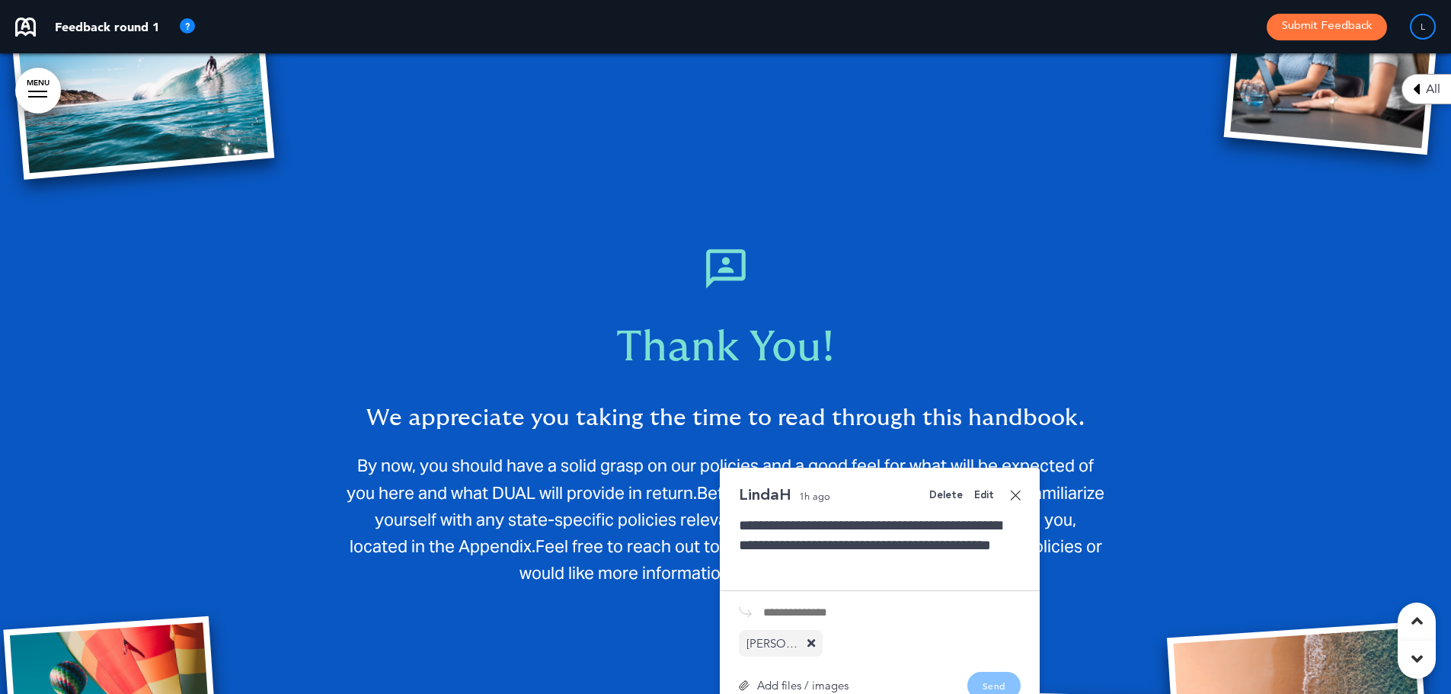
click at [806, 606] on input "text" at bounding box center [891, 612] width 257 height 12
type input "*"
type input "**********"
click at [778, 672] on div "Add files / images Send" at bounding box center [880, 685] width 282 height 27
click at [777, 679] on div "Add files / images" at bounding box center [794, 684] width 110 height 11
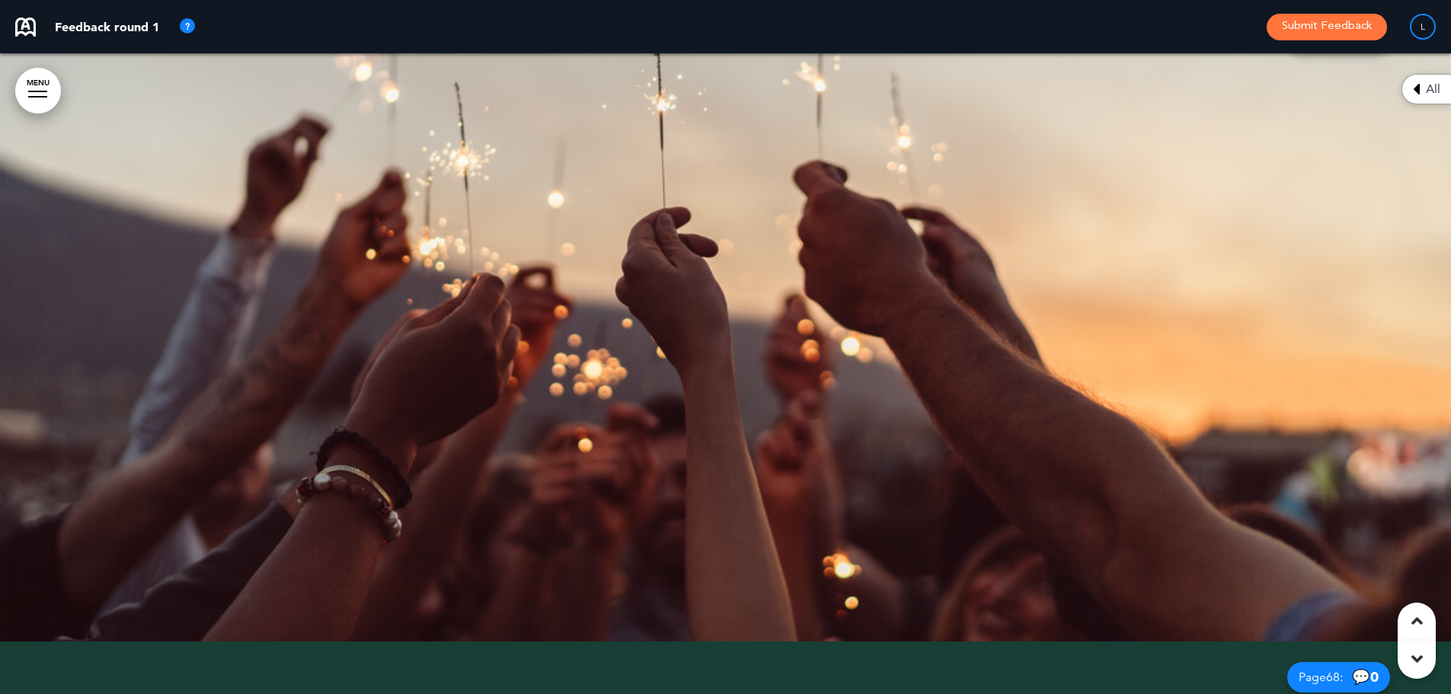
scroll to position [56563, 0]
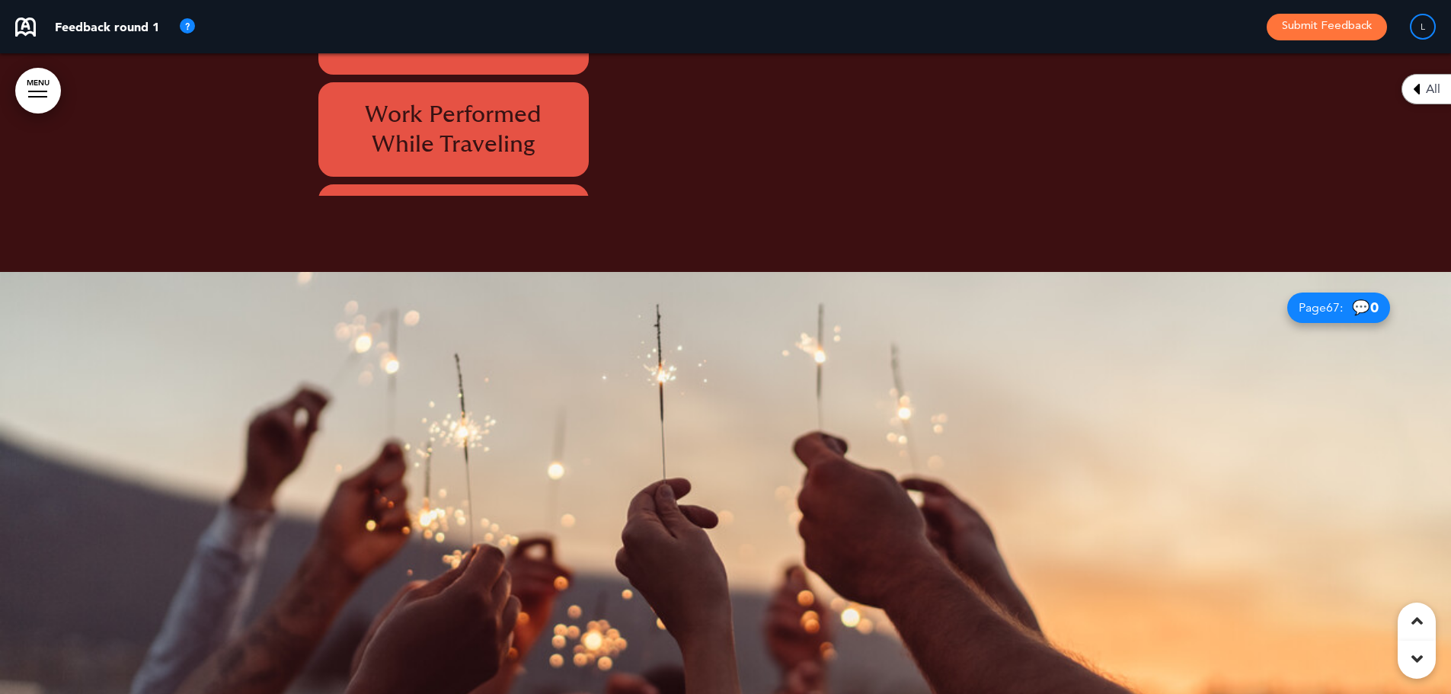
click at [772, 333] on div at bounding box center [725, 592] width 1451 height 641
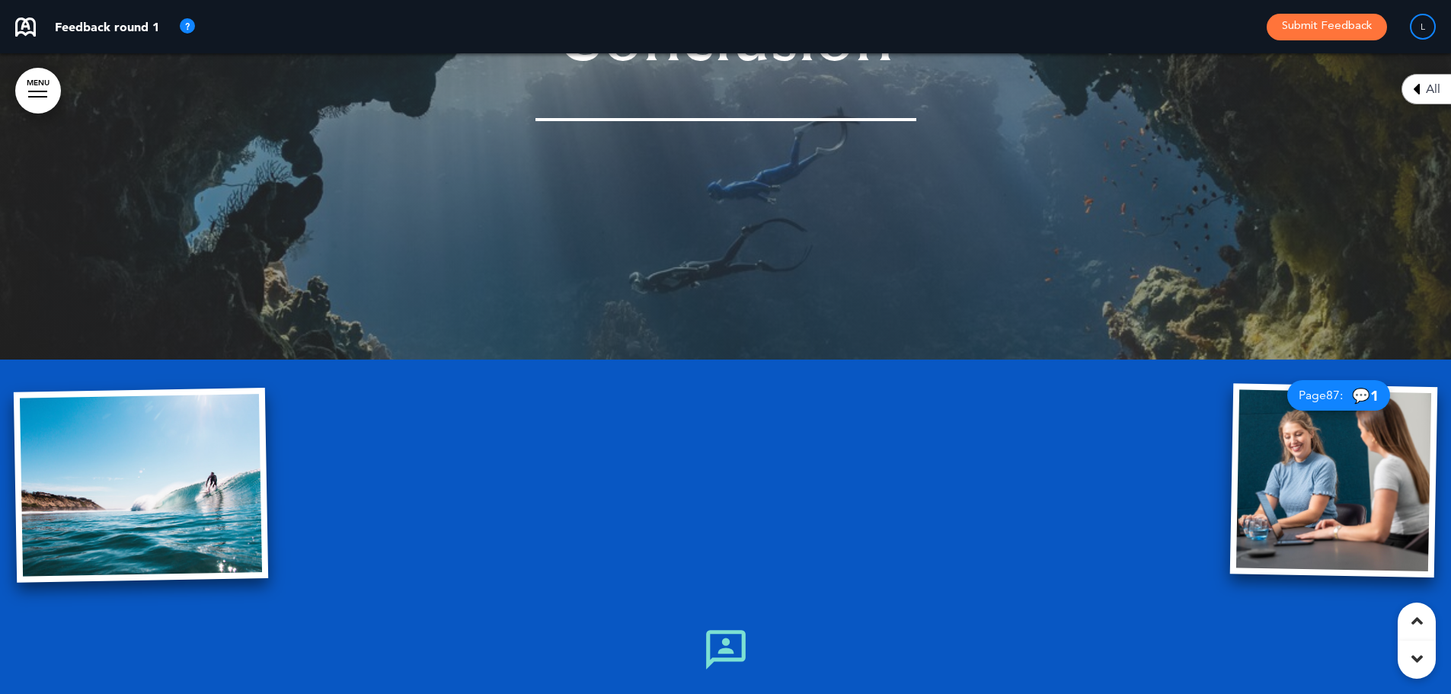
scroll to position [72331, 0]
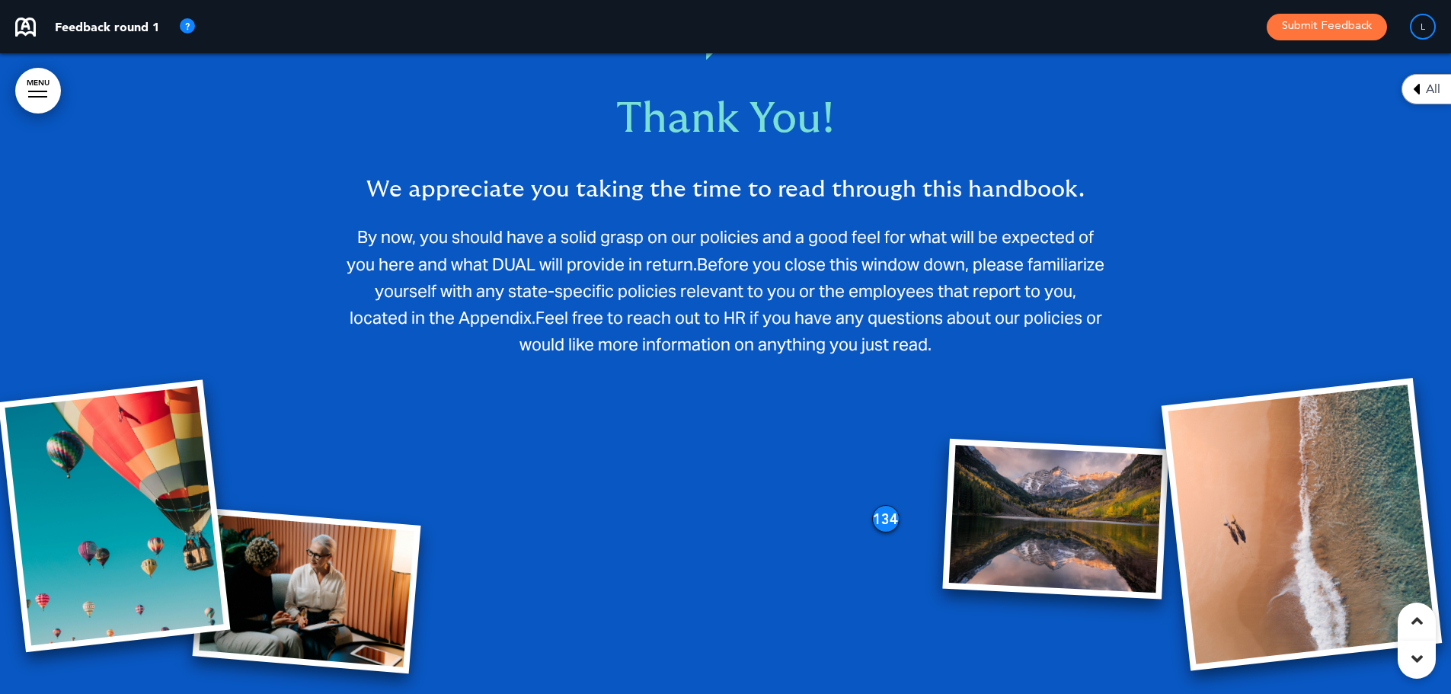
click at [882, 505] on div "134" at bounding box center [885, 518] width 27 height 27
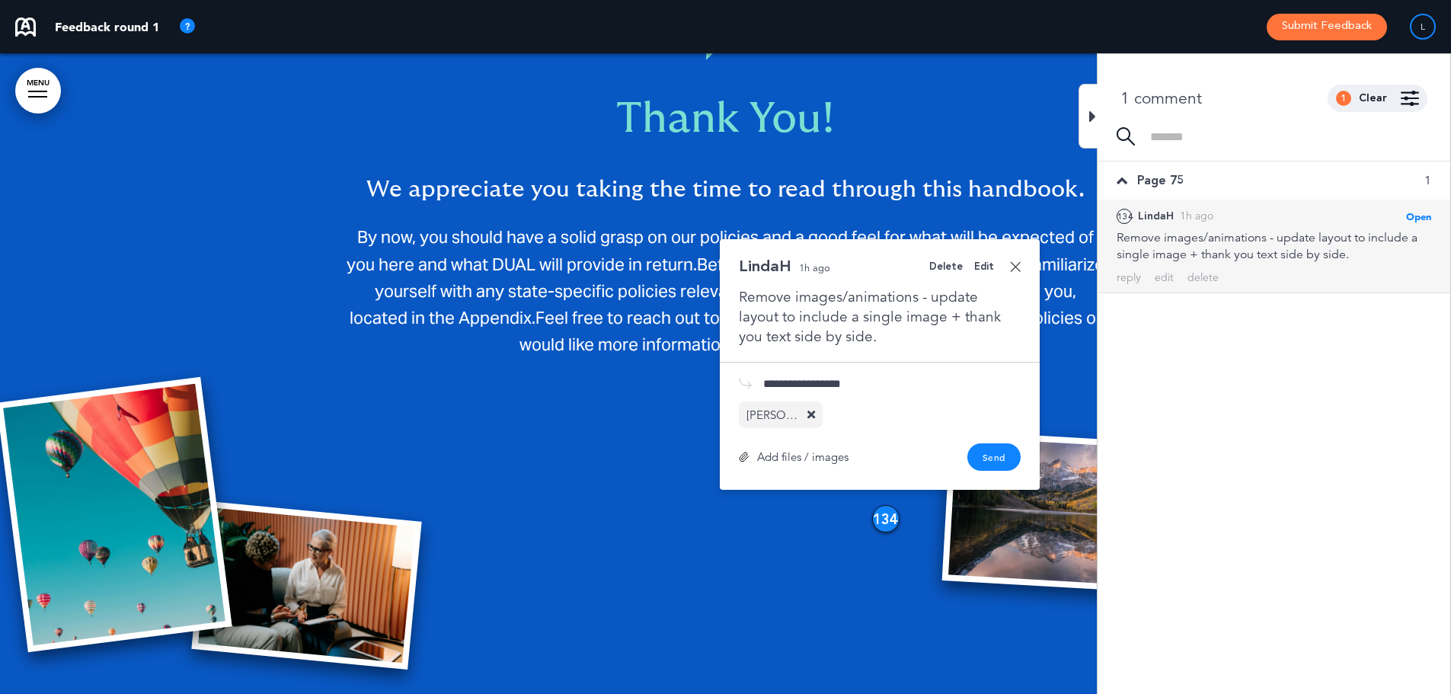
click at [803, 451] on div "Add files / images" at bounding box center [794, 456] width 110 height 11
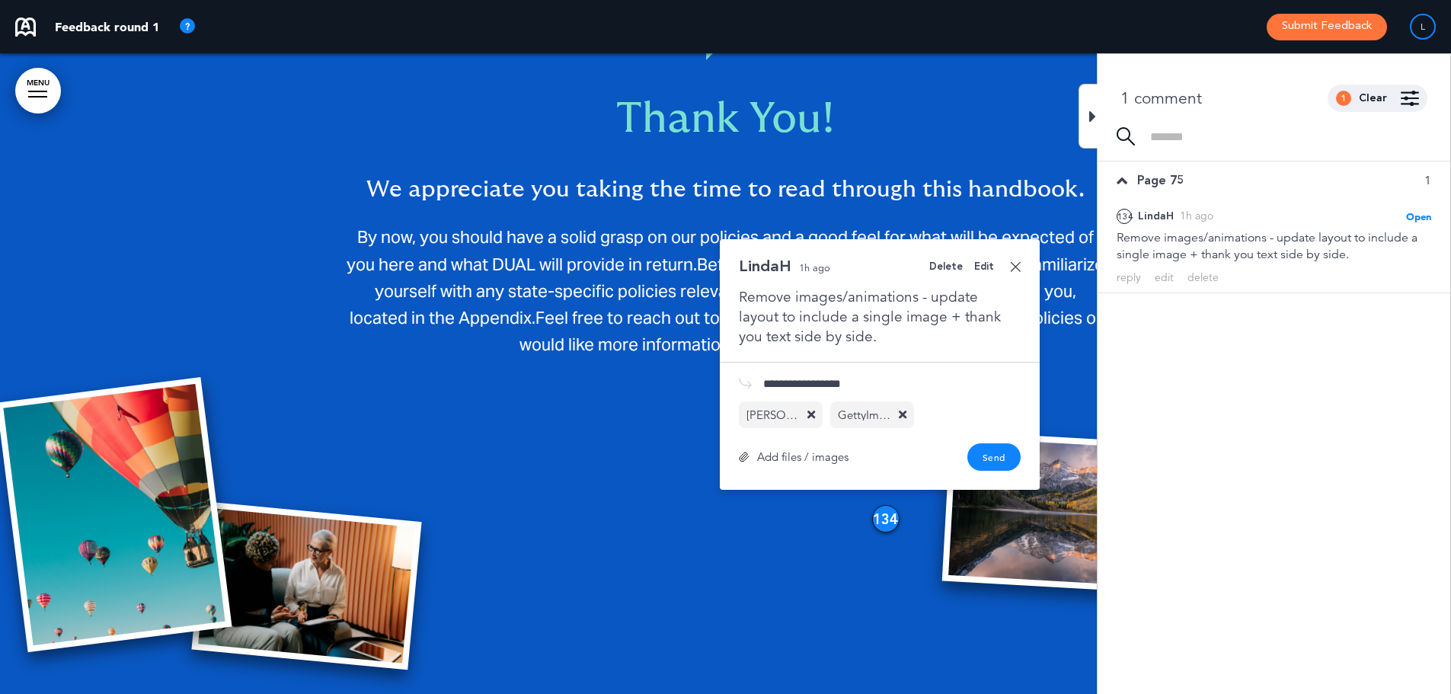
scroll to position [72179, 0]
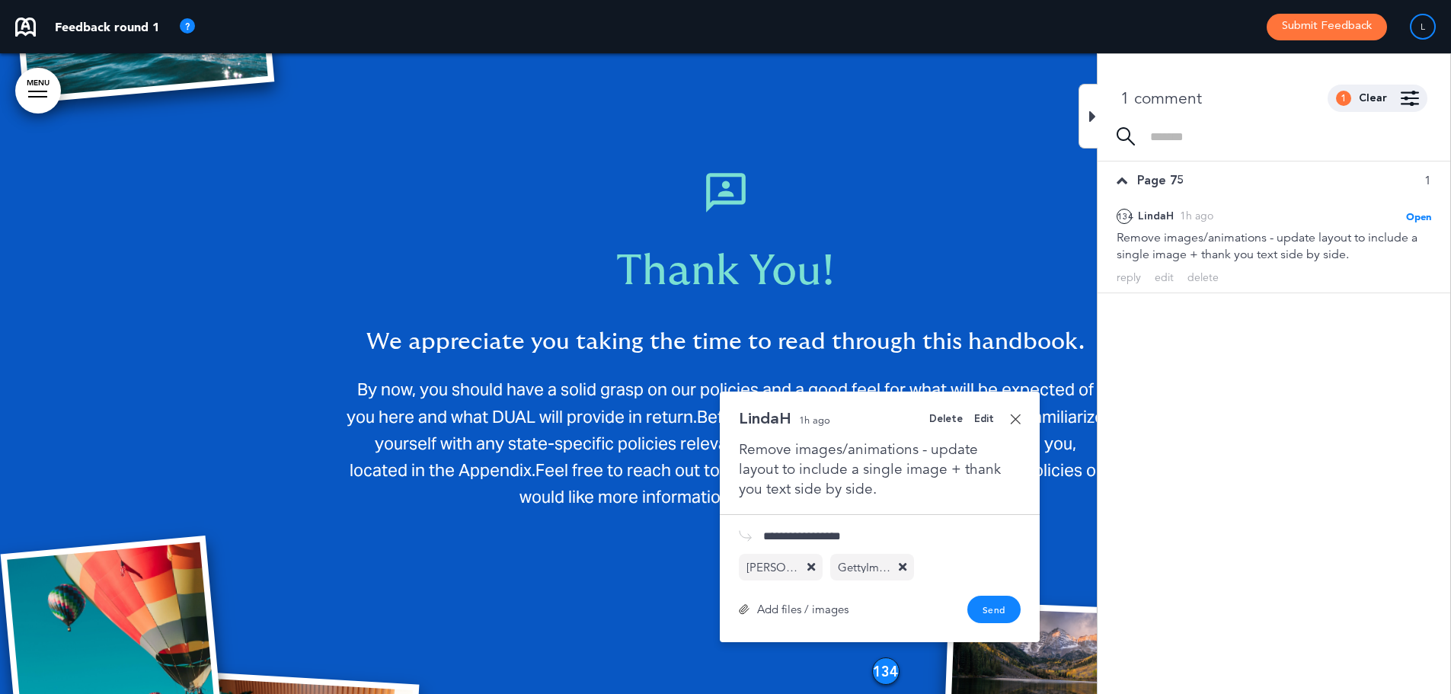
drag, startPoint x: 859, startPoint y: 346, endPoint x: 766, endPoint y: 344, distance: 93.0
click at [766, 530] on input "**********" at bounding box center [891, 536] width 257 height 12
type input "**********"
click at [996, 596] on button "Send" at bounding box center [993, 609] width 53 height 27
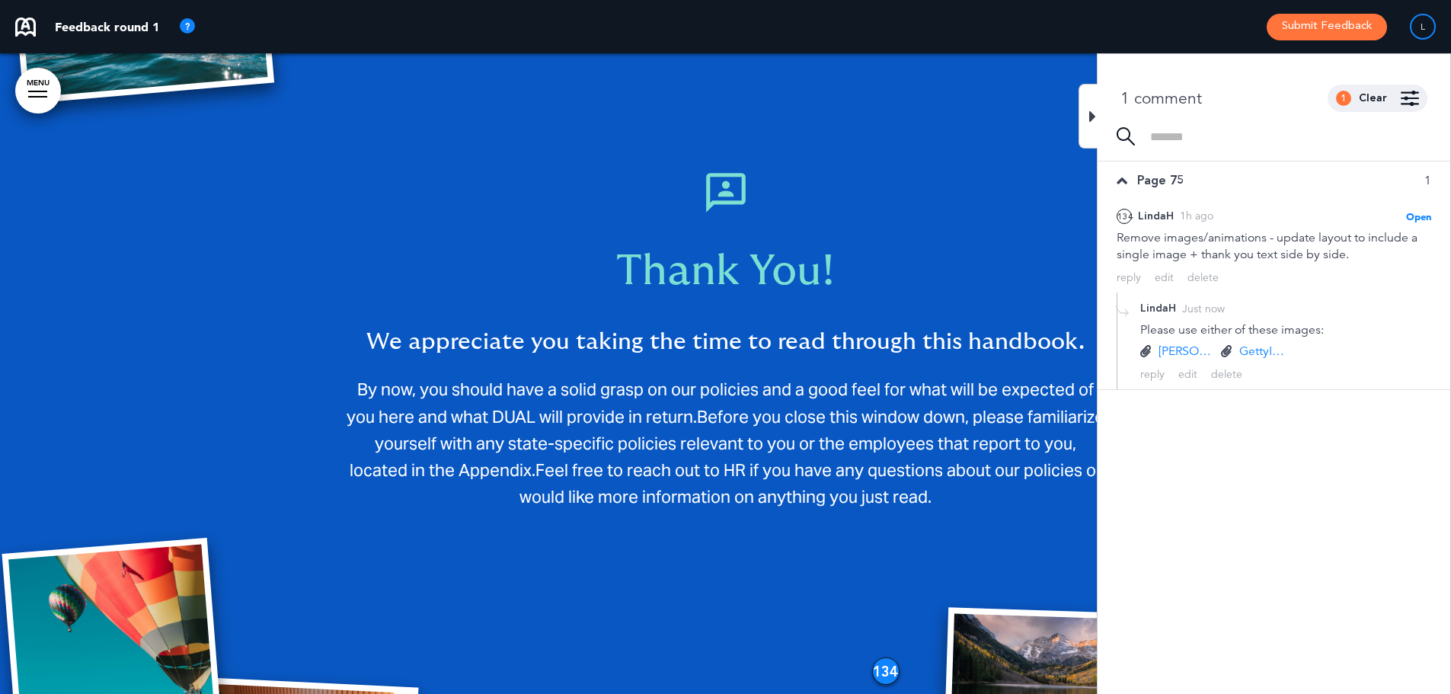
scroll to position [71722, 0]
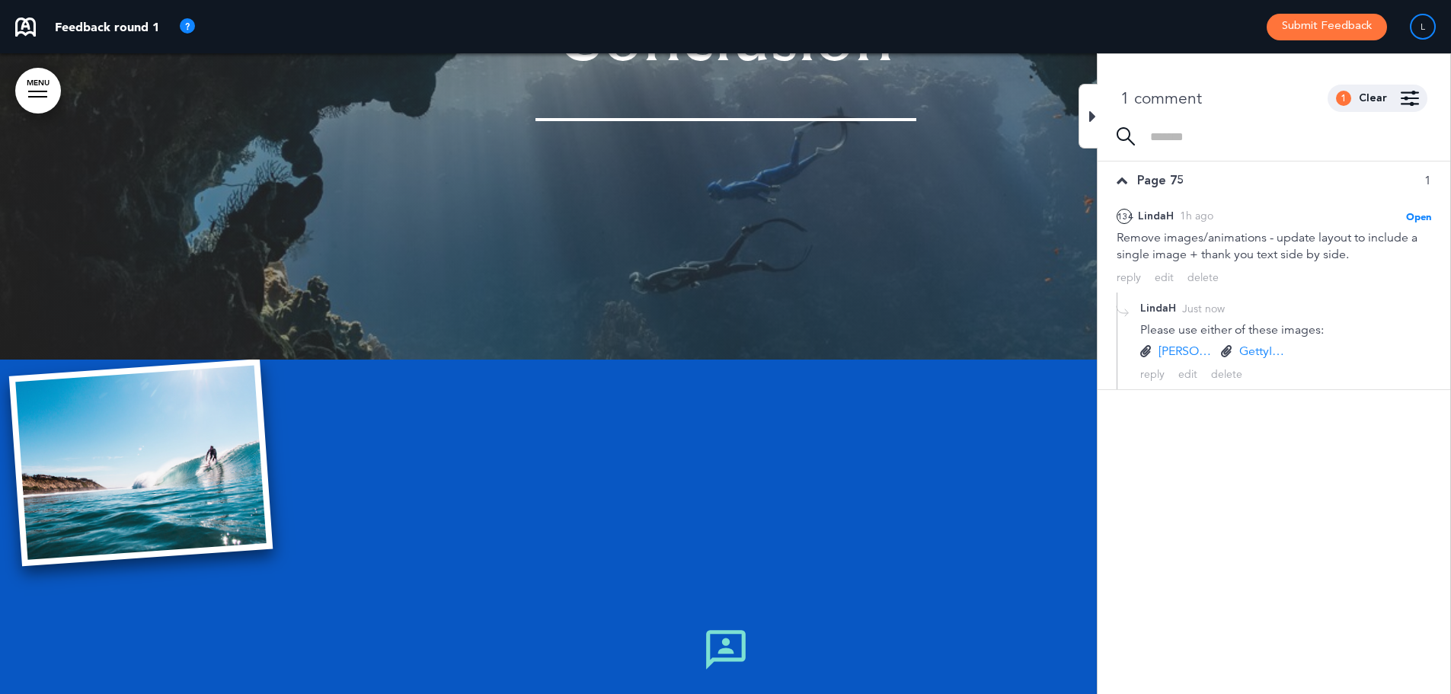
click at [1094, 110] on icon at bounding box center [1092, 116] width 7 height 18
